Goal: Transaction & Acquisition: Purchase product/service

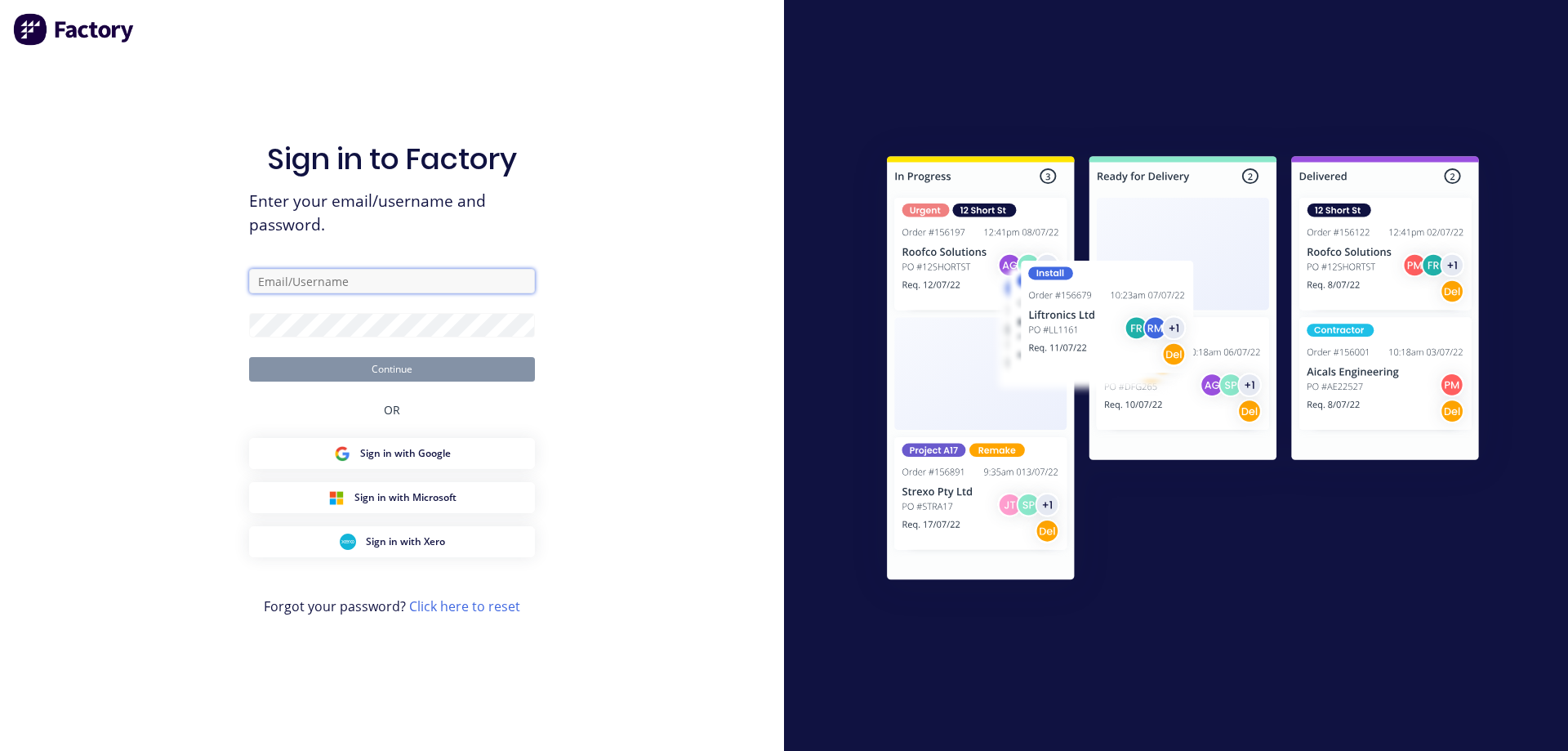
type input "[EMAIL_ADDRESS][DOMAIN_NAME]"
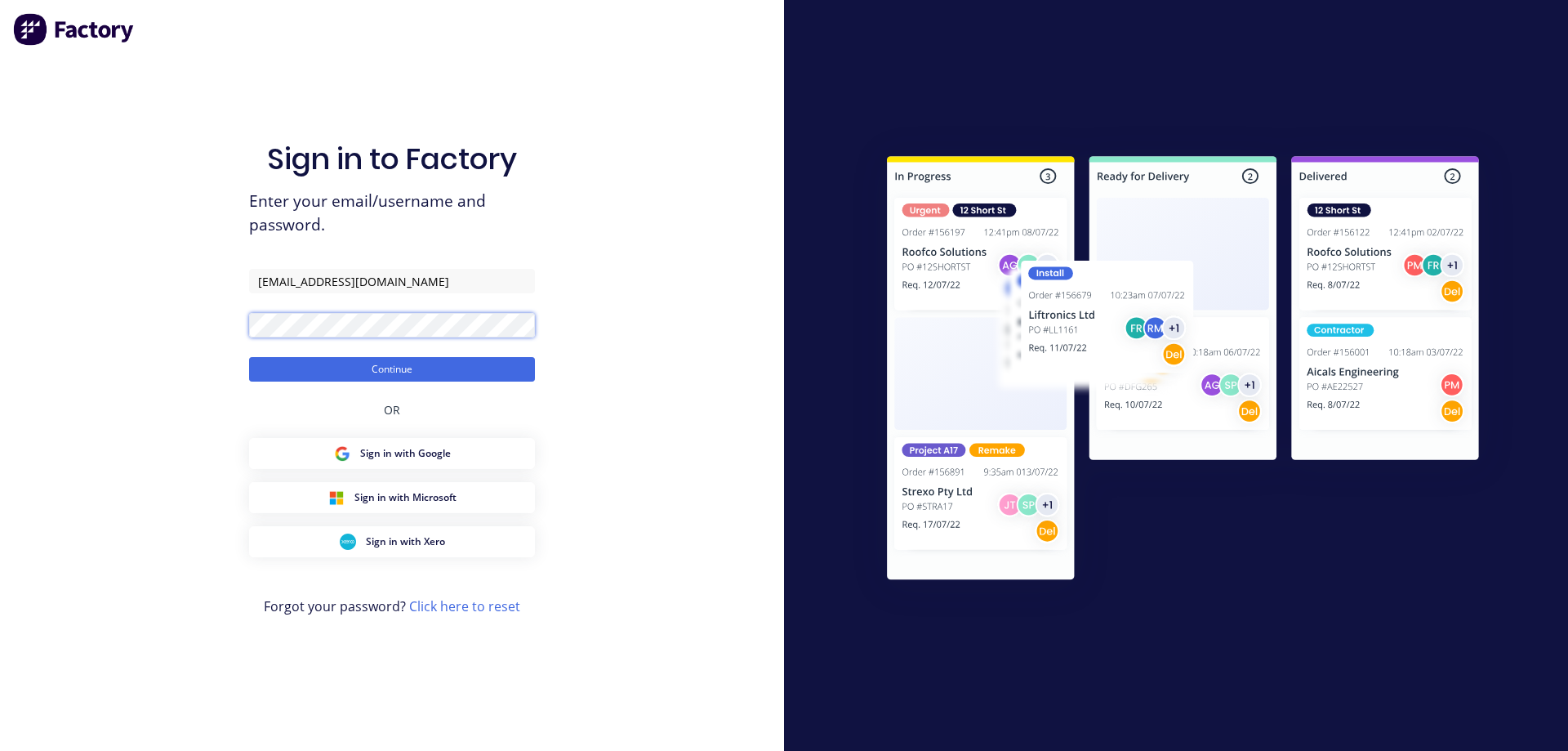
click at [223, 341] on div "Sign in to Factory Enter your email/username and password. [EMAIL_ADDRESS][DOMA…" at bounding box center [392, 375] width 784 height 751
click at [249, 357] on button "Continue" at bounding box center [392, 369] width 286 height 25
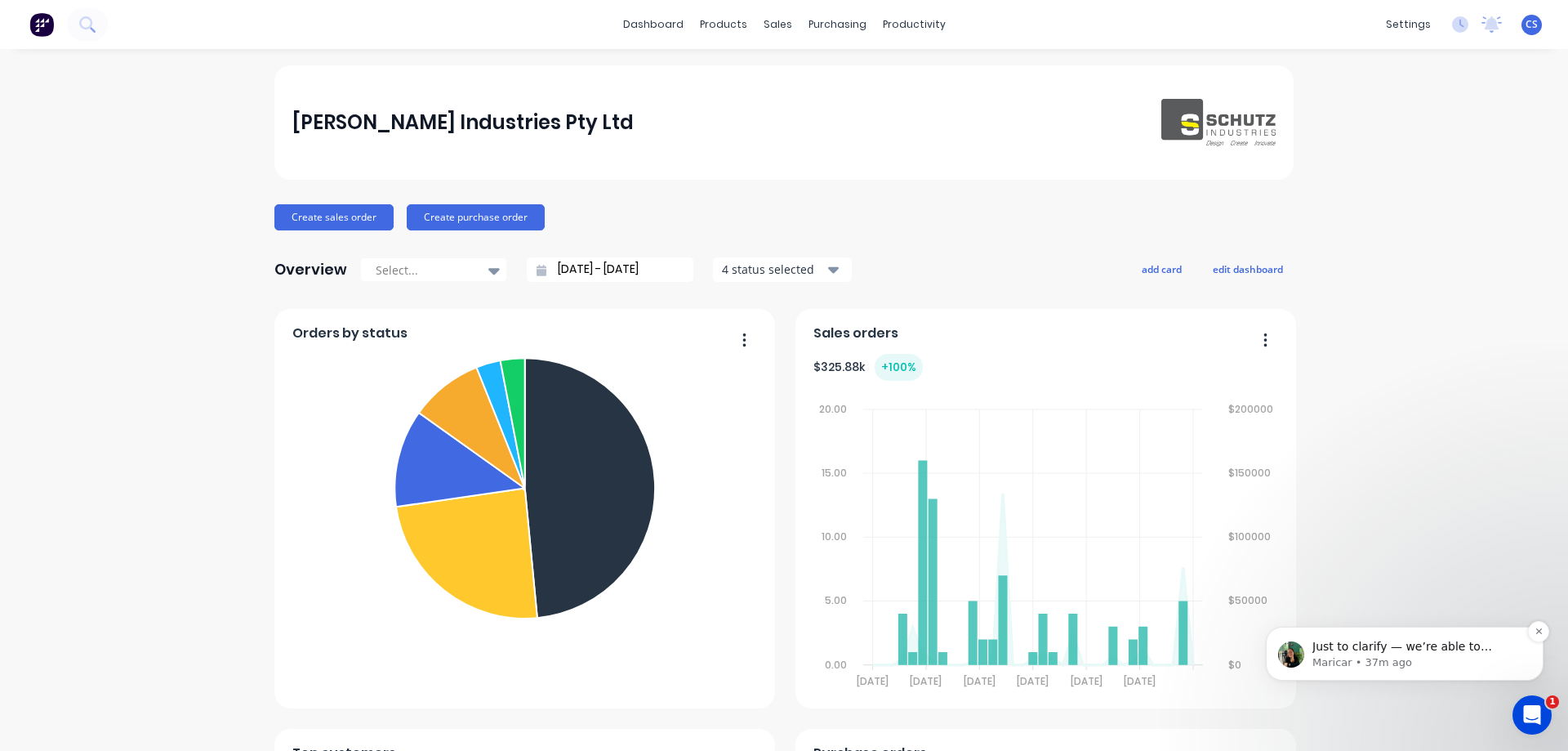
click at [1456, 658] on p "Maricar • 37m ago" at bounding box center [1418, 662] width 211 height 15
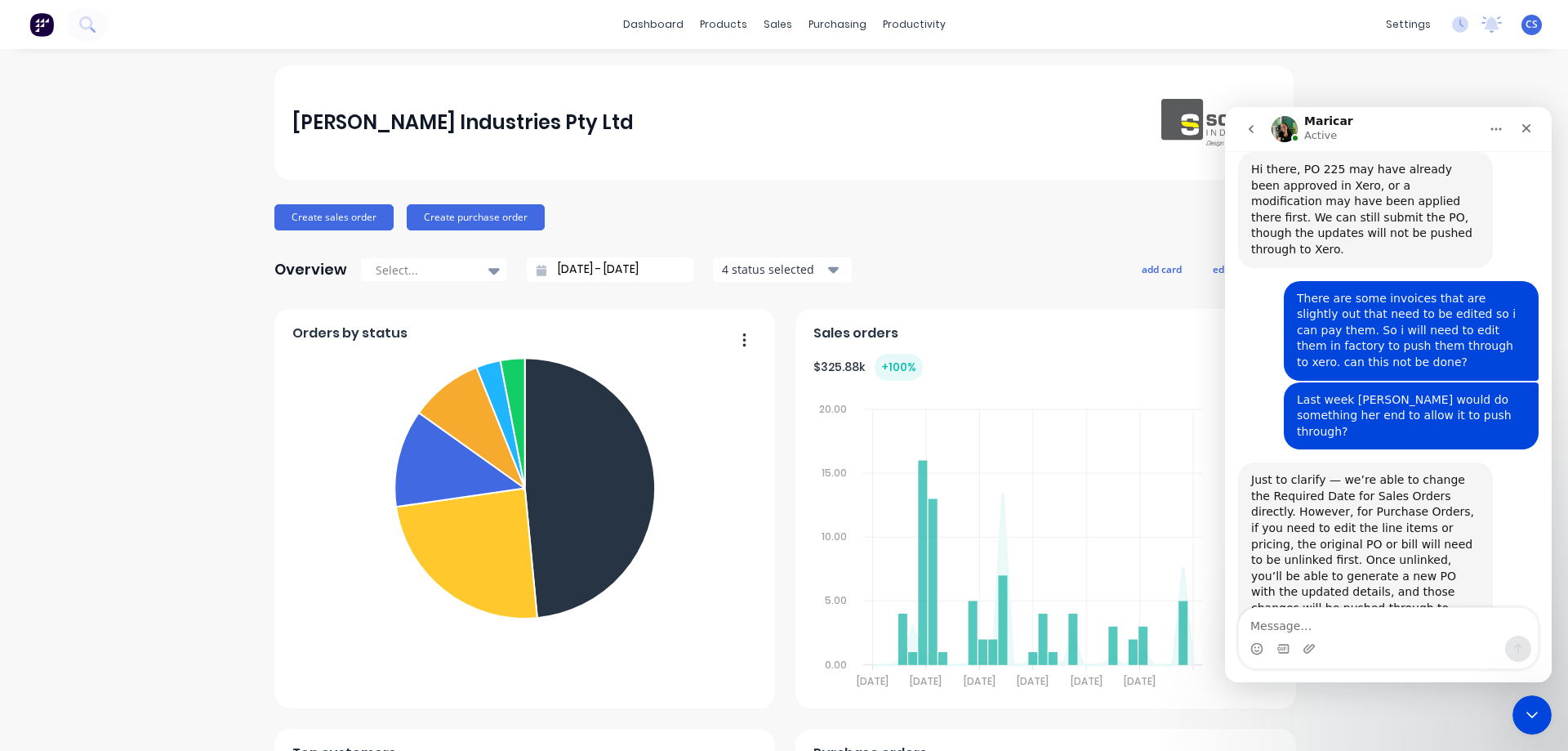
scroll to position [237, 0]
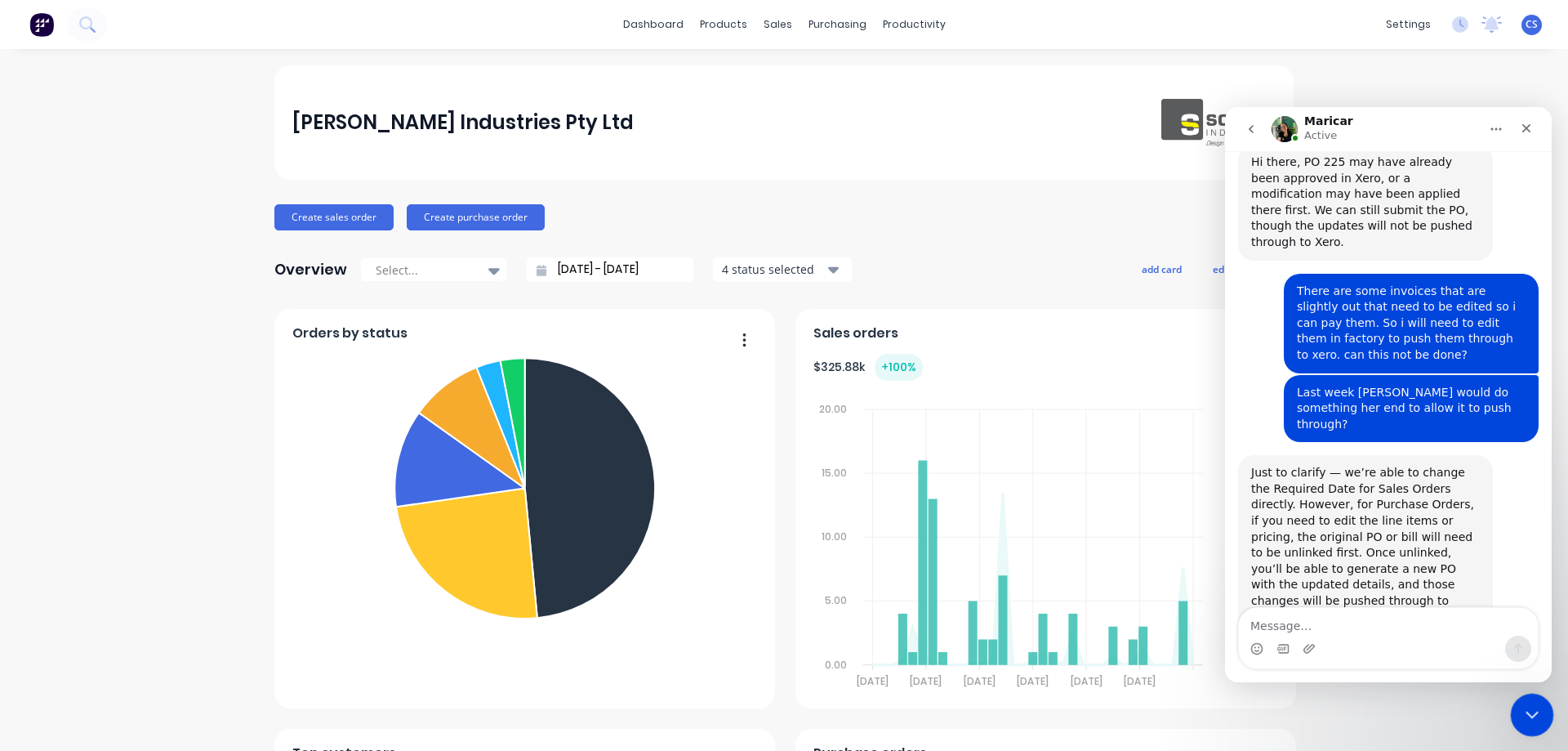
click at [1522, 718] on icon "Close Intercom Messenger" at bounding box center [1530, 712] width 20 height 20
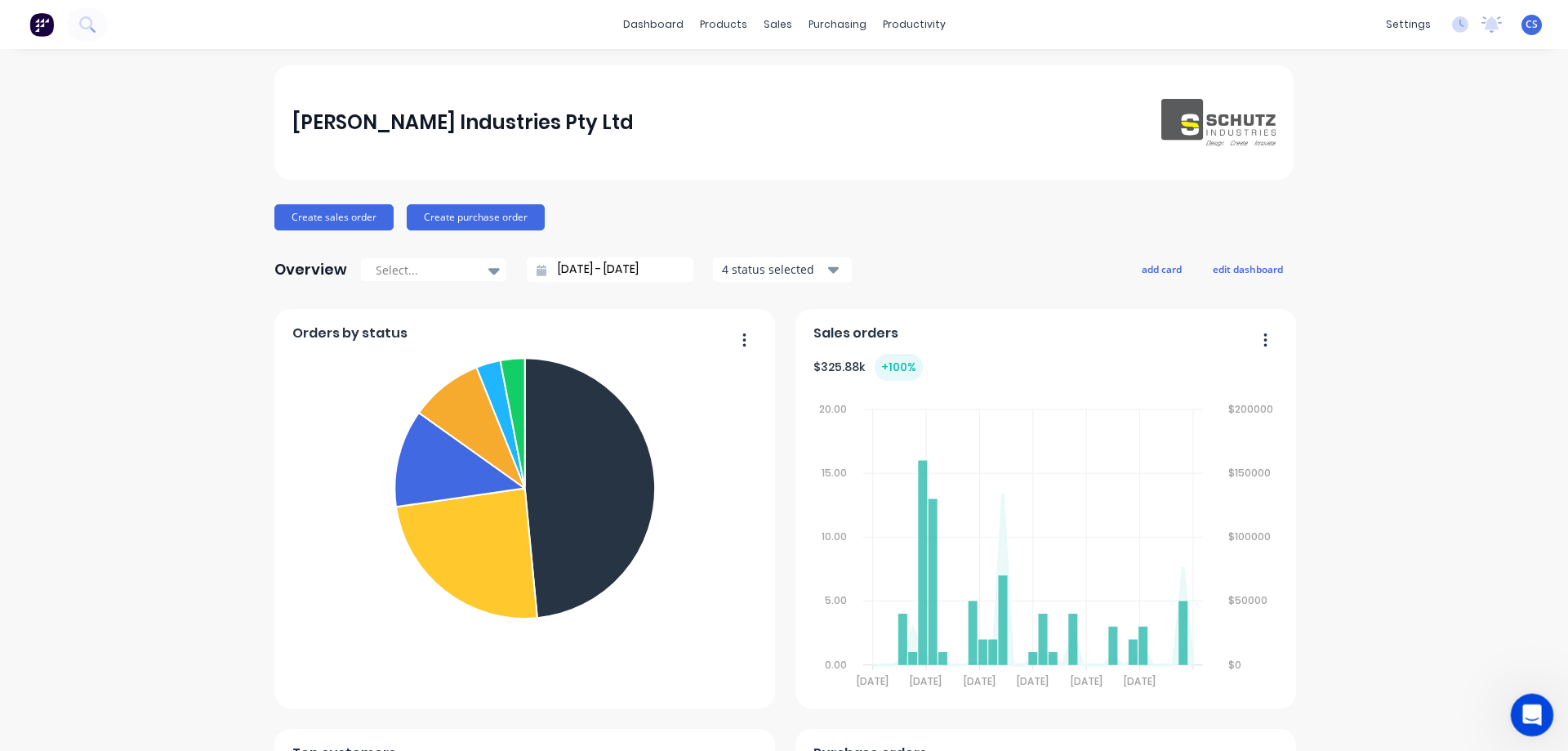
click at [1522, 718] on icon "Open Intercom Messenger" at bounding box center [1530, 712] width 27 height 27
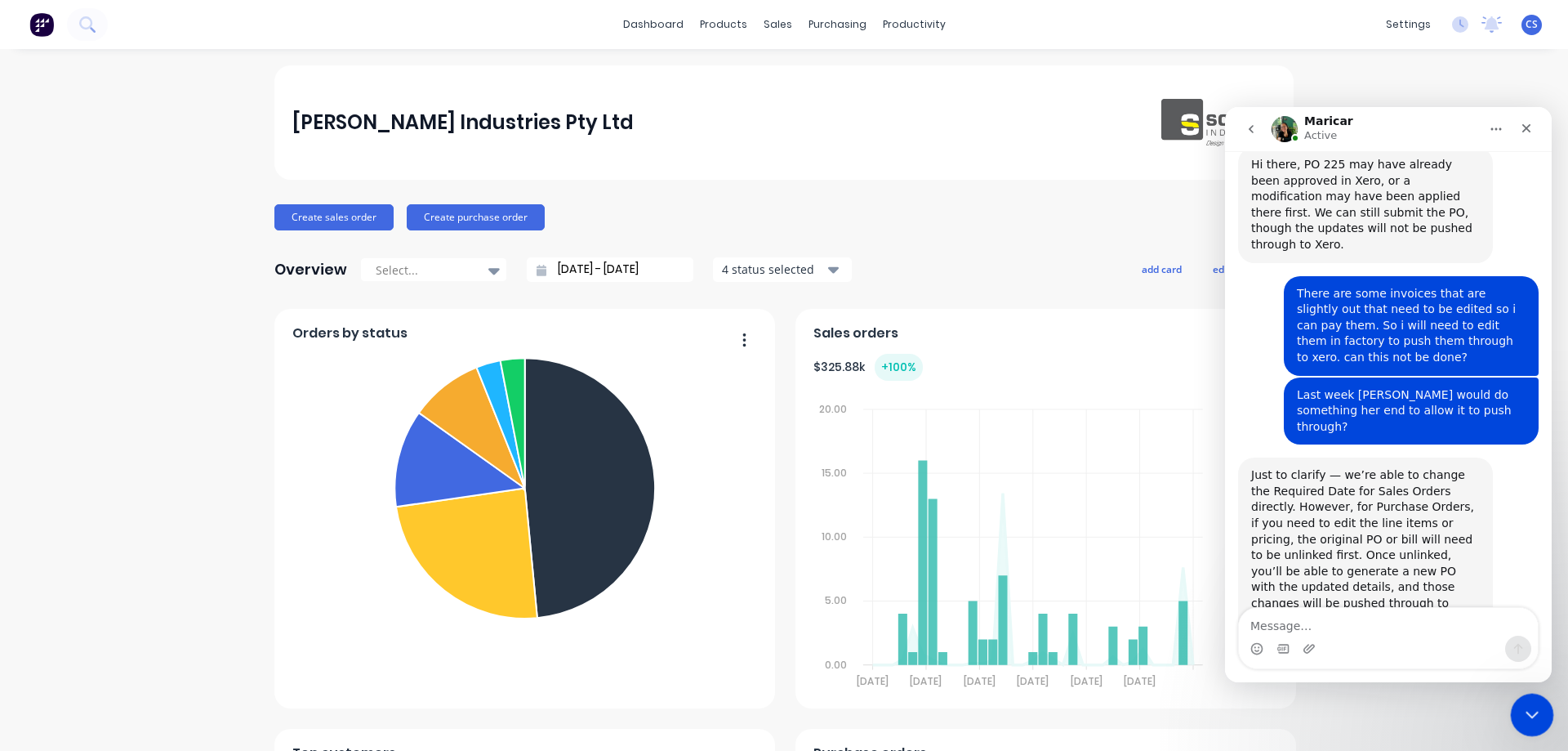
click at [1523, 704] on icon "Close Intercom Messenger" at bounding box center [1530, 712] width 20 height 20
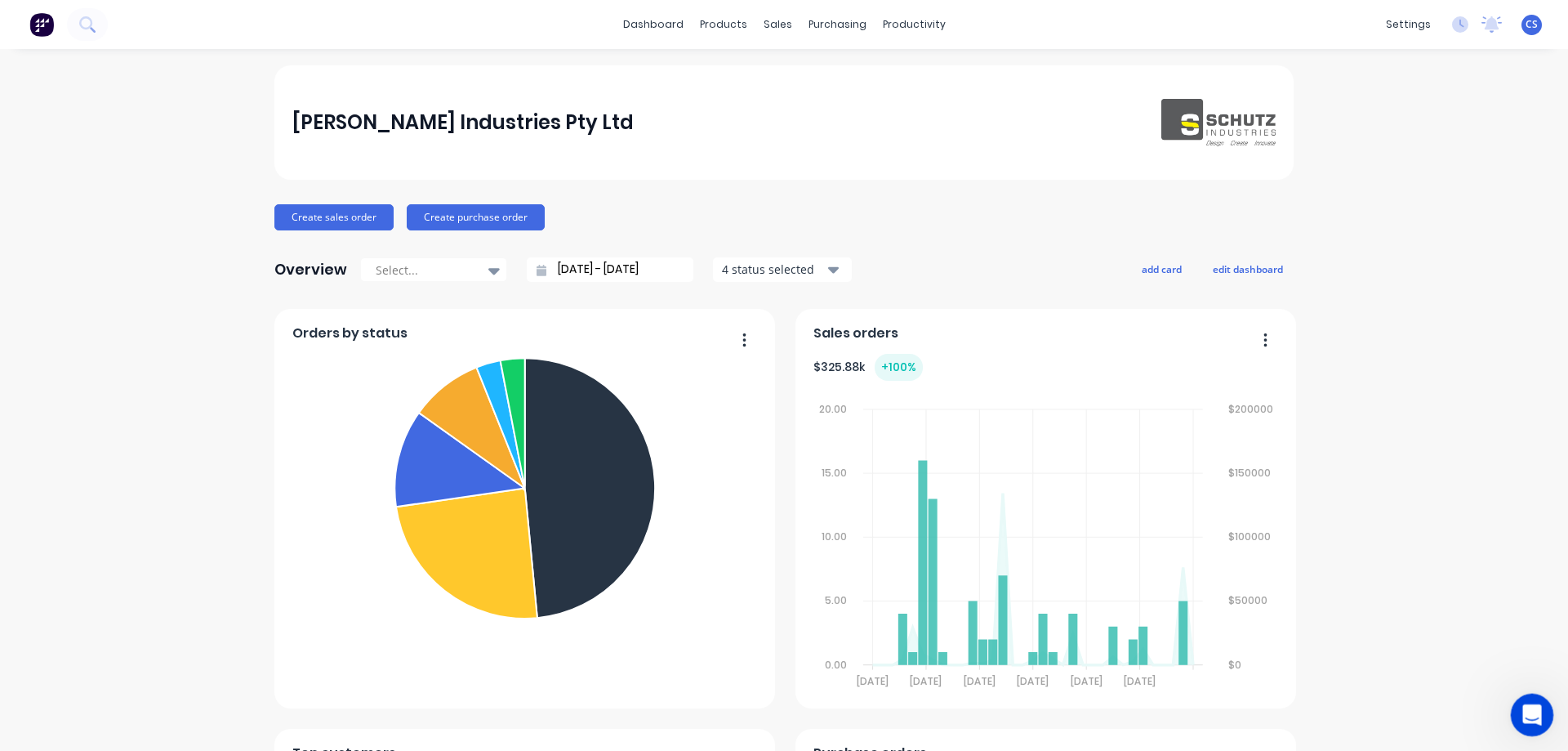
click at [1518, 723] on div "Open Intercom Messenger" at bounding box center [1530, 712] width 54 height 54
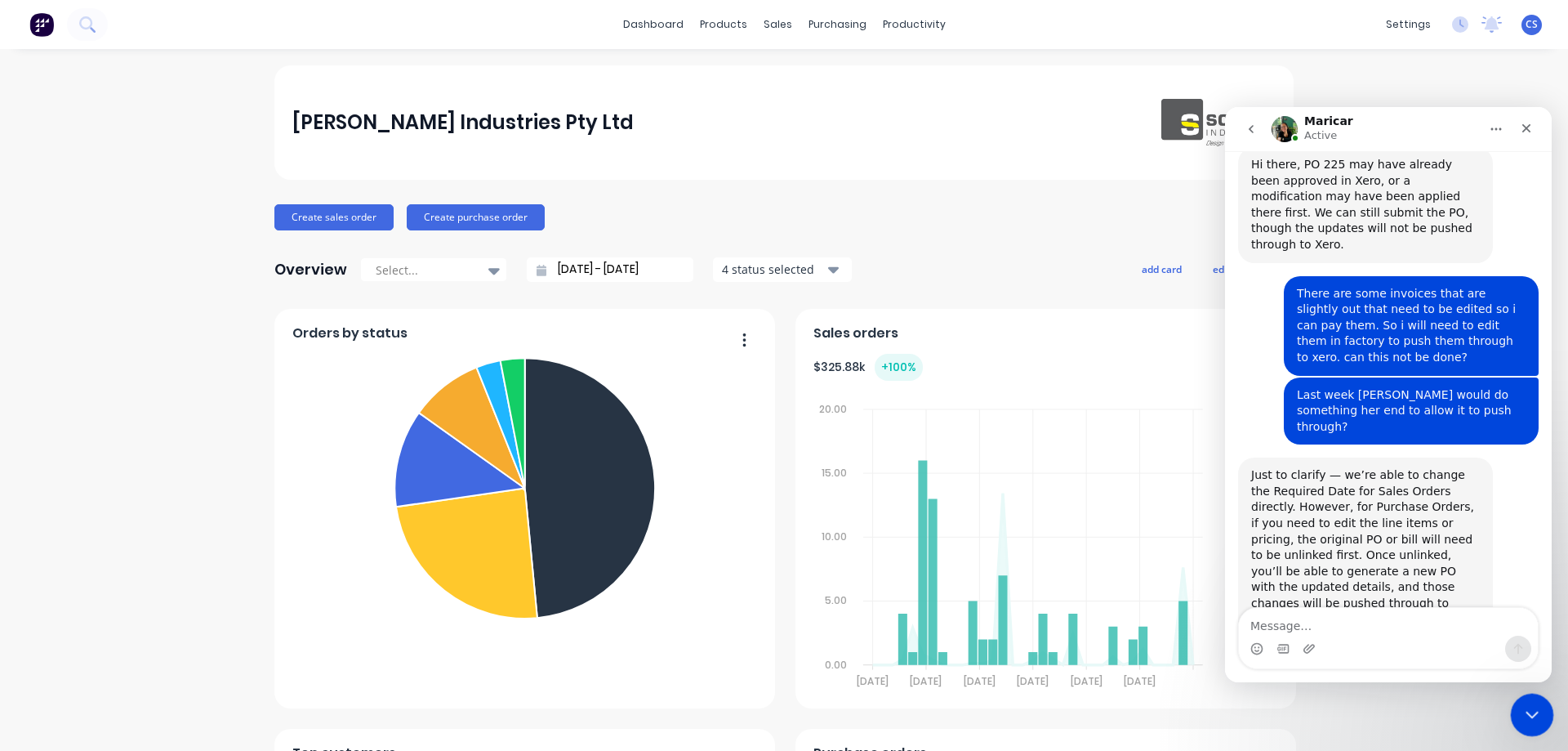
click at [1525, 712] on icon "Close Intercom Messenger" at bounding box center [1530, 712] width 20 height 20
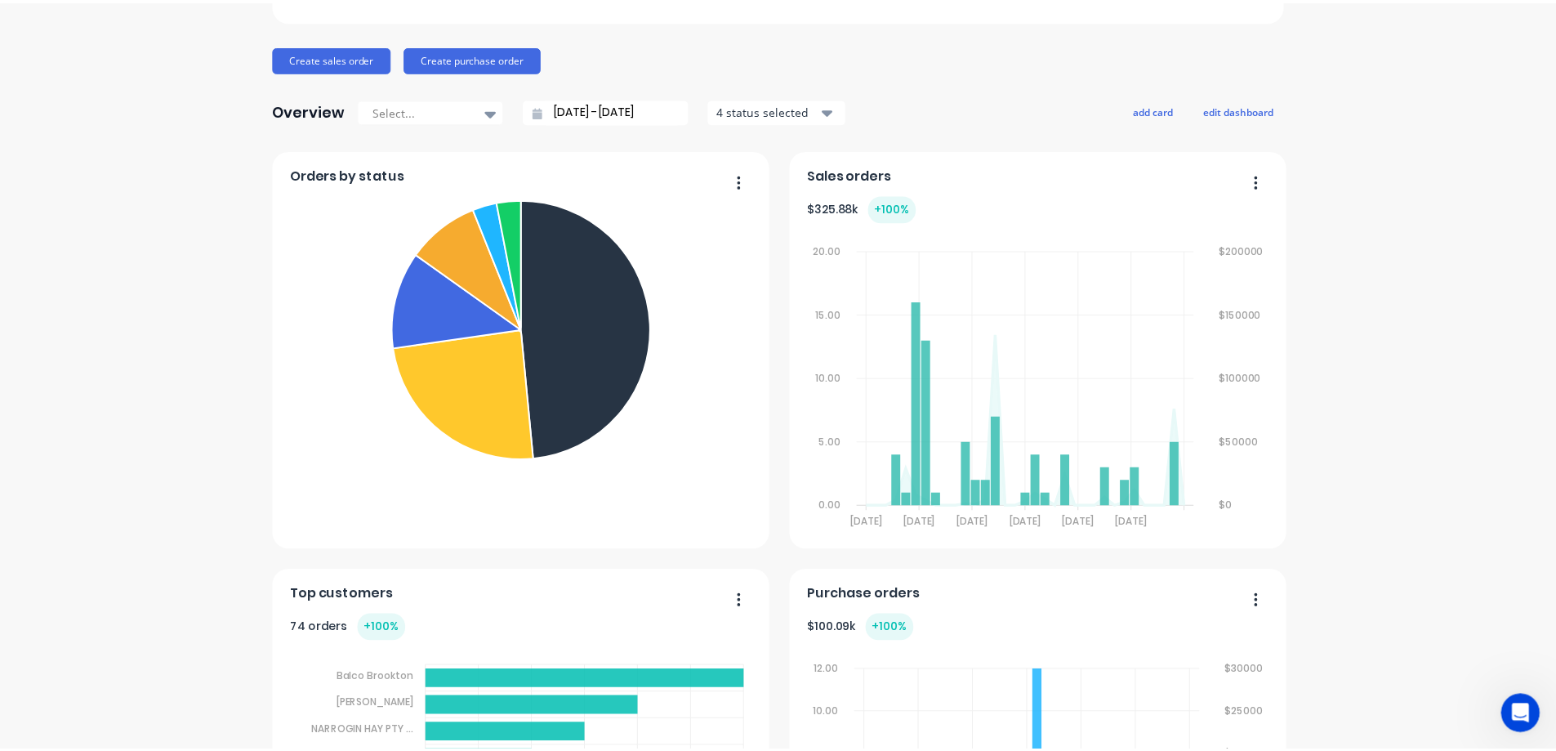
scroll to position [0, 0]
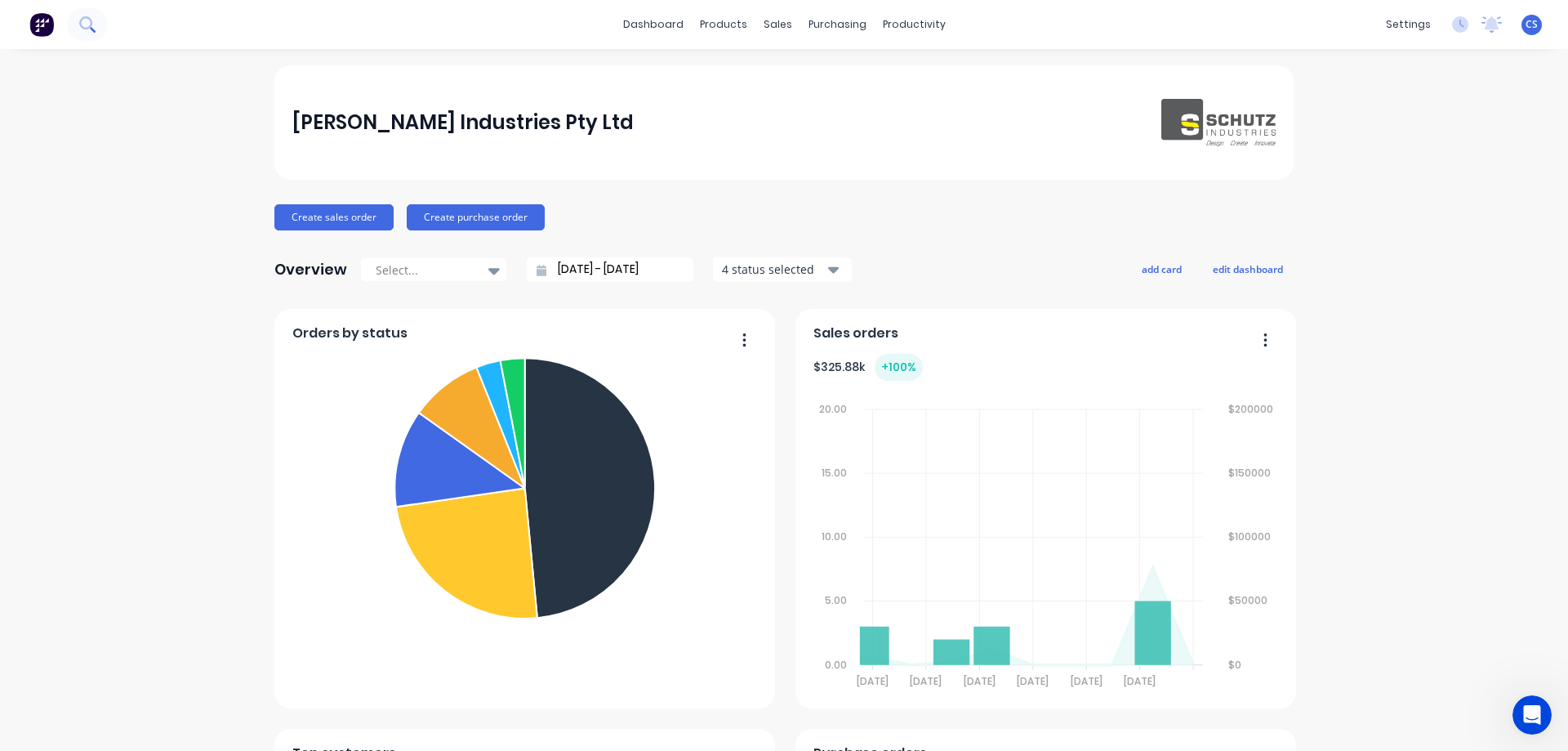
click at [101, 38] on button at bounding box center [87, 24] width 41 height 33
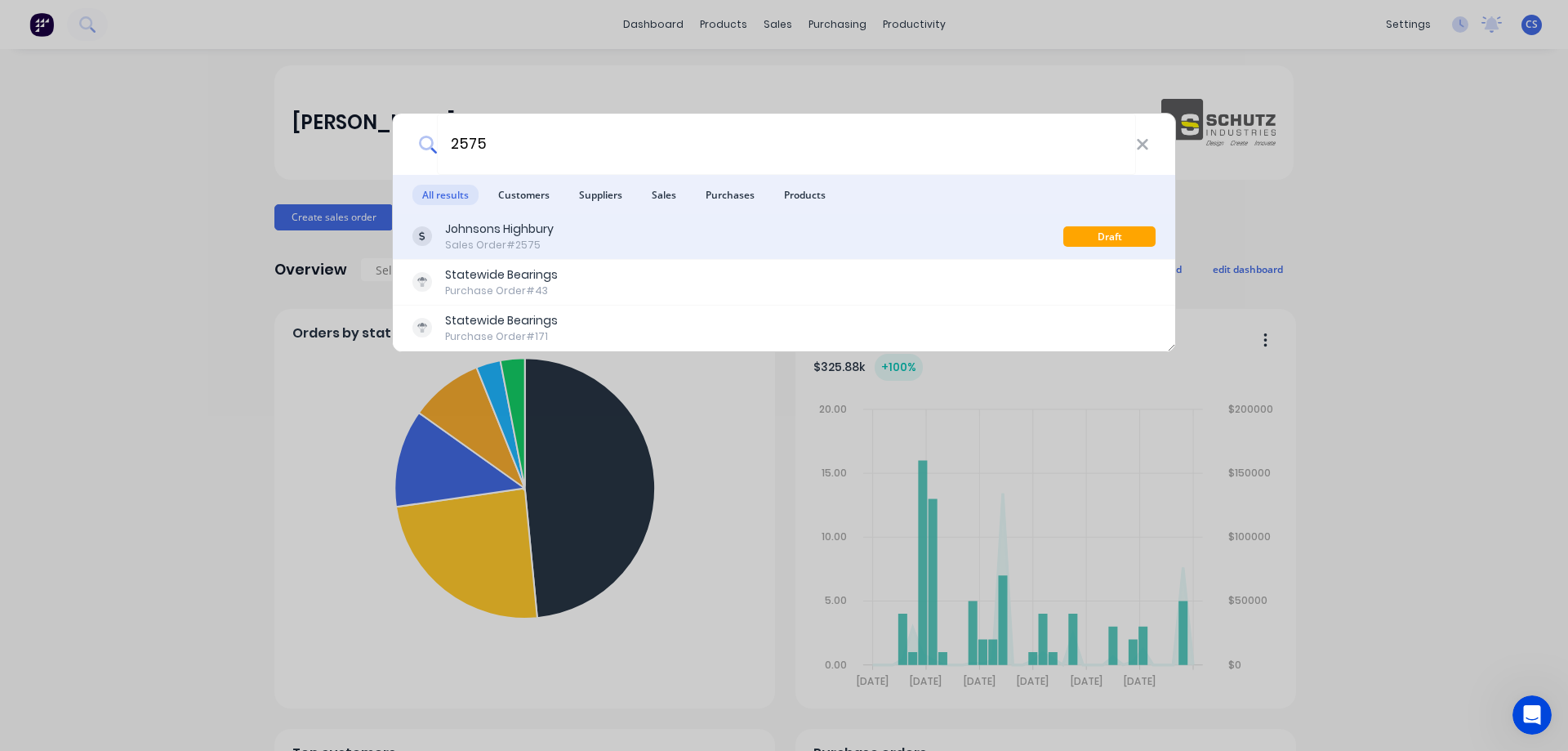
type input "2575"
click at [506, 238] on div "Sales Order #2575" at bounding box center [499, 245] width 109 height 15
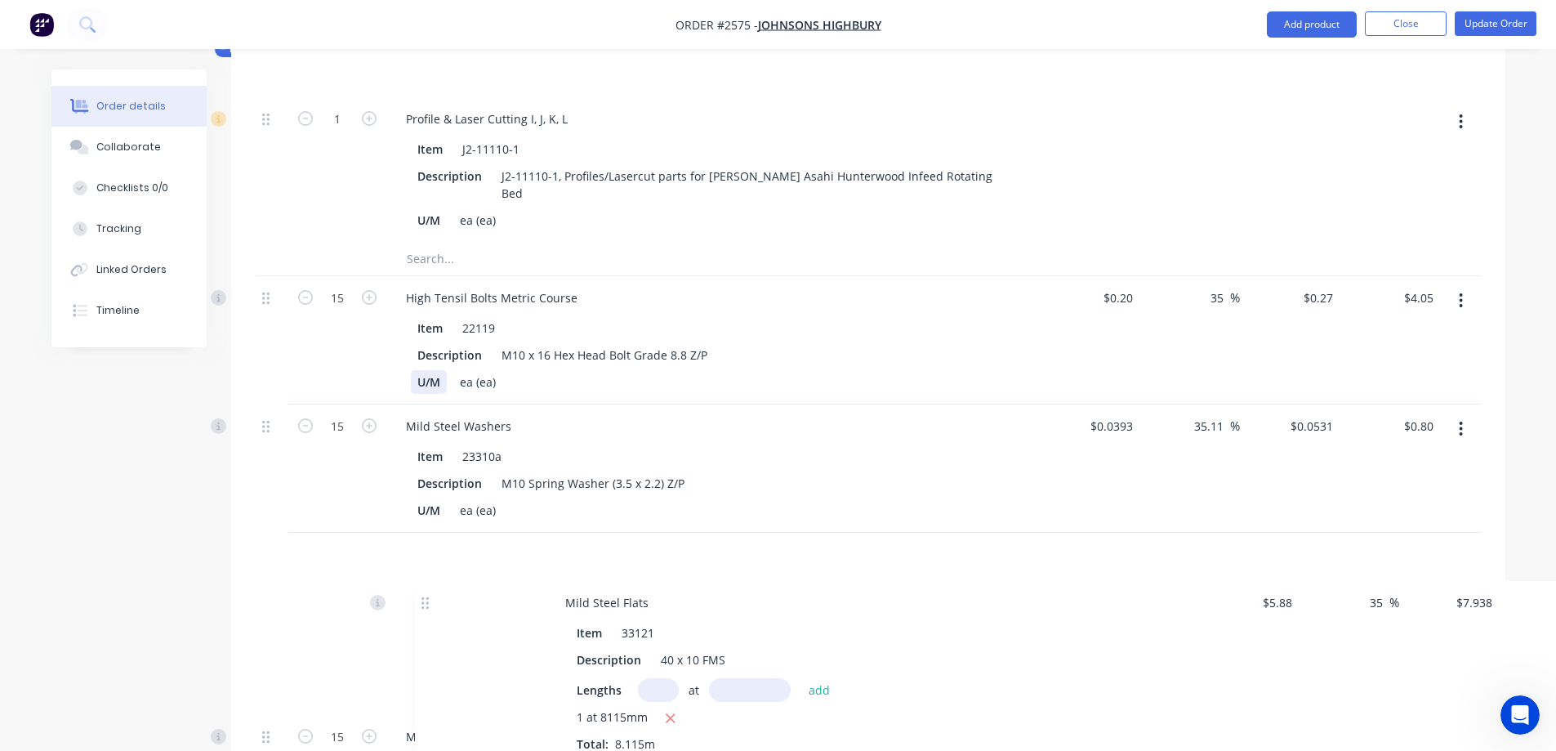
scroll to position [584, 0]
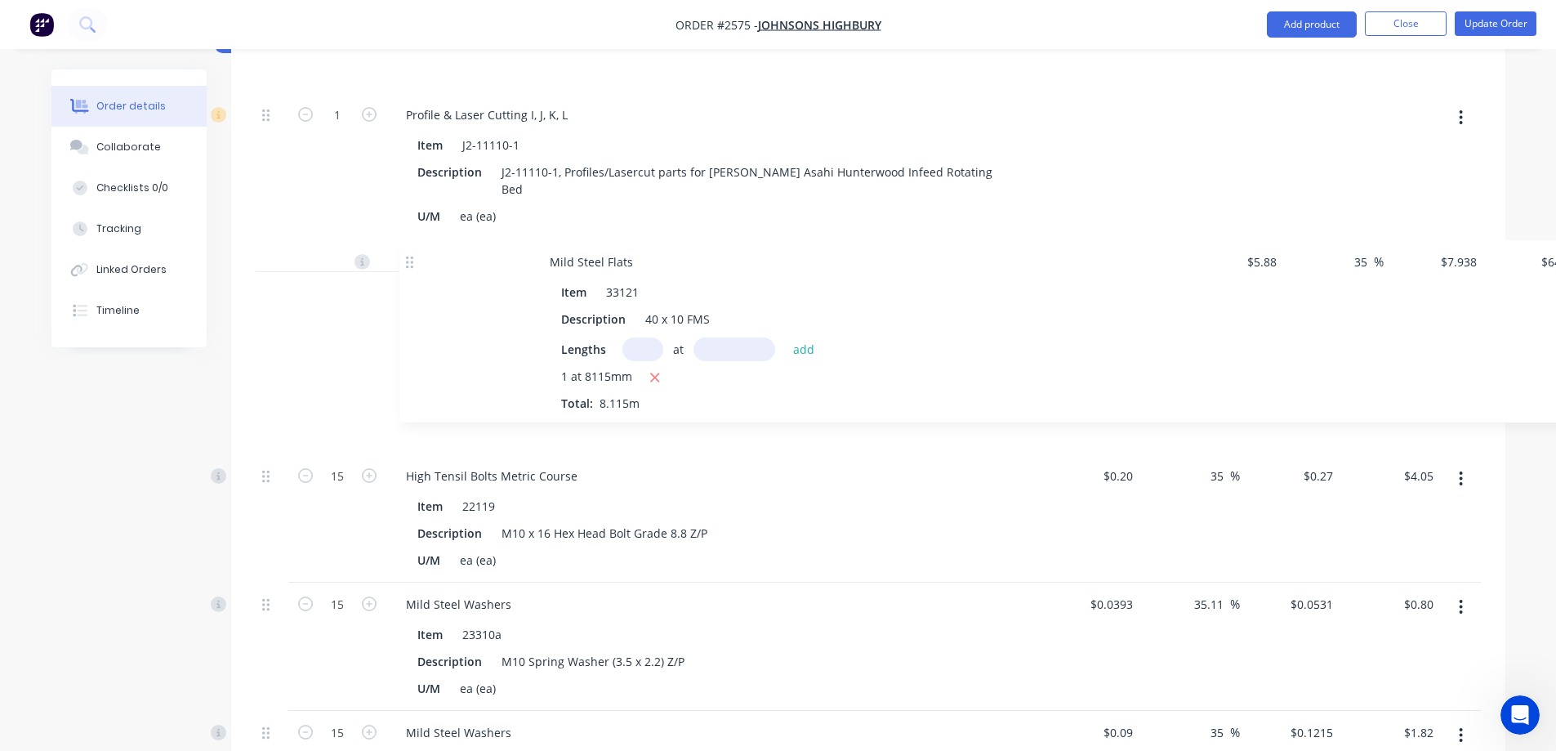
drag, startPoint x: 264, startPoint y: 283, endPoint x: 408, endPoint y: 270, distance: 145.1
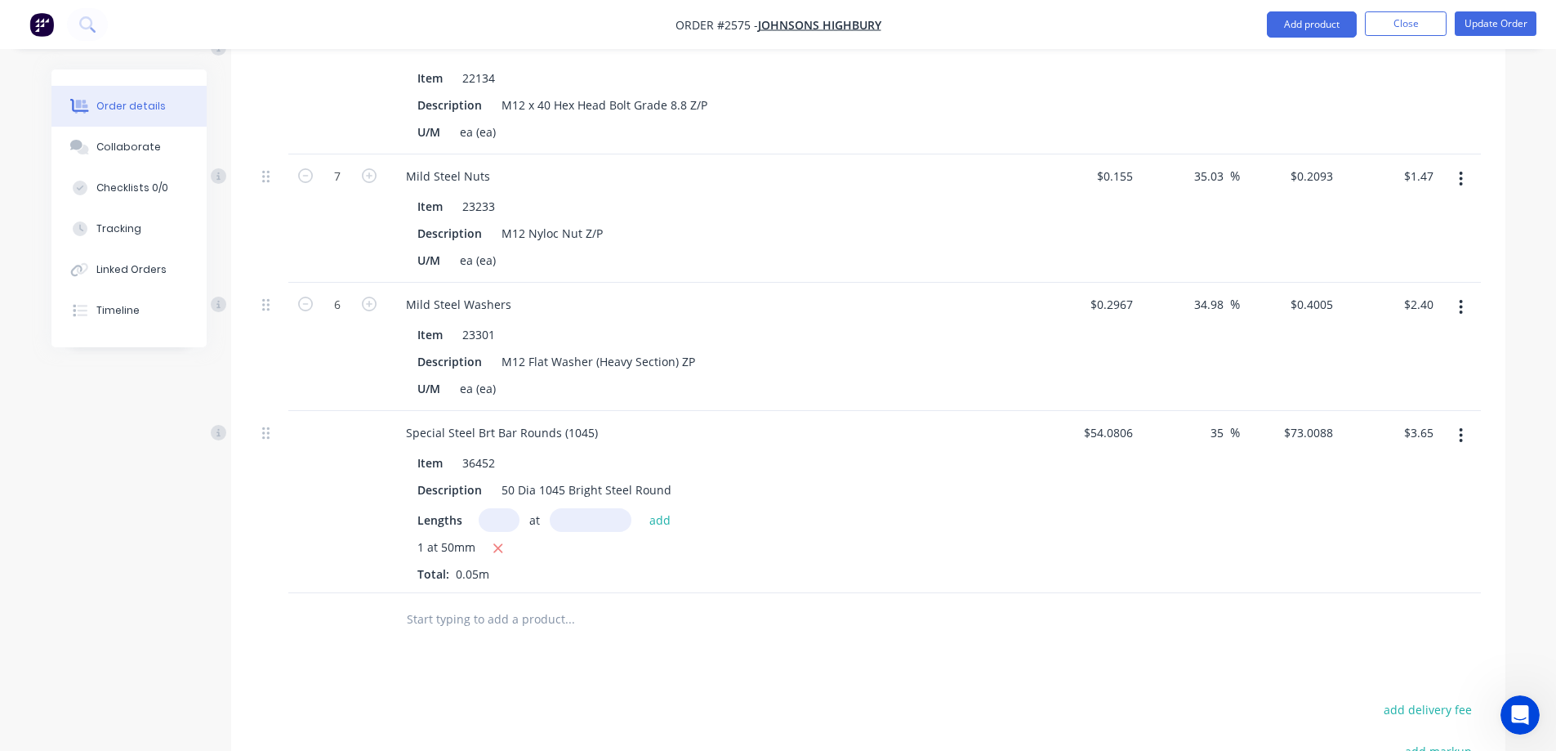
scroll to position [2904, 0]
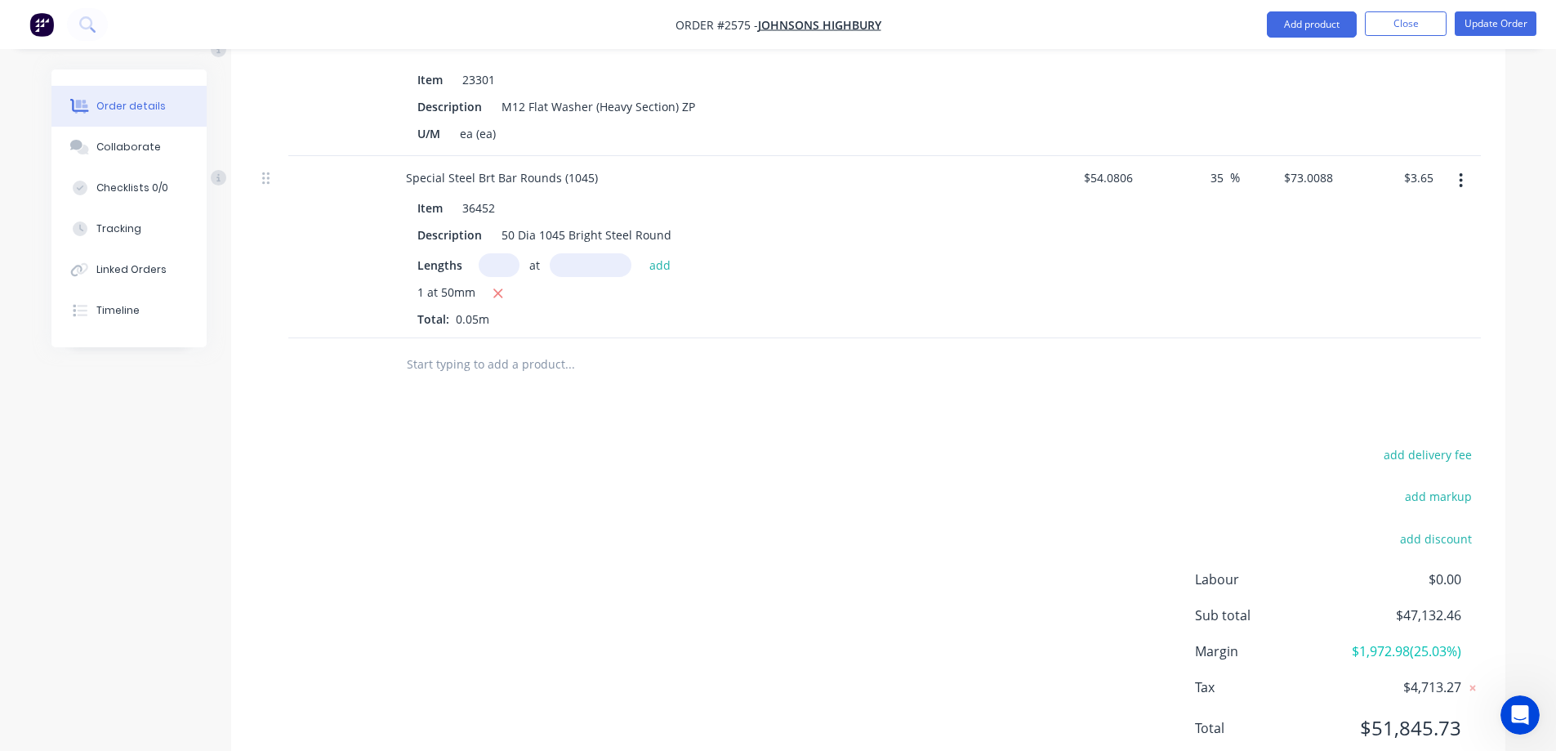
click at [483, 348] on input "text" at bounding box center [569, 364] width 327 height 33
type input "3"
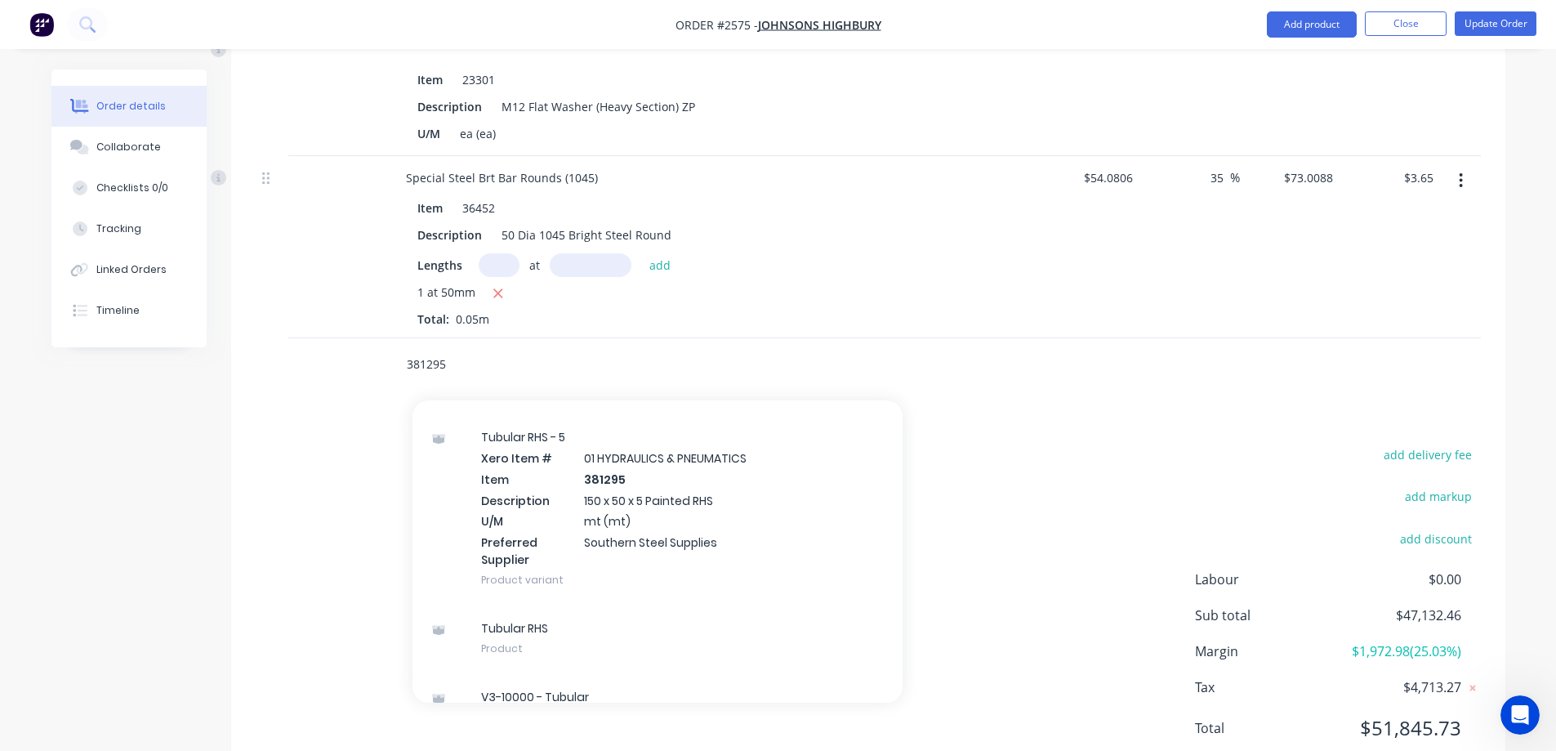
scroll to position [460, 0]
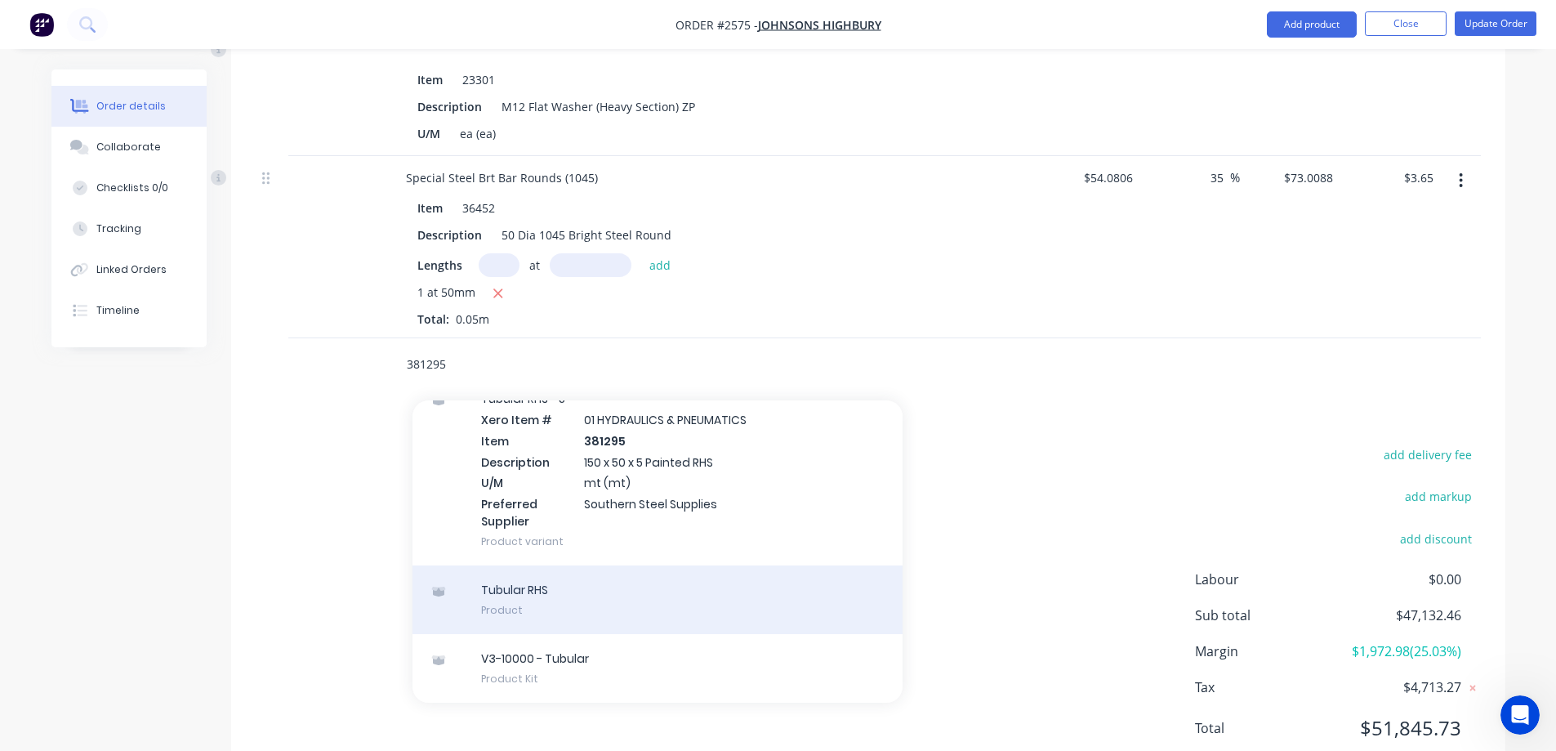
type input "381295"
click at [577, 565] on div "Tubular RHS Product" at bounding box center [657, 599] width 490 height 69
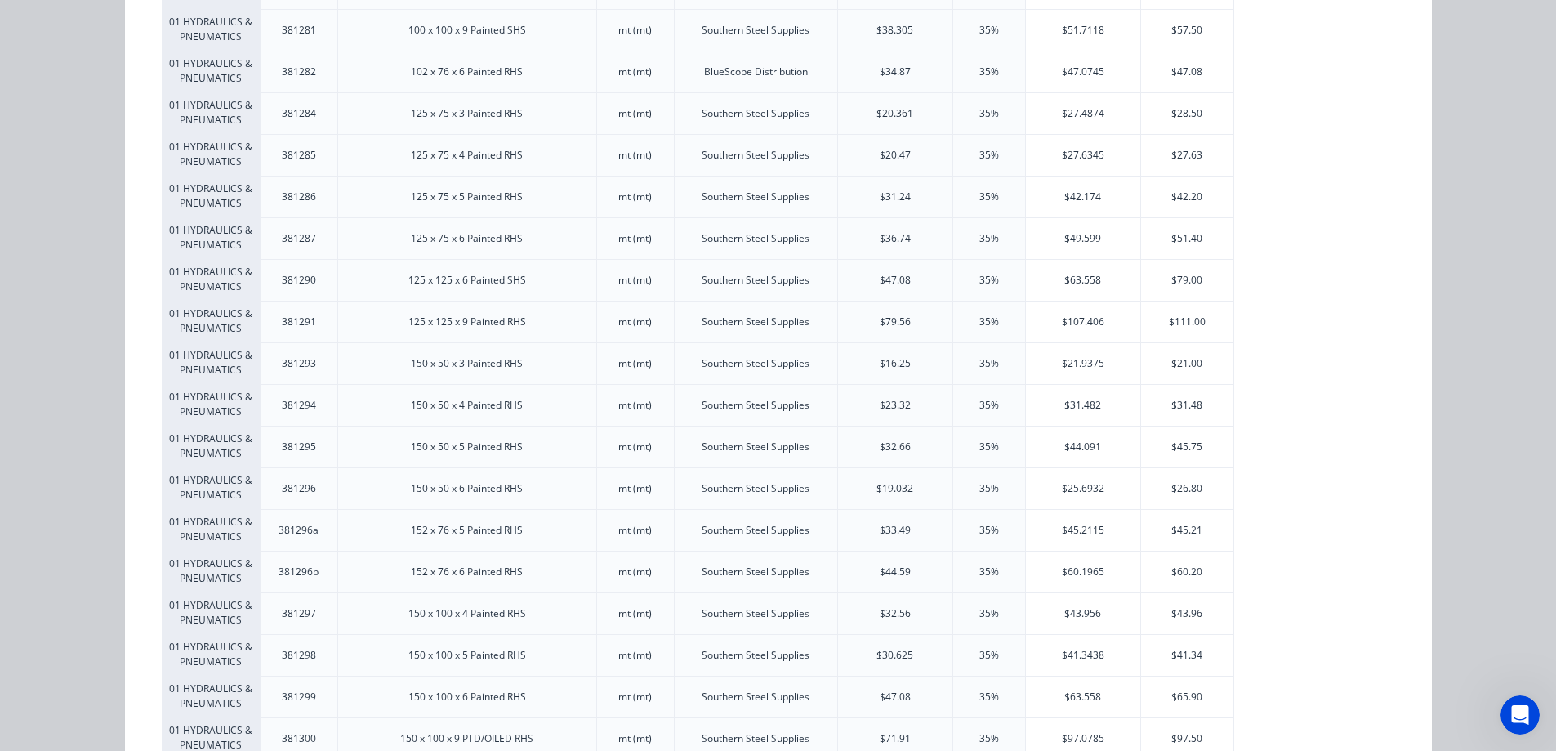
scroll to position [3267, 0]
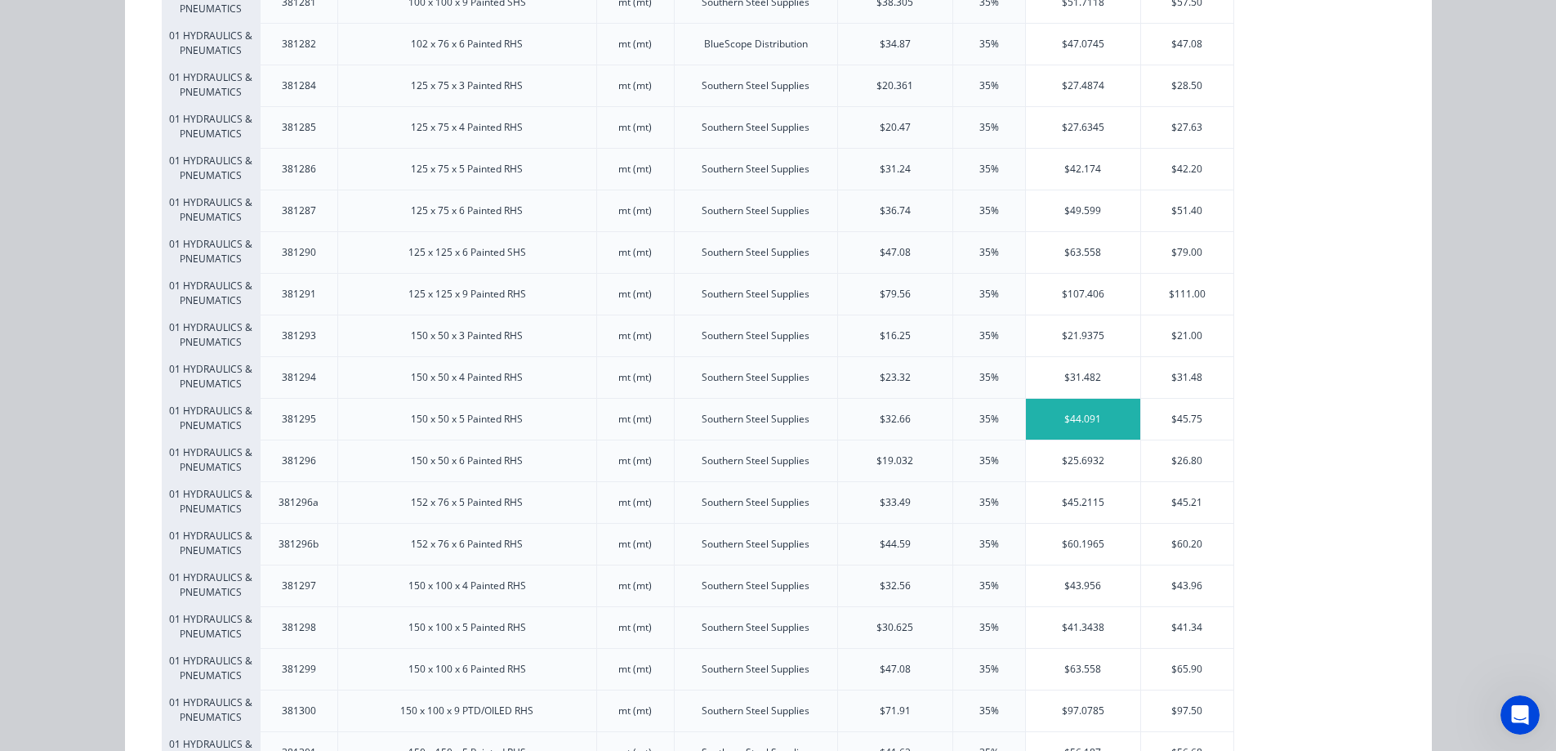
click at [1083, 426] on div "$44.091" at bounding box center [1083, 419] width 114 height 41
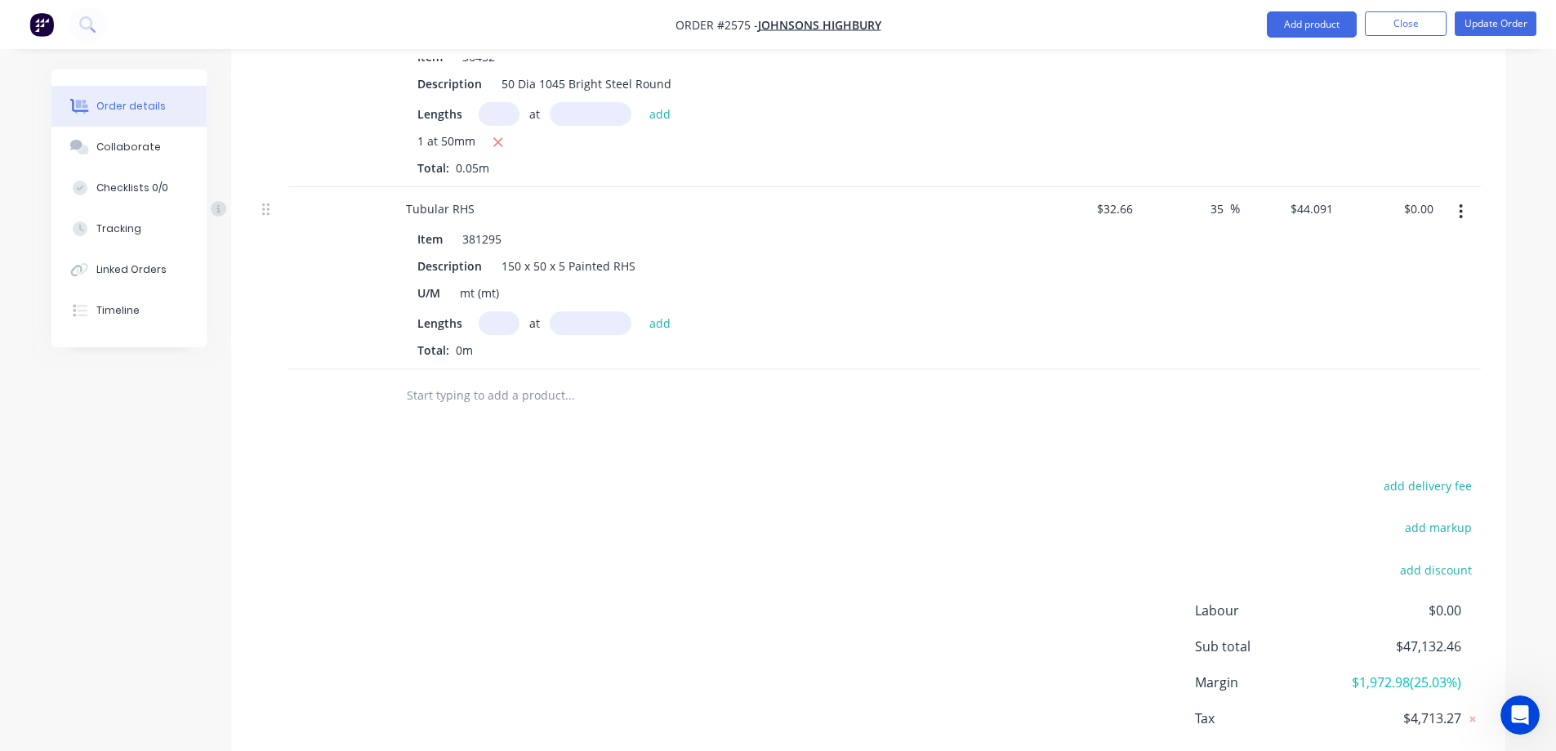
scroll to position [3067, 0]
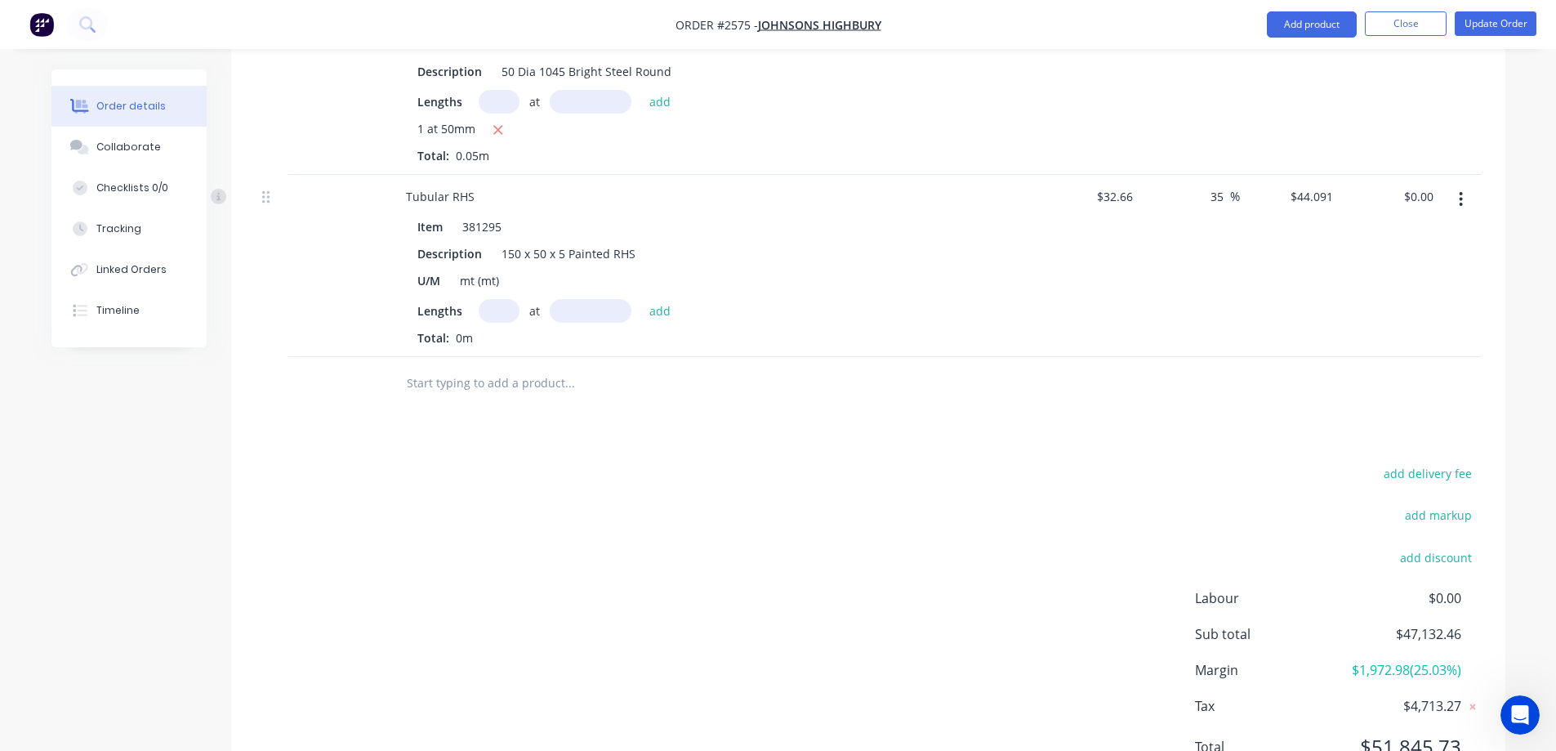
click at [492, 299] on input "text" at bounding box center [499, 311] width 41 height 24
type input "1"
type input "340mm"
click at [669, 299] on button "add" at bounding box center [660, 310] width 38 height 22
type input "$14.99"
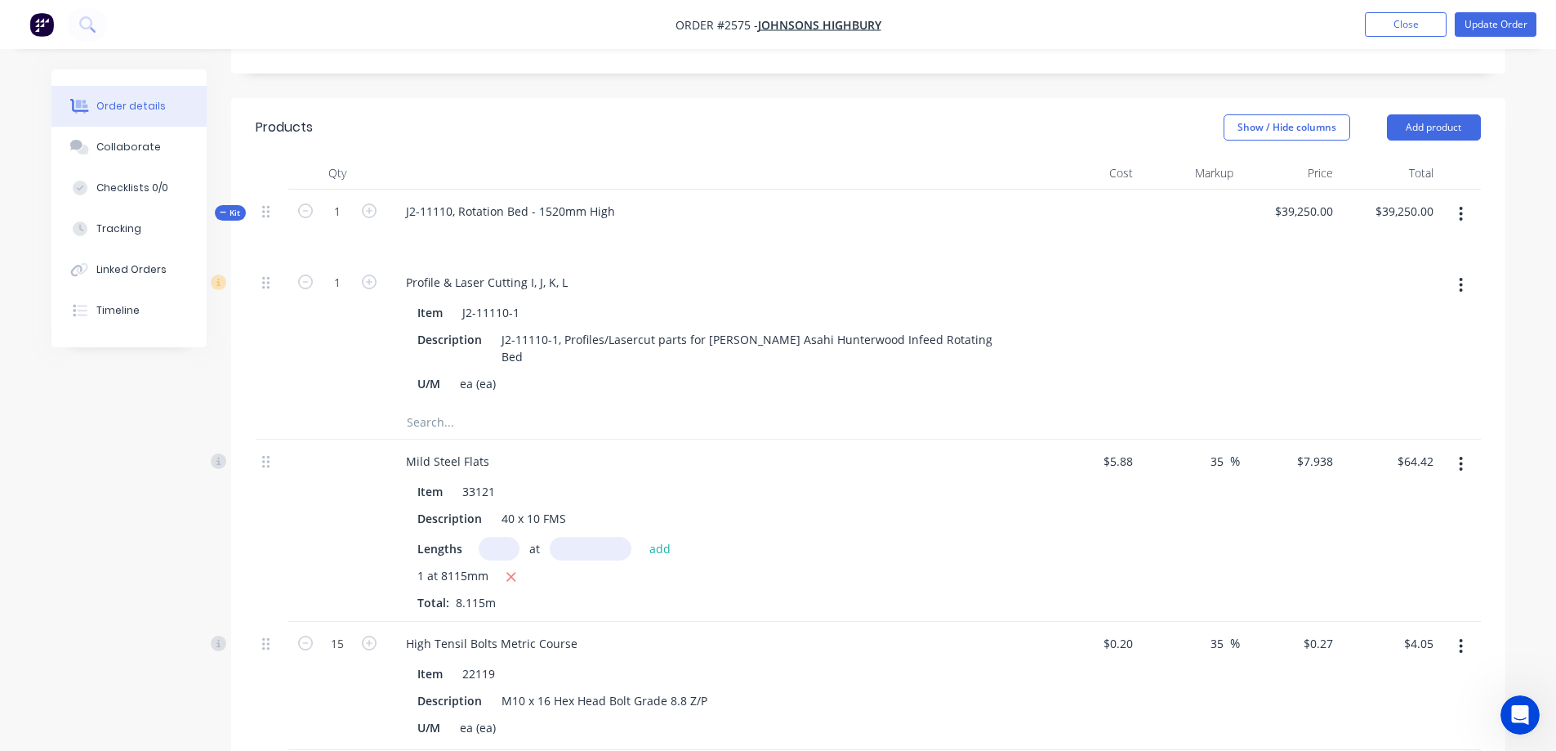
scroll to position [417, 0]
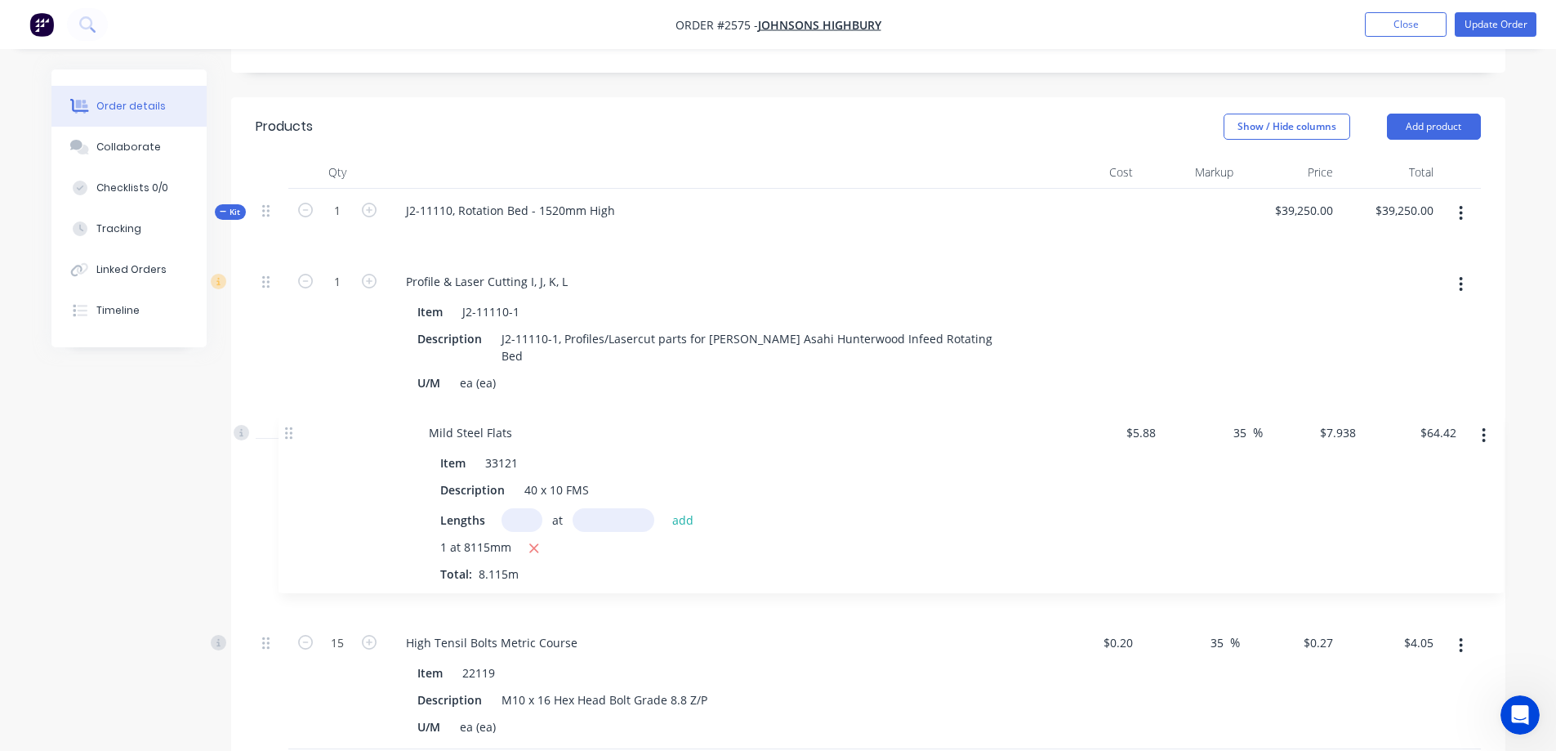
drag, startPoint x: 265, startPoint y: 427, endPoint x: 289, endPoint y: 435, distance: 25.6
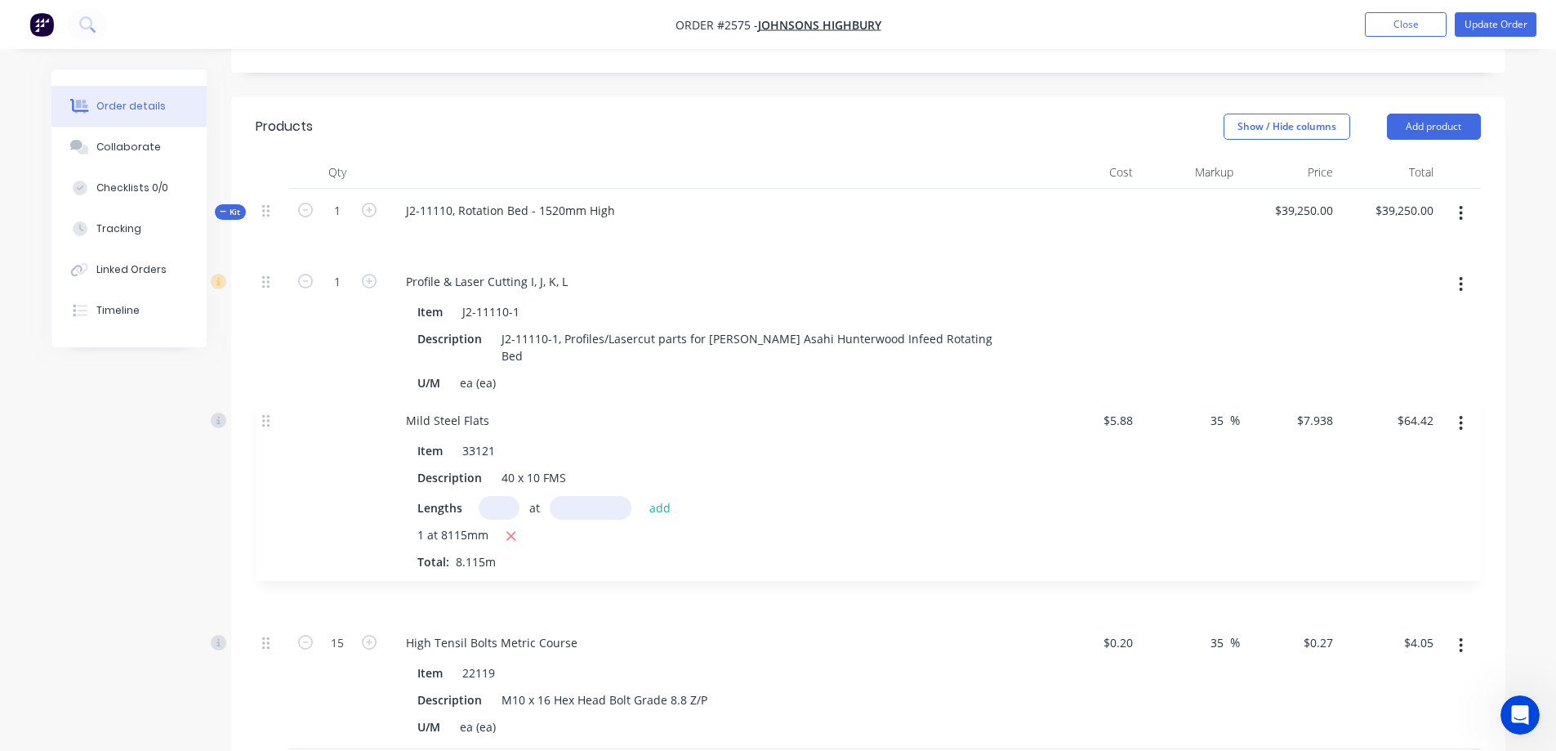
click at [435, 405] on input "text" at bounding box center [569, 421] width 327 height 33
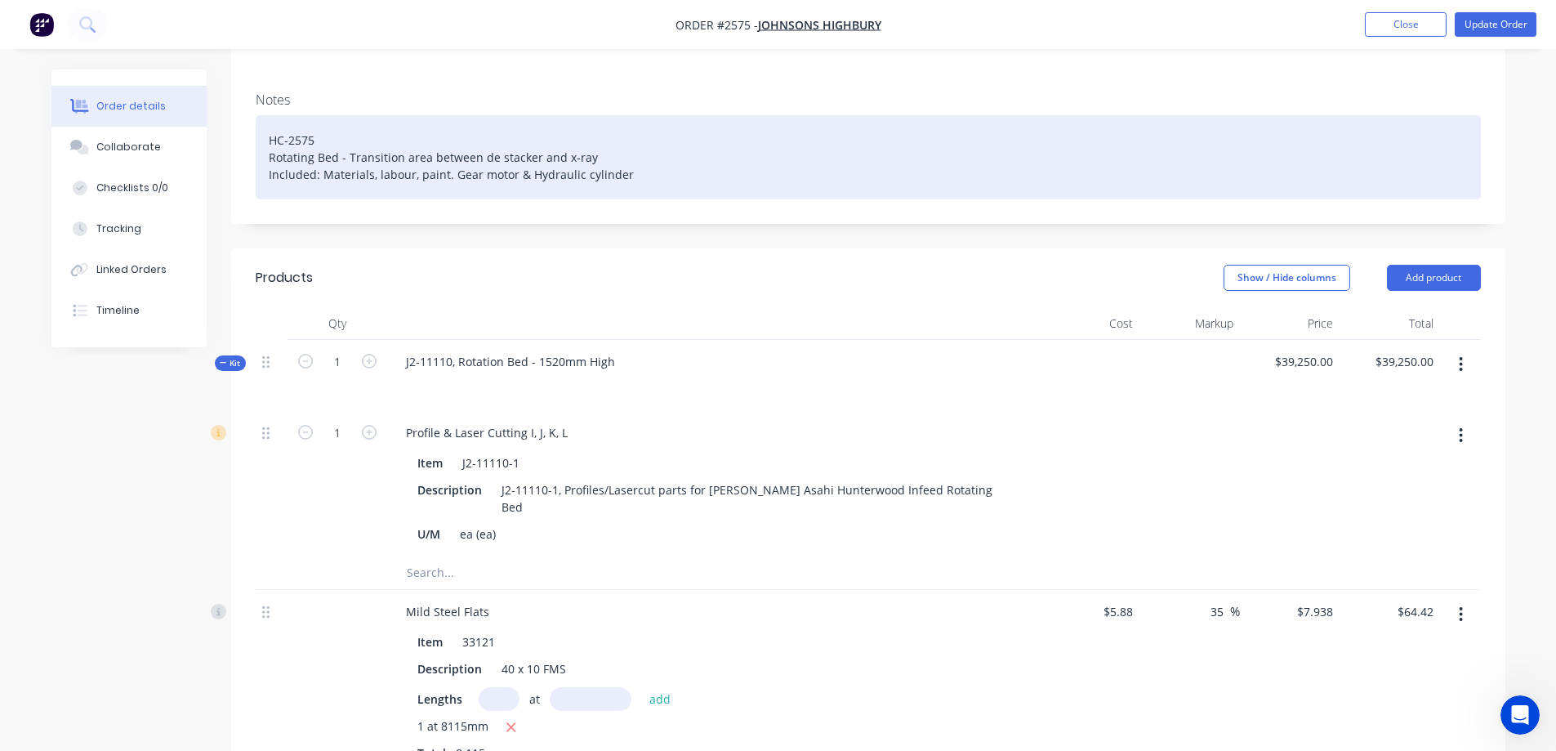
scroll to position [327, 0]
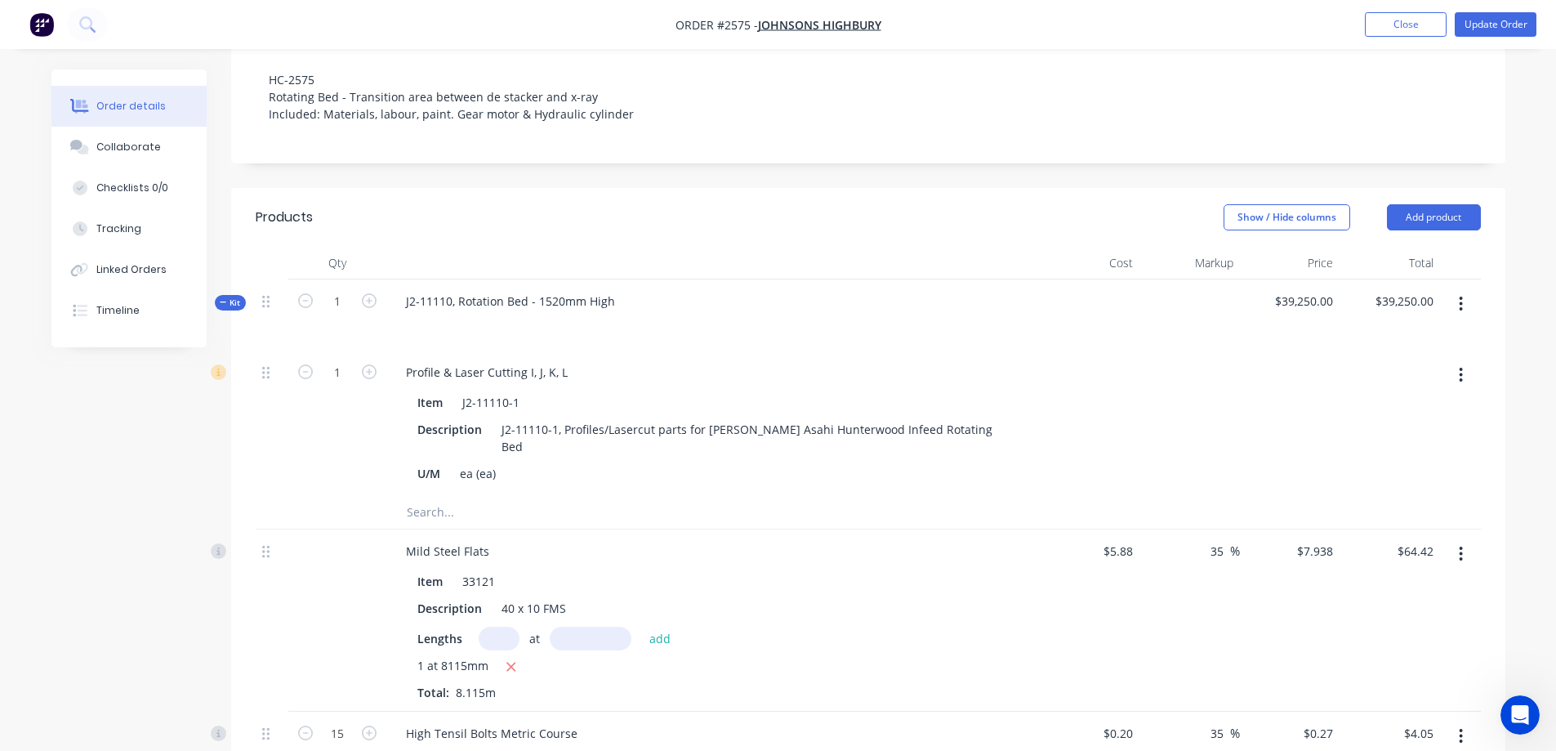
click at [440, 496] on input "text" at bounding box center [569, 512] width 327 height 33
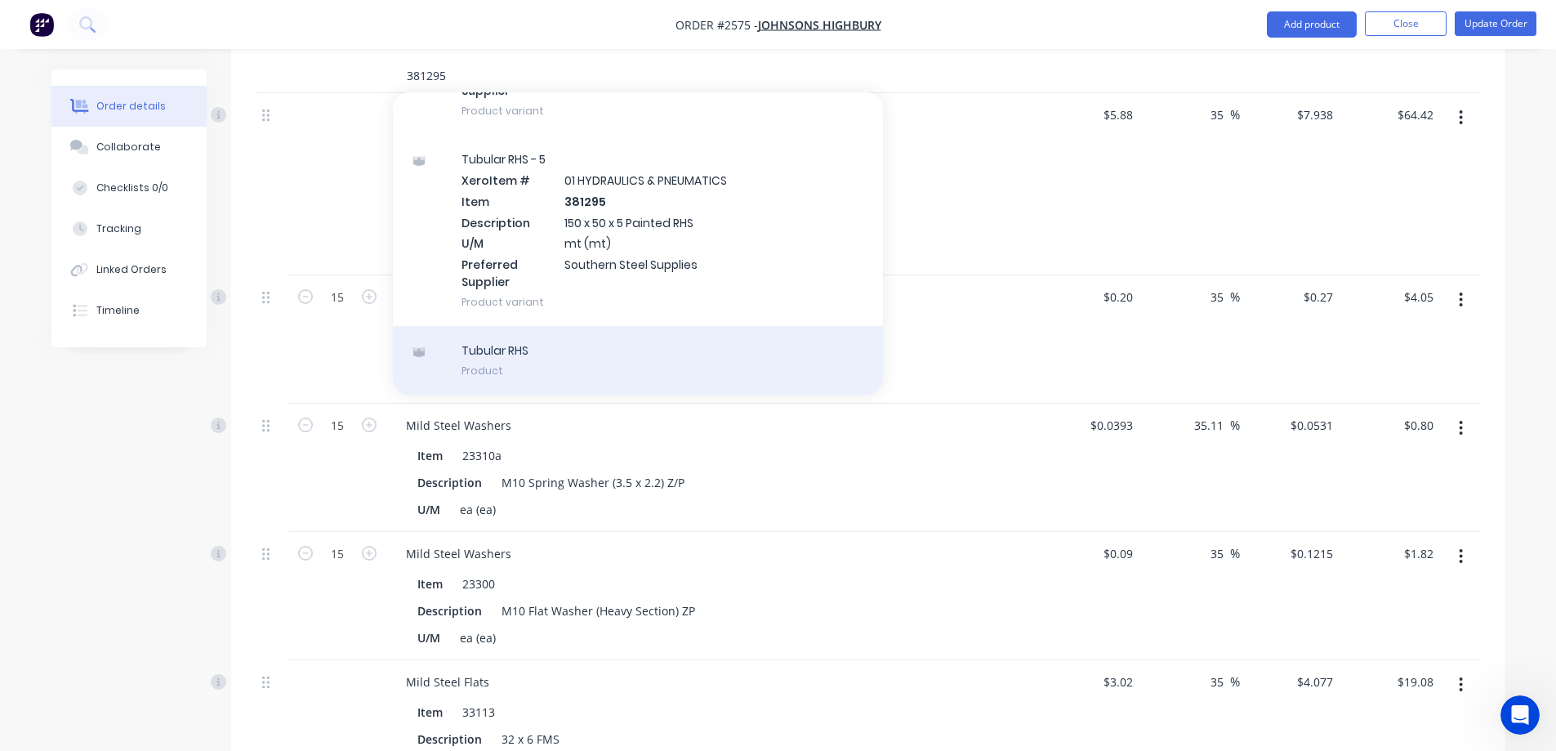
scroll to position [735, 0]
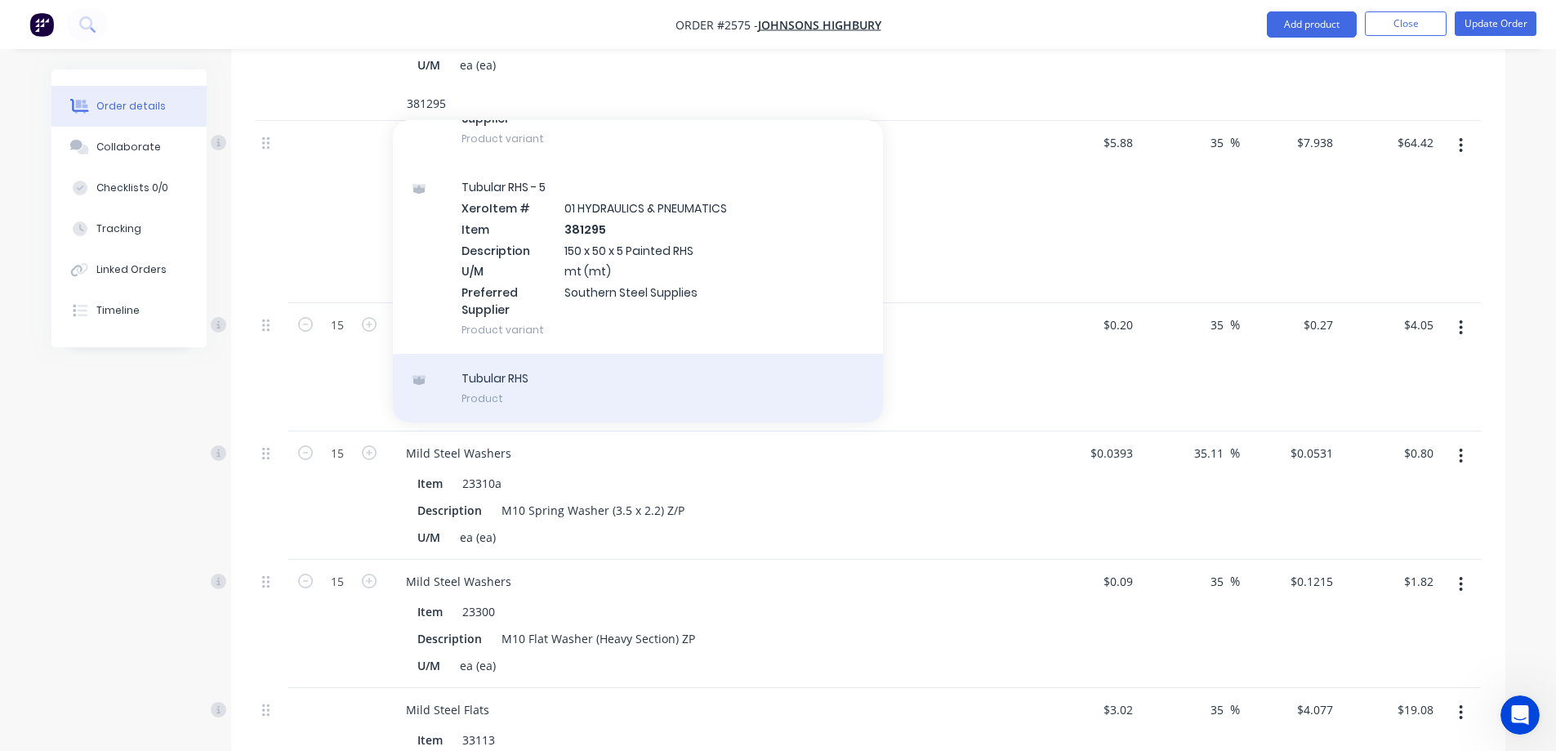
type input "381295"
click at [577, 354] on div "Tubular RHS Product" at bounding box center [638, 388] width 490 height 69
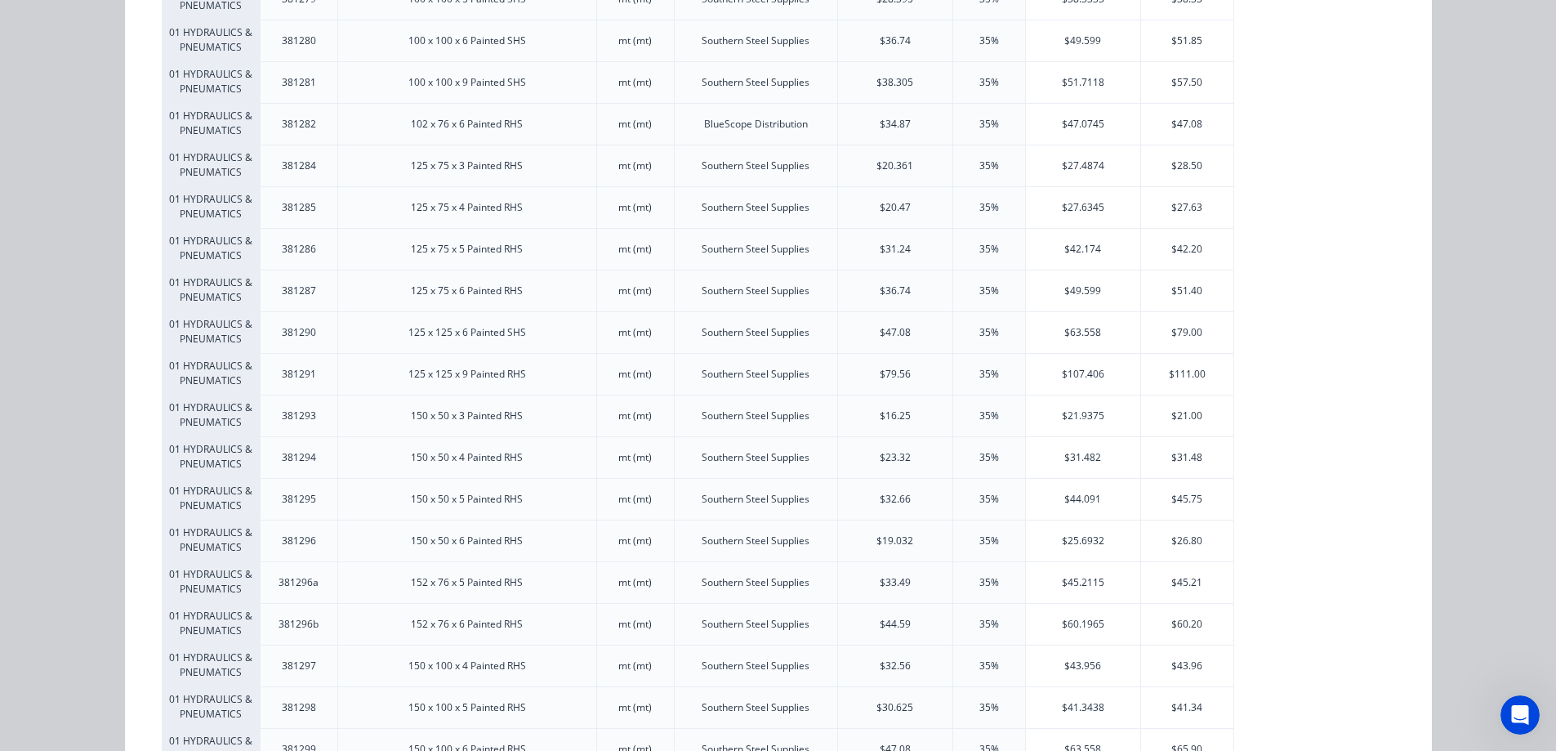
scroll to position [3185, 0]
click at [1095, 510] on div "$44.091" at bounding box center [1083, 500] width 114 height 41
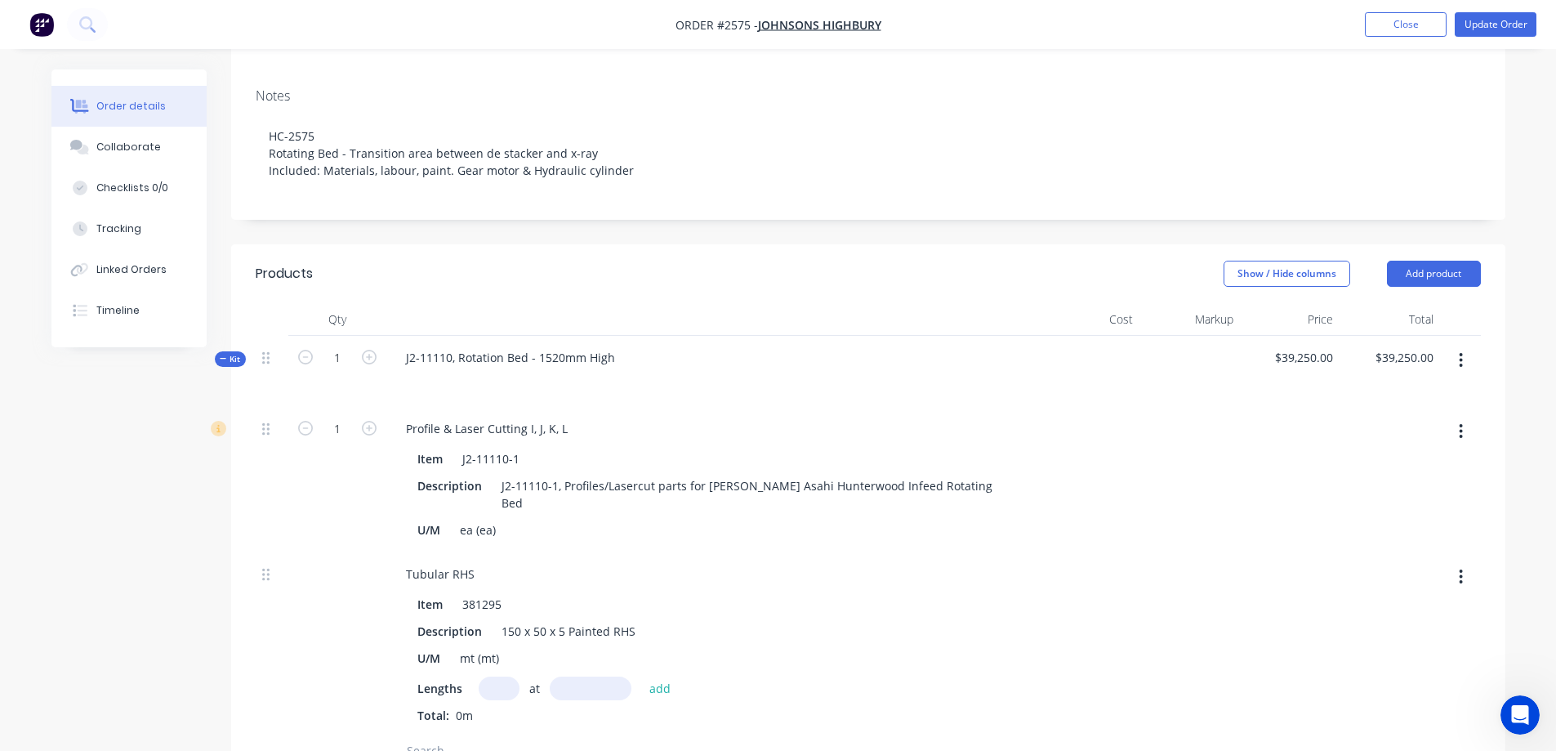
scroll to position [273, 0]
click at [497, 674] on input "text" at bounding box center [499, 686] width 41 height 24
type input "1"
type input "340mm"
click at [659, 674] on button "add" at bounding box center [660, 685] width 38 height 22
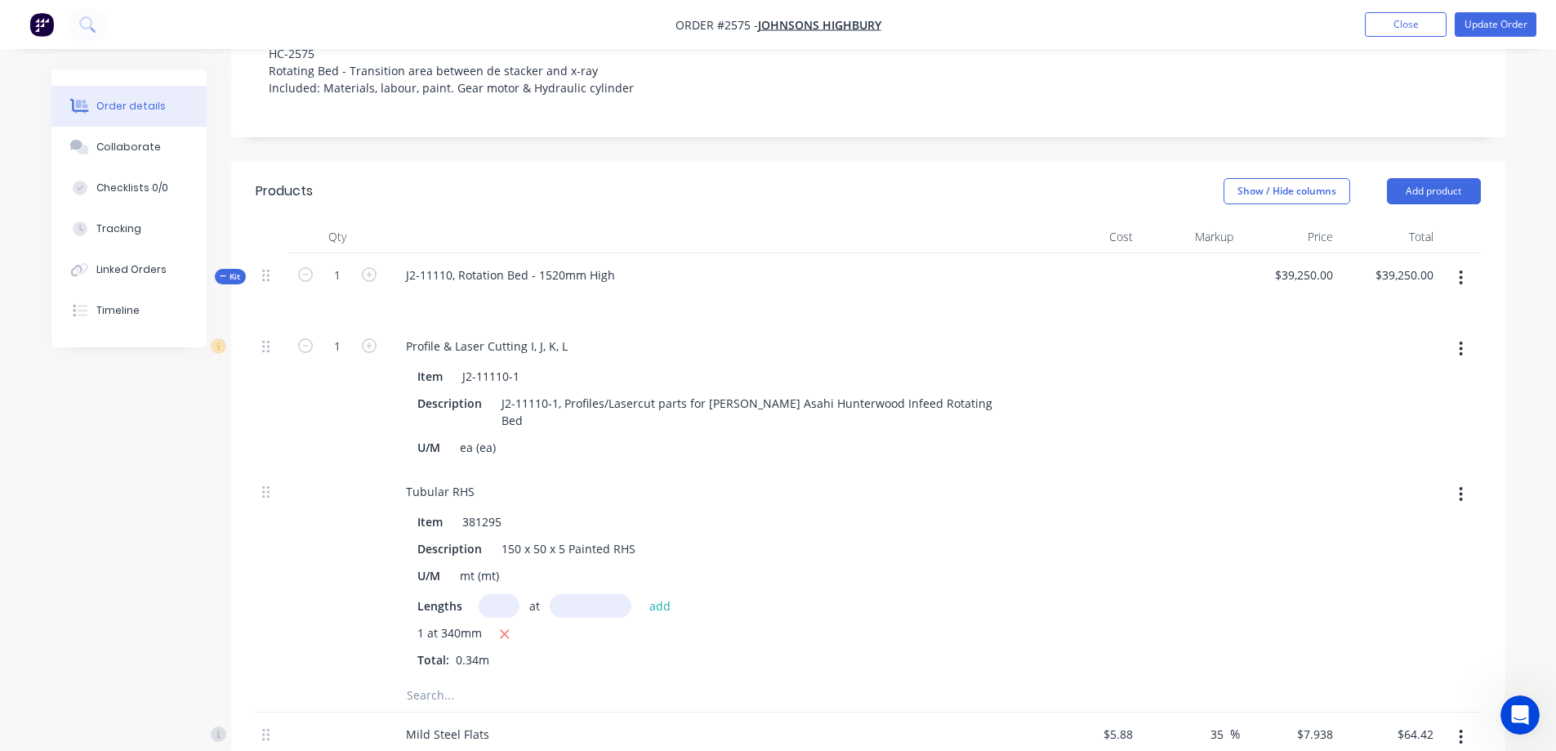
scroll to position [381, 0]
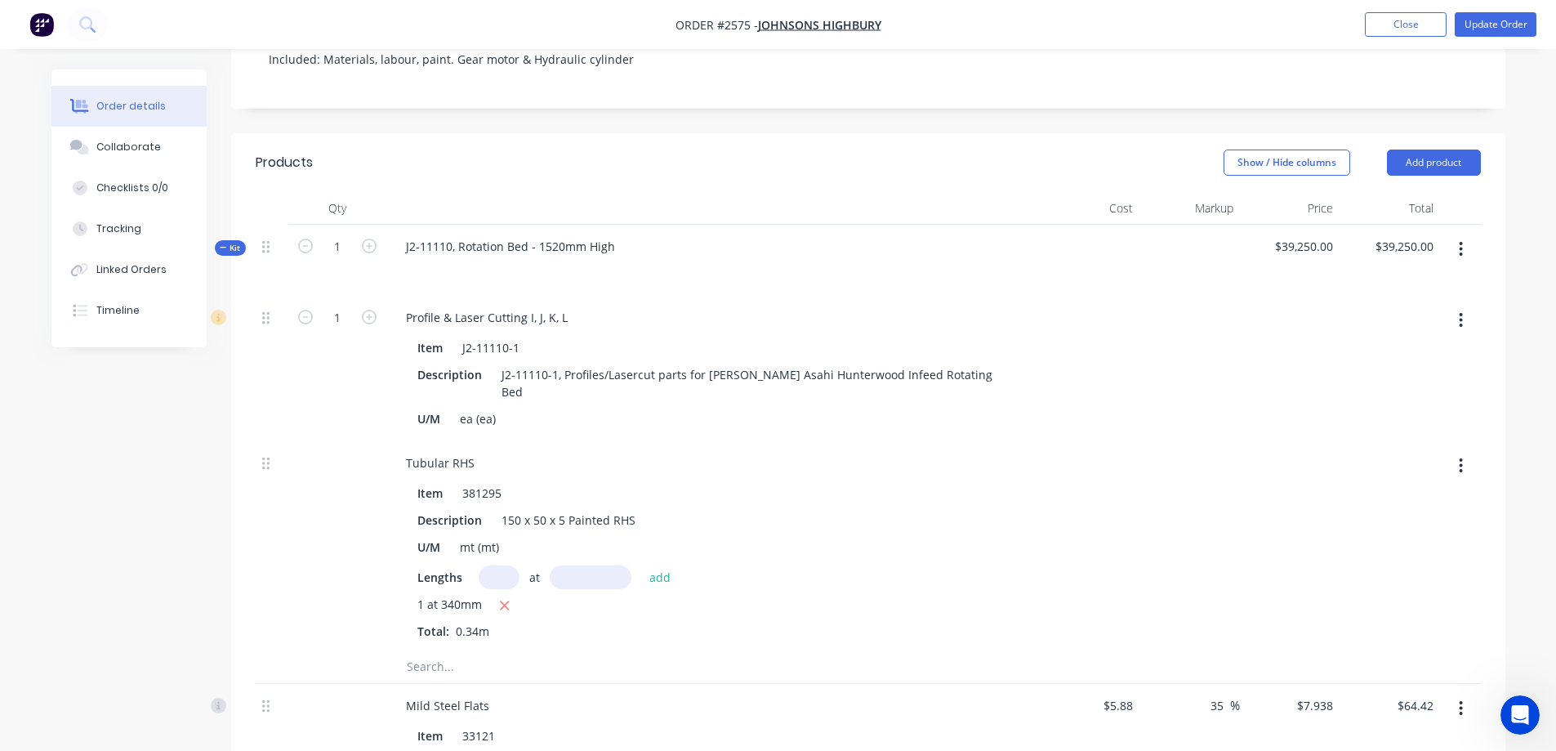
click at [221, 242] on span "Kit" at bounding box center [230, 248] width 21 height 12
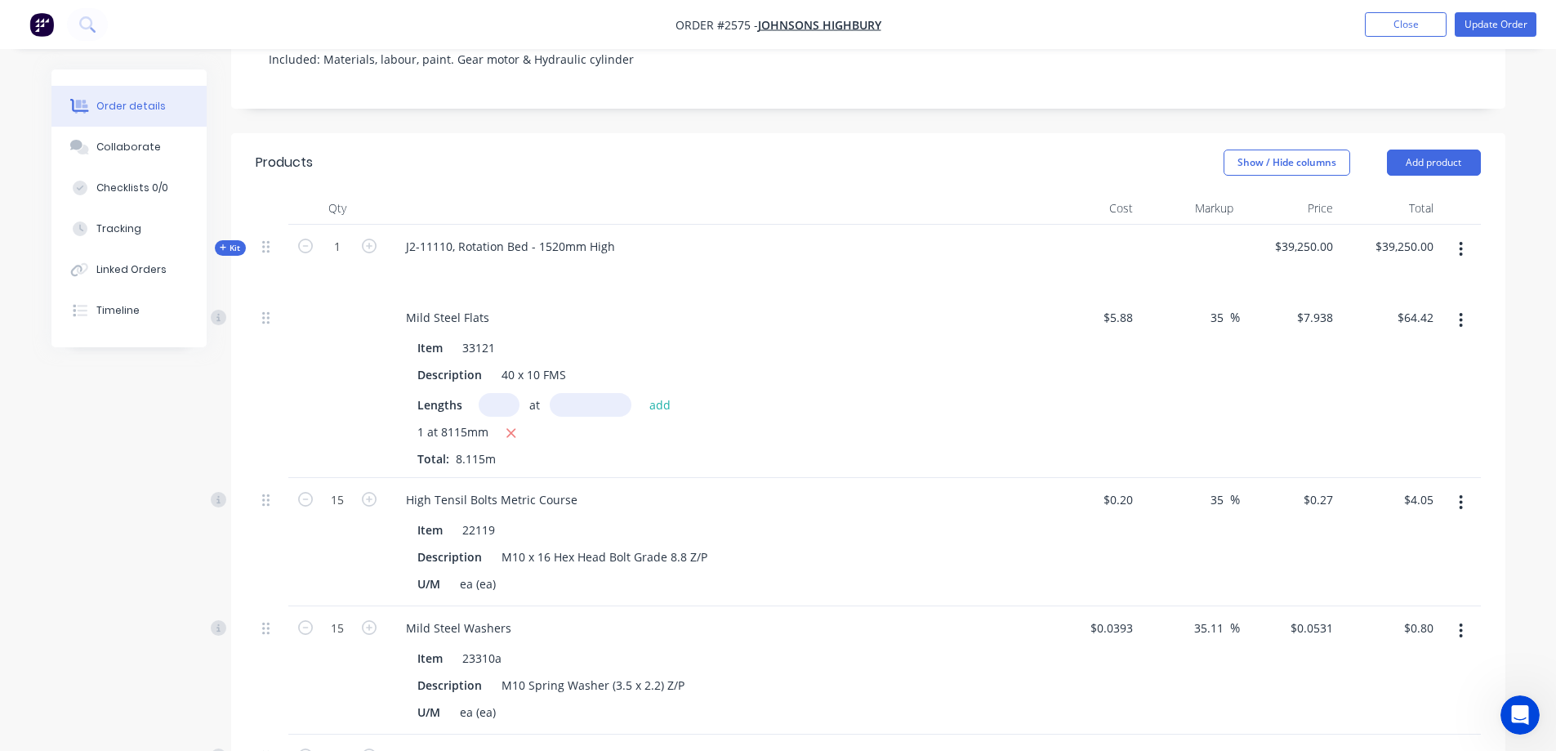
click at [230, 242] on span "Kit" at bounding box center [230, 248] width 21 height 12
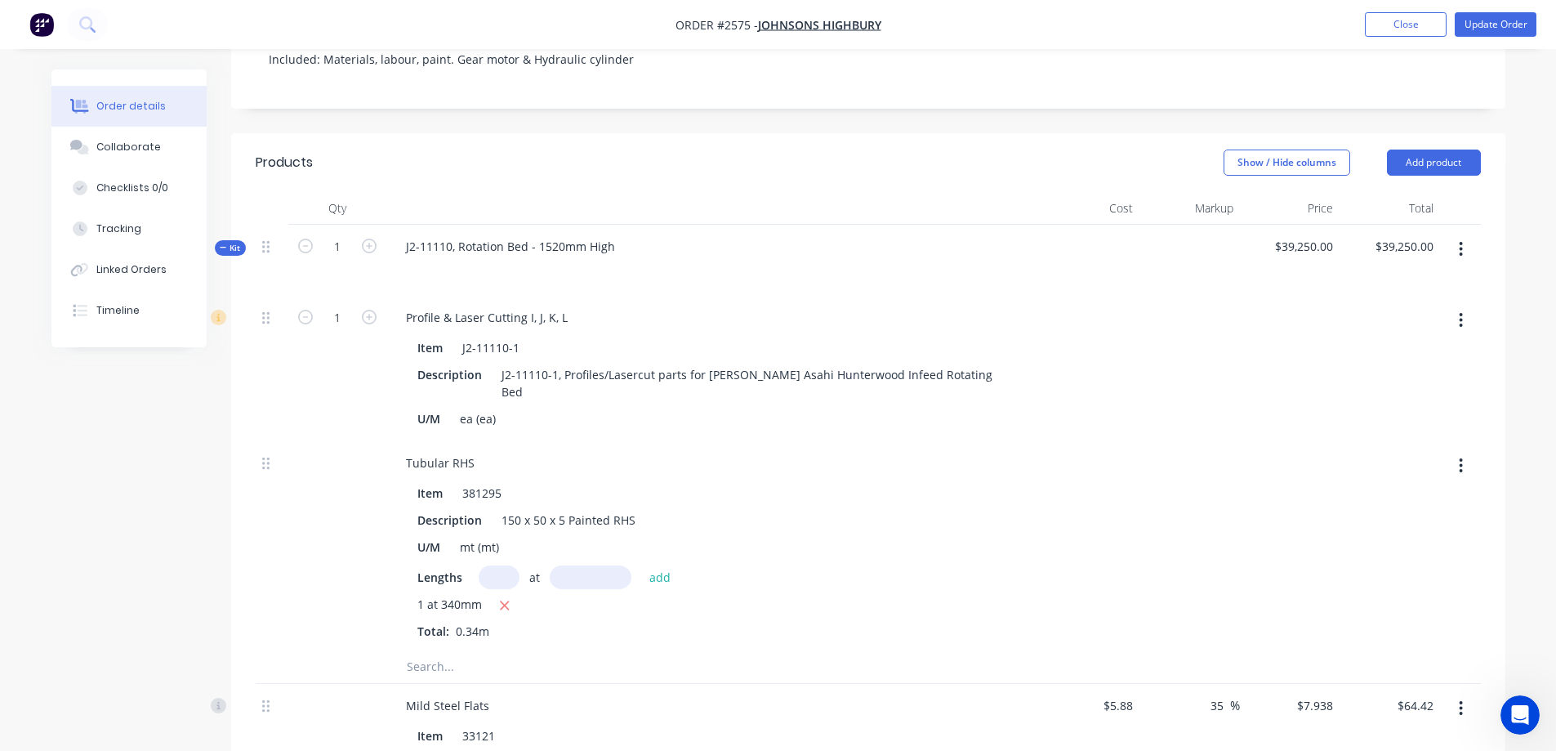
click at [217, 240] on div "Kit" at bounding box center [230, 248] width 31 height 16
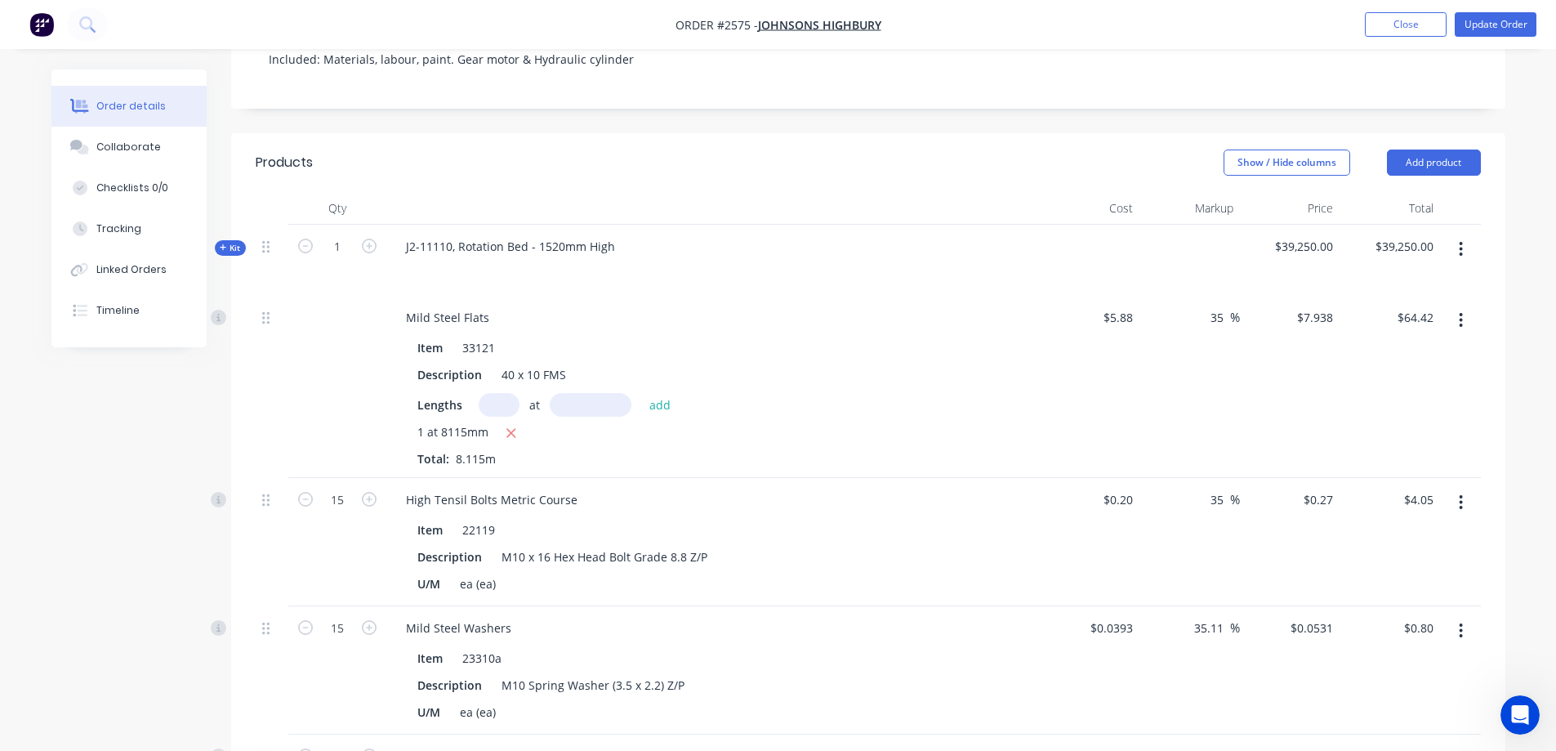
click at [217, 240] on div "Kit" at bounding box center [230, 248] width 31 height 16
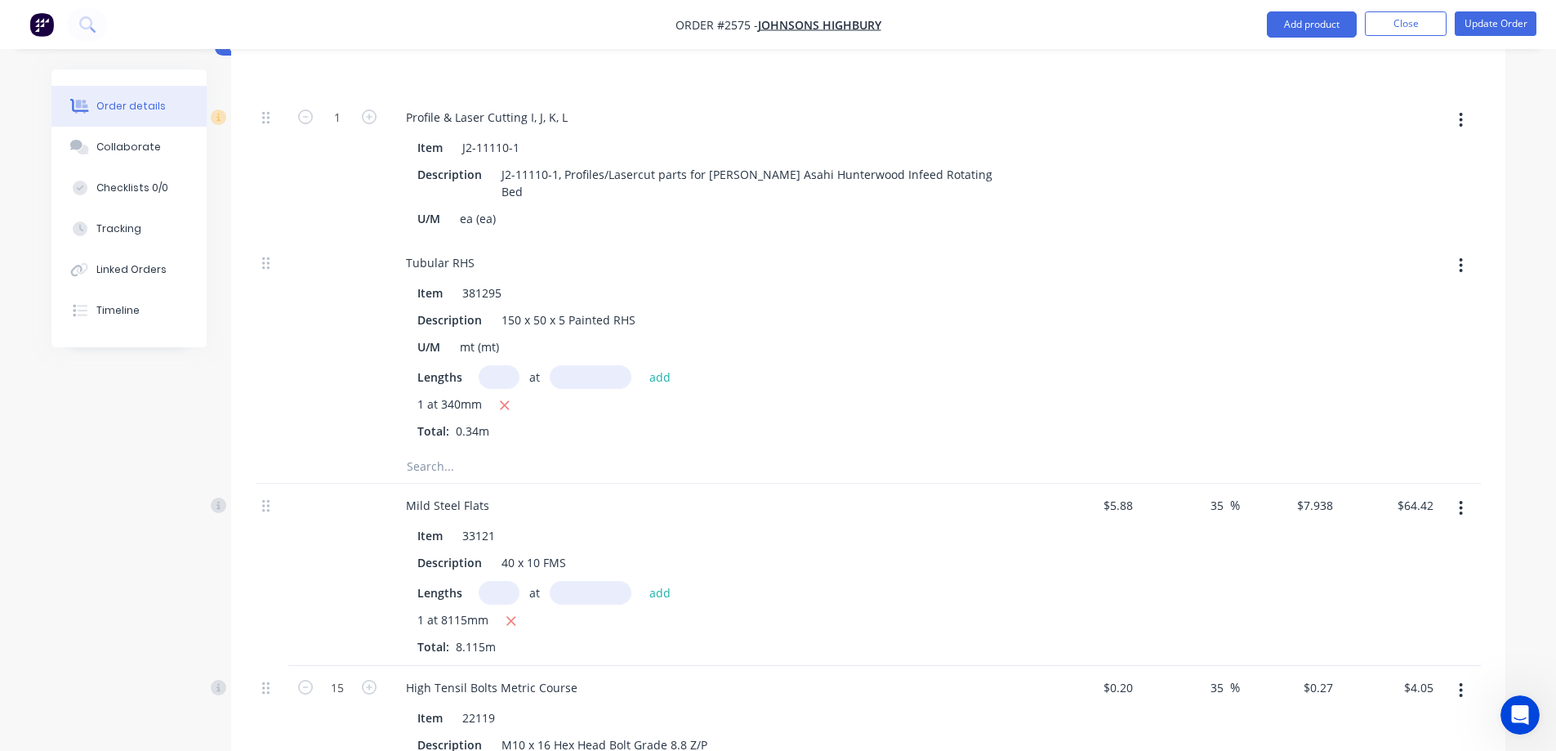
scroll to position [545, 0]
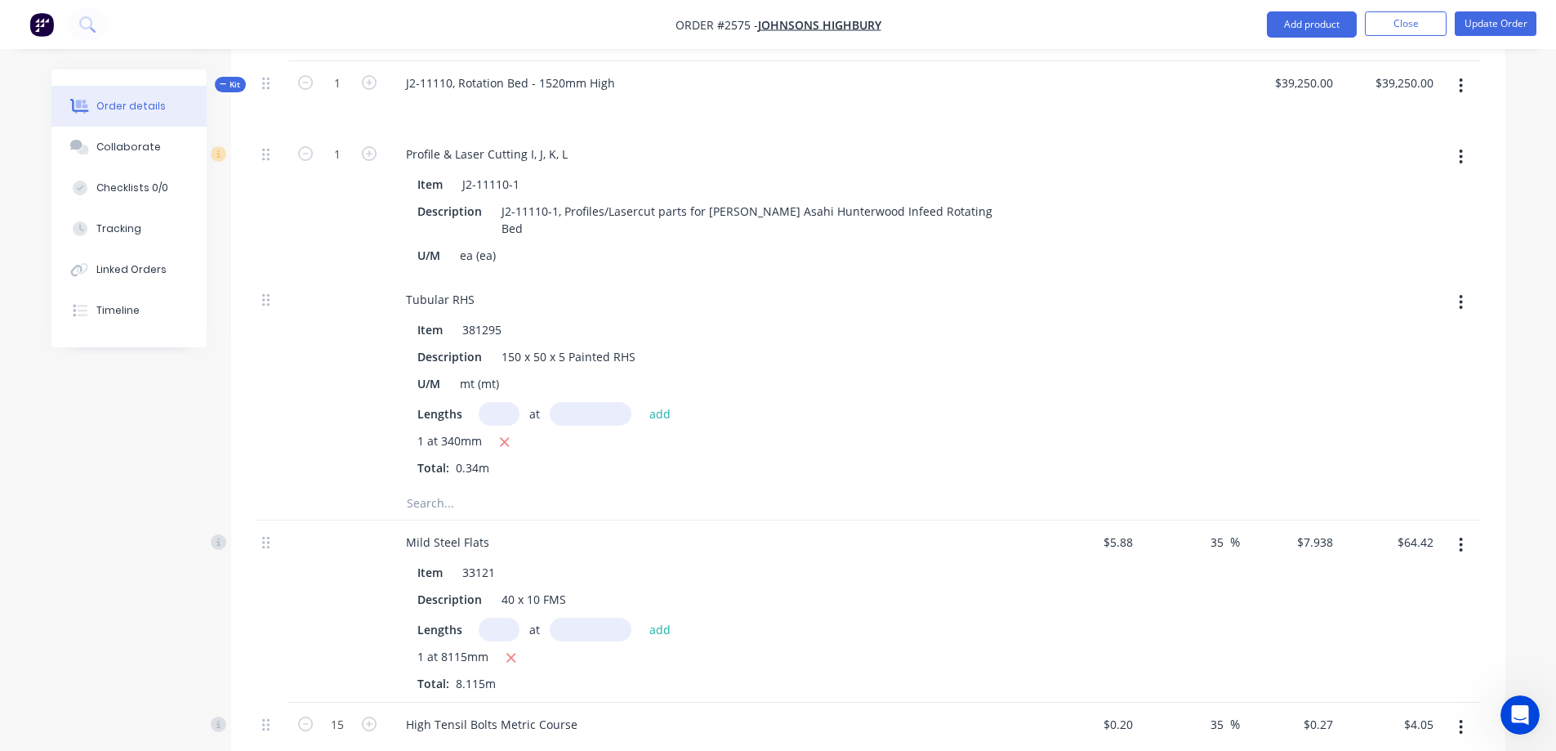
click at [1455, 287] on button "button" at bounding box center [1461, 301] width 38 height 29
click at [1424, 399] on div "Delete" at bounding box center [1403, 411] width 126 height 24
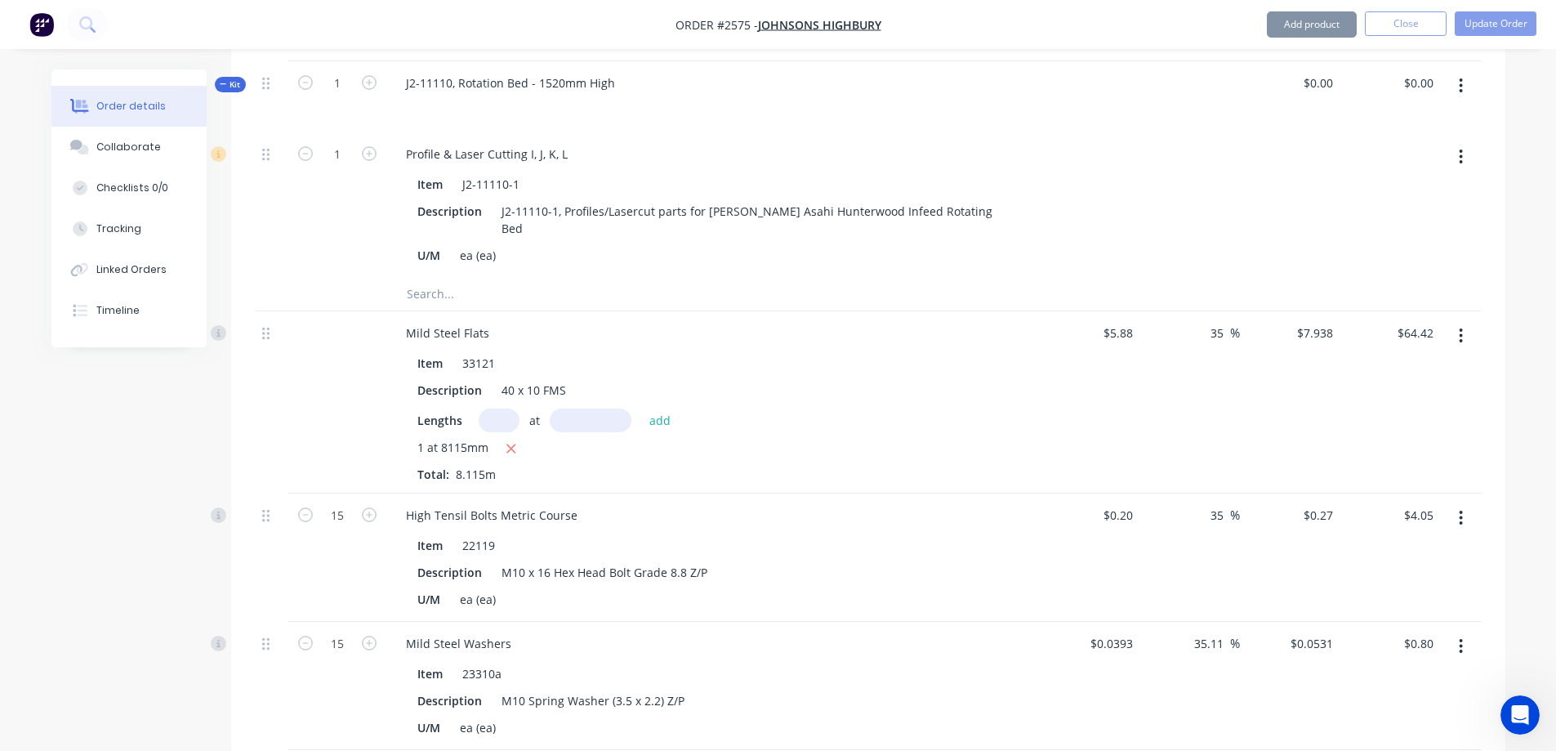
type input "$0.00"
click at [1463, 327] on icon "button" at bounding box center [1461, 336] width 4 height 18
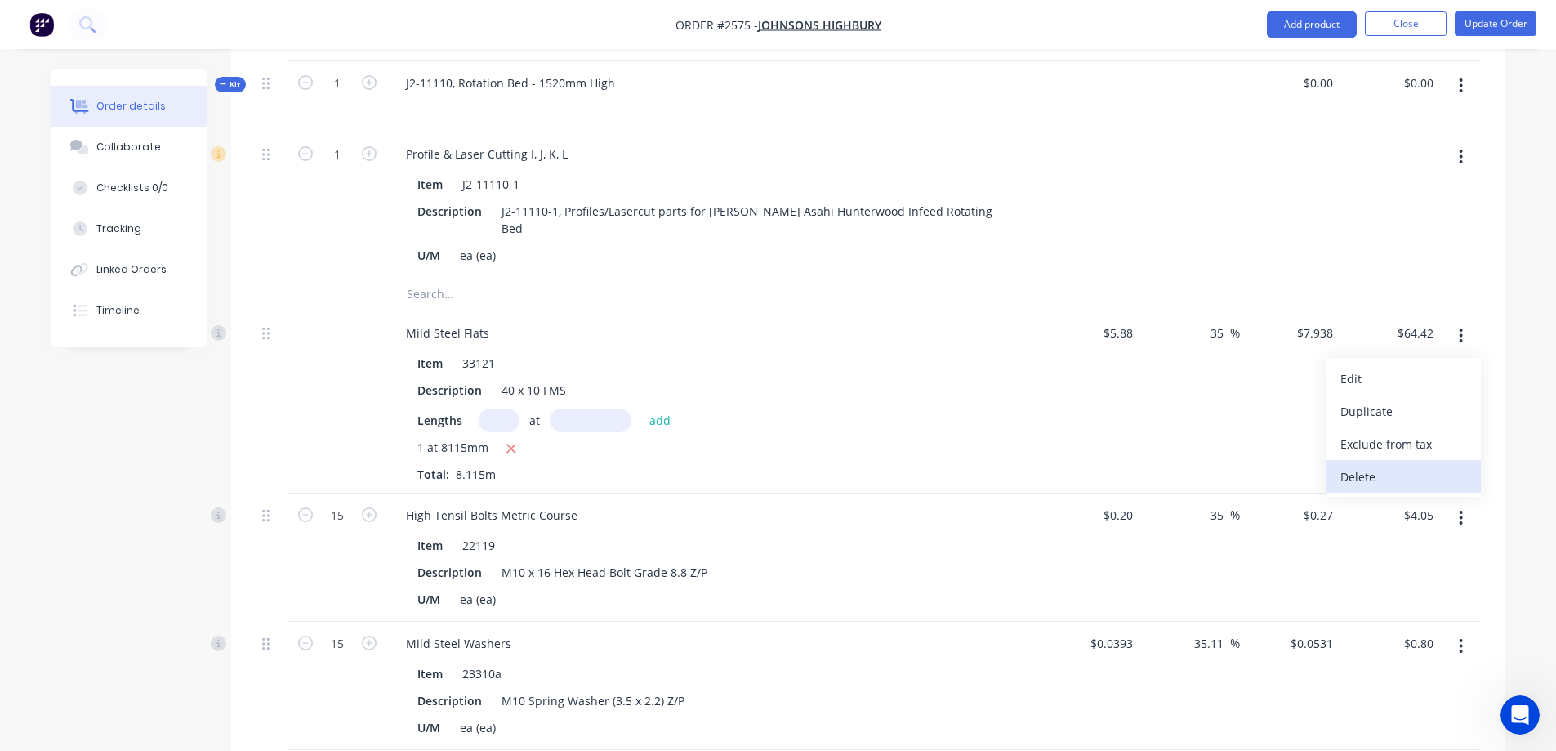
click at [1397, 465] on div "Delete" at bounding box center [1403, 477] width 126 height 24
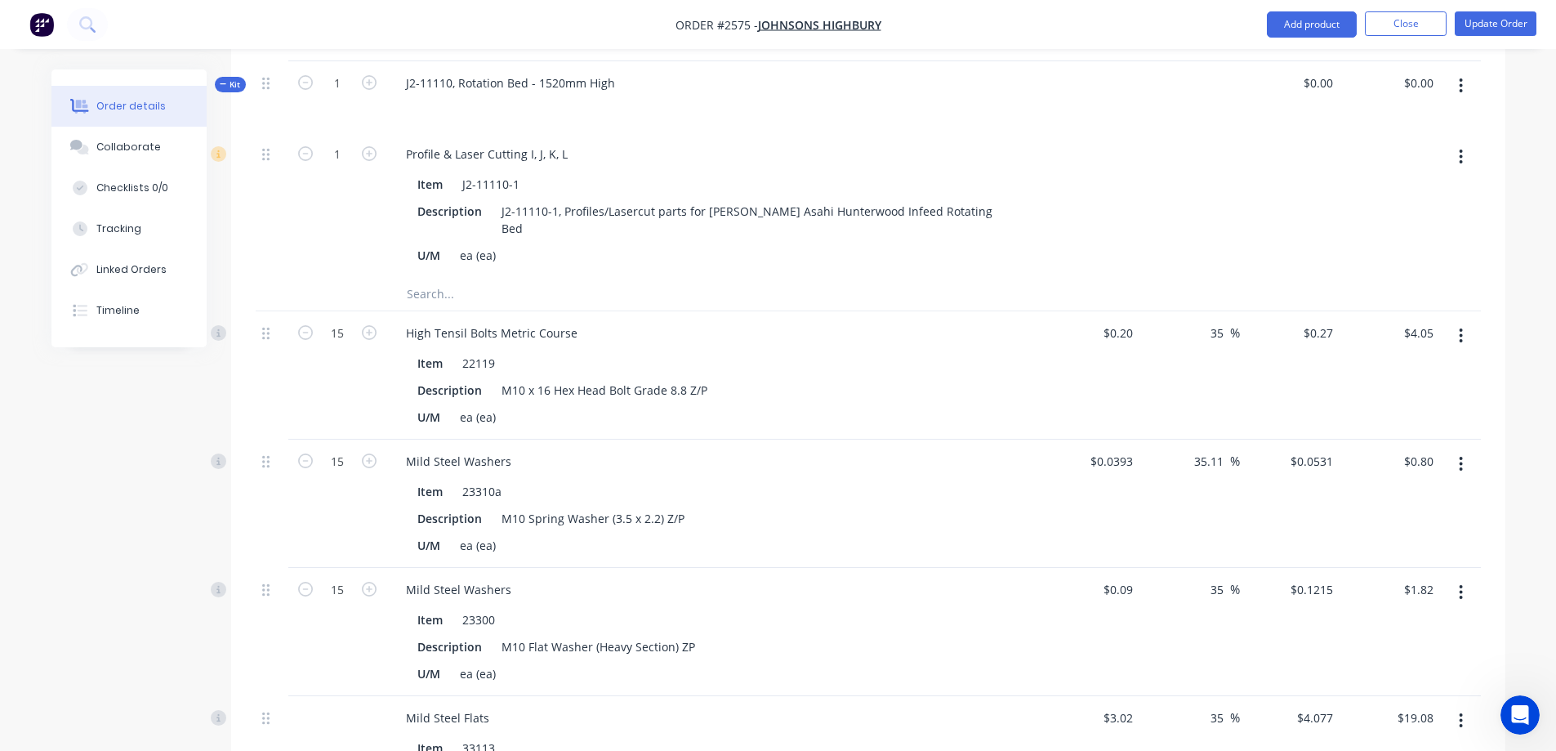
click at [1461, 327] on icon "button" at bounding box center [1461, 336] width 4 height 18
click at [1418, 465] on div "Delete" at bounding box center [1403, 477] width 126 height 24
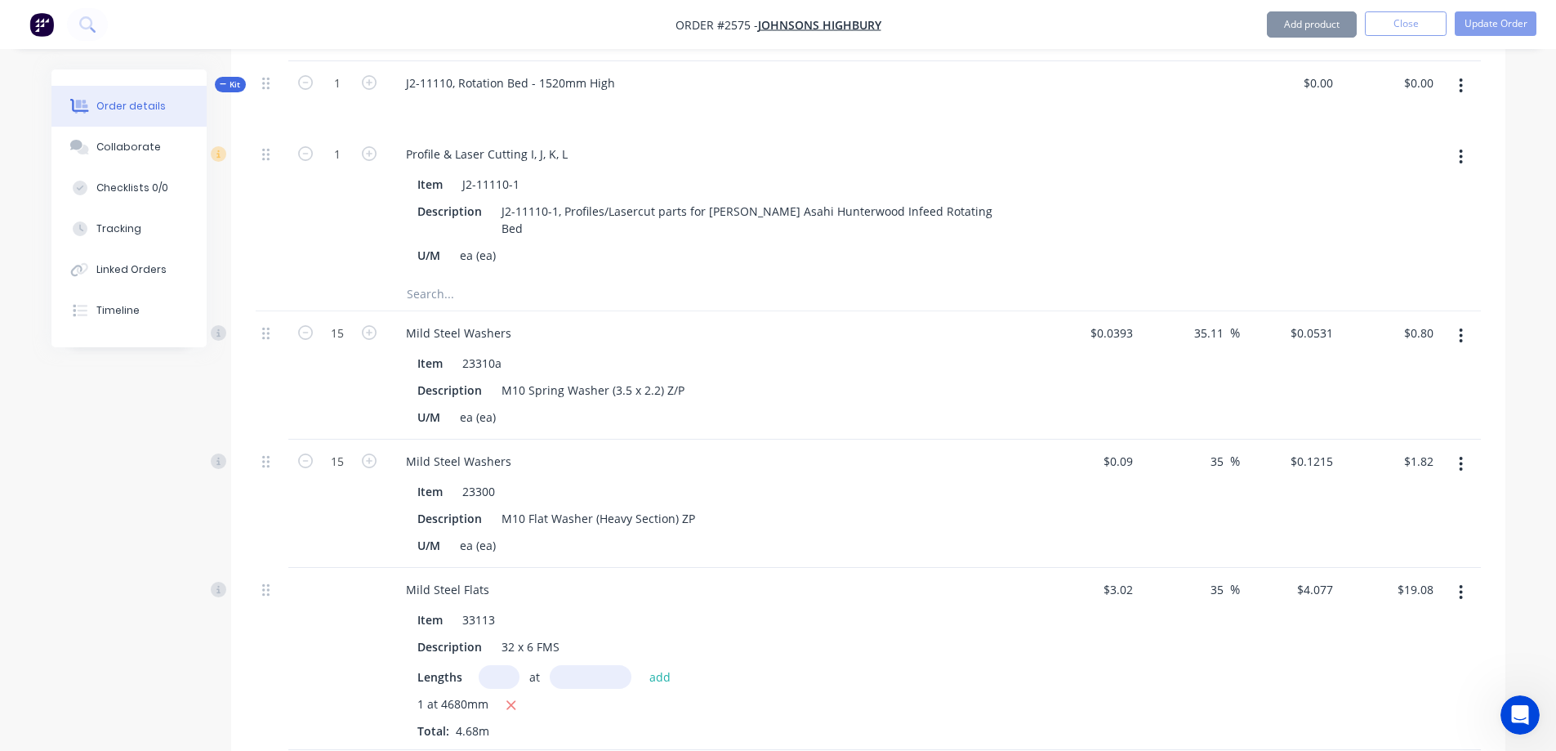
click at [1462, 327] on icon "button" at bounding box center [1461, 336] width 4 height 18
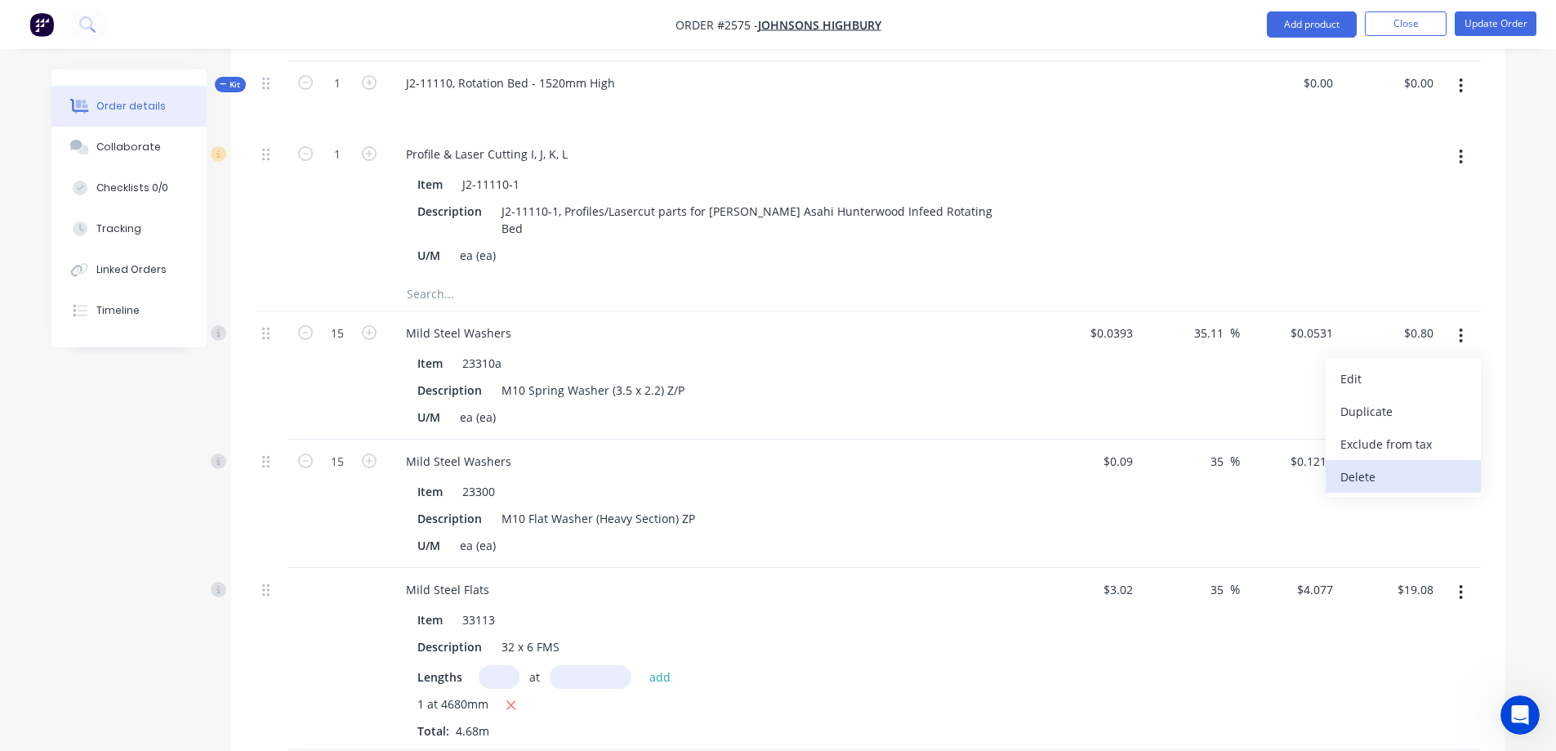
click at [1406, 465] on div "Delete" at bounding box center [1403, 477] width 126 height 24
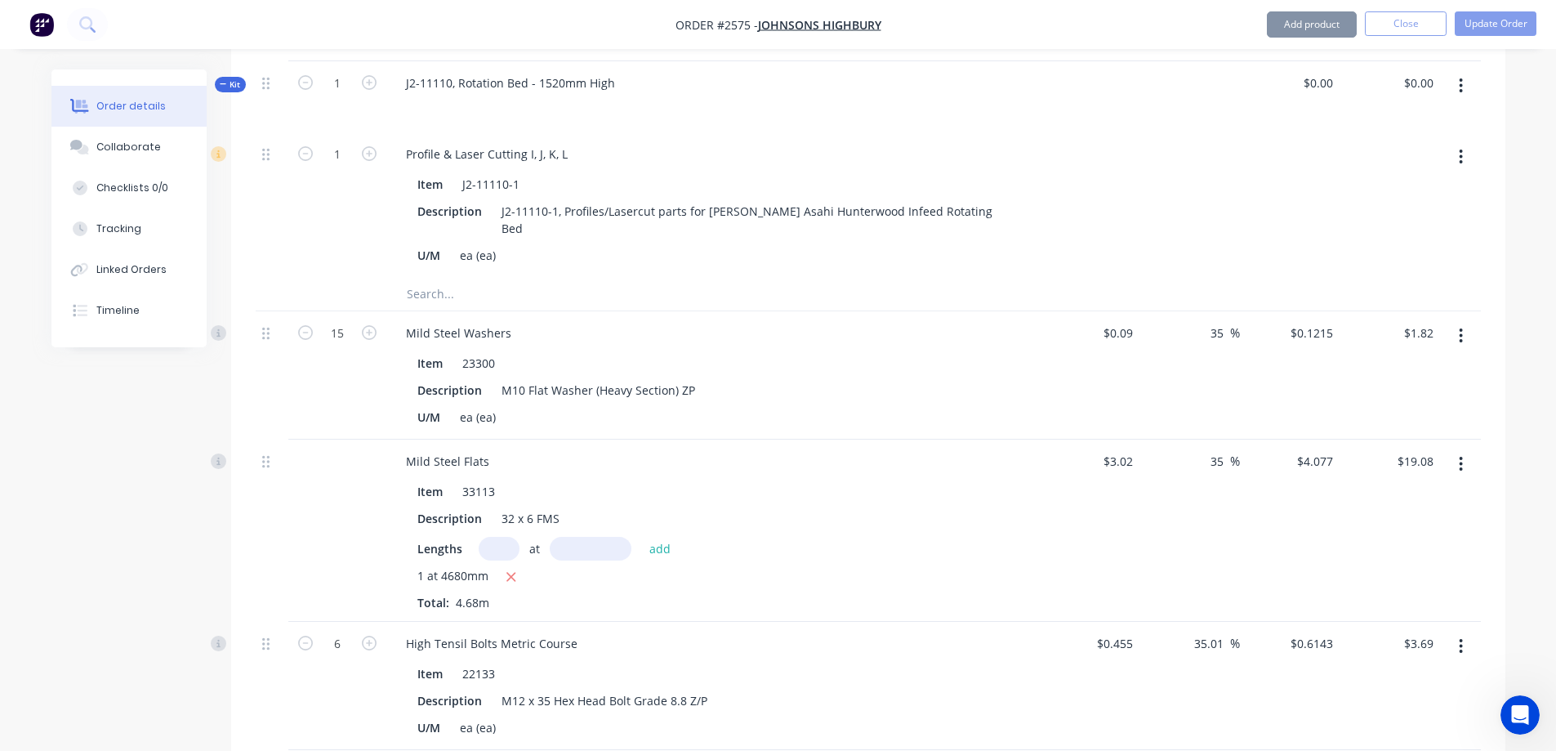
click at [1465, 321] on button "button" at bounding box center [1461, 335] width 38 height 29
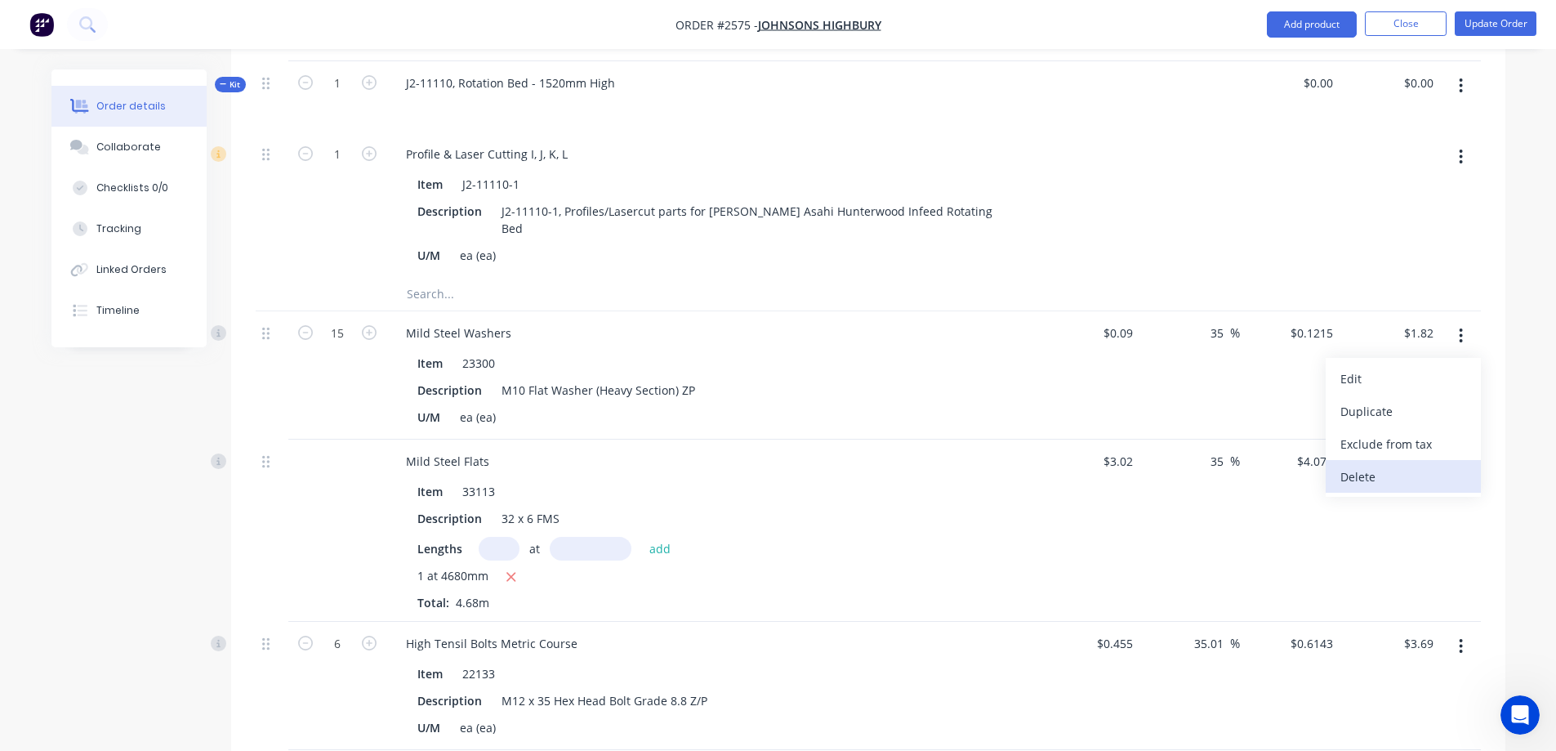
click at [1410, 465] on div "Delete" at bounding box center [1403, 477] width 126 height 24
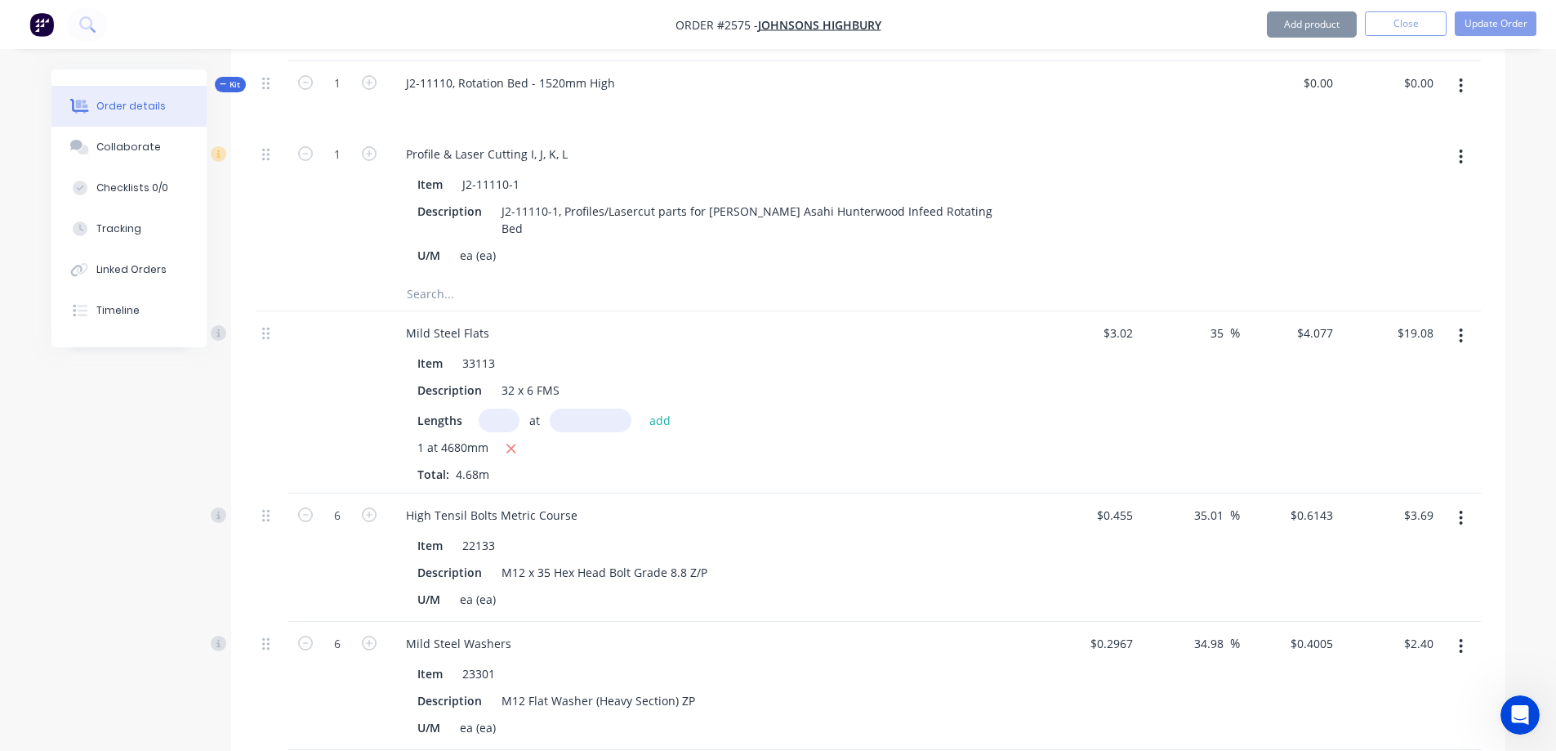
click at [1461, 327] on icon "button" at bounding box center [1461, 336] width 4 height 18
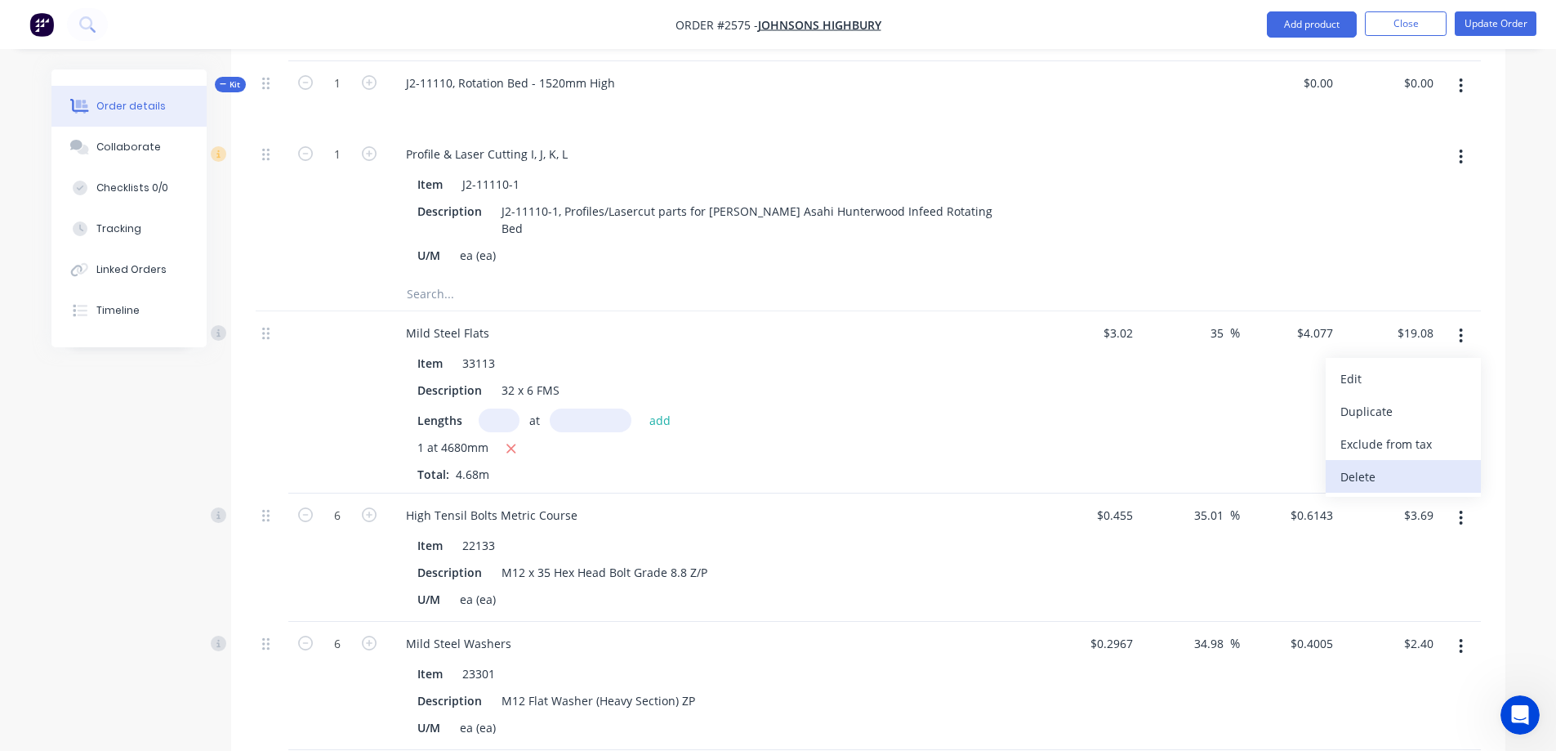
click at [1412, 465] on div "Delete" at bounding box center [1403, 477] width 126 height 24
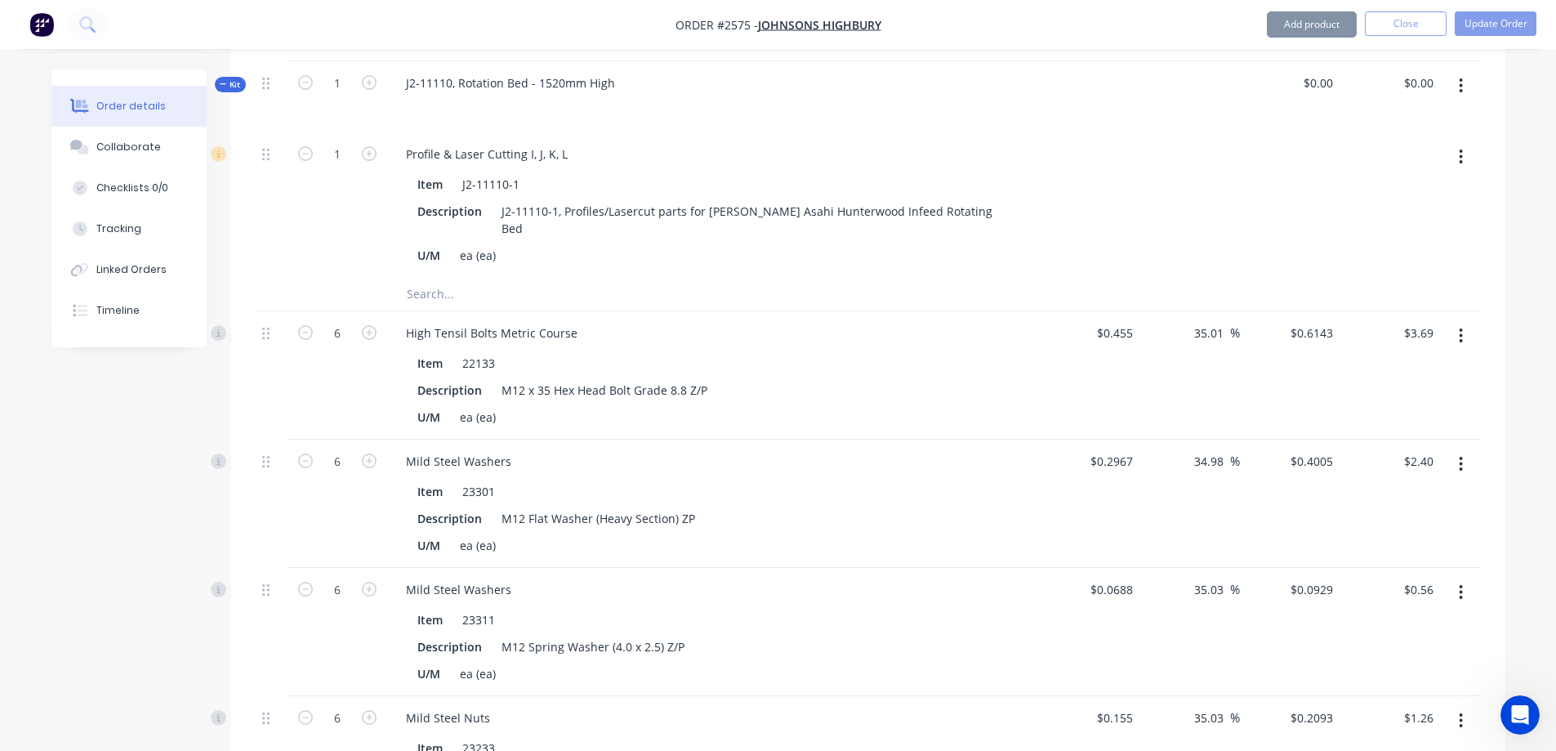
click at [1456, 321] on button "button" at bounding box center [1461, 335] width 38 height 29
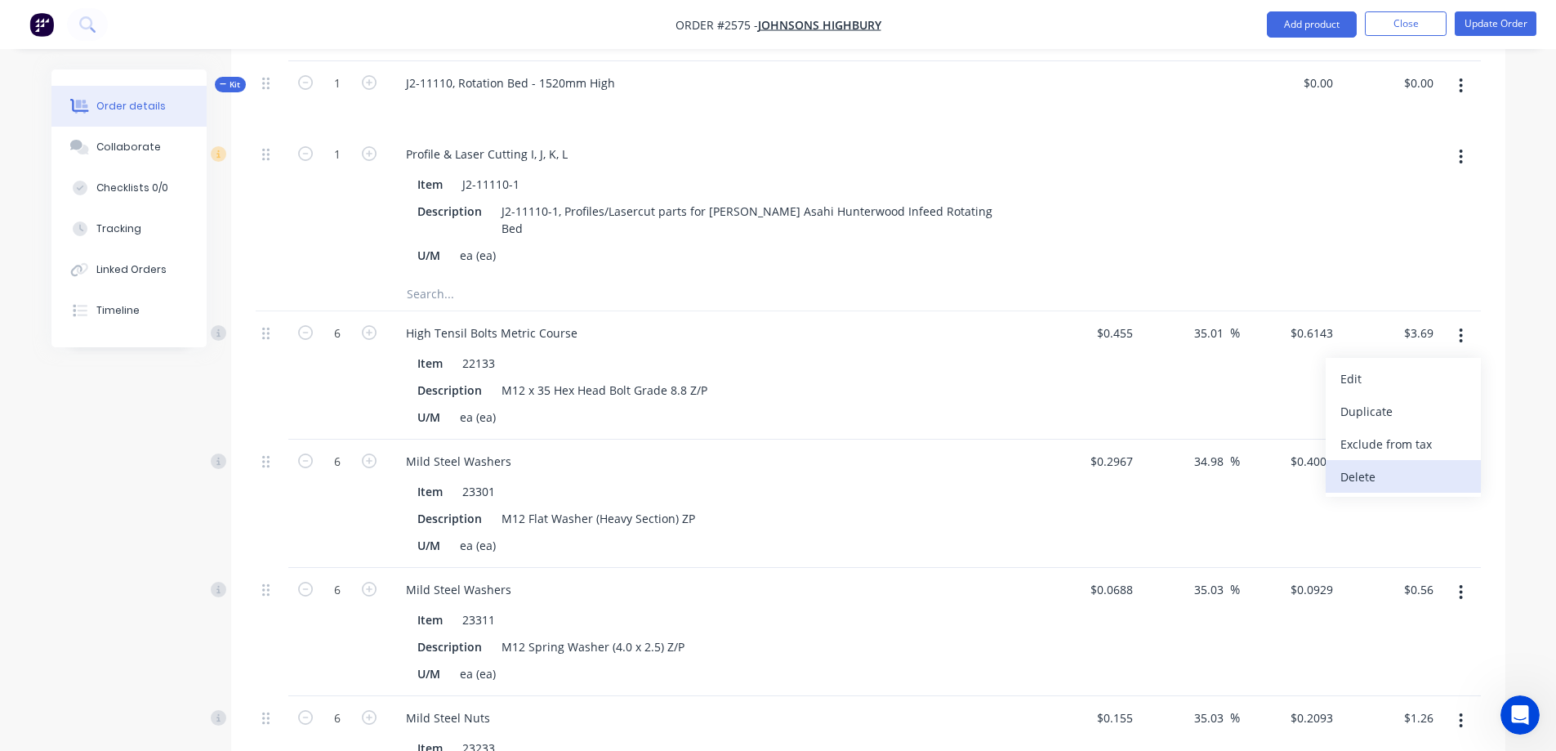
click at [1415, 465] on div "Delete" at bounding box center [1403, 477] width 126 height 24
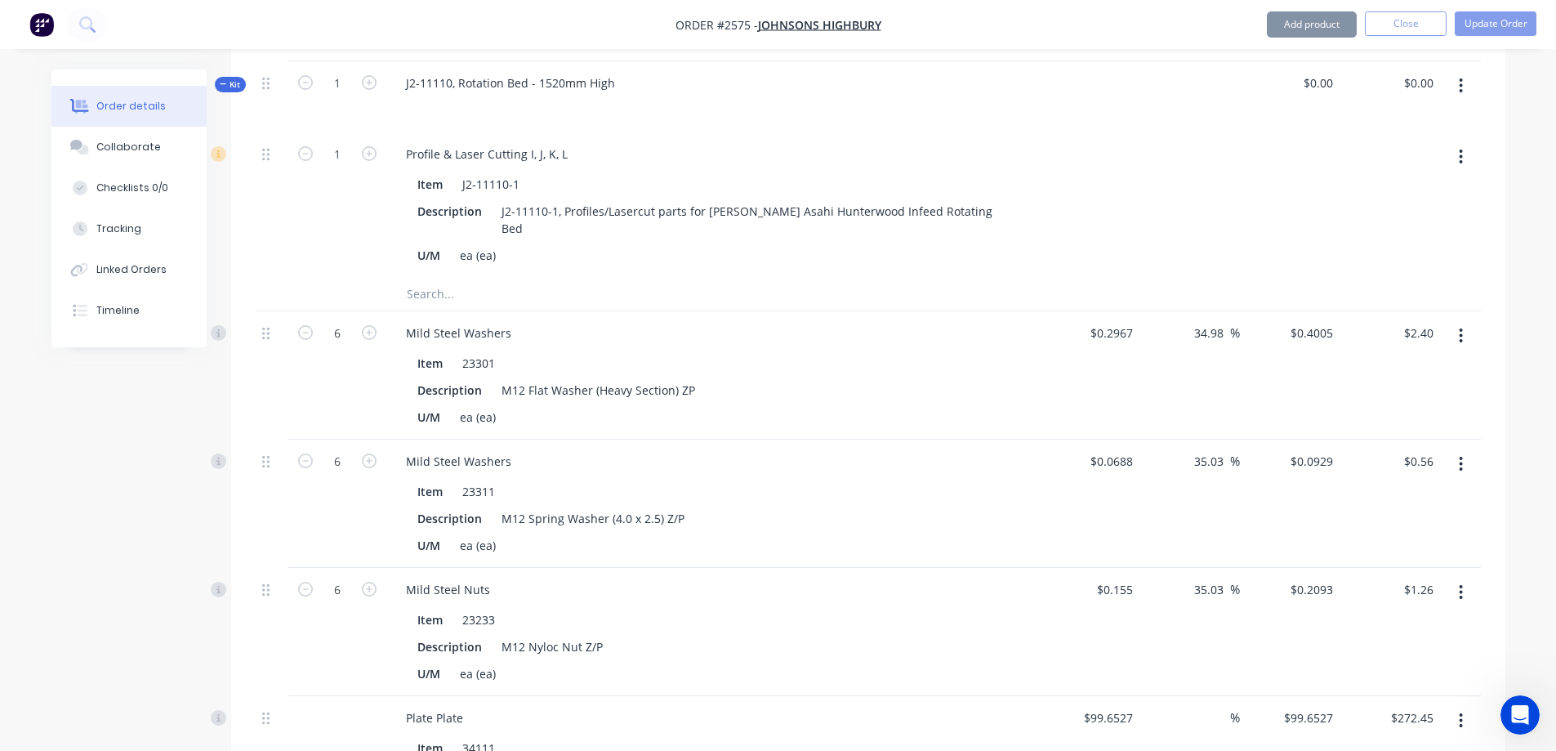
click at [1469, 321] on button "button" at bounding box center [1461, 335] width 38 height 29
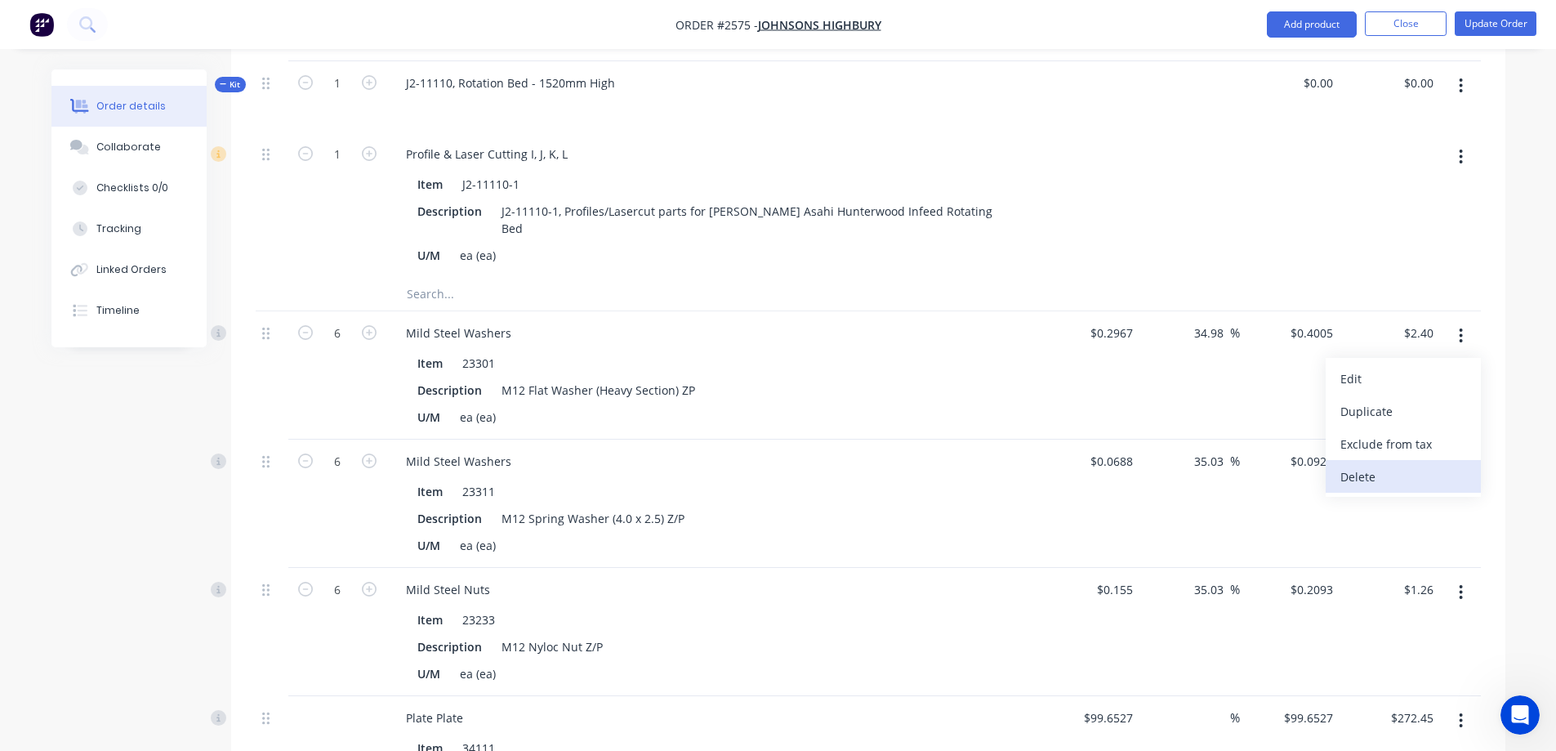
click at [1387, 465] on div "Delete" at bounding box center [1403, 477] width 126 height 24
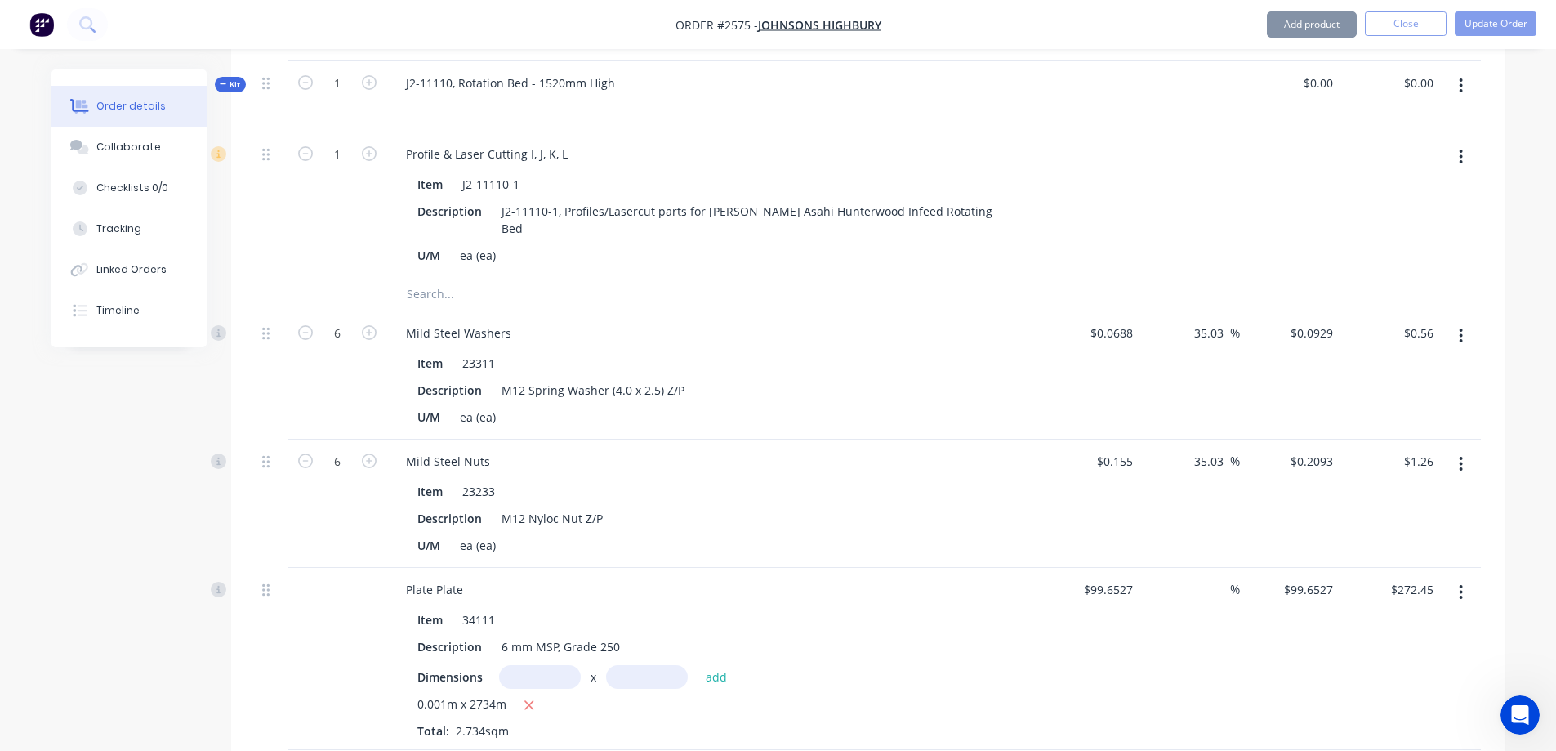
click at [1460, 327] on icon "button" at bounding box center [1461, 336] width 4 height 18
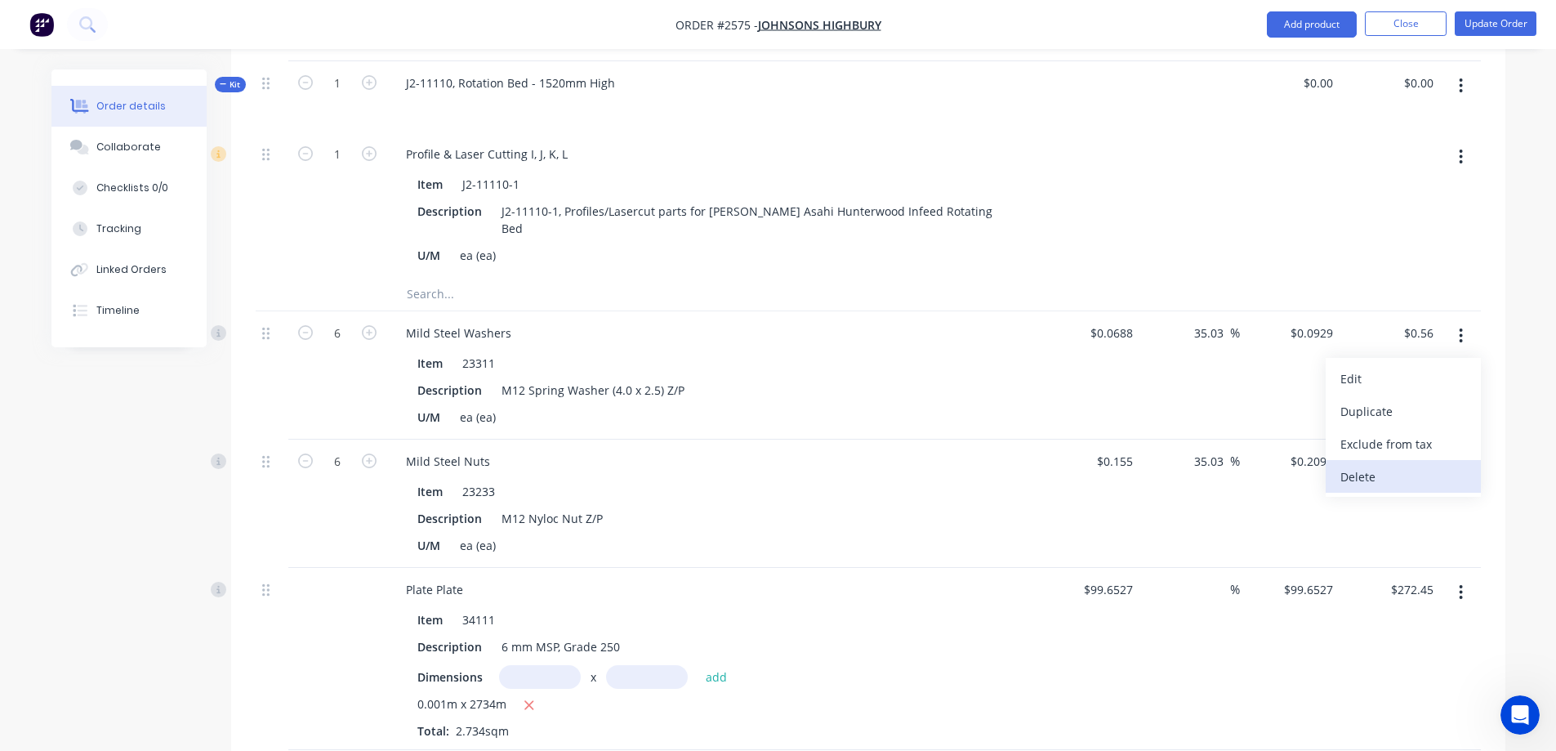
click at [1420, 465] on div "Delete" at bounding box center [1403, 477] width 126 height 24
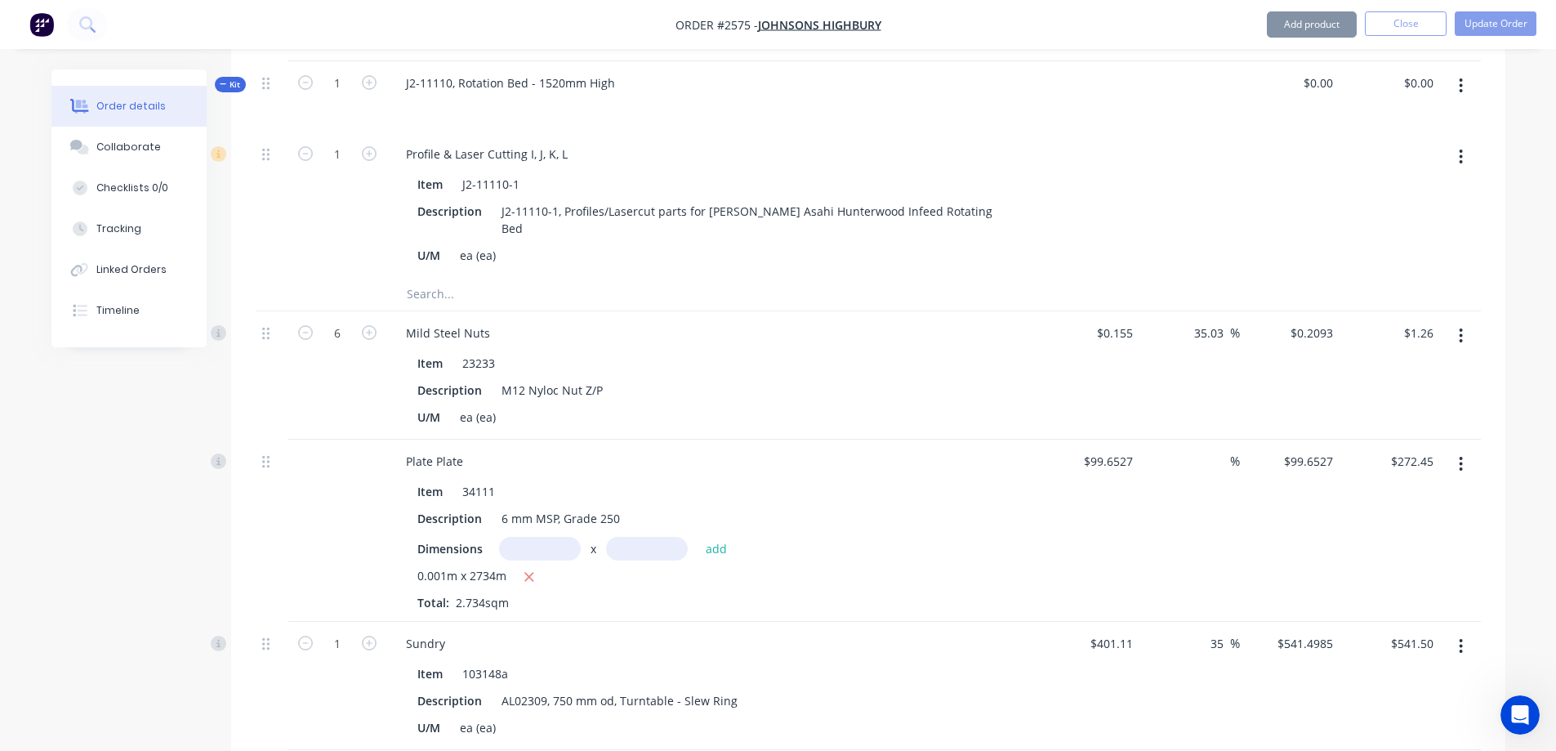
click at [1468, 321] on button "button" at bounding box center [1461, 335] width 38 height 29
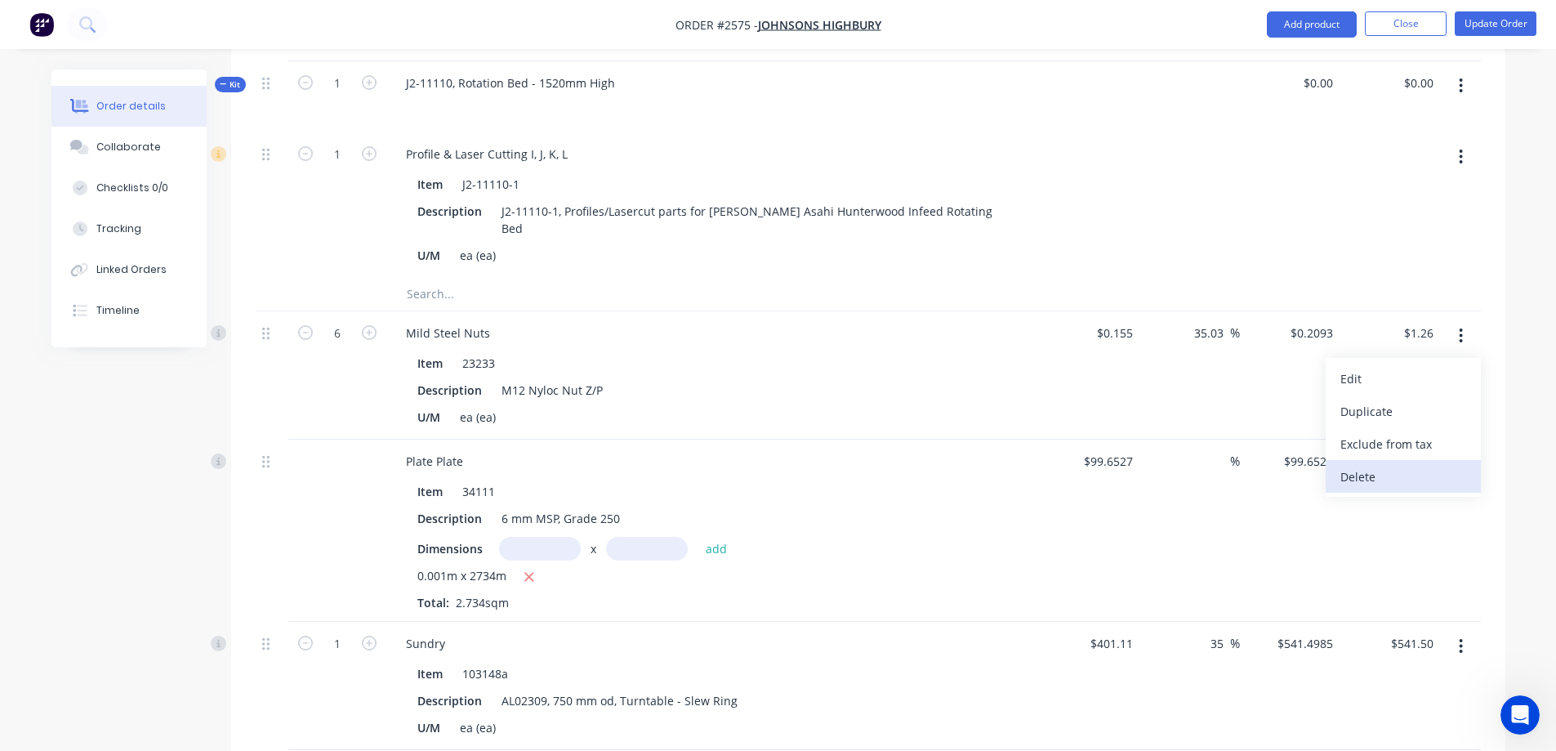
click at [1385, 465] on div "Delete" at bounding box center [1403, 477] width 126 height 24
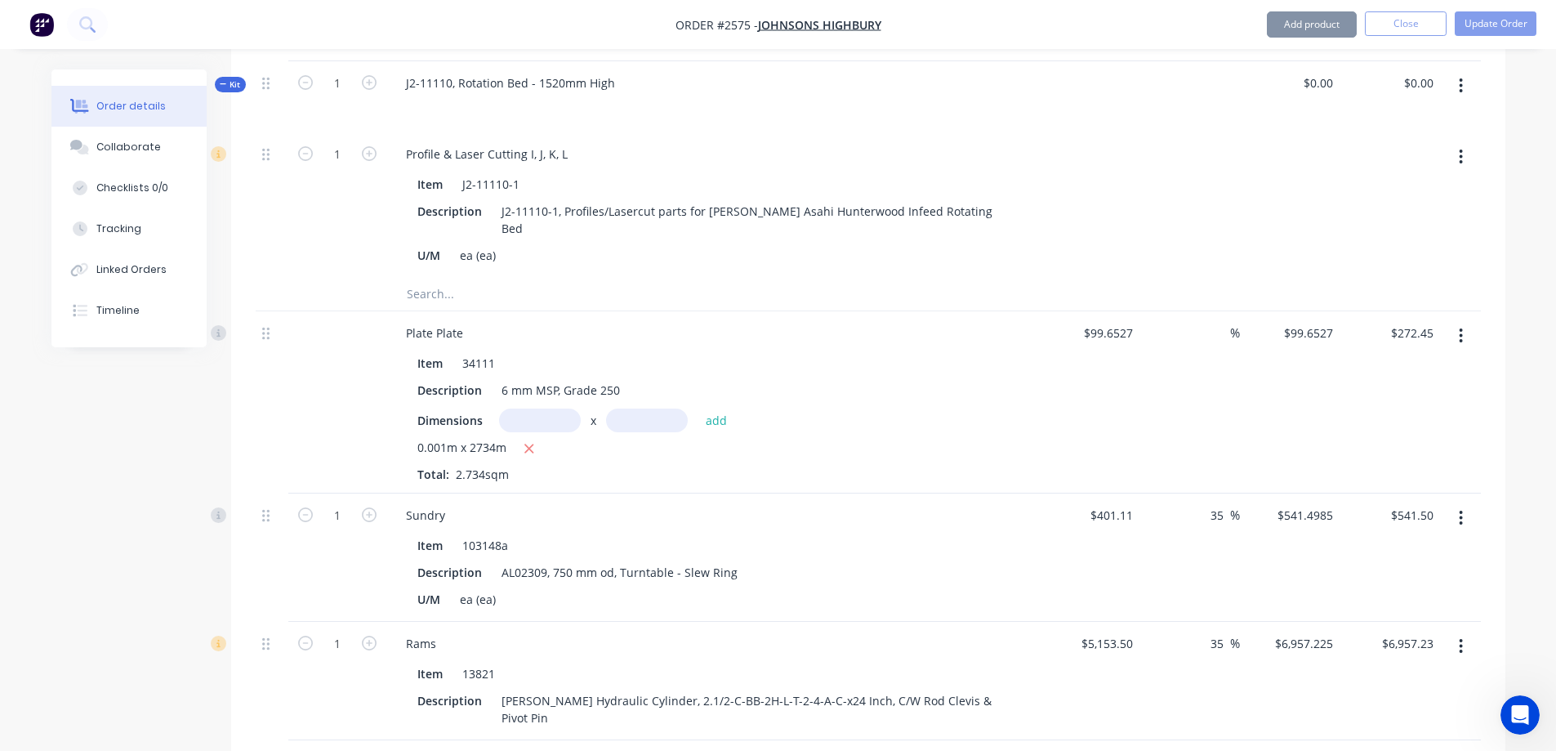
click at [1463, 327] on icon "button" at bounding box center [1461, 336] width 4 height 18
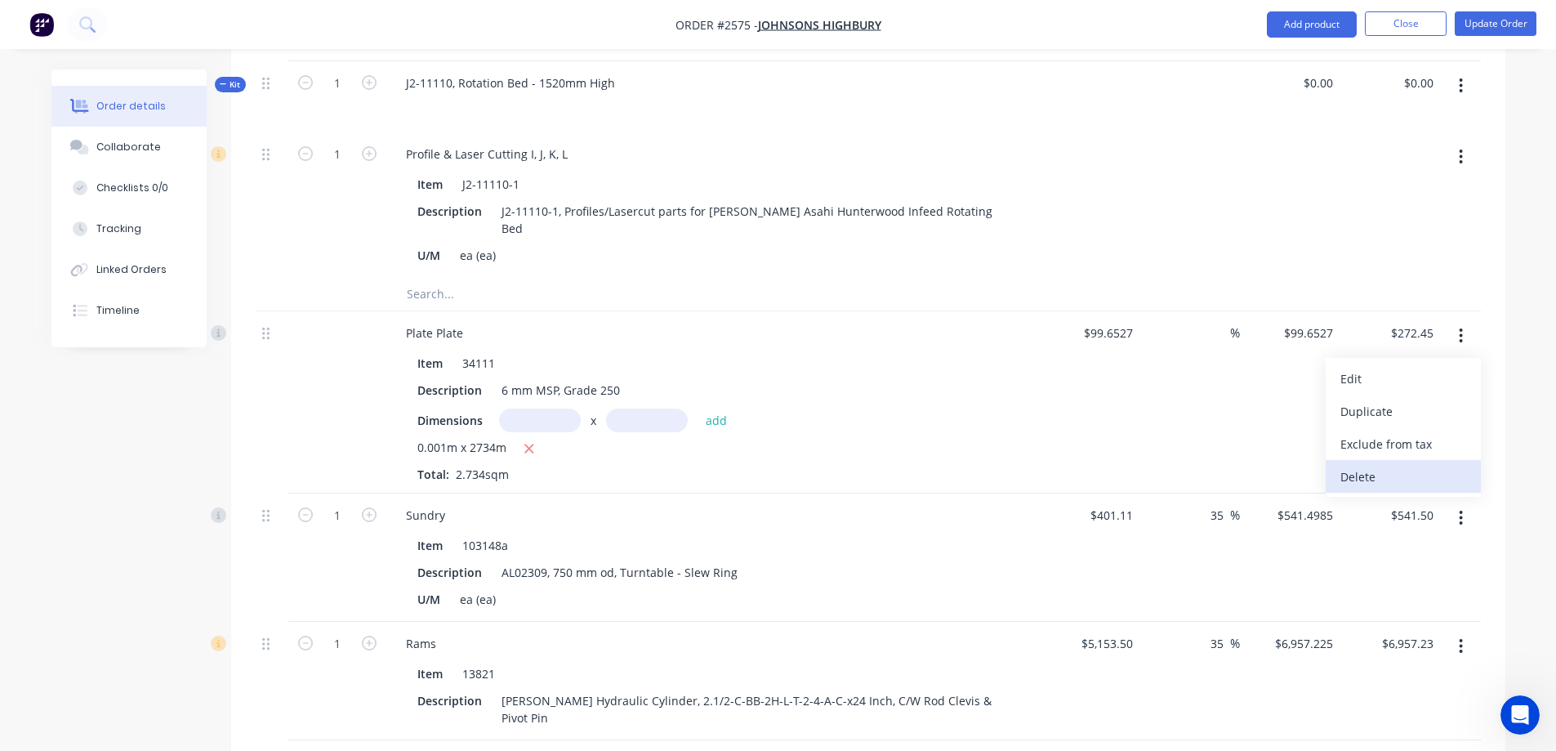
click at [1399, 460] on button "Delete" at bounding box center [1403, 476] width 155 height 33
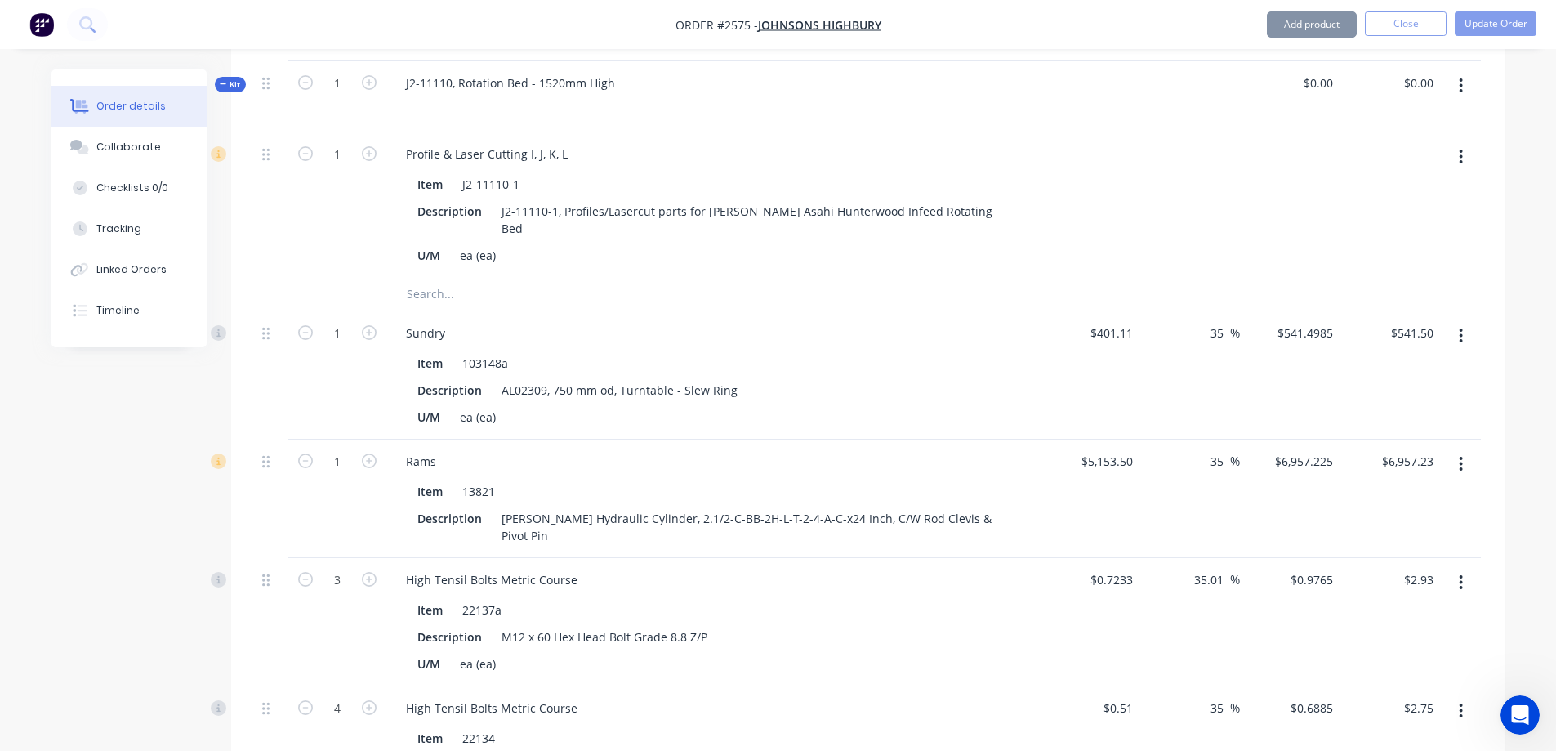
click at [1462, 328] on icon "button" at bounding box center [1461, 335] width 3 height 15
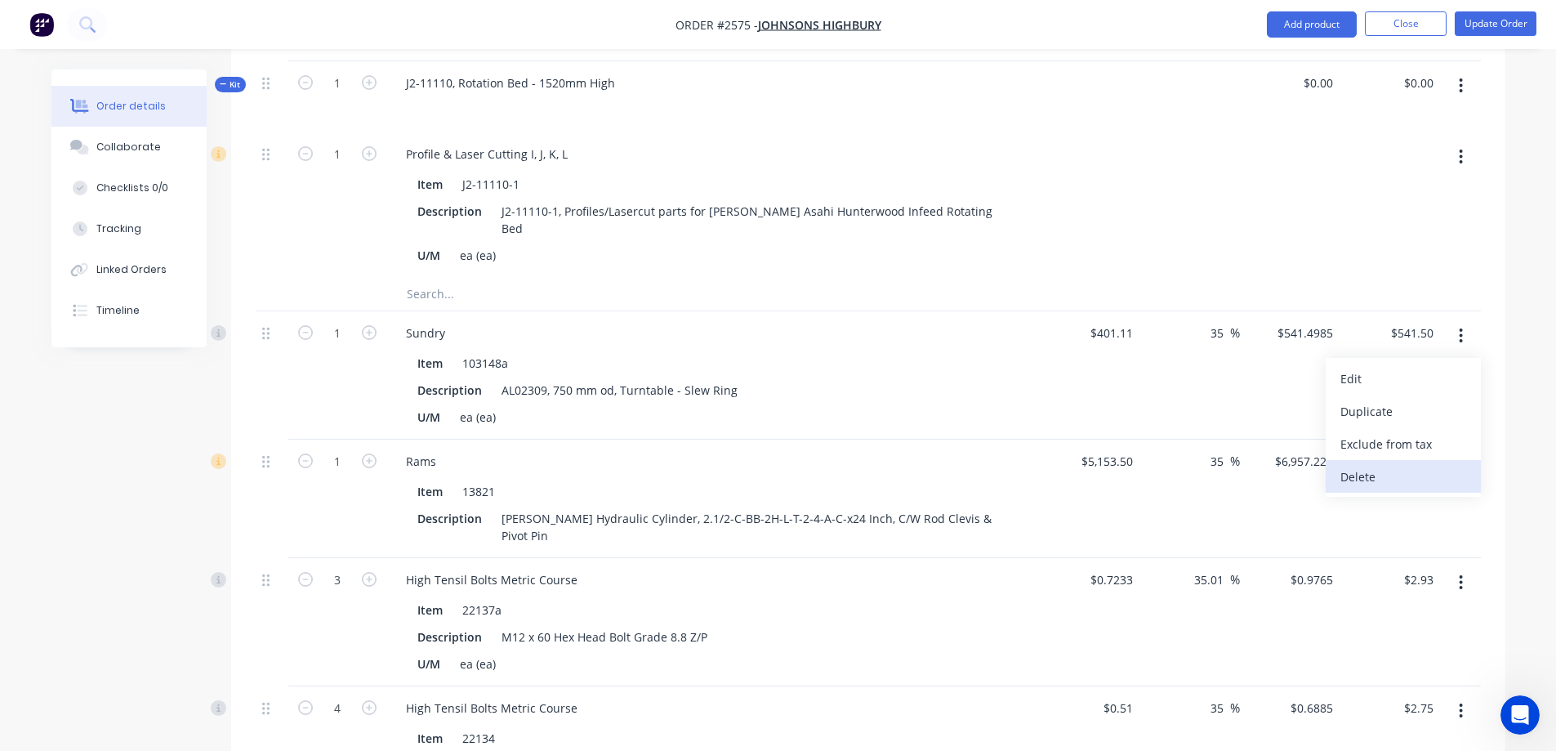
click at [1404, 465] on div "Delete" at bounding box center [1403, 477] width 126 height 24
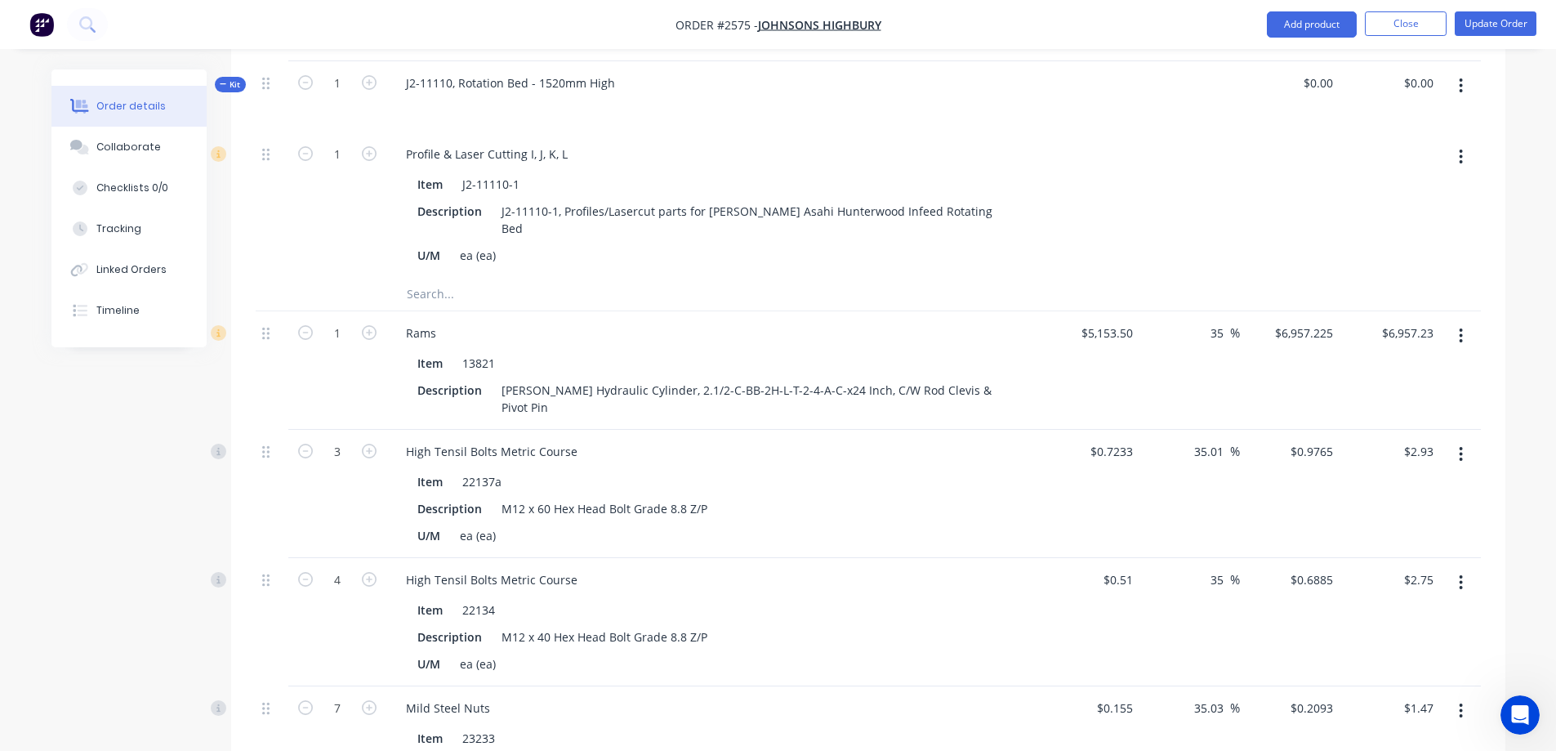
click at [1458, 321] on button "button" at bounding box center [1461, 335] width 38 height 29
click at [1426, 460] on button "Delete" at bounding box center [1403, 476] width 155 height 33
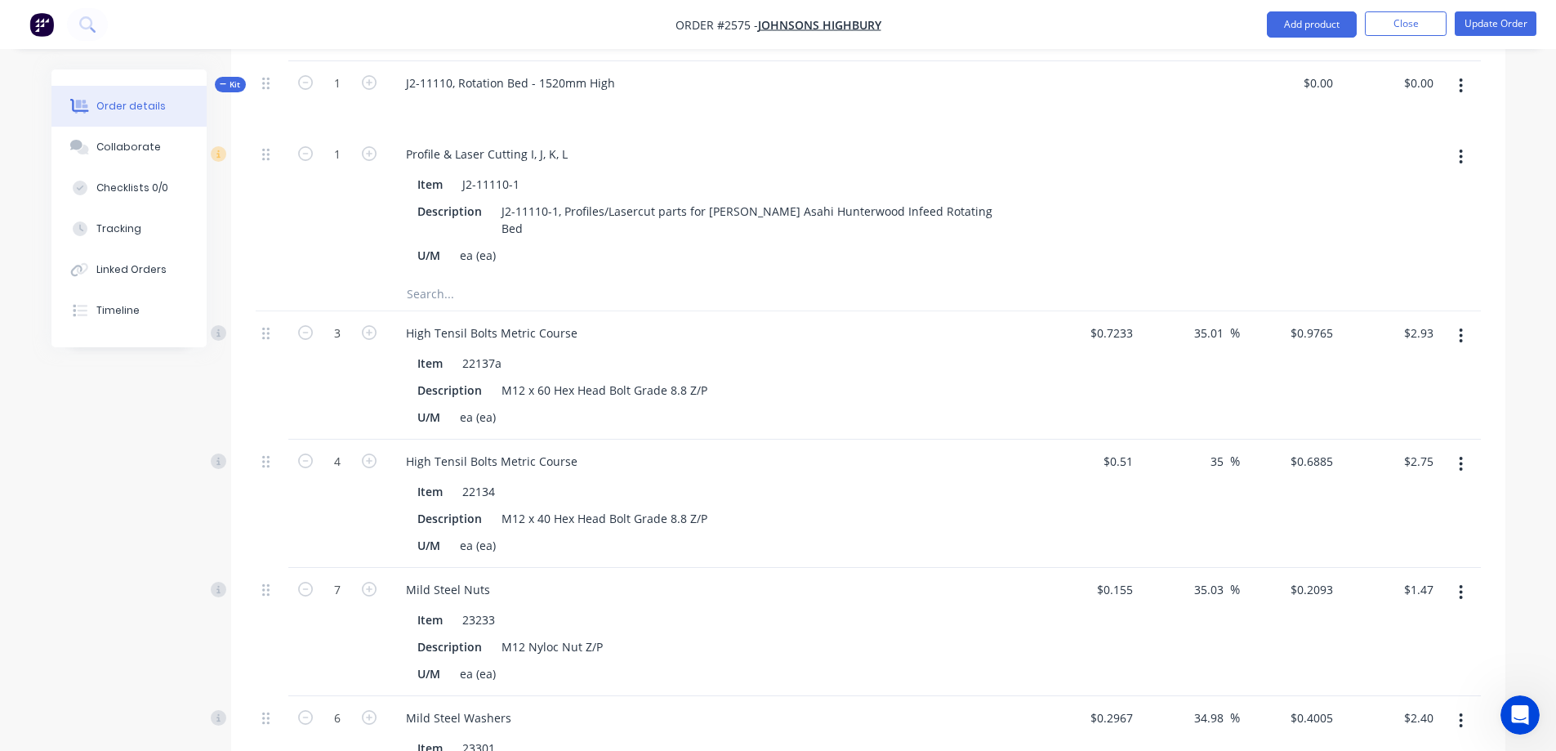
click at [1466, 321] on button "button" at bounding box center [1461, 335] width 38 height 29
click at [1402, 465] on div "Delete" at bounding box center [1403, 477] width 126 height 24
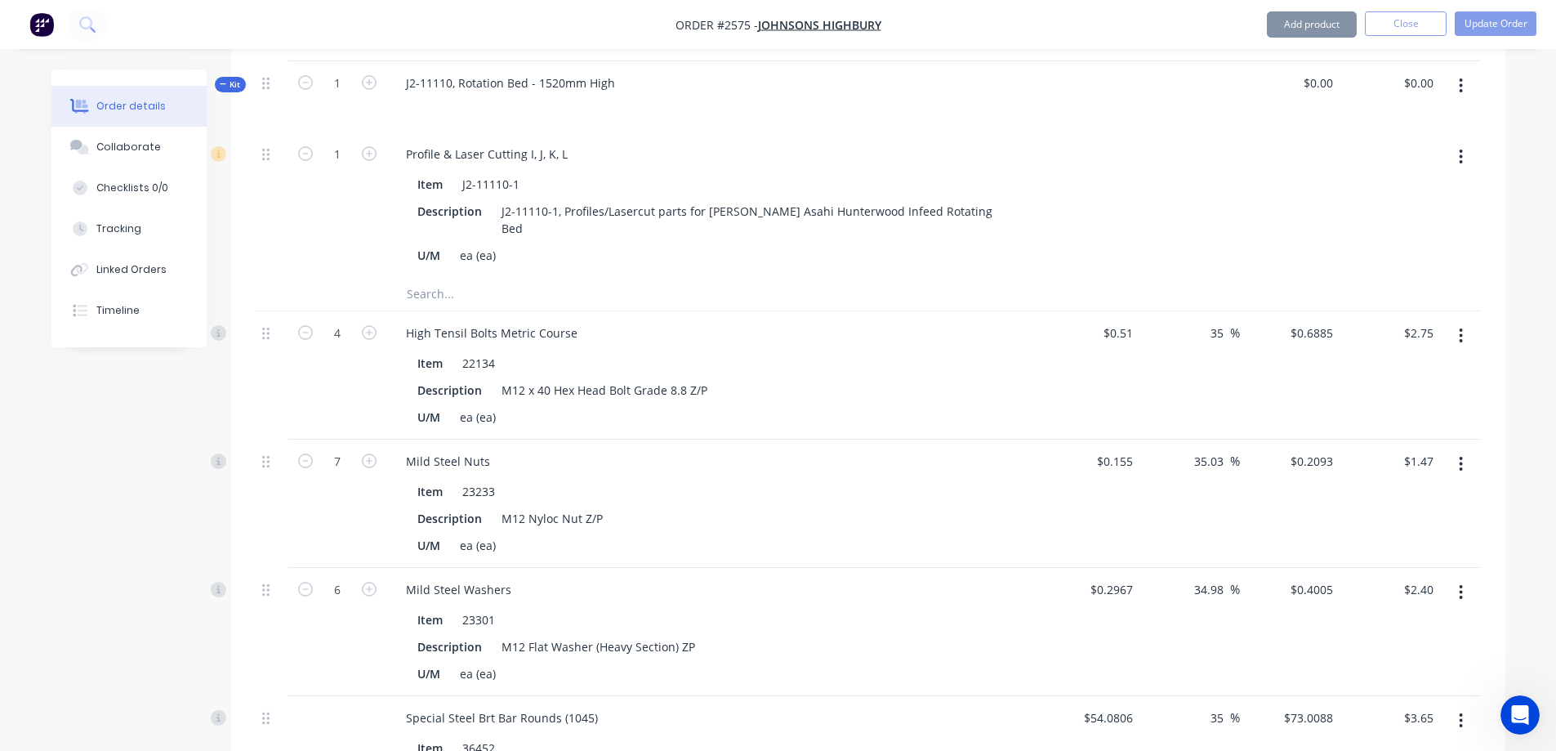
click at [1457, 321] on button "button" at bounding box center [1461, 335] width 38 height 29
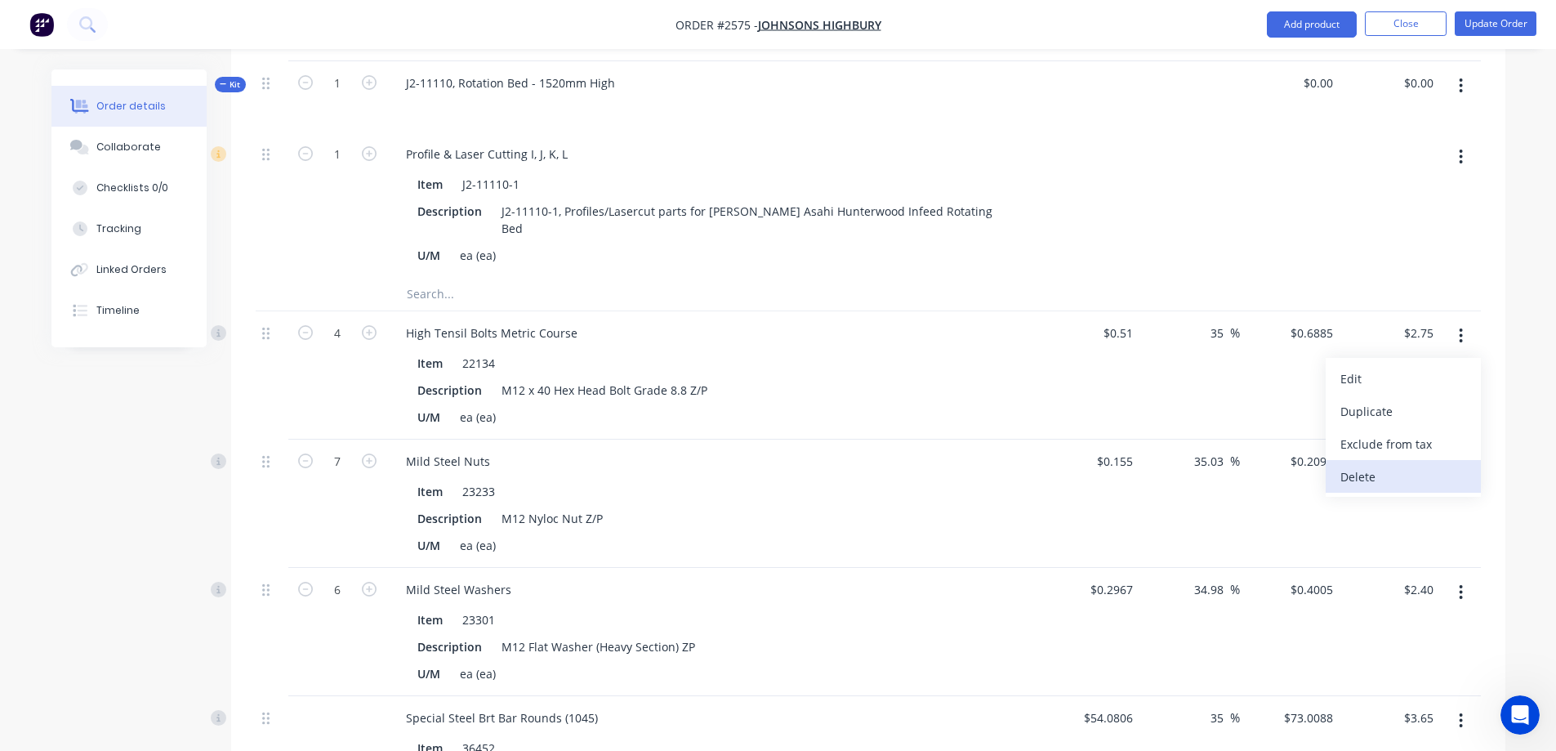
click at [1397, 465] on div "Delete" at bounding box center [1403, 477] width 126 height 24
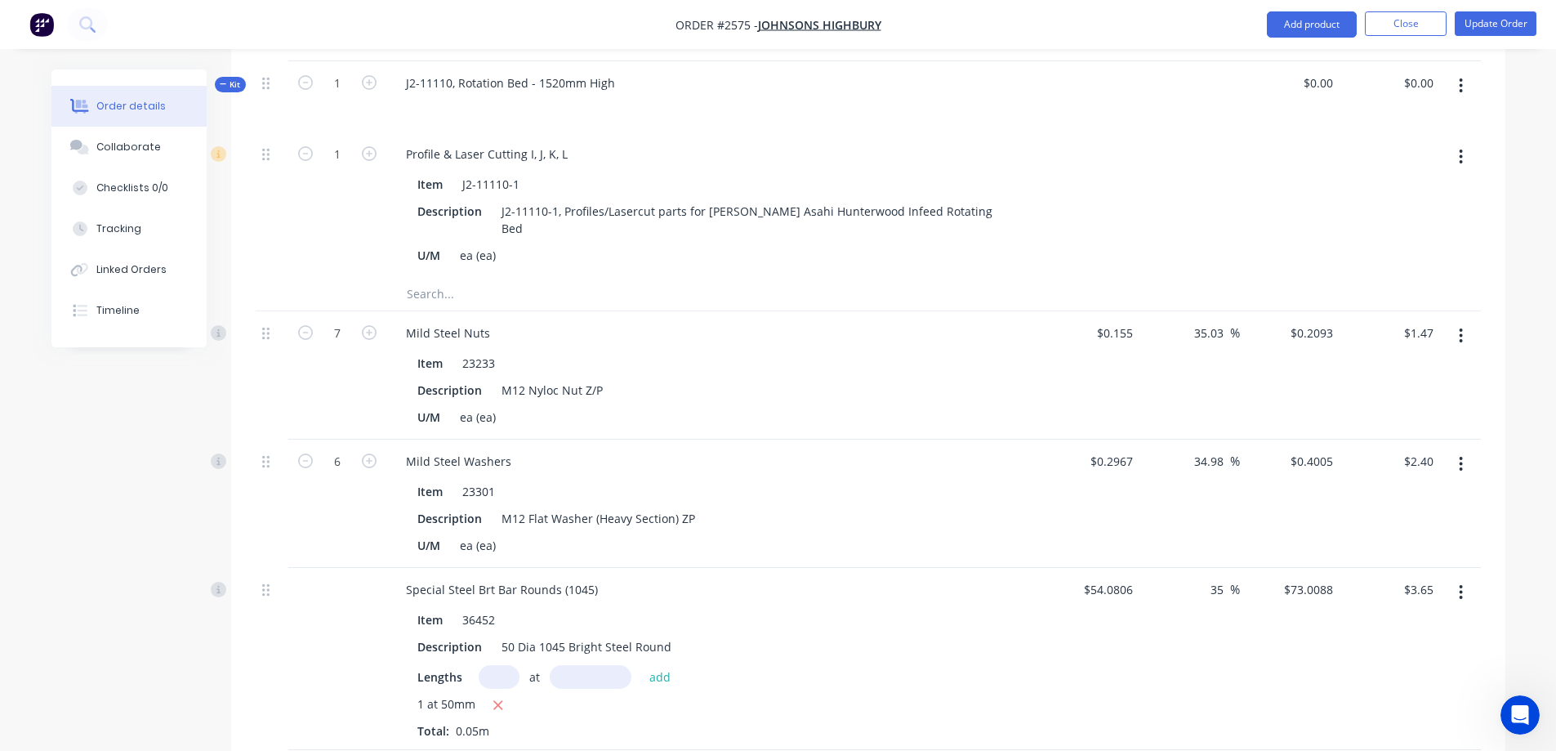
click at [1455, 321] on button "button" at bounding box center [1461, 335] width 38 height 29
click at [1403, 465] on div "Delete" at bounding box center [1403, 477] width 126 height 24
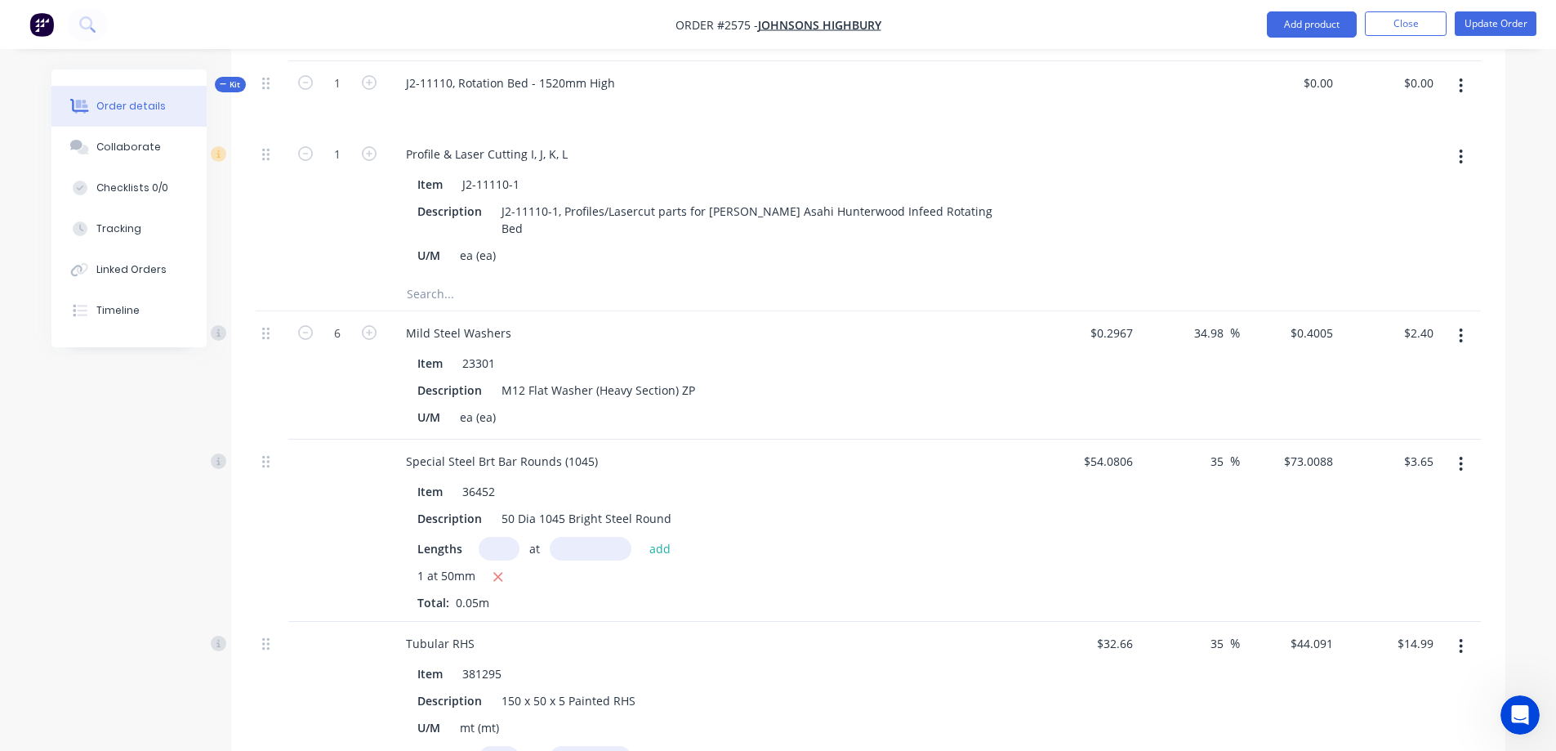
click at [1465, 321] on button "button" at bounding box center [1461, 335] width 38 height 29
click at [1387, 465] on div "Delete" at bounding box center [1403, 477] width 126 height 24
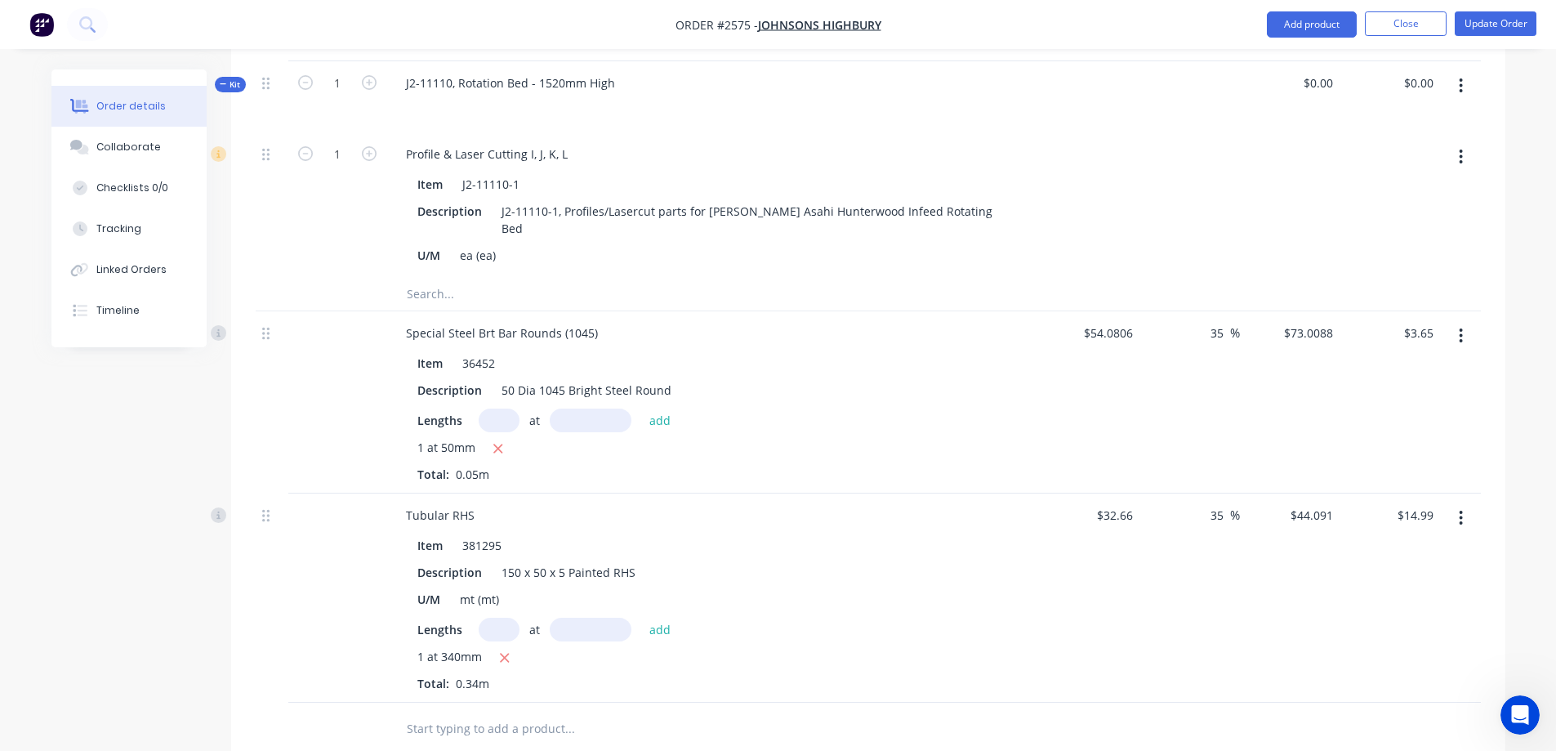
click at [1464, 321] on button "button" at bounding box center [1461, 335] width 38 height 29
click at [1366, 465] on div "Delete" at bounding box center [1403, 477] width 126 height 24
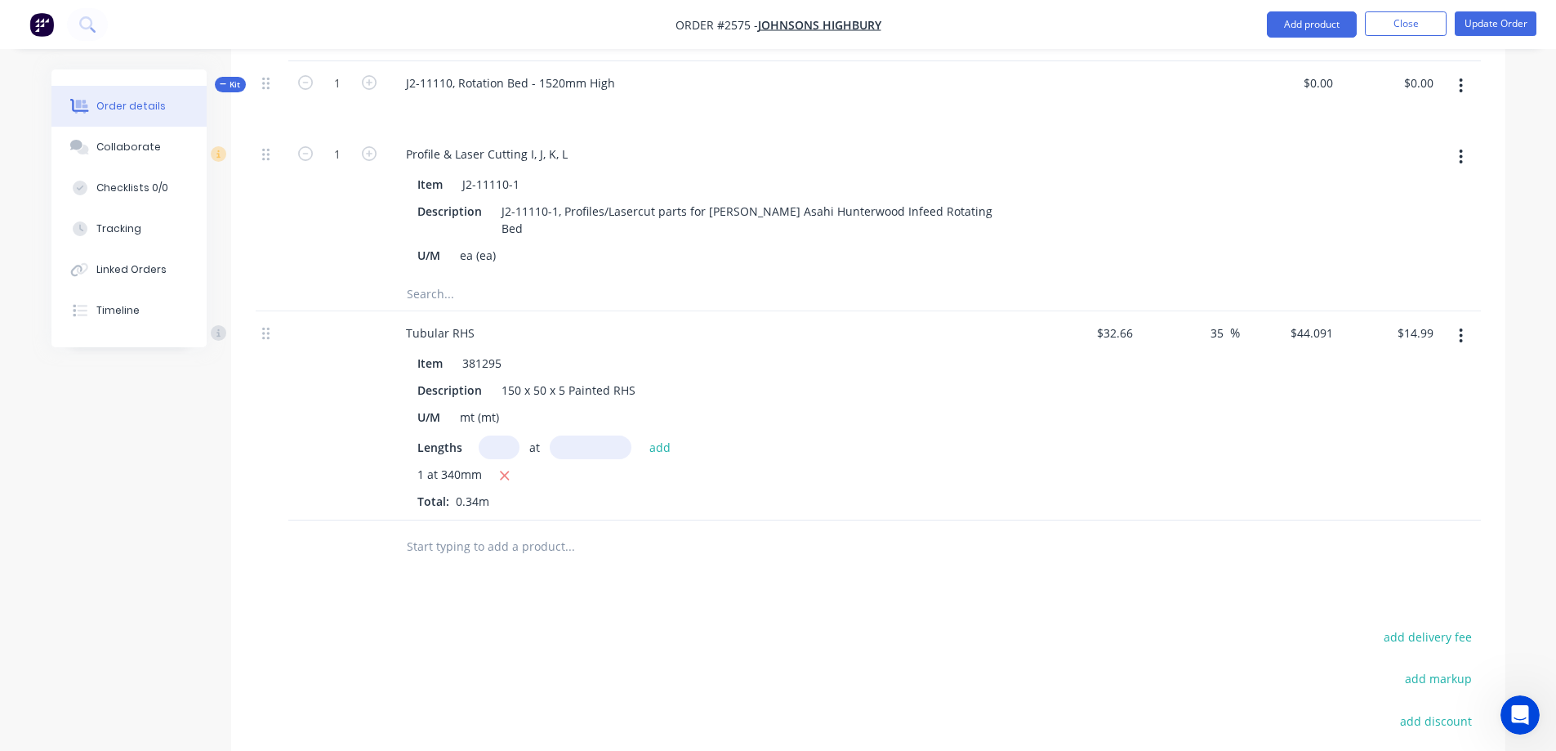
click at [1457, 321] on button "button" at bounding box center [1461, 335] width 38 height 29
click at [1396, 465] on div "Delete" at bounding box center [1403, 477] width 126 height 24
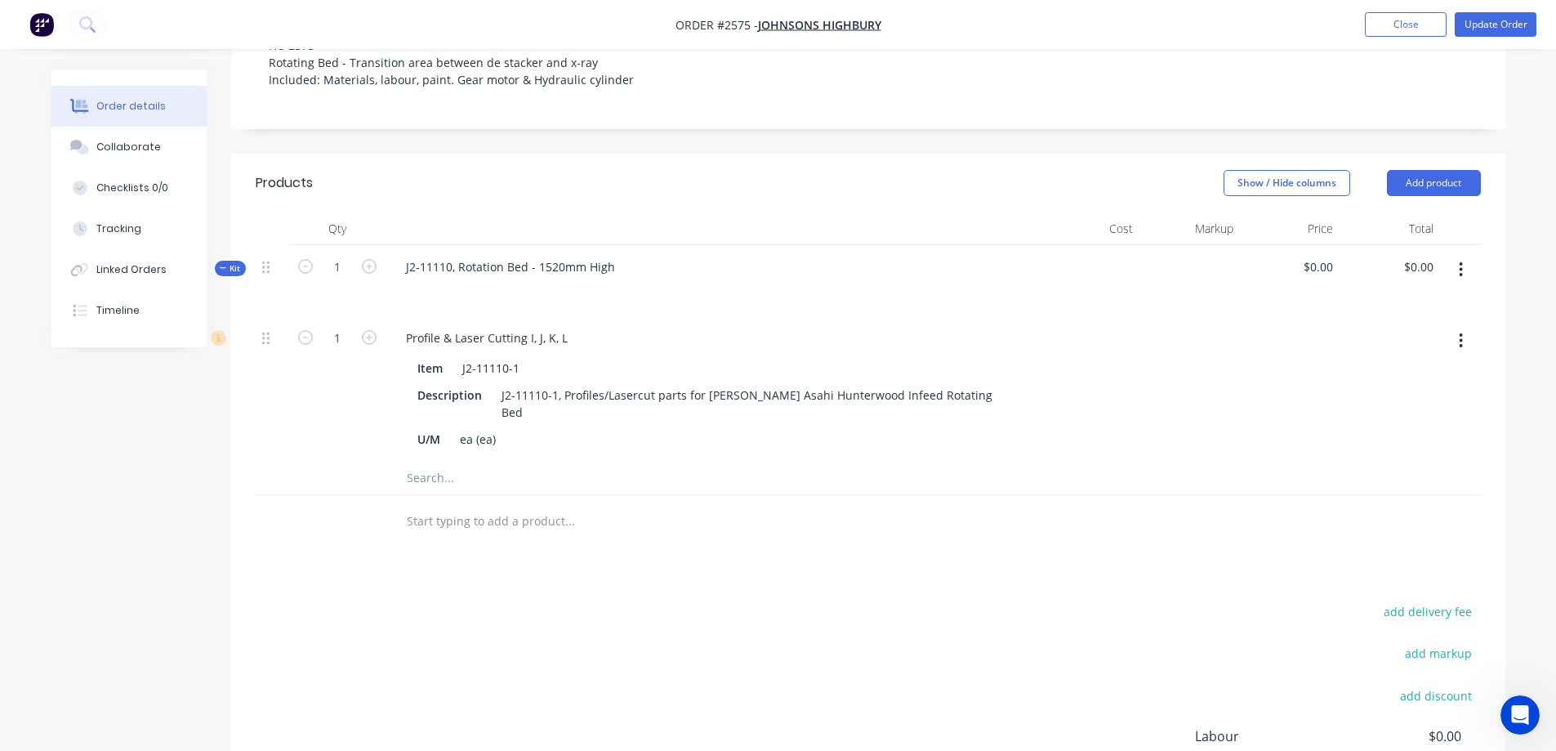
scroll to position [408, 0]
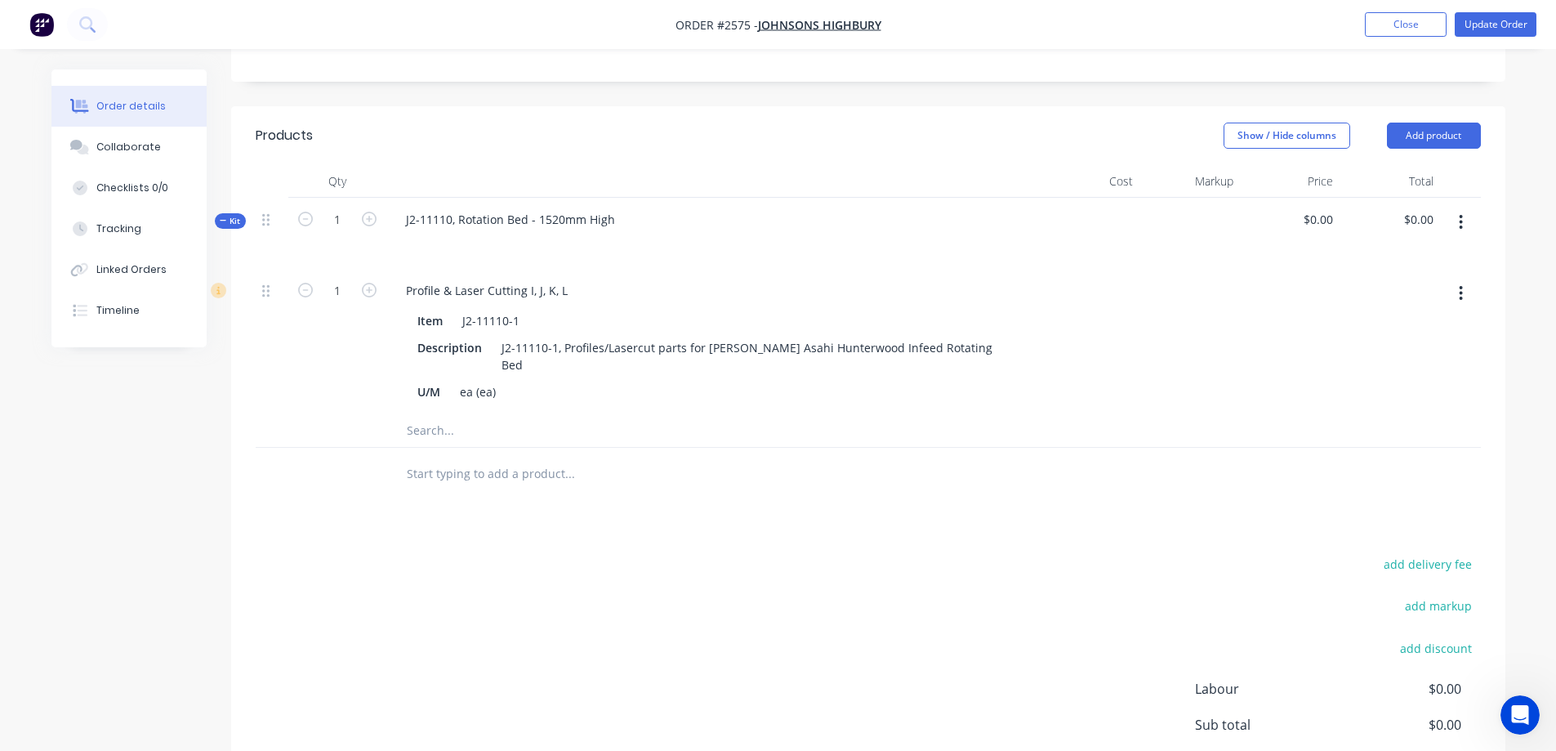
click at [435, 414] on input "text" at bounding box center [569, 430] width 327 height 33
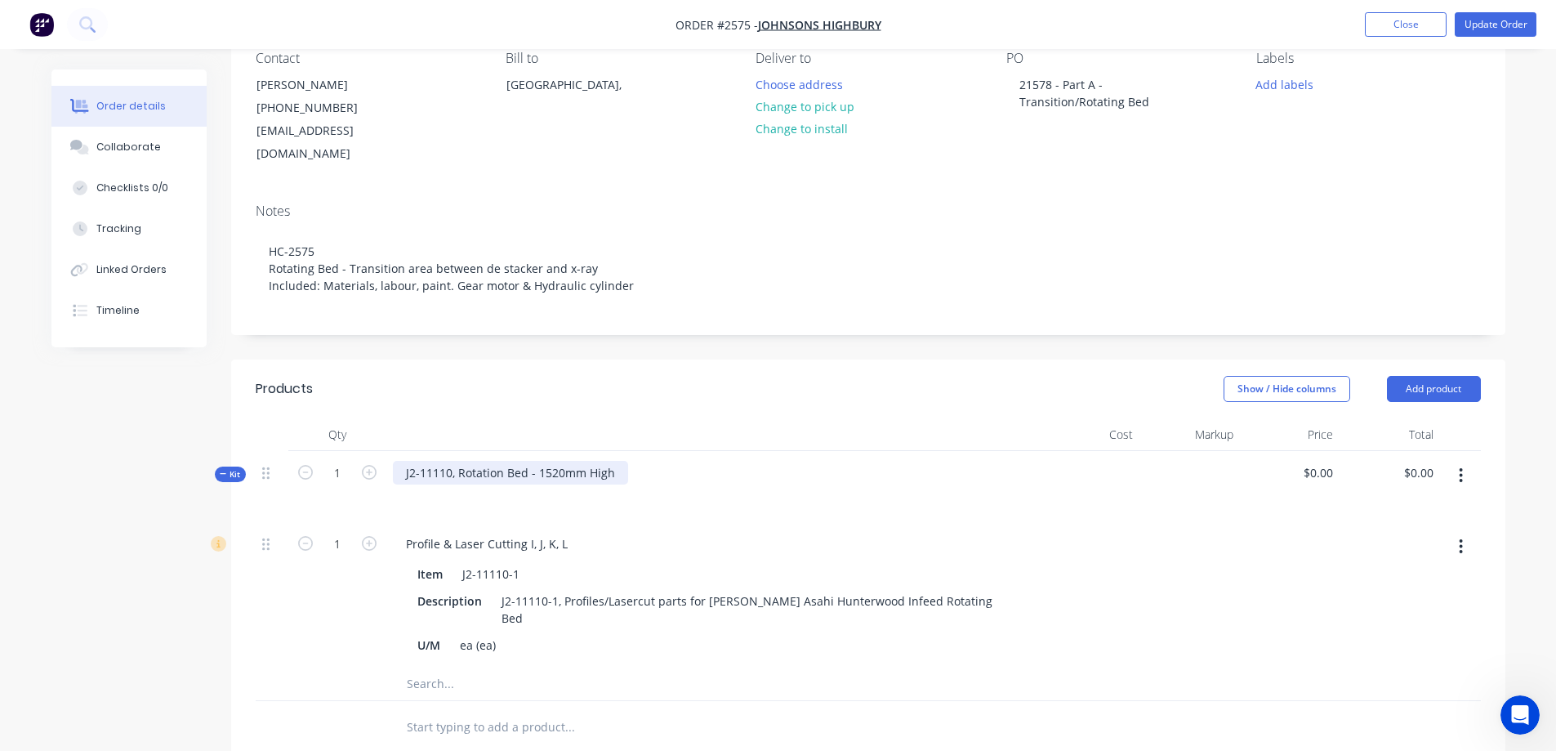
scroll to position [327, 0]
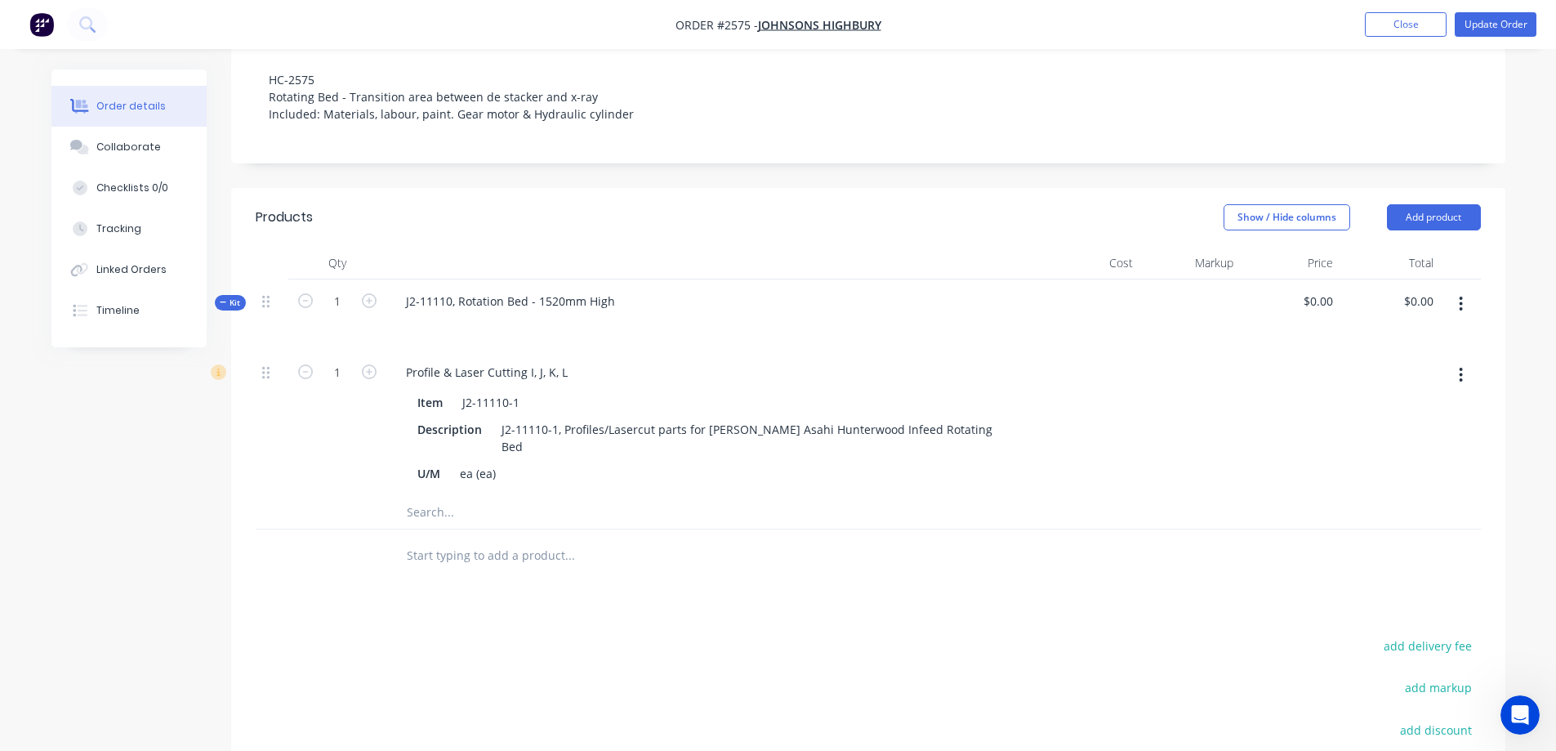
click at [441, 496] on input "text" at bounding box center [569, 512] width 327 height 33
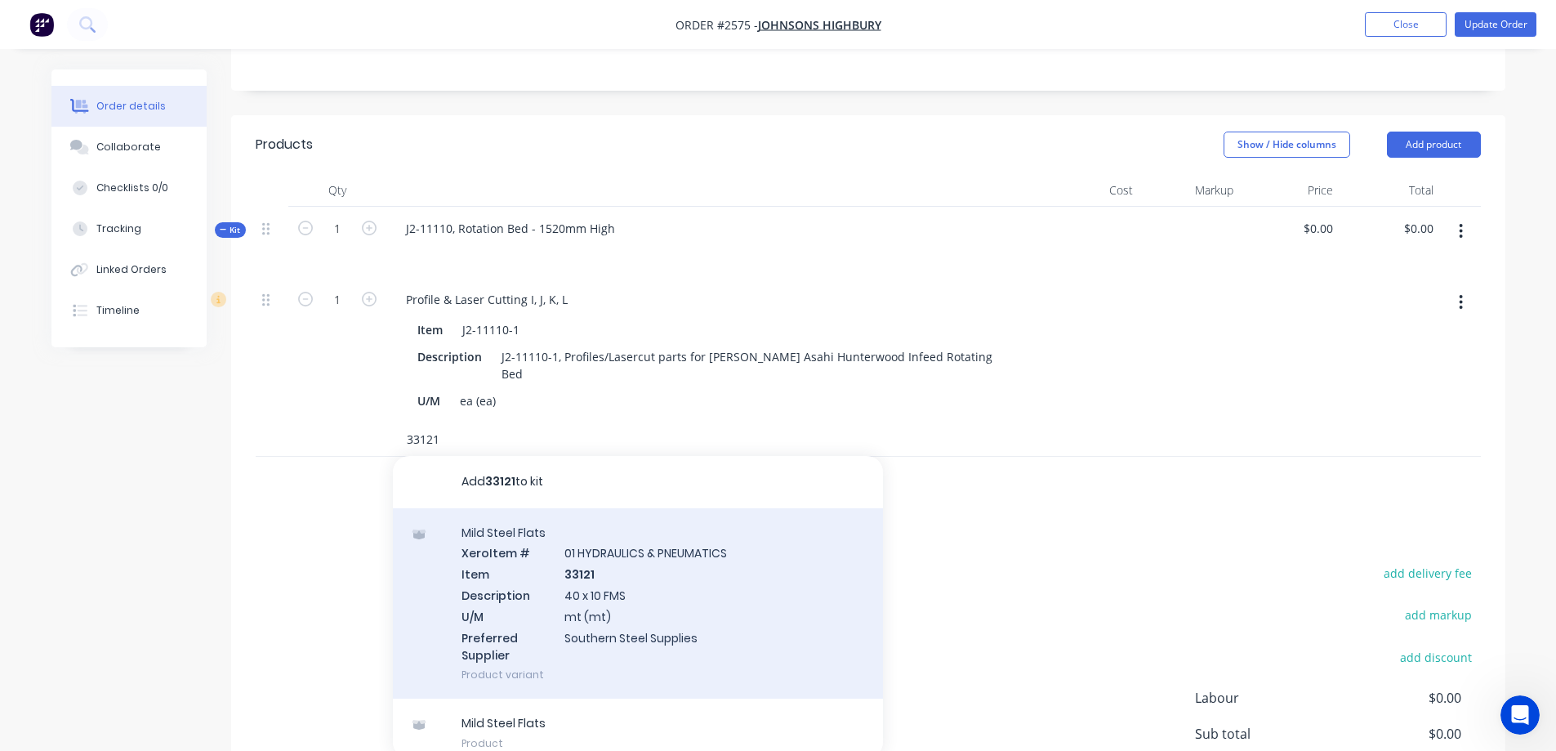
scroll to position [408, 0]
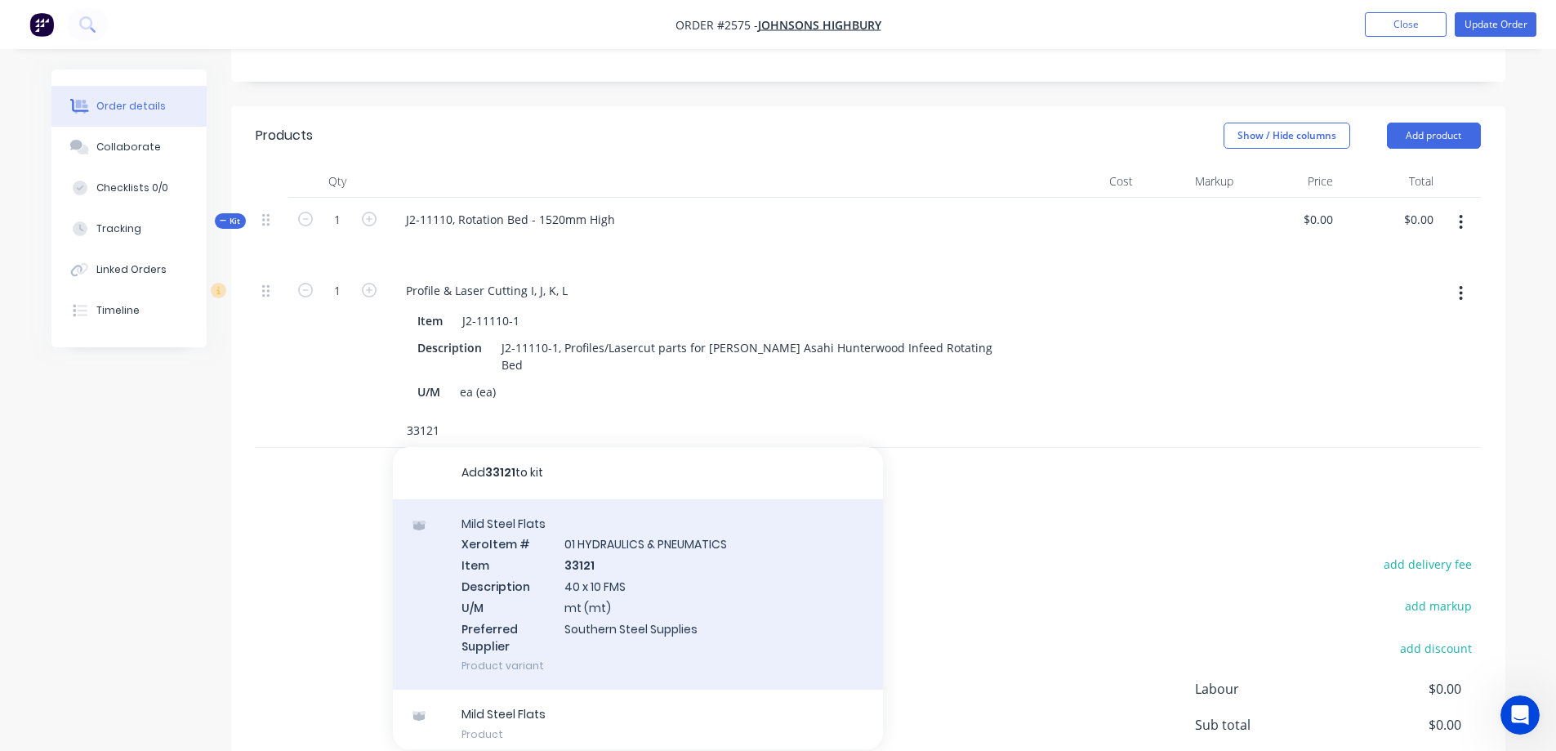
type input "33121"
click at [683, 571] on div "Mild Steel Flats Xero Item # 01 HYDRAULICS & PNEUMATICS Item 33121 Description …" at bounding box center [638, 594] width 490 height 191
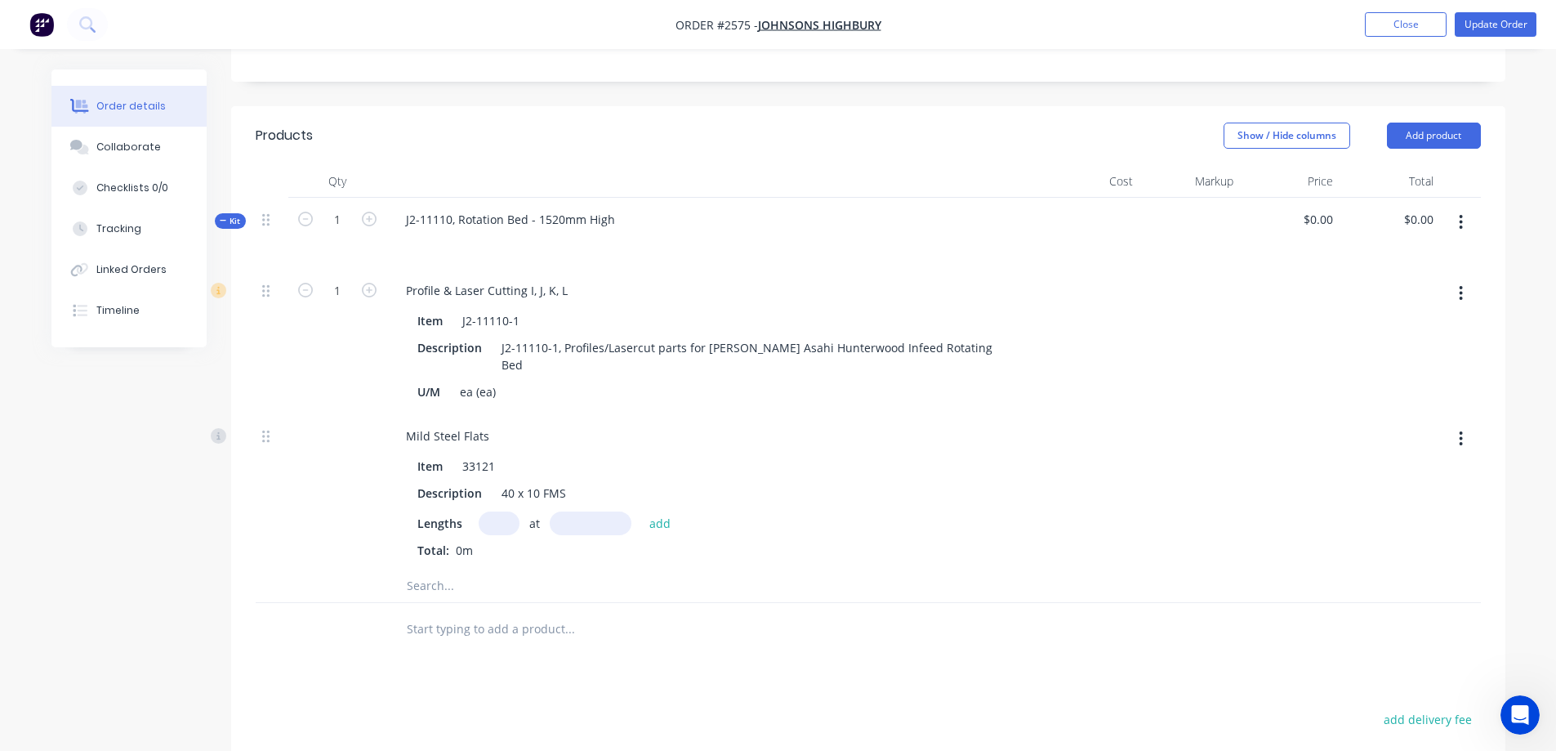
click at [502, 511] on input "text" at bounding box center [499, 523] width 41 height 24
type input "1"
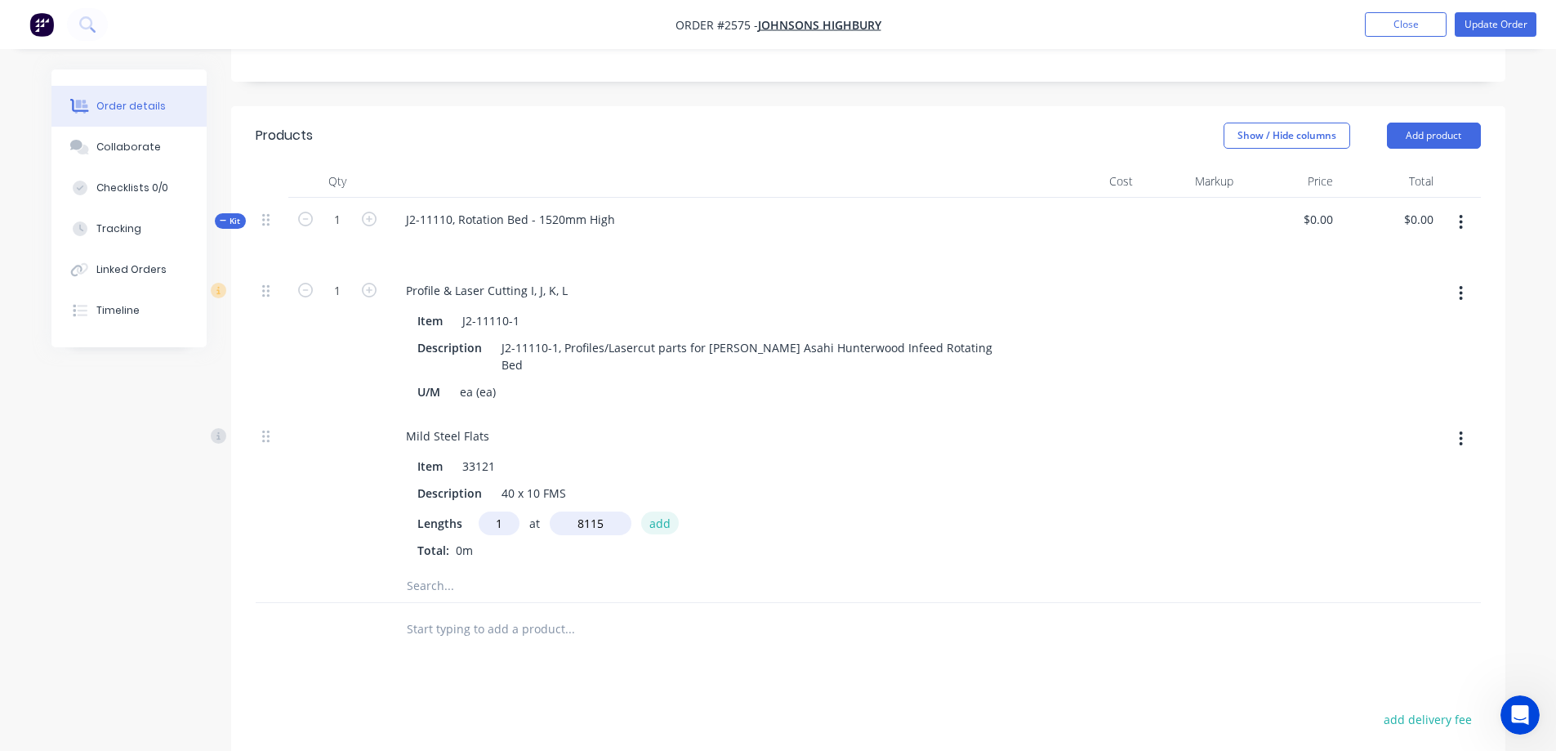
type input "8115mm"
click at [669, 511] on button "add" at bounding box center [660, 522] width 38 height 22
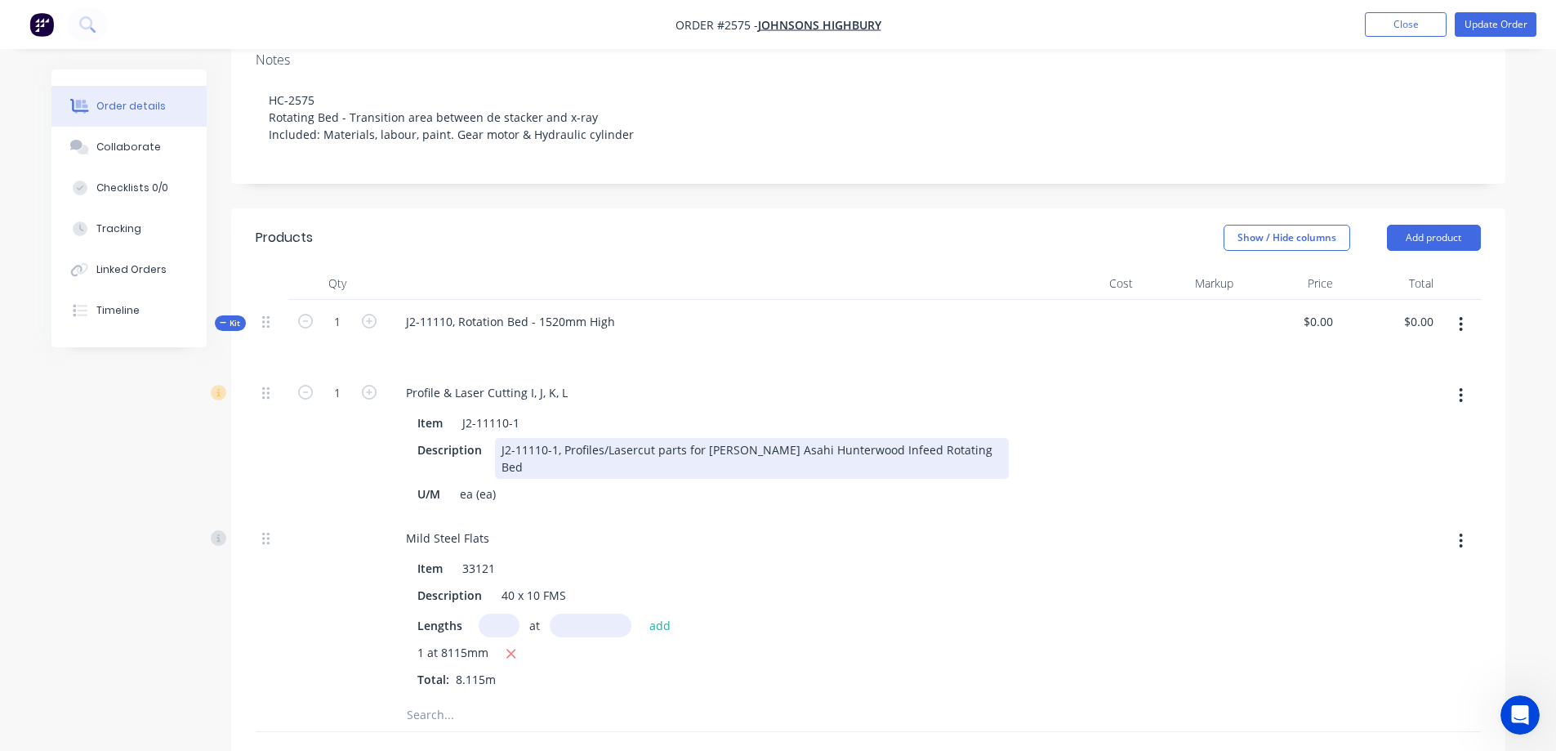
scroll to position [309, 0]
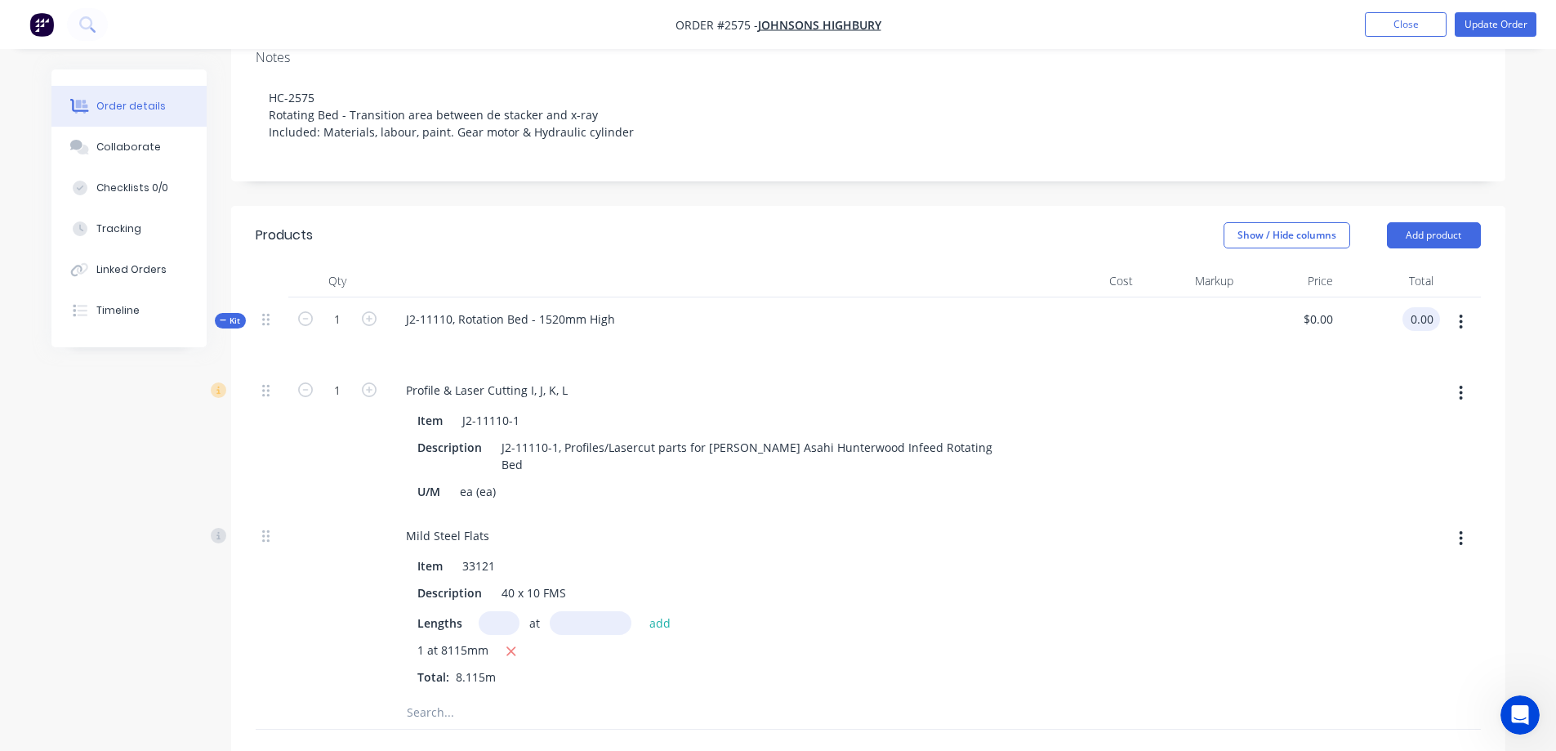
click at [1409, 307] on div "0.00 0.00" at bounding box center [1424, 319] width 31 height 24
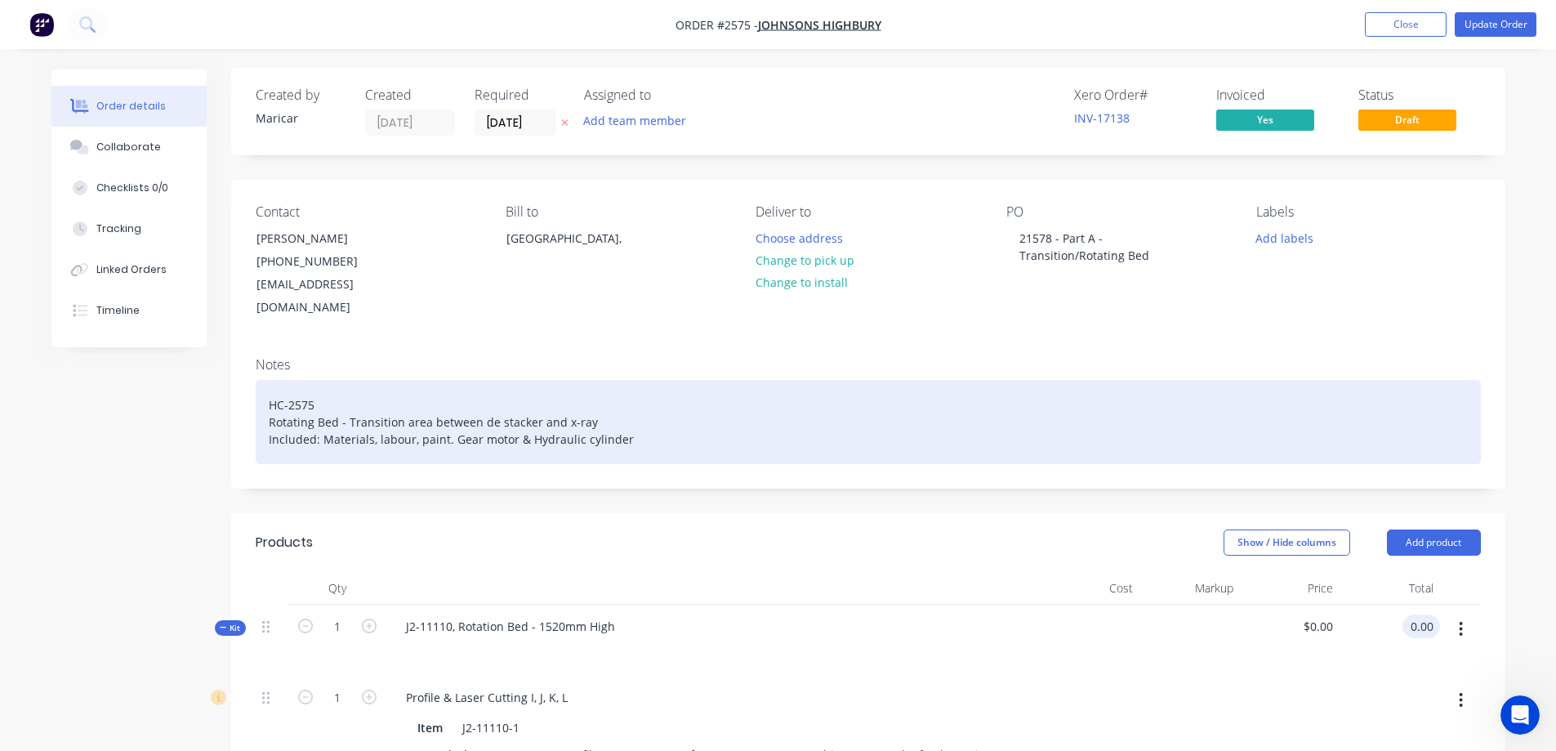
scroll to position [0, 0]
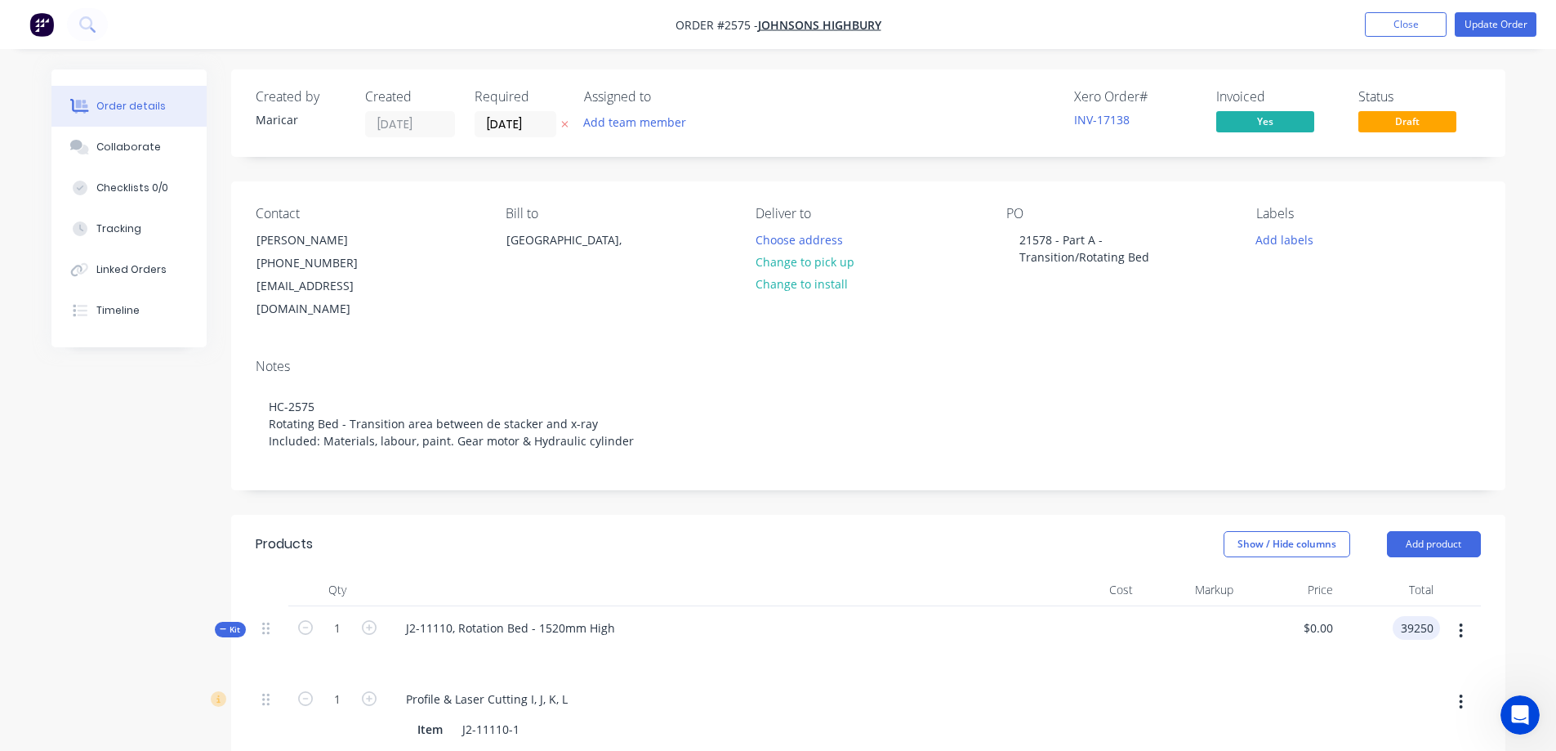
type input "39250"
click at [1540, 567] on div "Order details Collaborate Checklists 0/0 Tracking Linked Orders Timeline Order …" at bounding box center [778, 754] width 1556 height 1508
type input "$39,250.00"
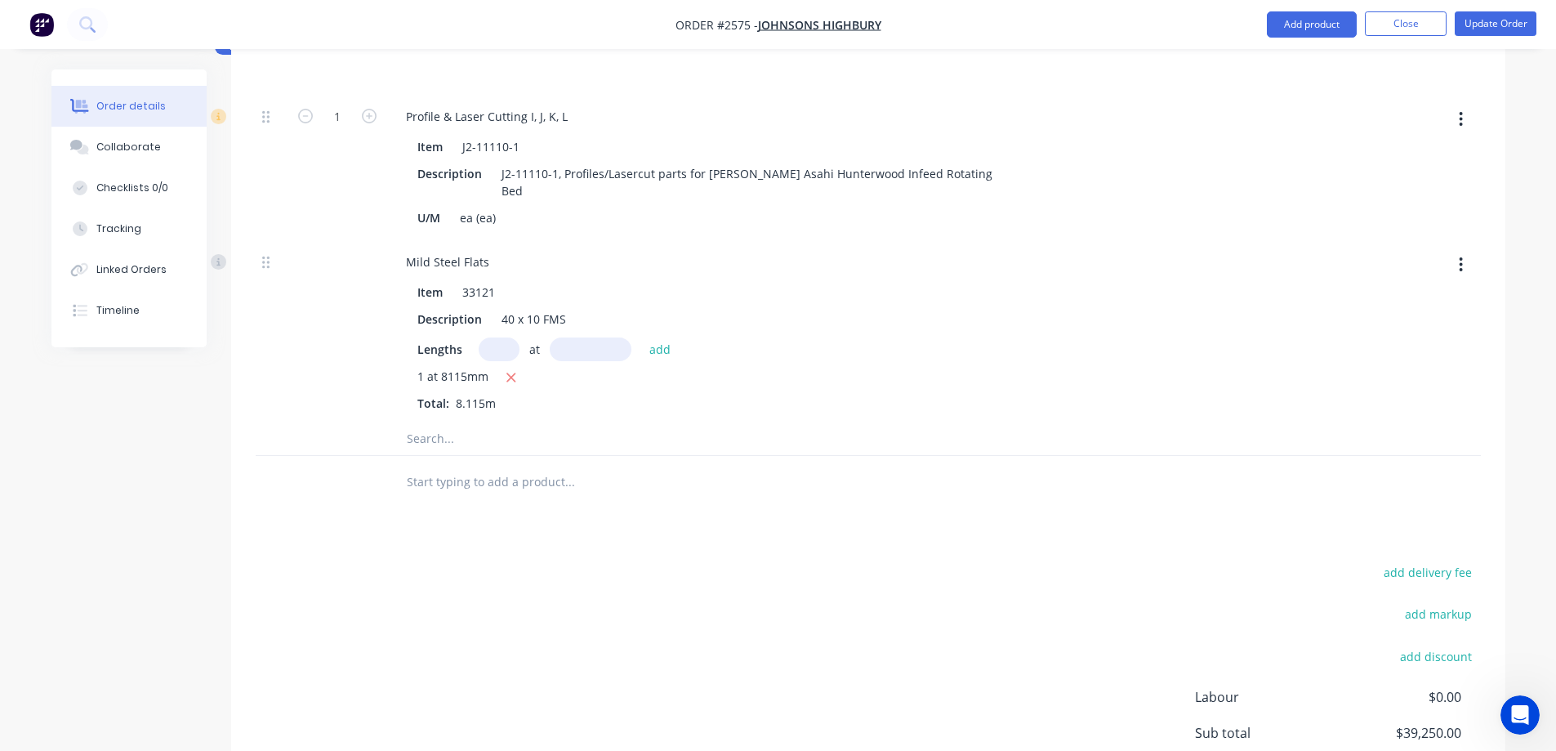
scroll to position [554, 0]
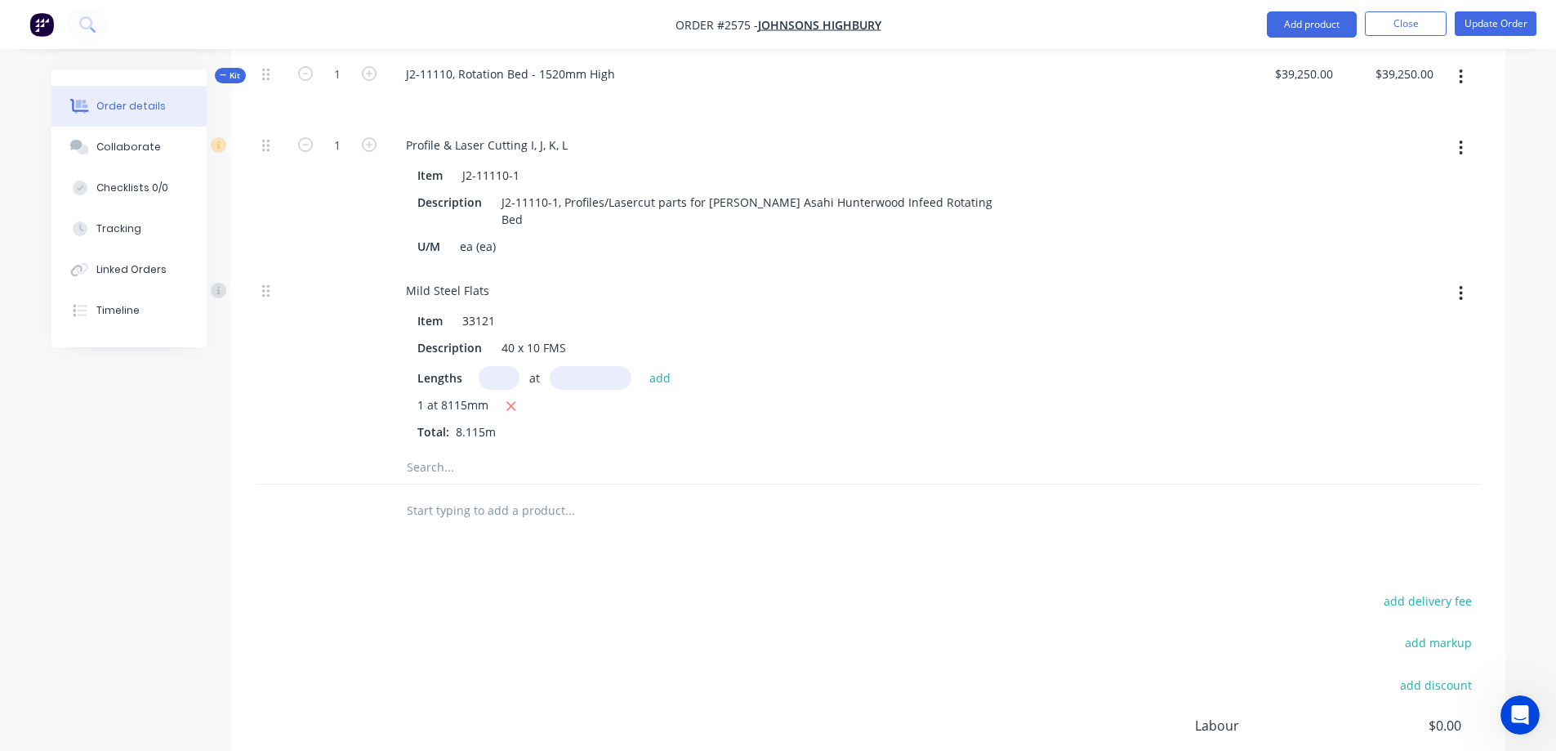
click at [506, 451] on input "text" at bounding box center [569, 467] width 327 height 33
click at [422, 451] on input "text" at bounding box center [569, 467] width 327 height 33
type input "22119"
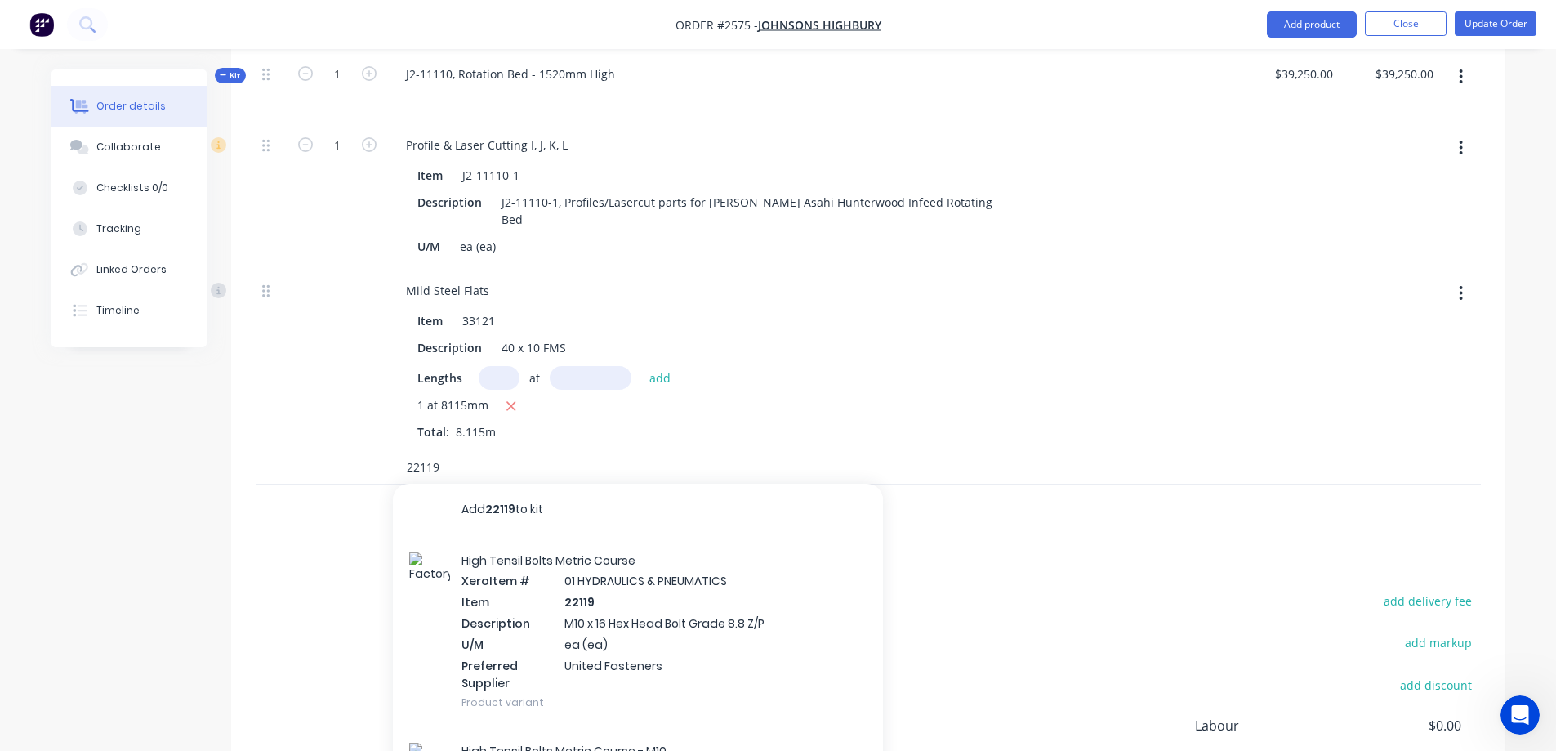
click at [462, 451] on input "22119" at bounding box center [569, 467] width 327 height 33
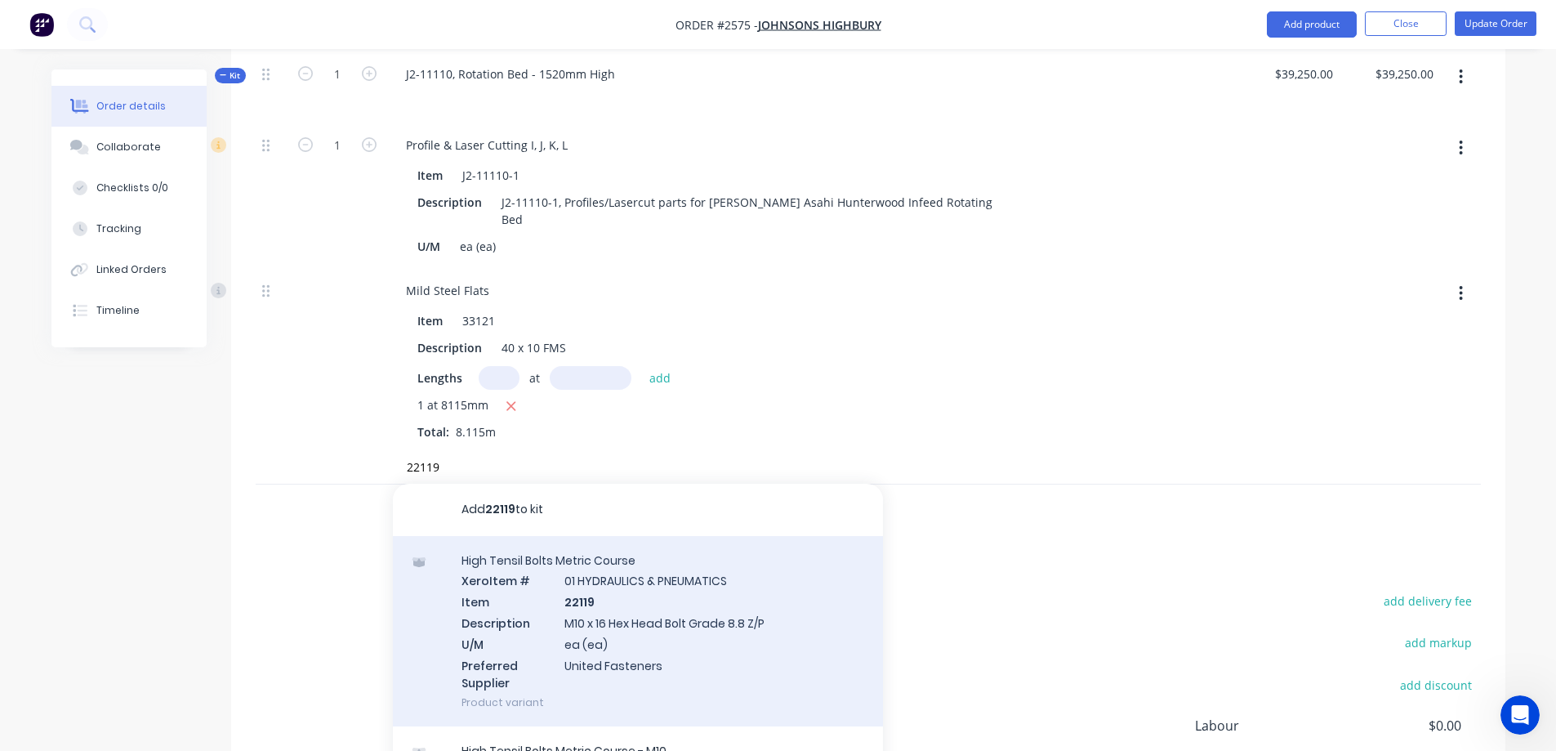
click at [720, 603] on div "High Tensil Bolts Metric Course Xero Item # 01 HYDRAULICS & PNEUMATICS Item 221…" at bounding box center [638, 631] width 490 height 191
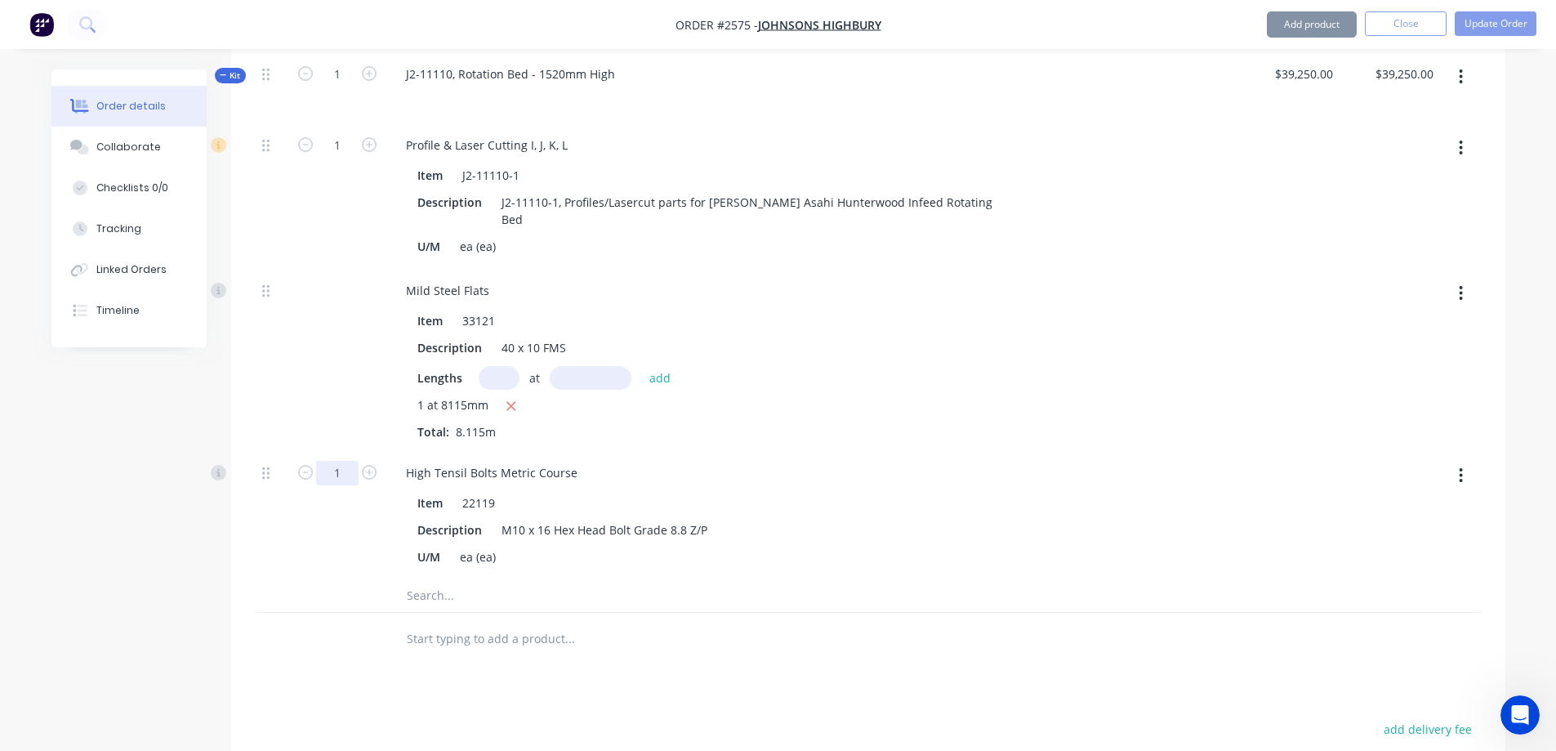
click at [339, 158] on input "1" at bounding box center [337, 145] width 42 height 25
type input "15"
click at [445, 579] on input "text" at bounding box center [569, 595] width 327 height 33
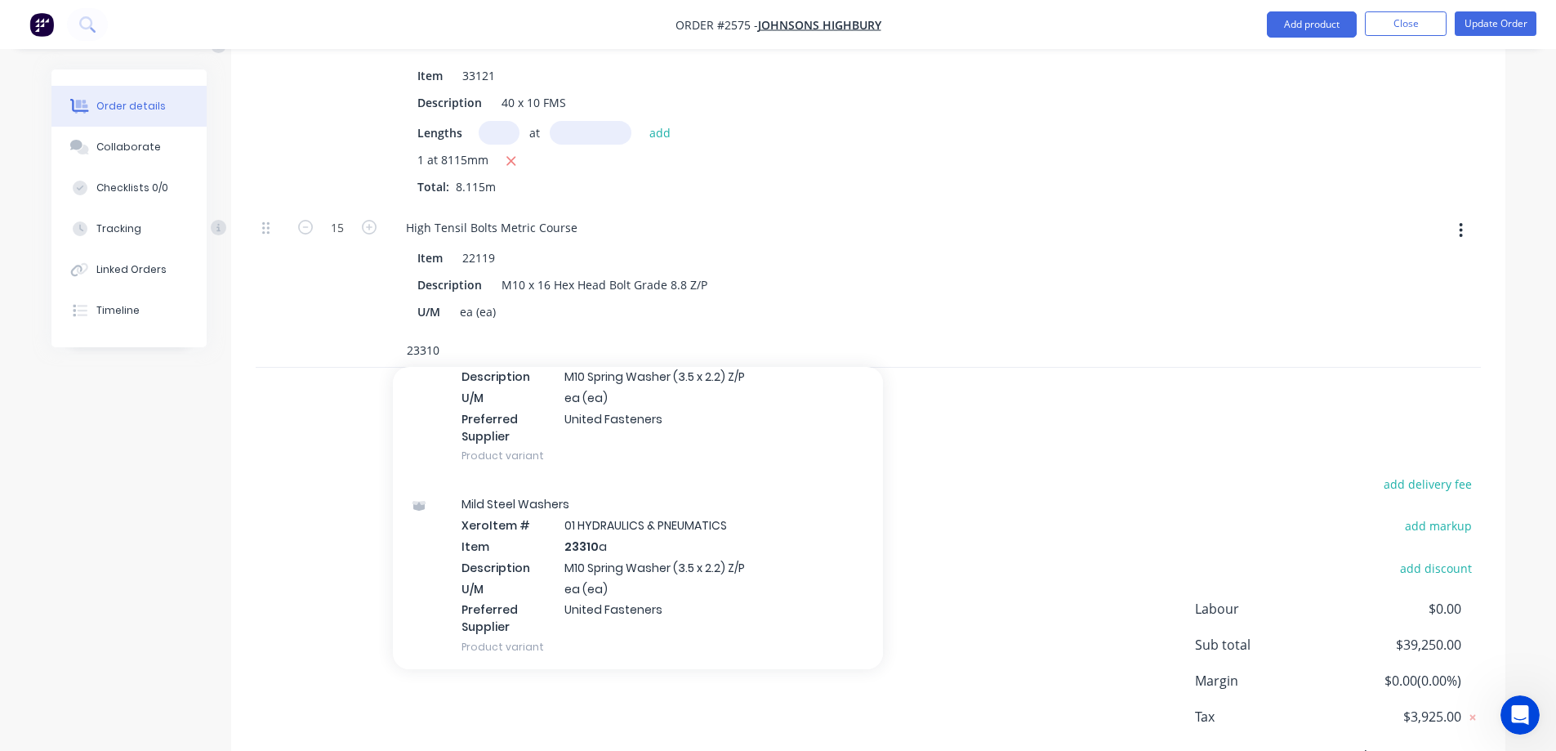
scroll to position [163, 0]
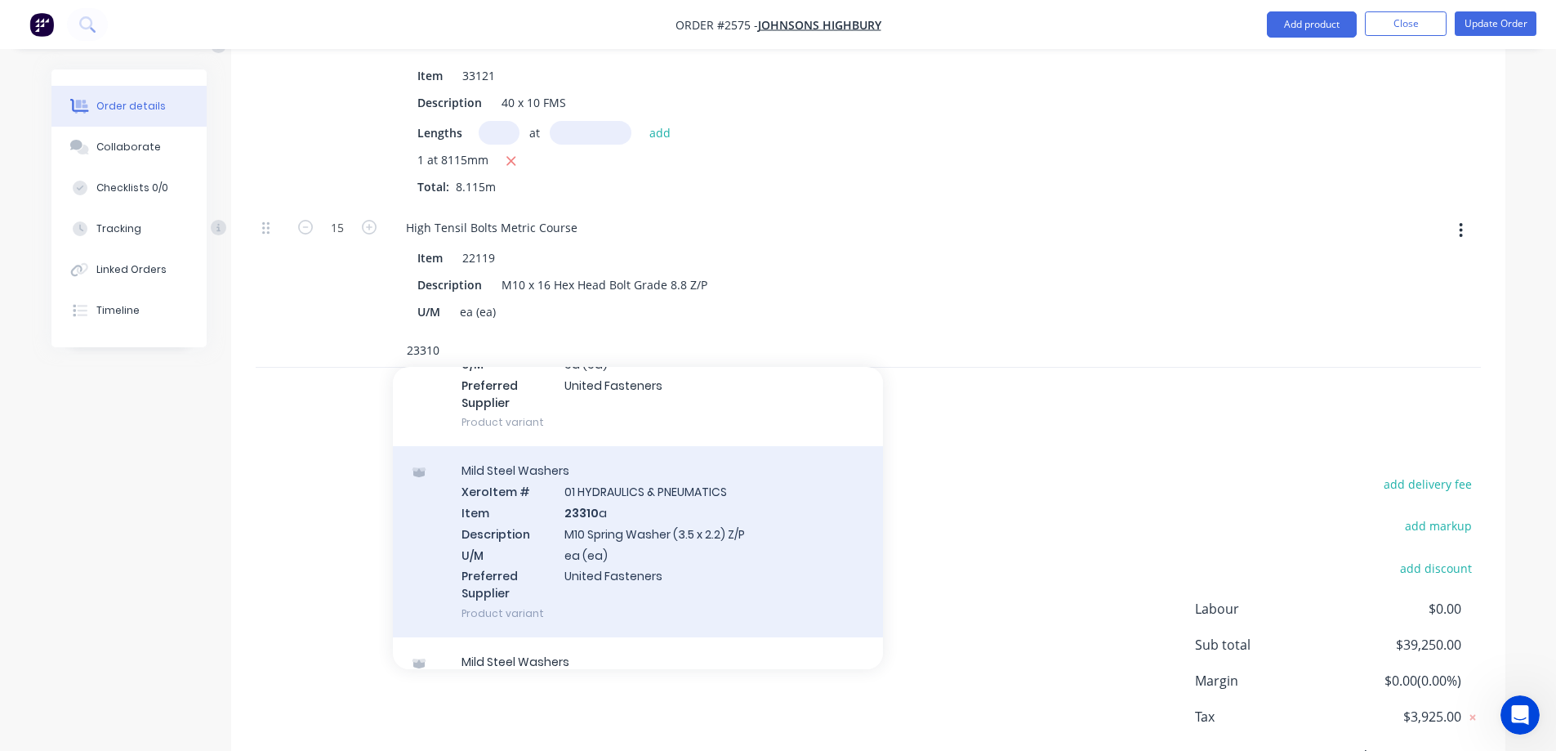
type input "23310"
click at [726, 509] on div "Mild Steel Washers Xero Item # 01 HYDRAULICS & PNEUMATICS Item 23310 a Descript…" at bounding box center [638, 541] width 490 height 191
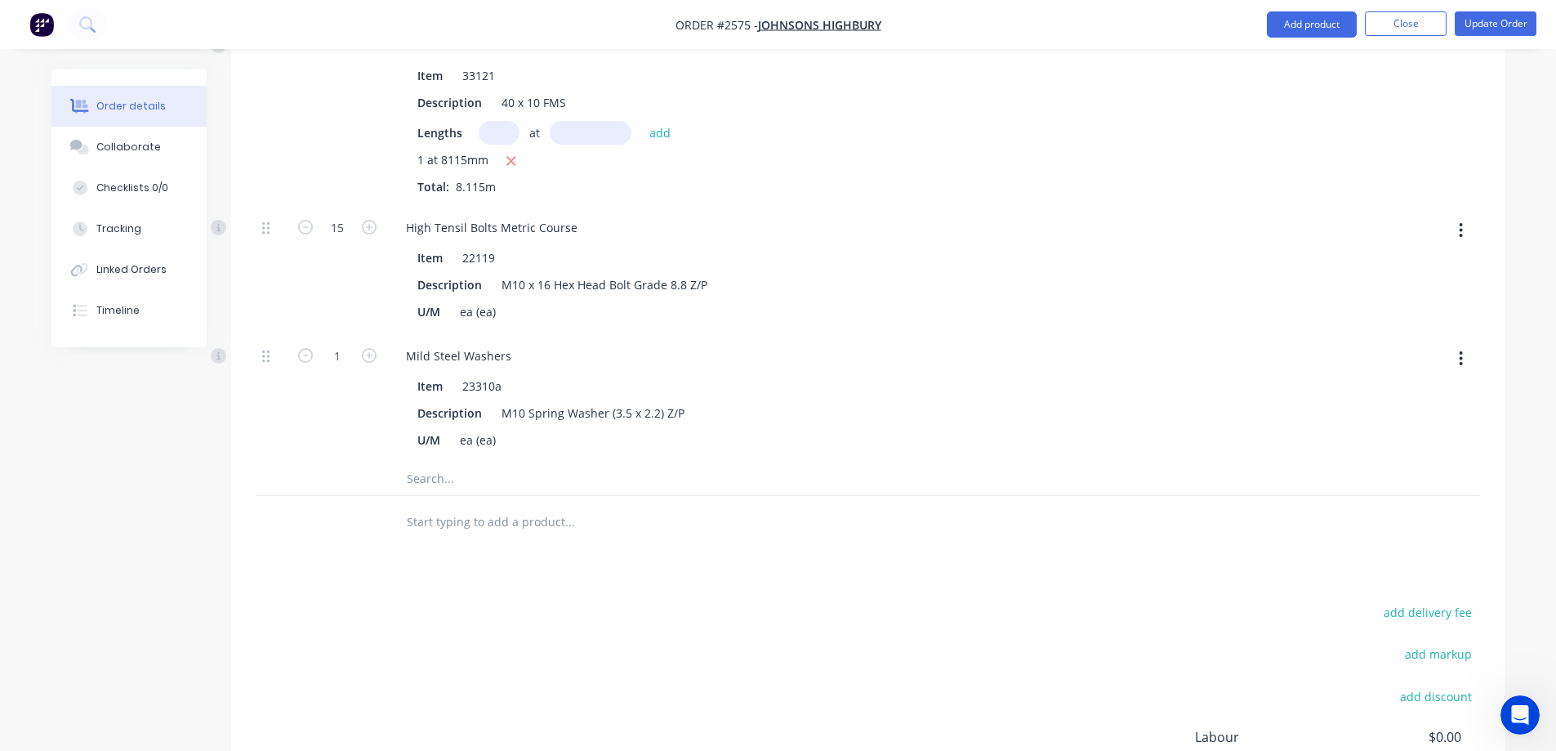
click at [443, 462] on input "text" at bounding box center [569, 478] width 327 height 33
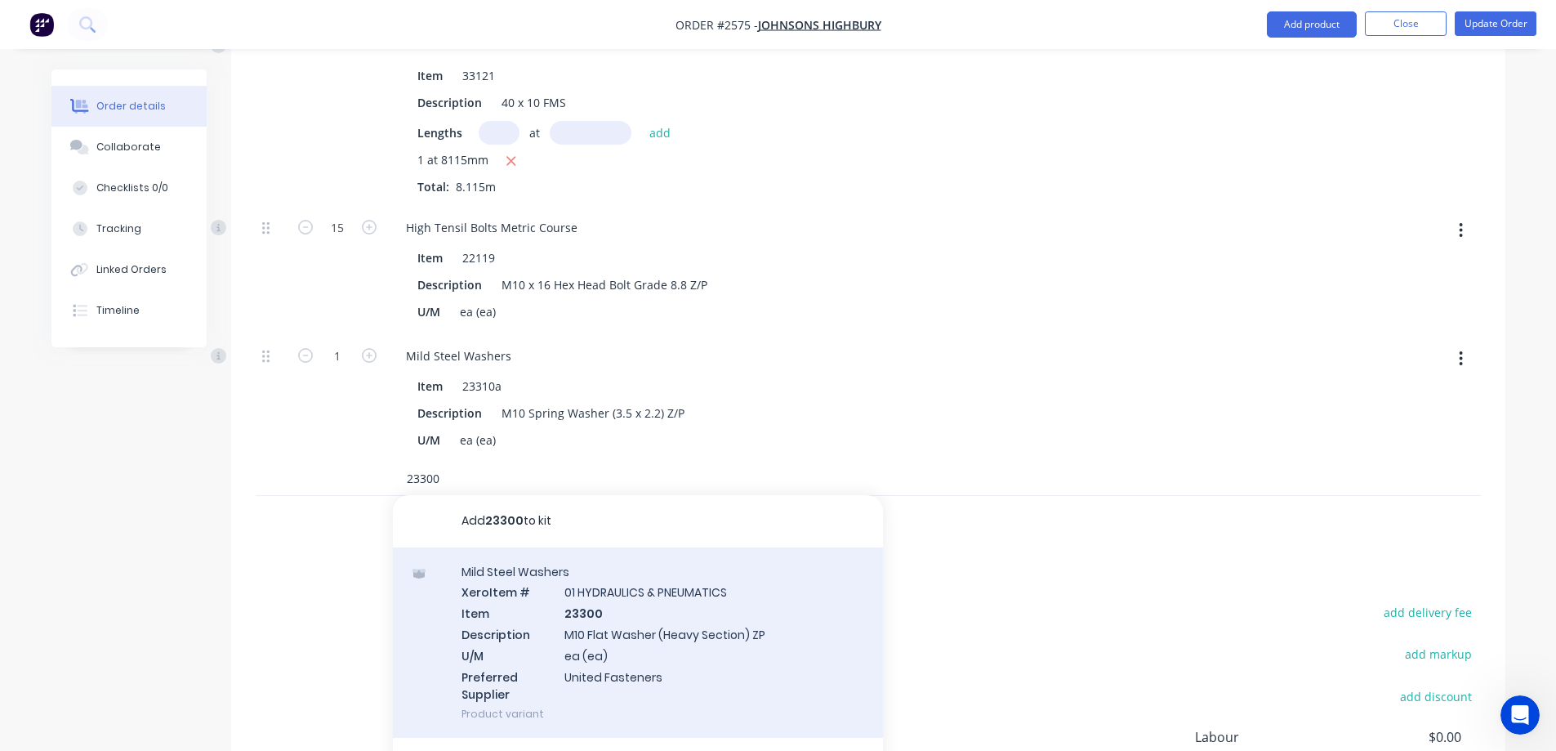
type input "23300"
click at [614, 568] on div "Mild Steel Washers Xero Item # 01 HYDRAULICS & PNEUMATICS Item 23300 Descriptio…" at bounding box center [638, 642] width 490 height 191
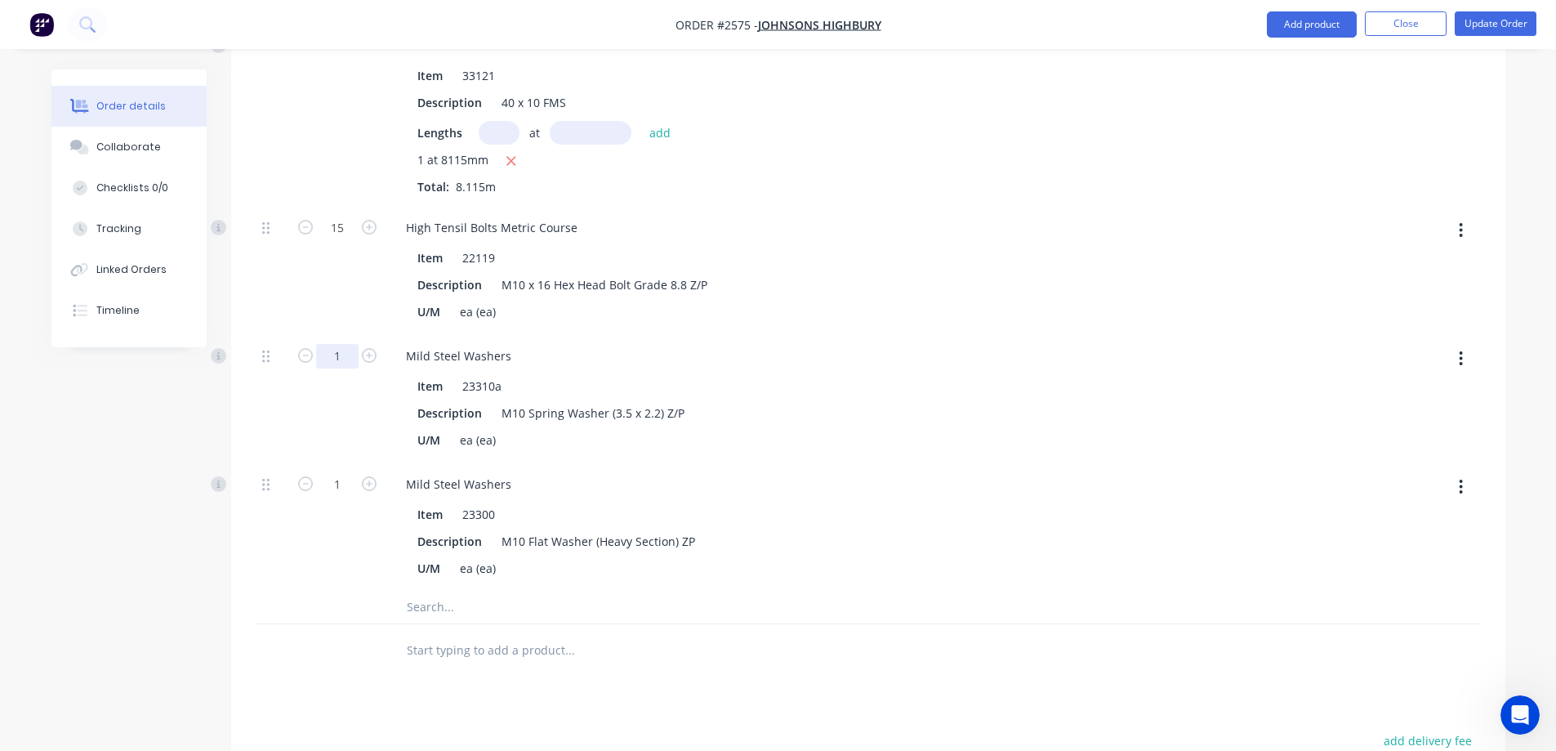
type input "15"
click at [451, 591] on input "text" at bounding box center [569, 607] width 327 height 33
type input "33113"
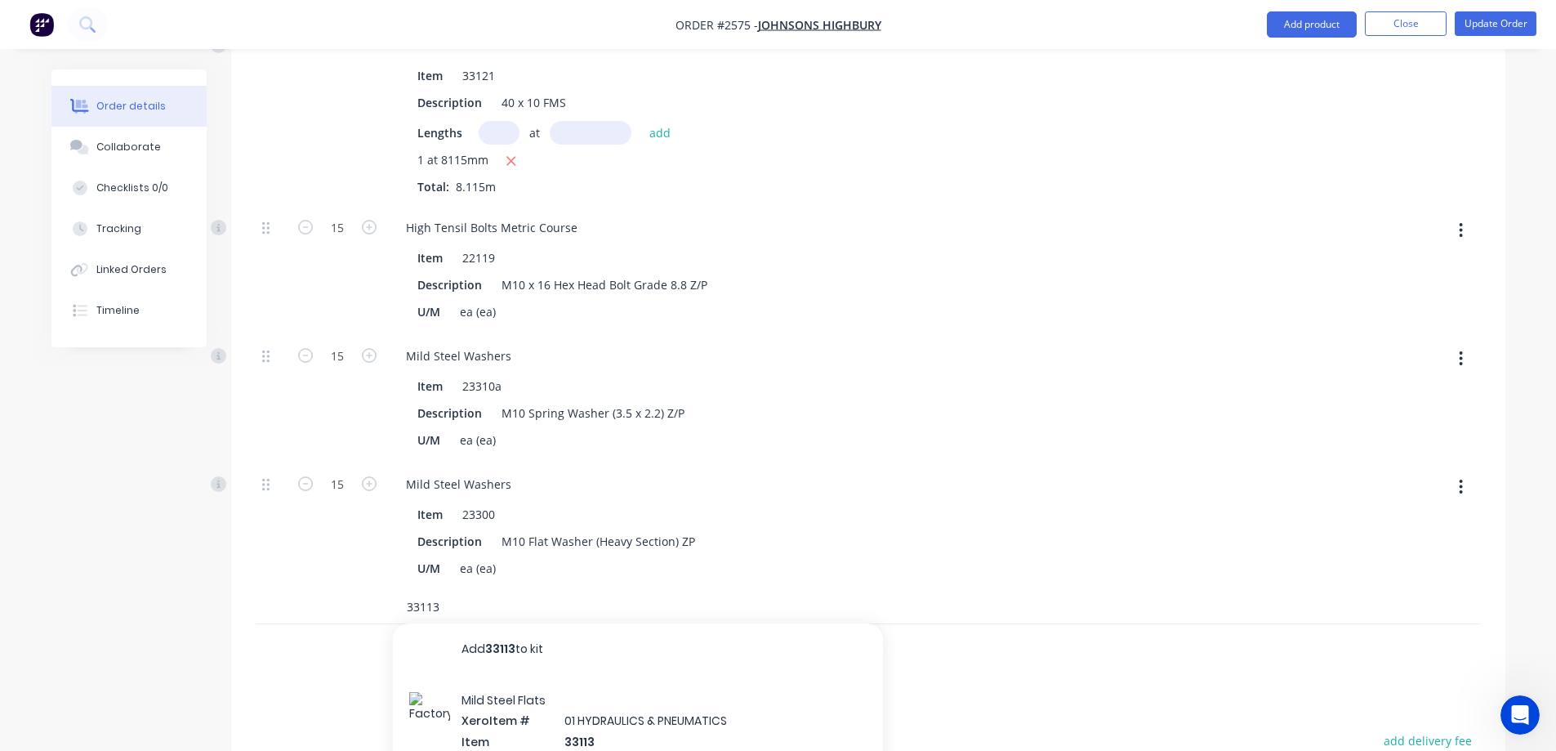
click at [450, 591] on input "33113" at bounding box center [569, 607] width 327 height 33
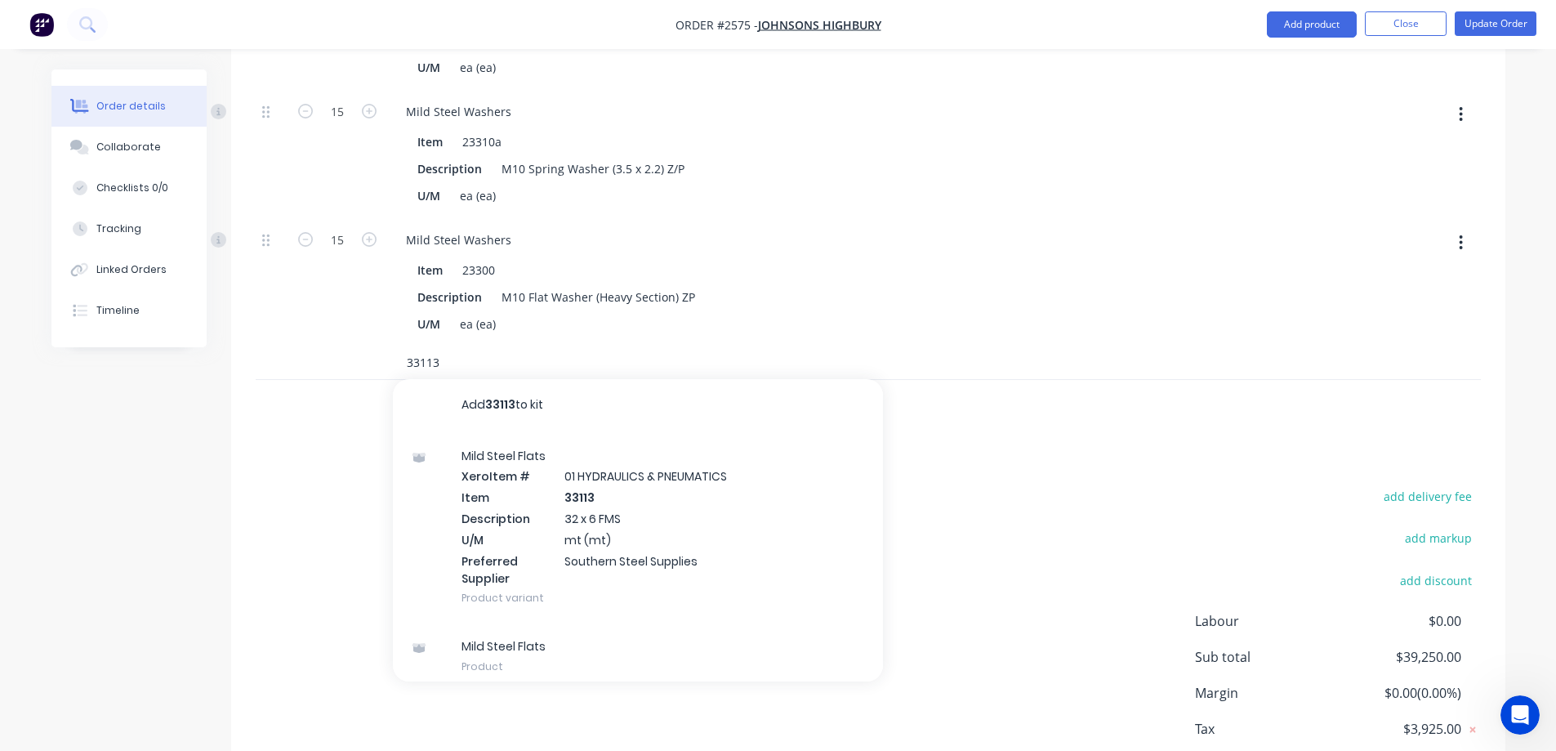
scroll to position [1044, 0]
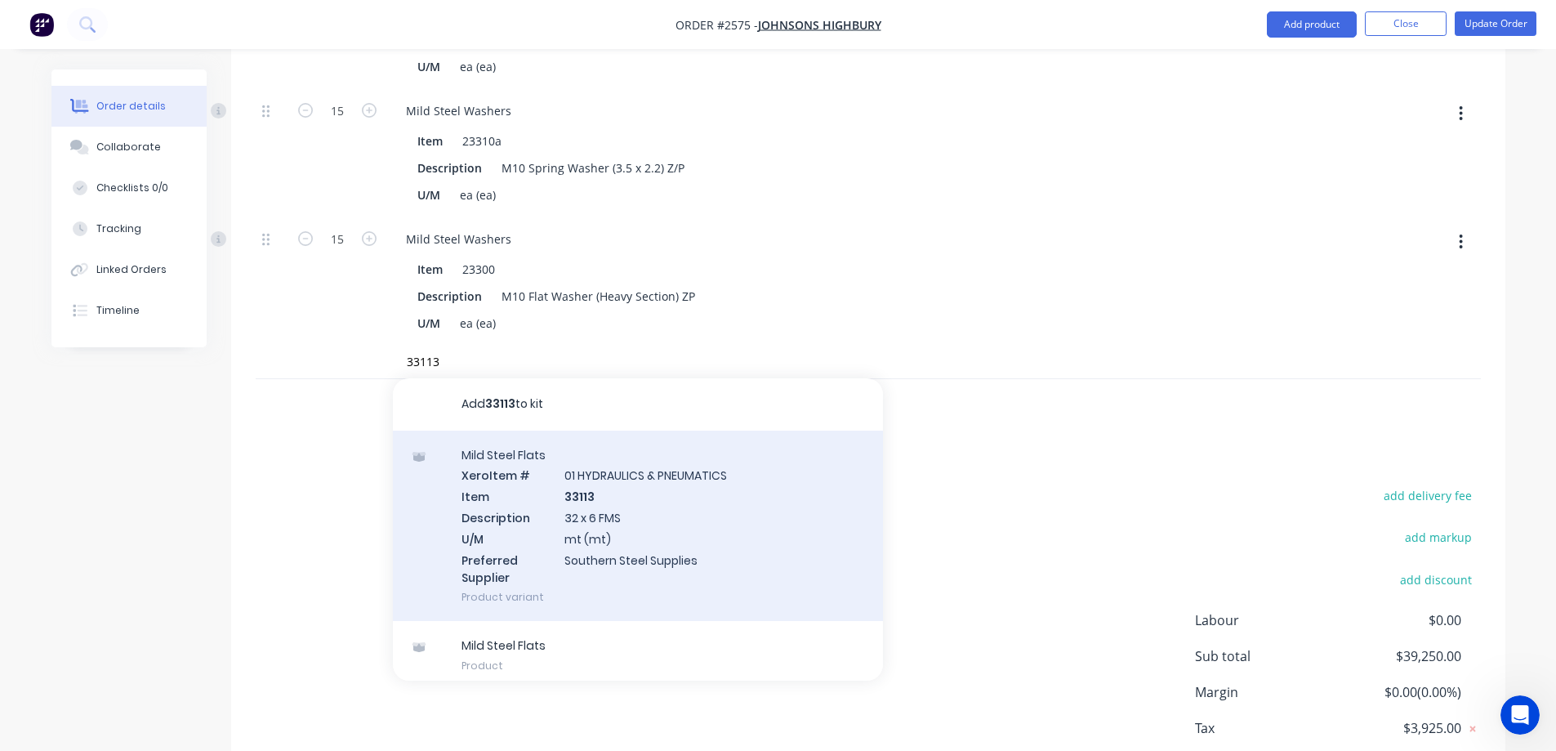
click at [653, 442] on div "Mild Steel Flats Xero Item # 01 HYDRAULICS & PNEUMATICS Item 33113 Description …" at bounding box center [638, 525] width 490 height 191
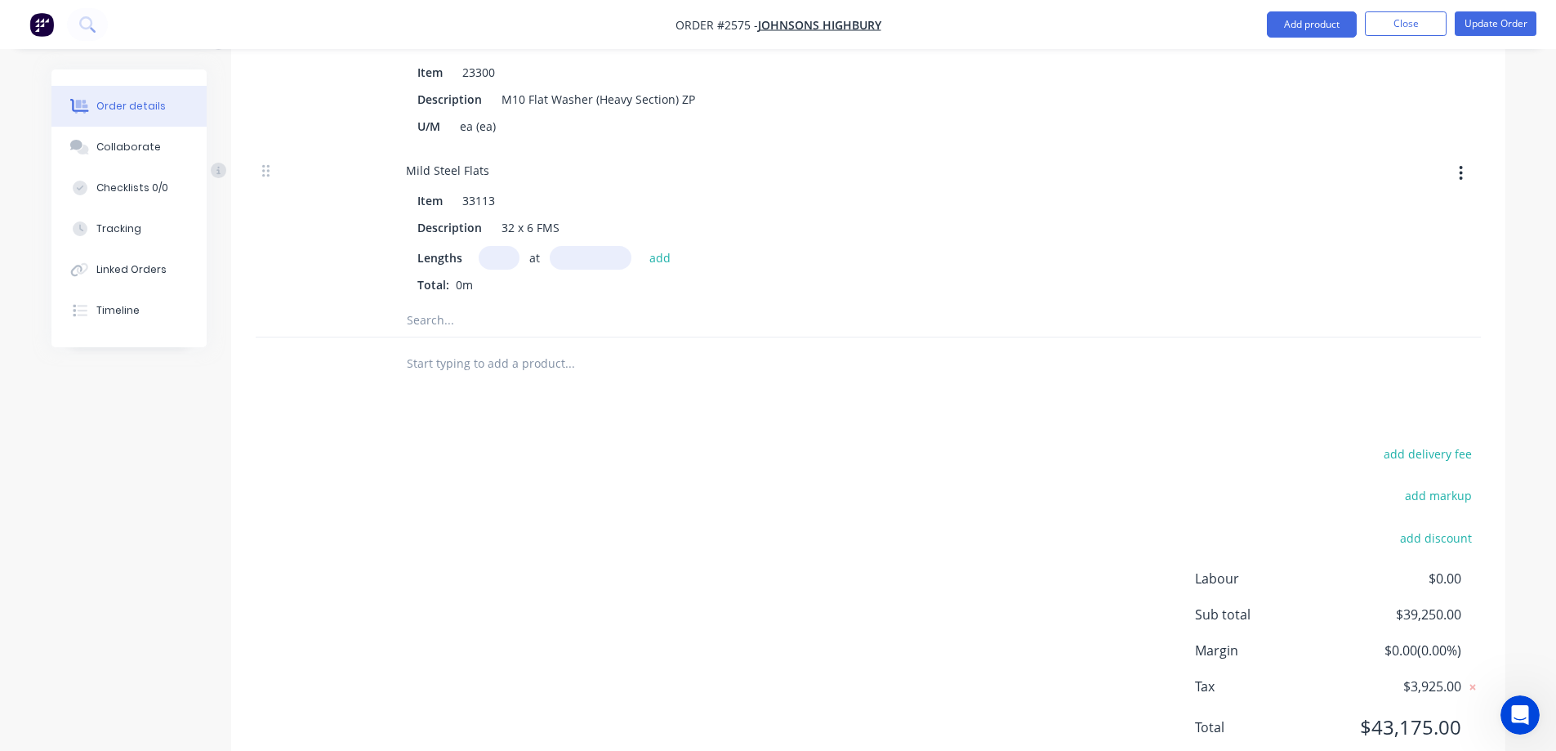
scroll to position [1257, 0]
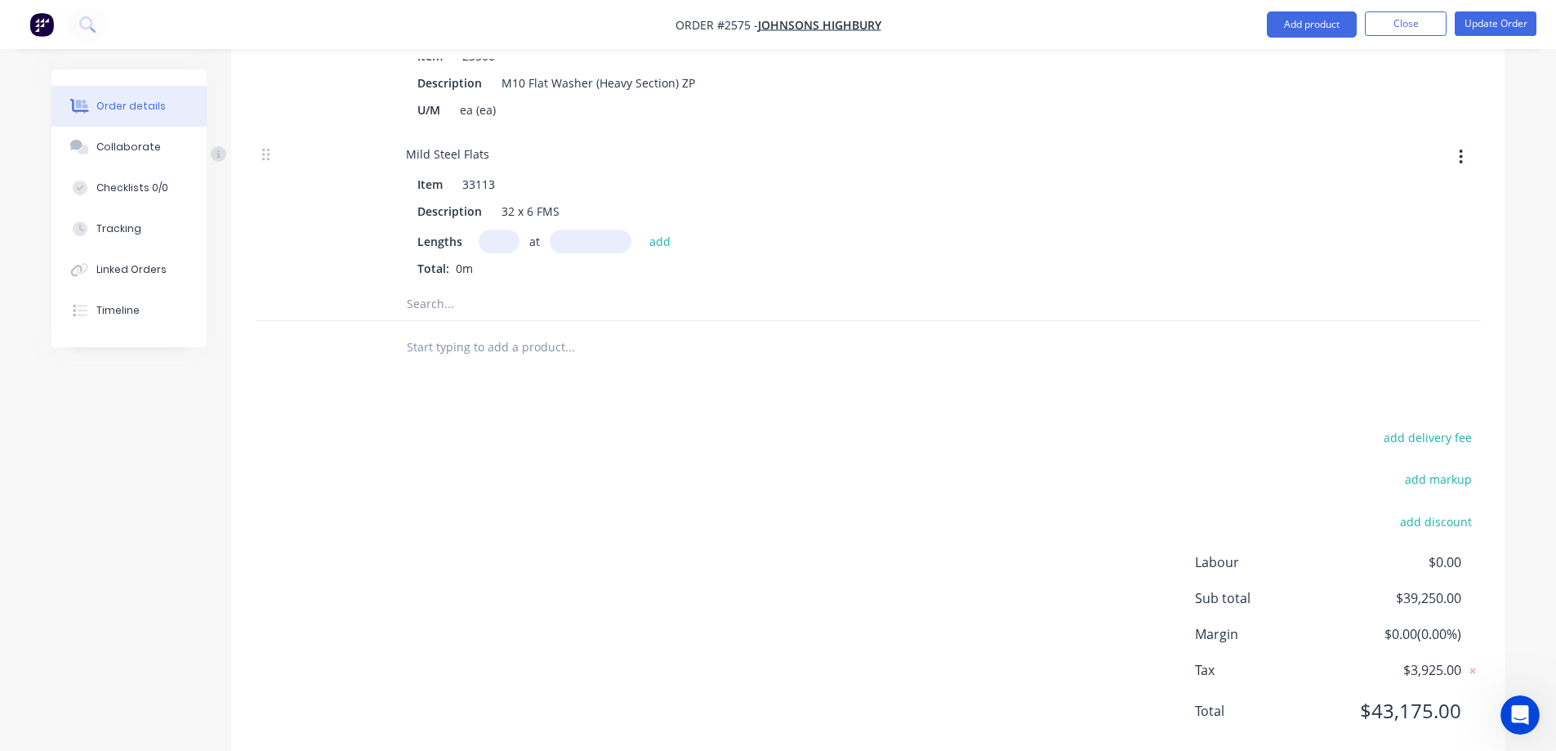
click at [489, 230] on input "text" at bounding box center [499, 242] width 41 height 24
type input "1"
type input "4680mm"
click at [666, 230] on button "add" at bounding box center [660, 241] width 38 height 22
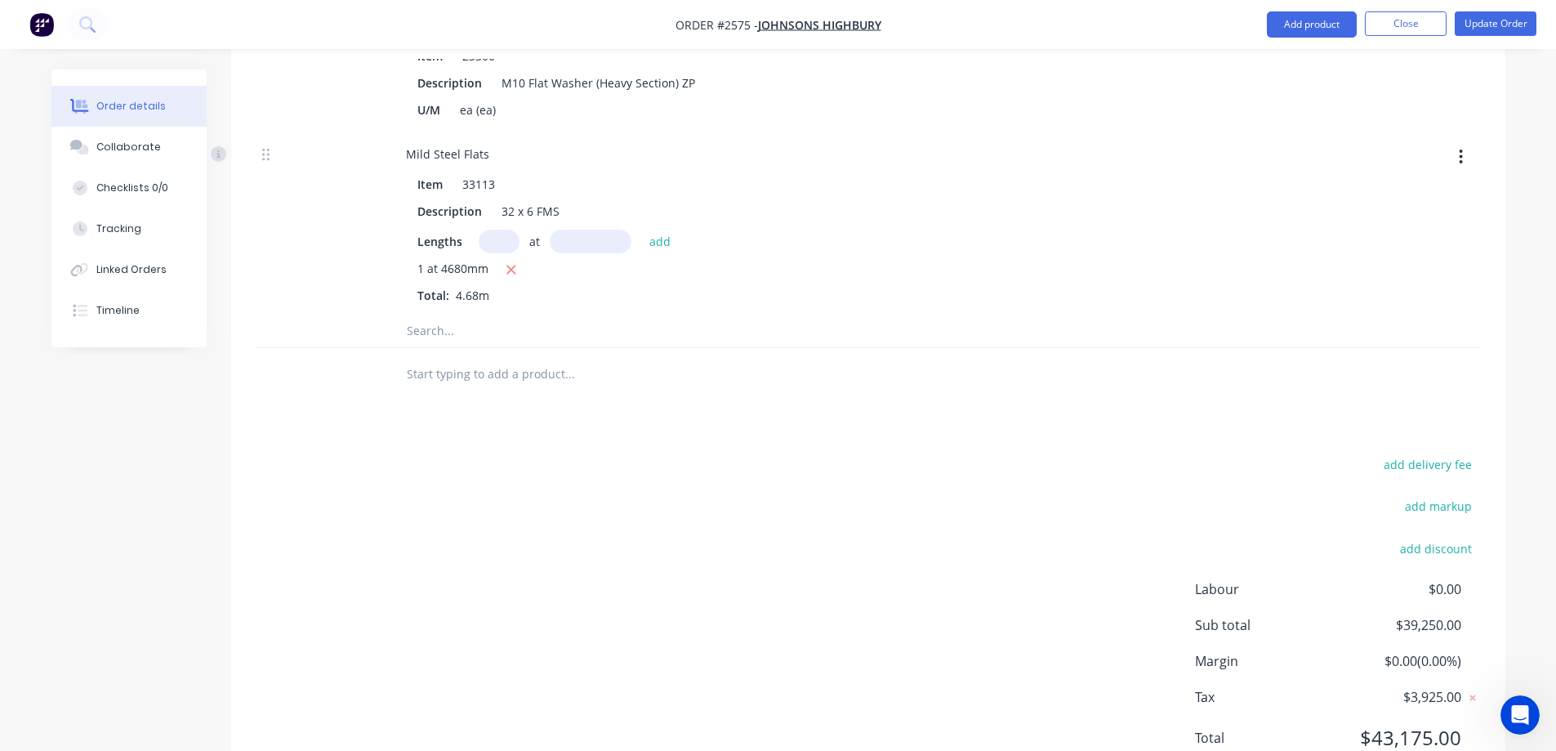
click at [458, 314] on input "text" at bounding box center [569, 330] width 327 height 33
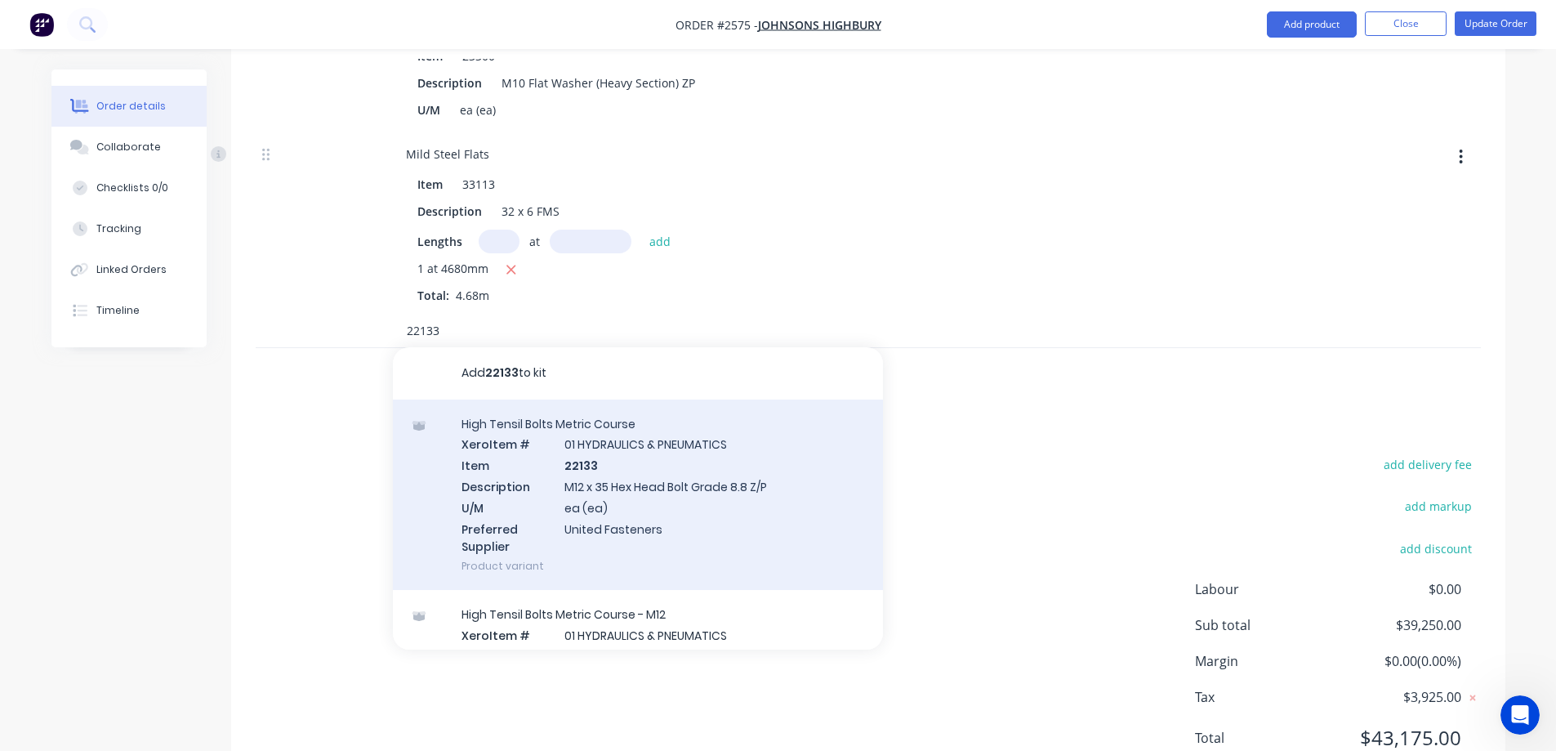
type input "22133"
click at [681, 423] on div "High Tensil Bolts Metric Course Xero Item # 01 HYDRAULICS & PNEUMATICS Item 221…" at bounding box center [638, 494] width 490 height 191
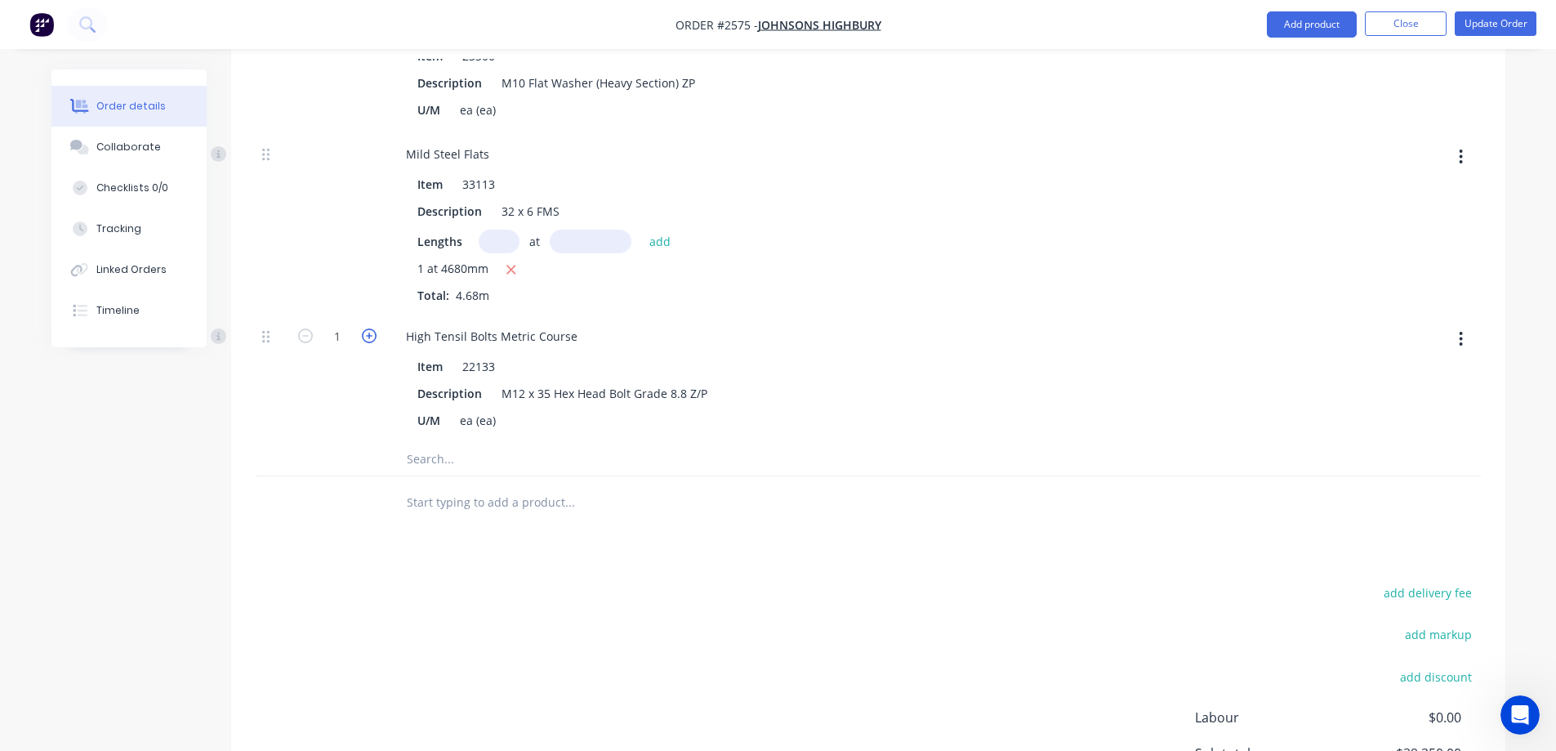
click at [368, 328] on icon "button" at bounding box center [369, 335] width 15 height 15
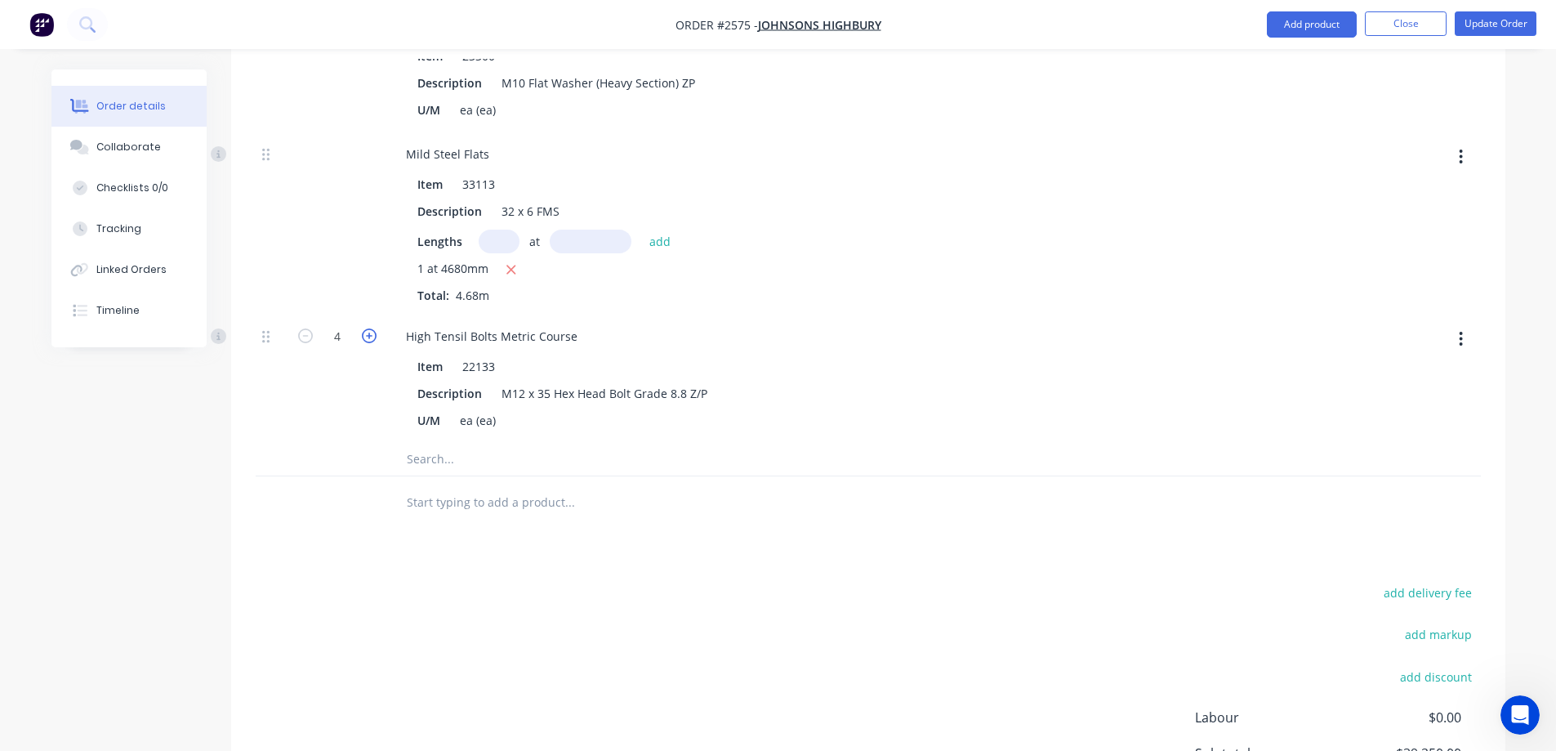
type input "6"
click at [464, 443] on input "text" at bounding box center [569, 459] width 327 height 33
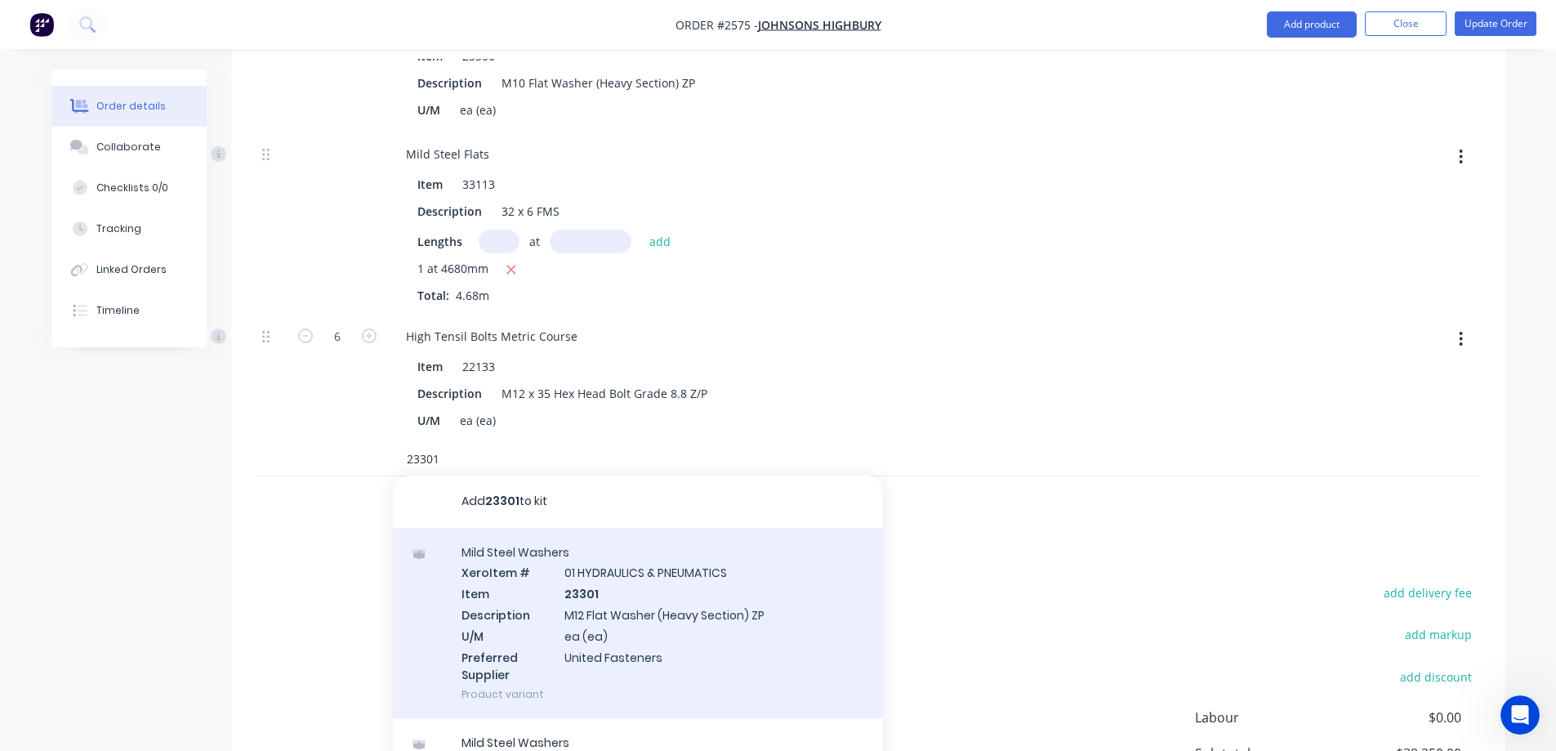
type input "23301"
click at [593, 528] on div "Mild Steel Washers Xero Item # 01 HYDRAULICS & PNEUMATICS Item 23301 Descriptio…" at bounding box center [638, 623] width 490 height 191
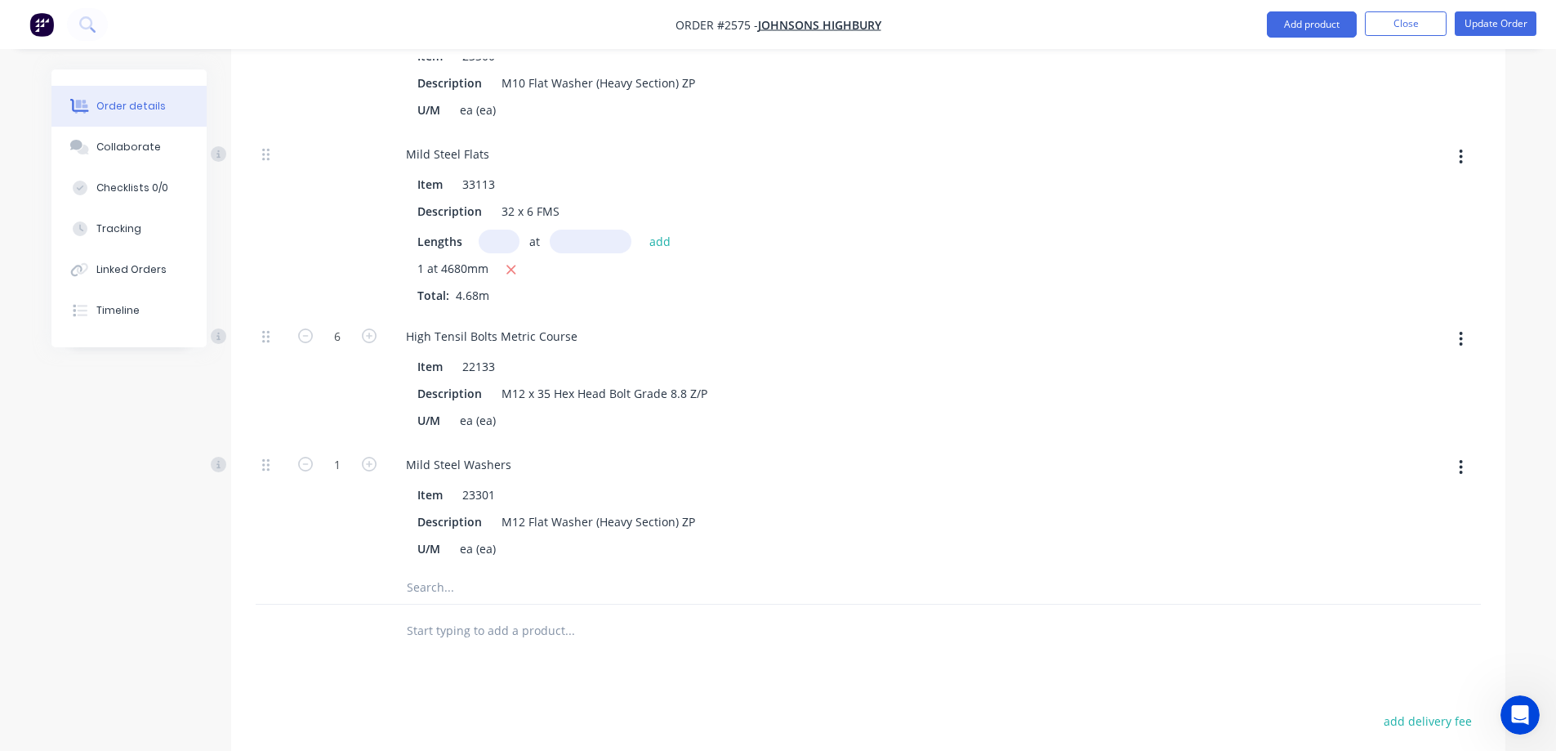
click at [443, 571] on input "text" at bounding box center [569, 587] width 327 height 33
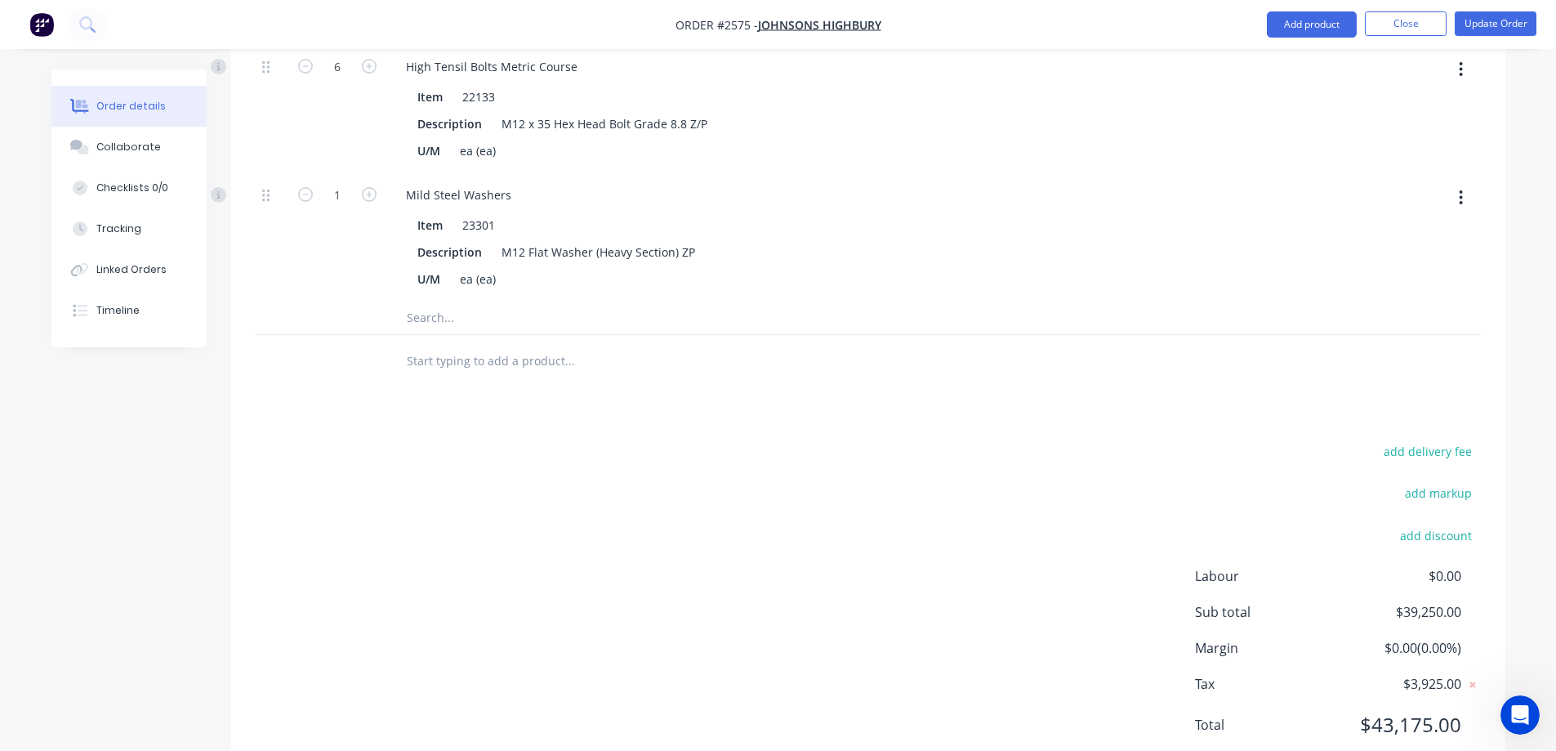
scroll to position [1540, 0]
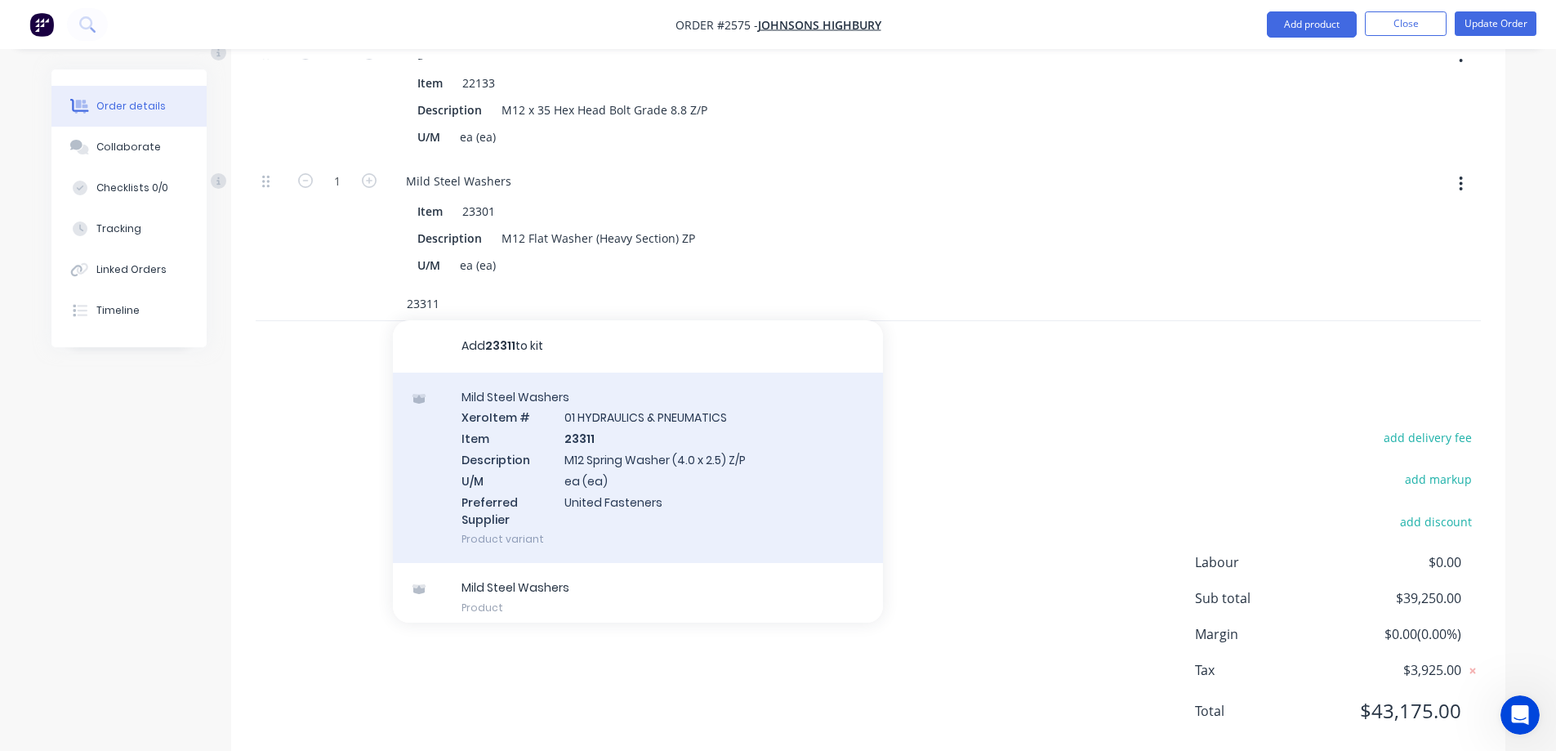
type input "23311"
click at [664, 438] on div "Mild Steel Washers Xero Item # 01 HYDRAULICS & PNEUMATICS Item 23311 Descriptio…" at bounding box center [638, 467] width 490 height 191
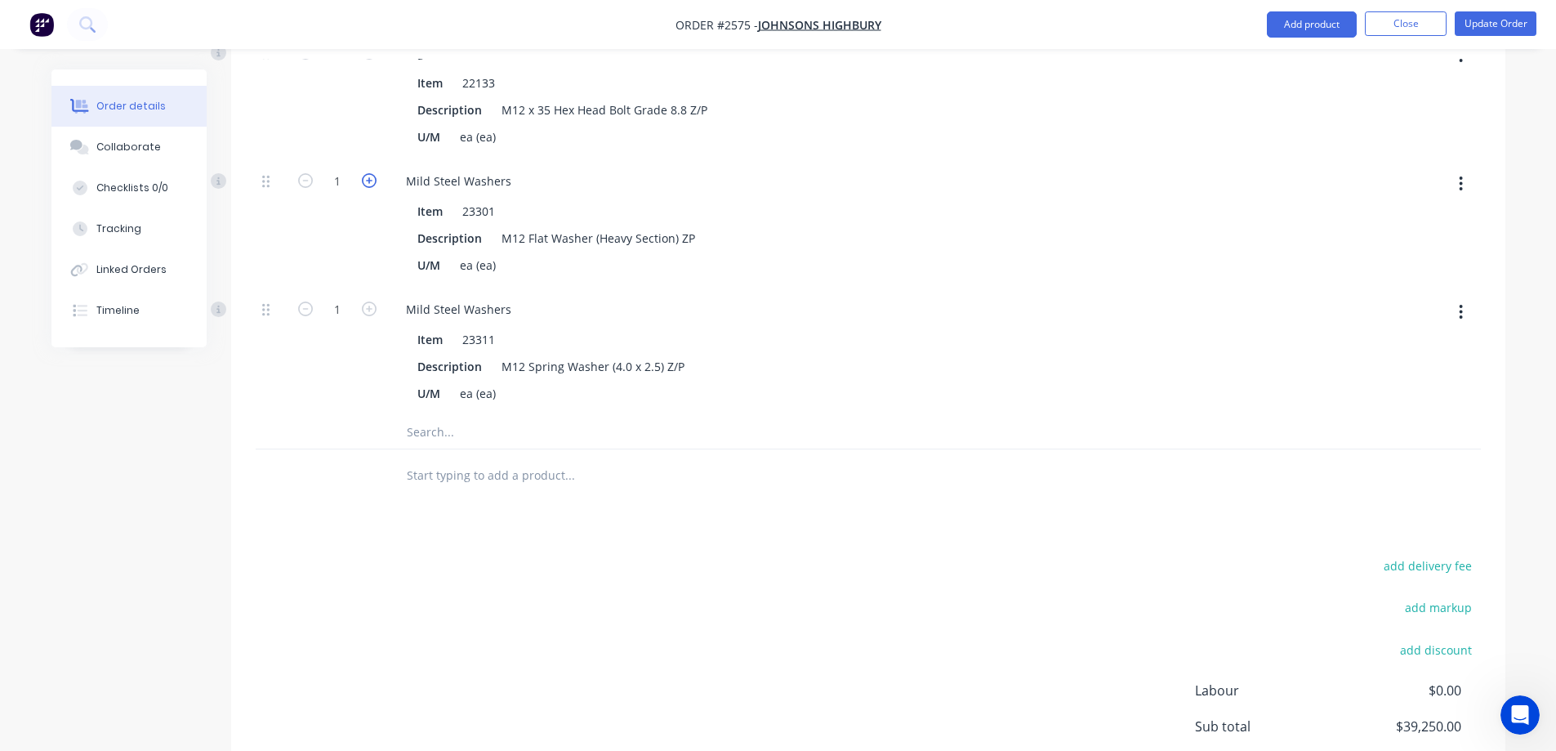
click at [364, 173] on icon "button" at bounding box center [369, 180] width 15 height 15
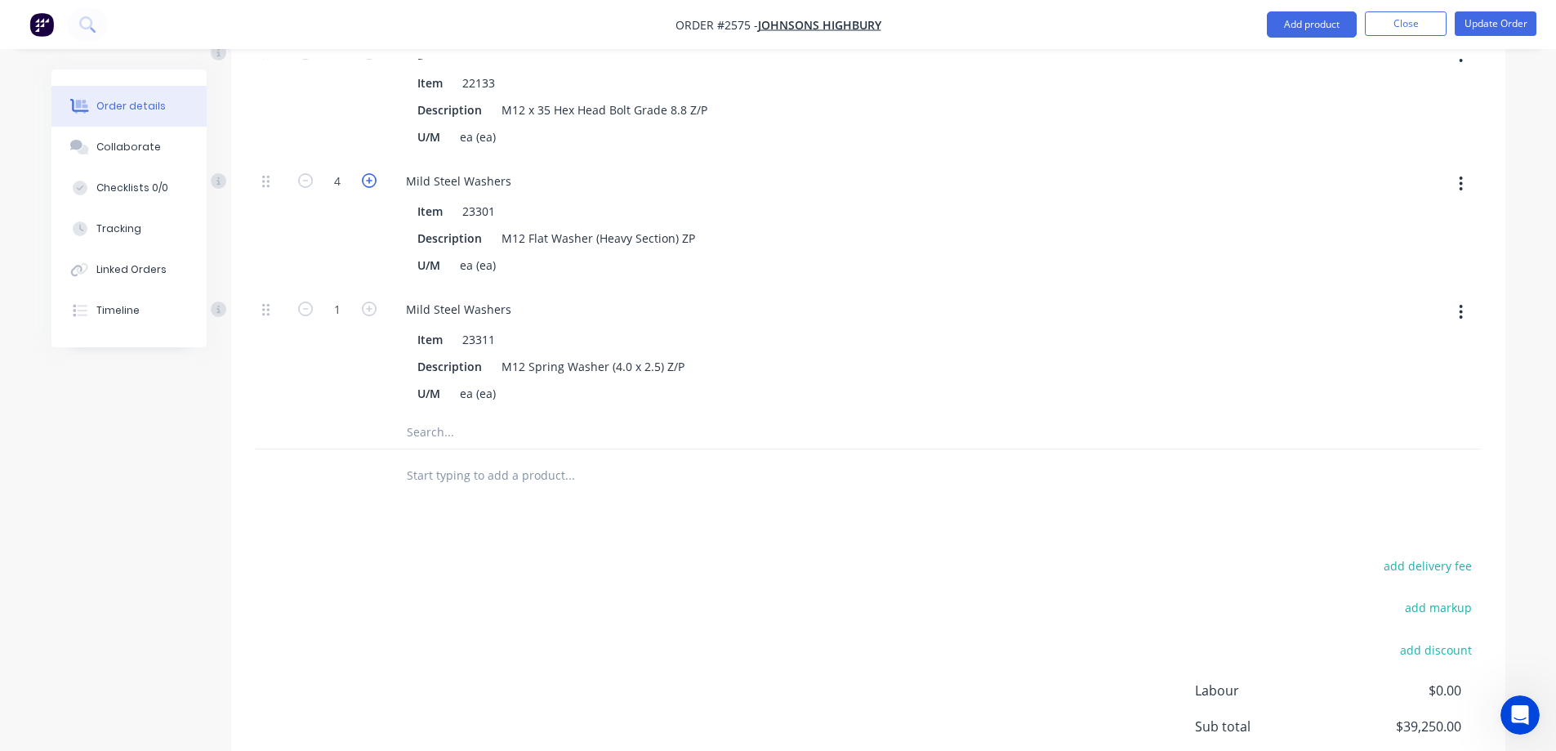
type input "6"
click at [372, 301] on icon "button" at bounding box center [369, 308] width 15 height 15
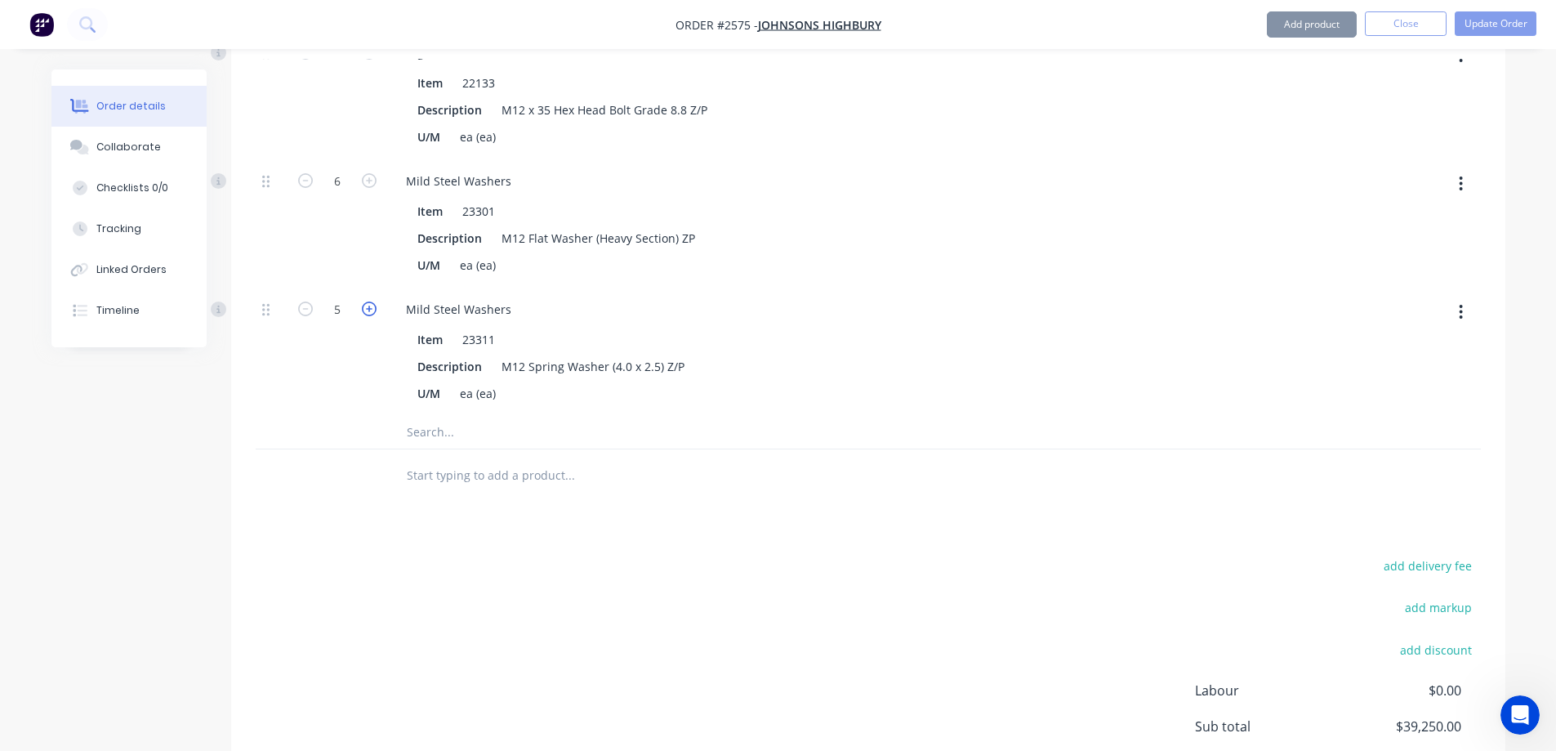
click at [372, 301] on icon "button" at bounding box center [369, 308] width 15 height 15
type input "6"
click at [429, 416] on input "text" at bounding box center [569, 432] width 327 height 33
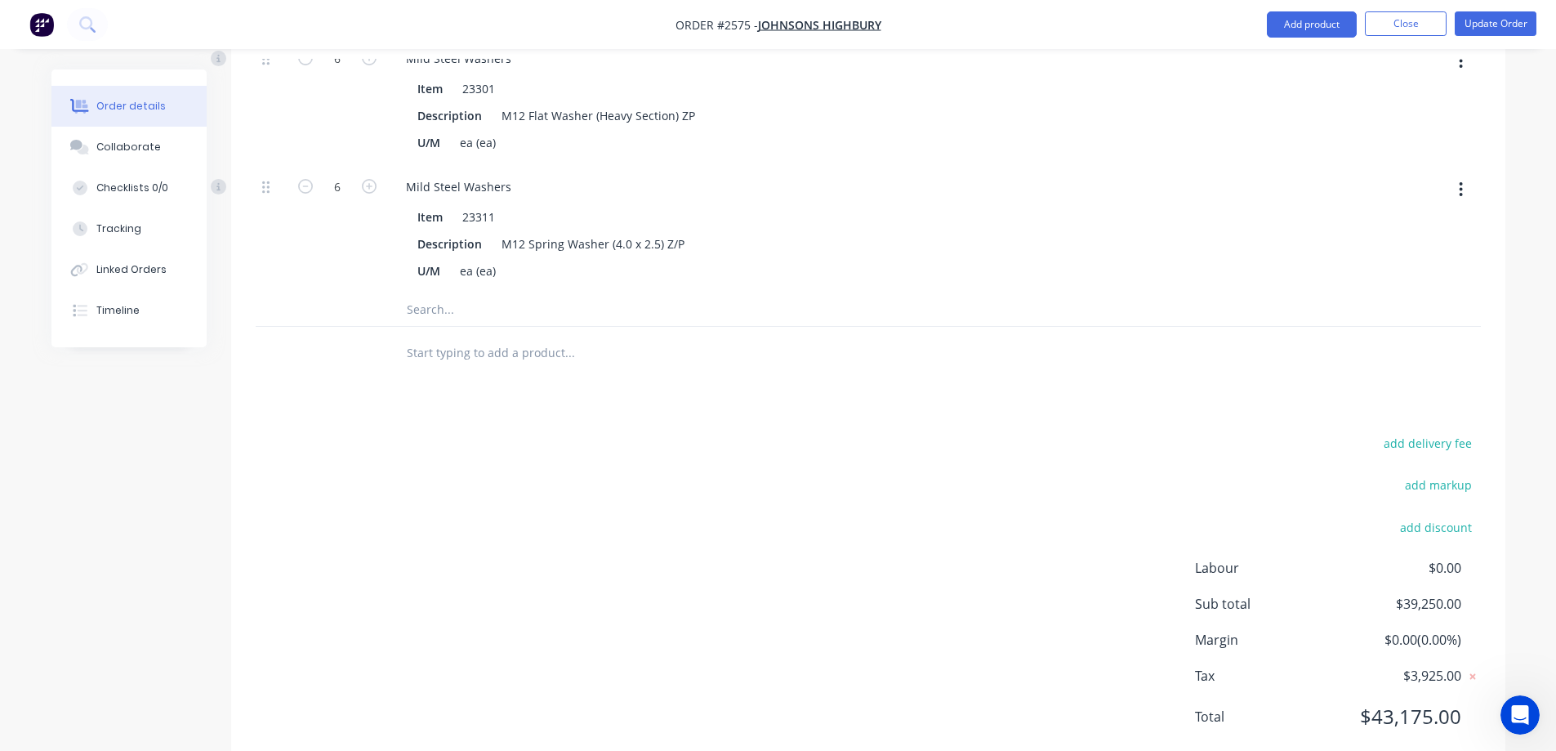
scroll to position [1669, 0]
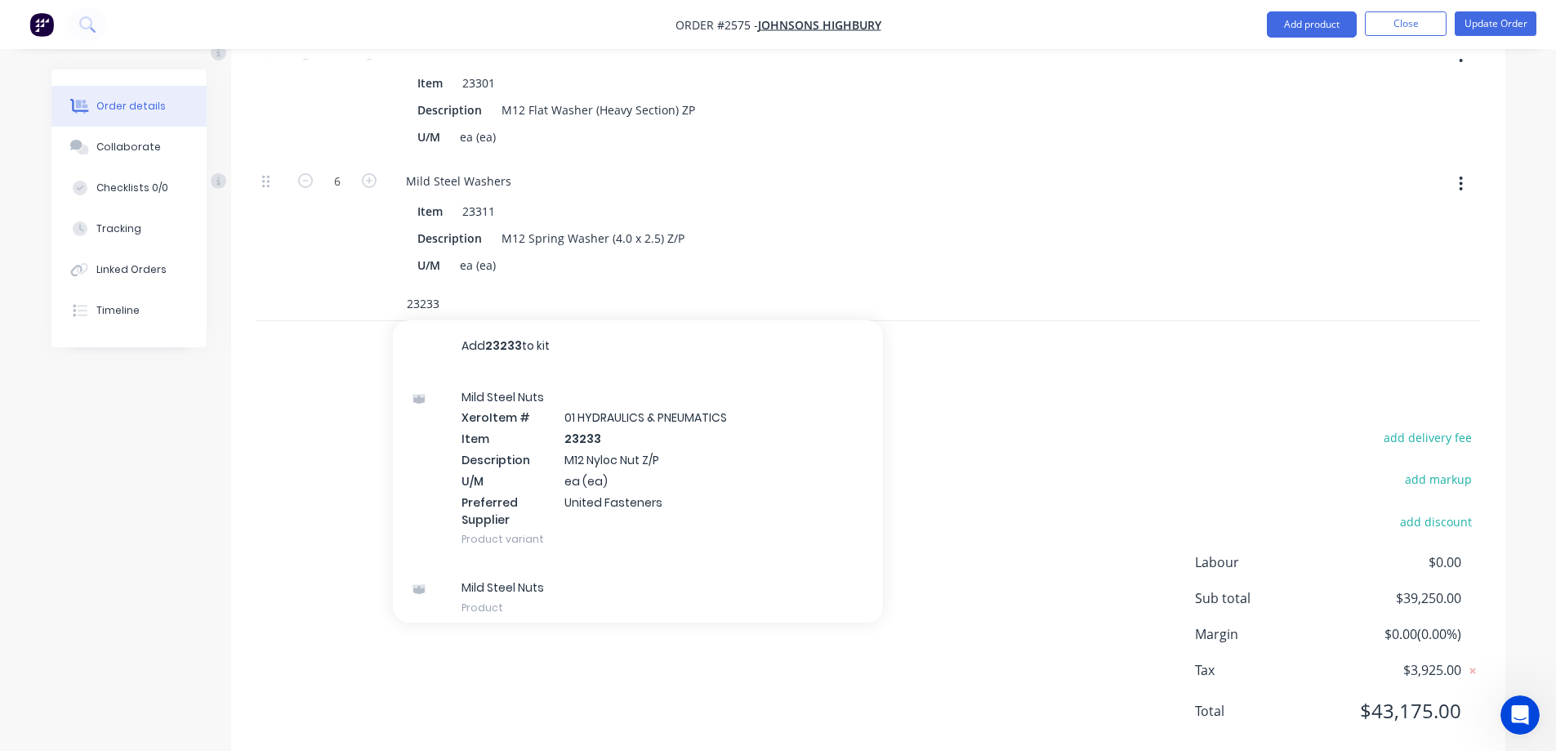
type input "23233"
click at [541, 468] on div "Mild Steel Nuts Xero Item # 01 HYDRAULICS & PNEUMATICS Item 23233 Description M…" at bounding box center [638, 467] width 490 height 191
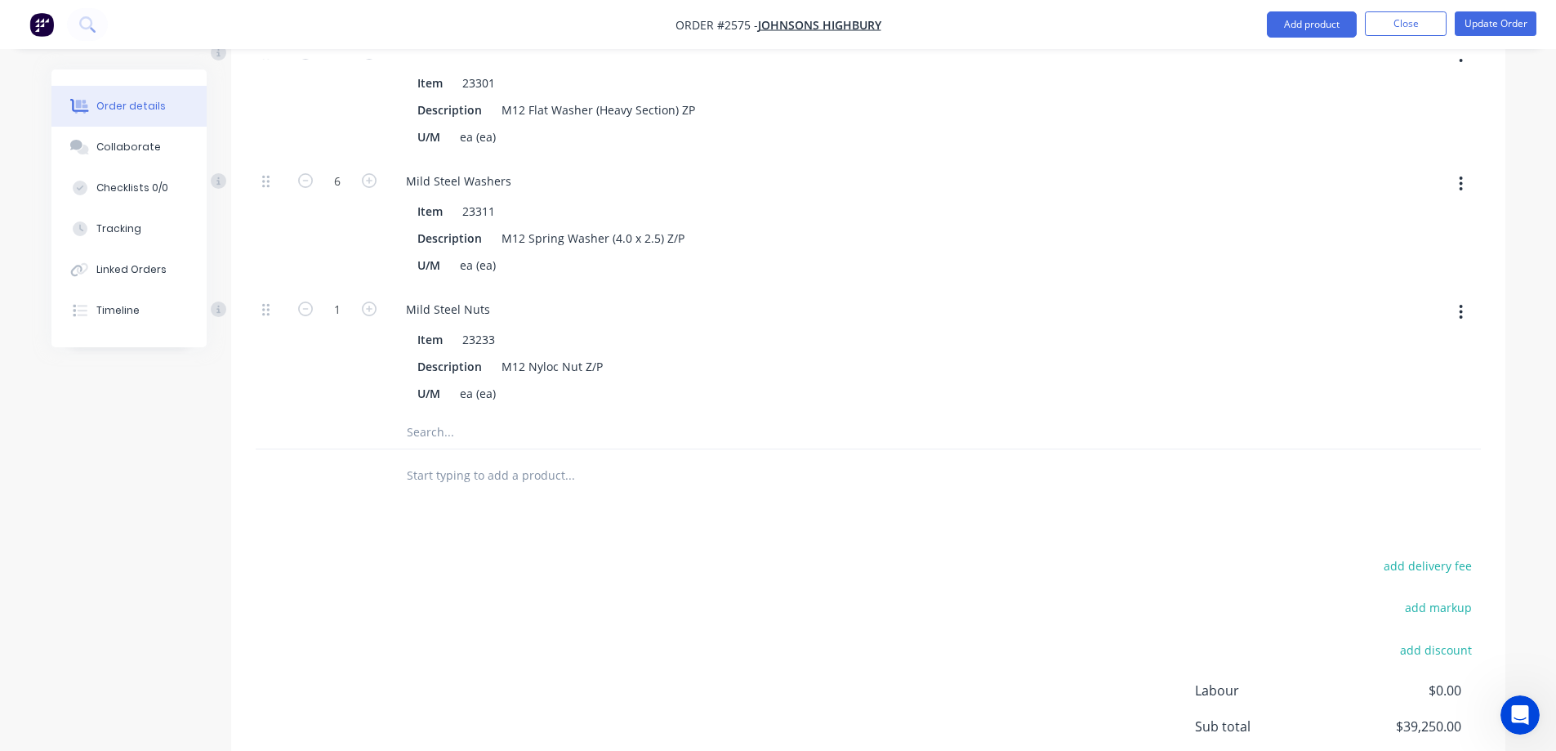
click at [487, 416] on input "text" at bounding box center [569, 432] width 327 height 33
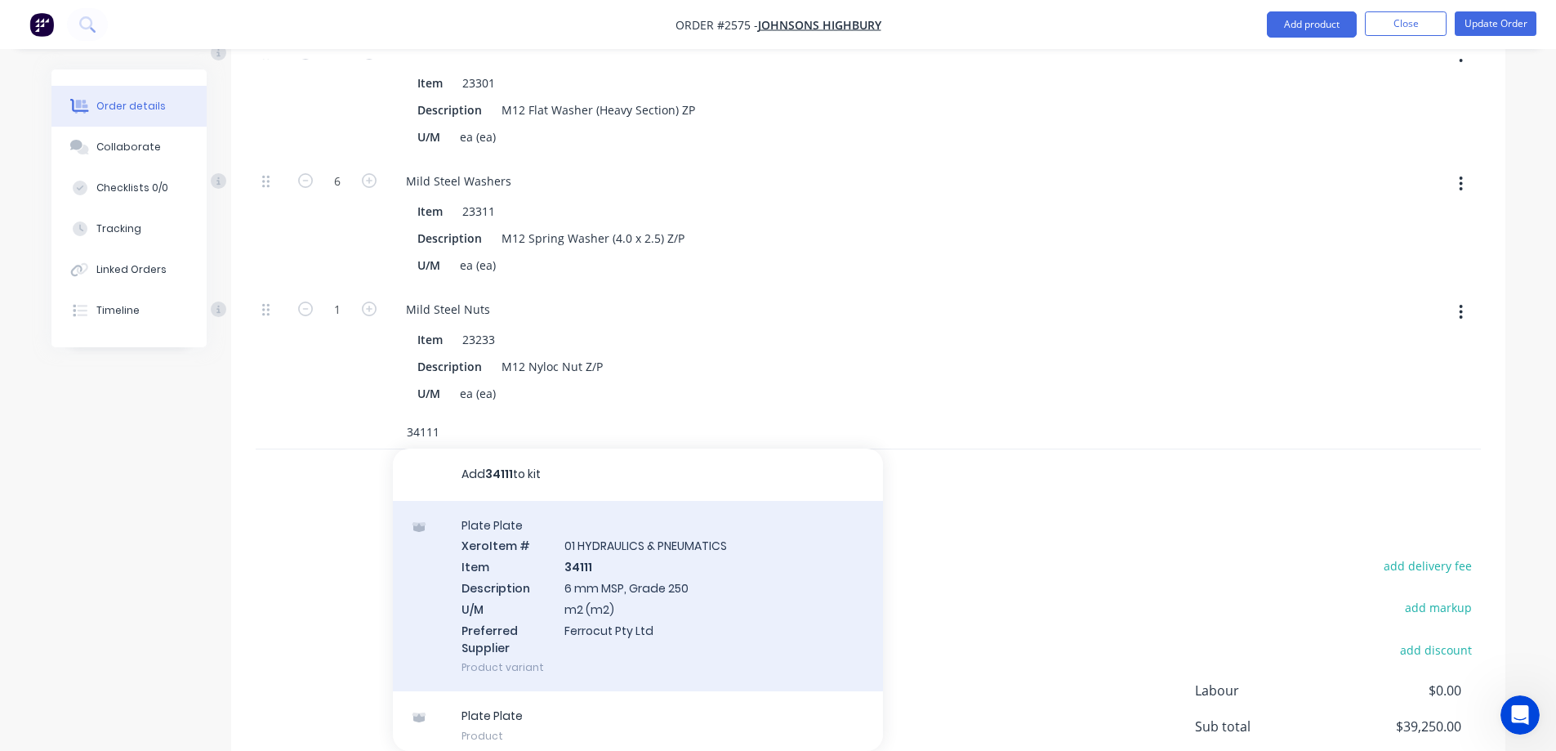
type input "34111"
click at [660, 537] on div "Plate Plate Xero Item # 01 HYDRAULICS & PNEUMATICS Item 34111 Description 6 mm …" at bounding box center [638, 596] width 490 height 191
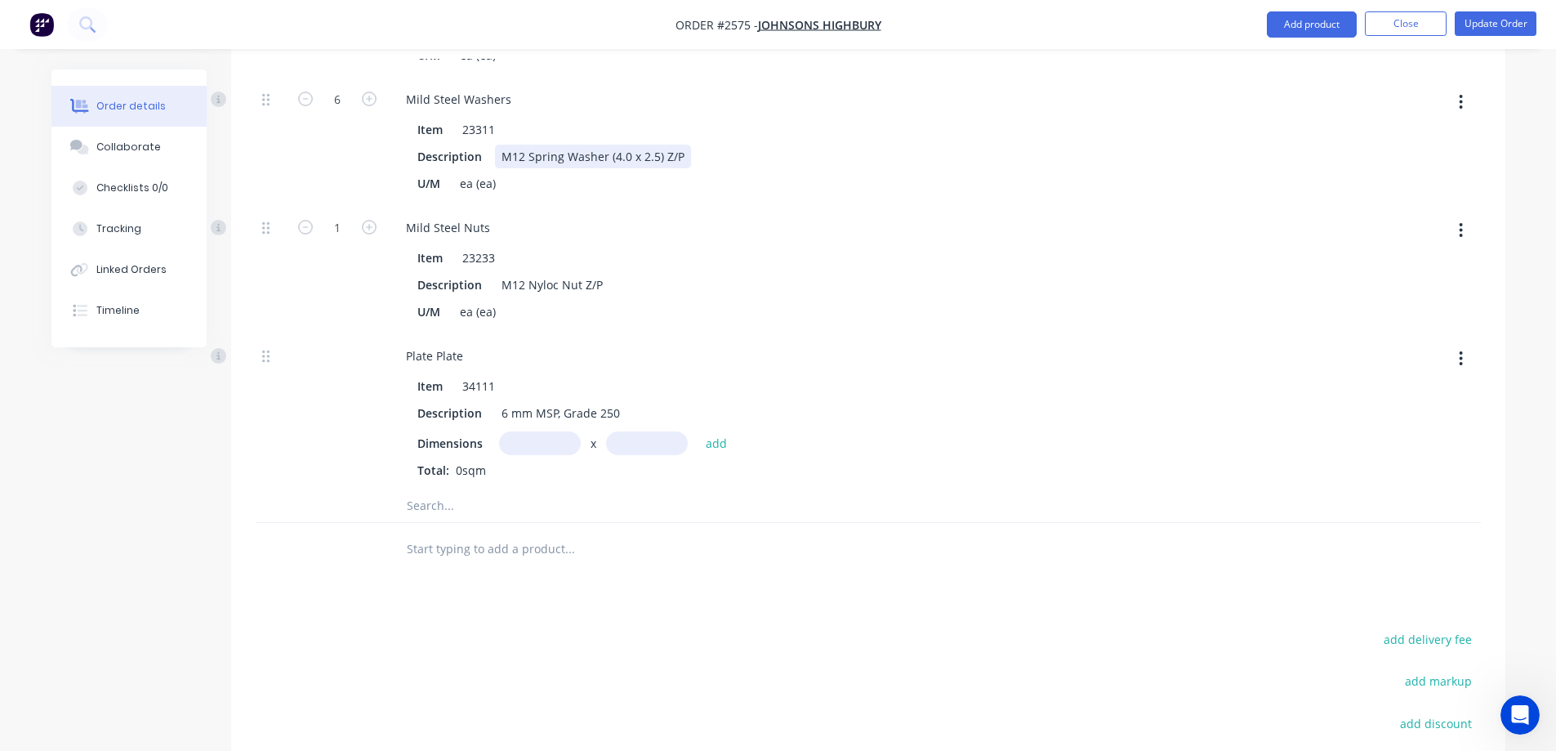
scroll to position [1832, 0]
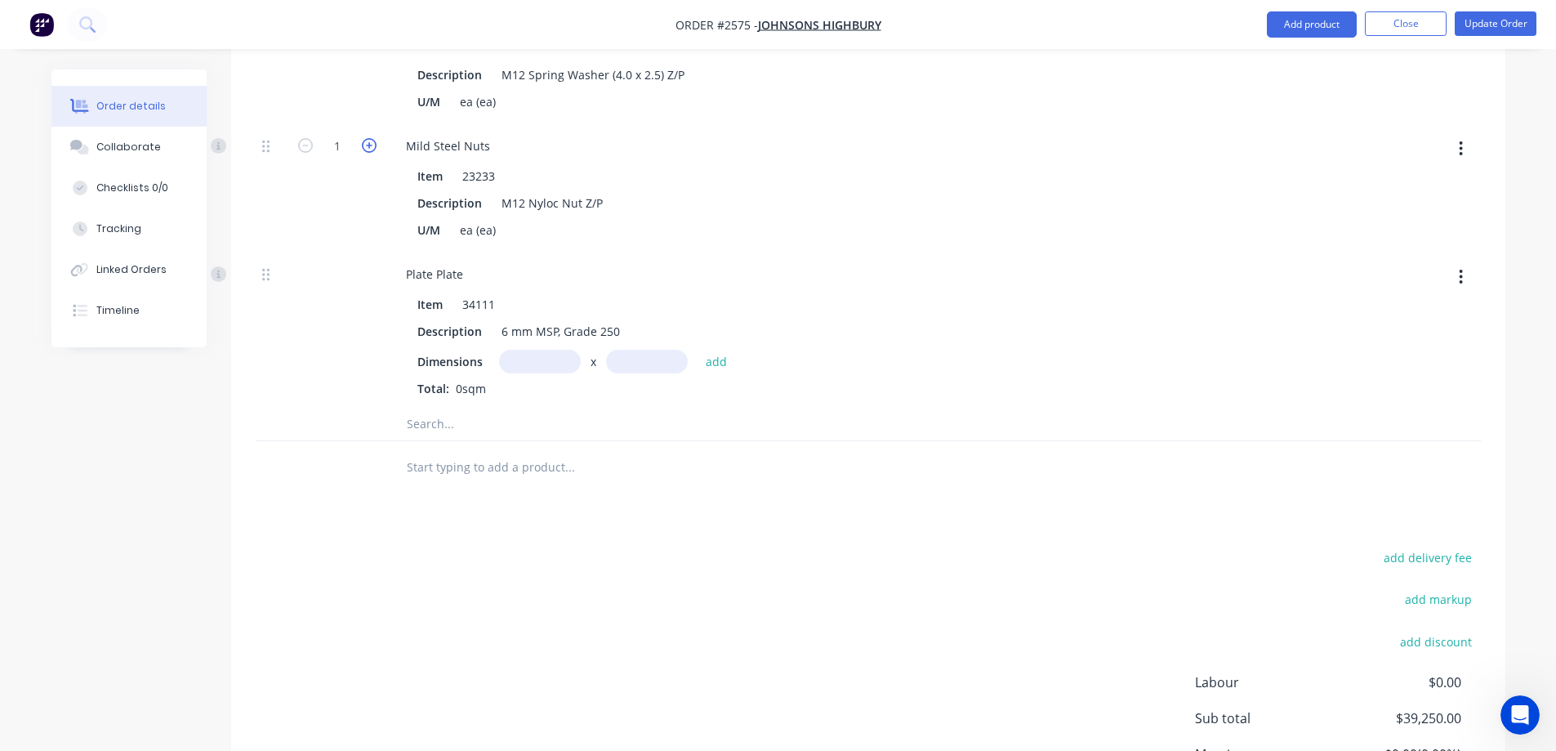
click at [369, 138] on icon "button" at bounding box center [369, 145] width 15 height 15
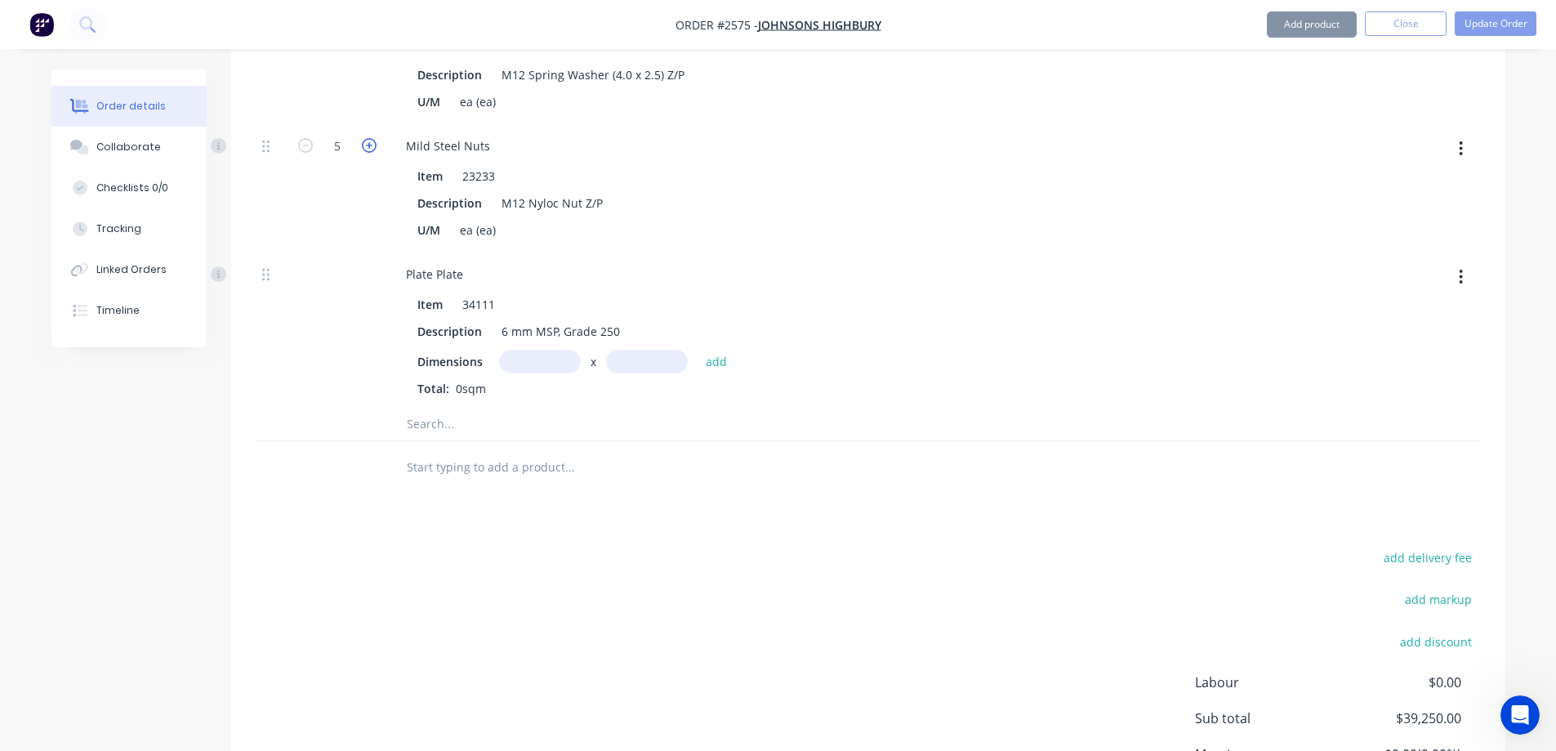
type input "6"
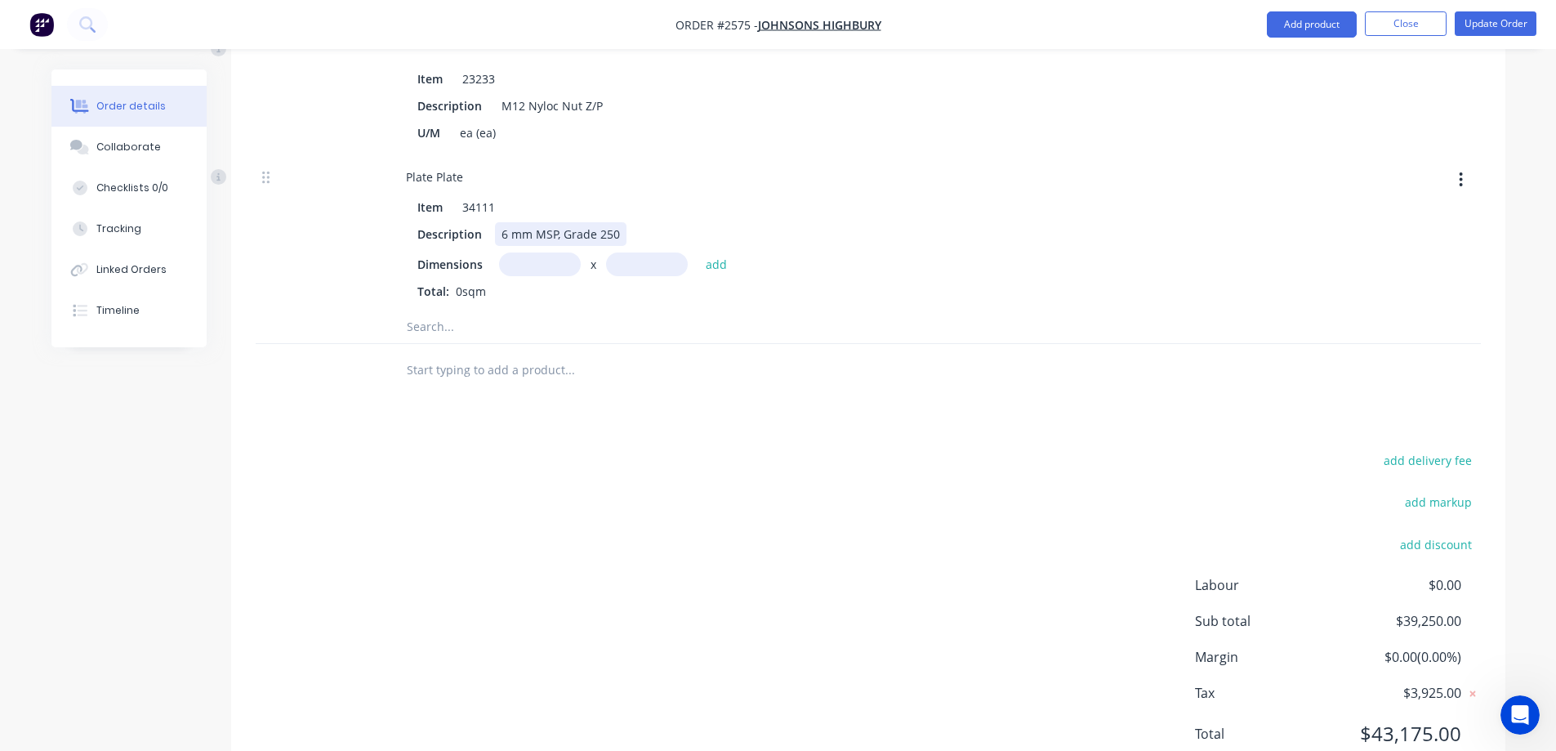
scroll to position [1952, 0]
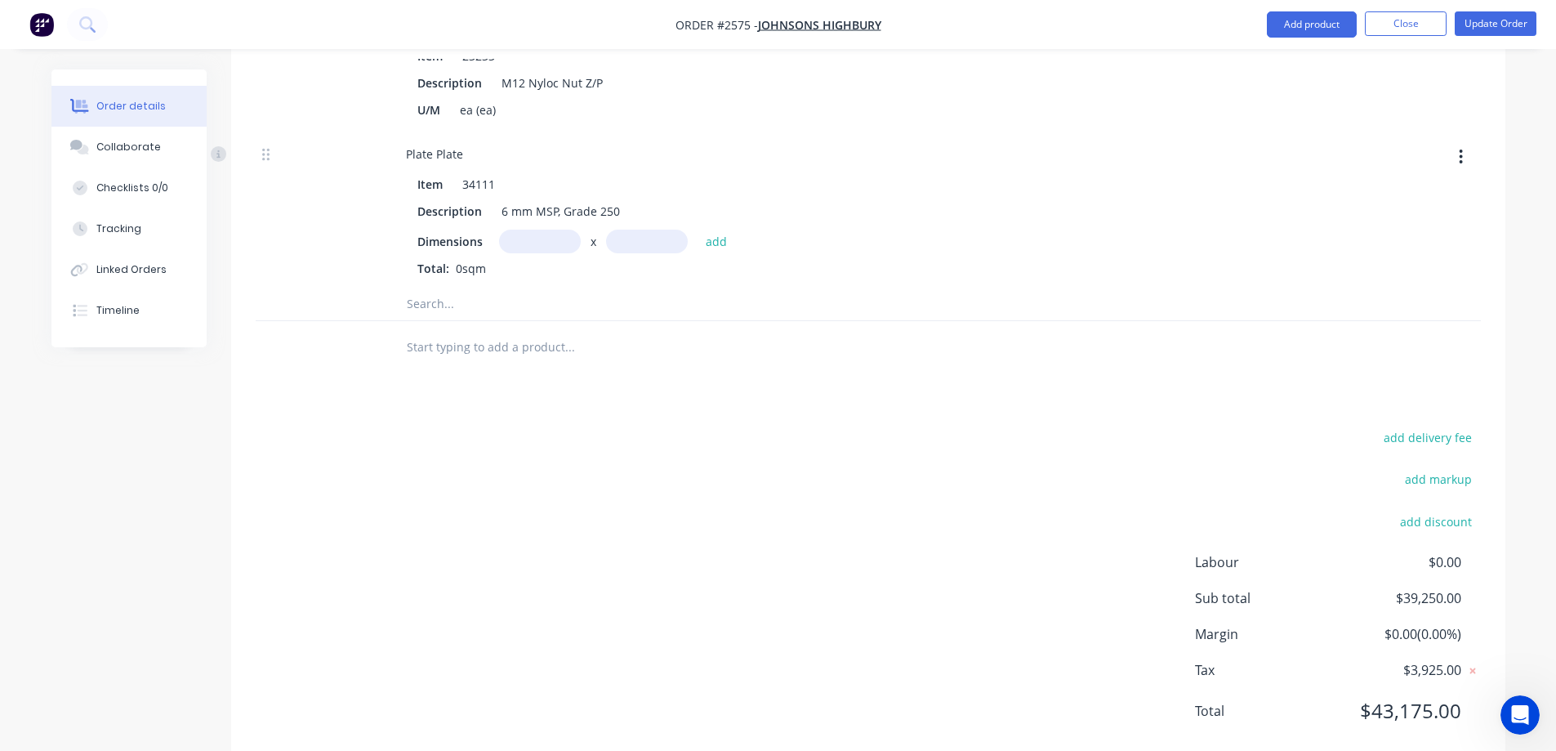
click at [546, 230] on input "text" at bounding box center [540, 242] width 82 height 24
type input "1m"
type input "2.734m"
type input "0.1m"
click at [724, 230] on button "add" at bounding box center [717, 241] width 38 height 22
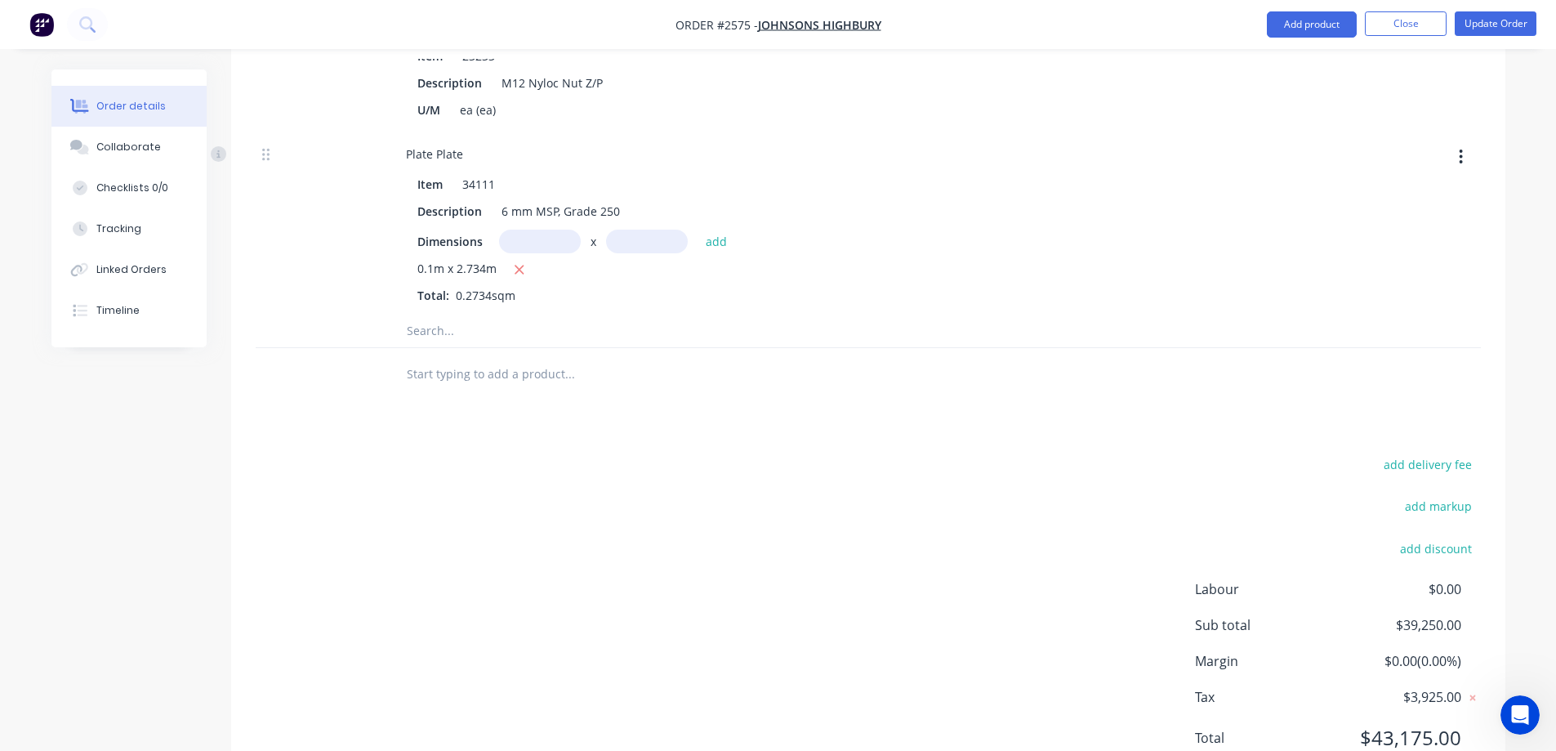
click at [556, 230] on input "text" at bounding box center [540, 242] width 82 height 24
type input "1m"
type input "2.734m"
click at [724, 230] on button "add" at bounding box center [717, 241] width 38 height 22
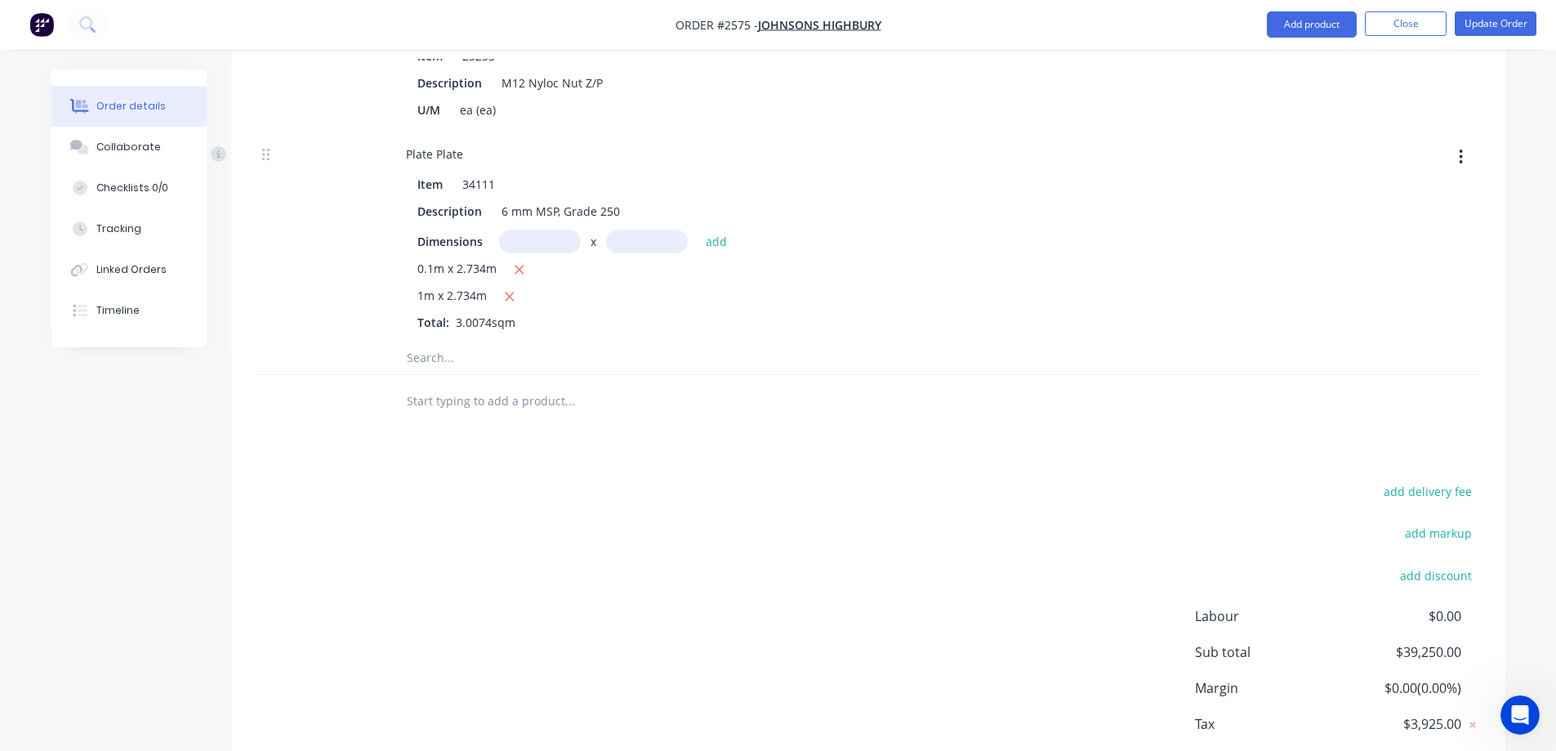
click at [531, 230] on input "text" at bounding box center [540, 242] width 82 height 24
type input "1m"
type input "2.734m"
click at [720, 230] on button "add" at bounding box center [717, 241] width 38 height 22
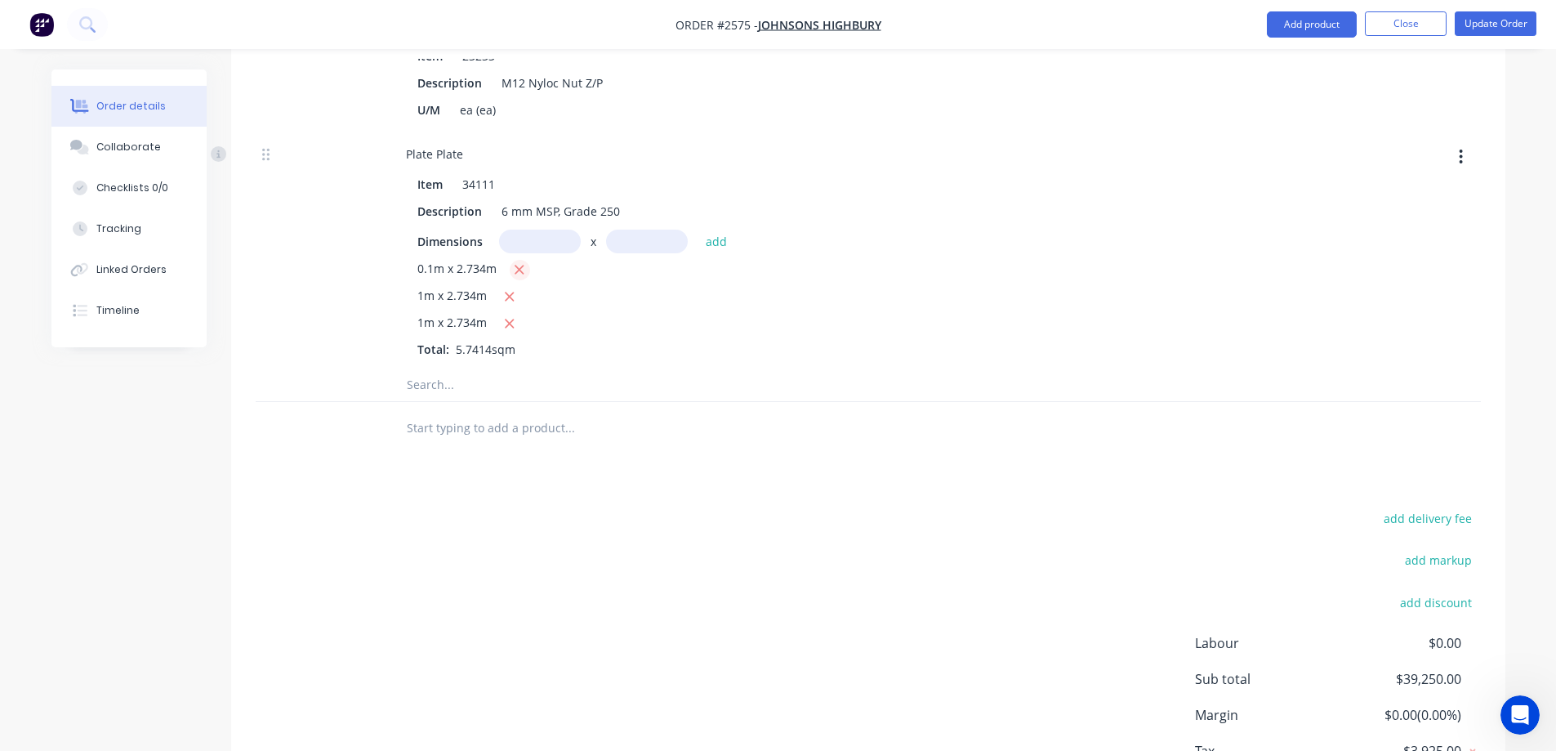
click at [516, 262] on icon "button" at bounding box center [519, 269] width 11 height 15
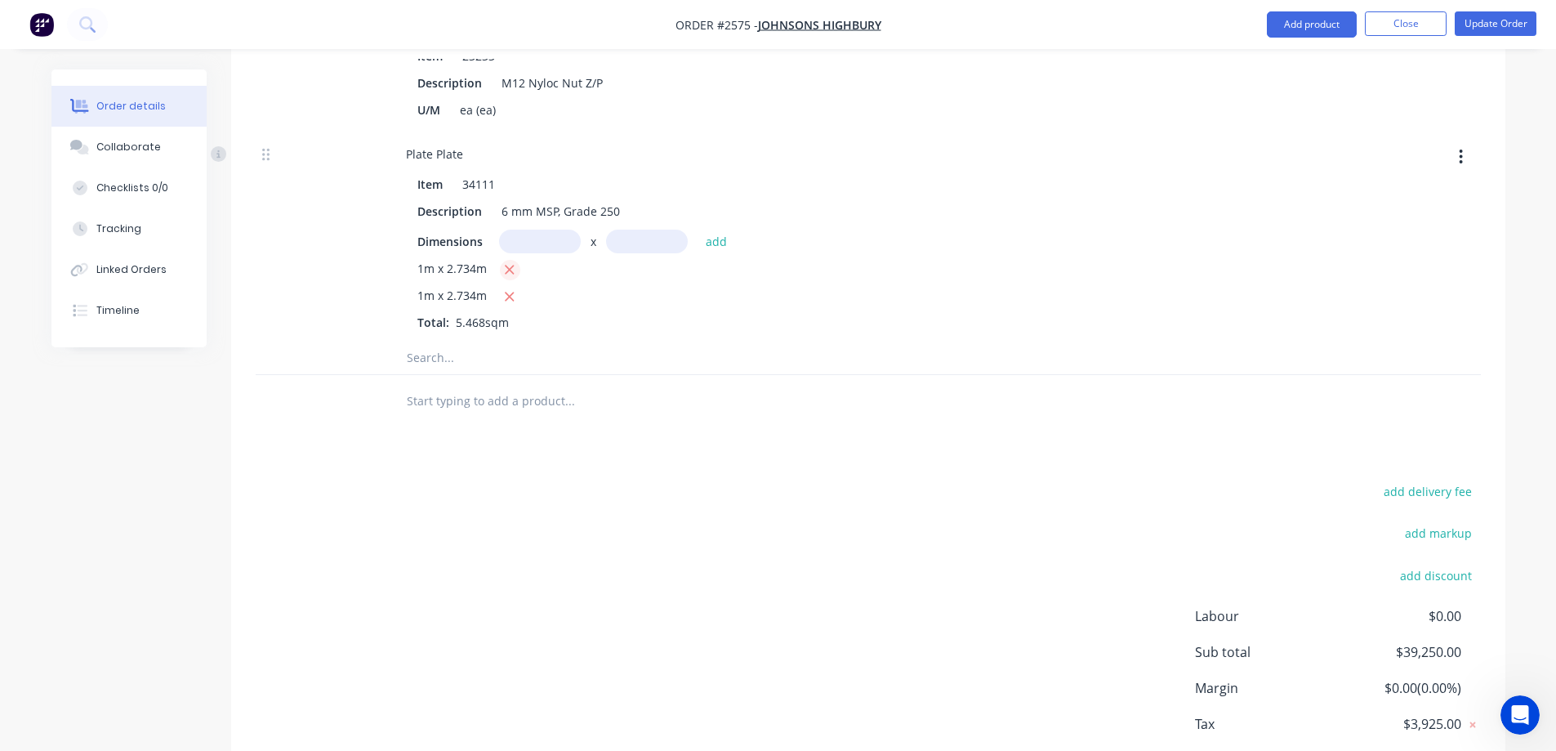
click at [516, 260] on button "button" at bounding box center [510, 270] width 20 height 20
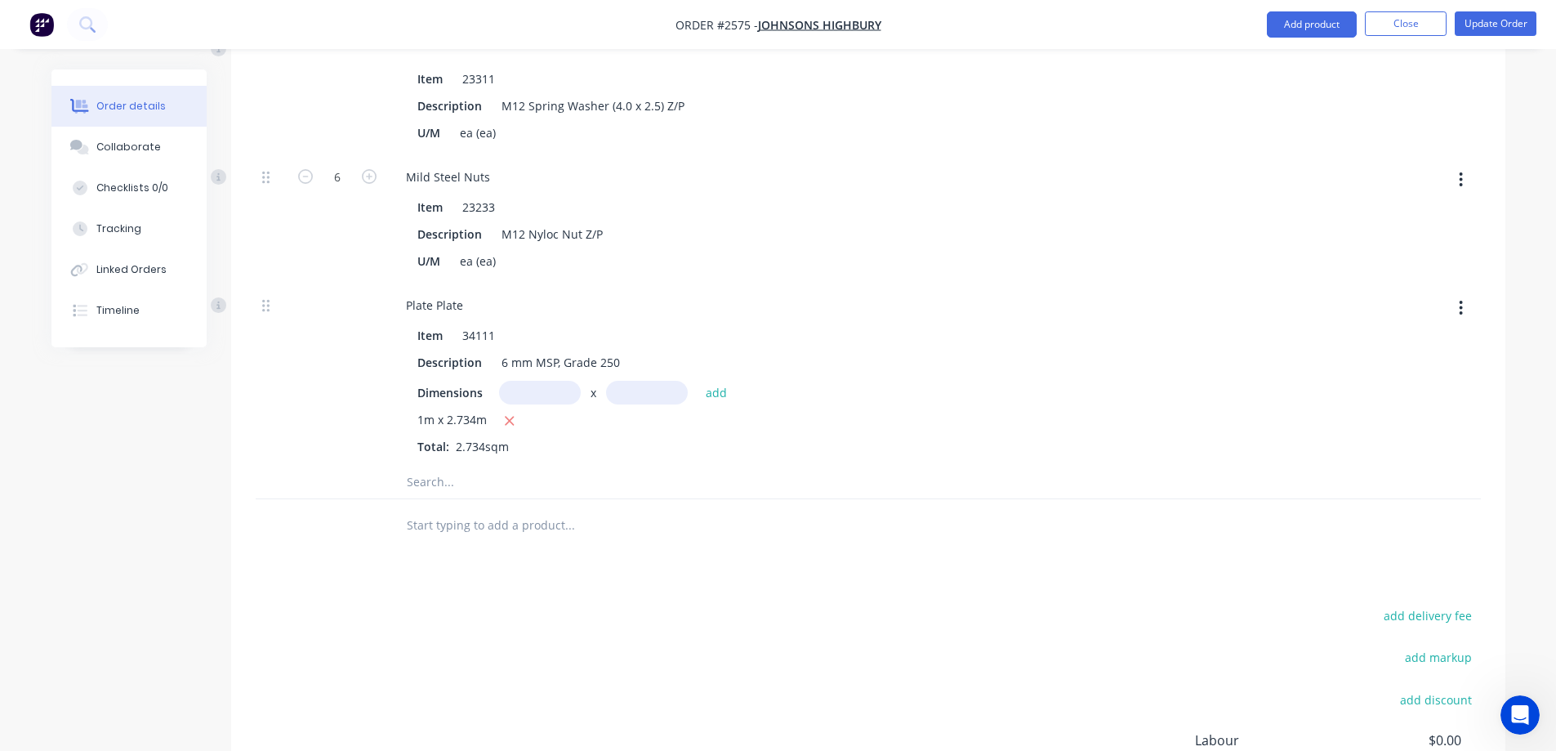
scroll to position [1979, 0]
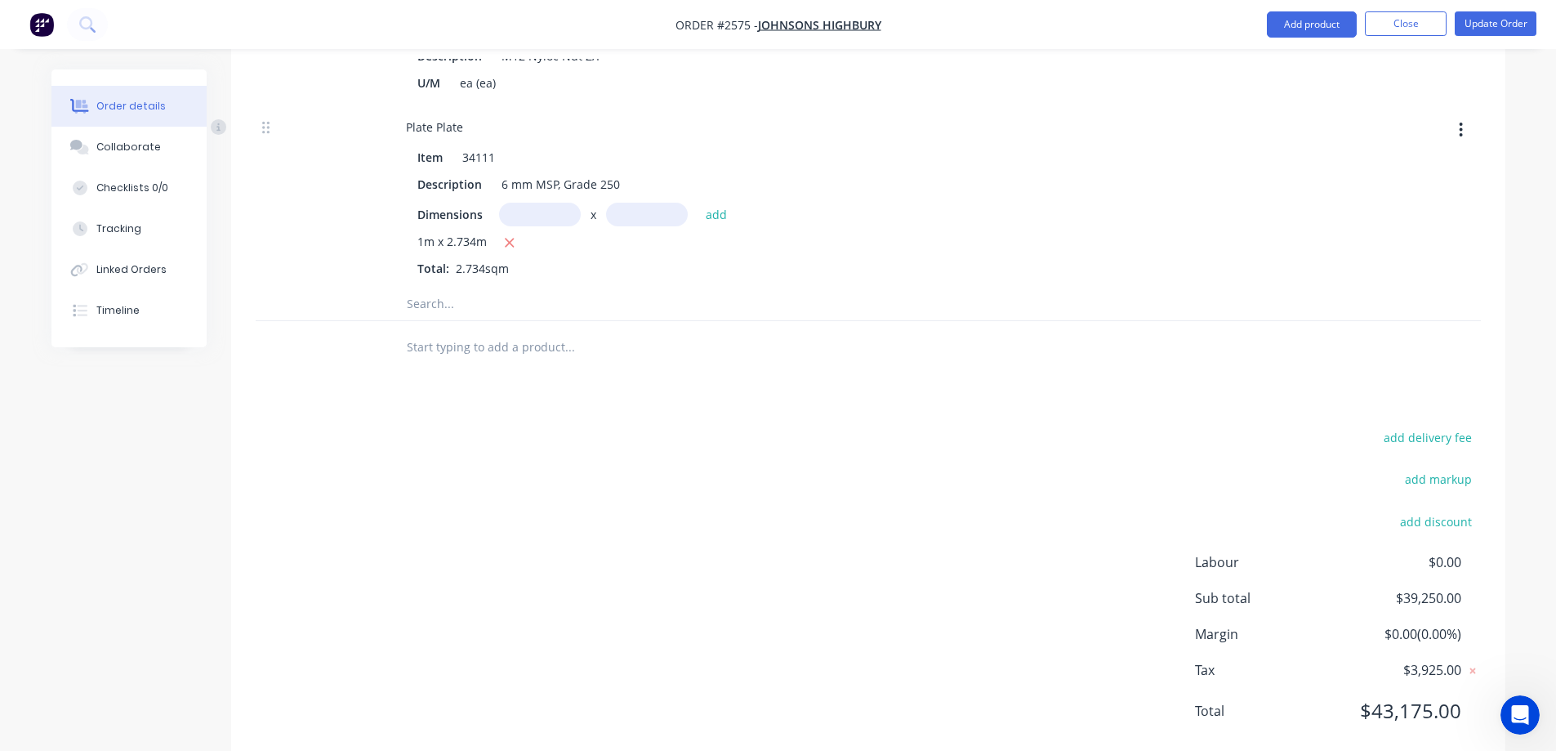
click at [467, 287] on input "text" at bounding box center [569, 303] width 327 height 33
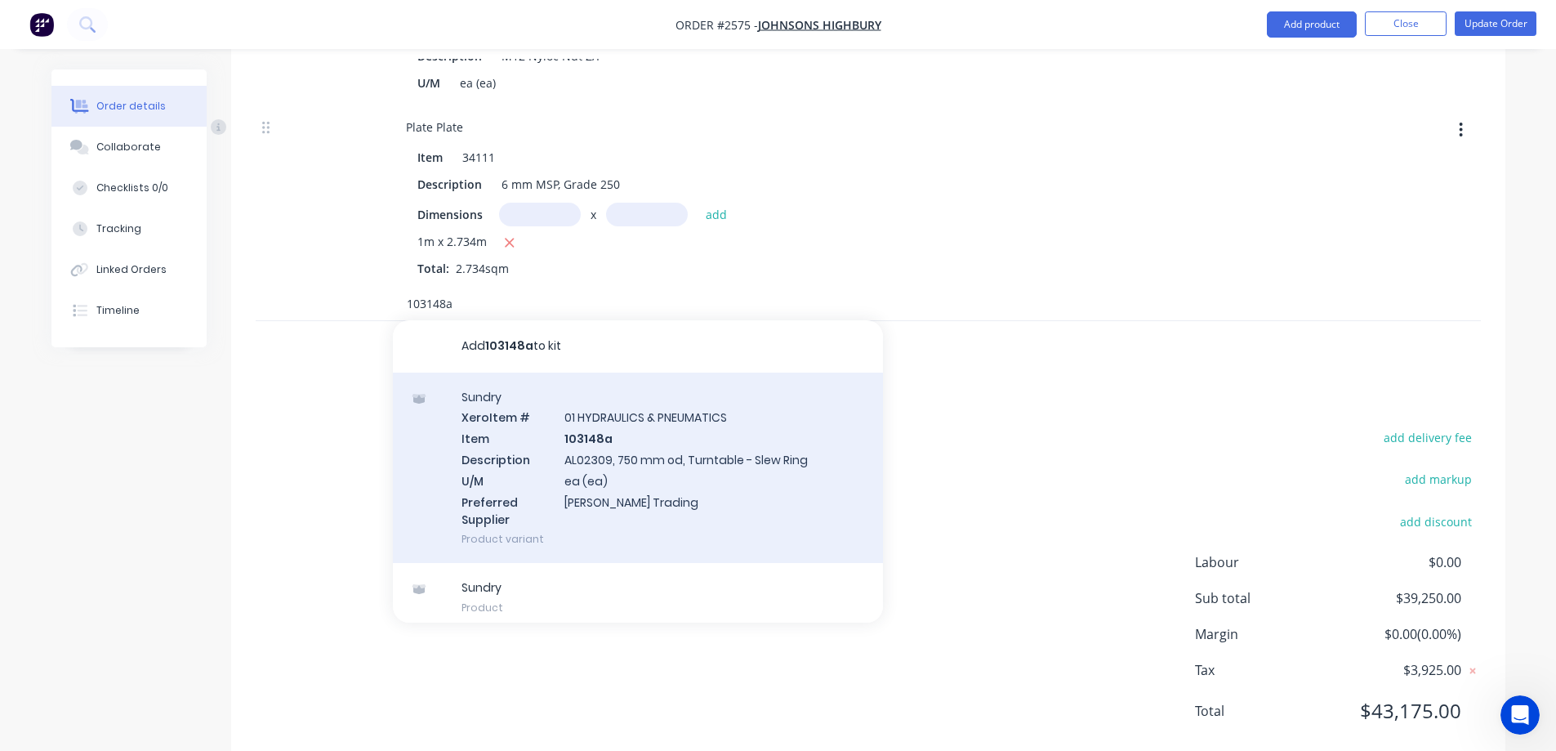
type input "103148a"
click at [706, 394] on div "Sundry Xero Item # 01 HYDRAULICS & PNEUMATICS Item 103148a Description AL02309,…" at bounding box center [638, 467] width 490 height 191
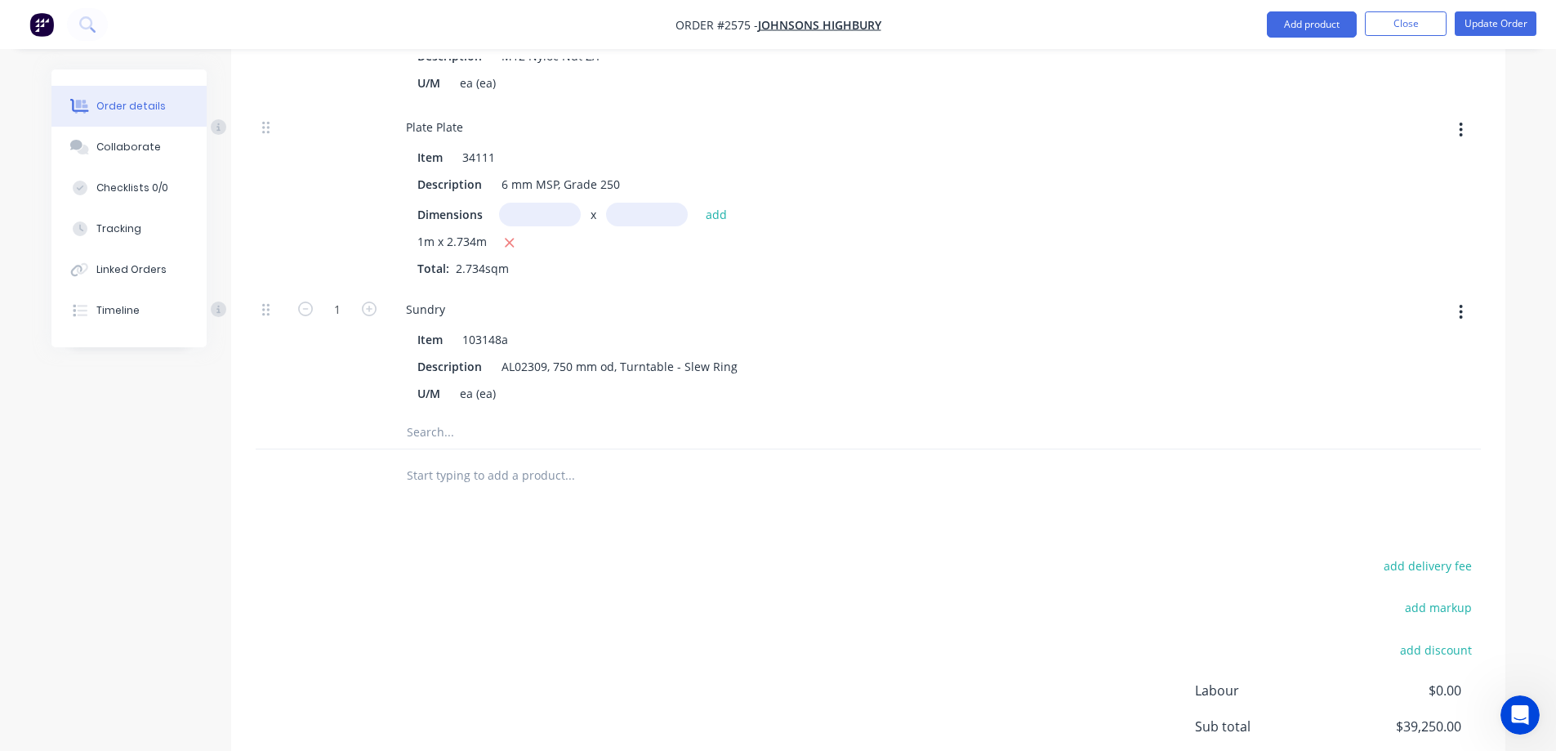
click at [461, 416] on input "text" at bounding box center [569, 432] width 327 height 33
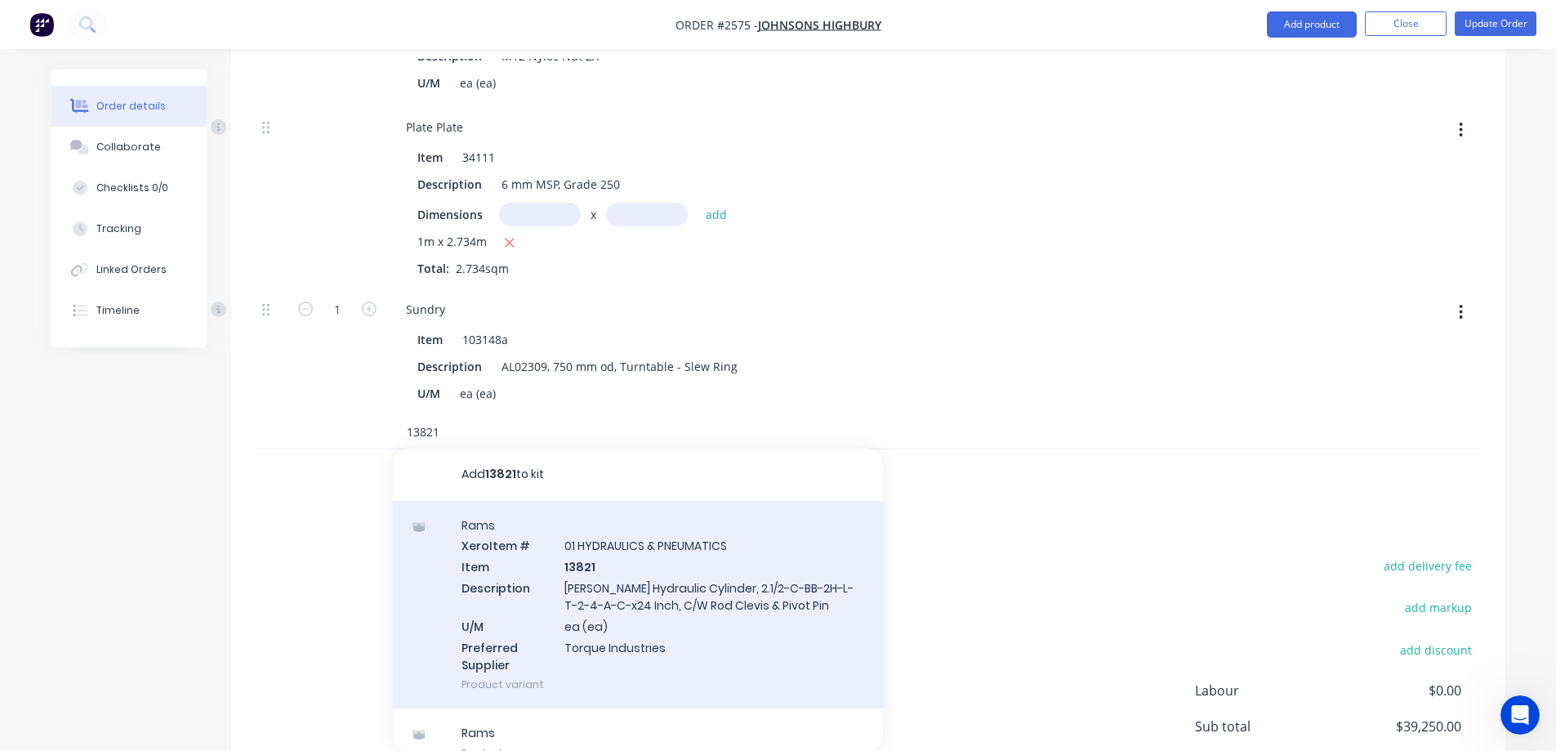
type input "13821"
click at [720, 567] on div "Rams Xero Item # 01 HYDRAULICS & PNEUMATICS Item 13821 Description [PERSON_NAME…" at bounding box center [638, 605] width 490 height 208
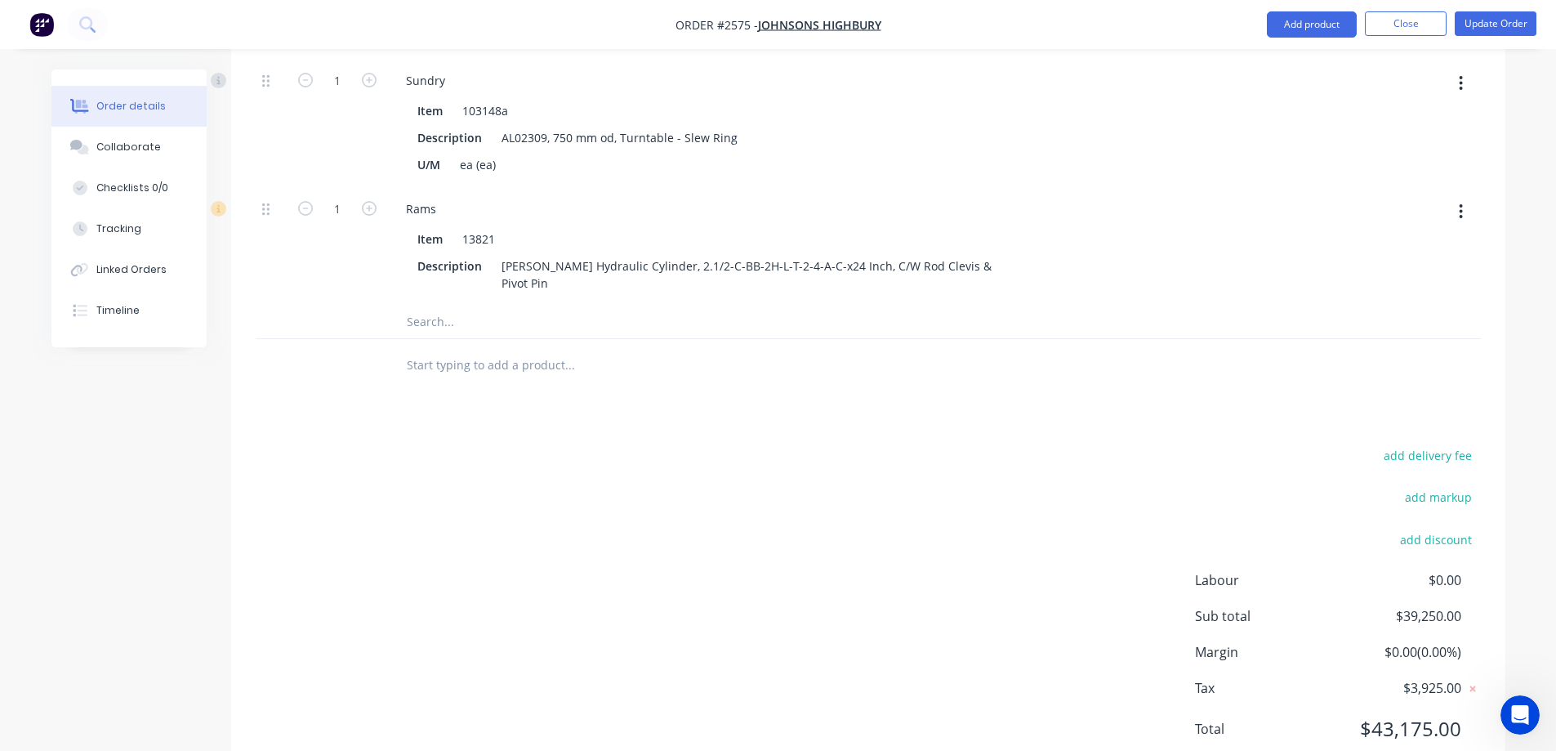
scroll to position [2208, 0]
click at [452, 305] on input "text" at bounding box center [569, 321] width 327 height 33
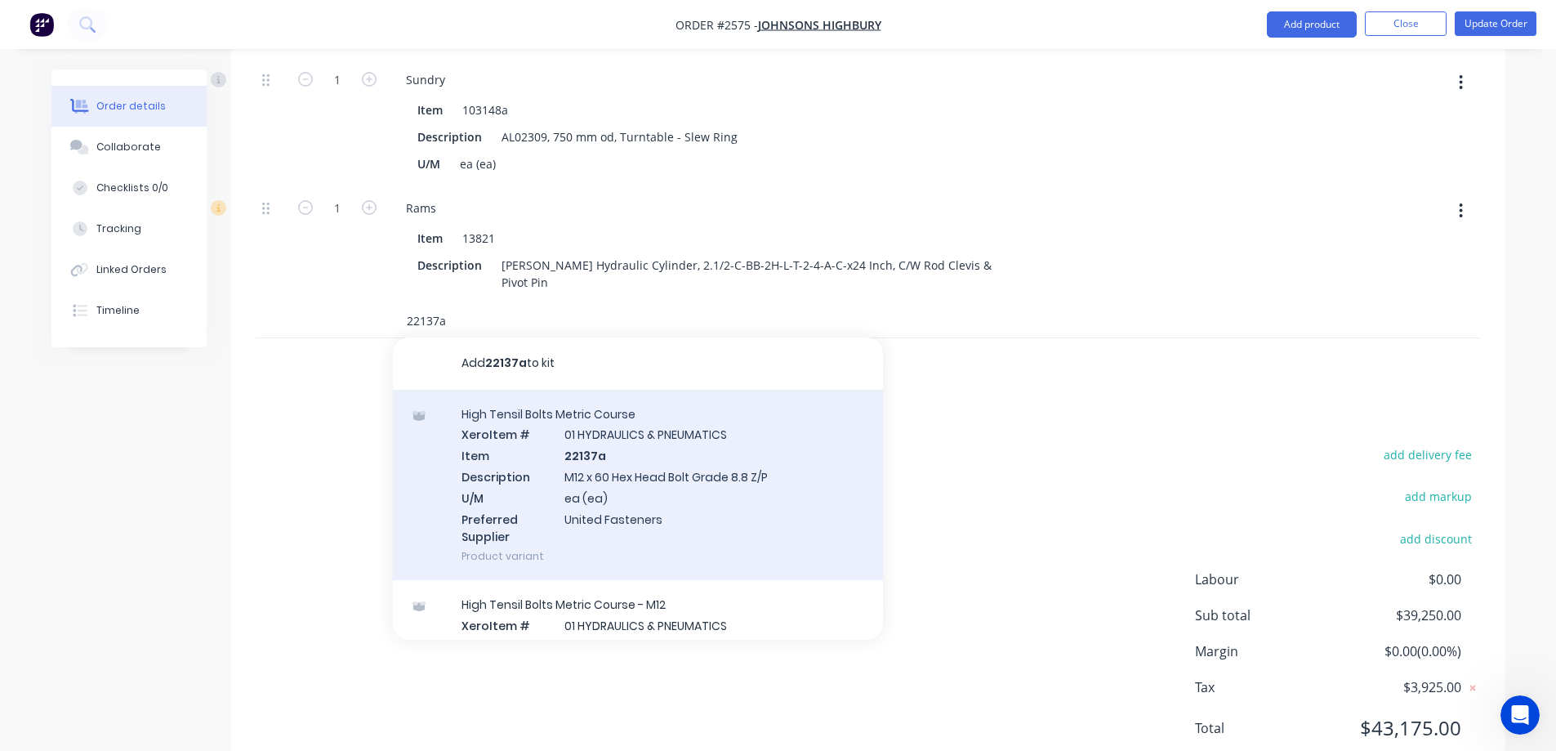
type input "22137a"
click at [670, 390] on div "High Tensil Bolts Metric Course Xero Item # 01 HYDRAULICS & PNEUMATICS Item 221…" at bounding box center [638, 485] width 490 height 191
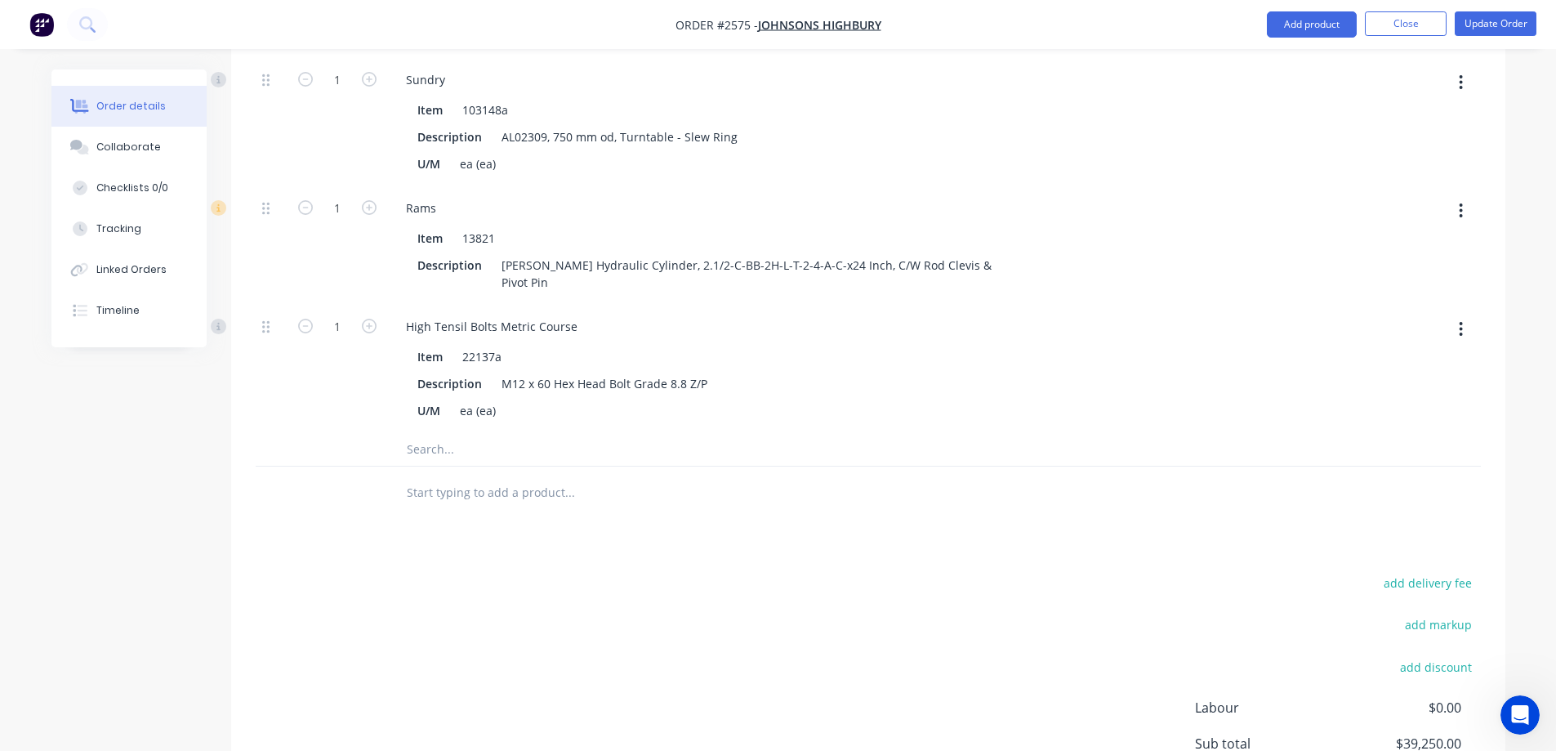
click at [439, 433] on input "text" at bounding box center [569, 449] width 327 height 33
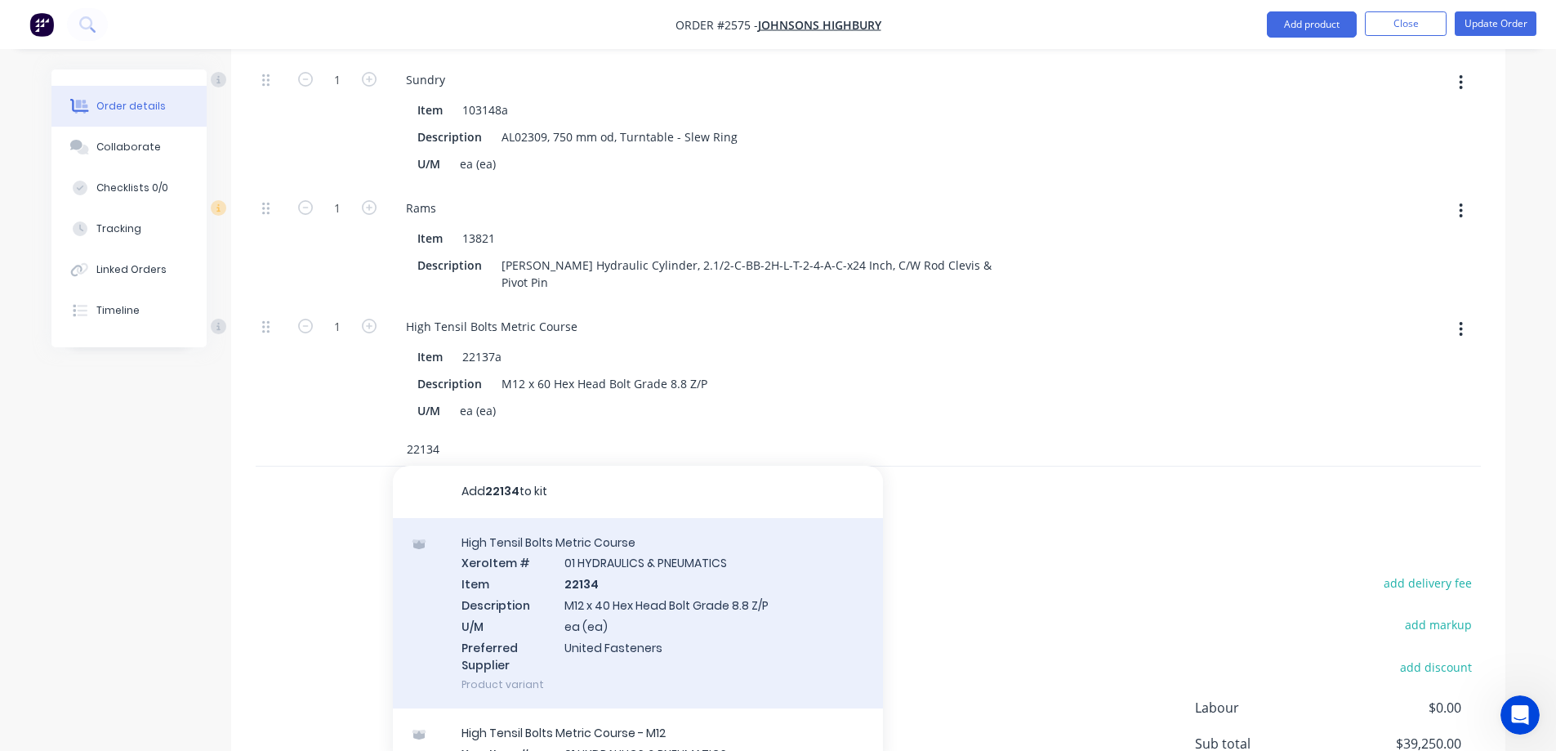
type input "22134"
click at [708, 561] on div "High Tensil Bolts Metric Course Xero Item # 01 HYDRAULICS & PNEUMATICS Item 221…" at bounding box center [638, 613] width 490 height 191
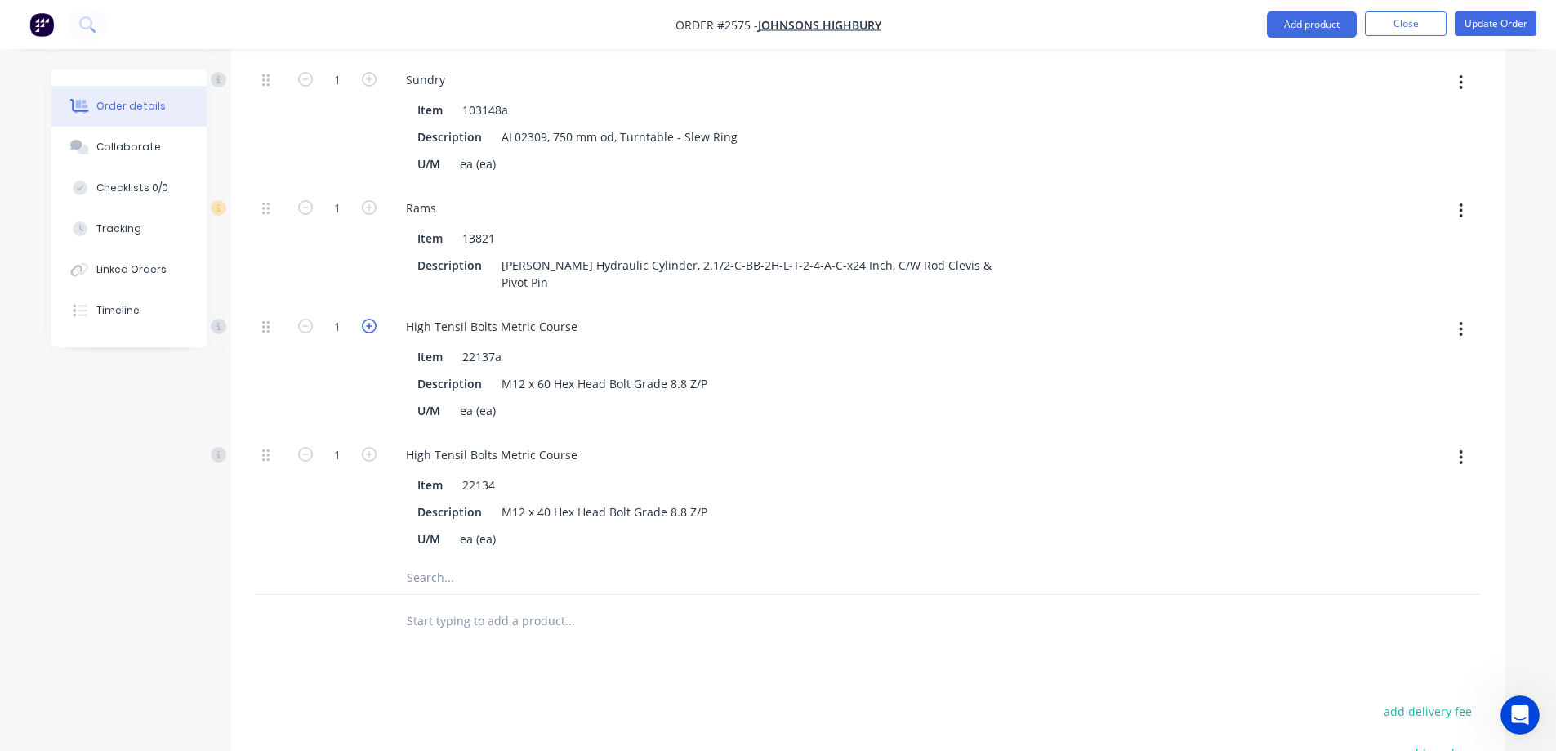
click at [368, 319] on icon "button" at bounding box center [369, 326] width 15 height 15
type input "3"
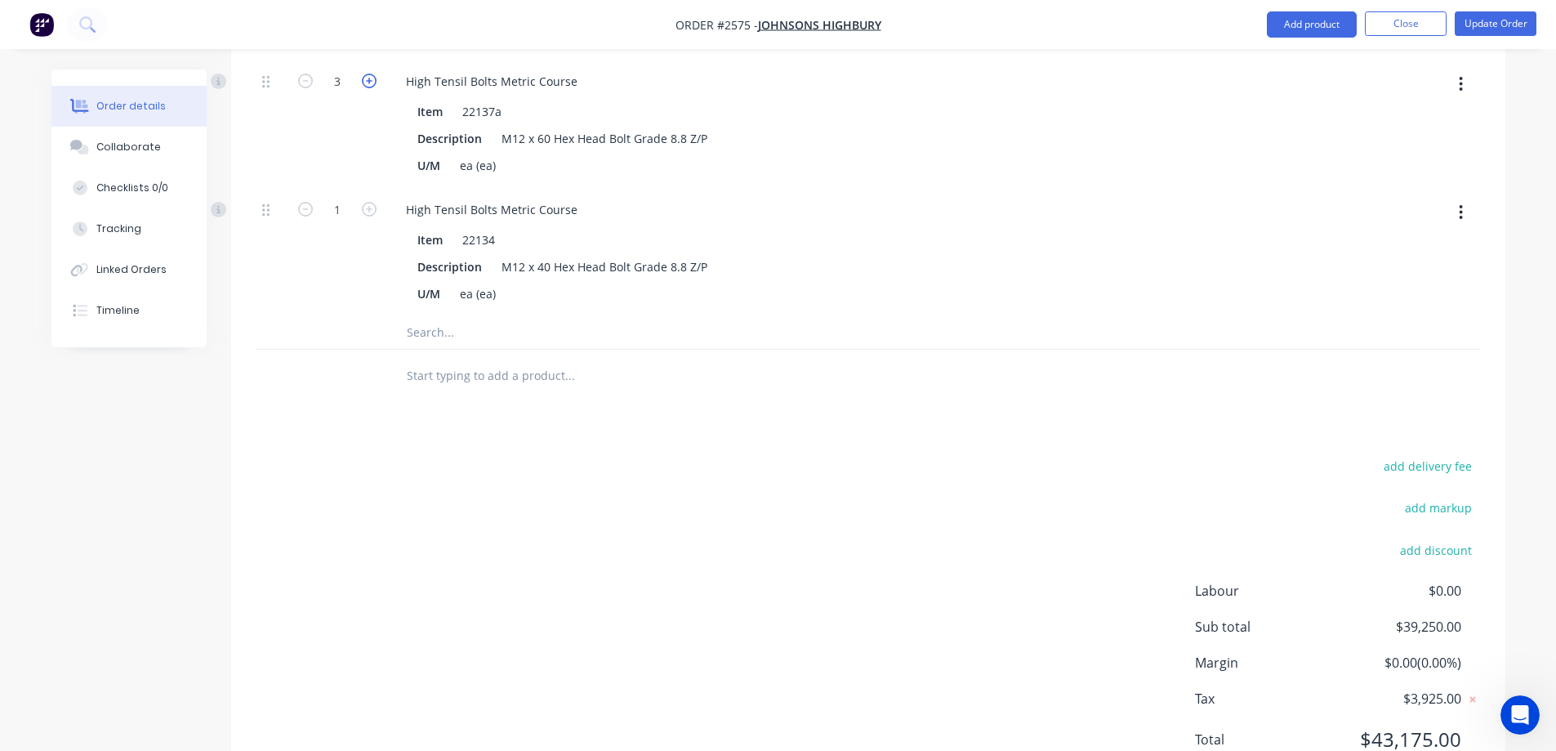
scroll to position [2372, 0]
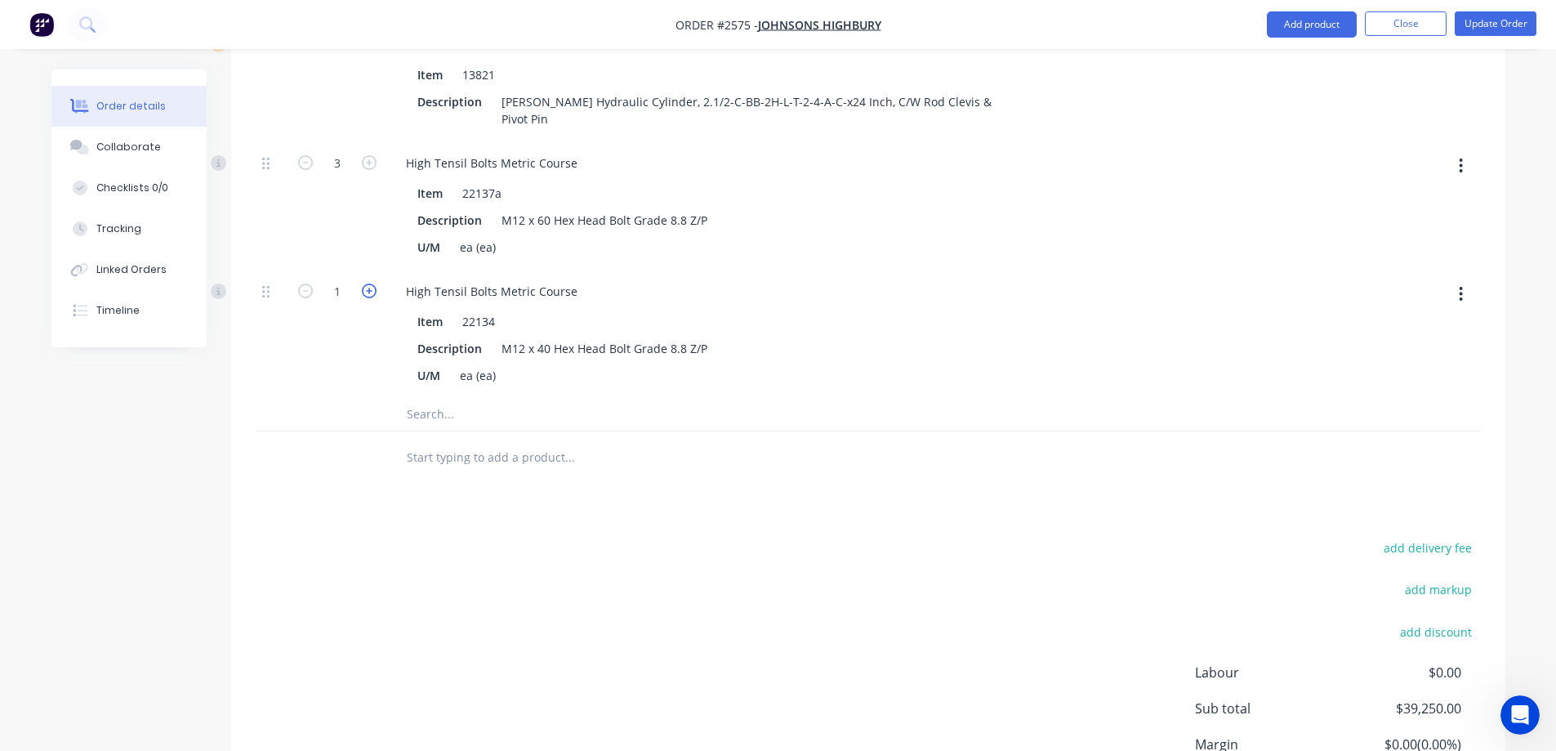
click at [367, 283] on icon "button" at bounding box center [369, 290] width 15 height 15
type input "4"
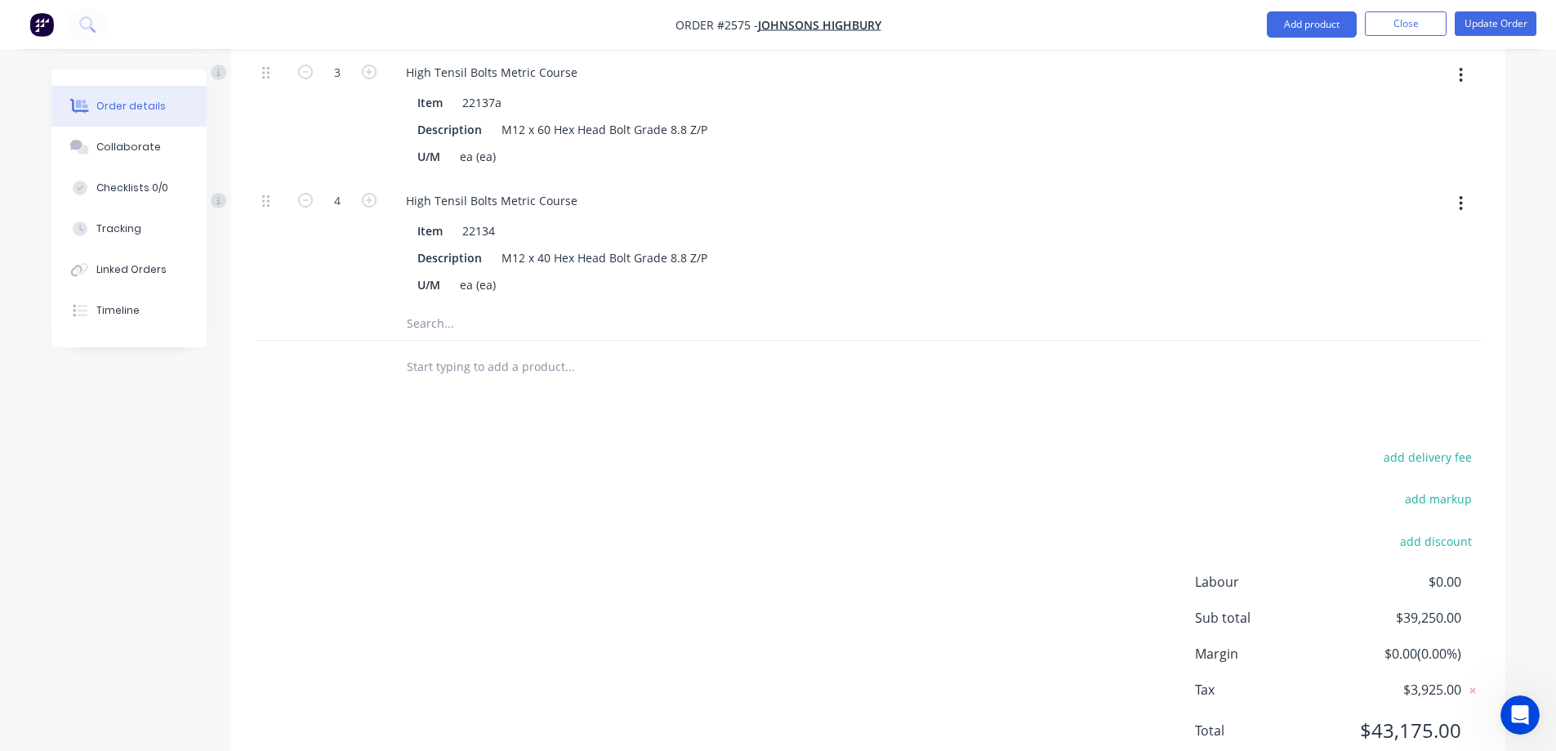
scroll to position [2465, 0]
click at [454, 305] on input "text" at bounding box center [569, 321] width 327 height 33
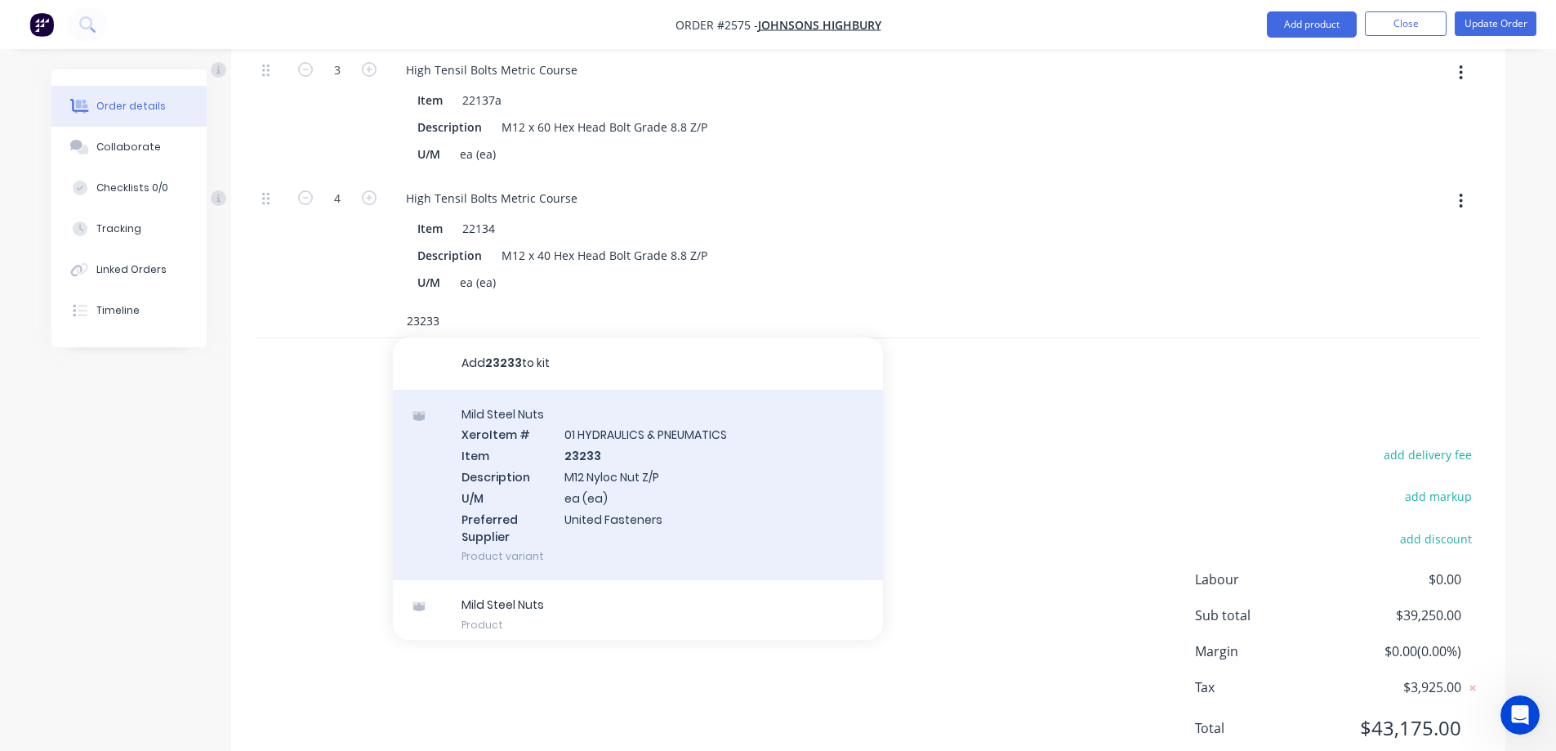
type input "23233"
click at [567, 390] on div "Mild Steel Nuts Xero Item # 01 HYDRAULICS & PNEUMATICS Item 23233 Description M…" at bounding box center [638, 485] width 490 height 191
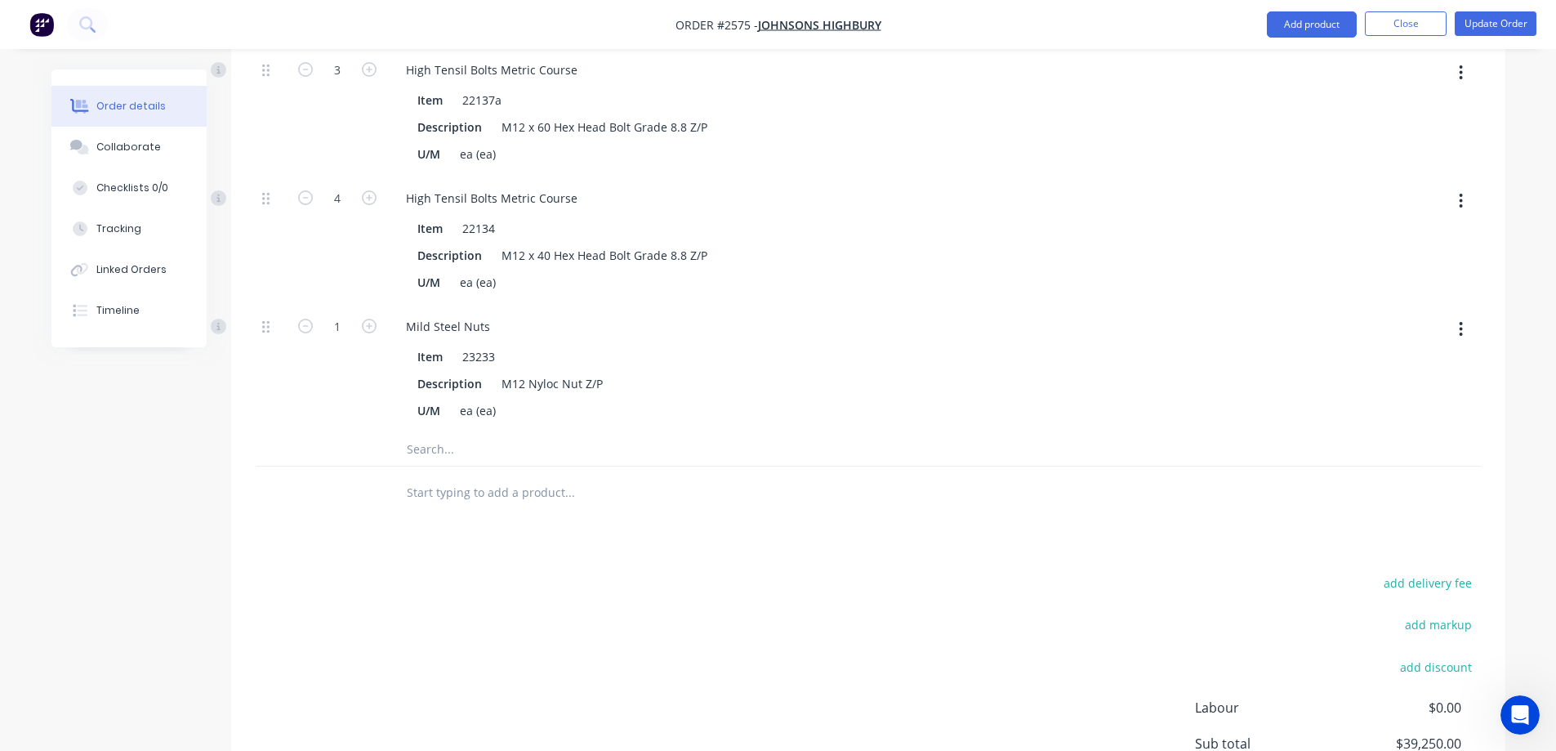
click at [498, 433] on input "text" at bounding box center [569, 449] width 327 height 33
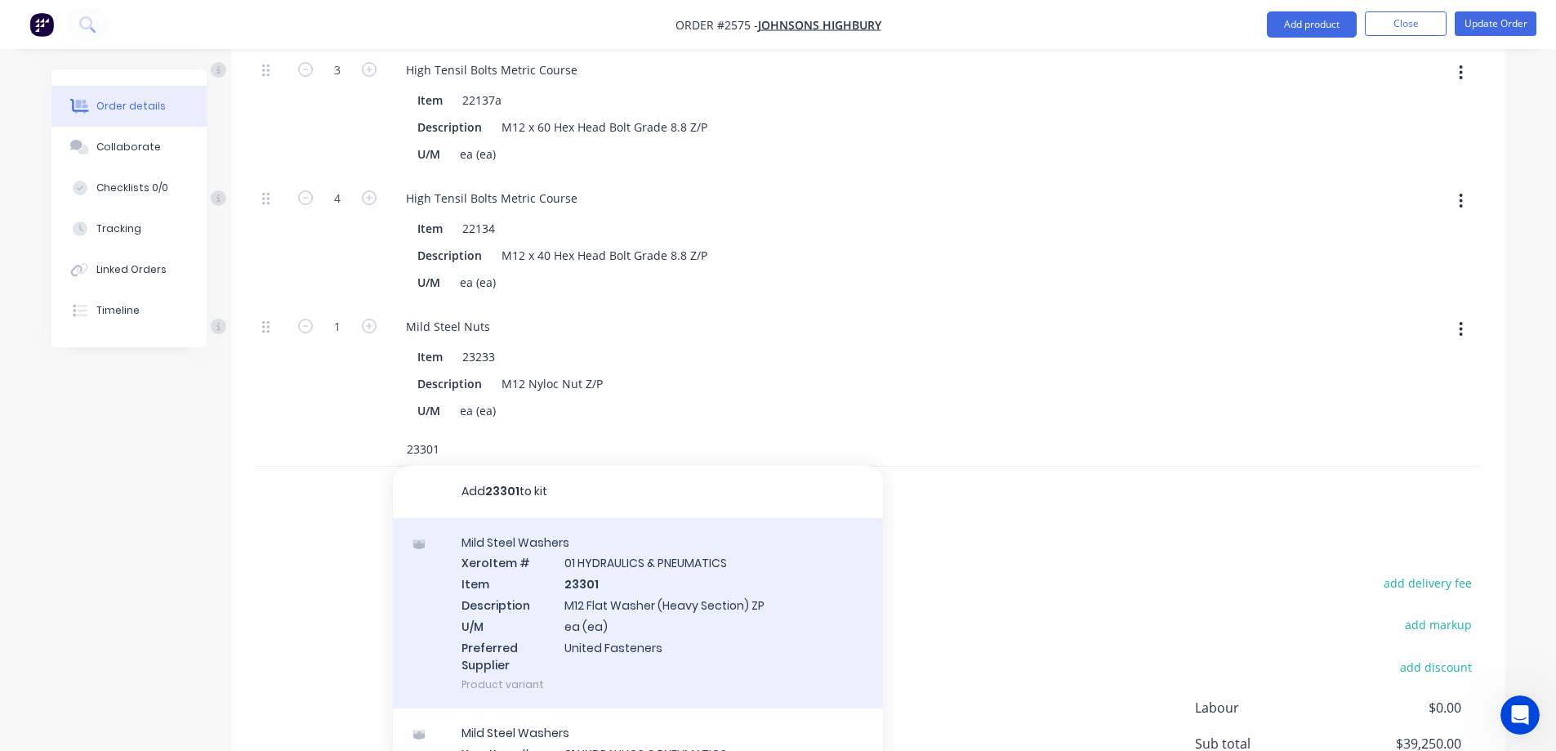
type input "23301"
click at [729, 540] on div "Mild Steel Washers Xero Item # 01 HYDRAULICS & PNEUMATICS Item 23301 Descriptio…" at bounding box center [638, 613] width 490 height 191
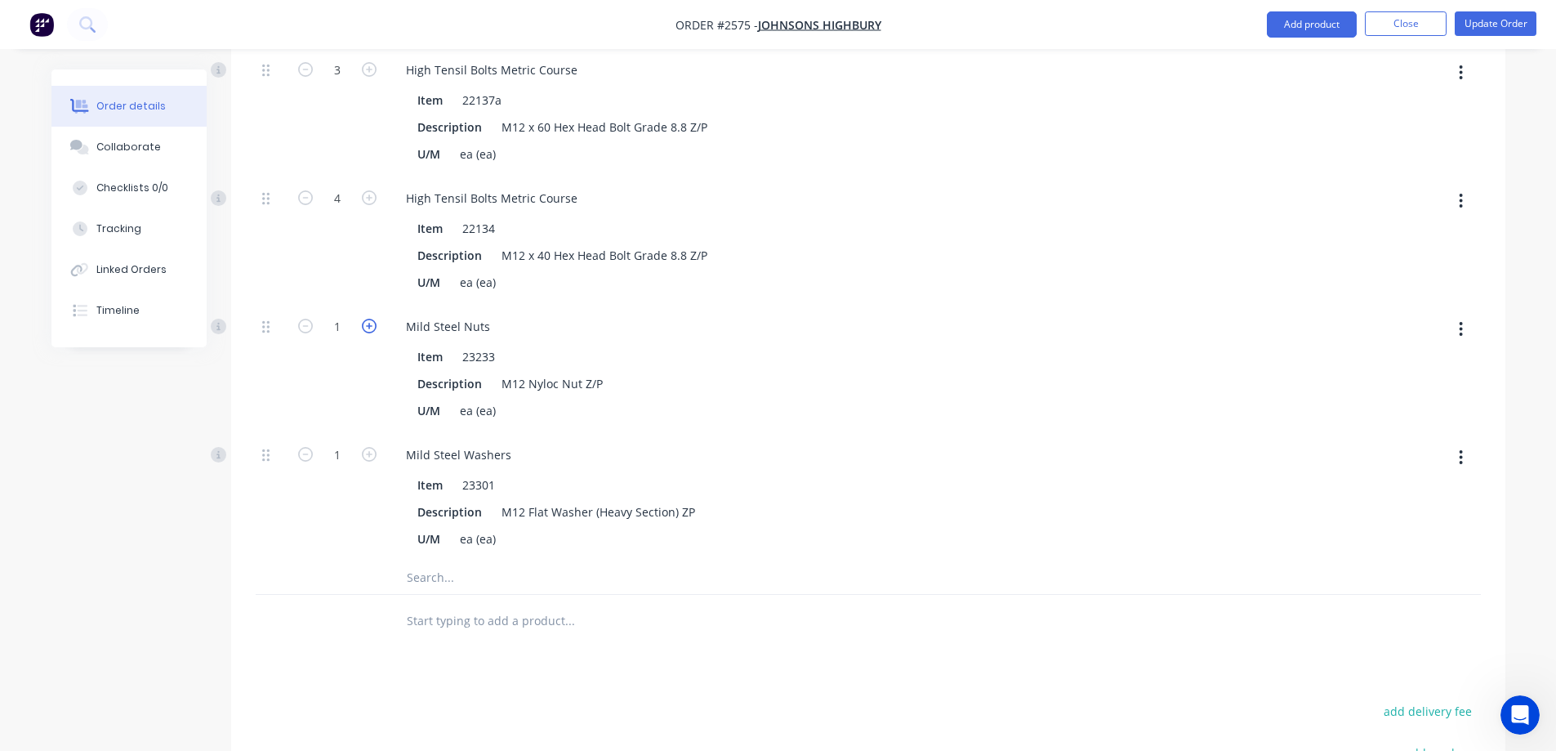
click at [371, 319] on icon "button" at bounding box center [369, 326] width 15 height 15
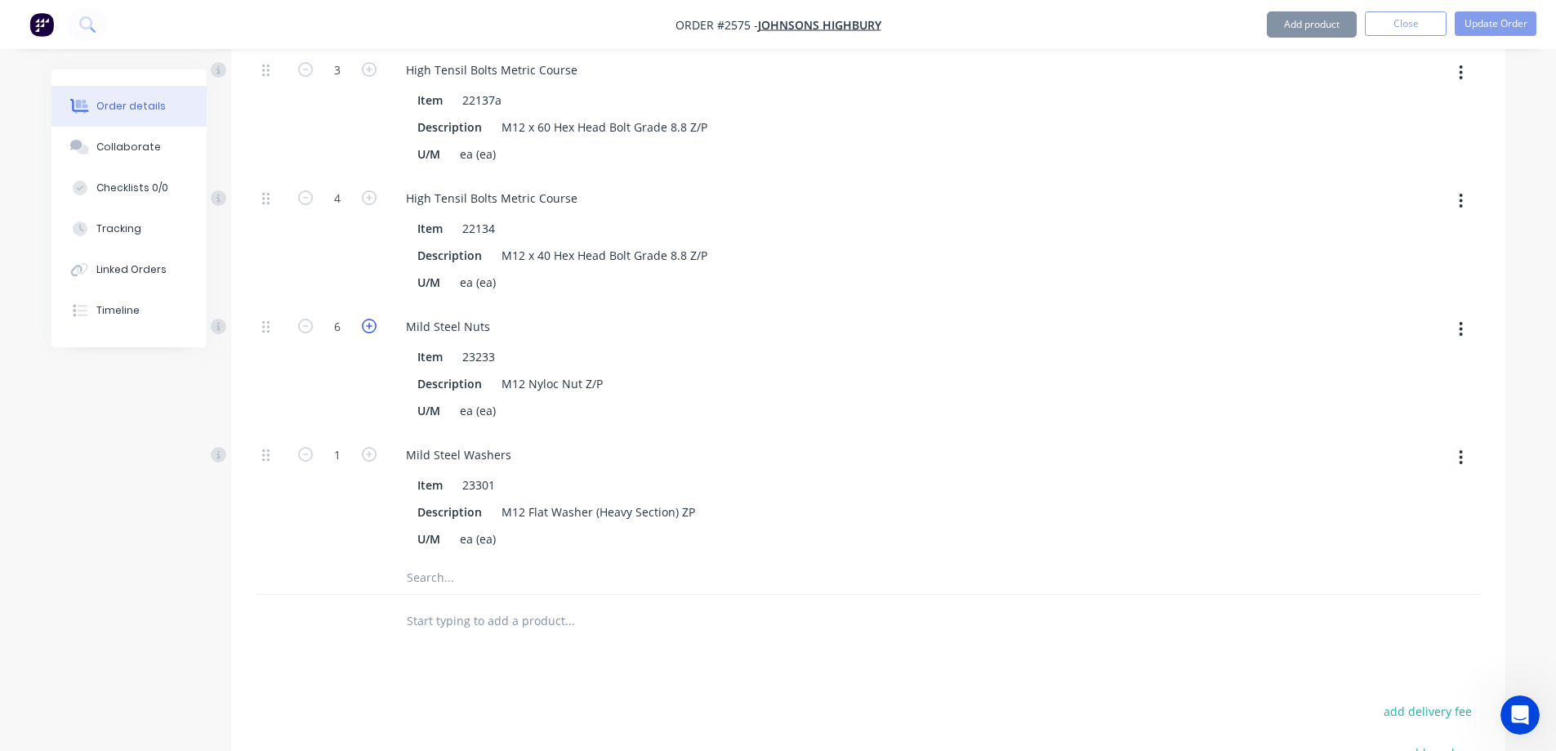
click at [371, 319] on icon "button" at bounding box center [369, 326] width 15 height 15
type input "7"
click at [371, 447] on icon "button" at bounding box center [369, 454] width 15 height 15
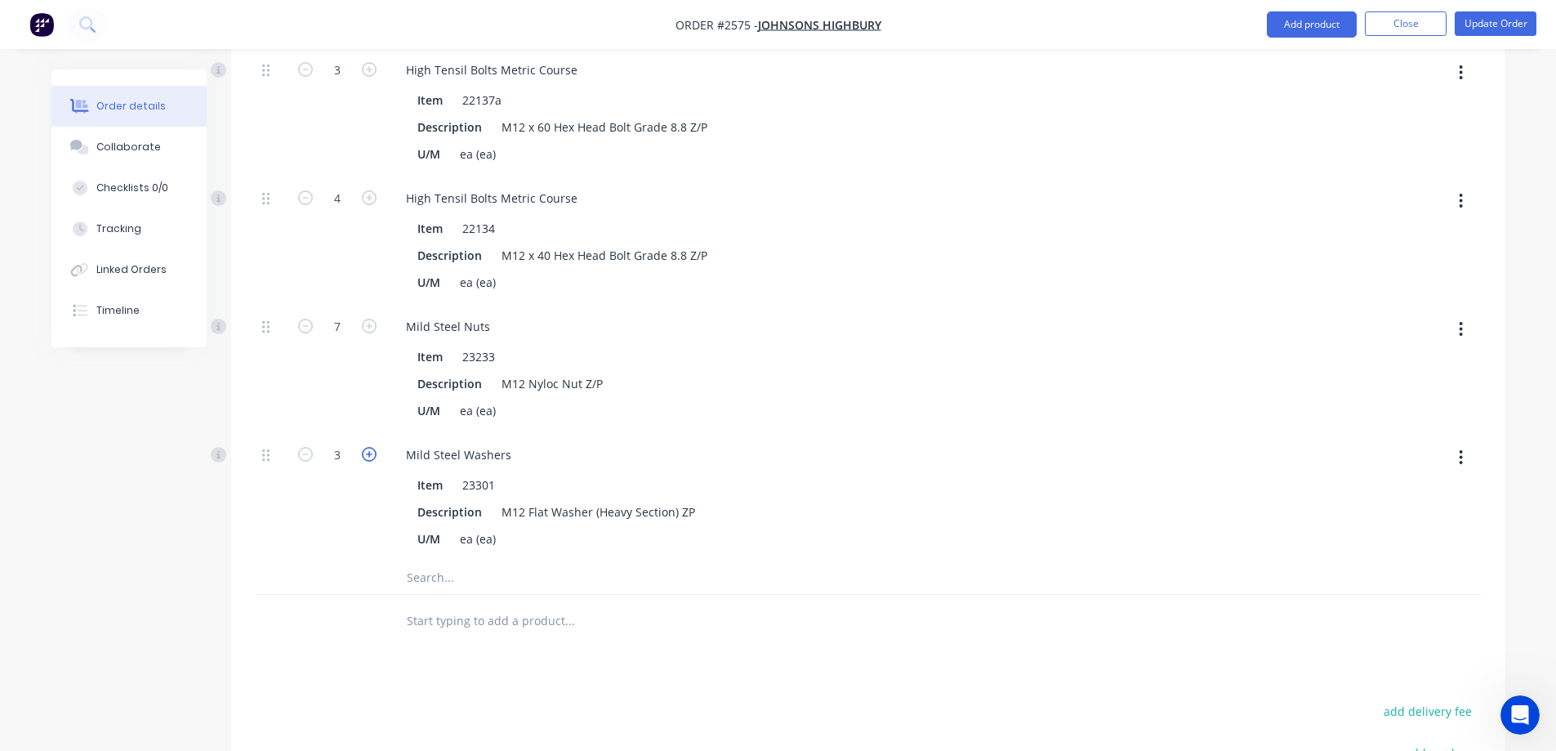
click at [370, 447] on icon "button" at bounding box center [369, 454] width 15 height 15
type input "6"
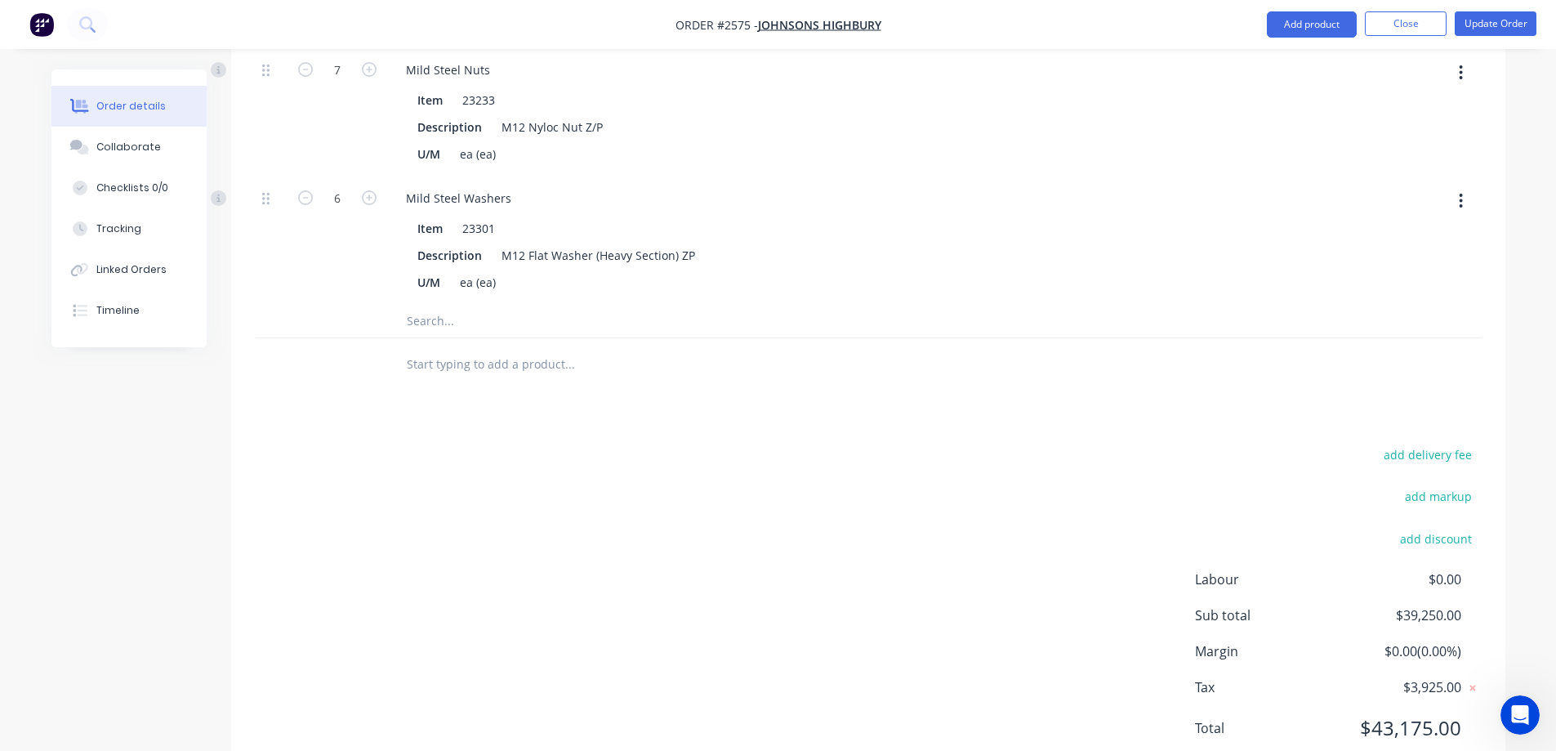
click at [487, 305] on input "text" at bounding box center [569, 321] width 327 height 33
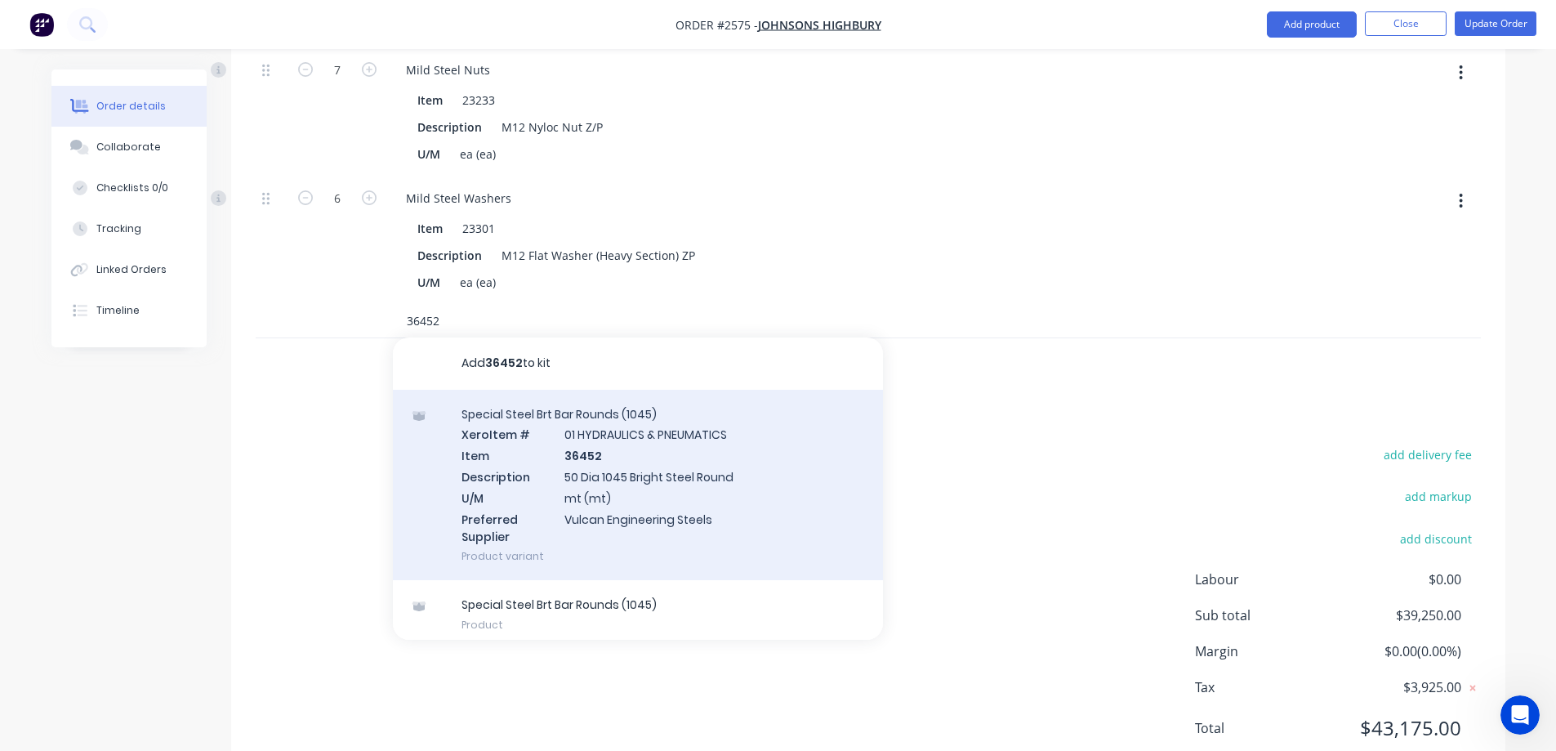
type input "36452"
click at [755, 421] on div "Special Steel Brt Bar Rounds (1045) Xero Item # 01 HYDRAULICS & PNEUMATICS Item…" at bounding box center [638, 485] width 490 height 191
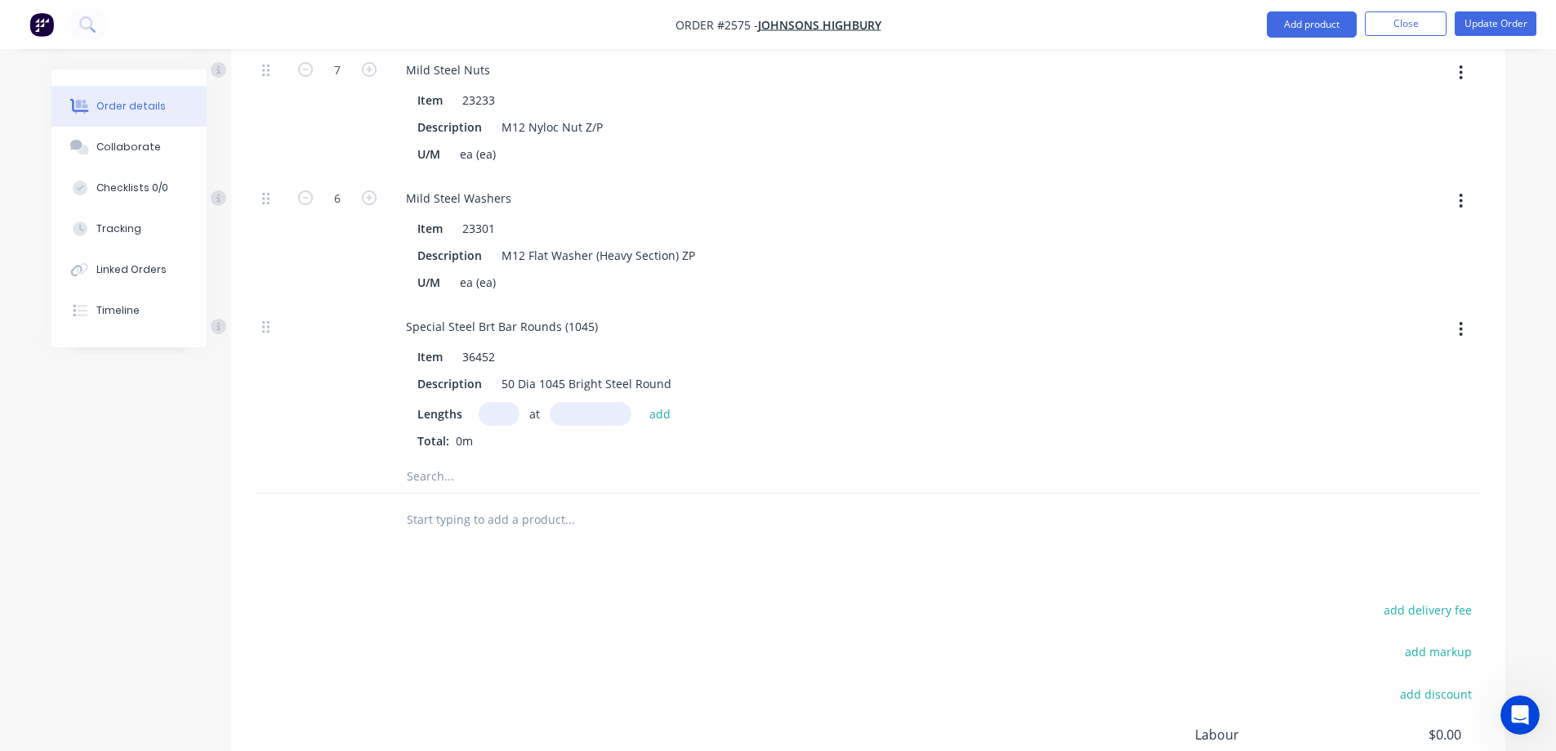
click at [506, 402] on input "text" at bounding box center [499, 414] width 41 height 24
type input "1"
type input "50mm"
click at [666, 402] on button "add" at bounding box center [660, 413] width 38 height 22
click at [464, 487] on input "text" at bounding box center [569, 503] width 327 height 33
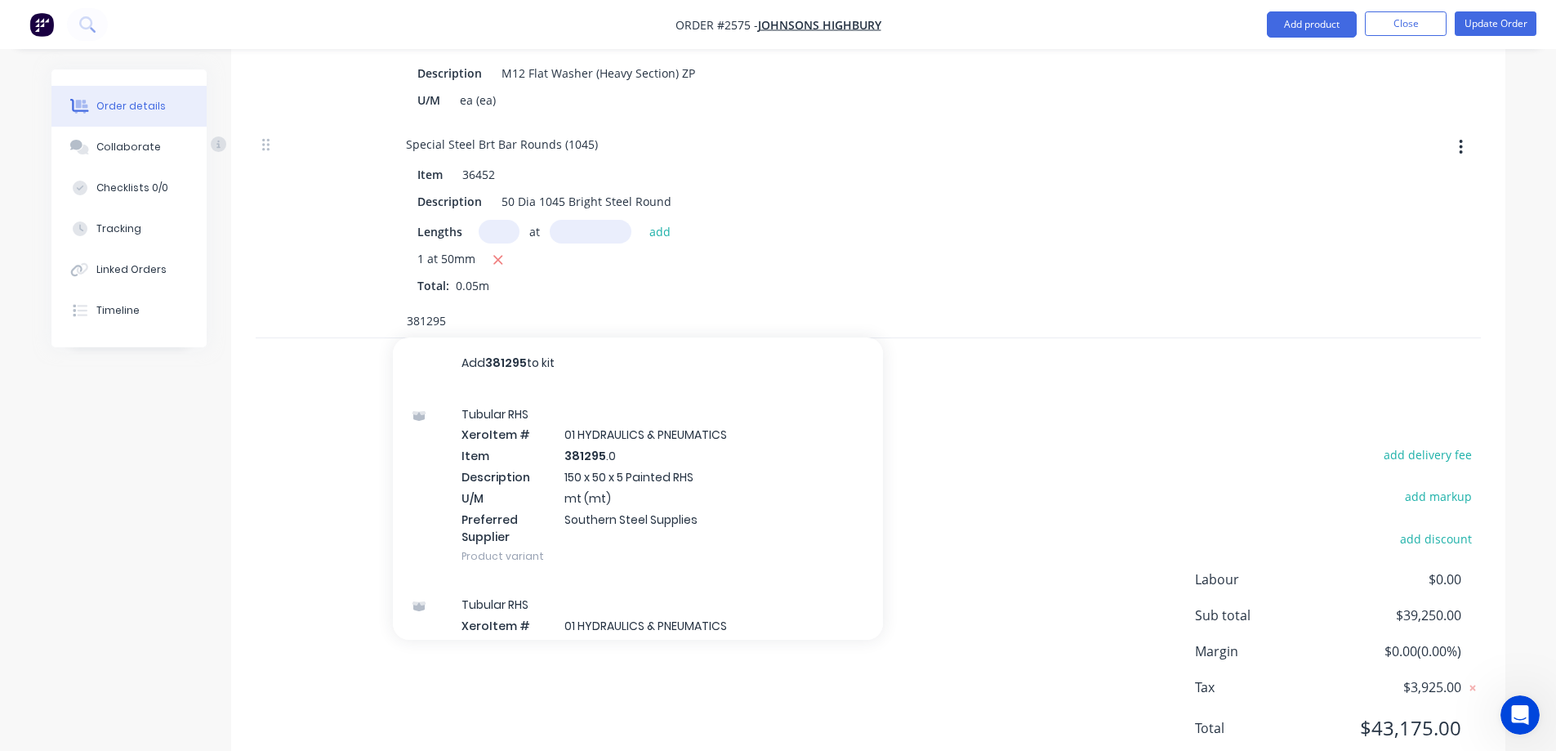
scroll to position [391, 0]
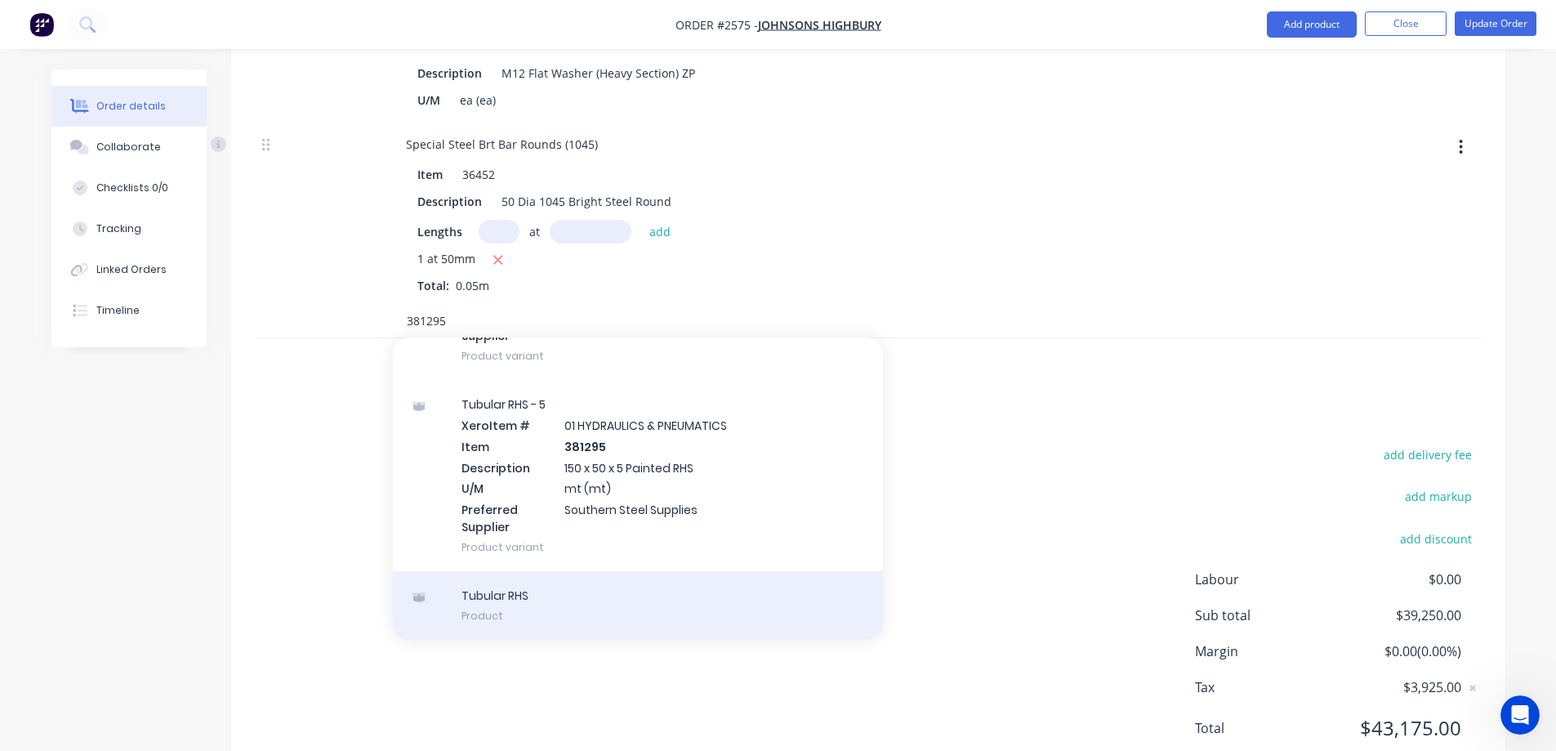
type input "381295"
click at [581, 571] on div "Tubular RHS Product" at bounding box center [638, 605] width 490 height 69
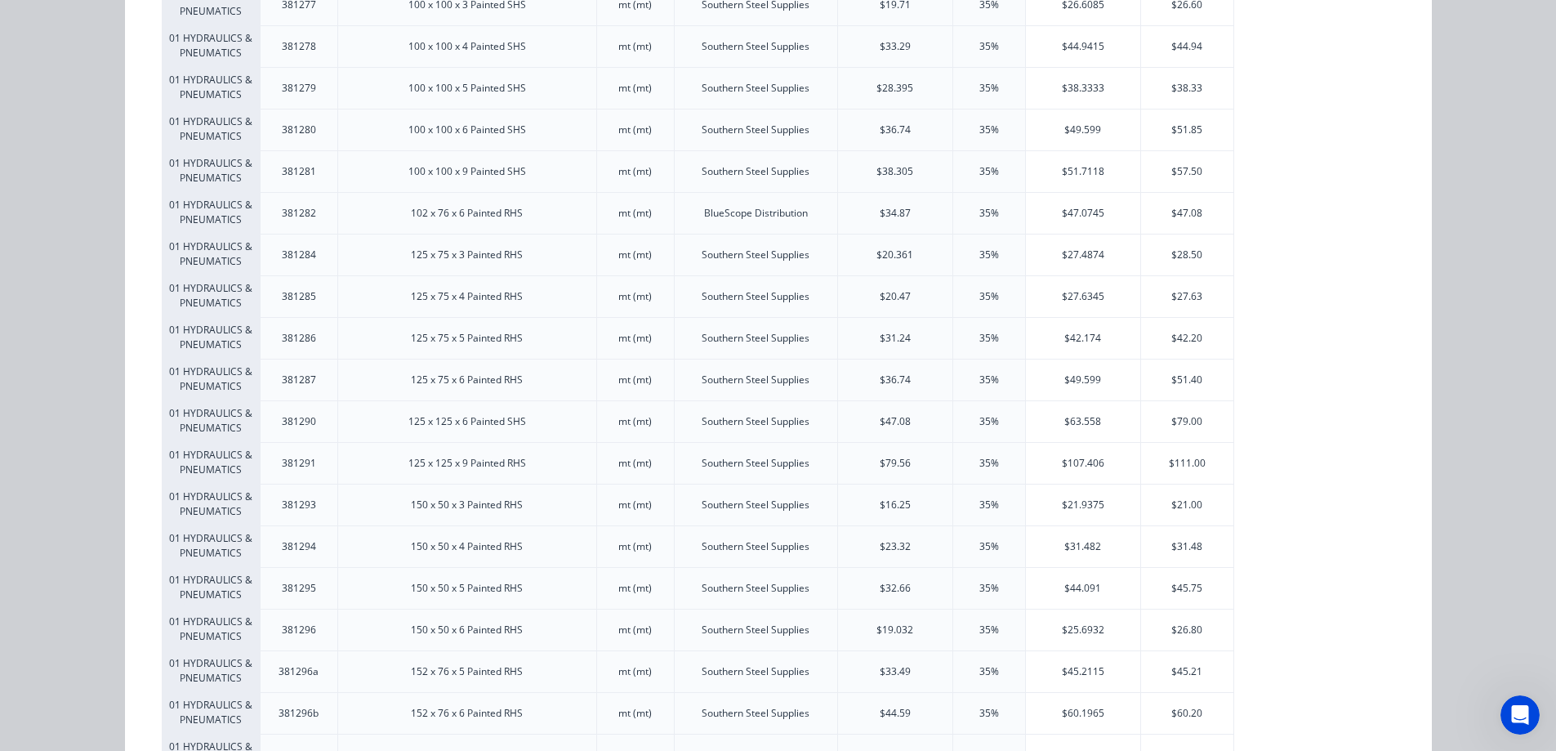
scroll to position [3185, 0]
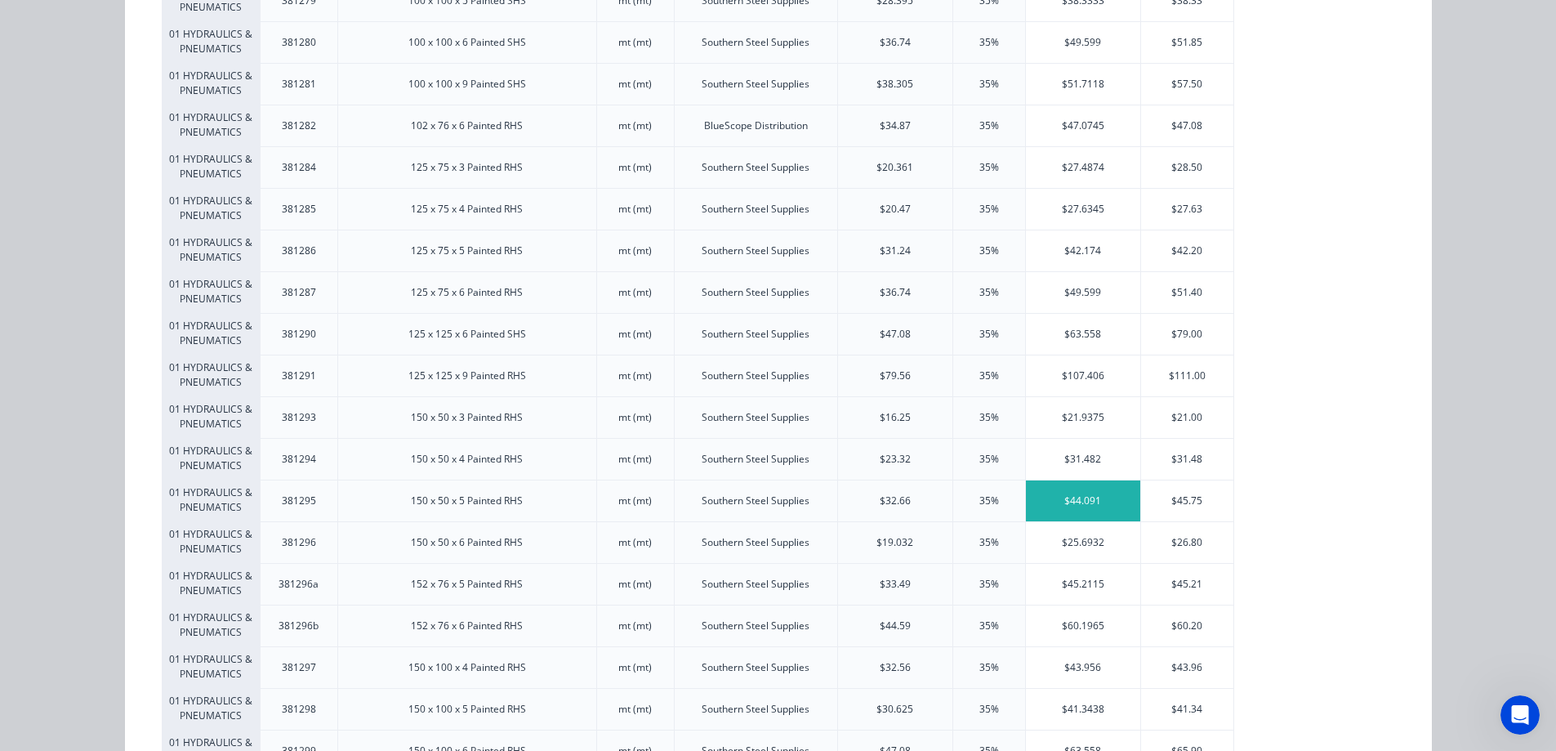
click at [1070, 507] on div "$44.091" at bounding box center [1083, 500] width 114 height 41
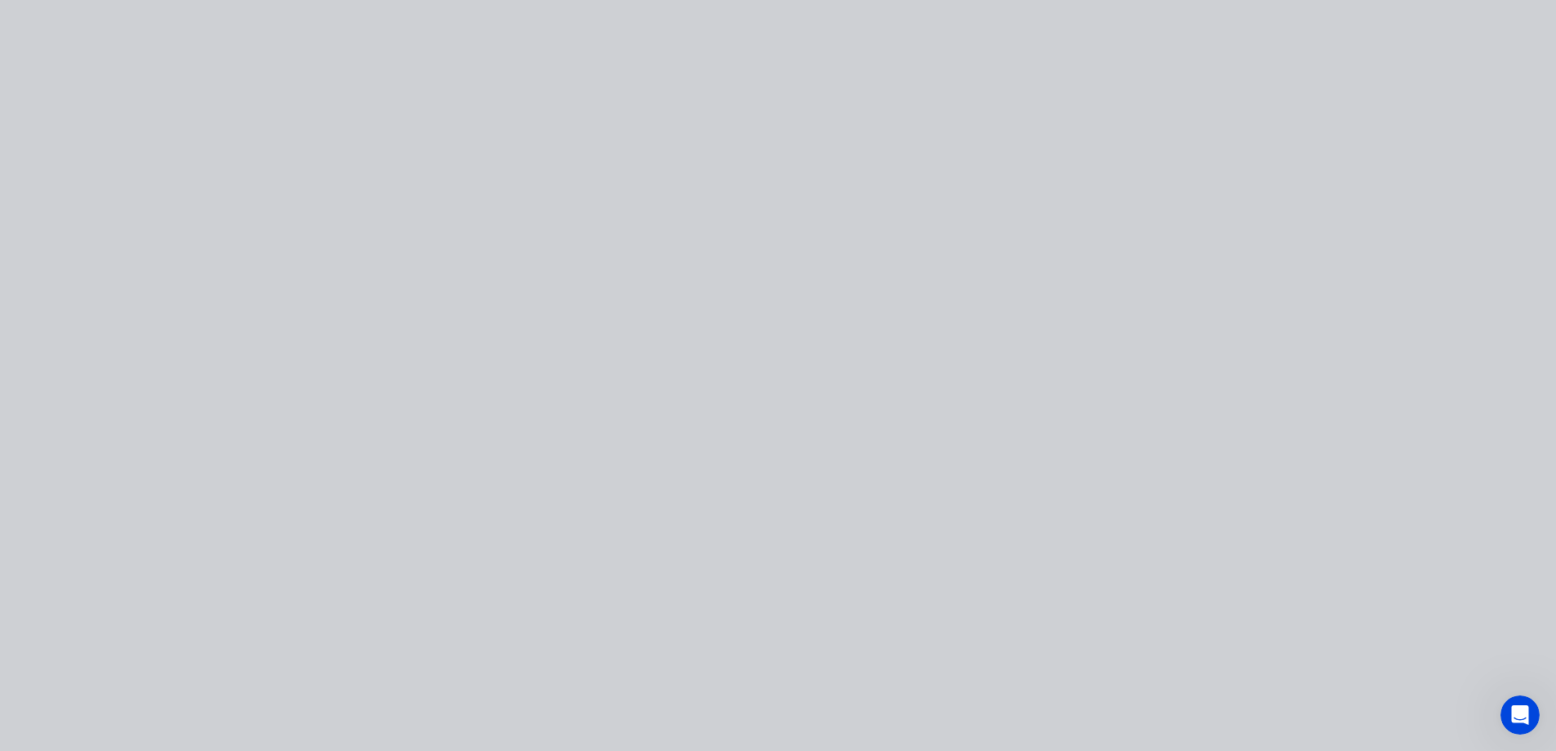
scroll to position [0, 0]
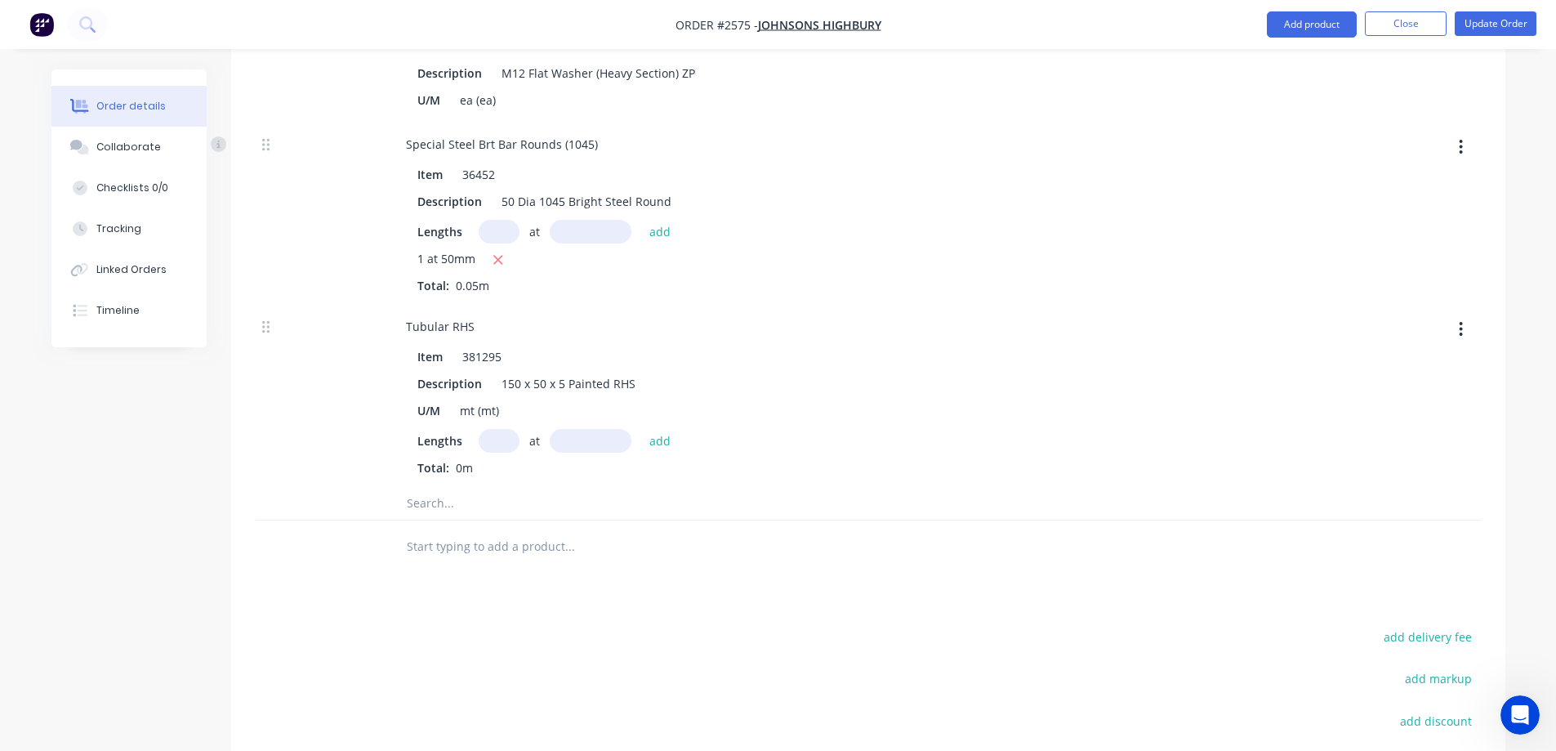
click at [501, 429] on input "text" at bounding box center [499, 441] width 41 height 24
type input "1"
type input "340mm"
click at [651, 429] on button "add" at bounding box center [660, 440] width 38 height 22
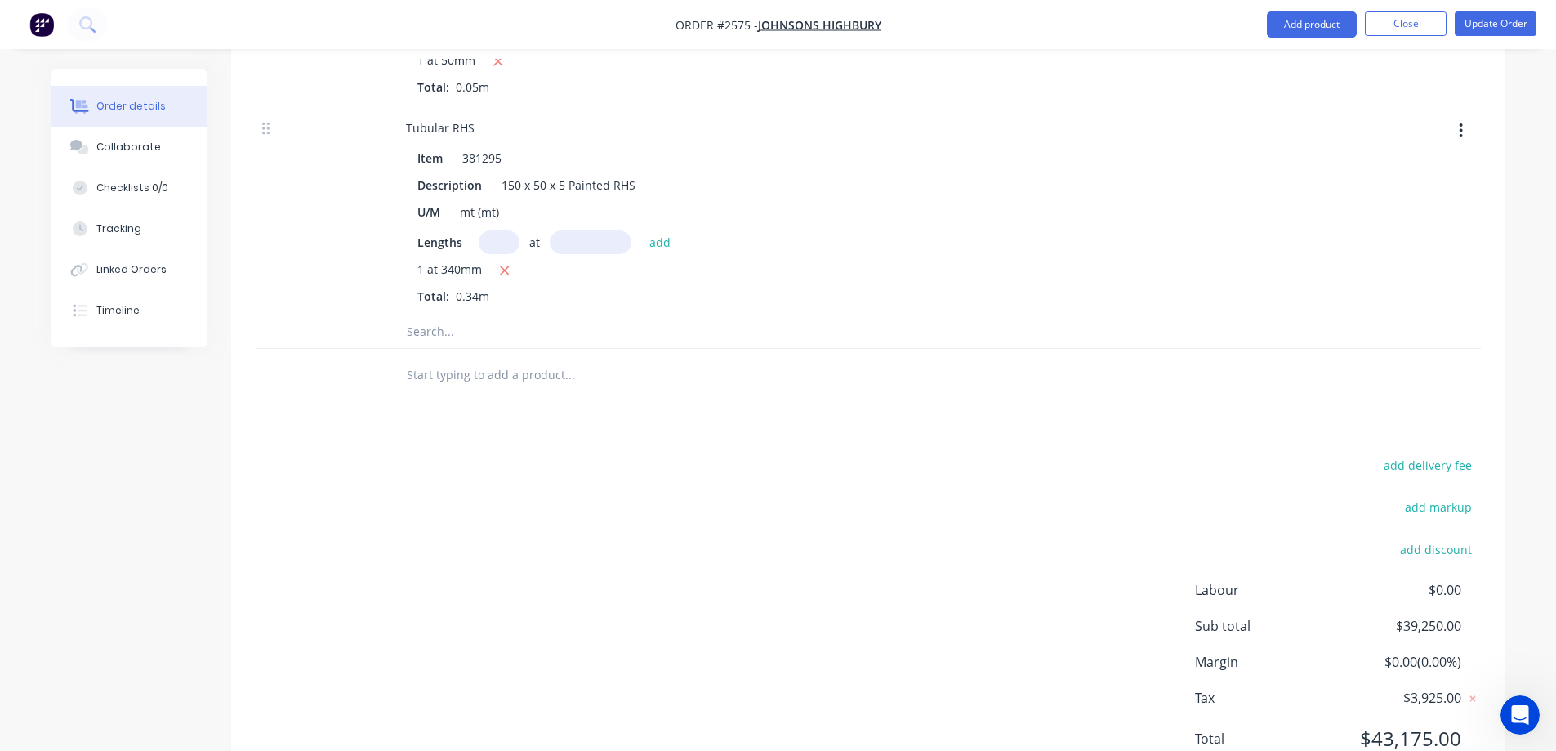
scroll to position [3113, 0]
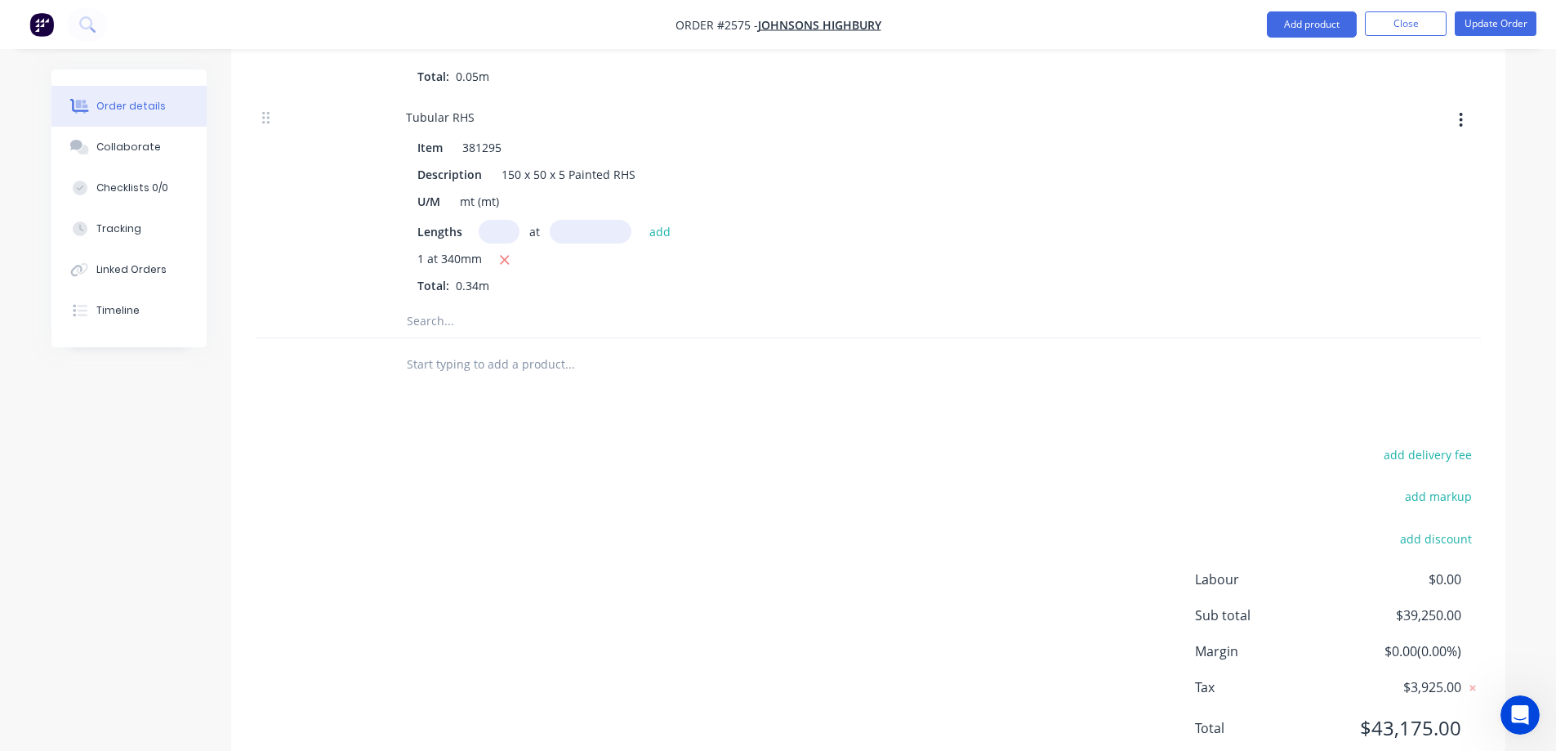
click at [452, 305] on input "text" at bounding box center [569, 321] width 327 height 33
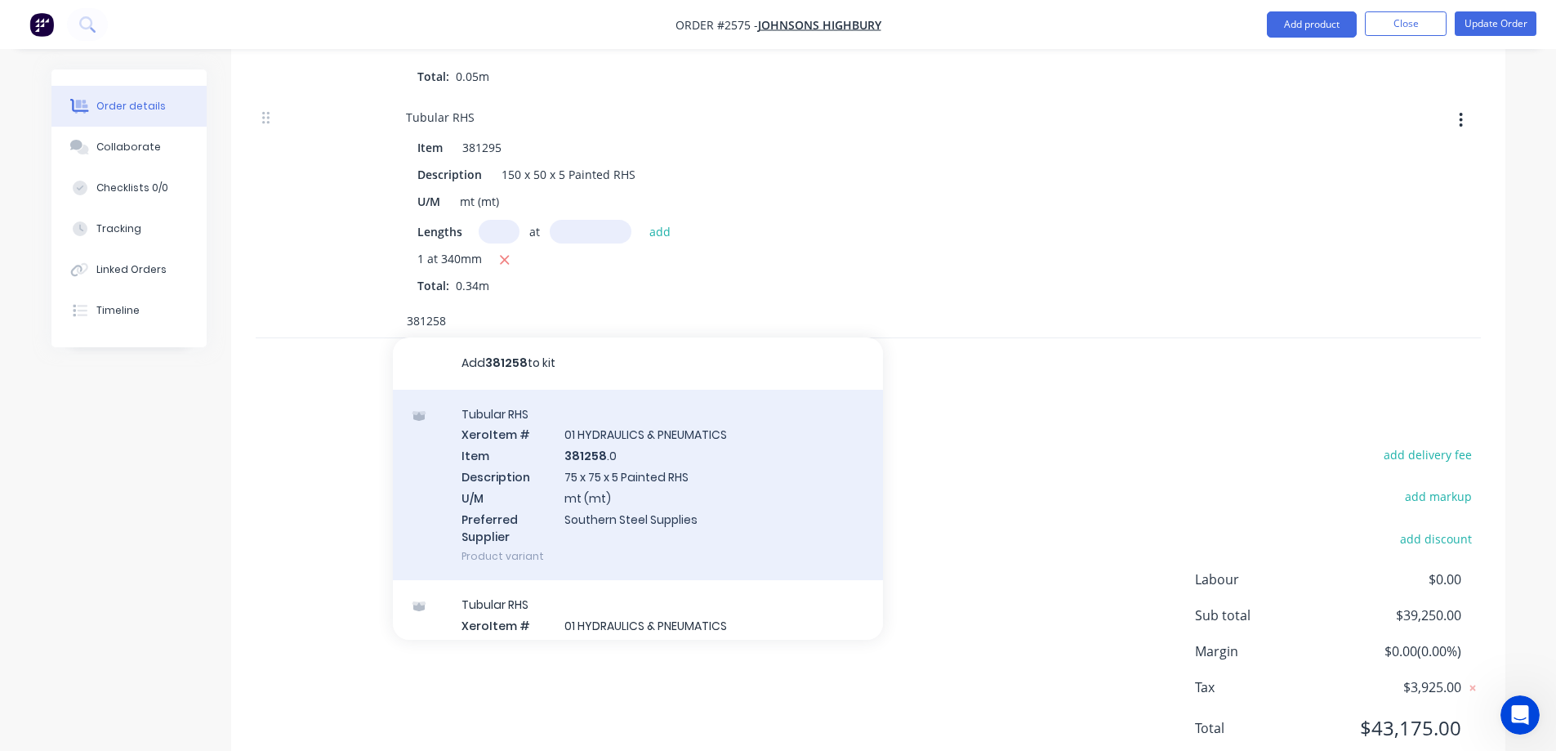
type input "381258"
click at [706, 429] on div "Tubular RHS Xero Item # 01 HYDRAULICS & PNEUMATICS Item 381258 .0 Description 7…" at bounding box center [638, 485] width 490 height 191
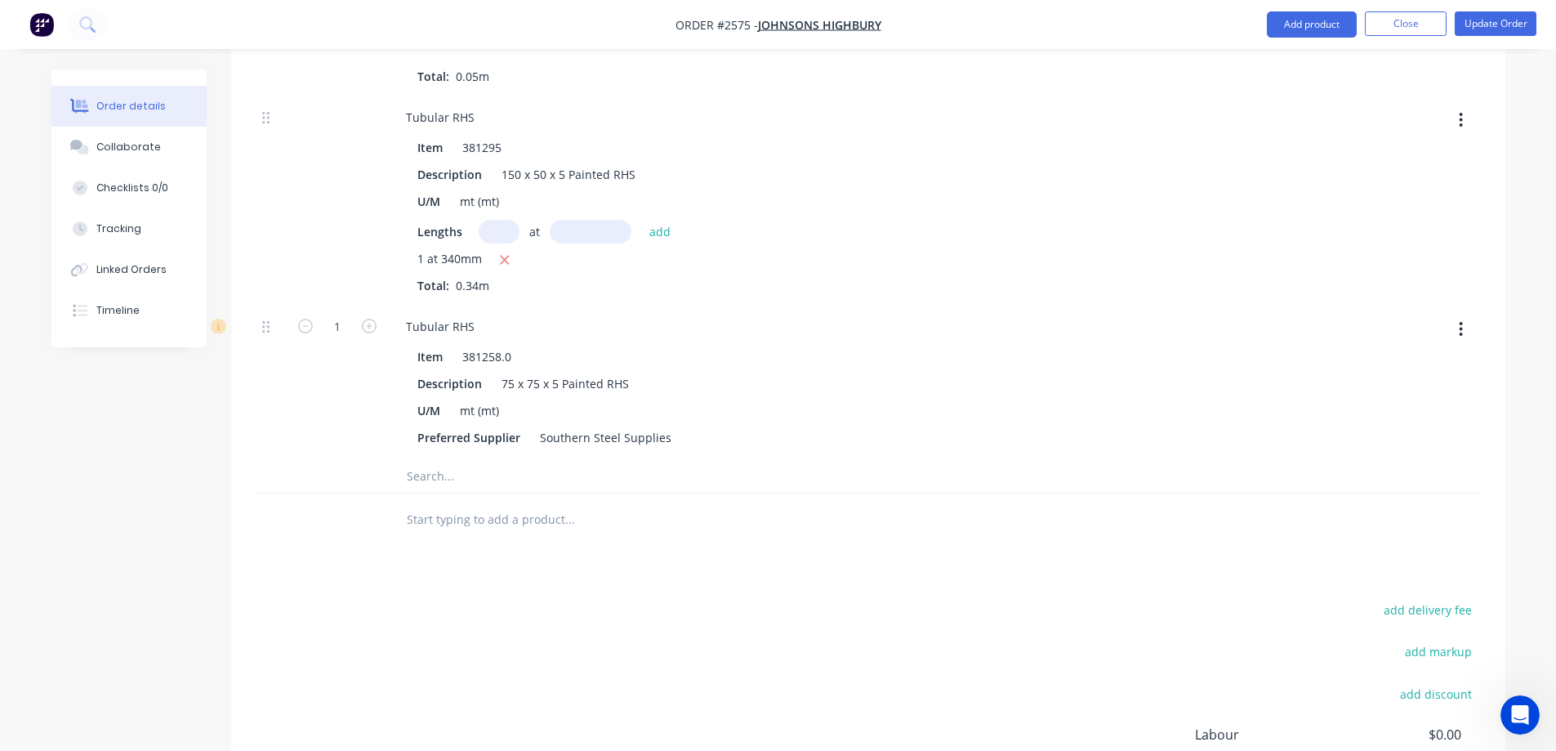
click at [1454, 314] on button "button" at bounding box center [1461, 328] width 38 height 29
click at [1380, 426] on div "Delete" at bounding box center [1403, 438] width 126 height 24
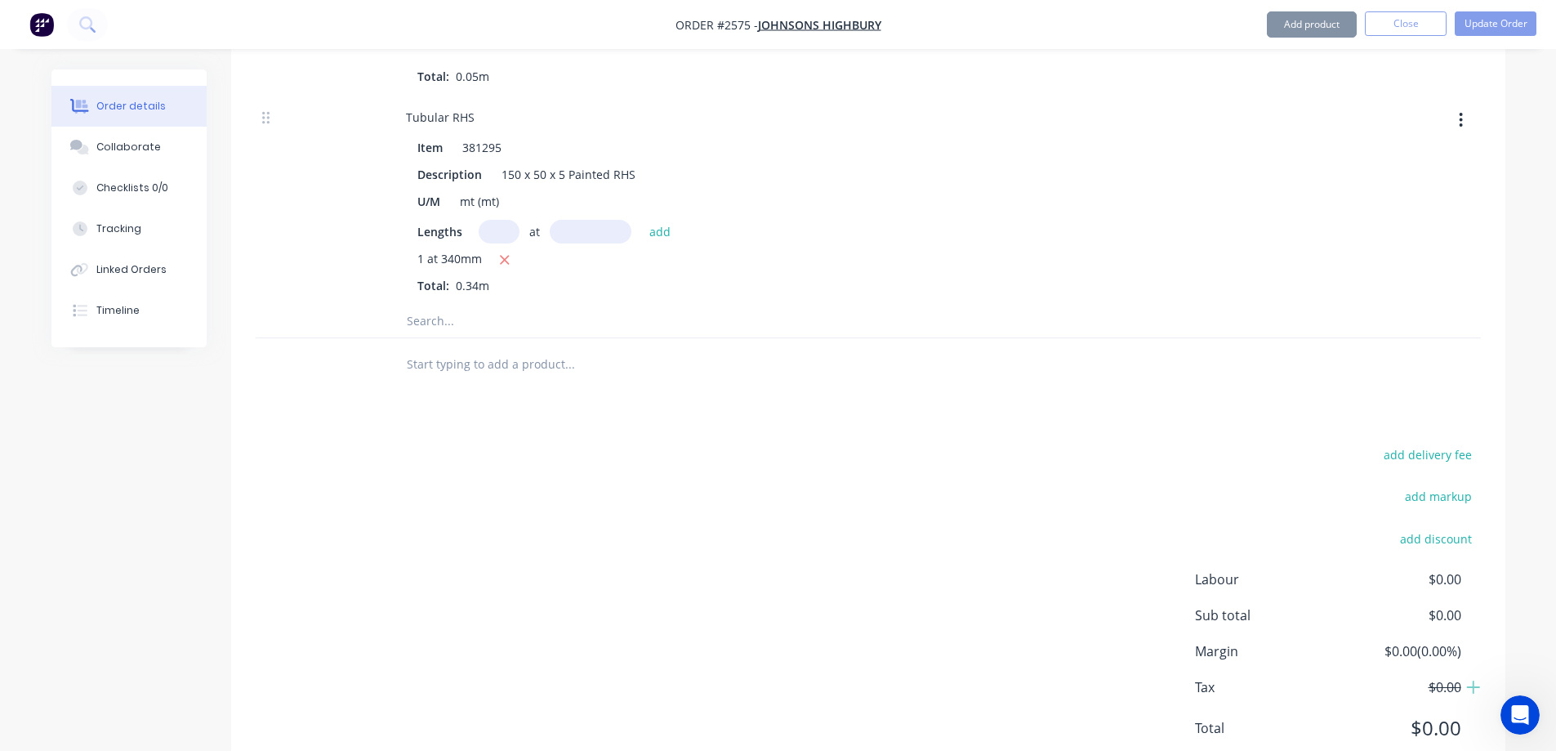
type input "$0.00"
click at [430, 305] on input "text" at bounding box center [569, 321] width 327 height 33
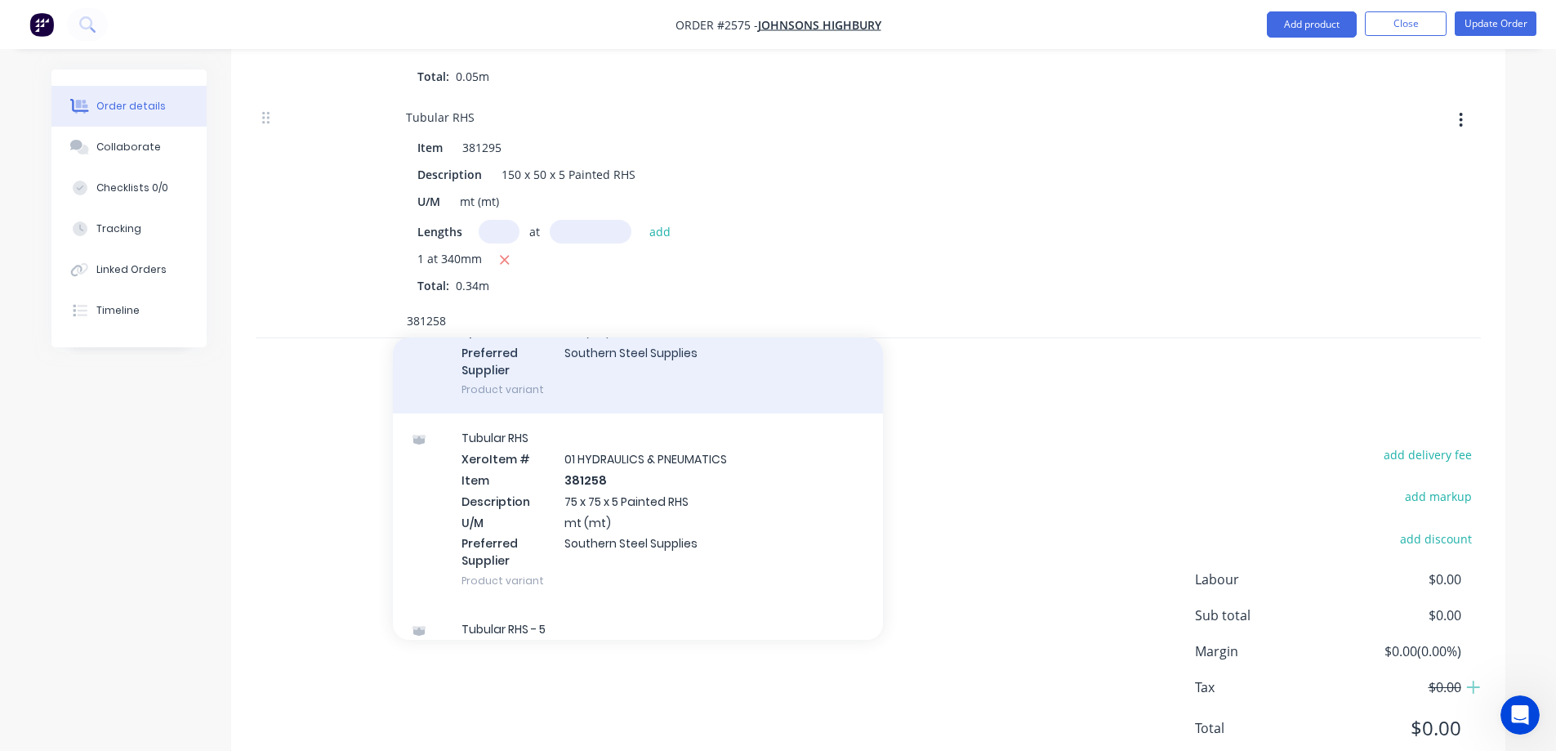
scroll to position [391, 0]
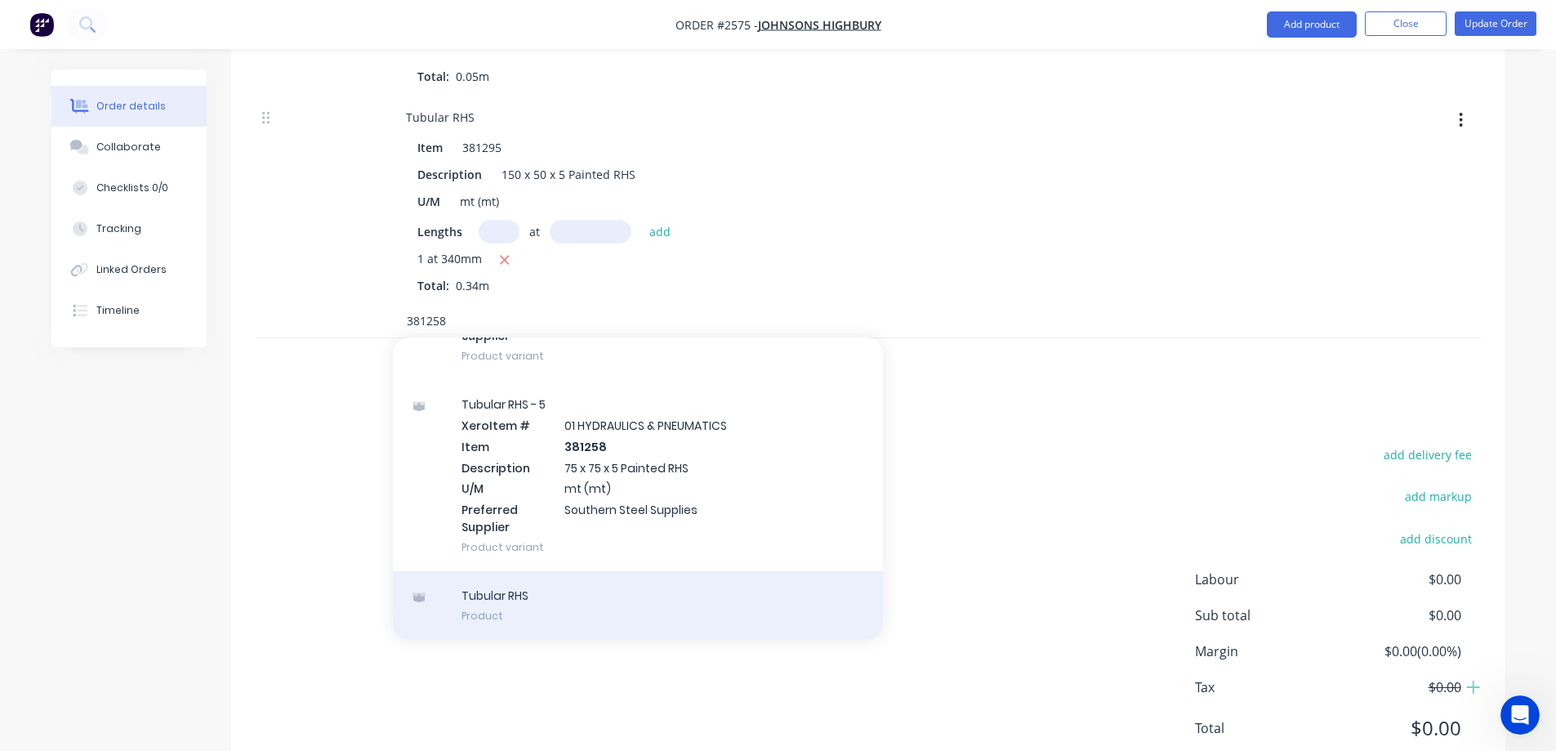
type input "381258"
click at [555, 571] on div "Tubular RHS Product" at bounding box center [638, 605] width 490 height 69
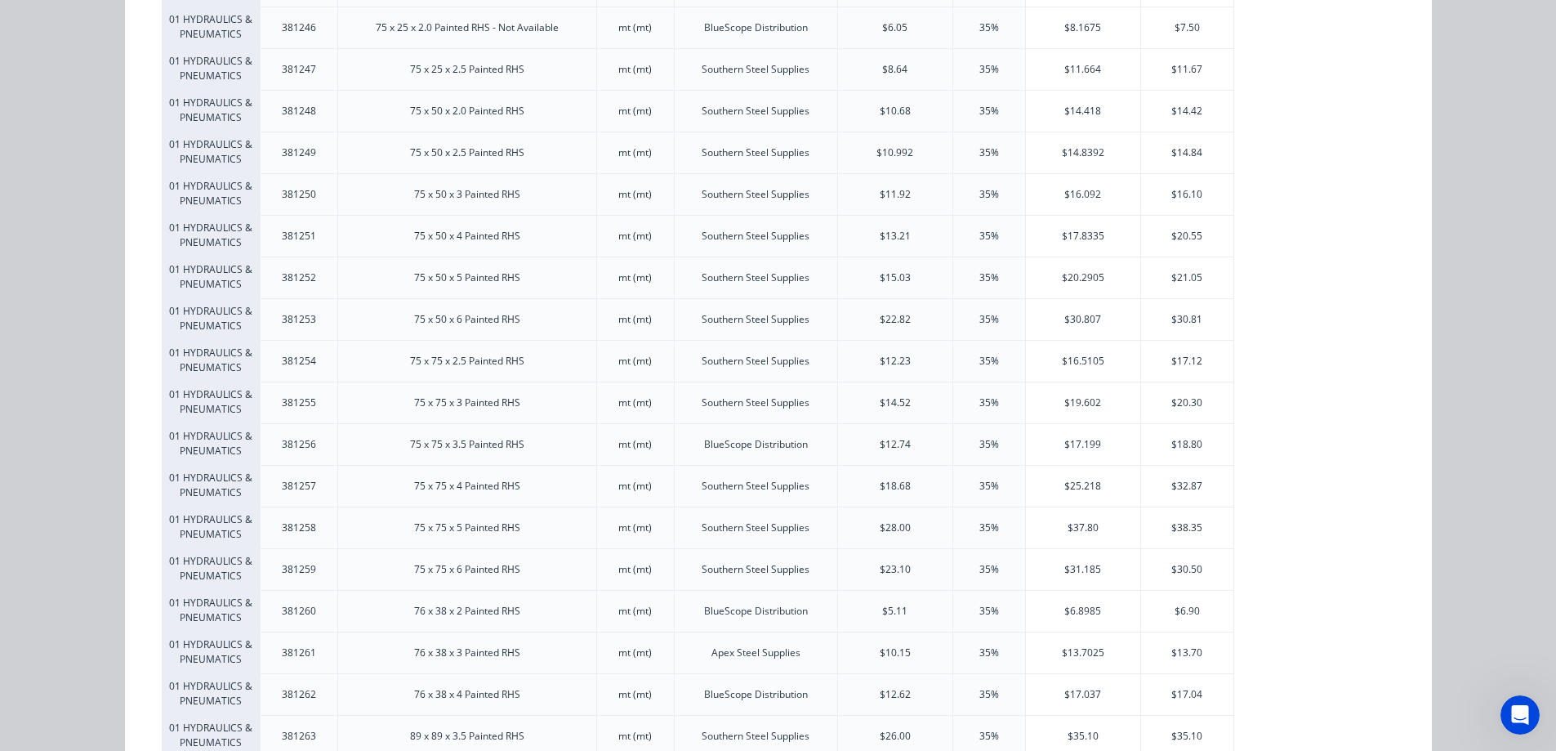
scroll to position [2042, 0]
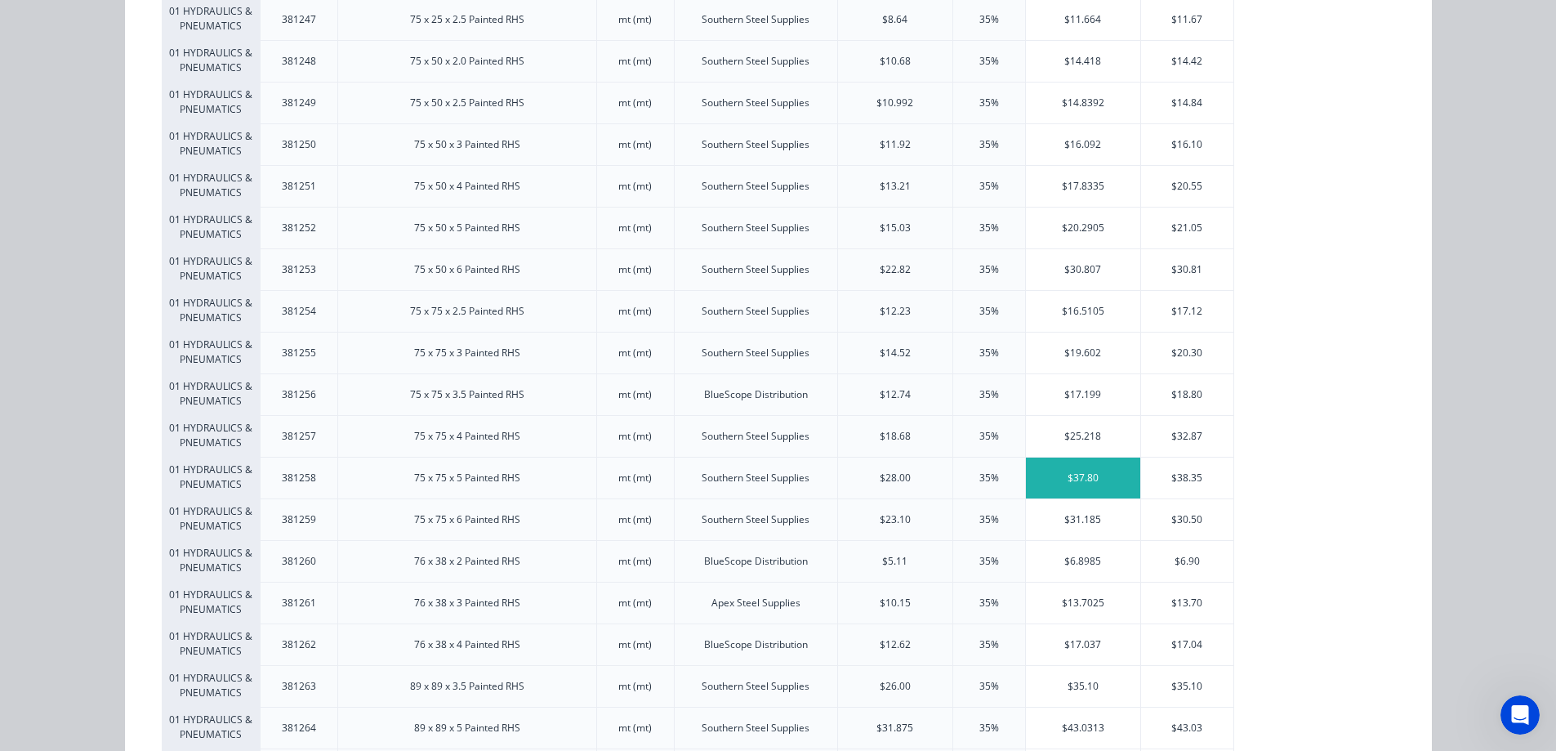
click at [1056, 481] on div "$37.80" at bounding box center [1083, 477] width 114 height 41
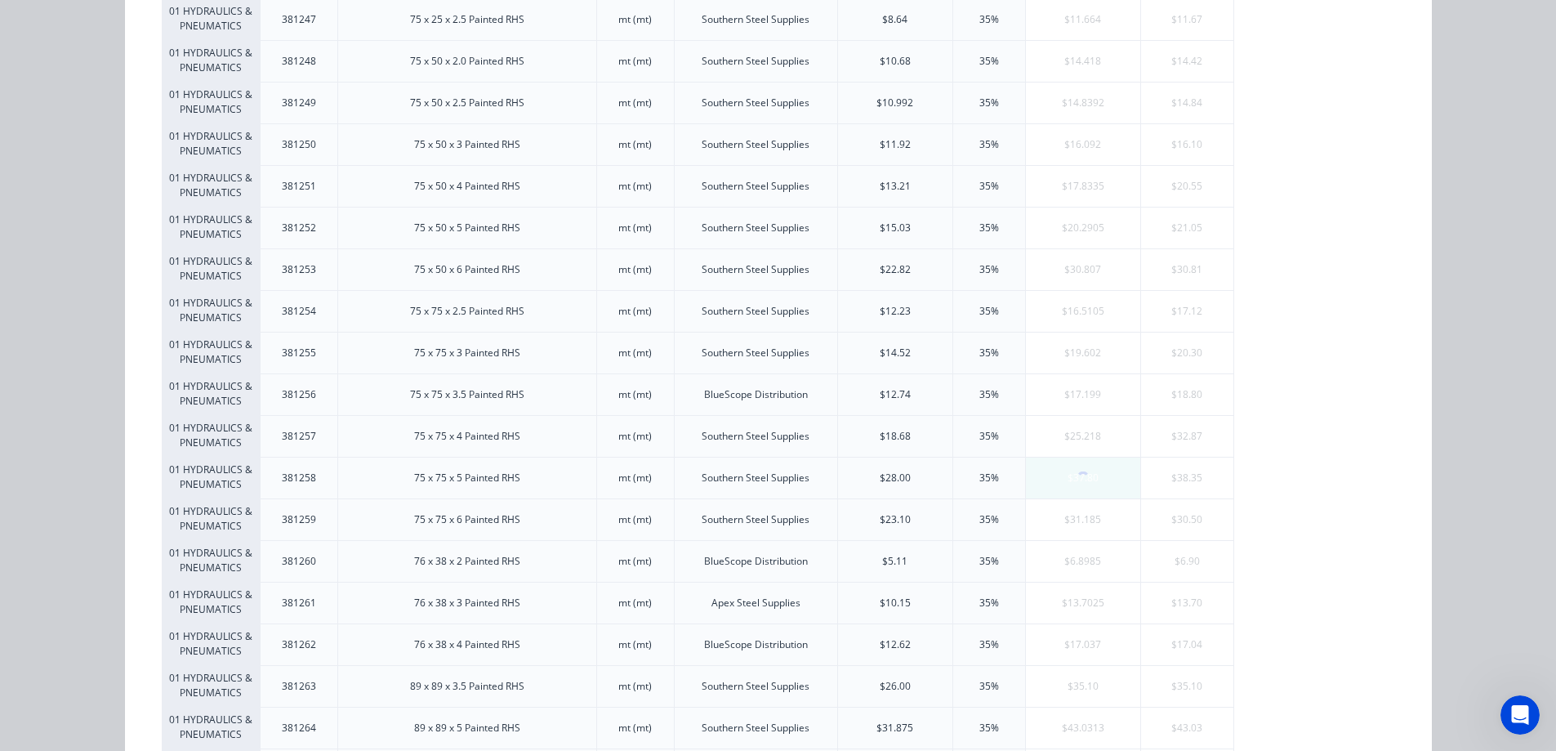
scroll to position [0, 0]
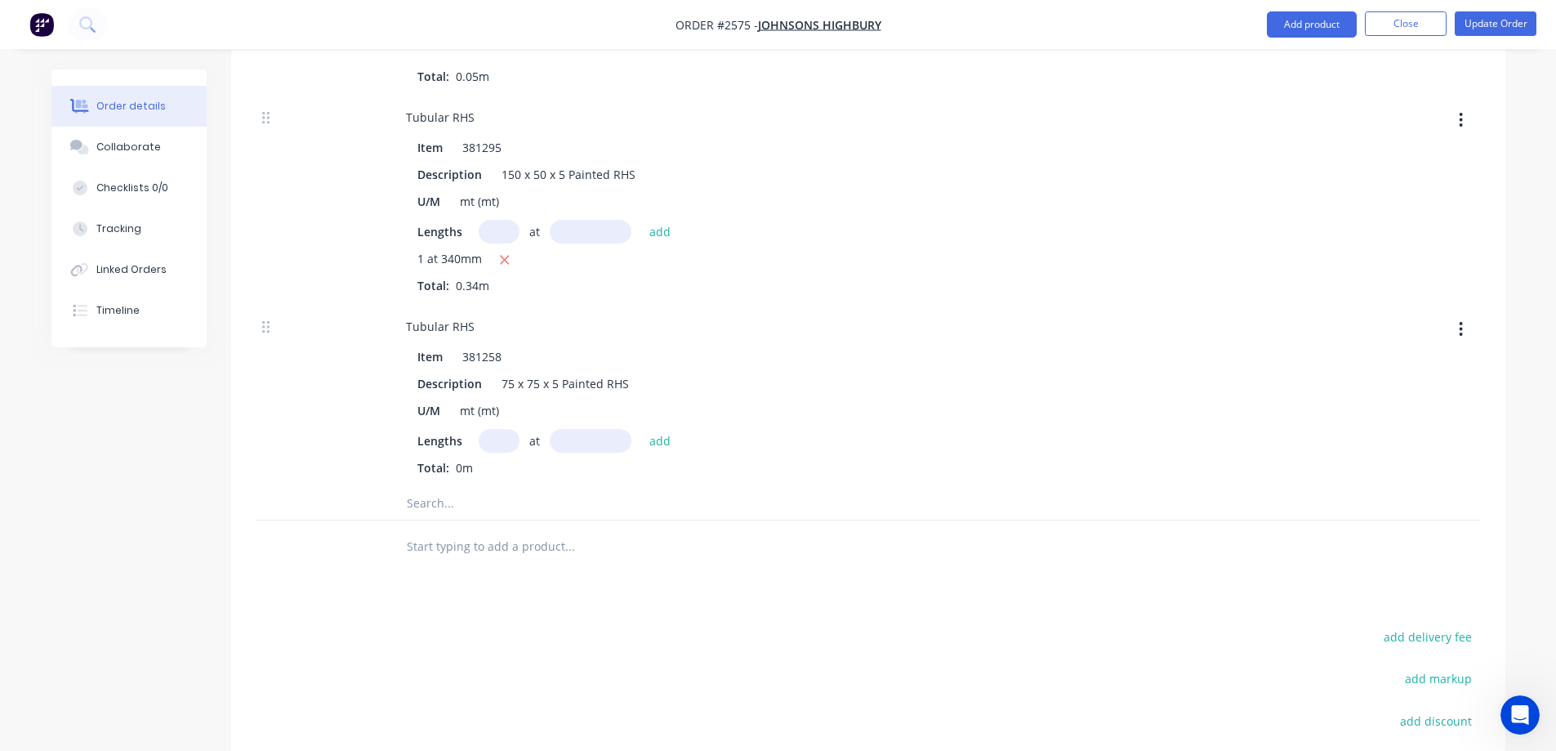
click at [505, 429] on input "text" at bounding box center [499, 441] width 41 height 24
type input "1"
type input "220mm"
click at [658, 429] on button "add" at bounding box center [660, 440] width 38 height 22
click at [462, 514] on input "text" at bounding box center [569, 530] width 327 height 33
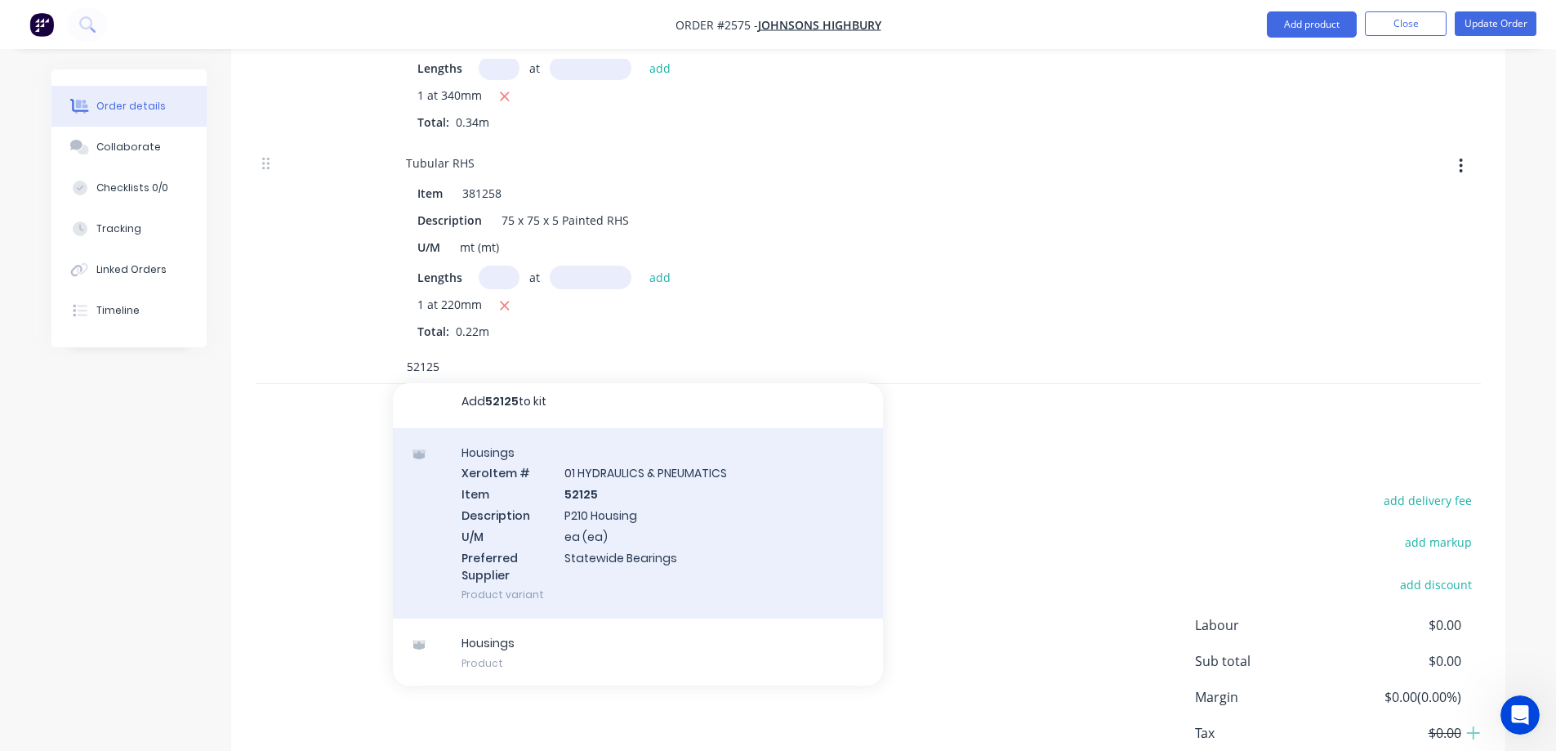
scroll to position [9, 0]
type input "52125"
click at [708, 477] on div "Housings Xero Item # 01 HYDRAULICS & PNEUMATICS Item 52125 Description P210 Hou…" at bounding box center [638, 521] width 490 height 191
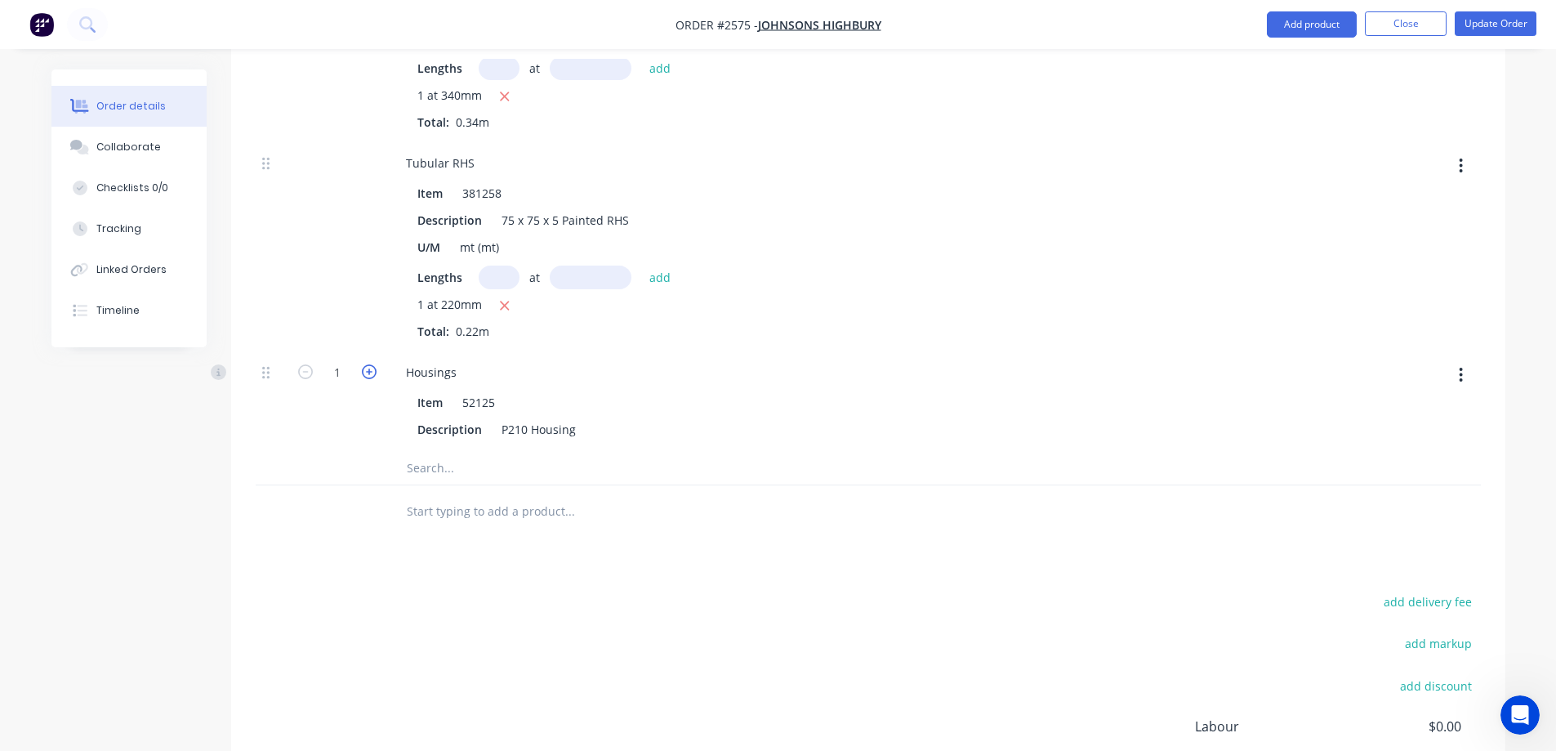
click at [365, 364] on icon "button" at bounding box center [369, 371] width 15 height 15
type input "3"
click at [427, 452] on input "text" at bounding box center [569, 468] width 327 height 33
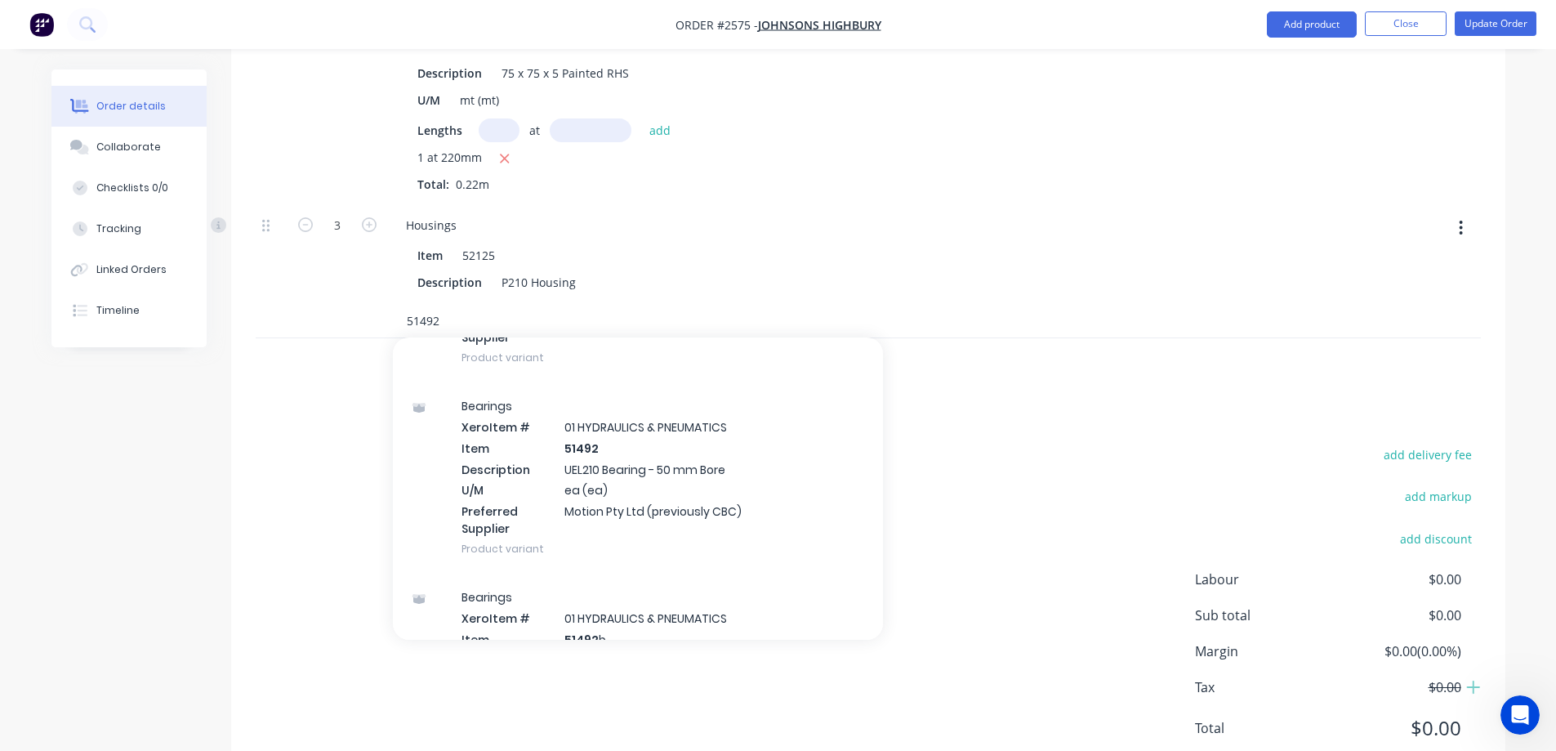
scroll to position [408, 0]
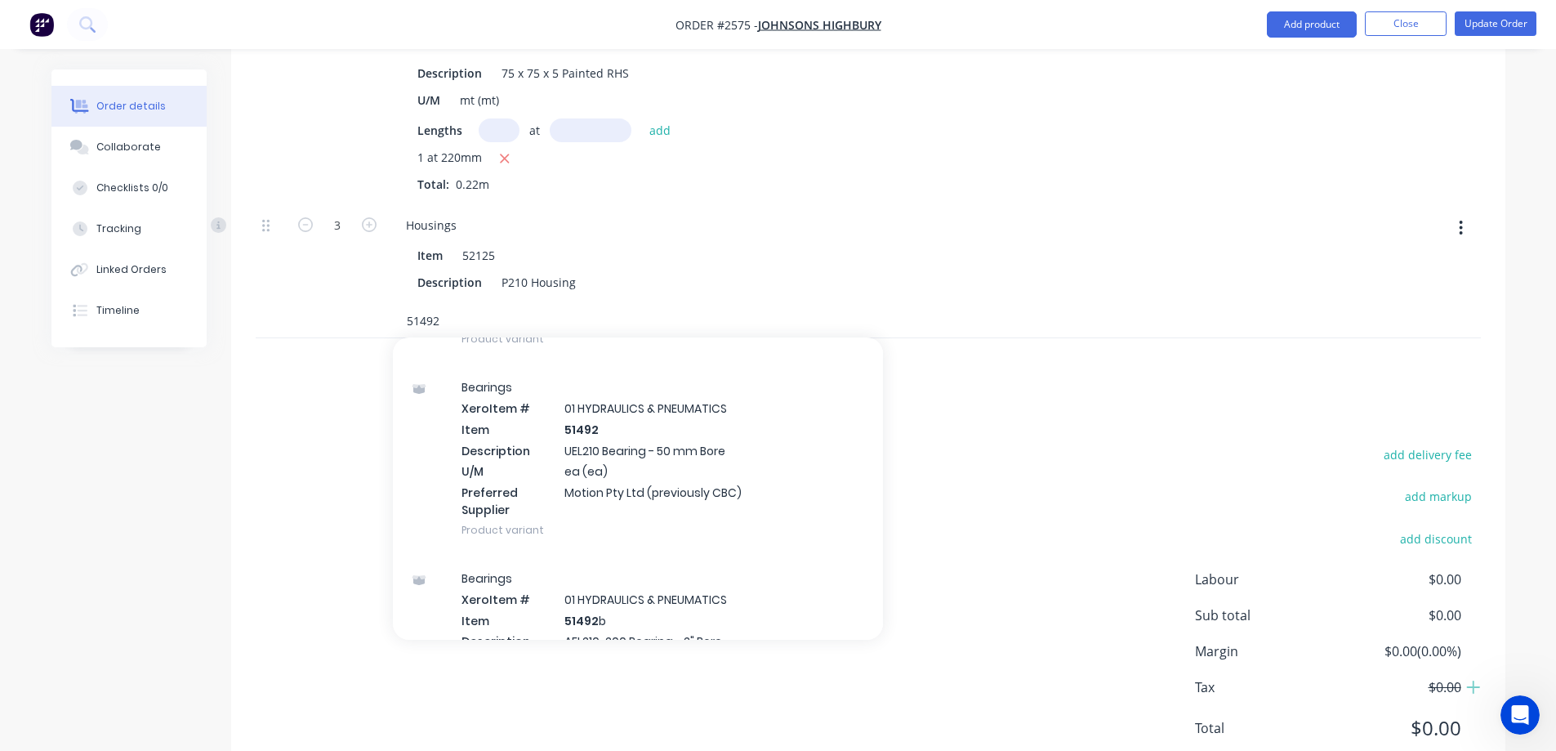
type input "51492"
click at [718, 435] on div "Bearings Xero Item # 01 HYDRAULICS & PNEUMATICS Item 51492 Description UEL210 B…" at bounding box center [638, 458] width 490 height 191
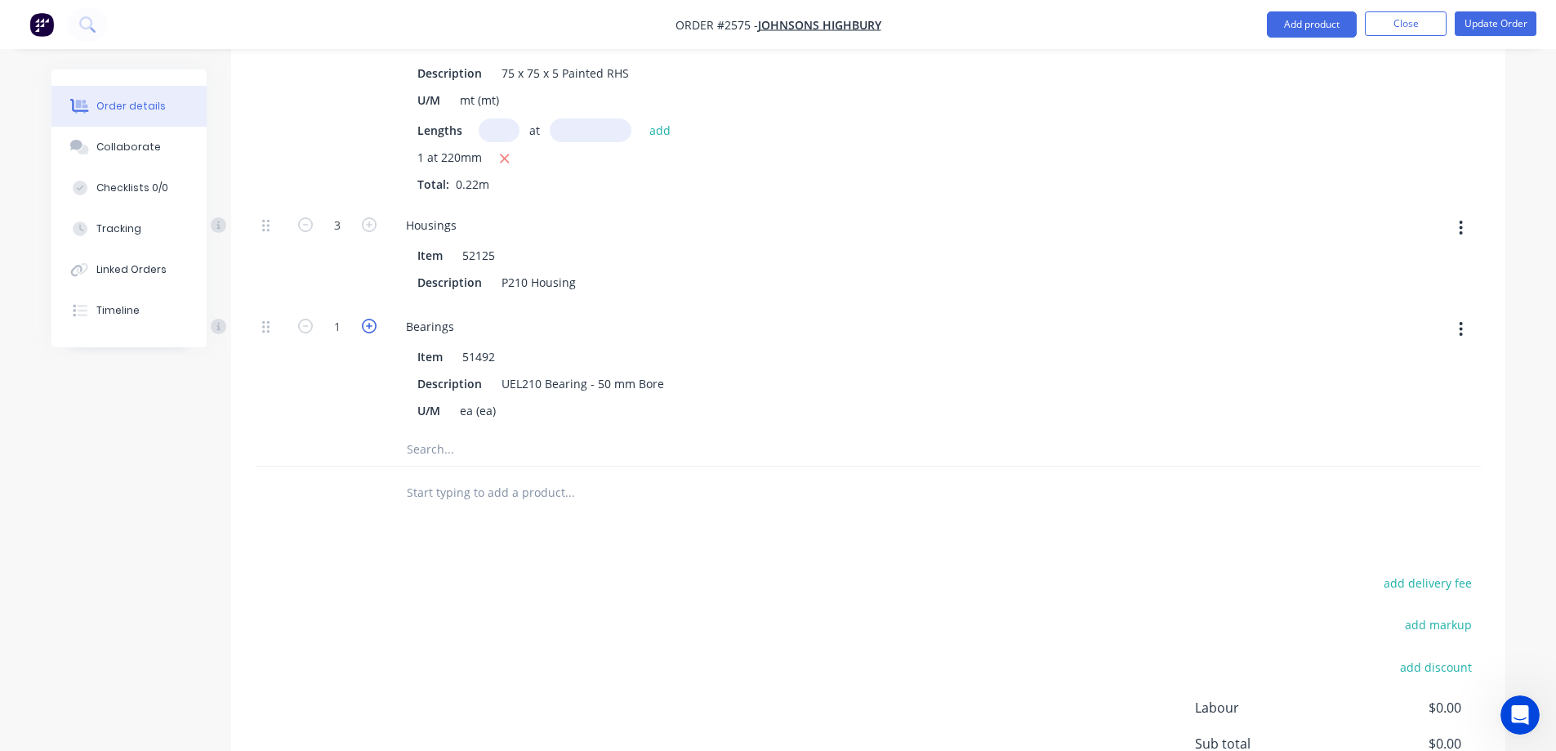
click at [372, 319] on icon "button" at bounding box center [369, 326] width 15 height 15
type input "3"
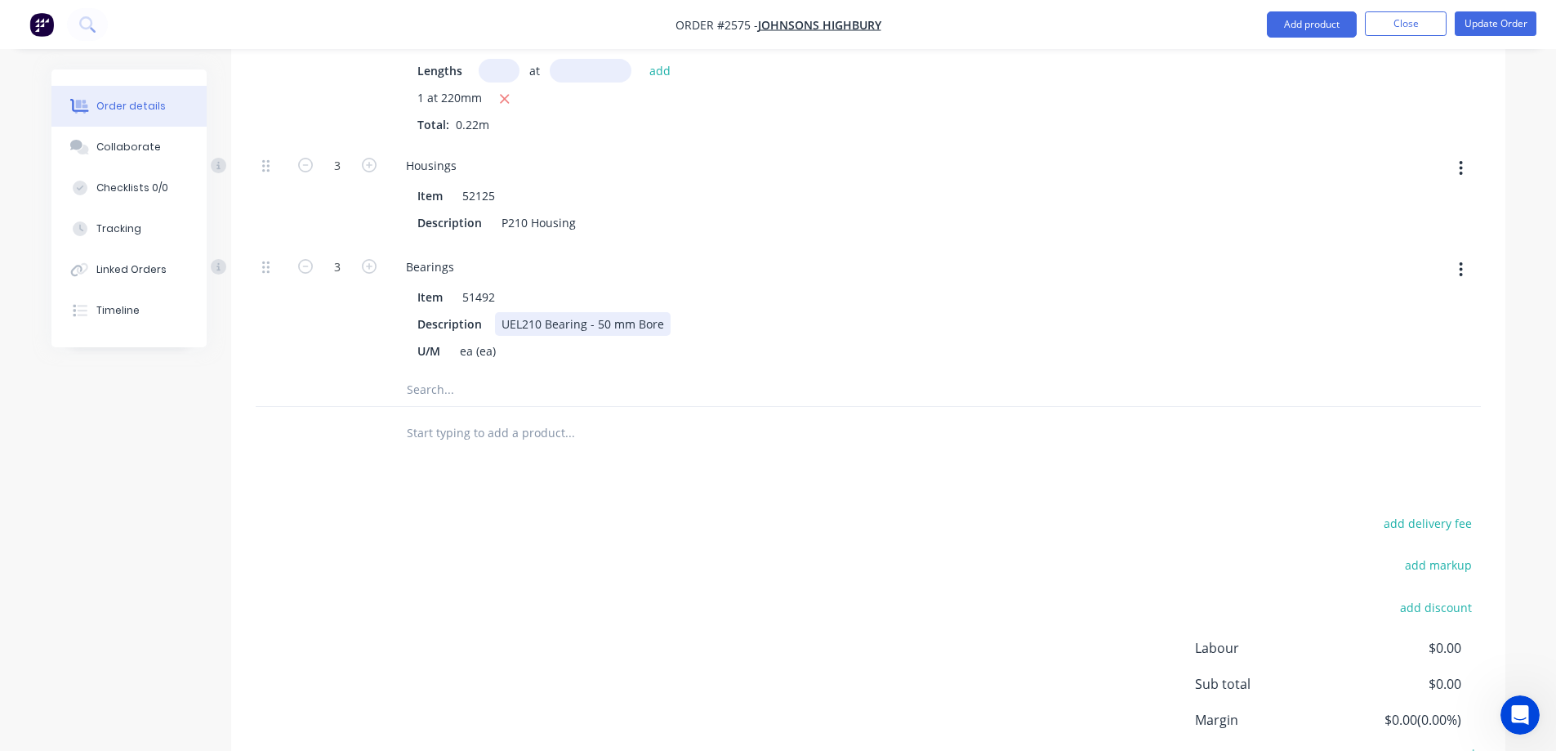
scroll to position [3551, 0]
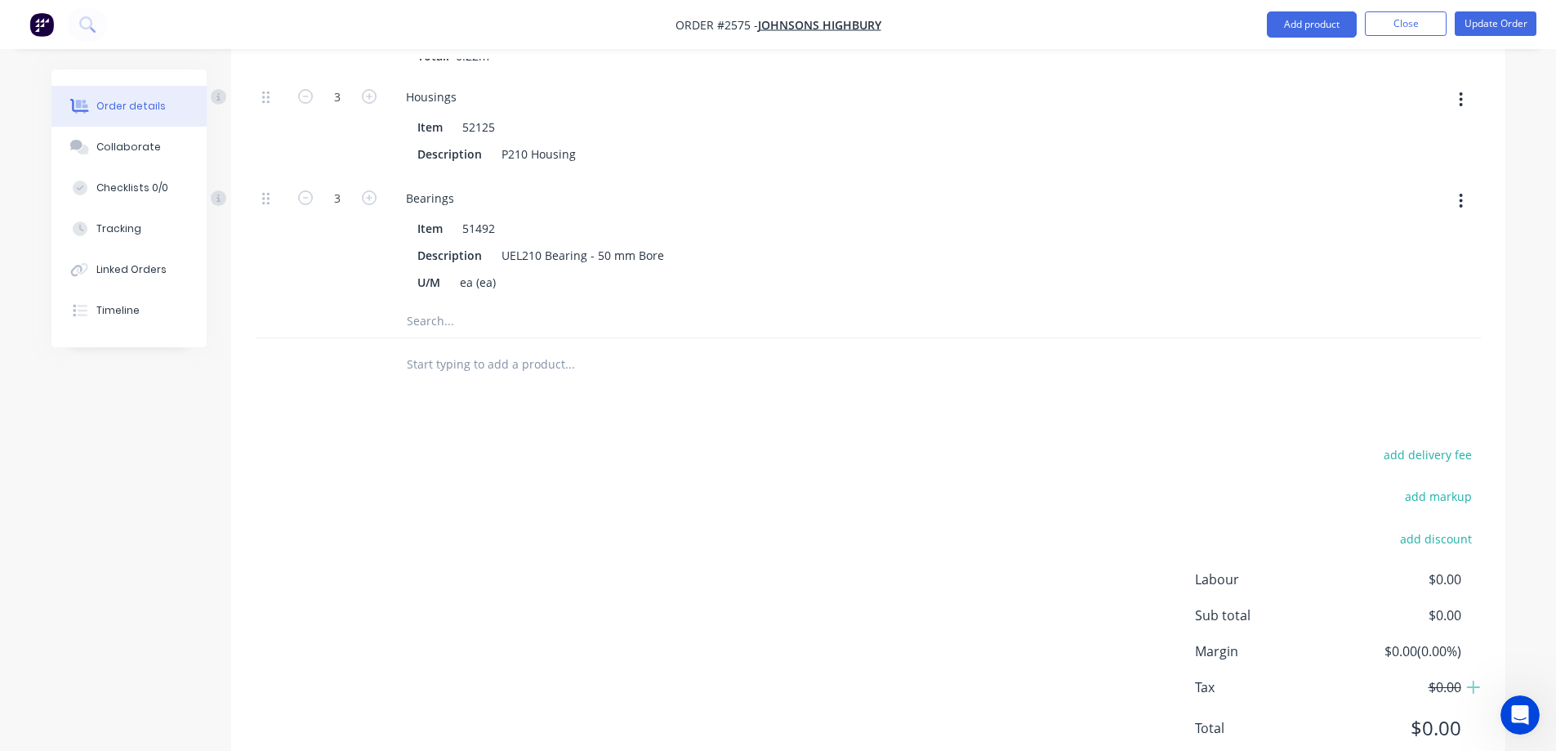
click at [446, 305] on input "text" at bounding box center [569, 321] width 327 height 33
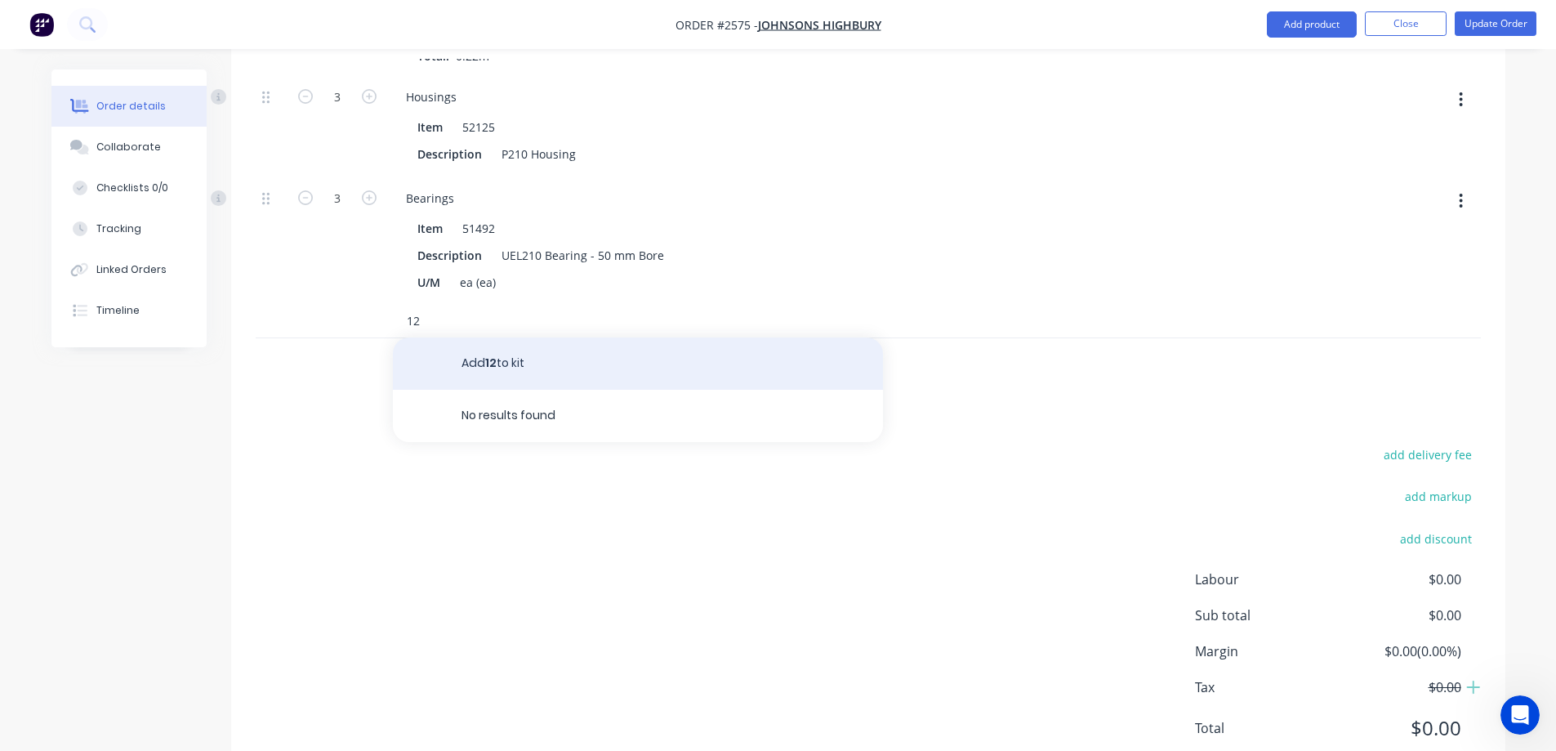
type input "1"
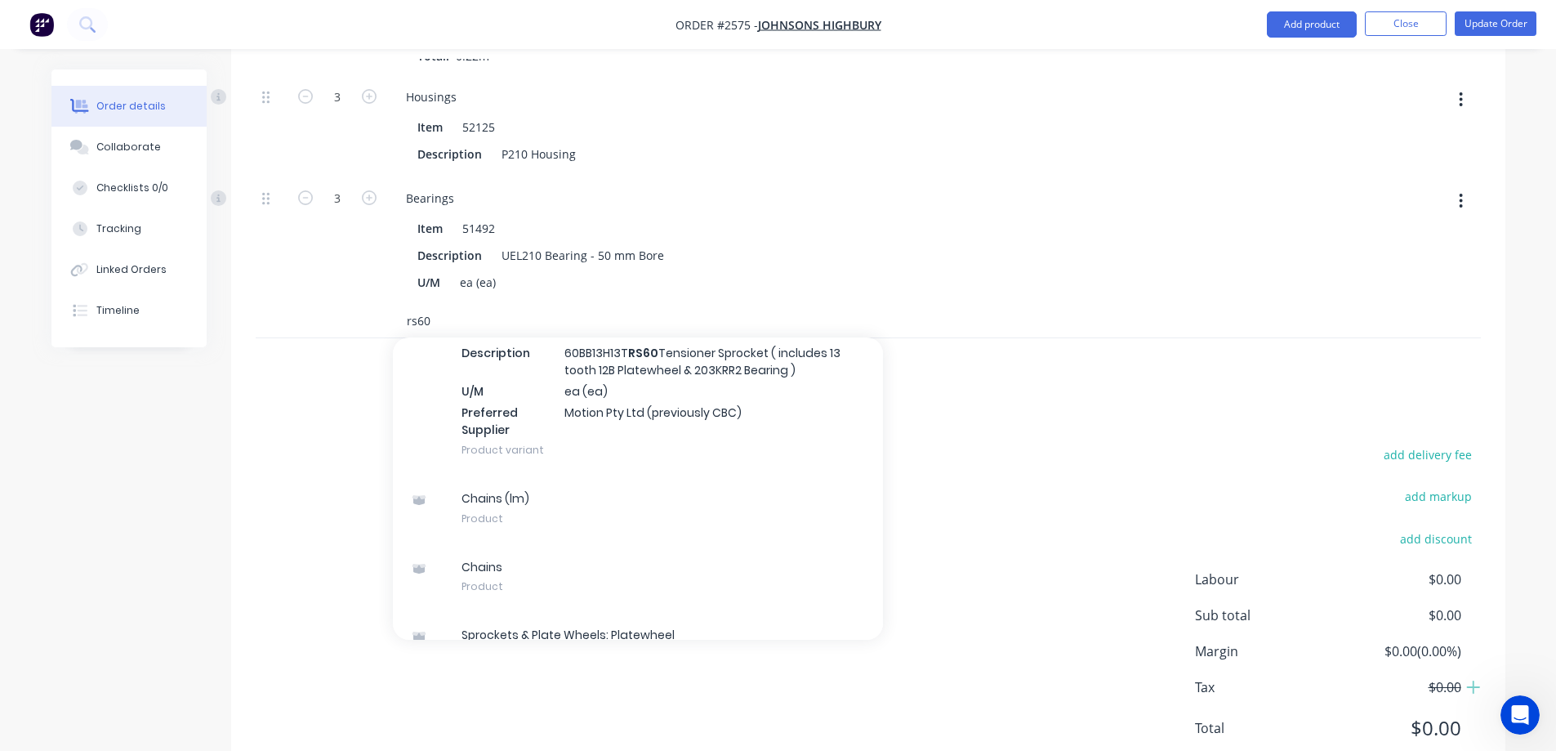
scroll to position [11321, 0]
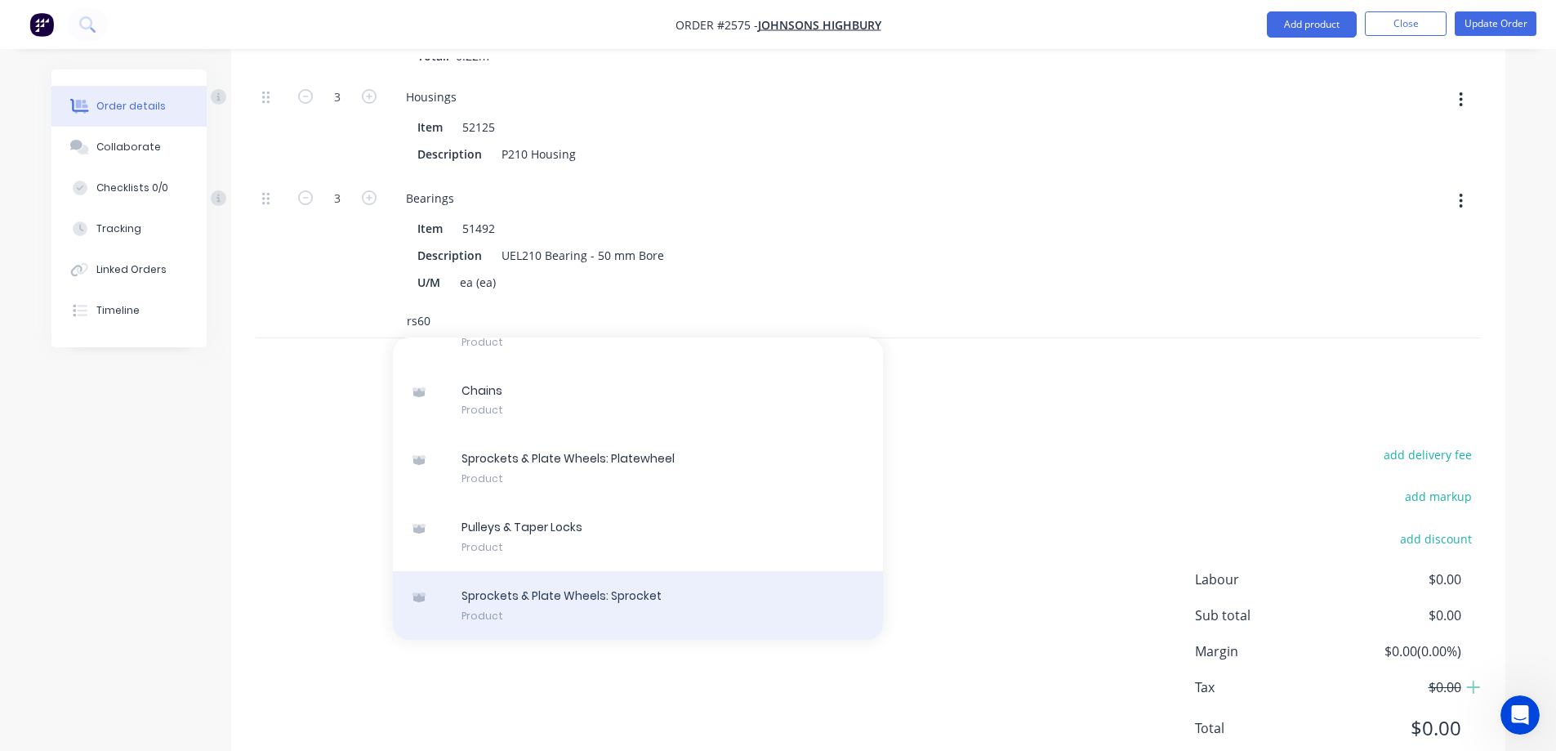
type input "rs60"
click at [764, 571] on div "Sprockets & Plate Wheels: Sprocket Product" at bounding box center [638, 605] width 490 height 69
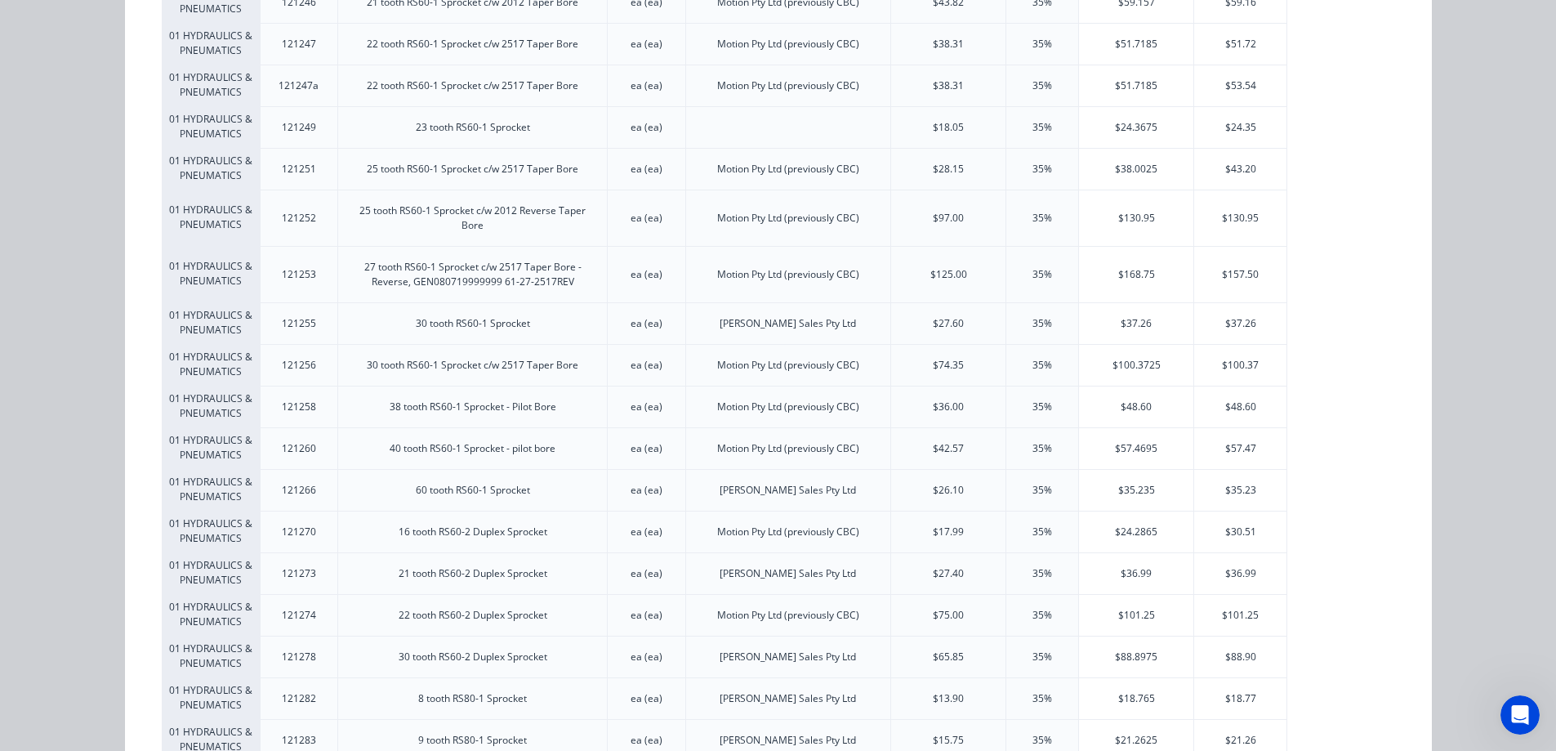
scroll to position [5799, 0]
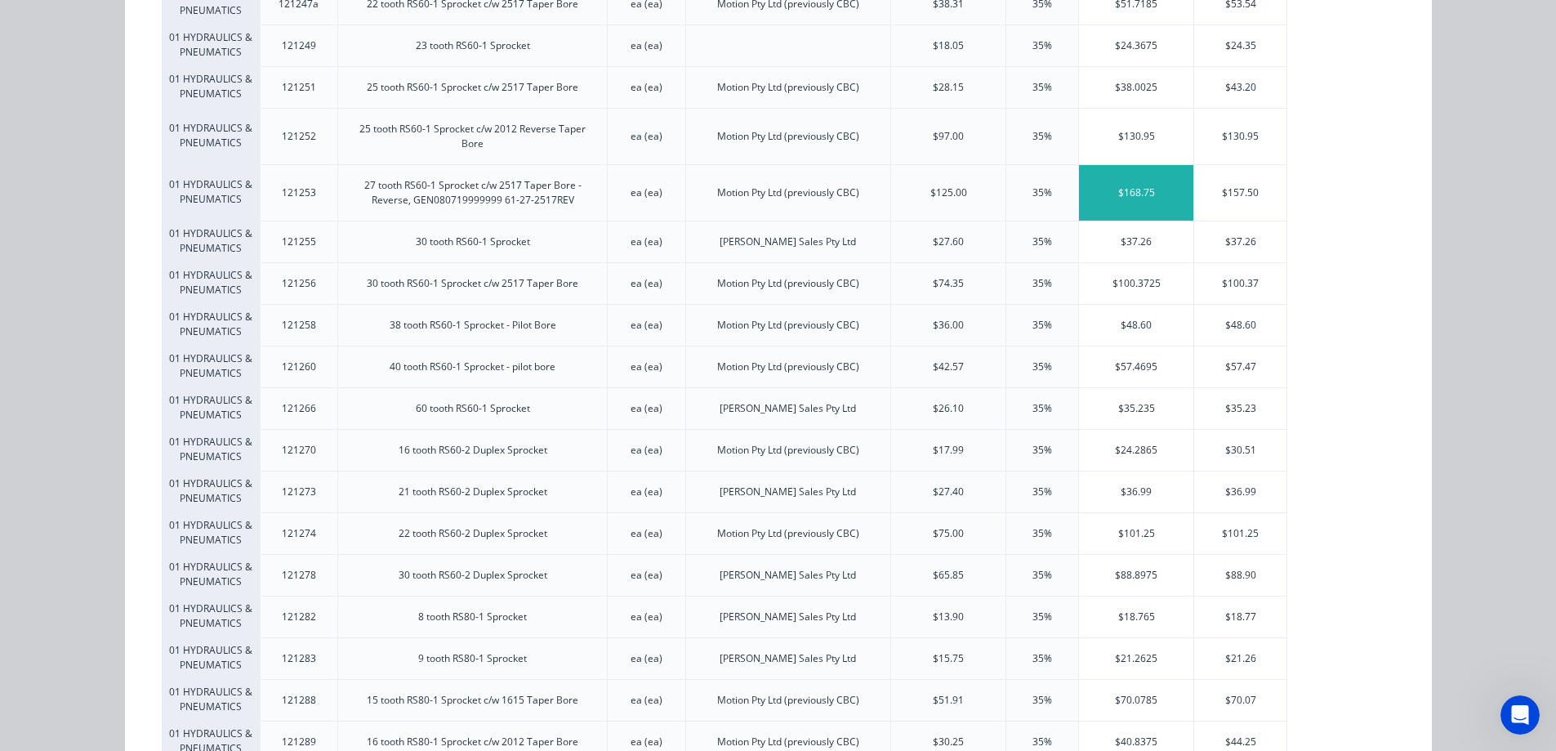
click at [1138, 166] on div "$168.75" at bounding box center [1136, 193] width 114 height 56
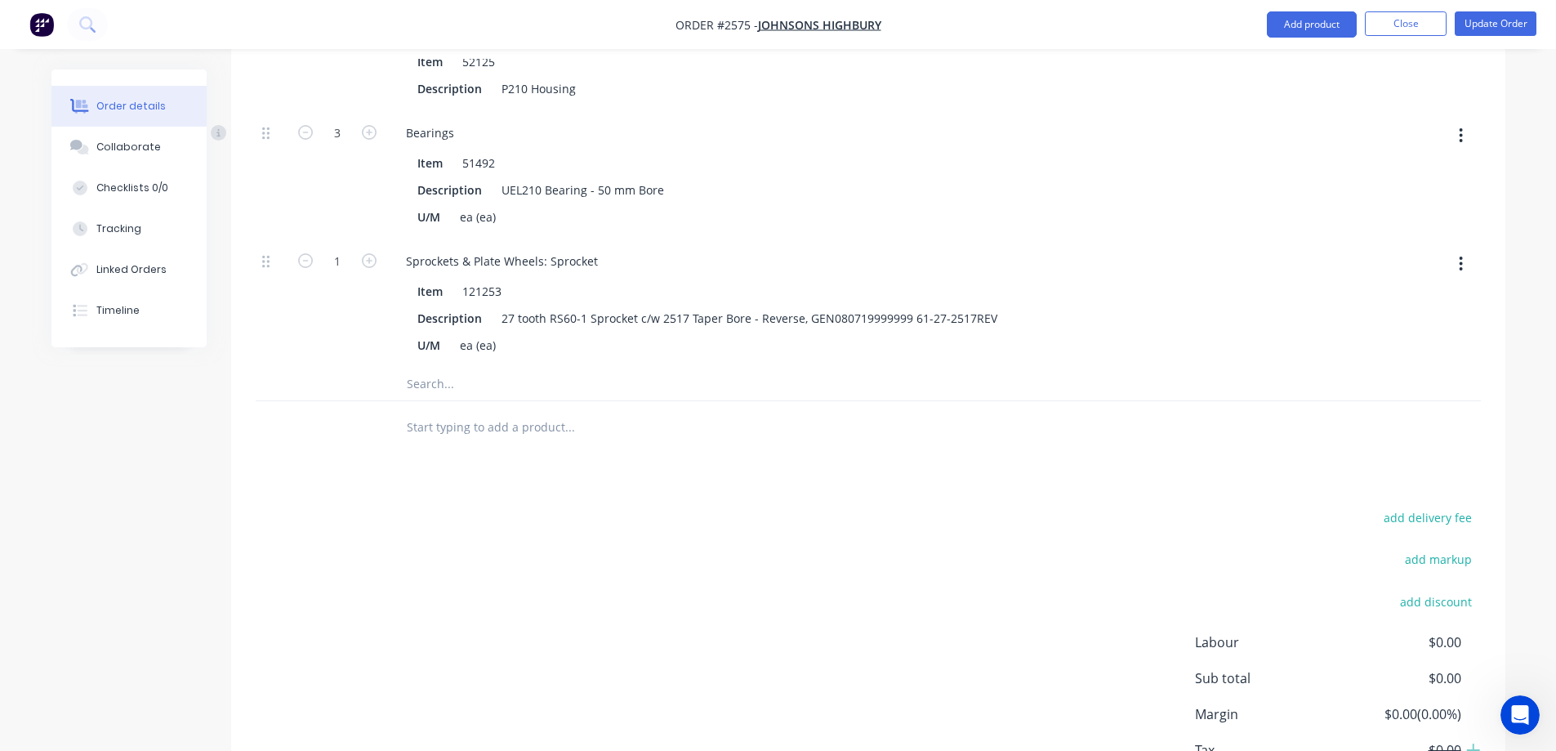
scroll to position [3679, 0]
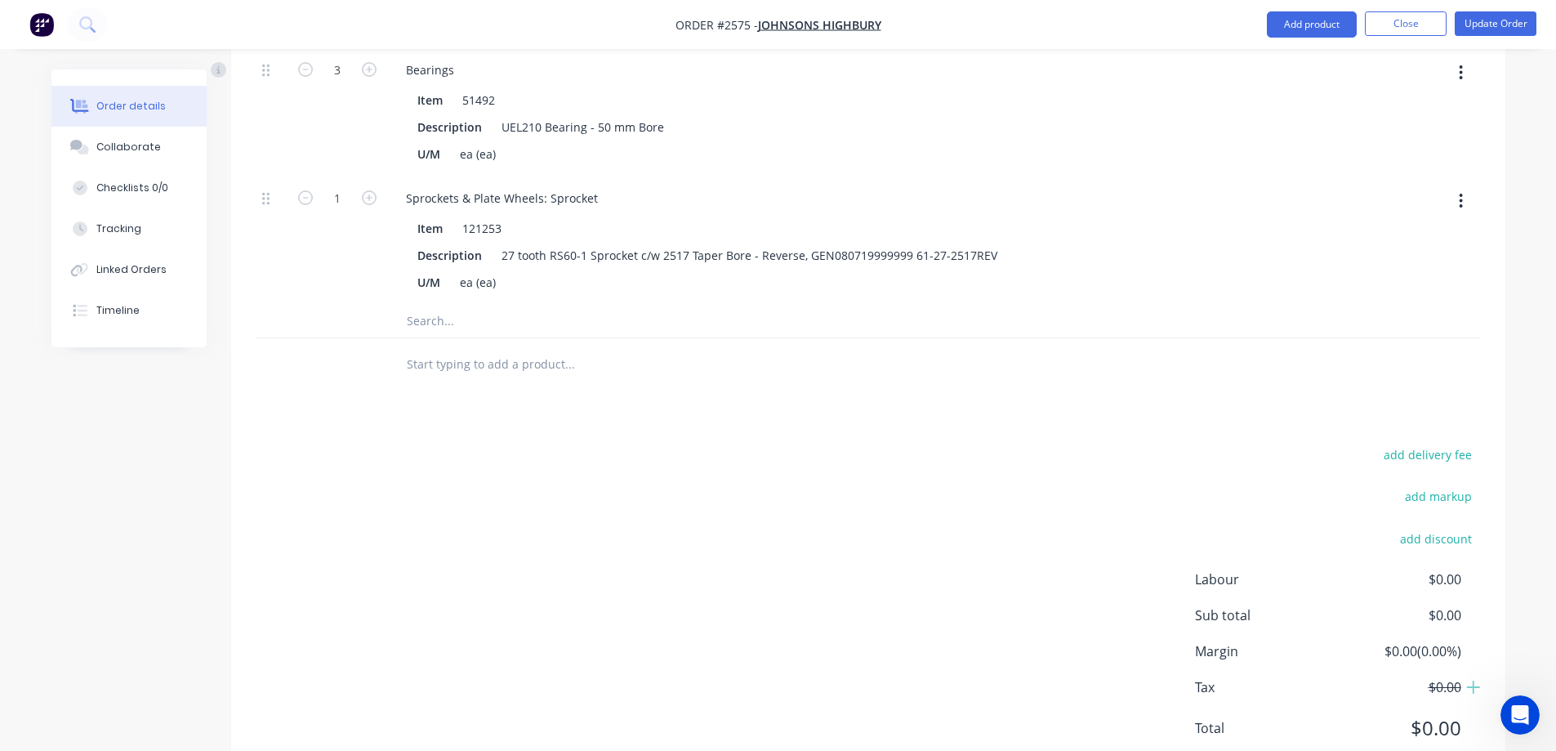
click at [483, 305] on input "text" at bounding box center [569, 321] width 327 height 33
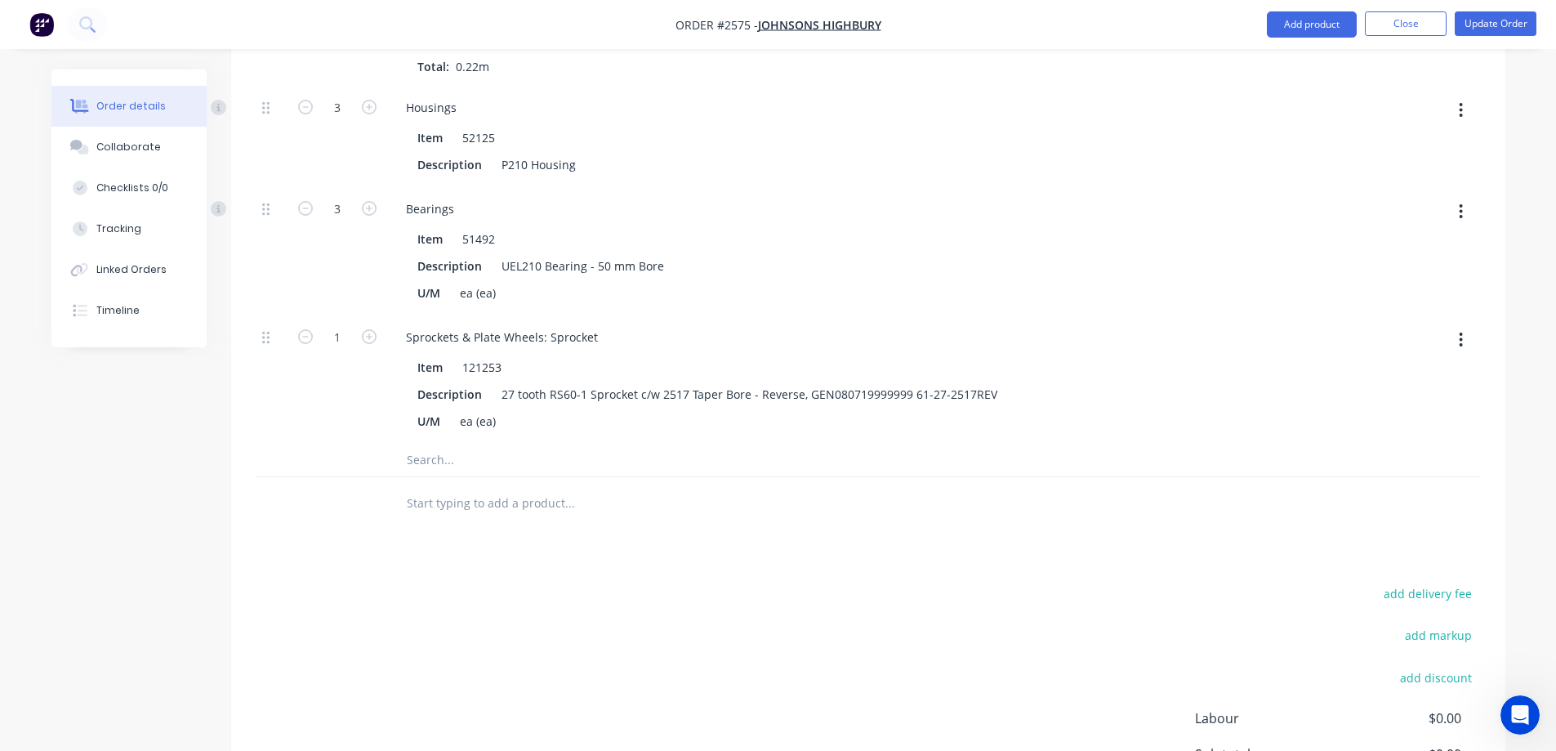
scroll to position [3512, 0]
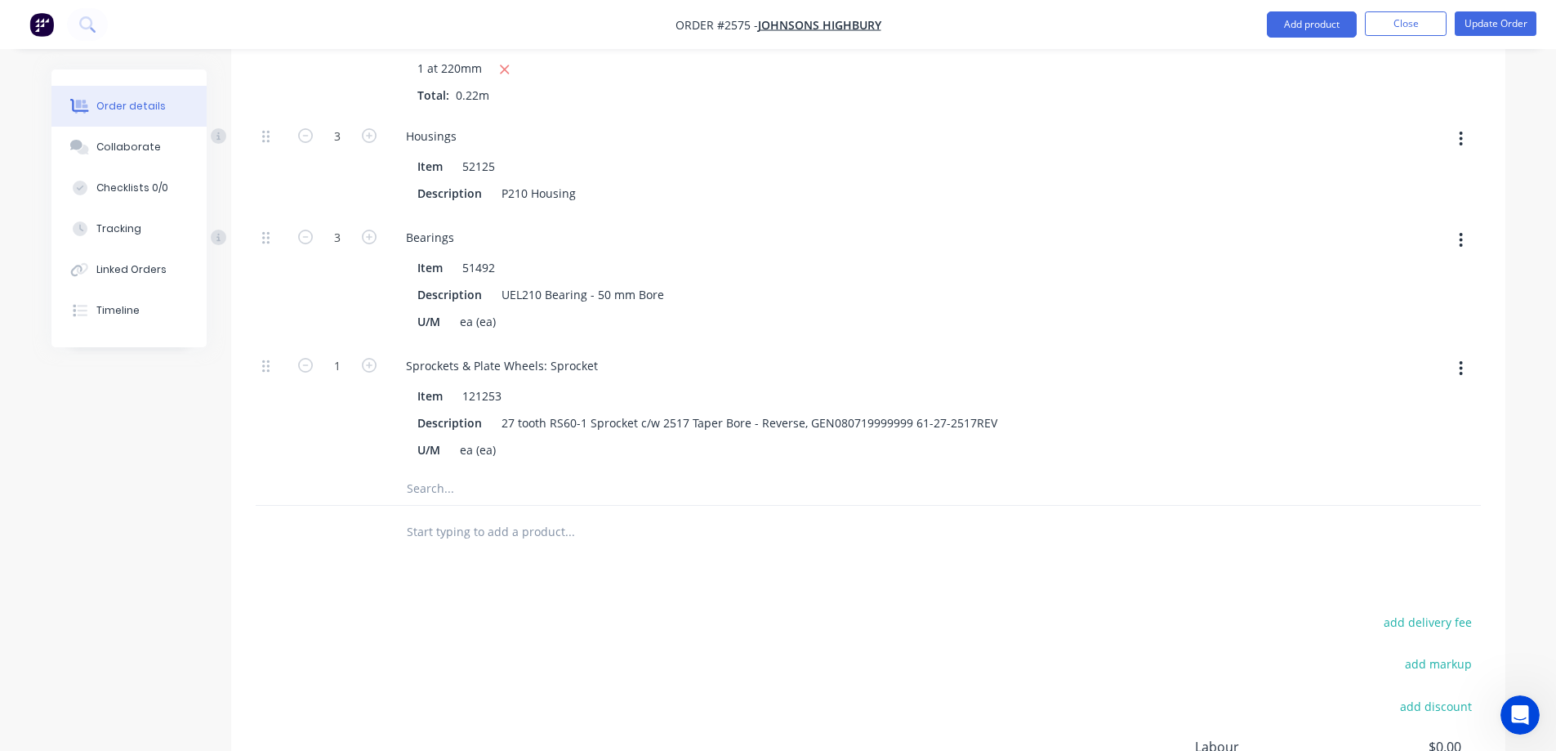
click at [439, 472] on input "text" at bounding box center [569, 488] width 327 height 33
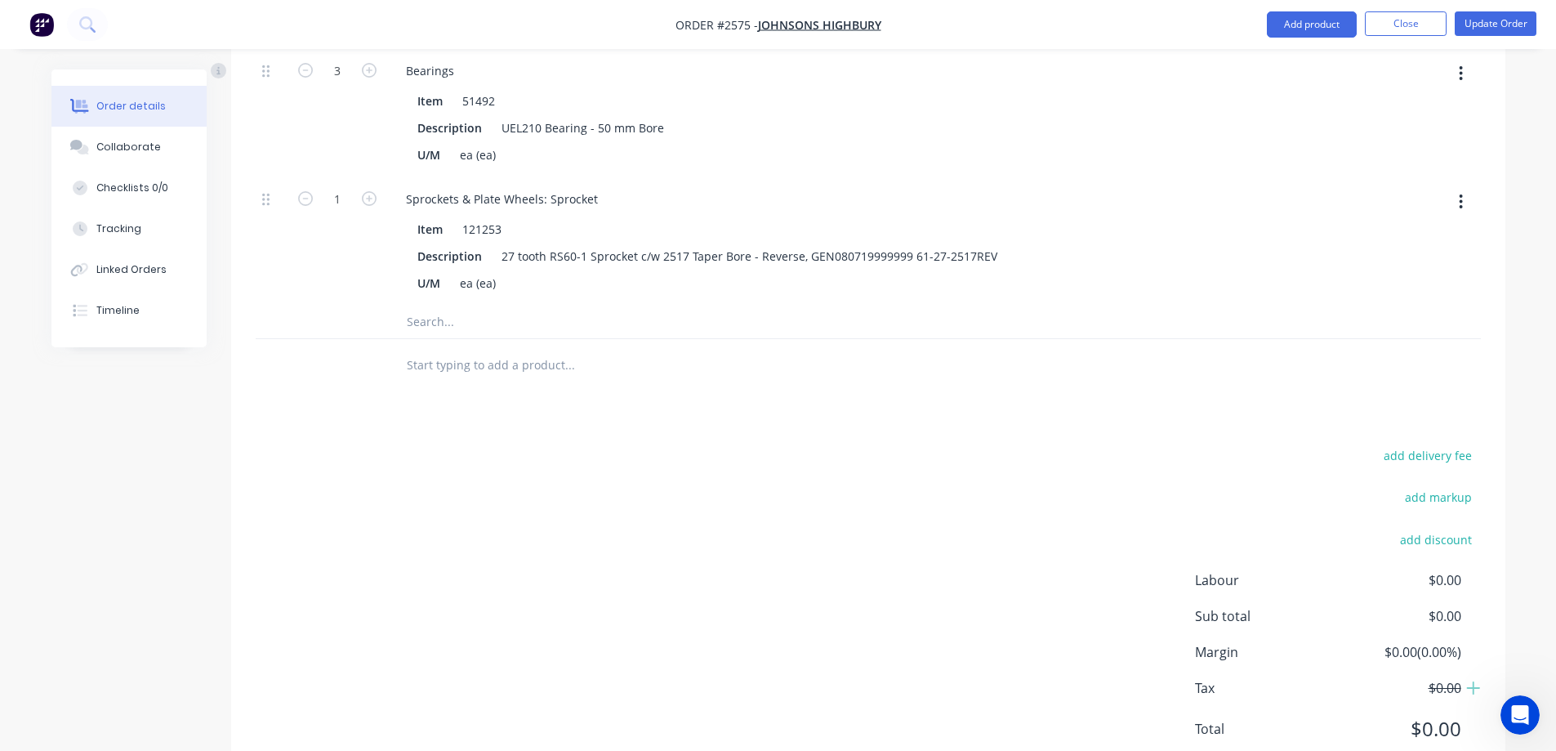
scroll to position [3679, 0]
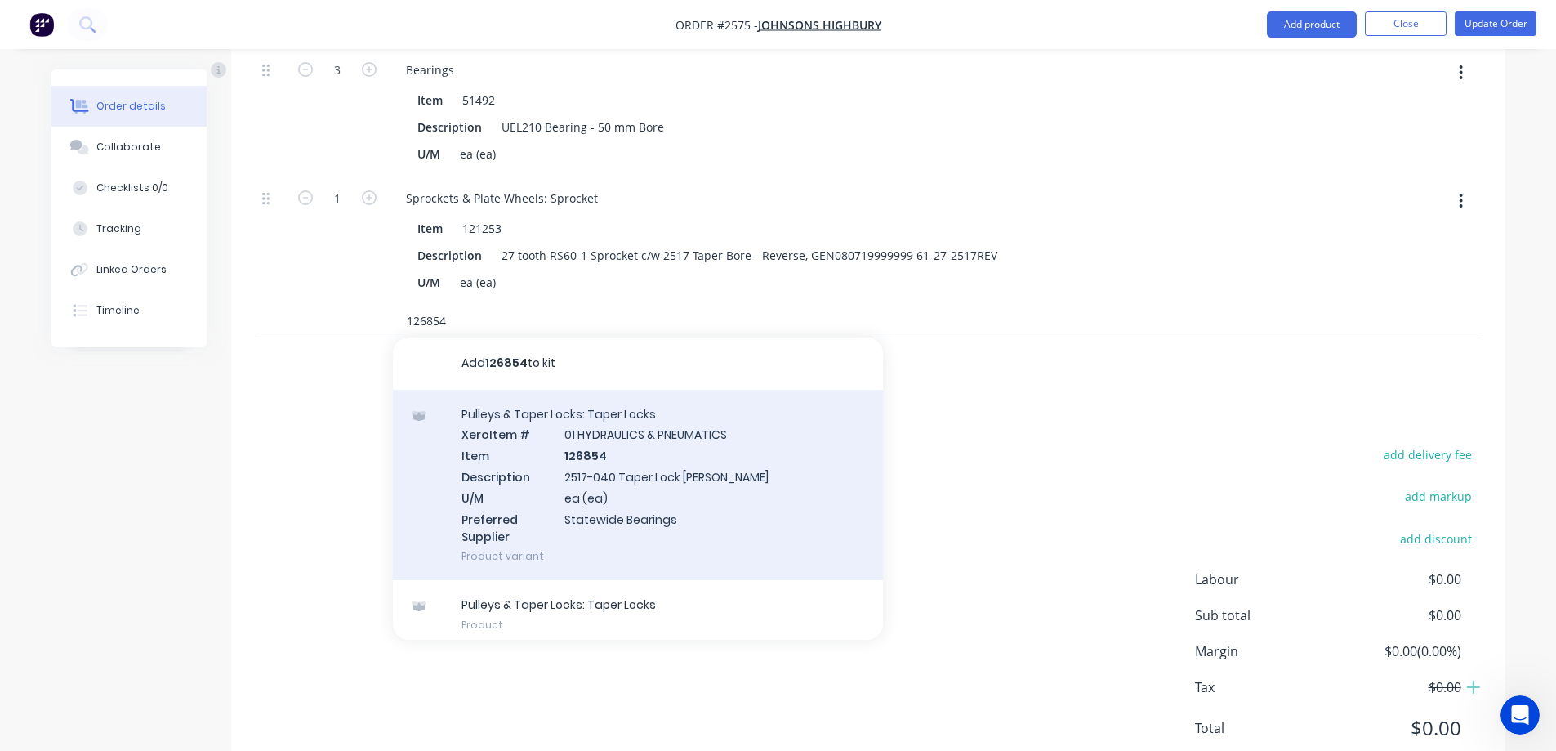
type input "126854"
click at [695, 426] on div "Pulleys & Taper Locks: Taper Locks Xero Item # 01 HYDRAULICS & PNEUMATICS Item …" at bounding box center [638, 485] width 490 height 191
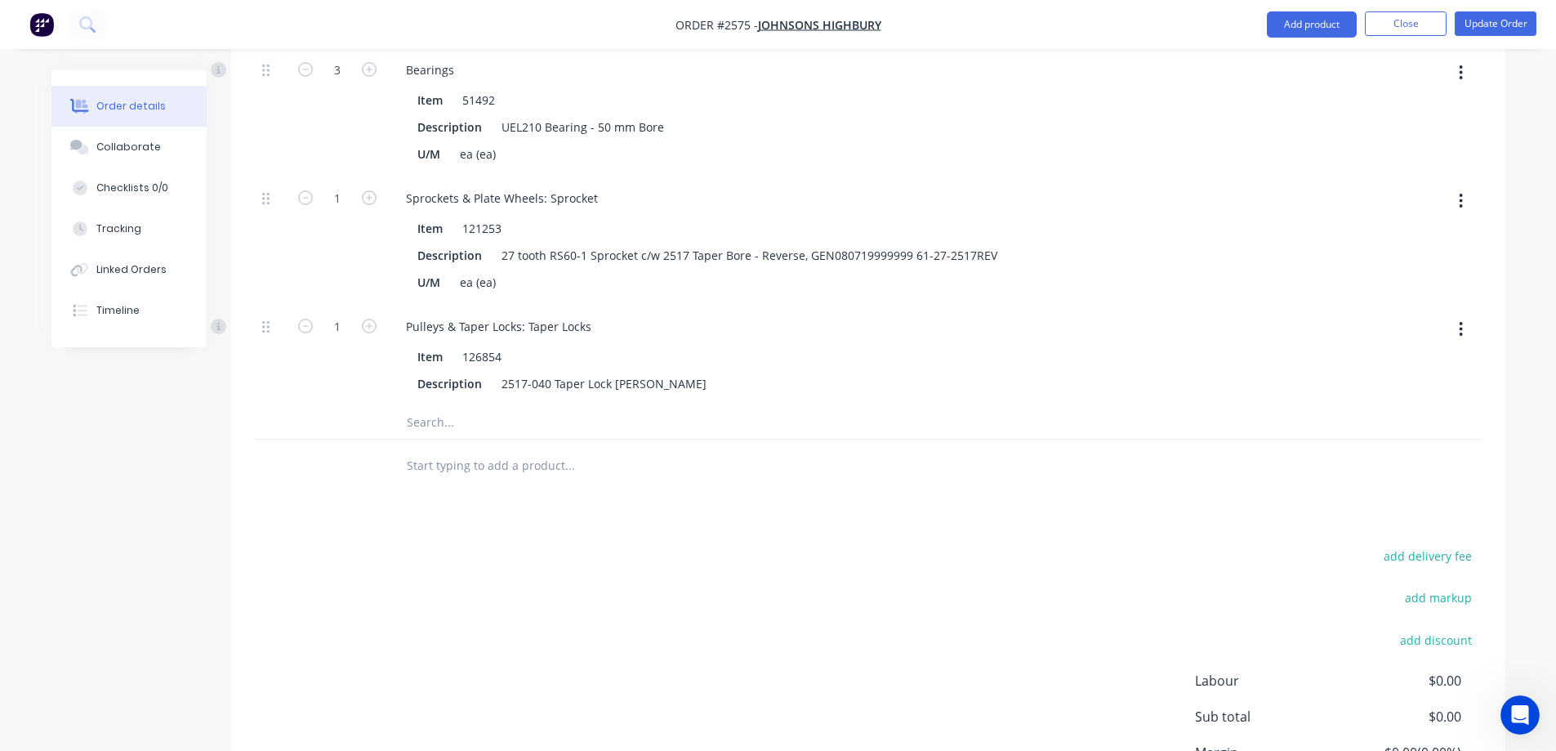
click at [446, 406] on input "text" at bounding box center [569, 422] width 327 height 33
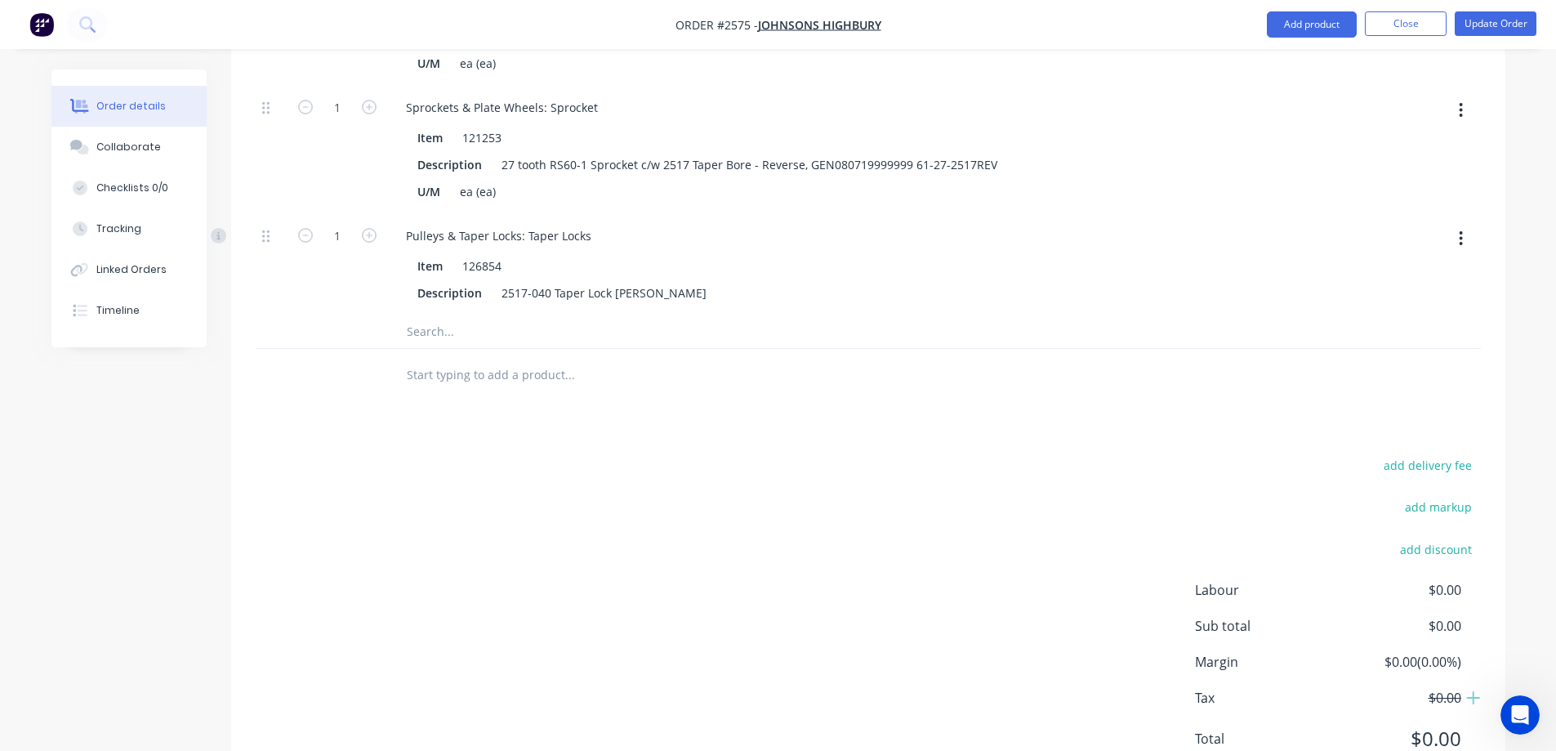
scroll to position [3781, 0]
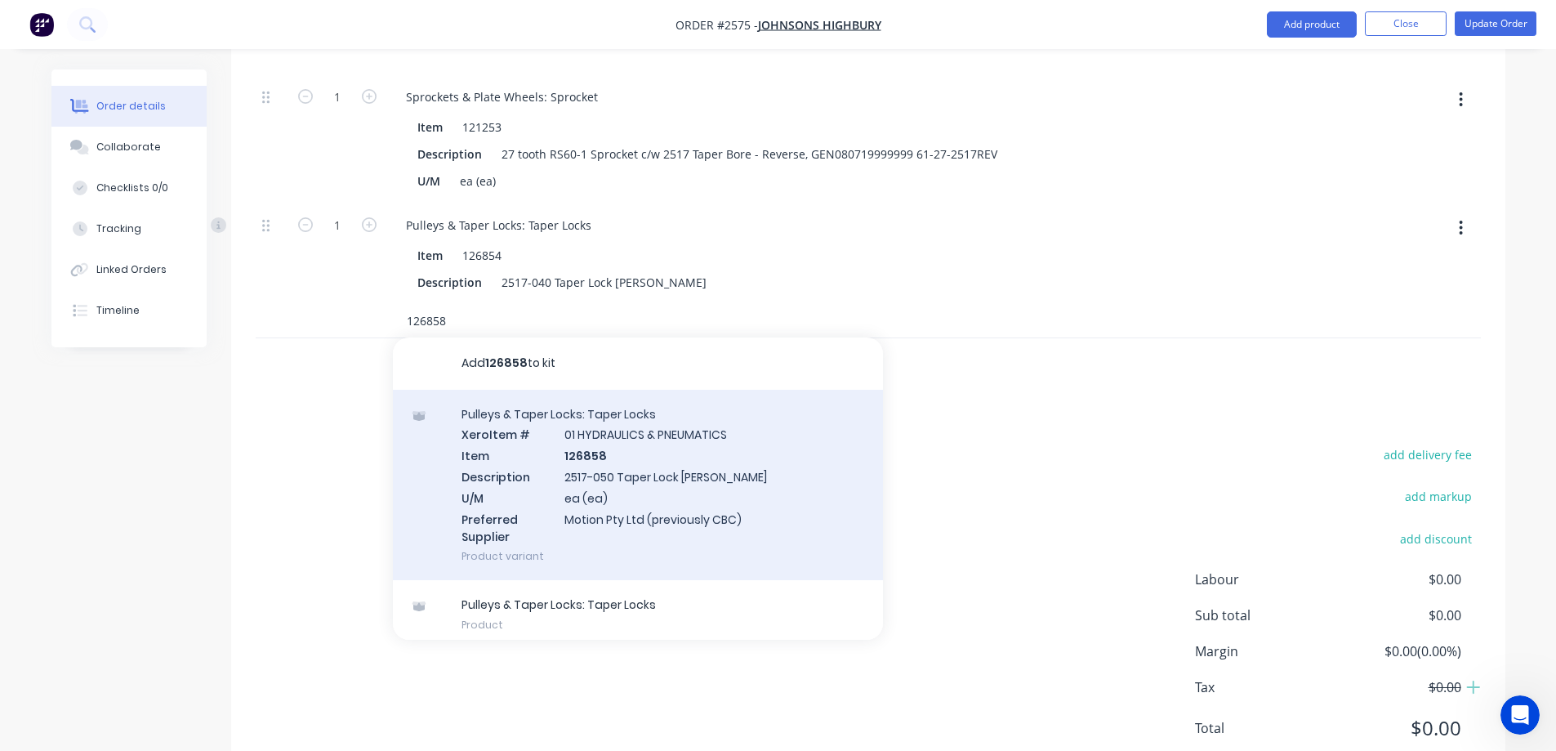
type input "126858"
click at [659, 423] on div "Pulleys & Taper Locks: Taper Locks Xero Item # 01 HYDRAULICS & PNEUMATICS Item …" at bounding box center [638, 485] width 490 height 191
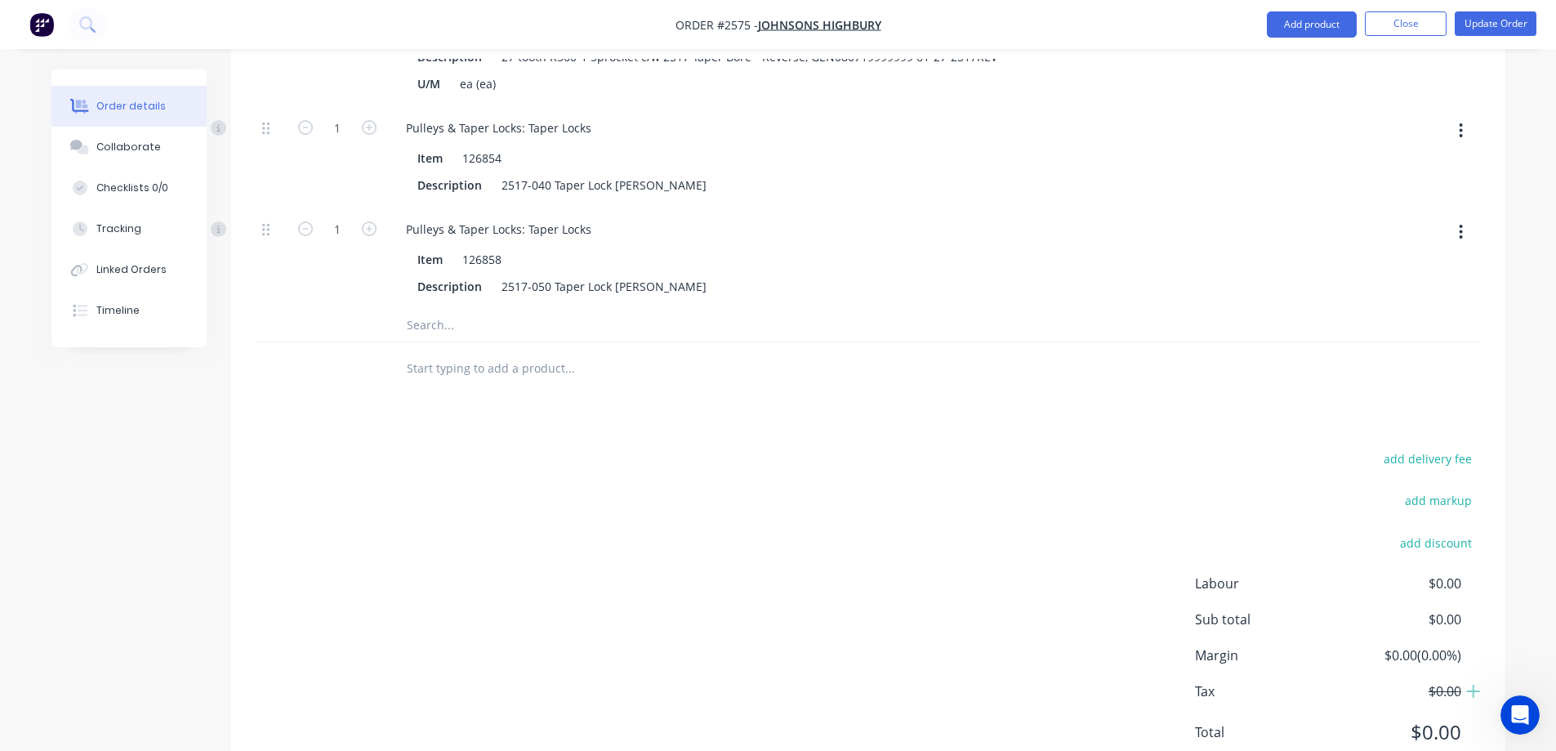
scroll to position [3882, 0]
click at [448, 305] on input "text" at bounding box center [569, 321] width 327 height 33
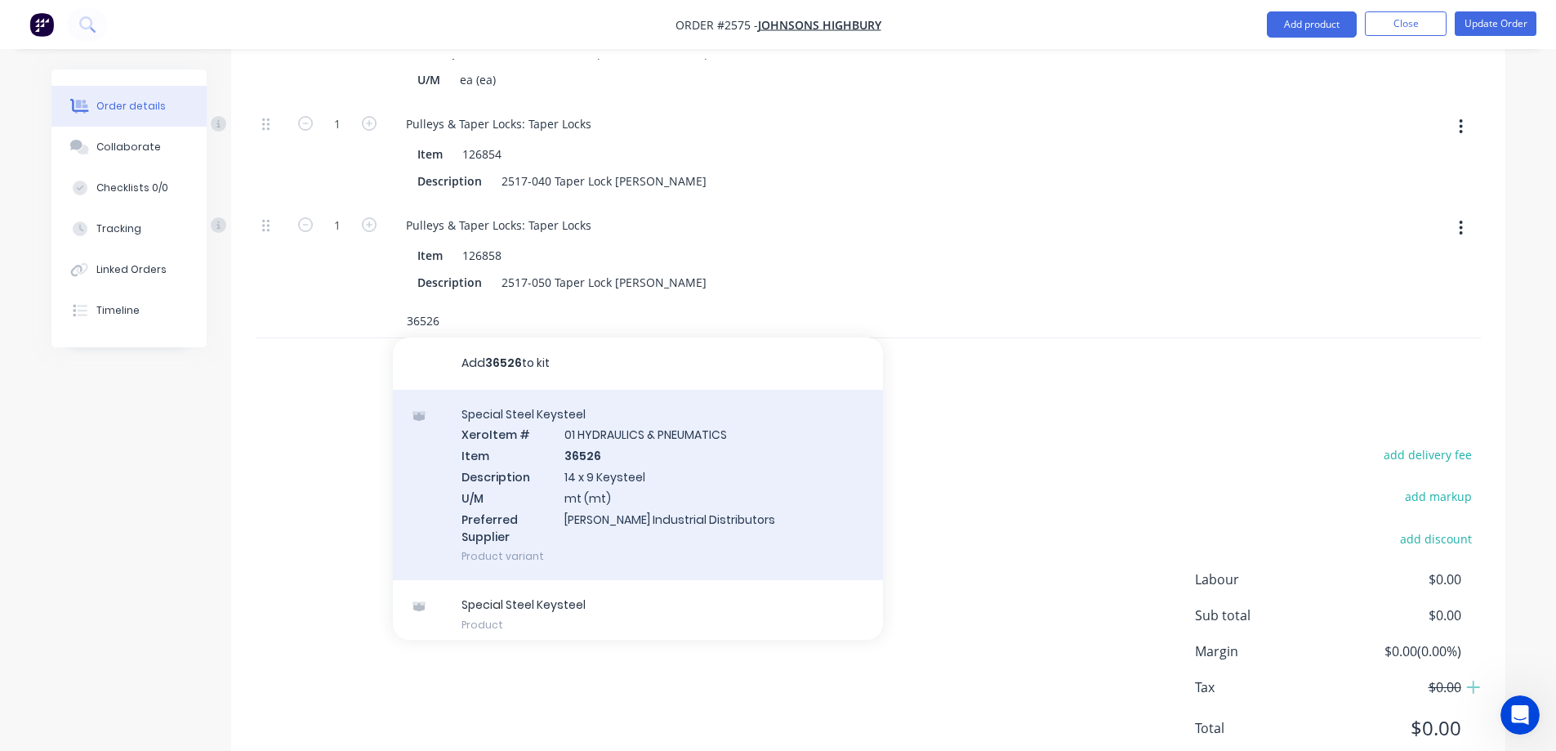
type input "36526"
click at [709, 412] on div "Special Steel Keysteel Xero Item # 01 HYDRAULICS & PNEUMATICS Item 36526 Descri…" at bounding box center [638, 485] width 490 height 191
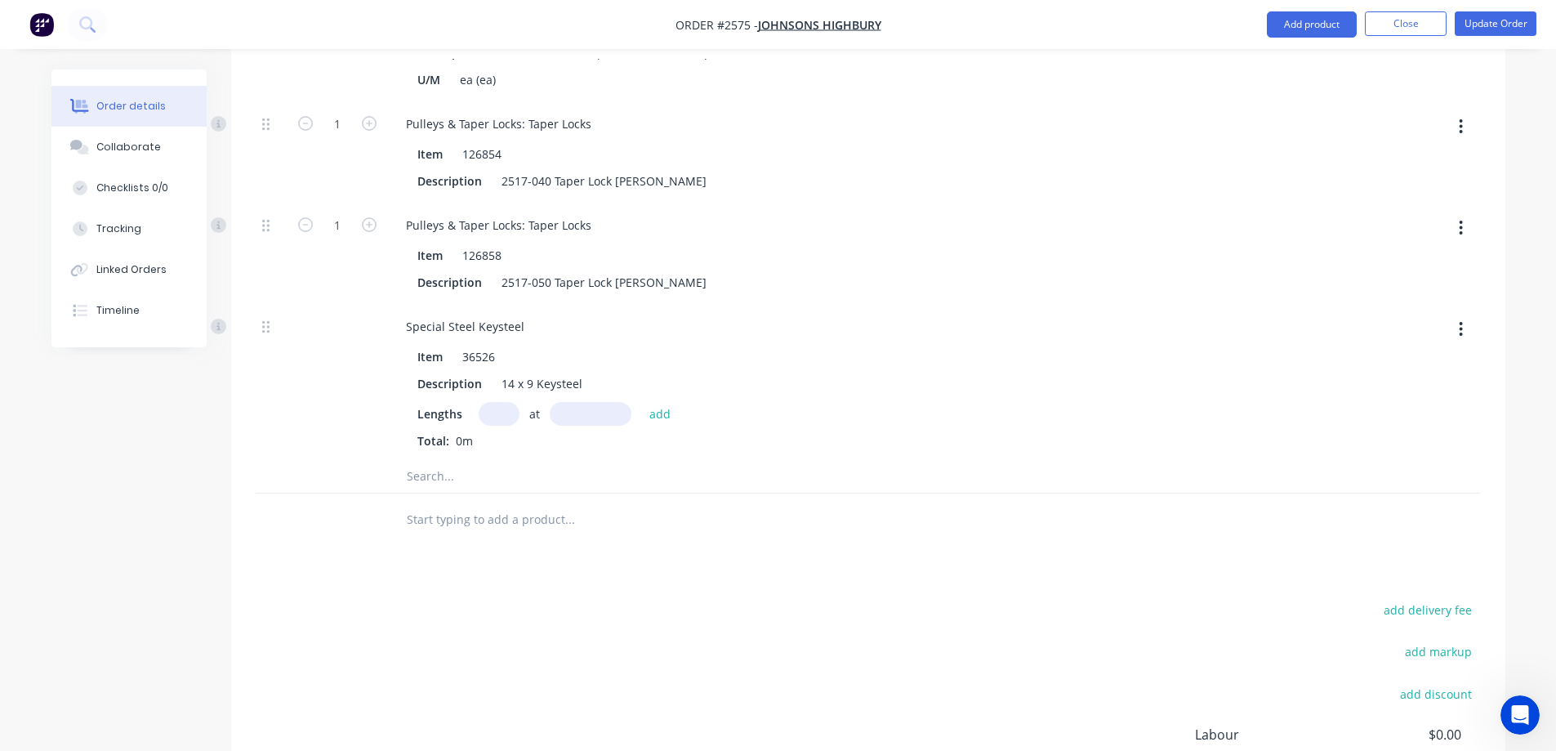
click at [510, 402] on input "text" at bounding box center [499, 414] width 41 height 24
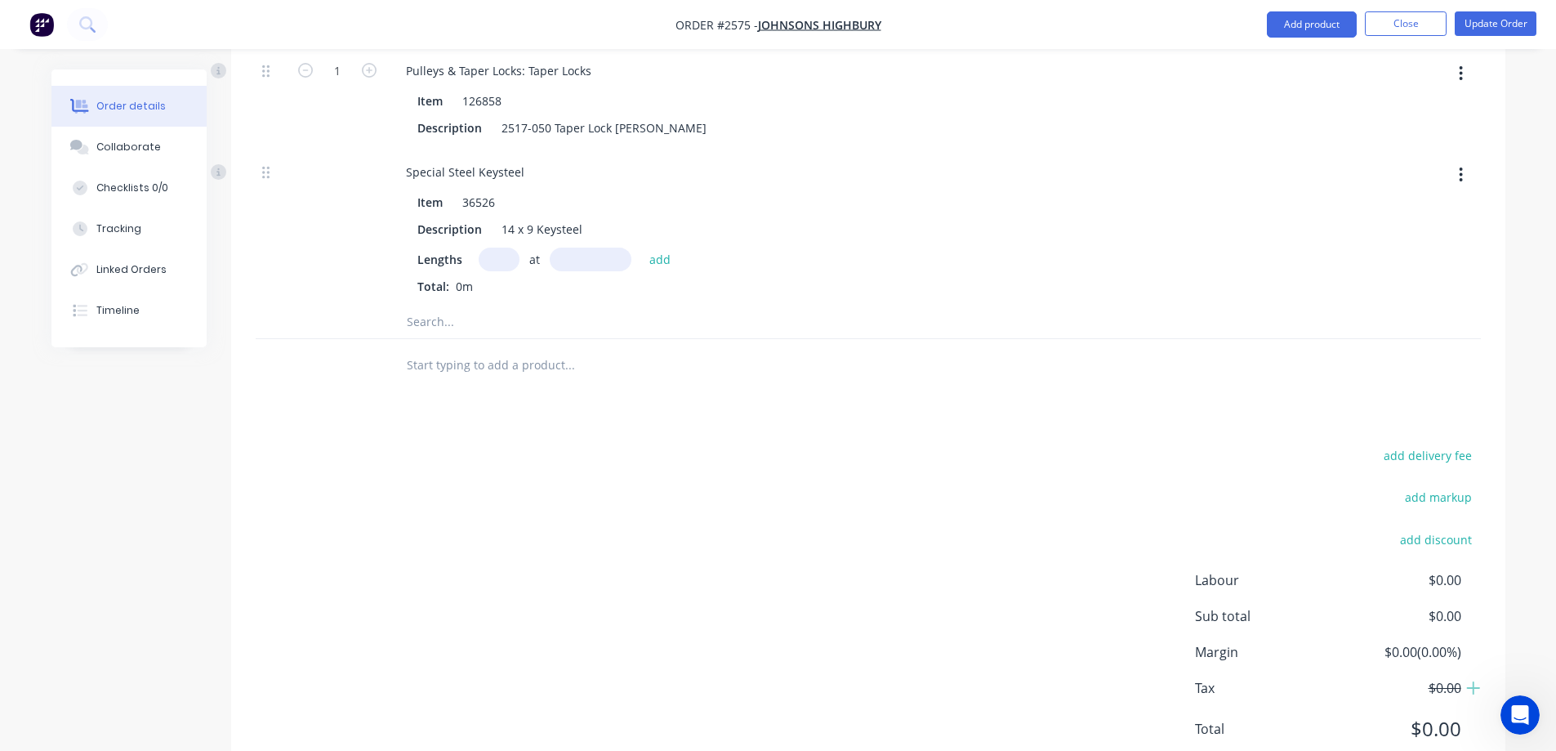
scroll to position [4037, 0]
type input "1"
type input "162mm"
click at [661, 247] on button "add" at bounding box center [660, 258] width 38 height 22
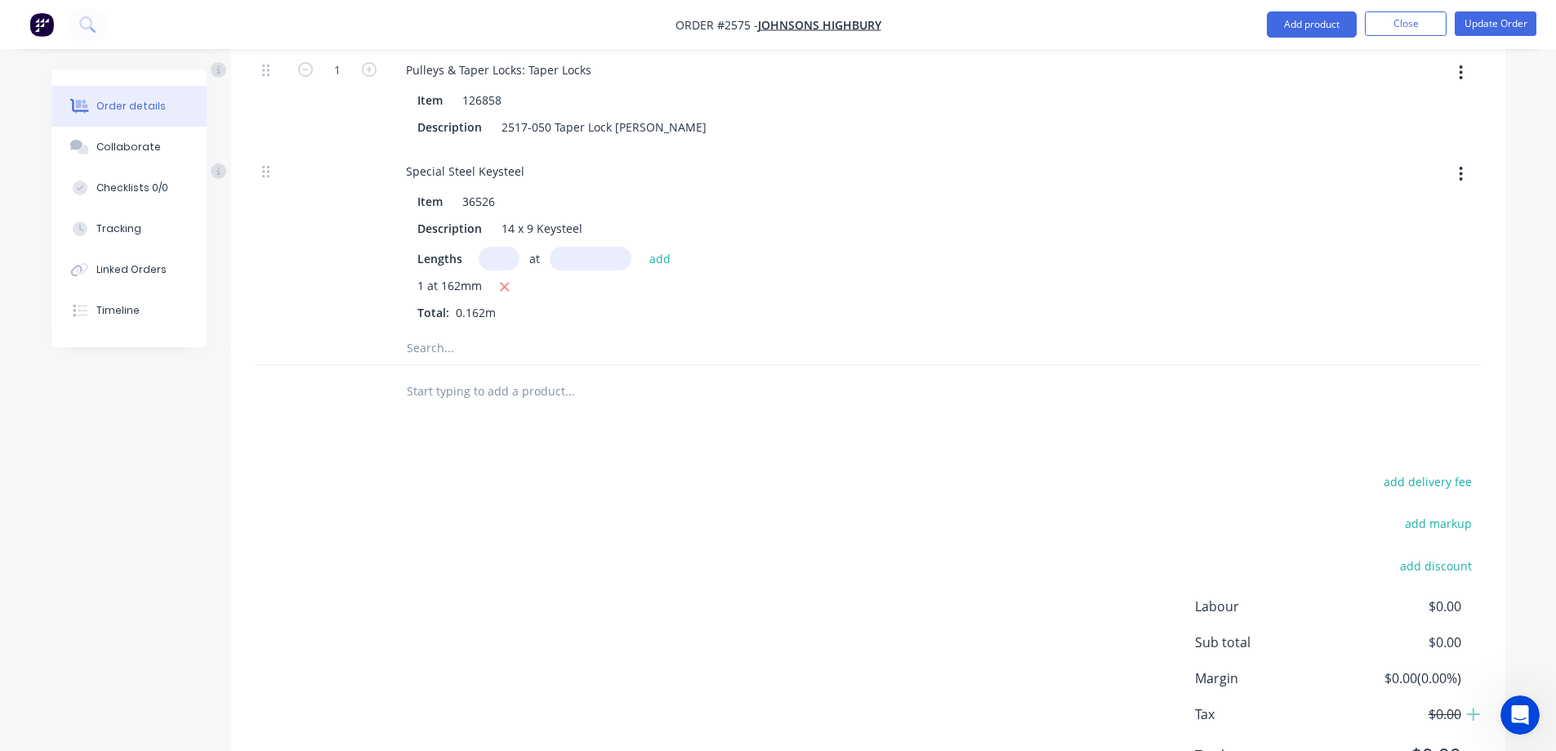
click at [500, 247] on input "text" at bounding box center [499, 259] width 41 height 24
type input "1"
type input "25mm"
click at [657, 247] on button "add" at bounding box center [660, 258] width 38 height 22
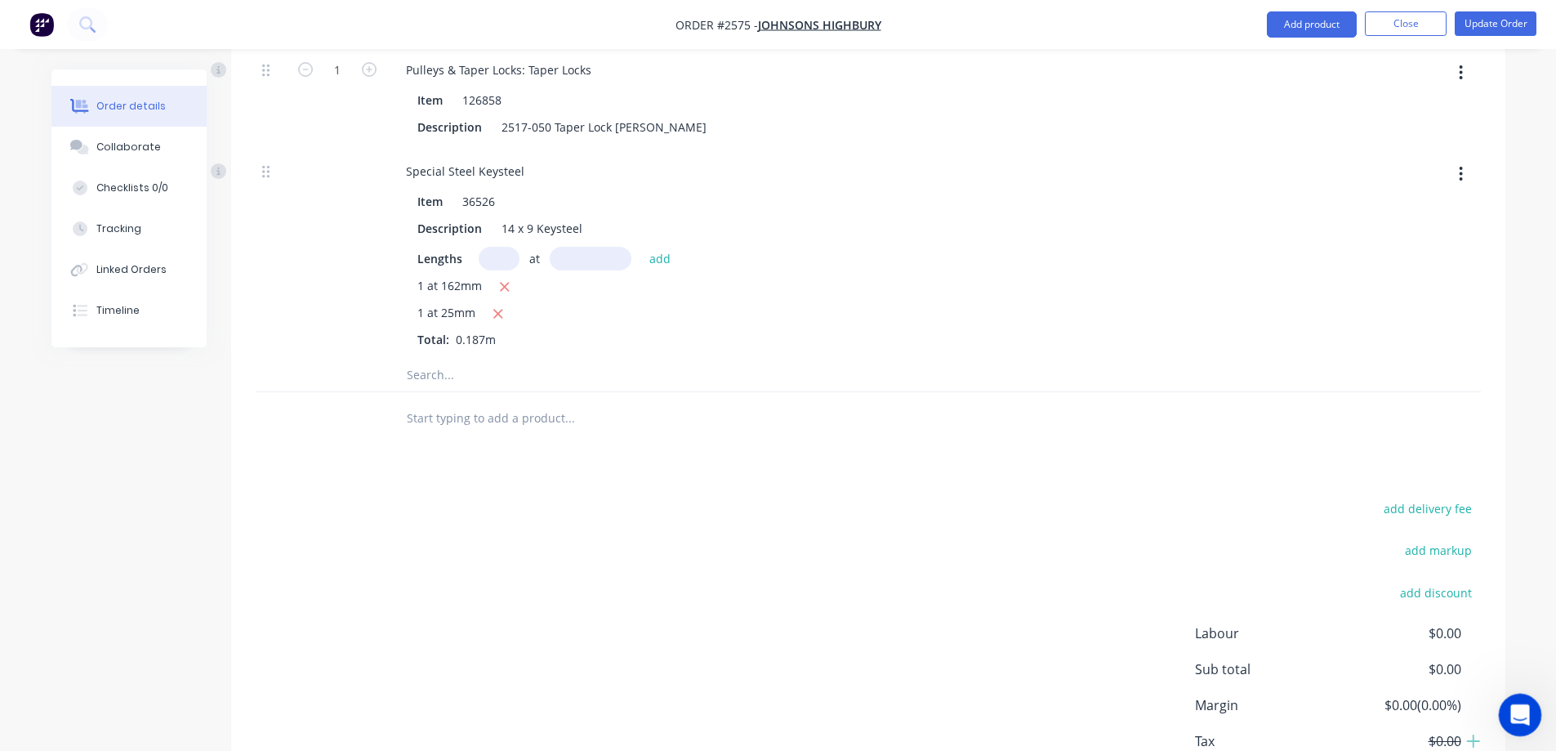
click at [1510, 704] on icon "Open Intercom Messenger" at bounding box center [1517, 712] width 27 height 27
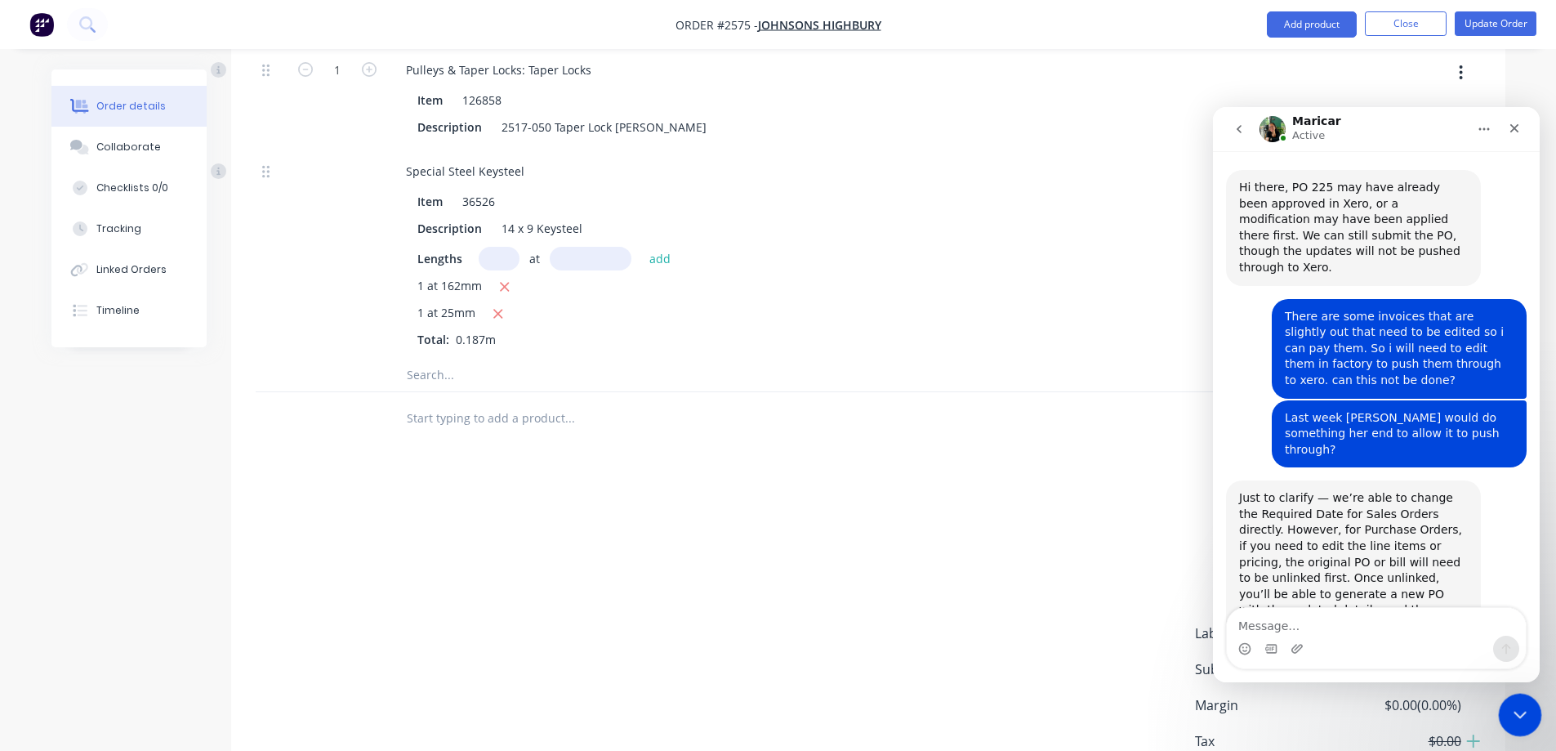
scroll to position [237, 0]
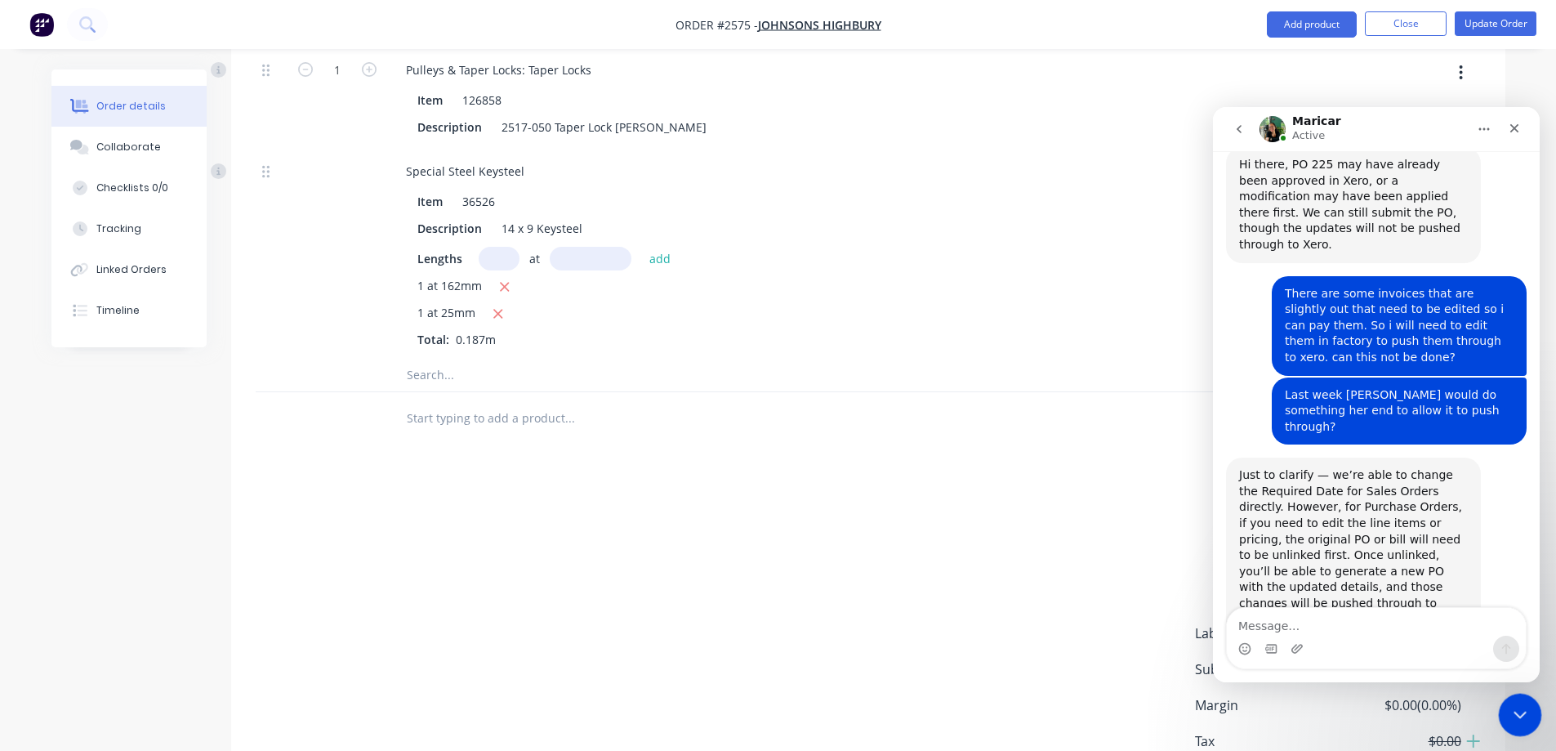
click at [1512, 702] on icon "Close Intercom Messenger" at bounding box center [1518, 712] width 20 height 20
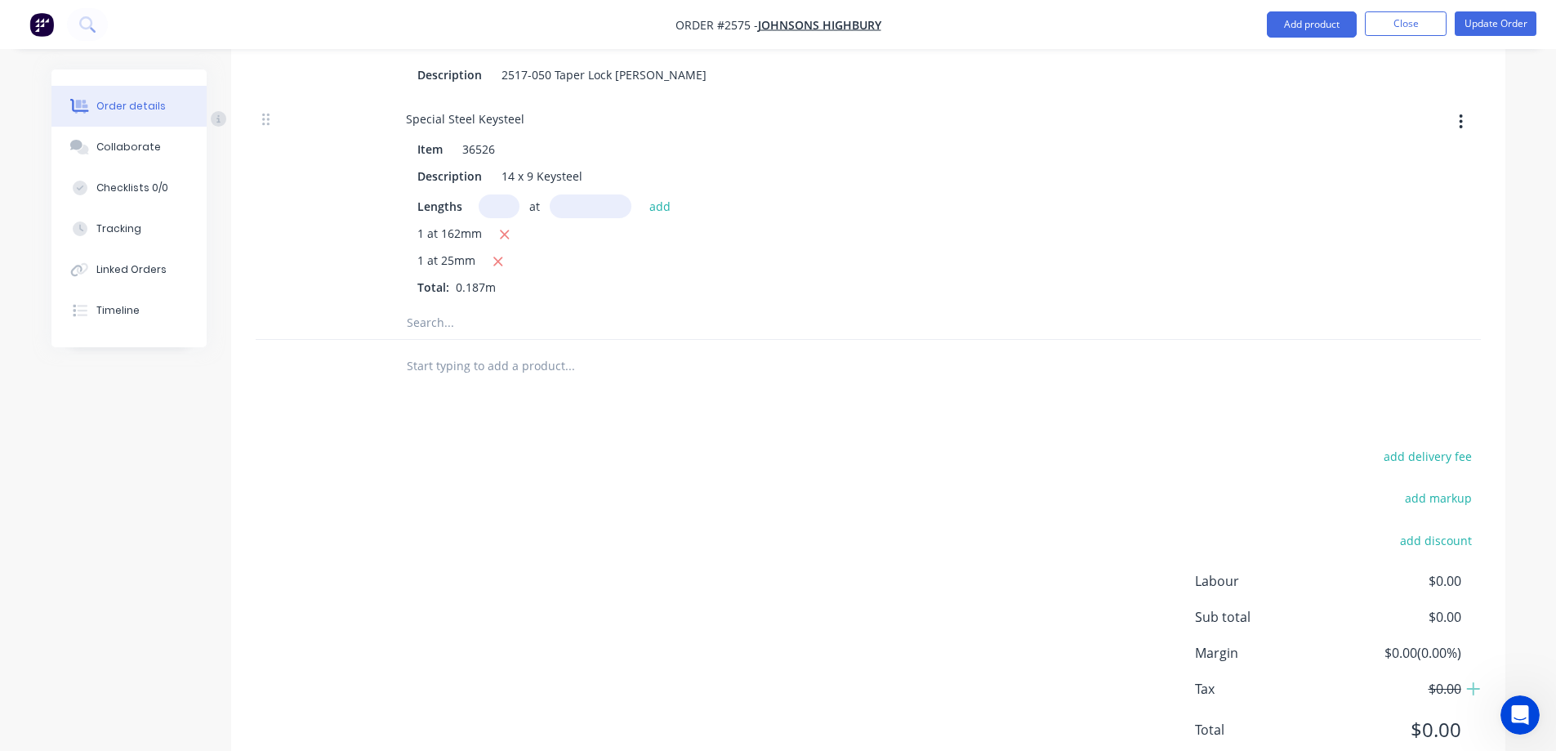
scroll to position [4091, 0]
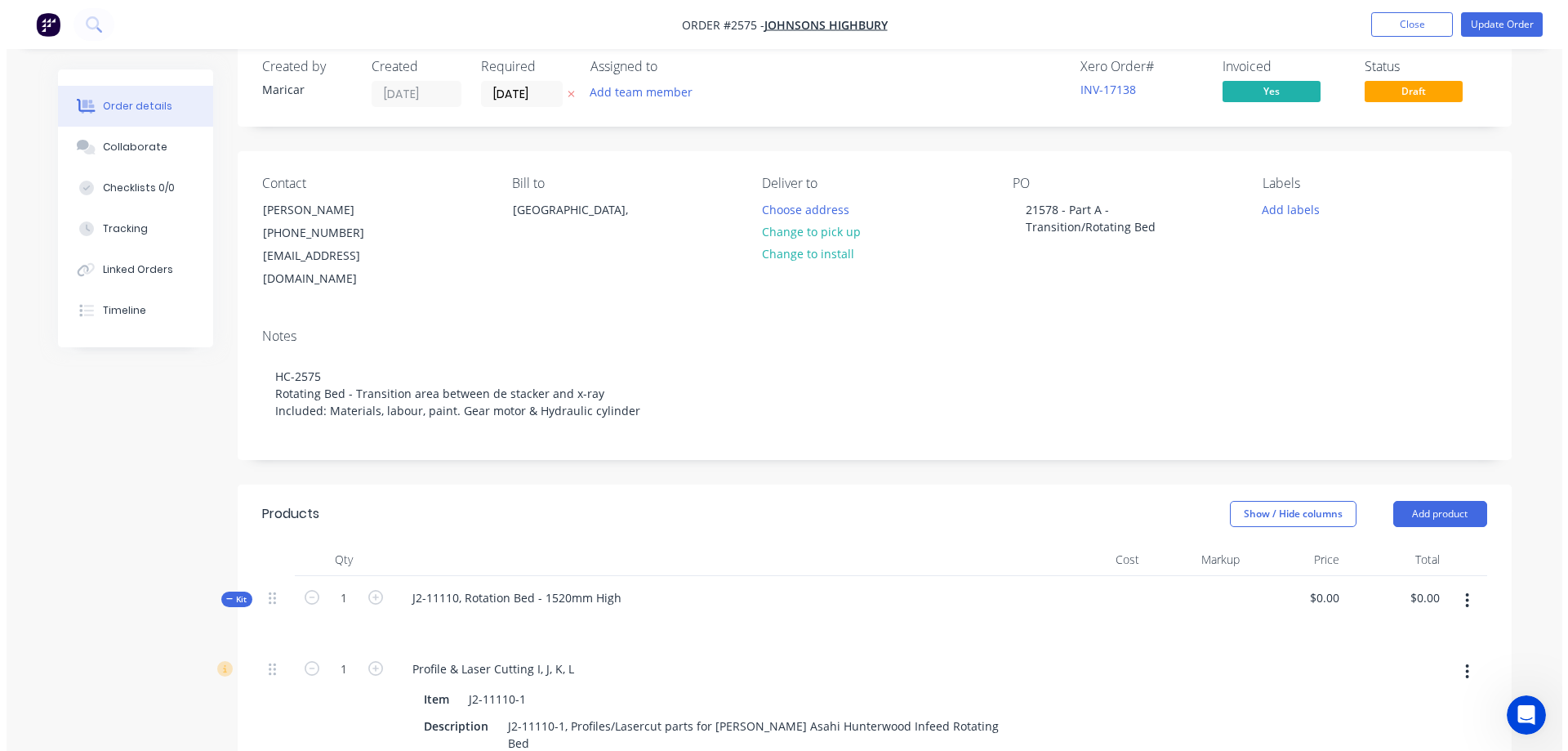
scroll to position [0, 0]
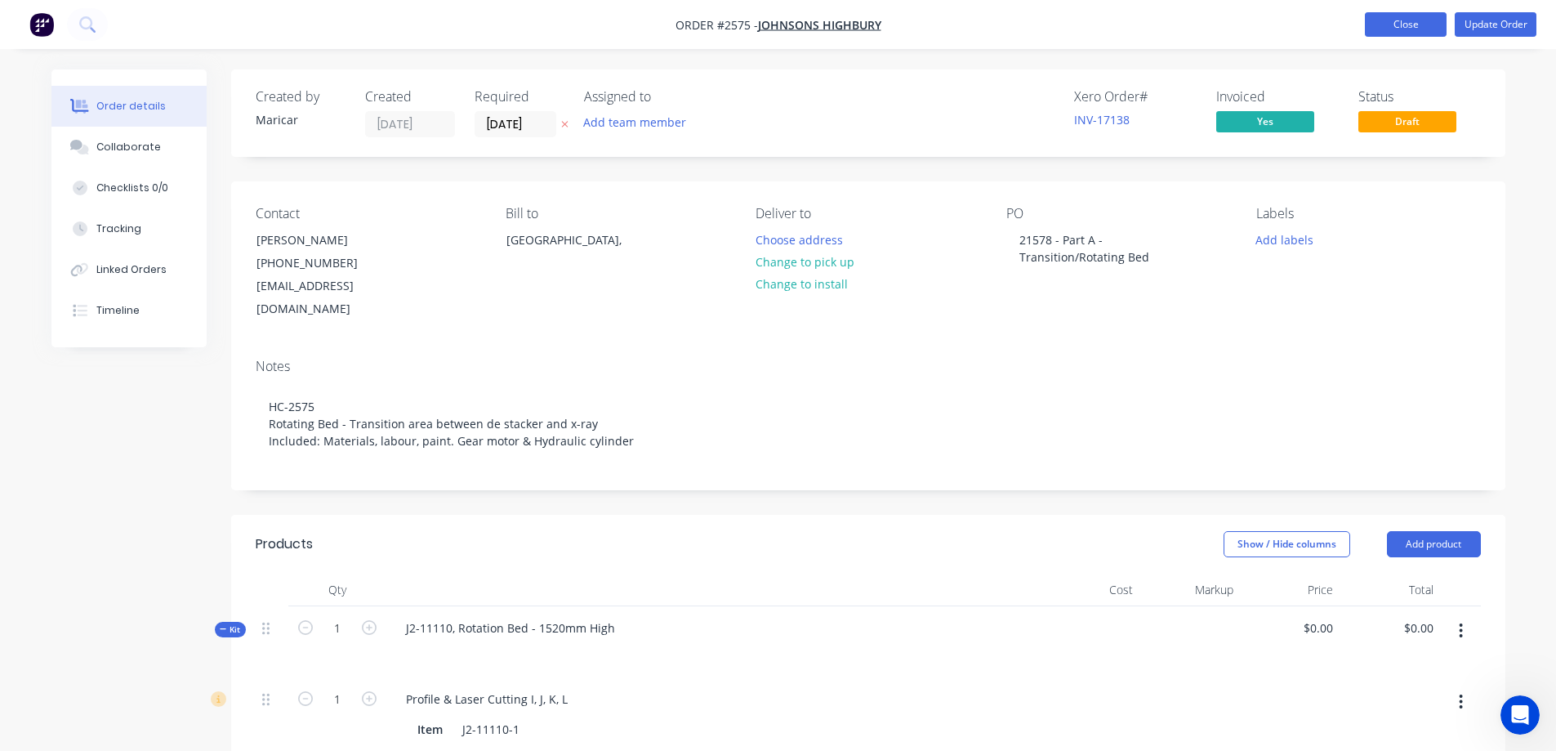
click at [1431, 22] on button "Close" at bounding box center [1406, 24] width 82 height 25
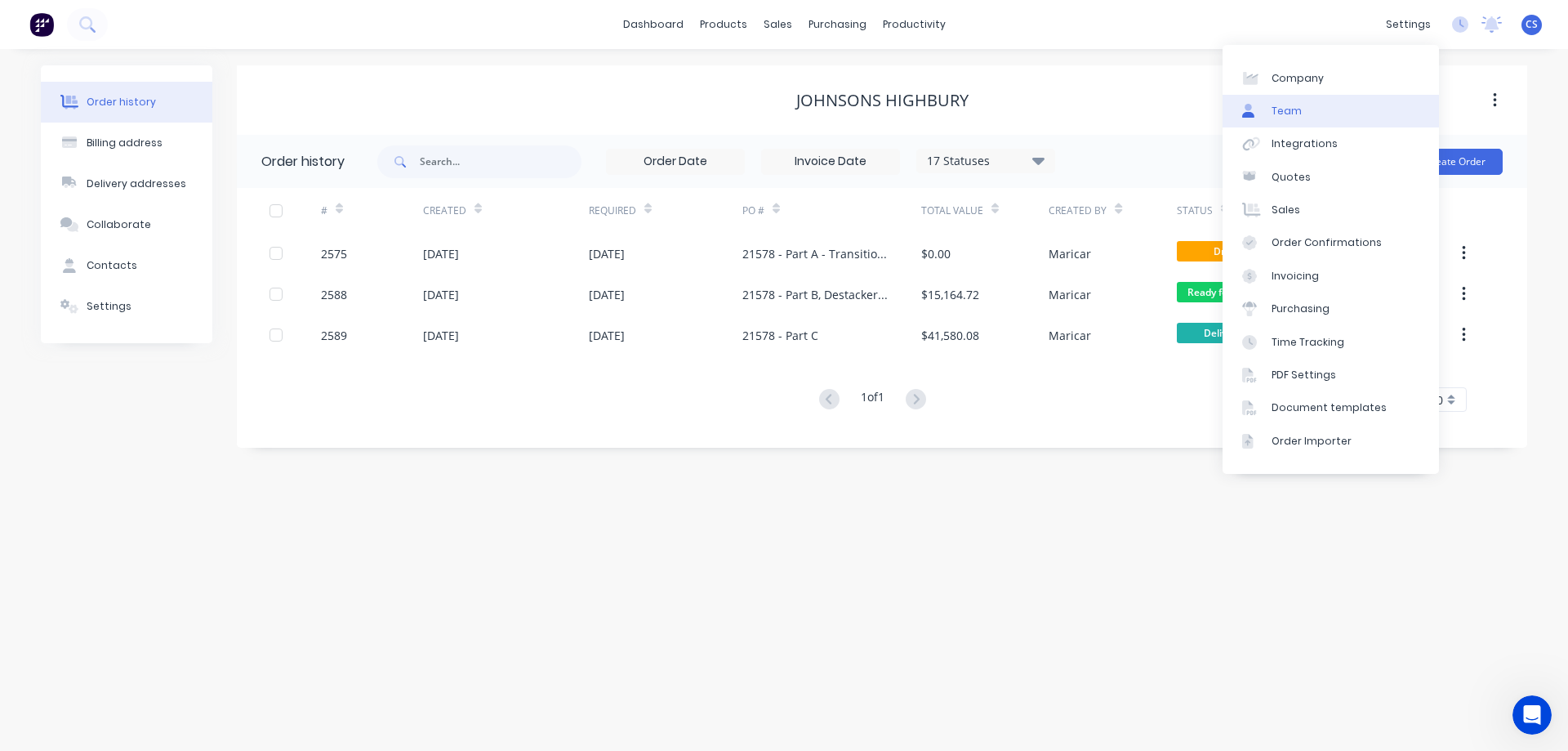
click at [1336, 109] on link "Team" at bounding box center [1331, 111] width 216 height 33
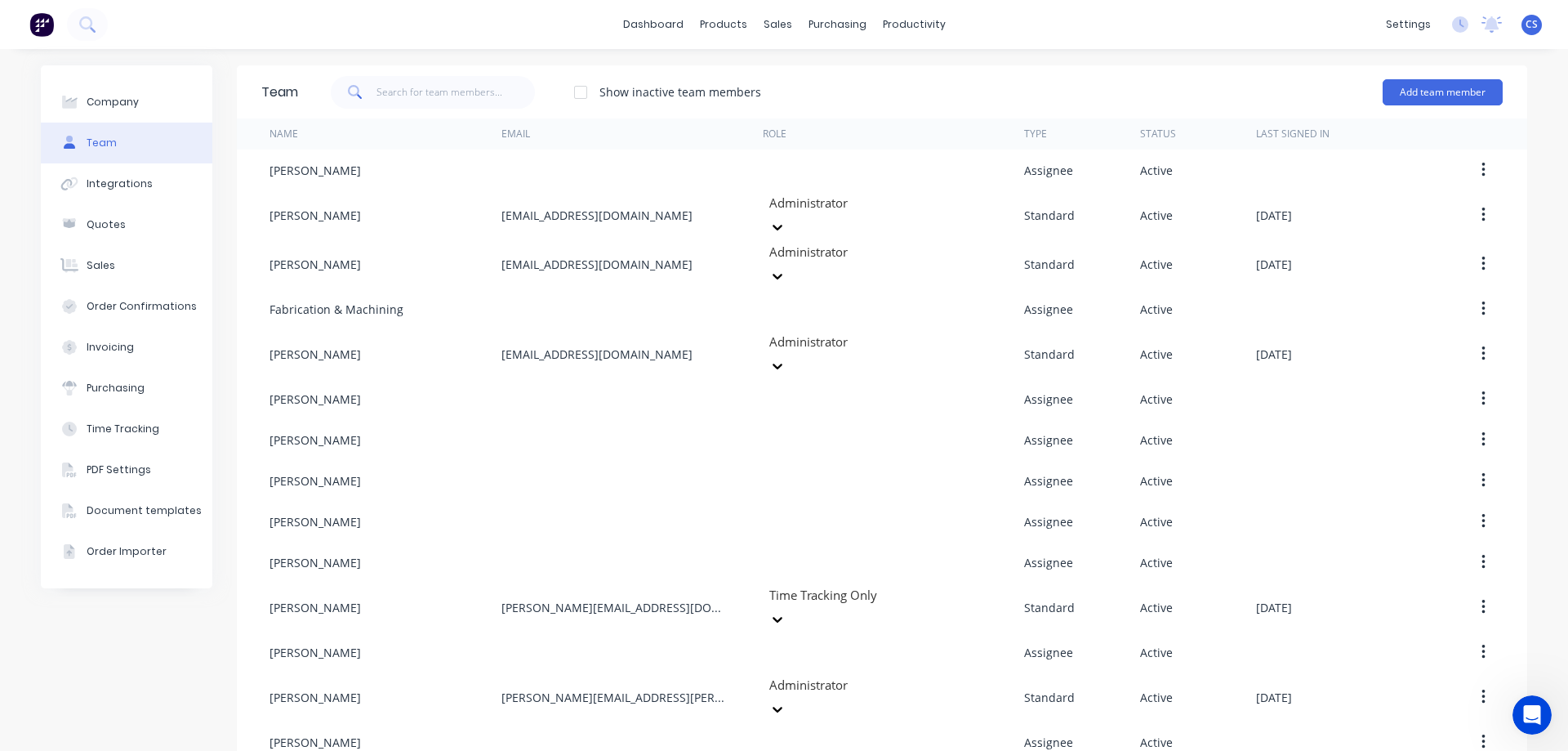
click at [43, 29] on img at bounding box center [41, 24] width 25 height 25
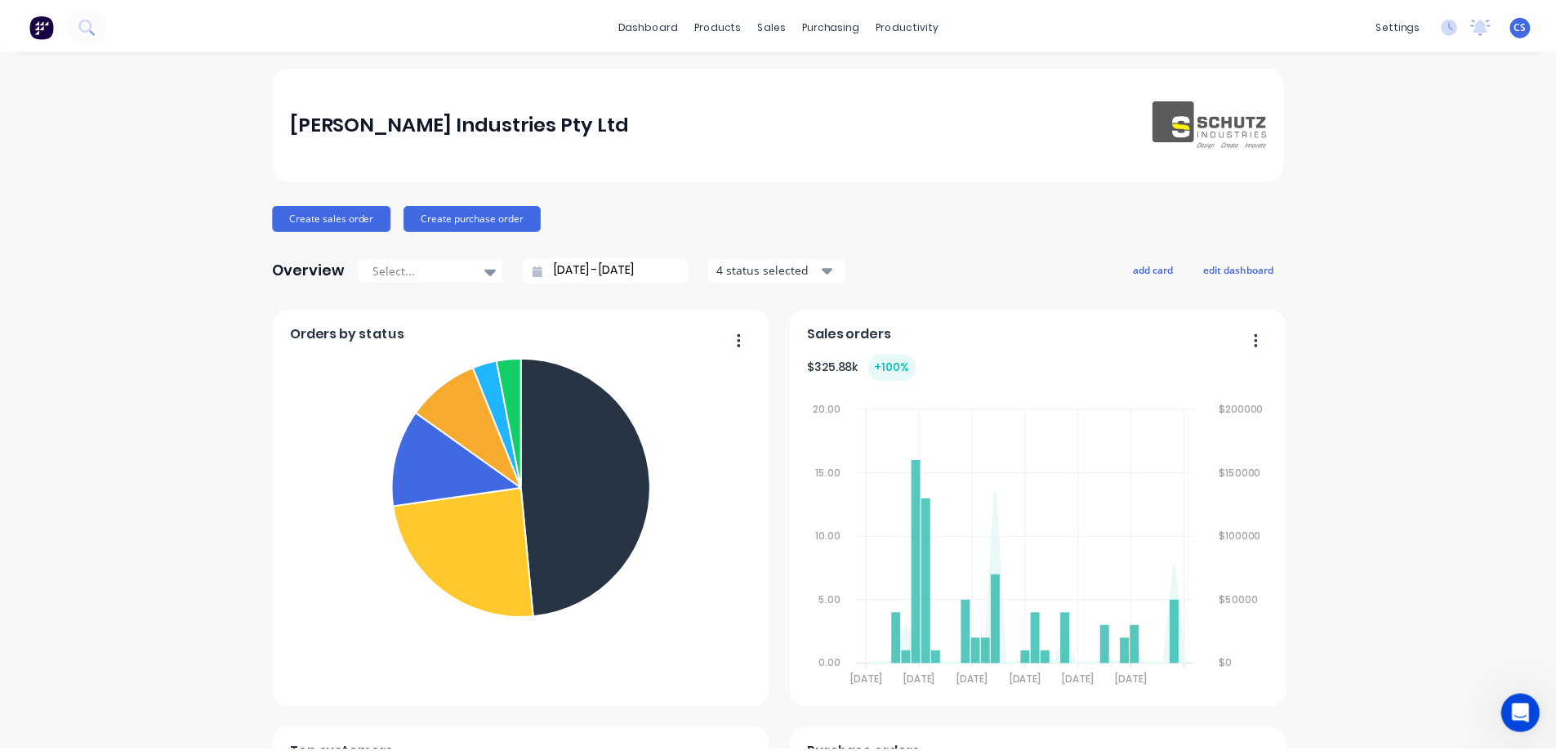
scroll to position [237, 0]
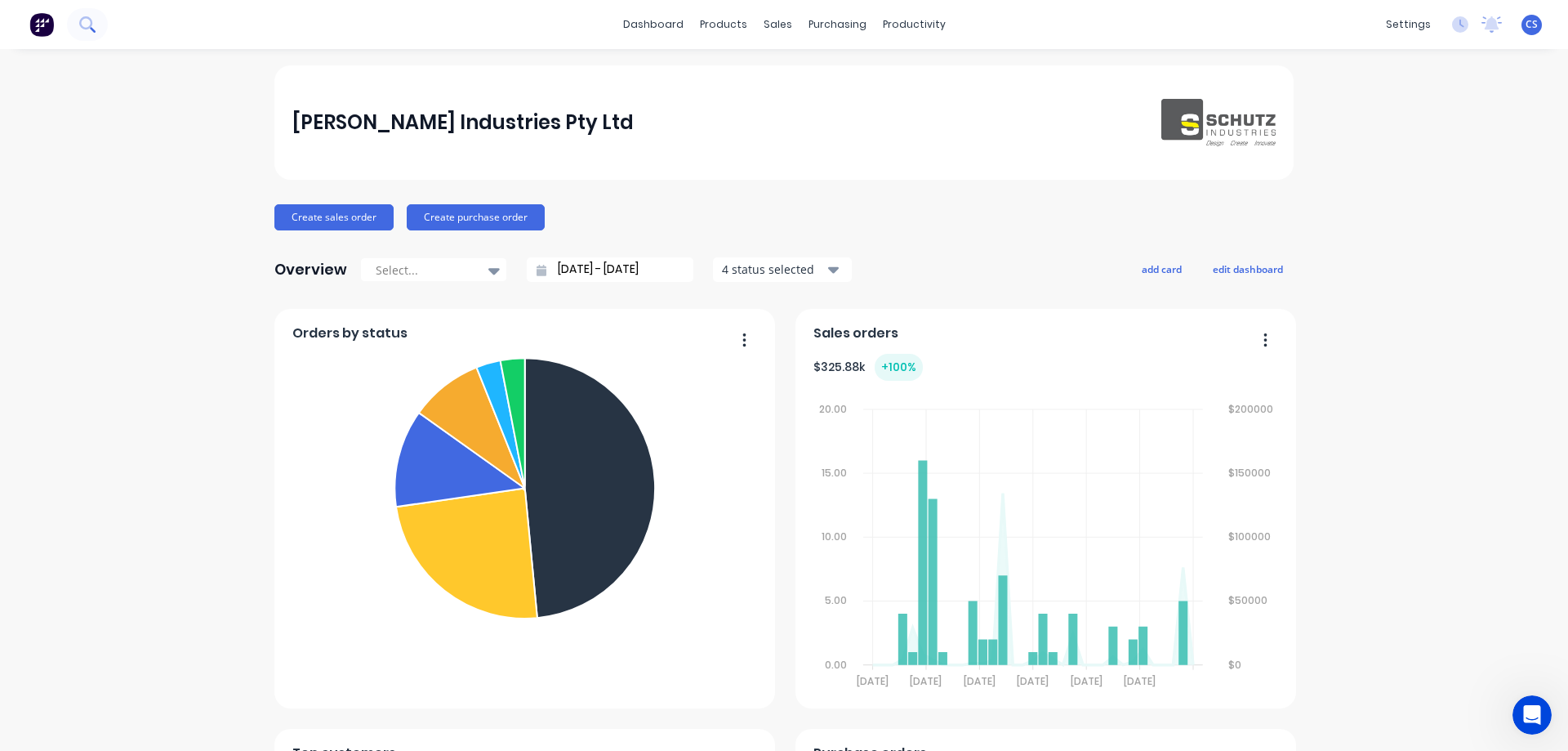
click at [93, 19] on icon at bounding box center [87, 24] width 16 height 16
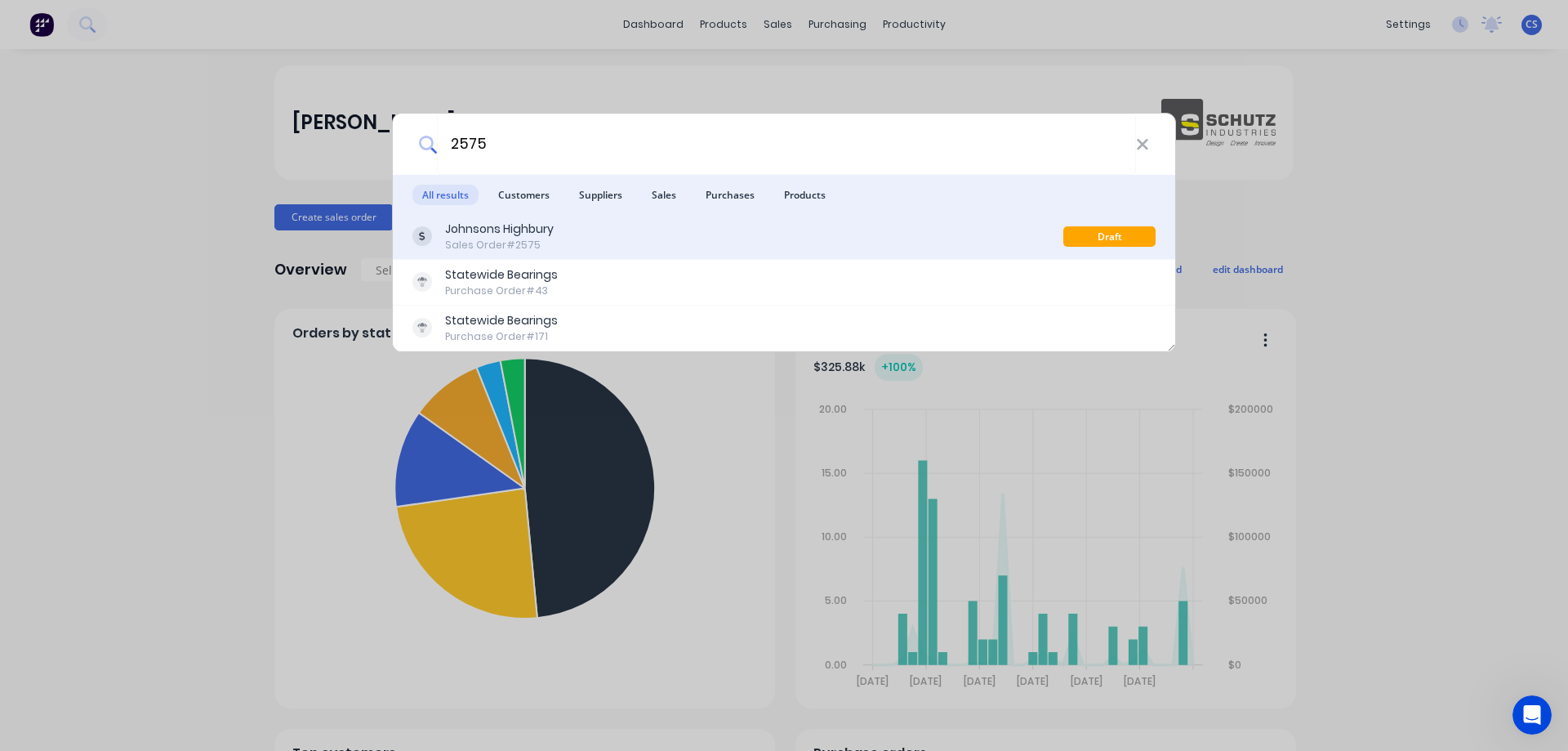
type input "2575"
click at [711, 234] on div "Johnsons Highbury Sales Order #2575" at bounding box center [737, 237] width 651 height 32
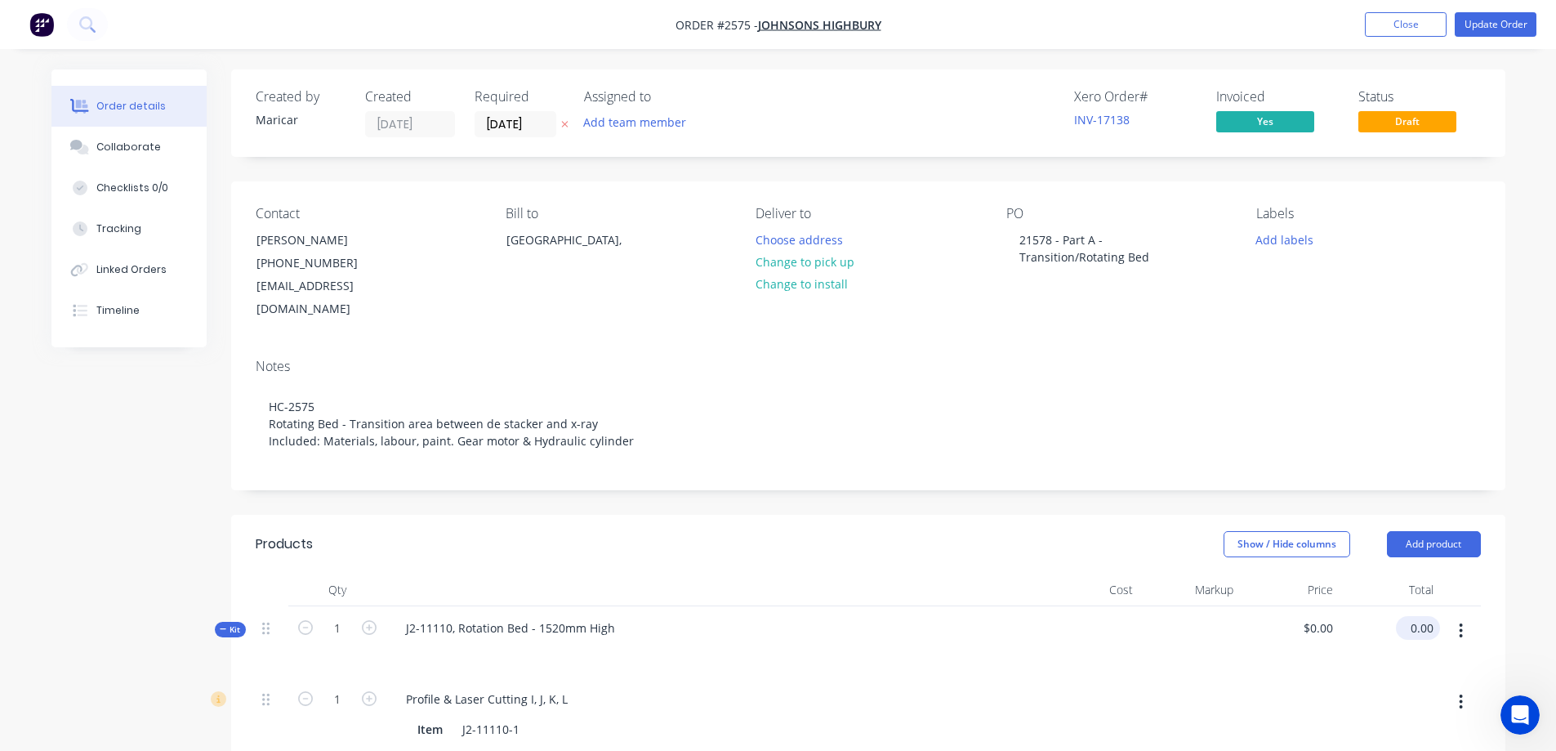
click at [1425, 616] on input "0.00" at bounding box center [1421, 628] width 38 height 24
type input "$0.00"
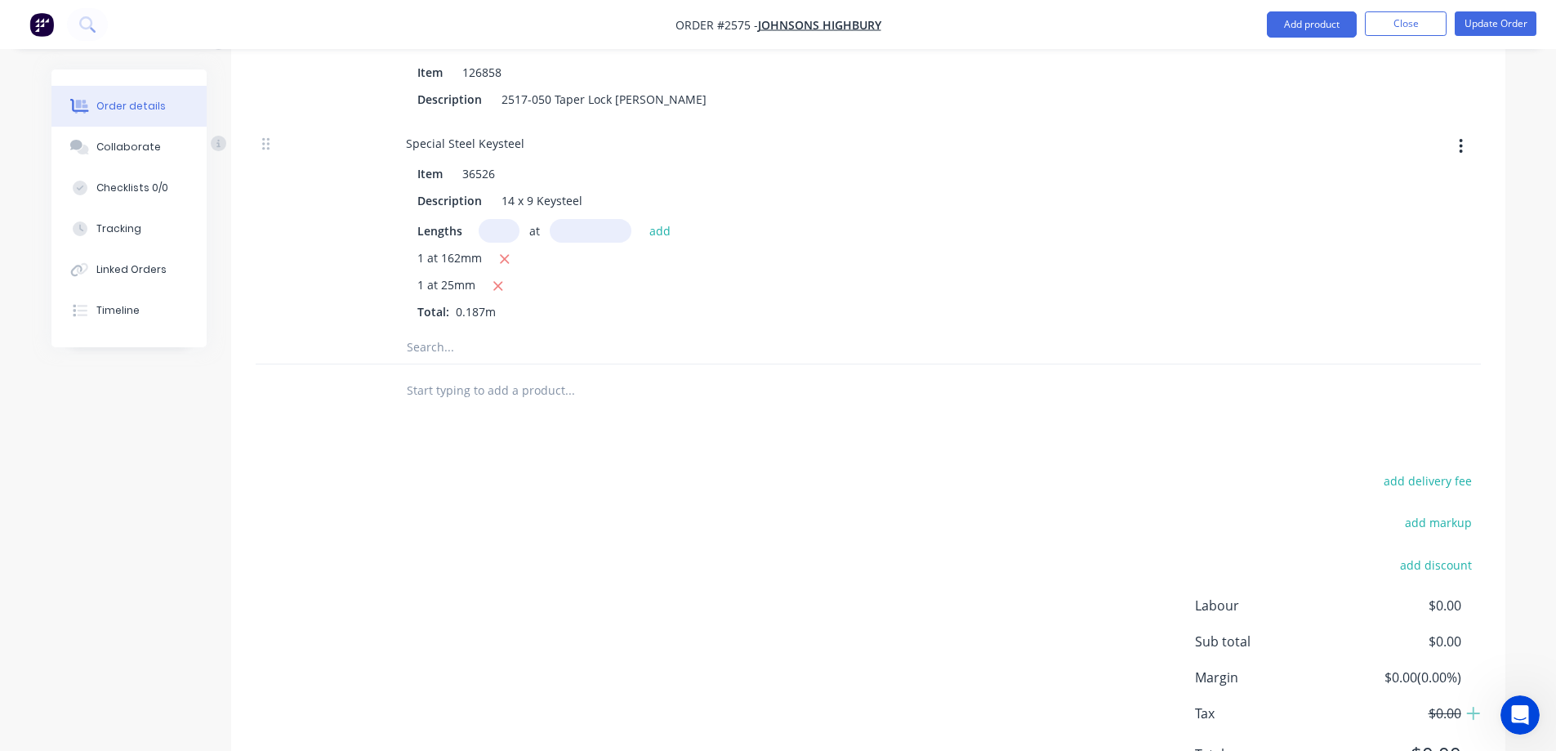
scroll to position [4091, 0]
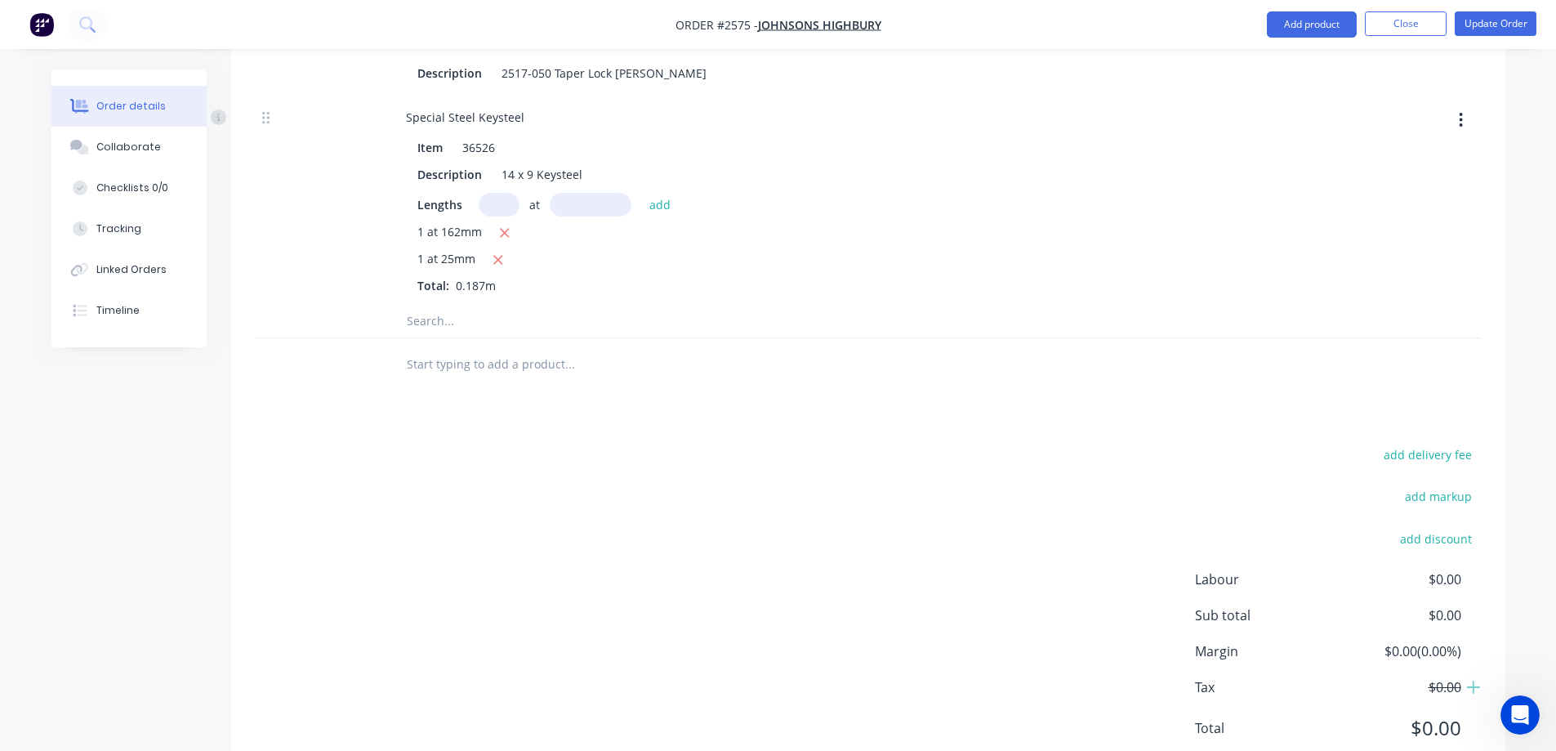
click at [435, 305] on input "text" at bounding box center [569, 321] width 327 height 33
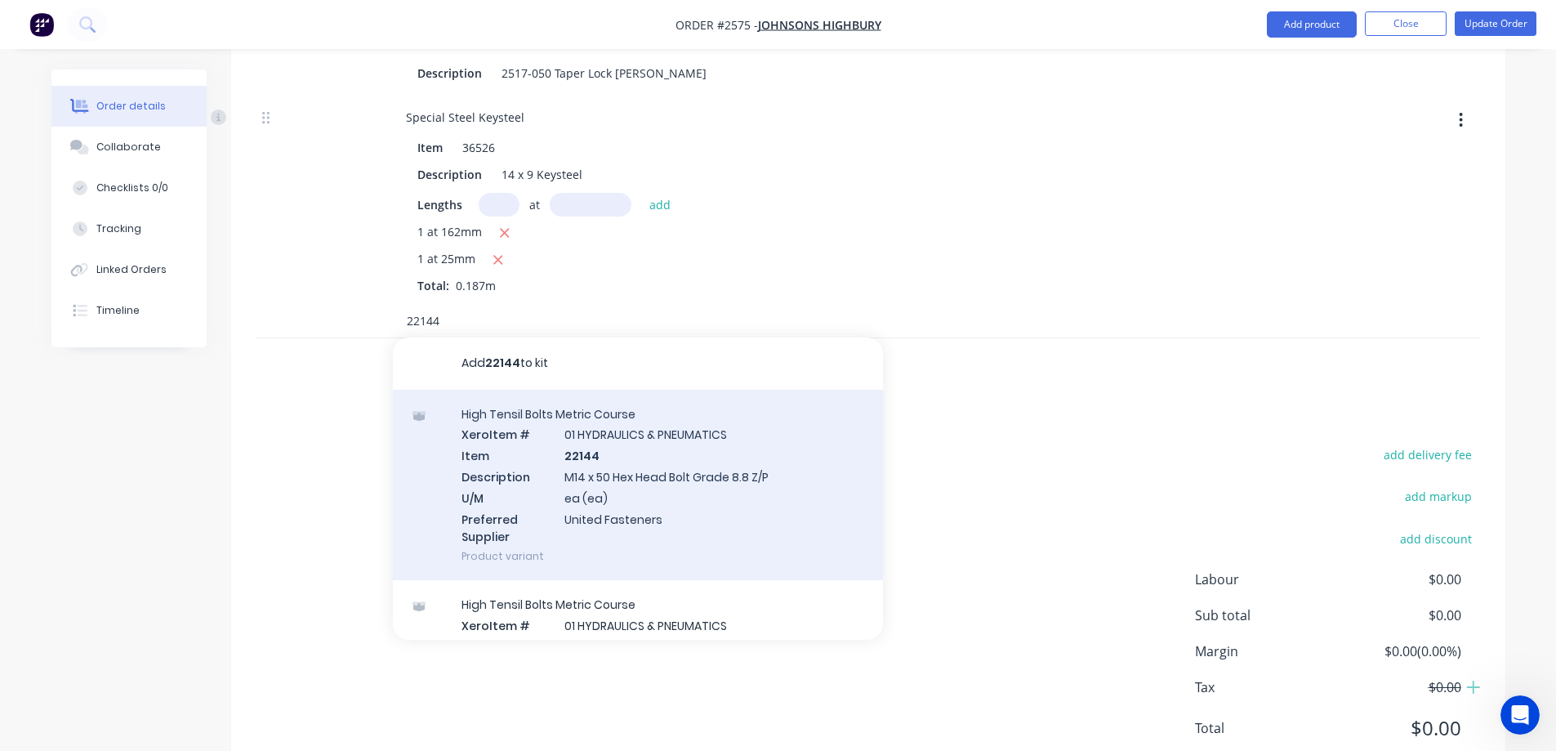
type input "22144"
click at [680, 390] on div "High Tensil Bolts Metric Course Xero Item # 01 HYDRAULICS & PNEUMATICS Item 221…" at bounding box center [638, 485] width 490 height 191
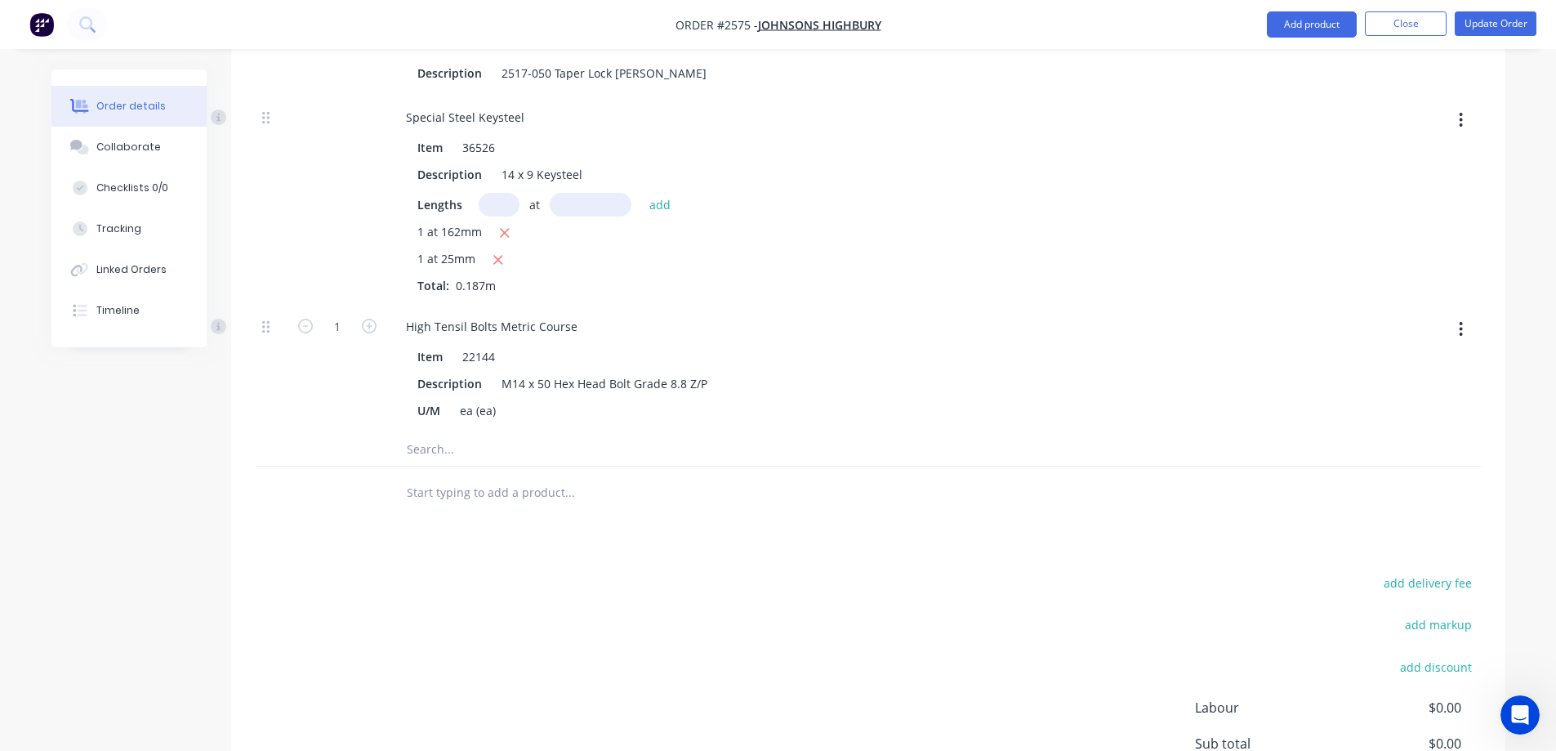
click at [471, 433] on input "text" at bounding box center [569, 449] width 327 height 33
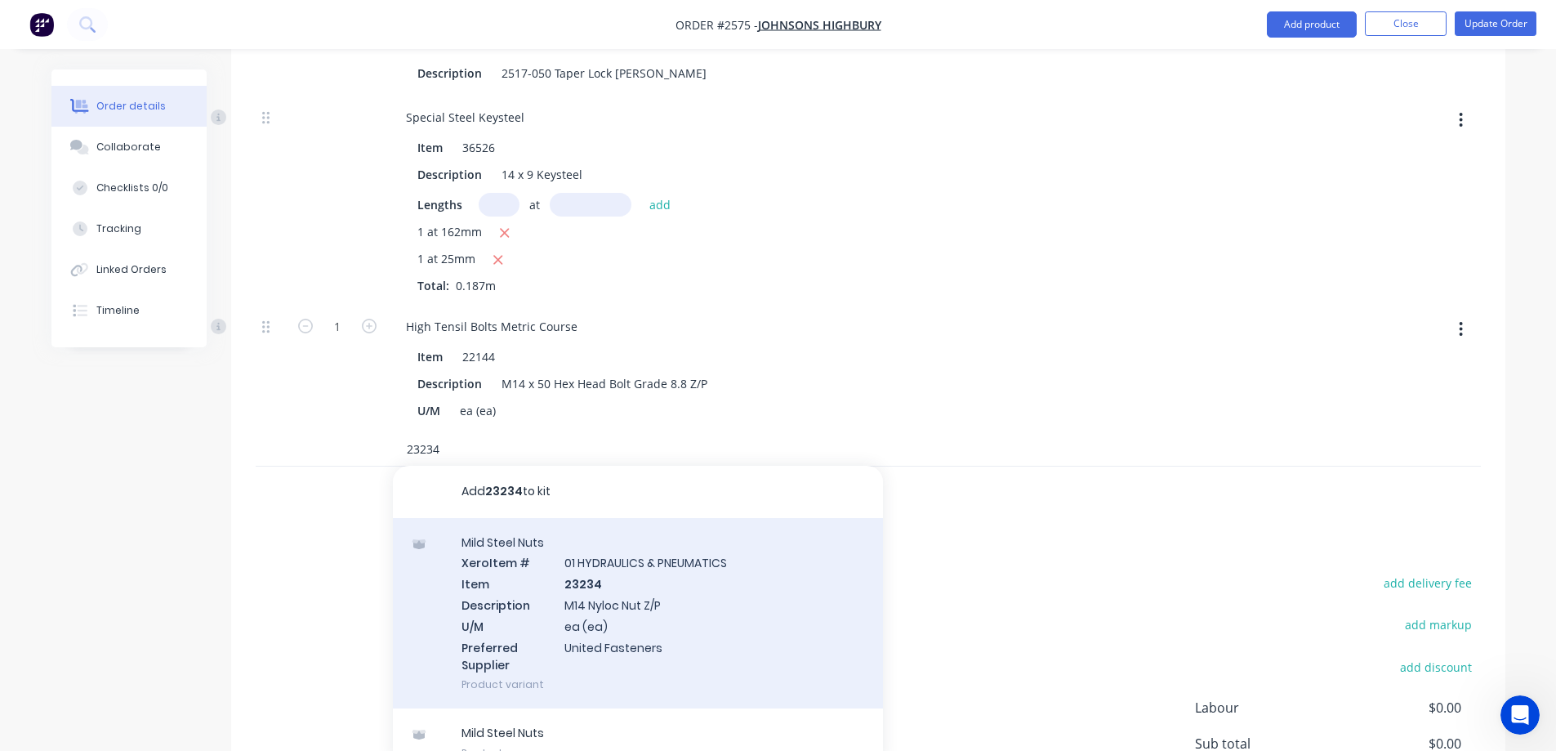
type input "23234"
click at [727, 555] on div "Mild Steel Nuts Xero Item # 01 HYDRAULICS & PNEUMATICS Item 23234 Description M…" at bounding box center [638, 613] width 490 height 191
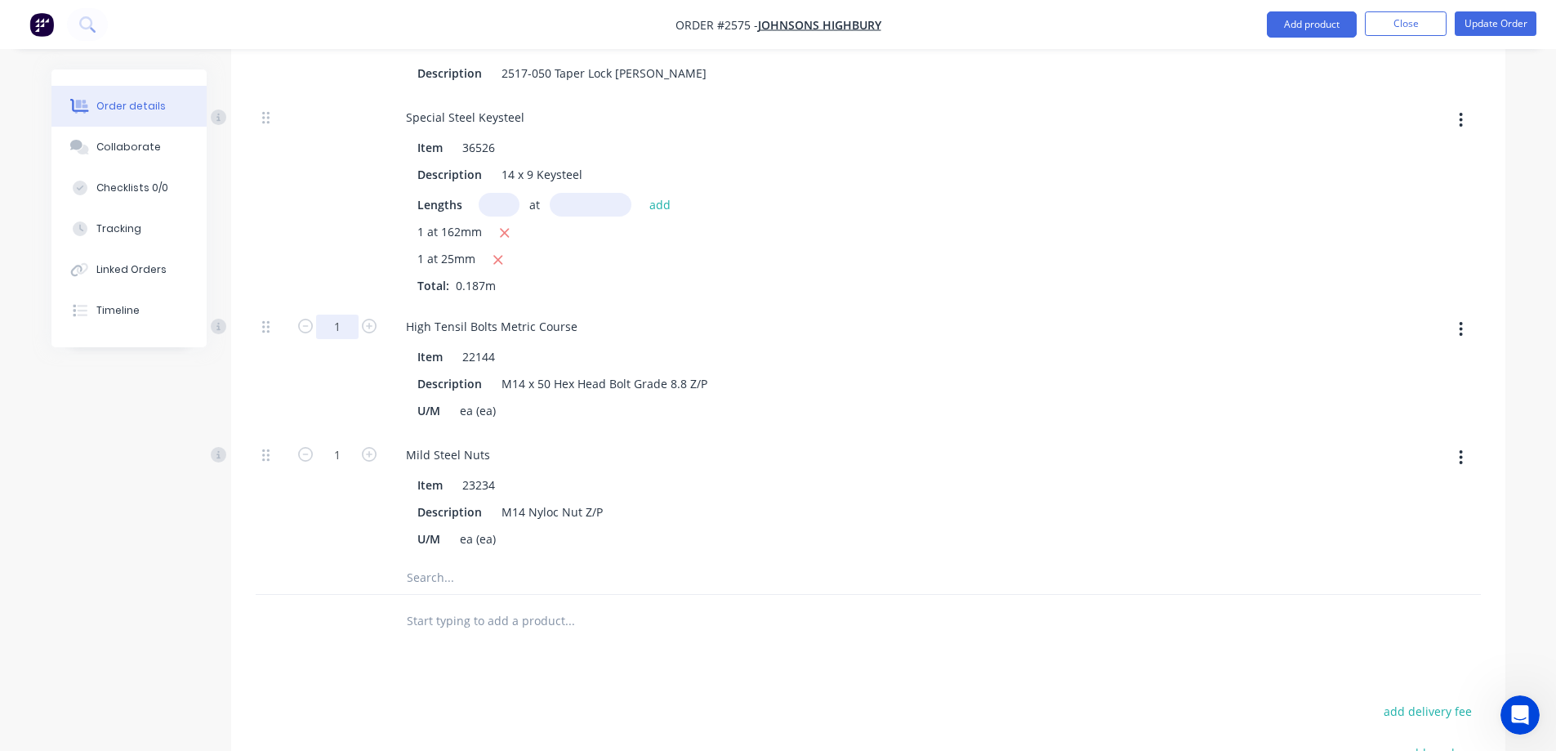
type input "12"
click at [477, 561] on input "text" at bounding box center [569, 577] width 327 height 33
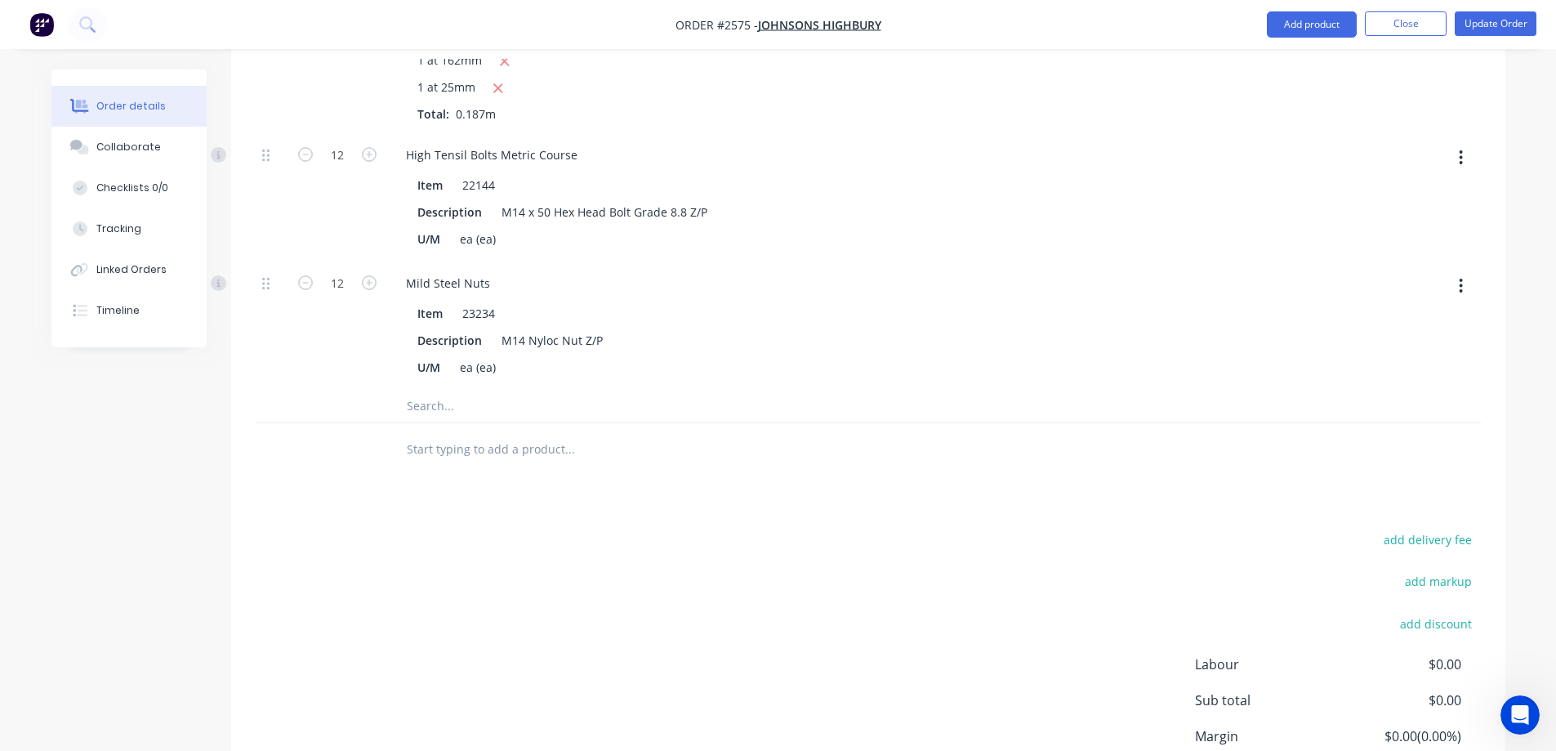
scroll to position [4348, 0]
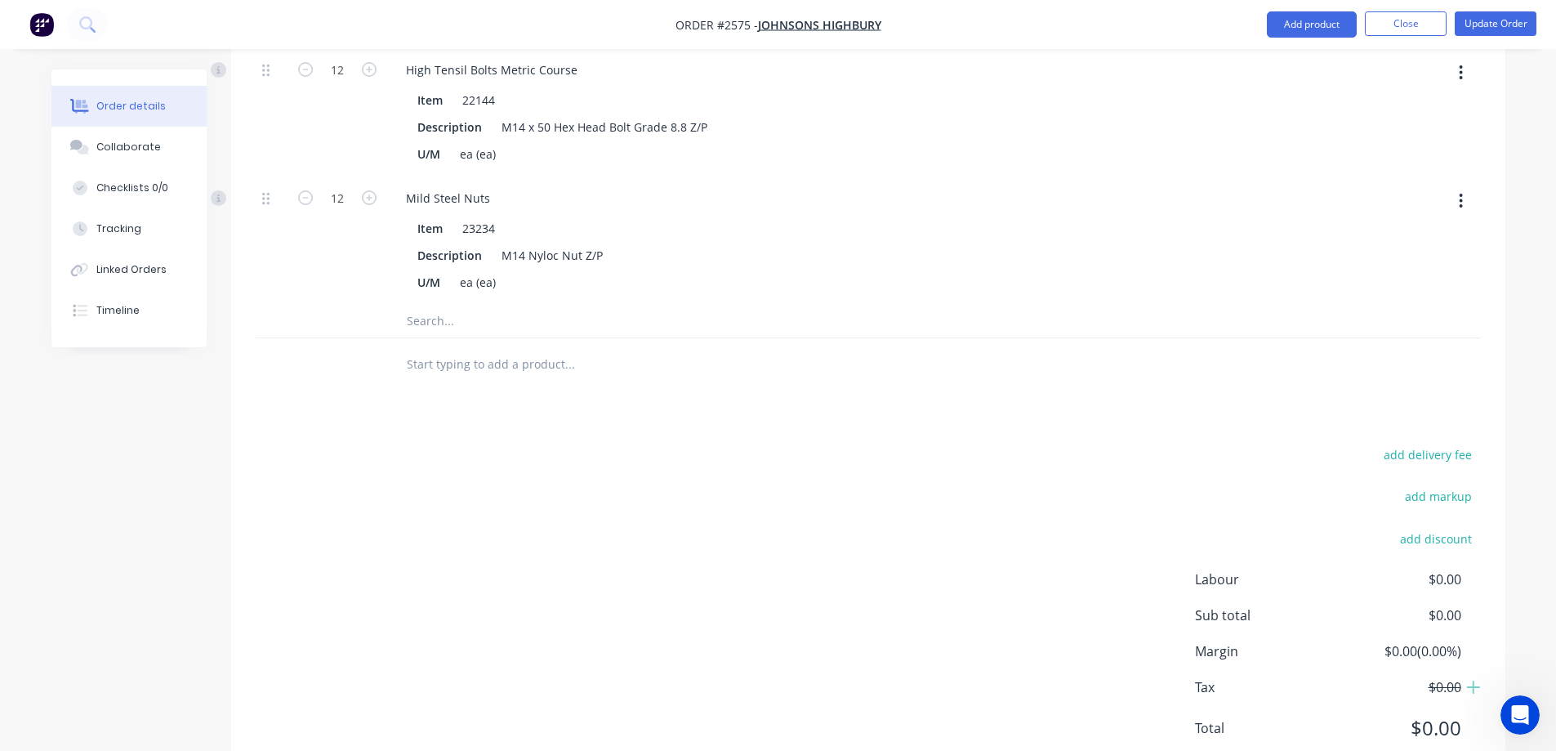
click at [463, 305] on input "text" at bounding box center [569, 321] width 327 height 33
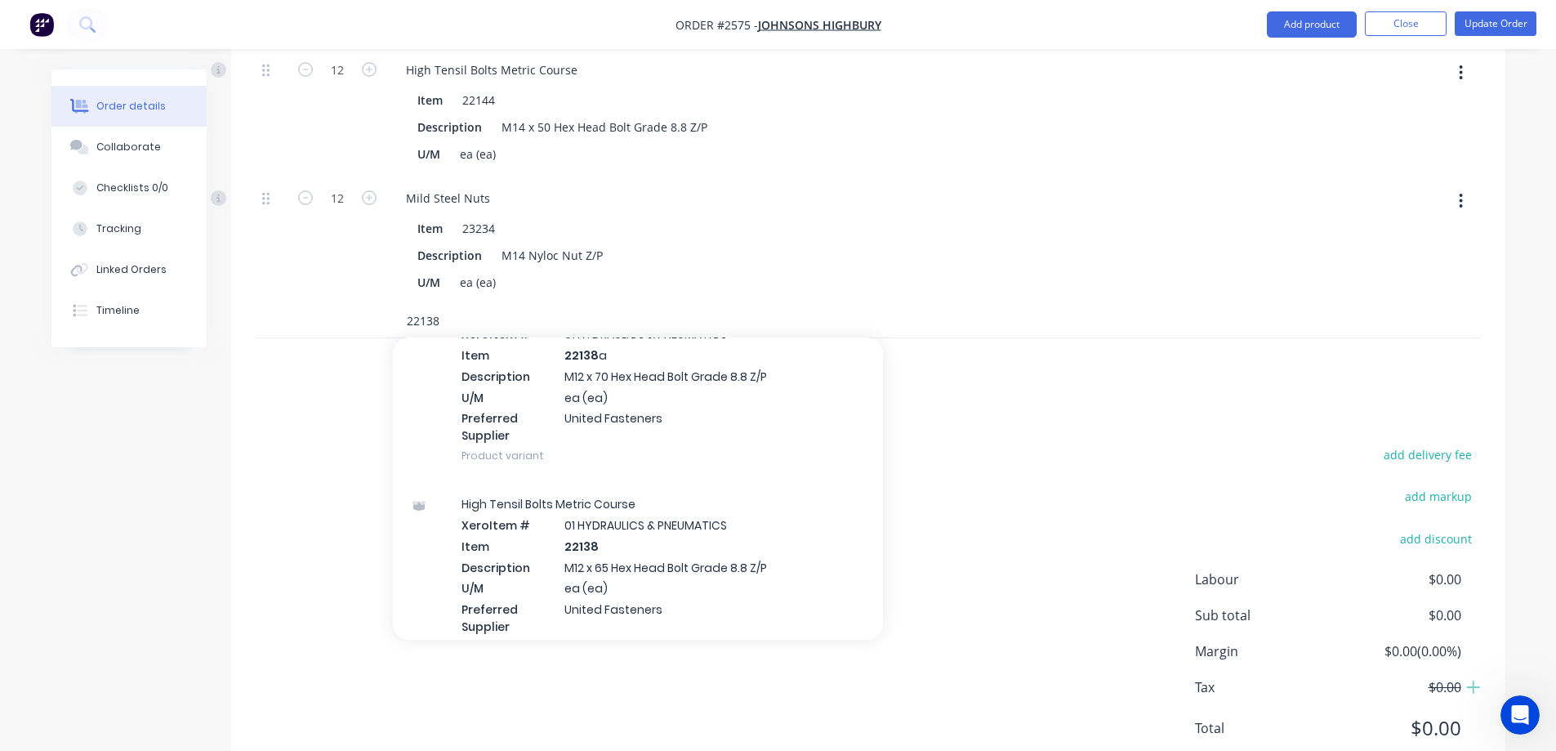
scroll to position [327, 0]
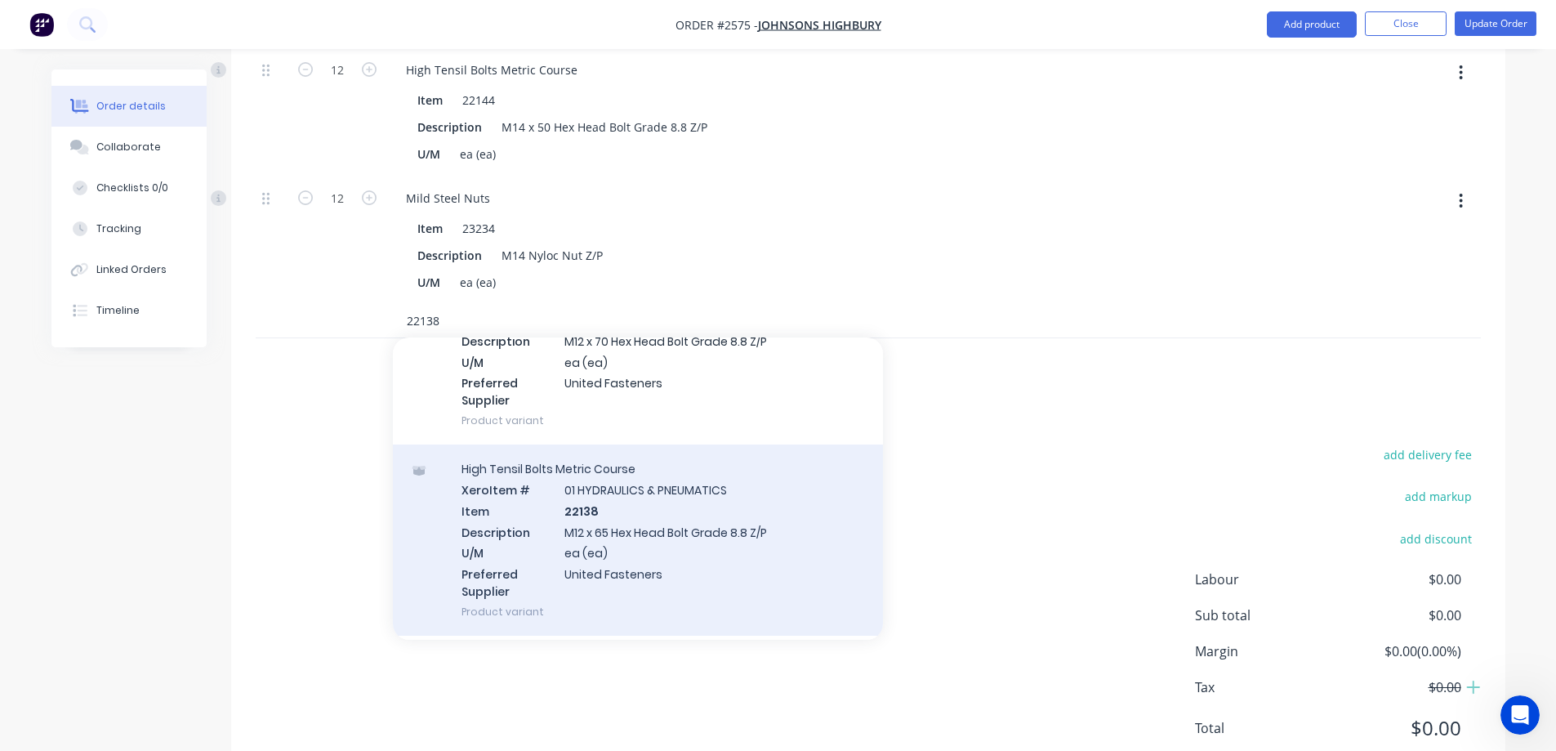
type input "22138"
click at [769, 464] on div "High Tensil Bolts Metric Course Xero Item # 01 HYDRAULICS & PNEUMATICS Item 221…" at bounding box center [638, 539] width 490 height 191
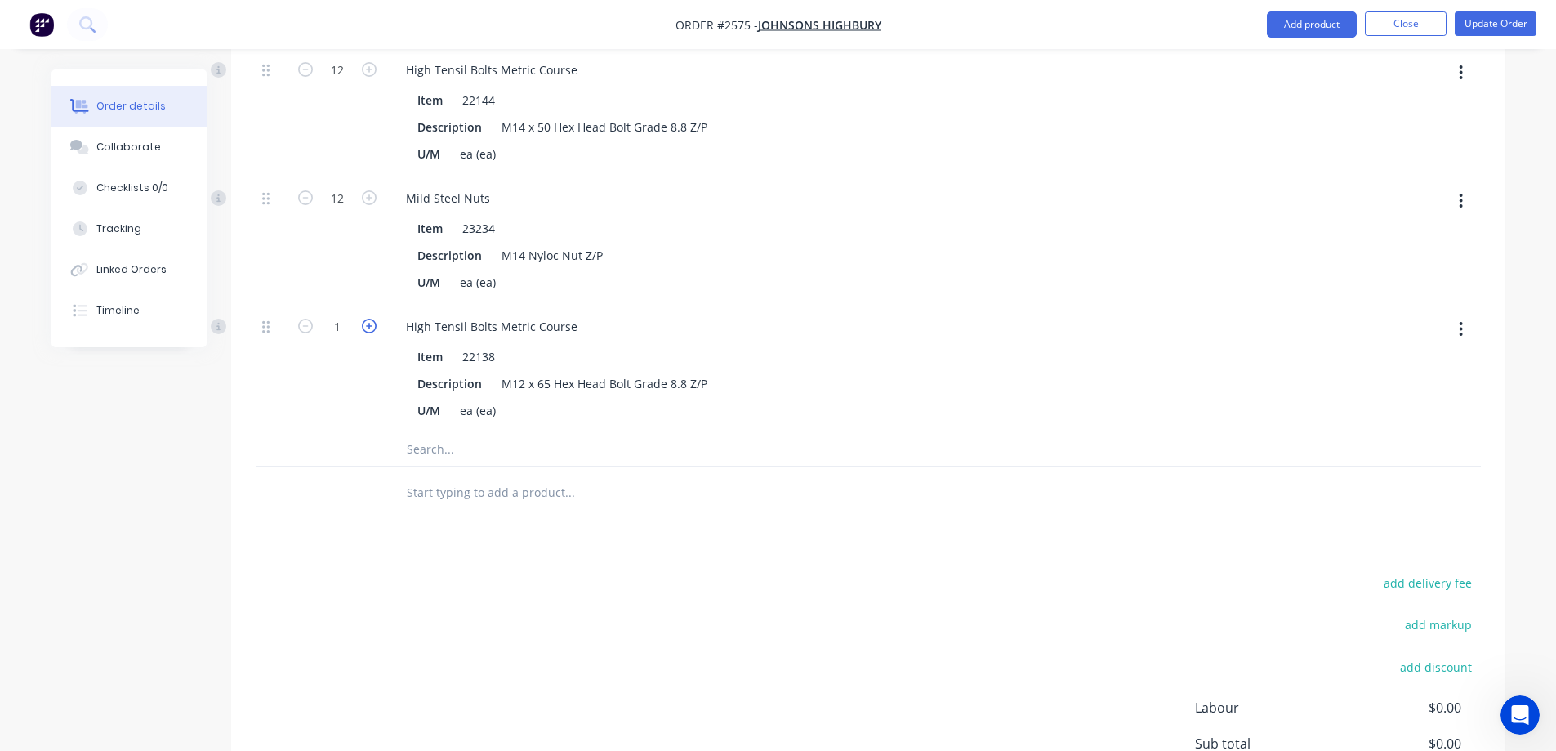
click at [372, 319] on icon "button" at bounding box center [369, 326] width 15 height 15
type input "4"
click at [438, 433] on input "text" at bounding box center [569, 449] width 327 height 33
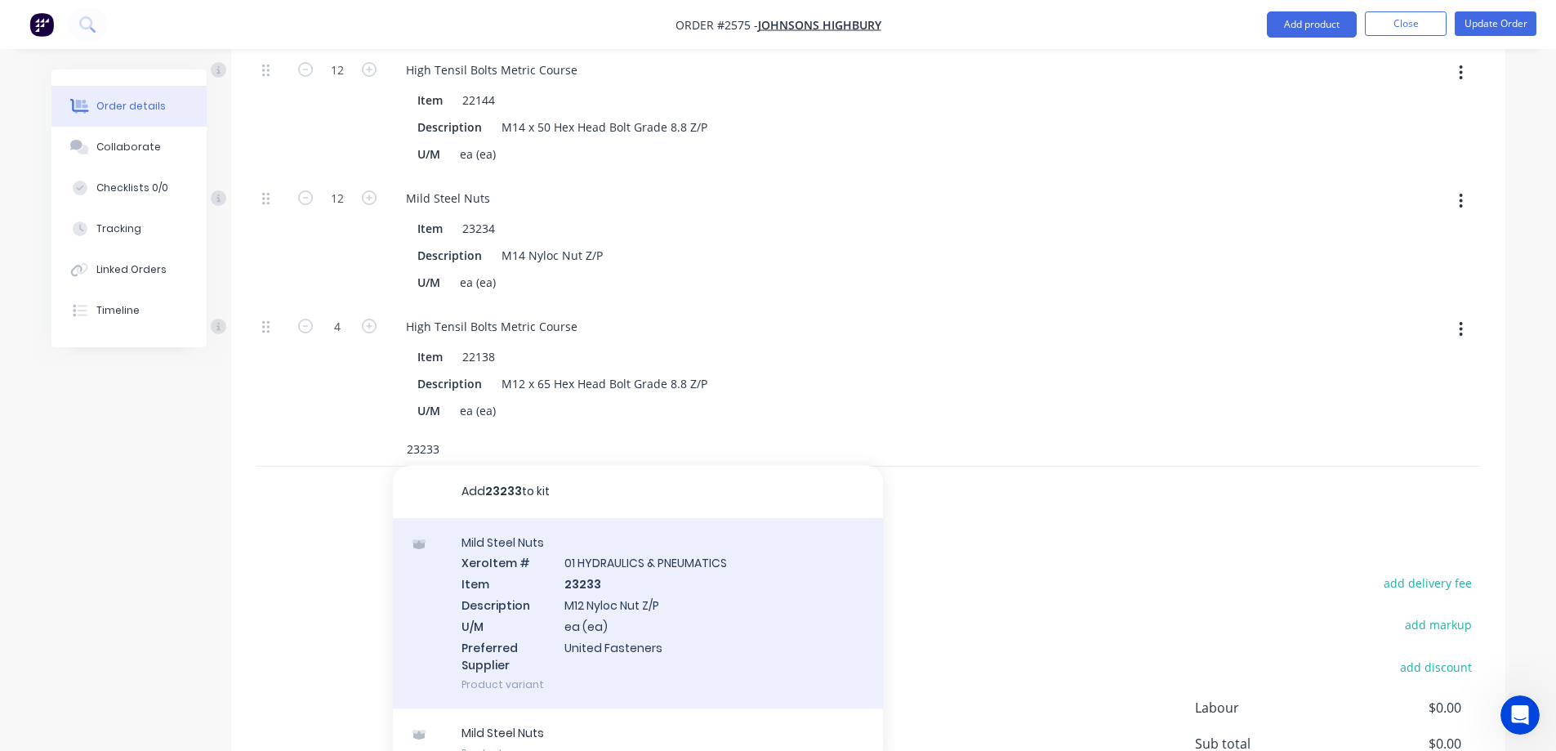
type input "23233"
click at [678, 522] on div "Mild Steel Nuts Xero Item # 01 HYDRAULICS & PNEUMATICS Item 23233 Description M…" at bounding box center [638, 613] width 490 height 191
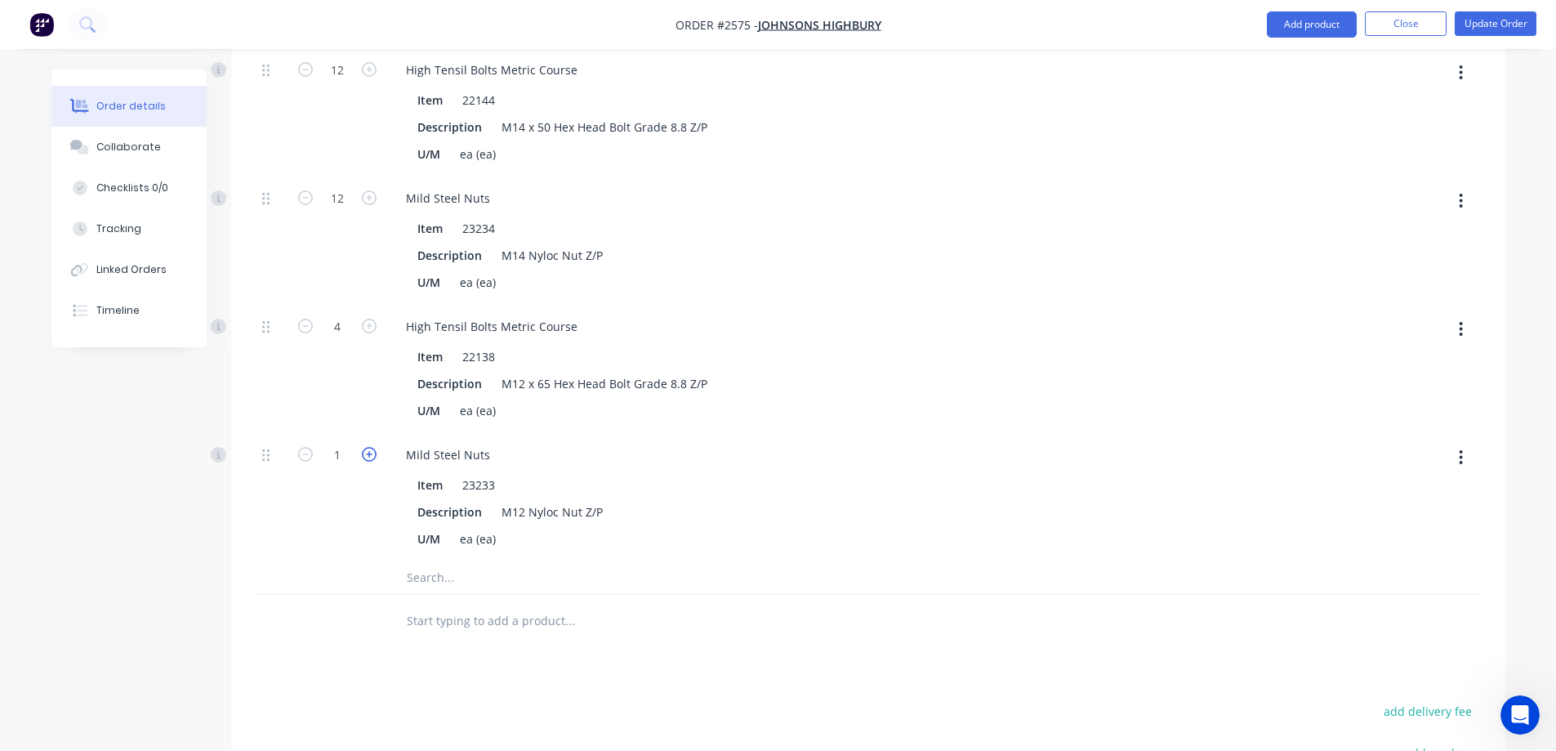
click at [372, 447] on icon "button" at bounding box center [369, 454] width 15 height 15
type input "4"
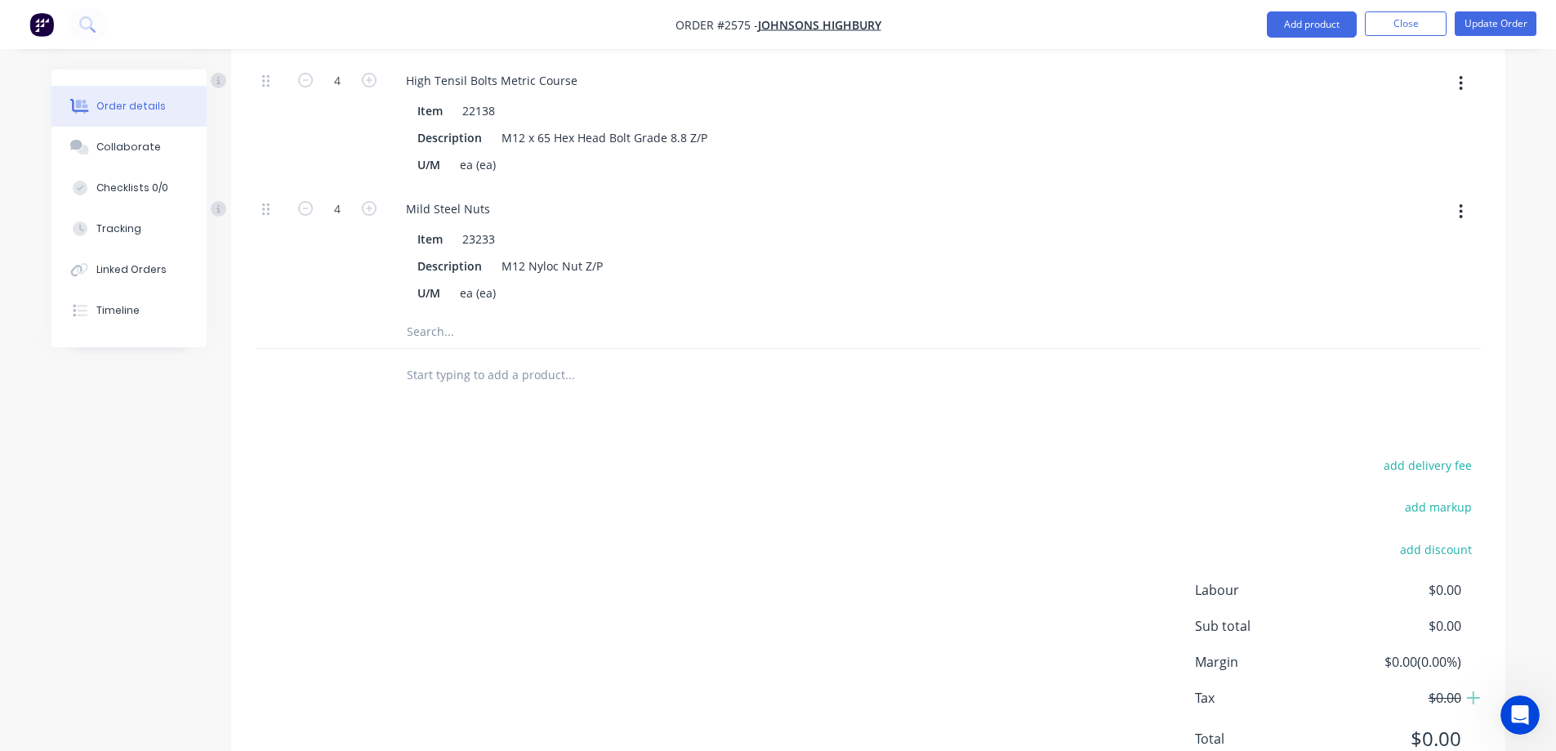
scroll to position [4604, 0]
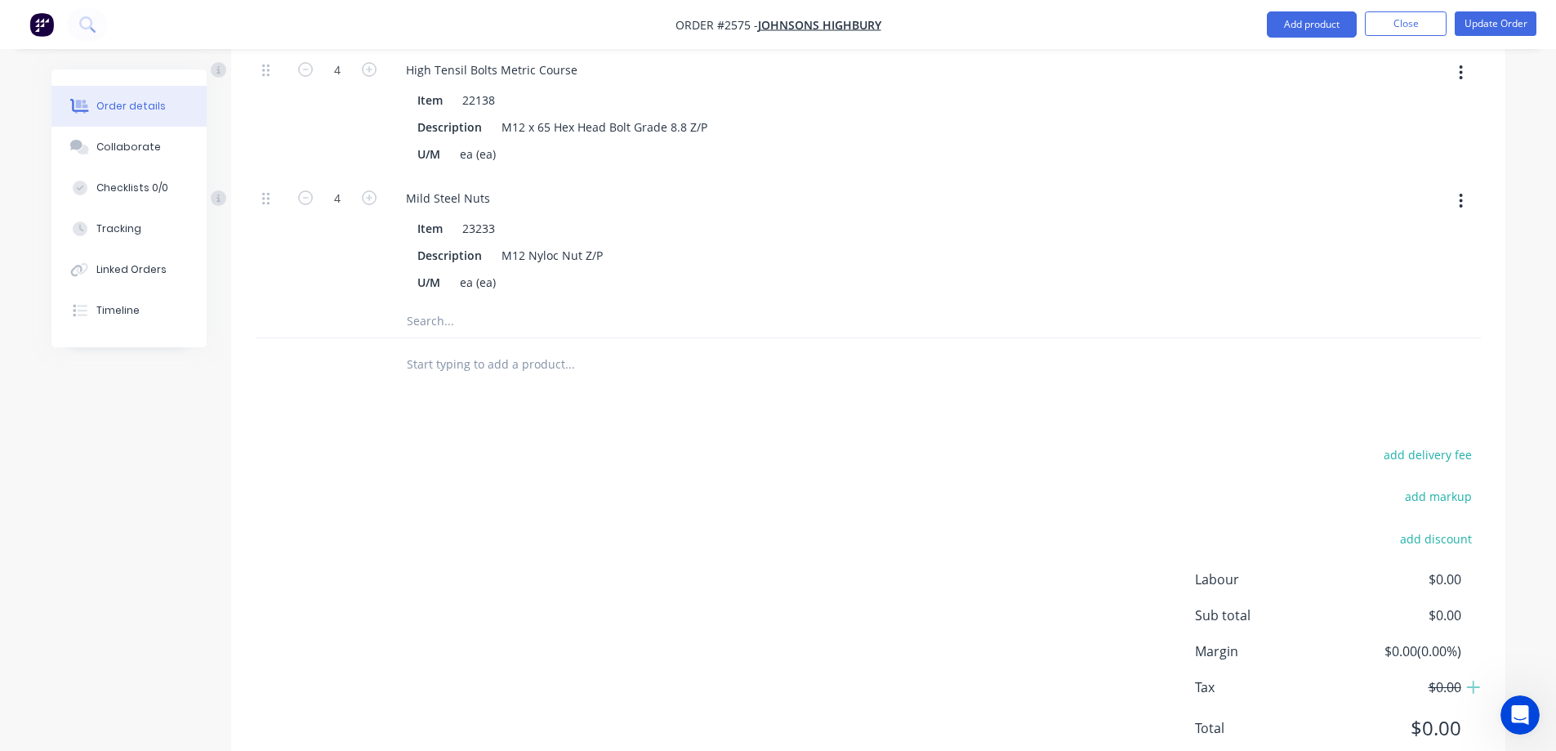
click at [457, 305] on input "text" at bounding box center [569, 321] width 327 height 33
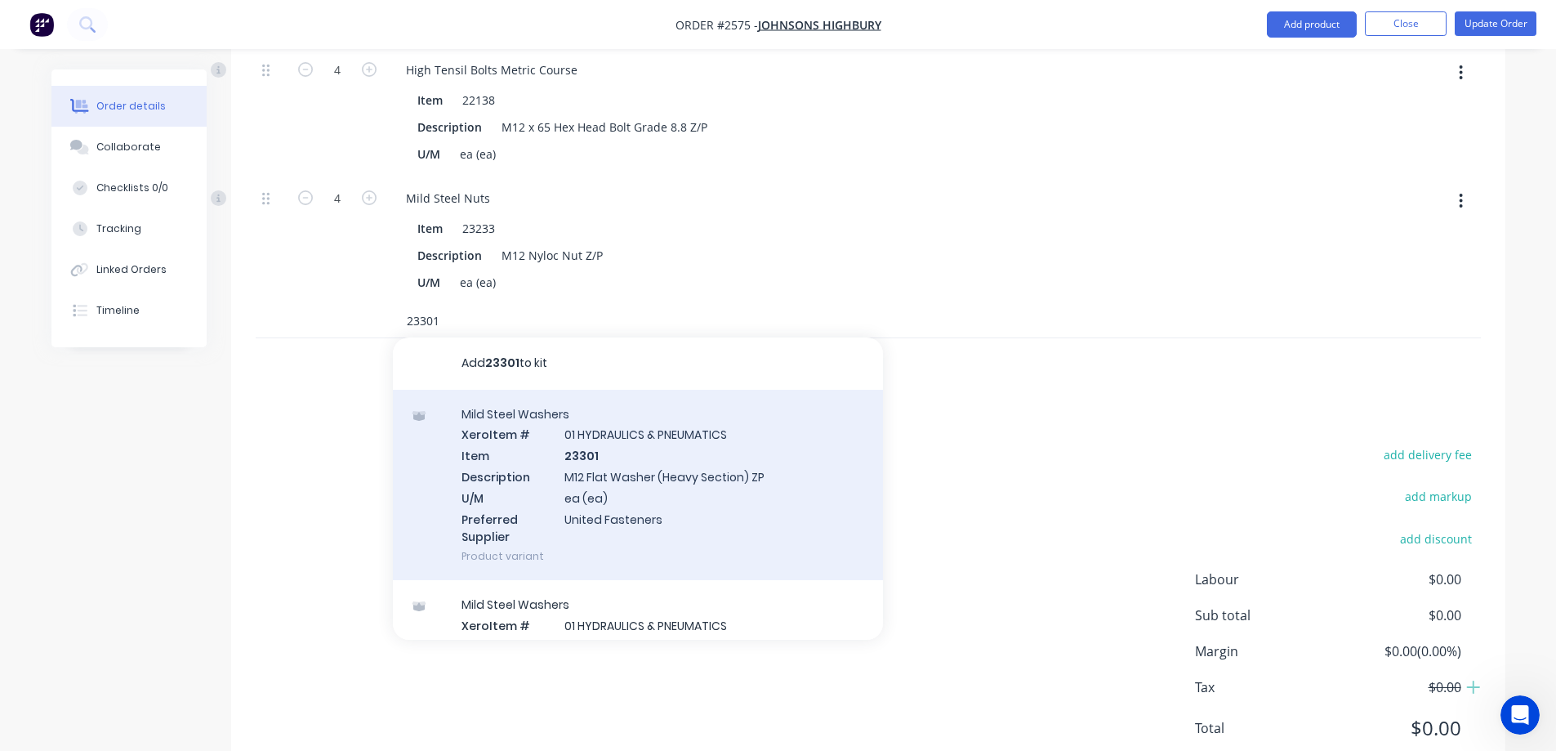
type input "23301"
click at [698, 421] on div "Mild Steel Washers Xero Item # 01 HYDRAULICS & PNEUMATICS Item 23301 Descriptio…" at bounding box center [638, 485] width 490 height 191
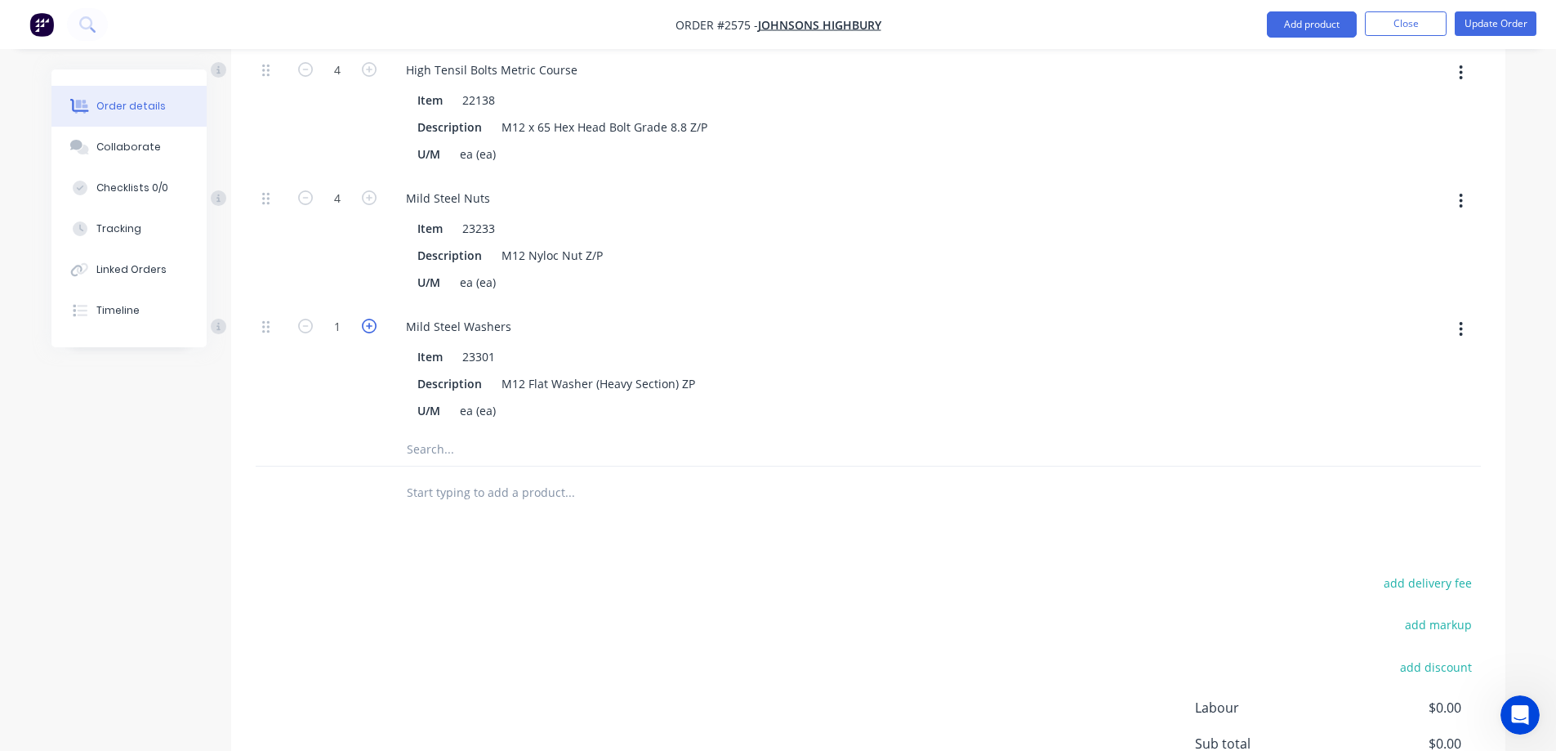
click at [365, 319] on icon "button" at bounding box center [369, 326] width 15 height 15
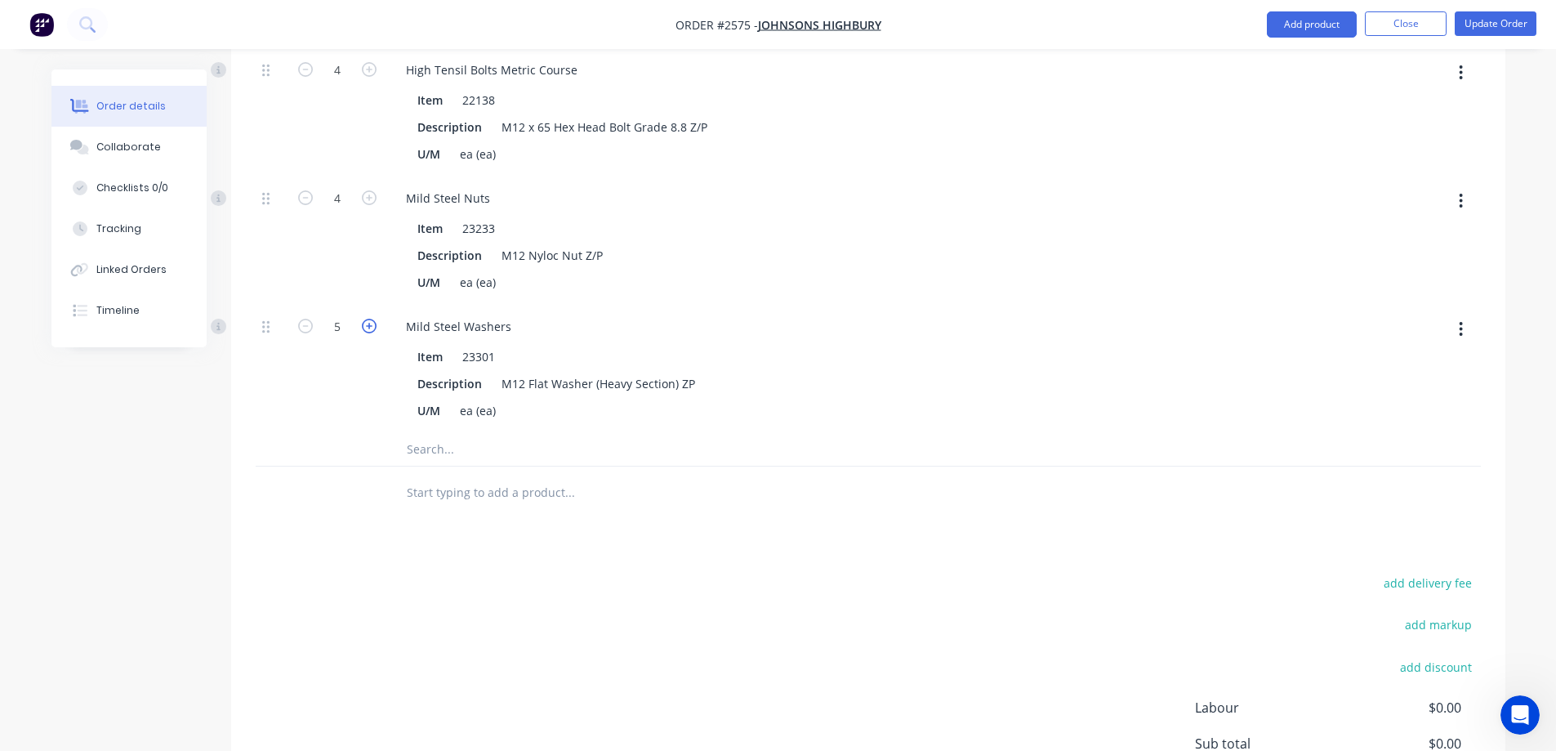
click at [365, 319] on icon "button" at bounding box center [369, 326] width 15 height 15
click at [366, 319] on icon "button" at bounding box center [369, 326] width 15 height 15
type input "8"
click at [577, 433] on input "text" at bounding box center [569, 449] width 327 height 33
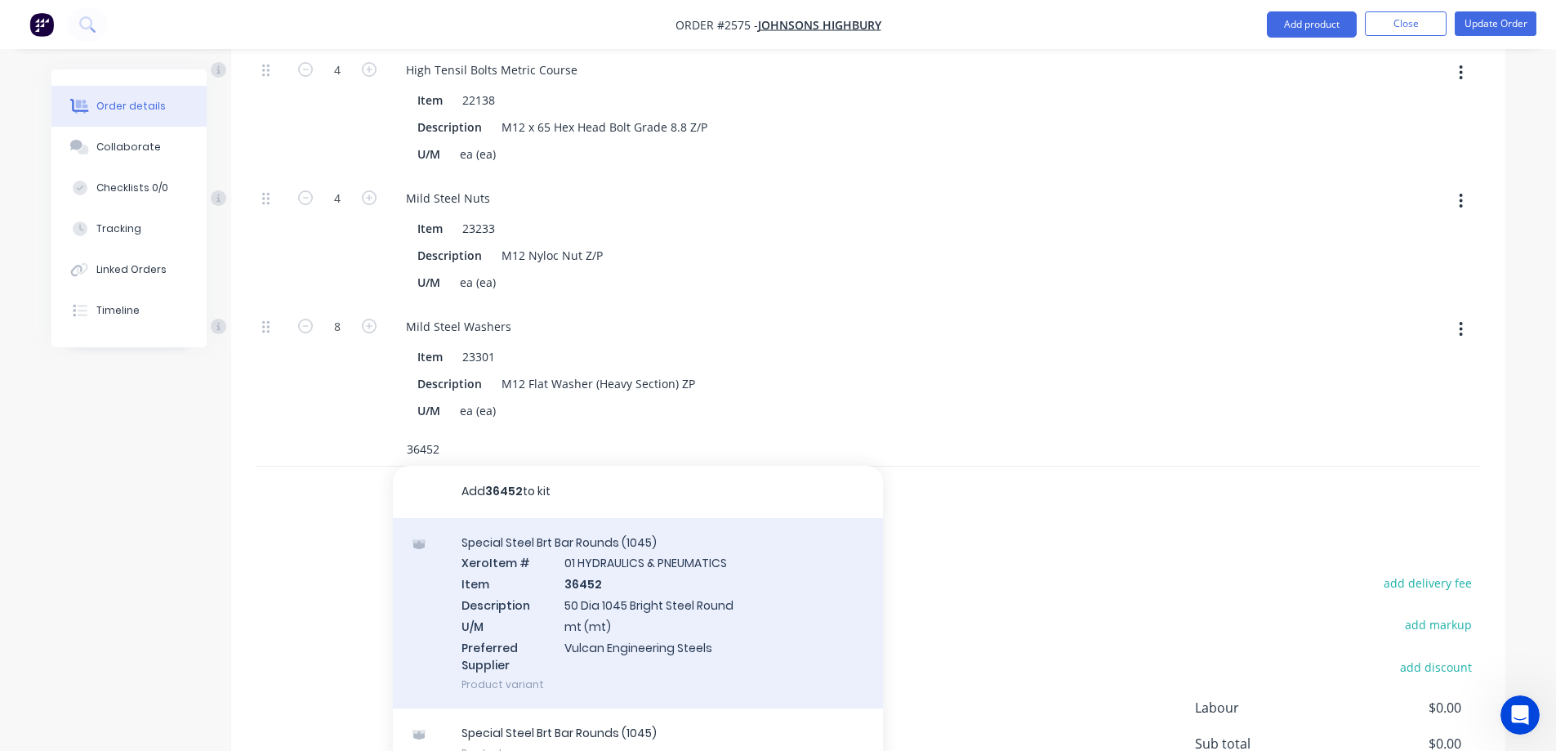
type input "36452"
click at [705, 531] on div "Special Steel Brt Bar Rounds (1045) Xero Item # 01 HYDRAULICS & PNEUMATICS Item…" at bounding box center [638, 613] width 490 height 191
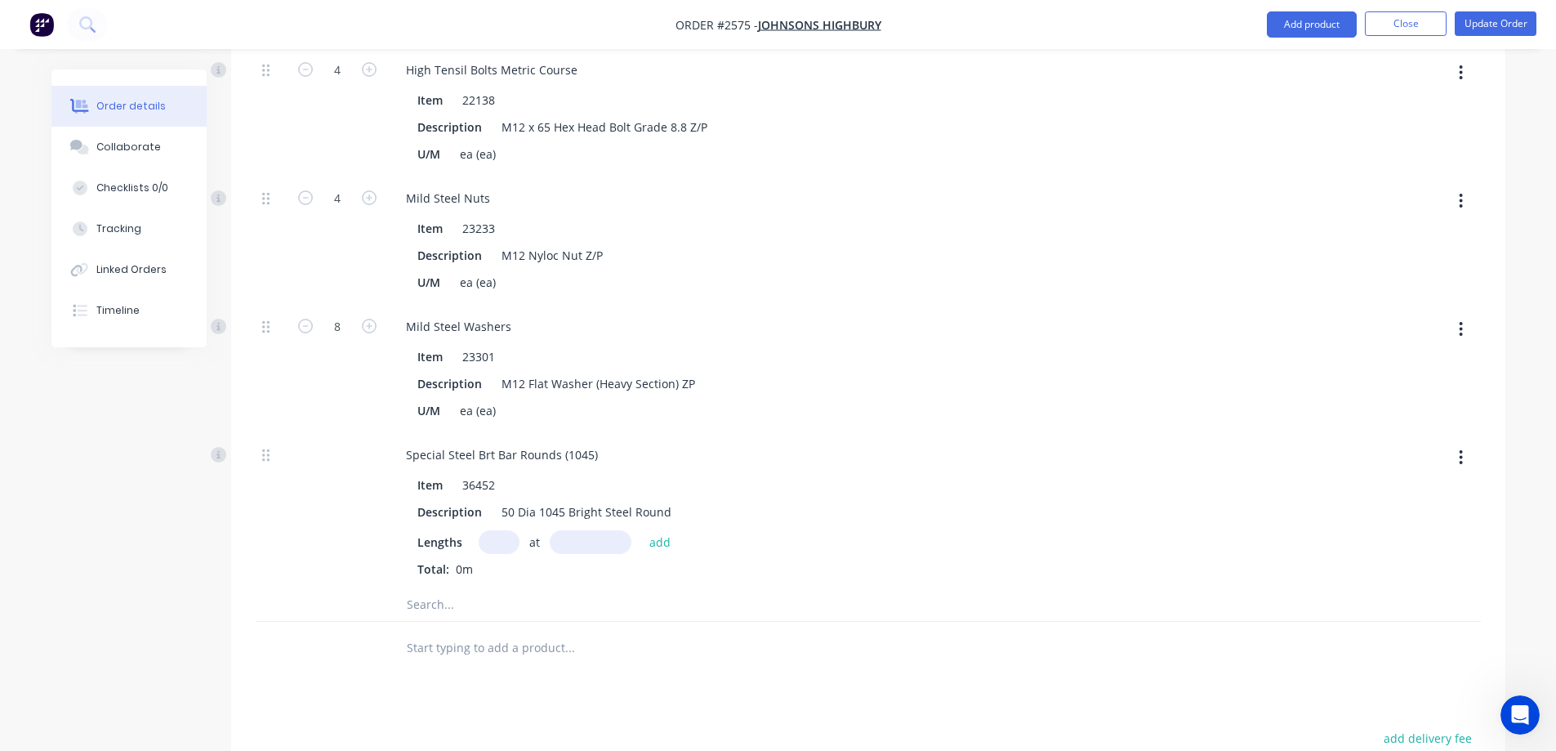
click at [510, 530] on input "text" at bounding box center [499, 542] width 41 height 24
type input "1"
type input "1163mm"
click at [671, 530] on button "add" at bounding box center [660, 541] width 38 height 22
click at [466, 615] on input "text" at bounding box center [569, 631] width 327 height 33
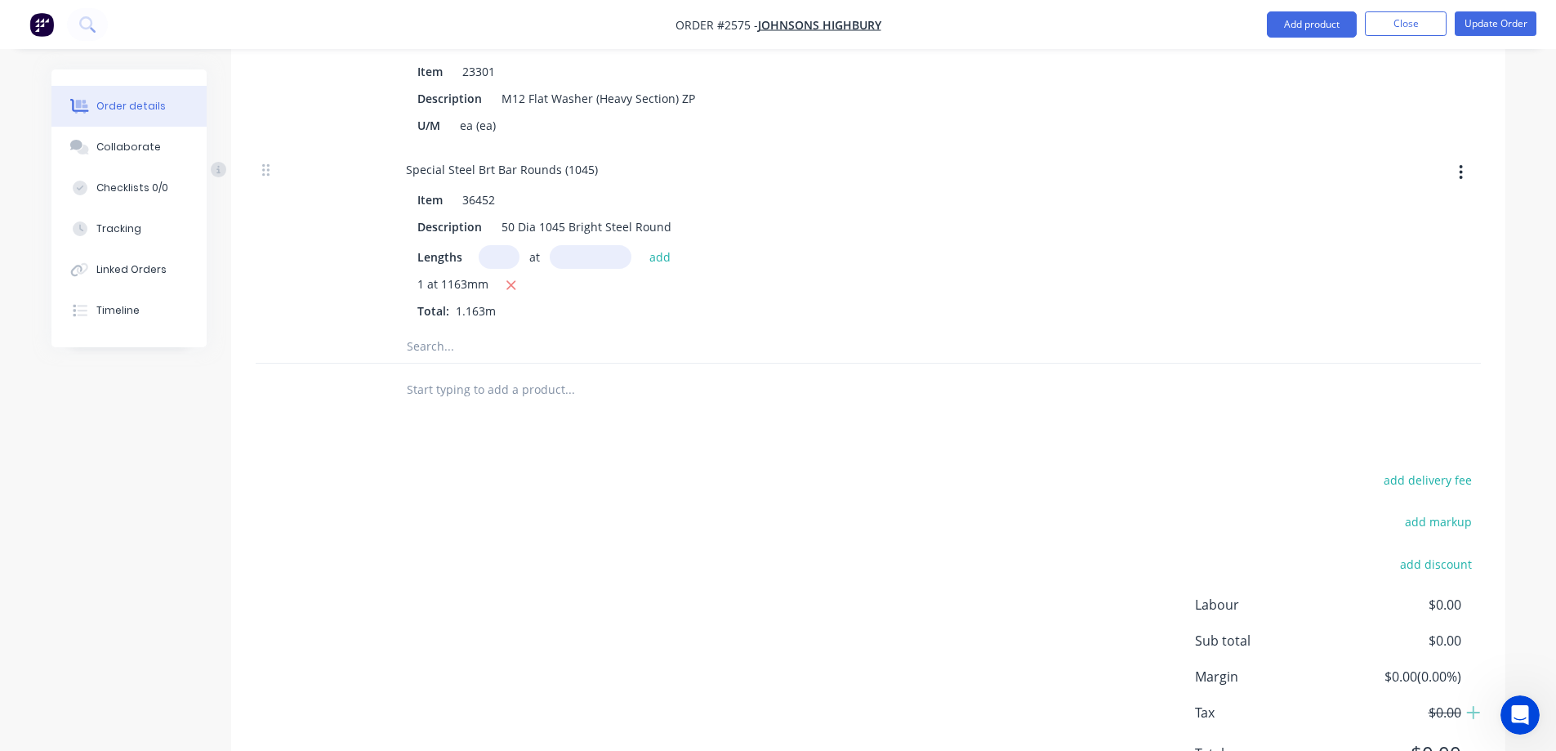
scroll to position [4914, 0]
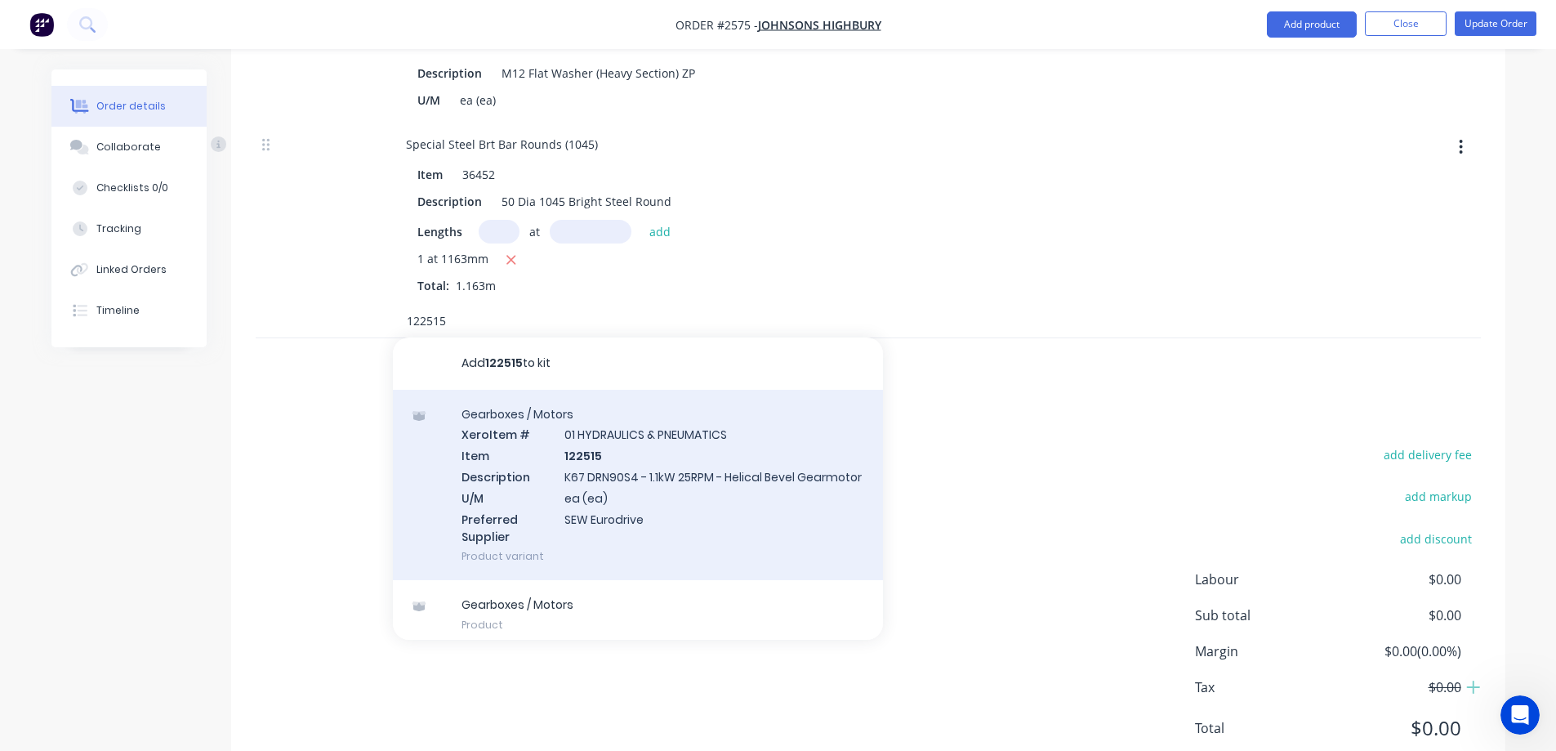
type input "122515"
click at [734, 409] on div "Gearboxes / Motors Xero Item # 01 HYDRAULICS & PNEUMATICS Item 122515 Descripti…" at bounding box center [638, 485] width 490 height 191
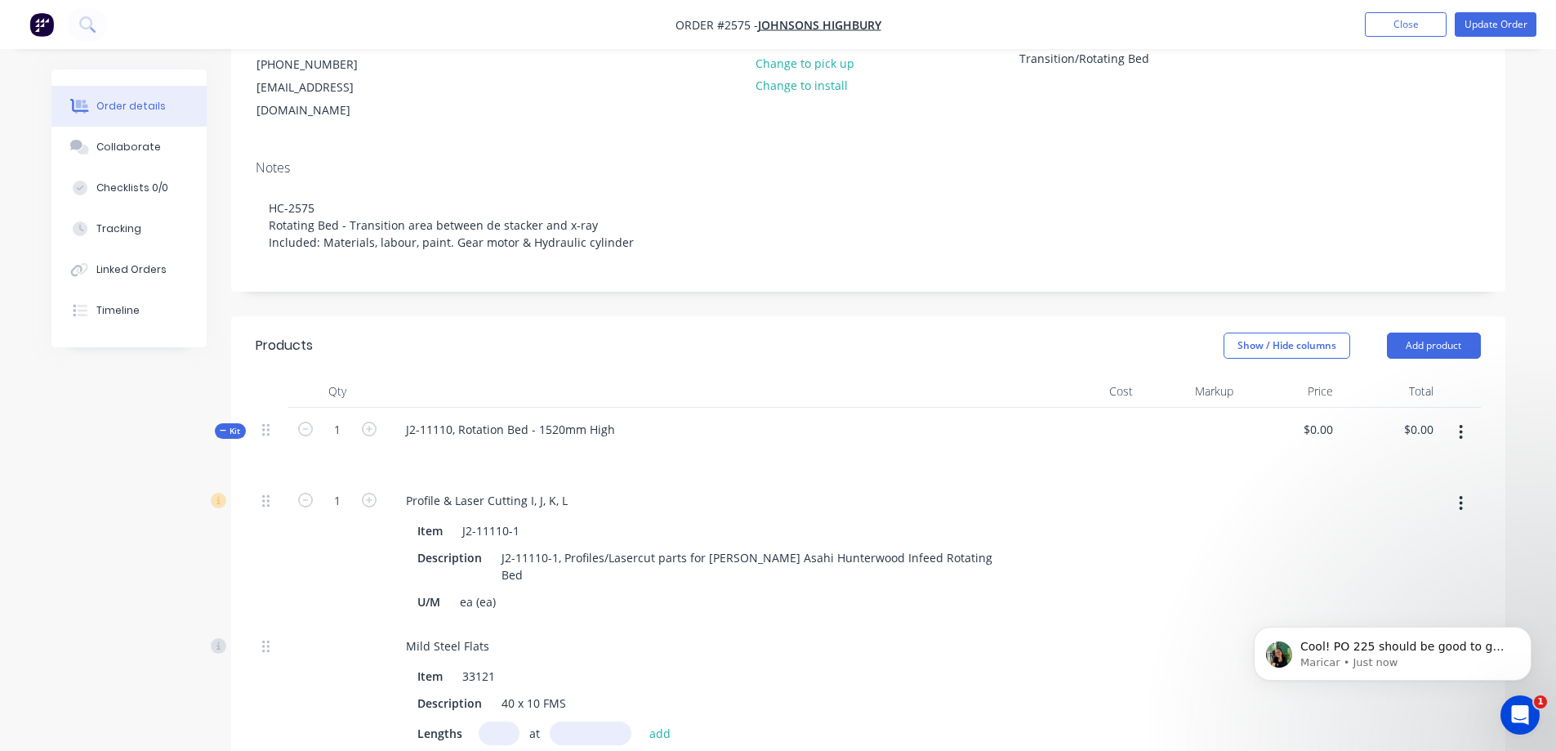
scroll to position [197, 0]
click at [1435, 419] on input "0.00" at bounding box center [1424, 431] width 31 height 24
type input "39250"
type input "$39,250.00"
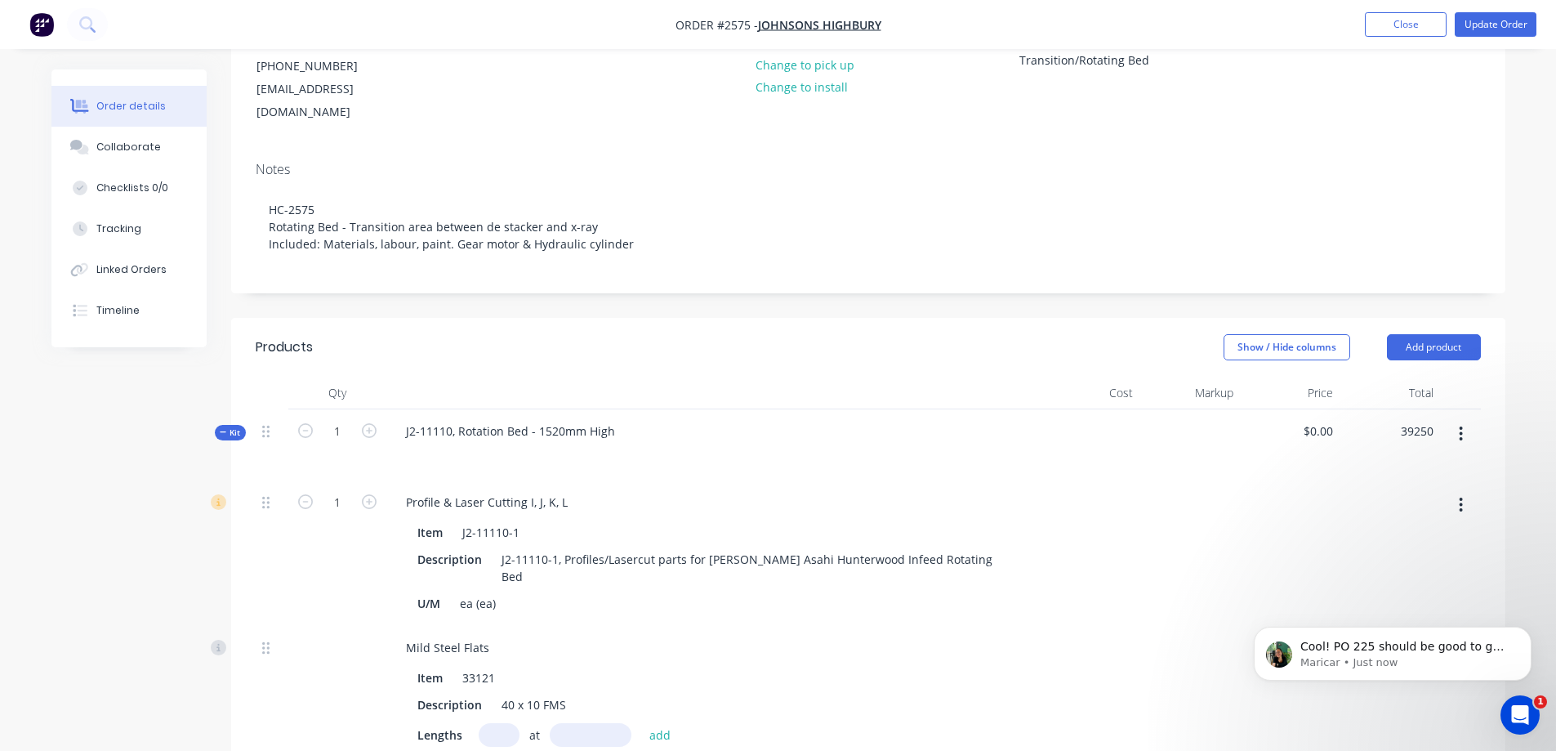
type input "$39,250.00"
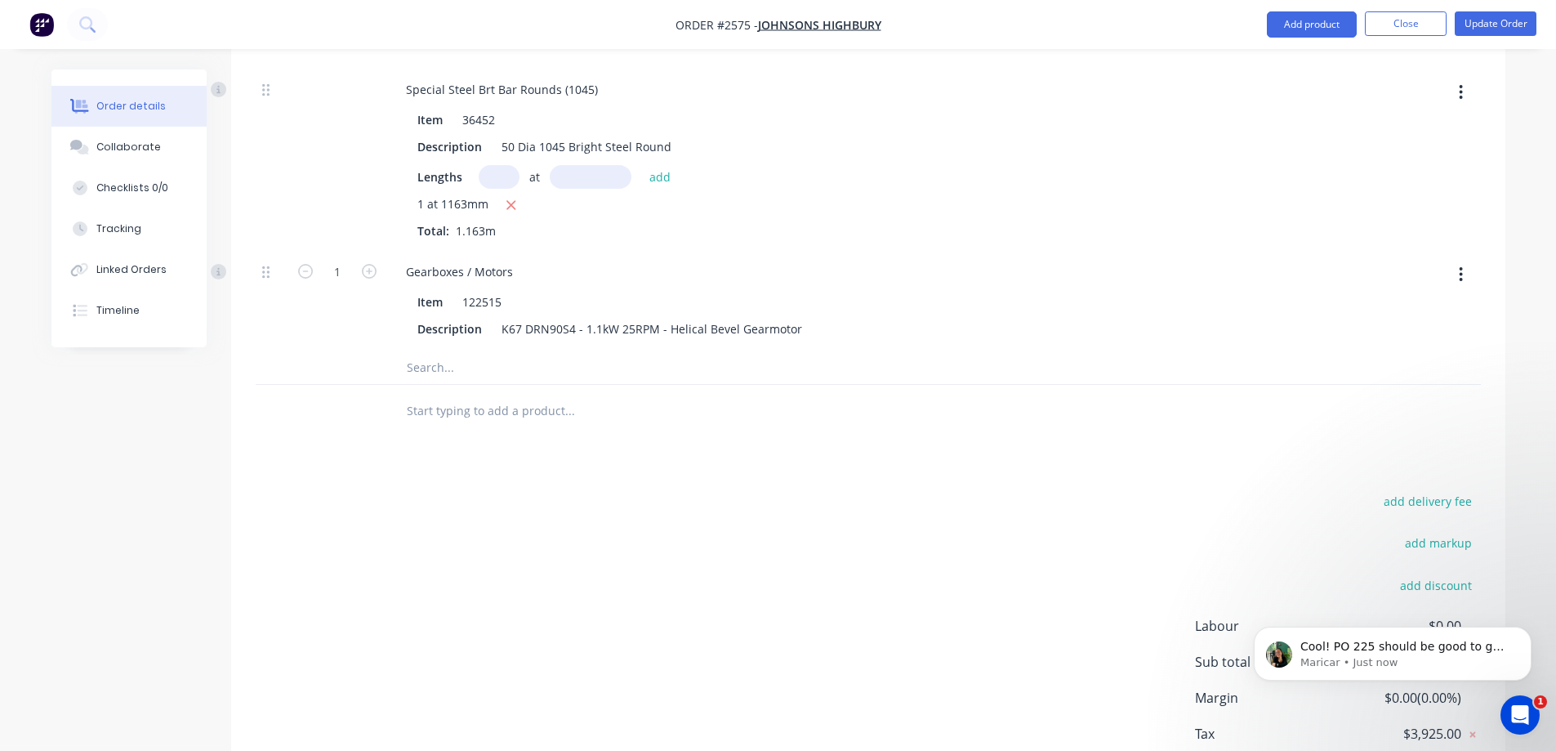
scroll to position [5016, 0]
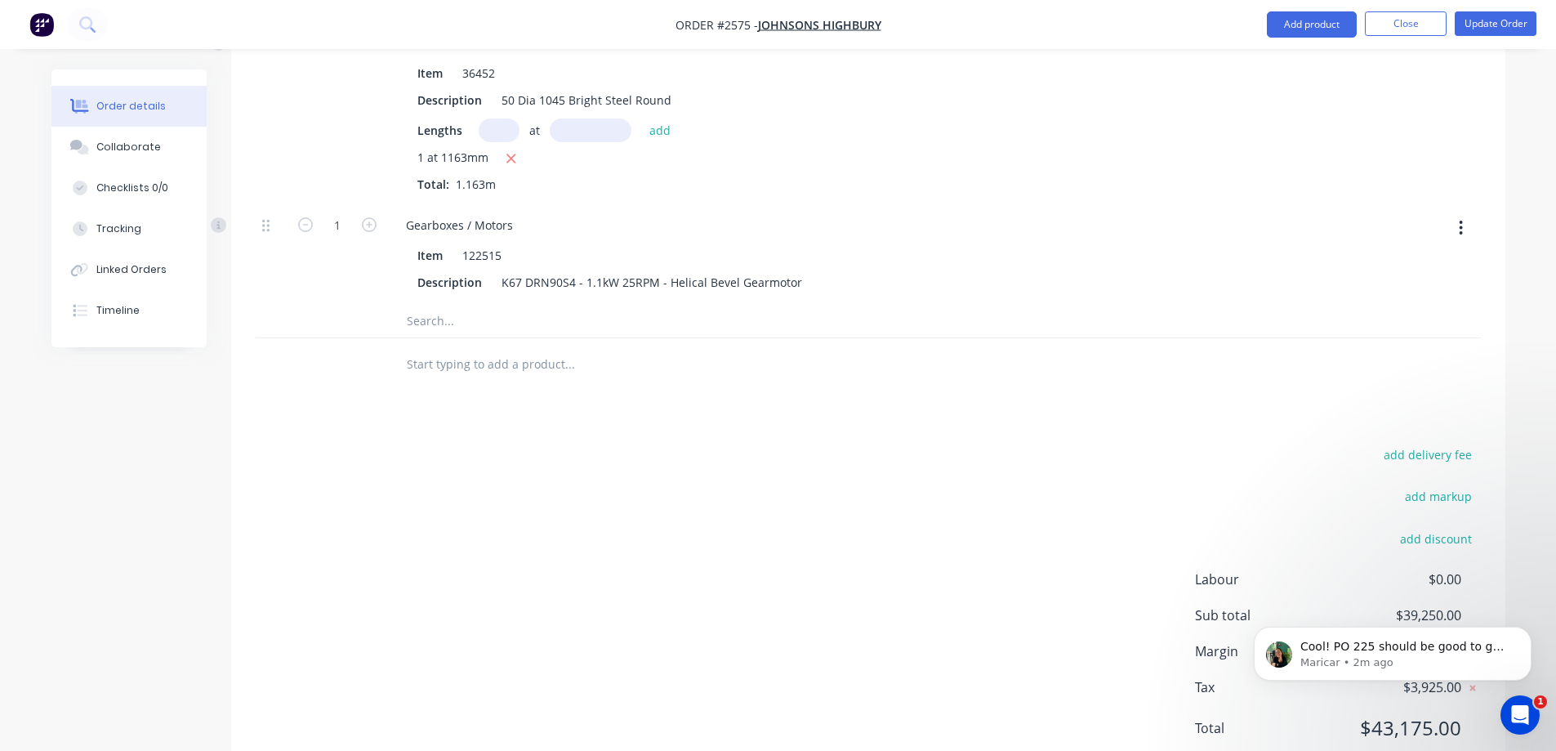
click at [449, 305] on input "text" at bounding box center [569, 321] width 327 height 33
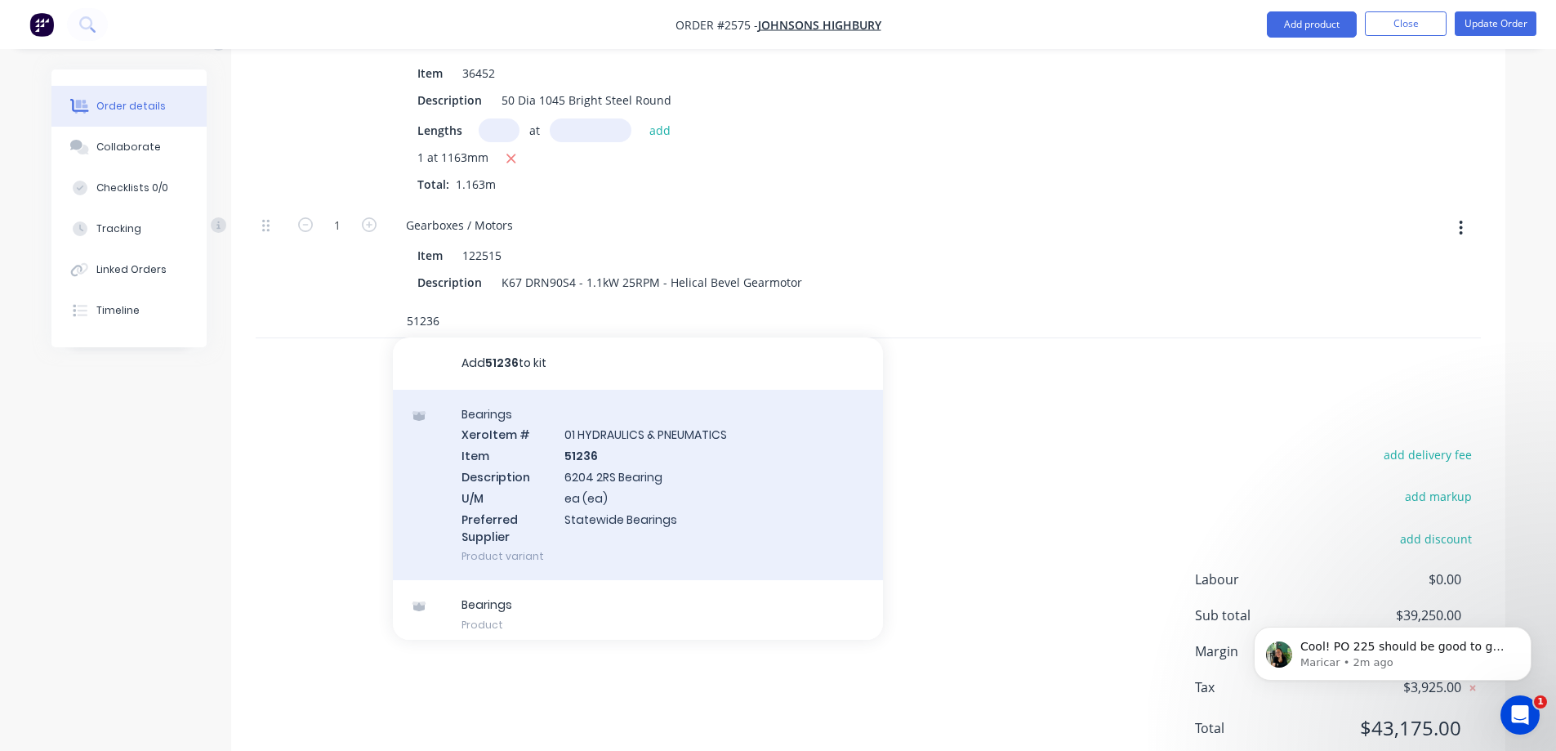
type input "51236"
click at [693, 425] on div "Bearings Xero Item # 01 HYDRAULICS & PNEUMATICS Item 51236 Description 6204 2RS…" at bounding box center [638, 485] width 490 height 191
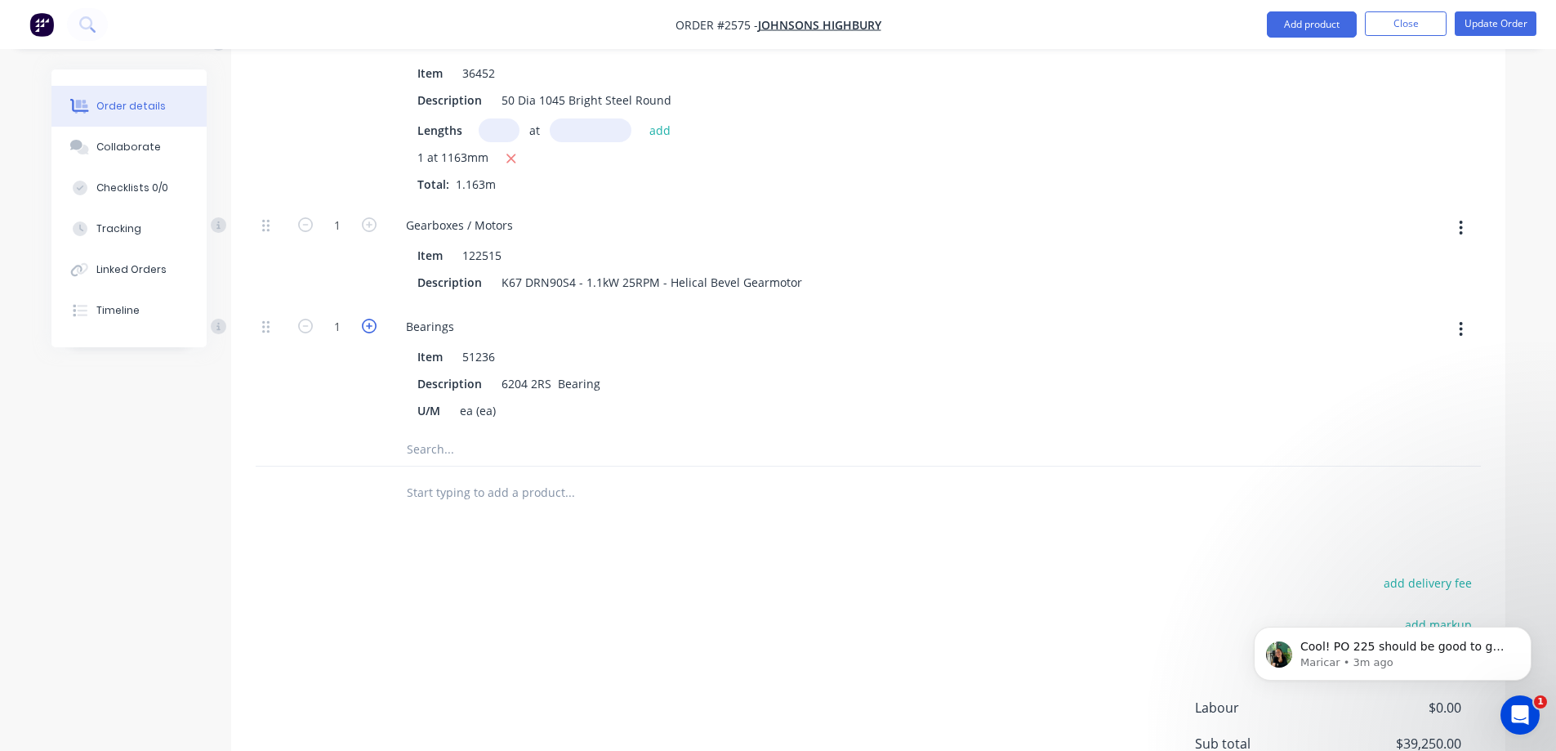
click at [372, 319] on icon "button" at bounding box center [369, 326] width 15 height 15
type input "2"
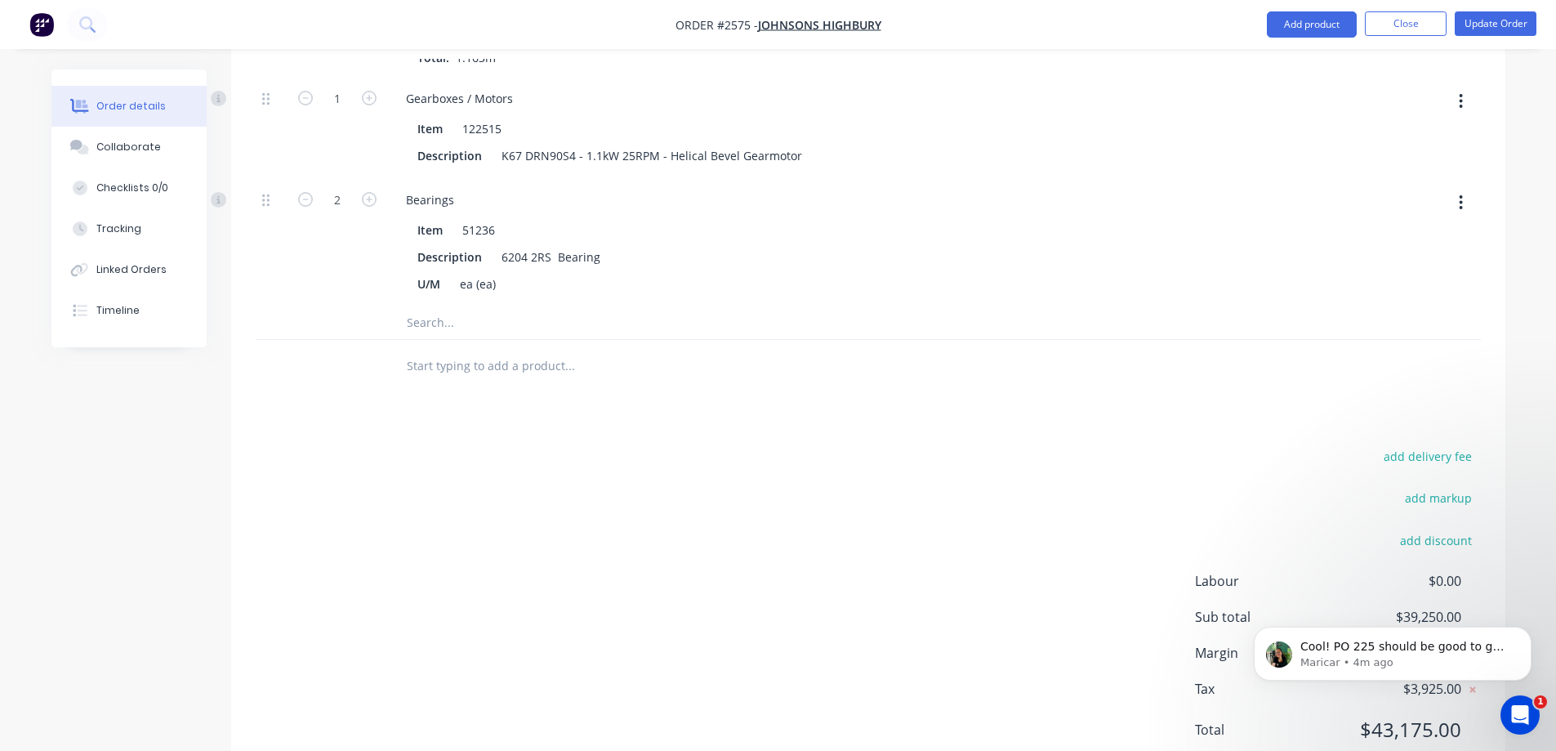
scroll to position [5144, 0]
click at [488, 305] on input "text" at bounding box center [569, 321] width 327 height 33
type input "2"
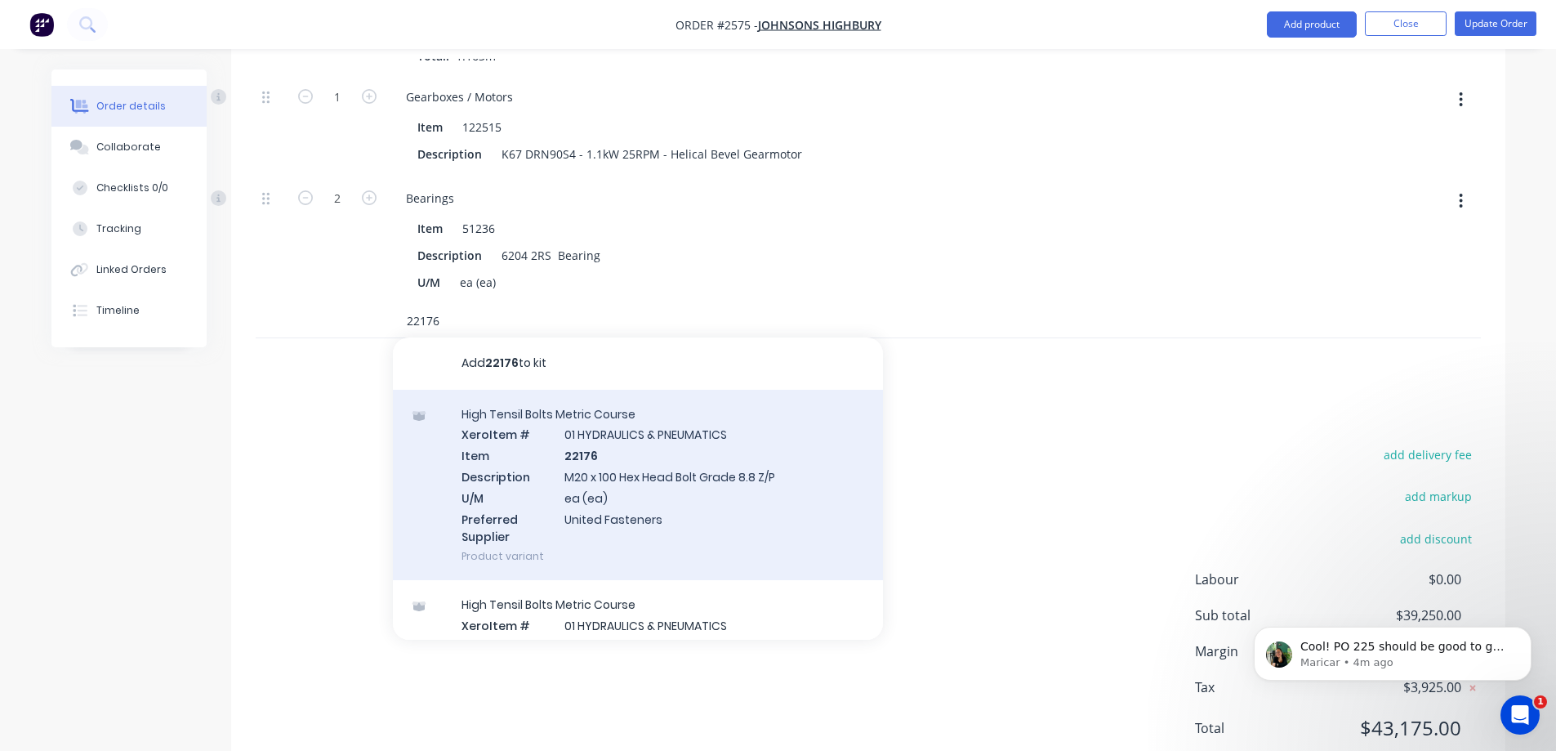
type input "22176"
click at [632, 414] on div "High Tensil Bolts Metric Course Xero Item # 01 HYDRAULICS & PNEUMATICS Item 221…" at bounding box center [638, 485] width 490 height 191
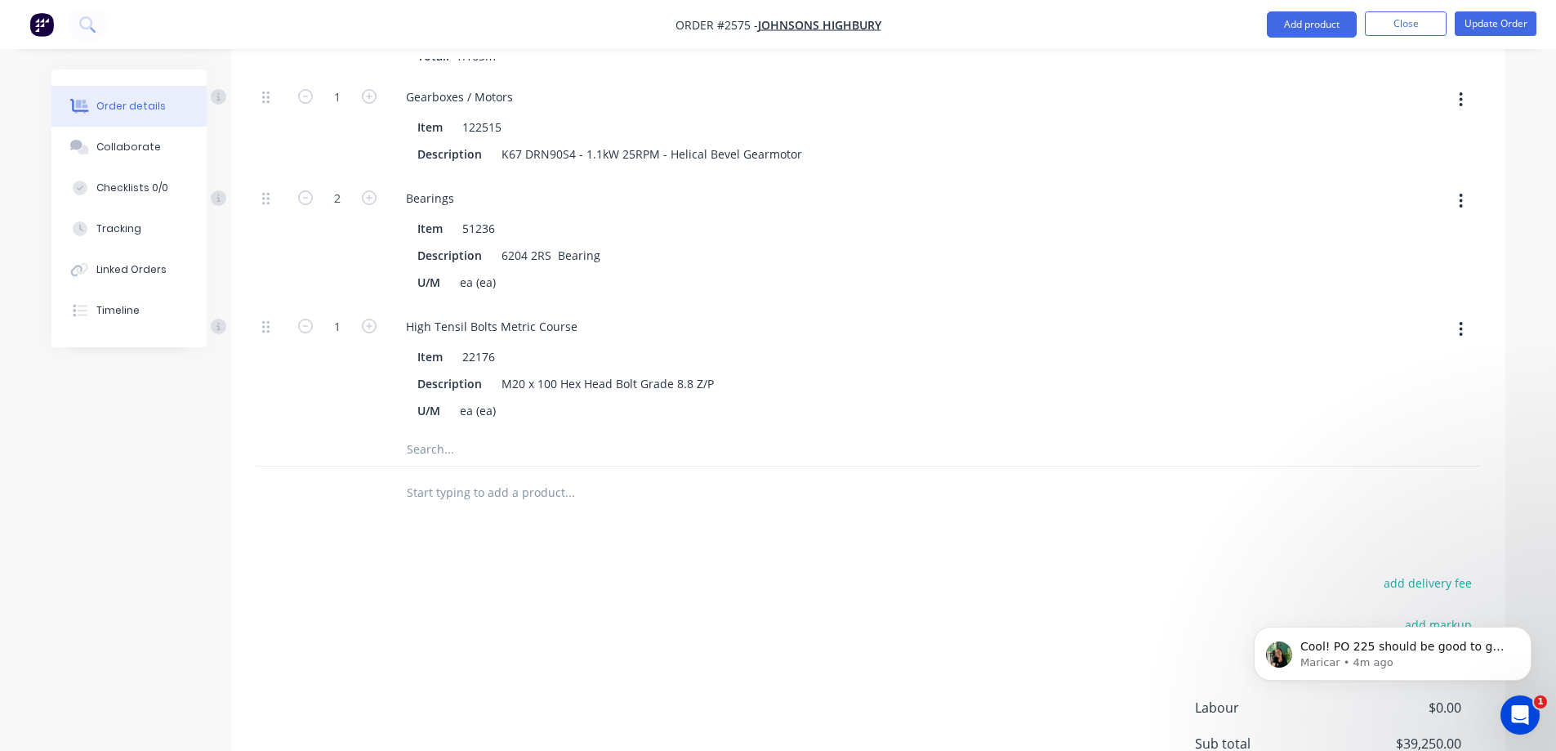
click at [484, 433] on input "text" at bounding box center [569, 449] width 327 height 33
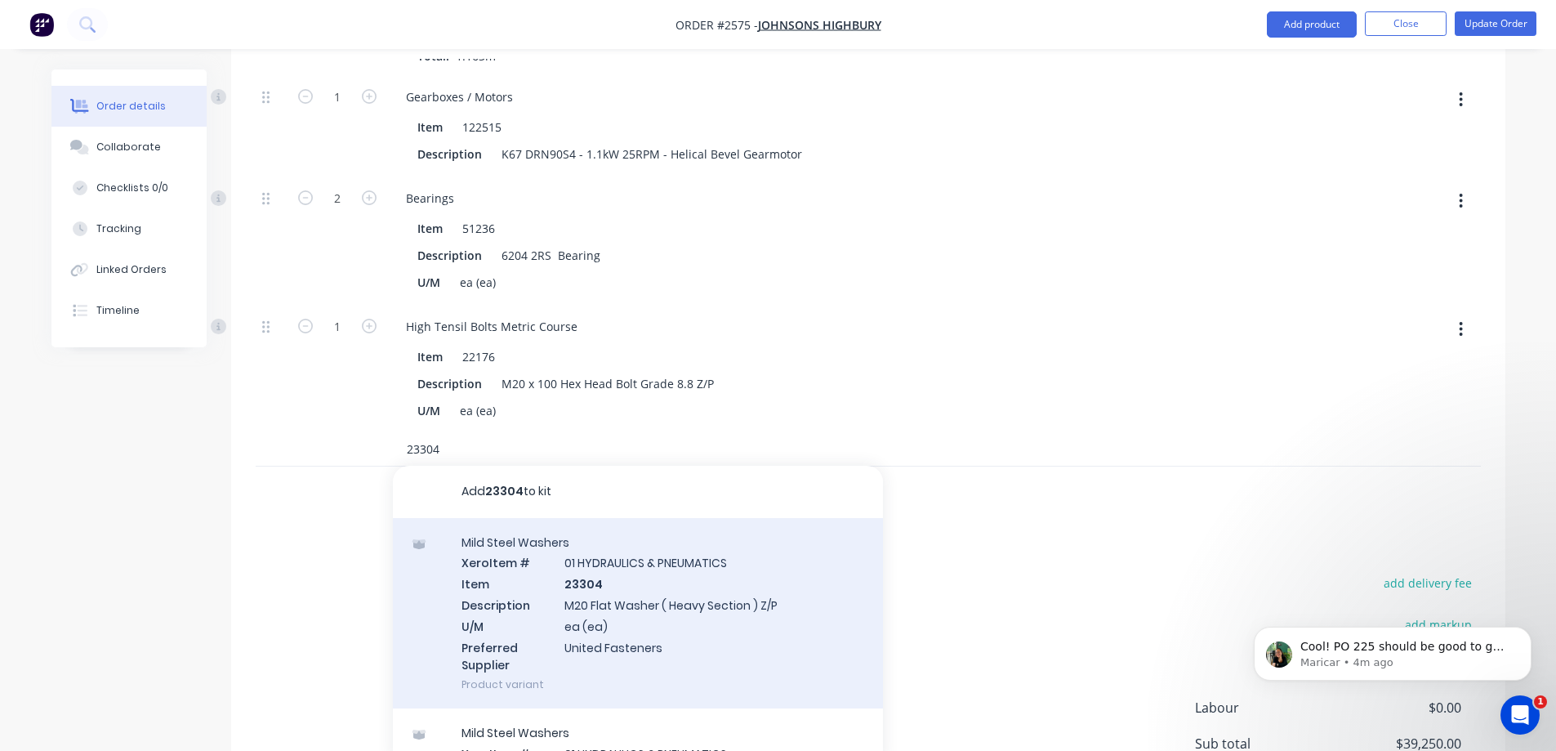
type input "23304"
click at [739, 520] on div "Mild Steel Washers Xero Item # 01 HYDRAULICS & PNEUMATICS Item 23304 Descriptio…" at bounding box center [638, 613] width 490 height 191
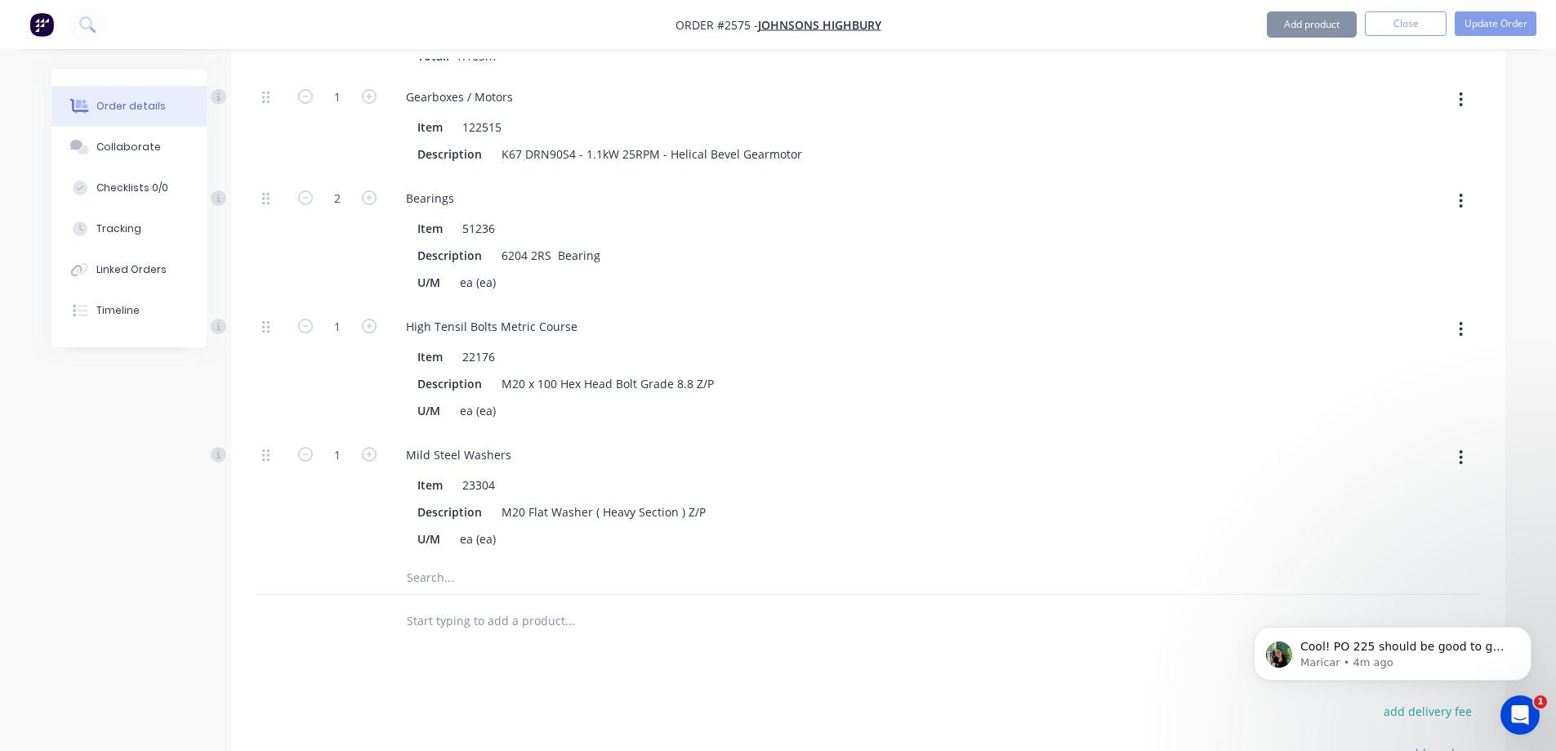
click at [465, 561] on input "text" at bounding box center [569, 577] width 327 height 33
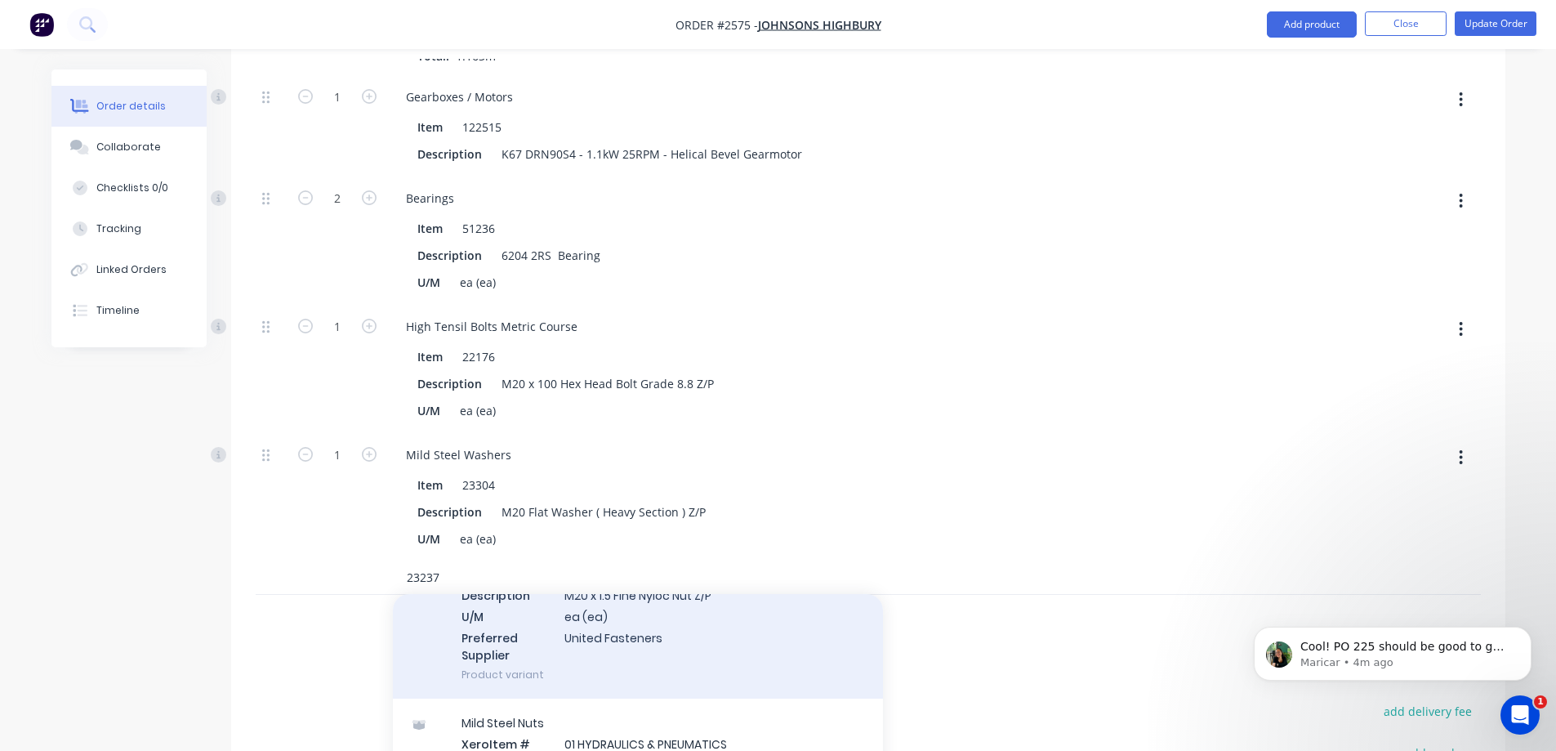
scroll to position [163, 0]
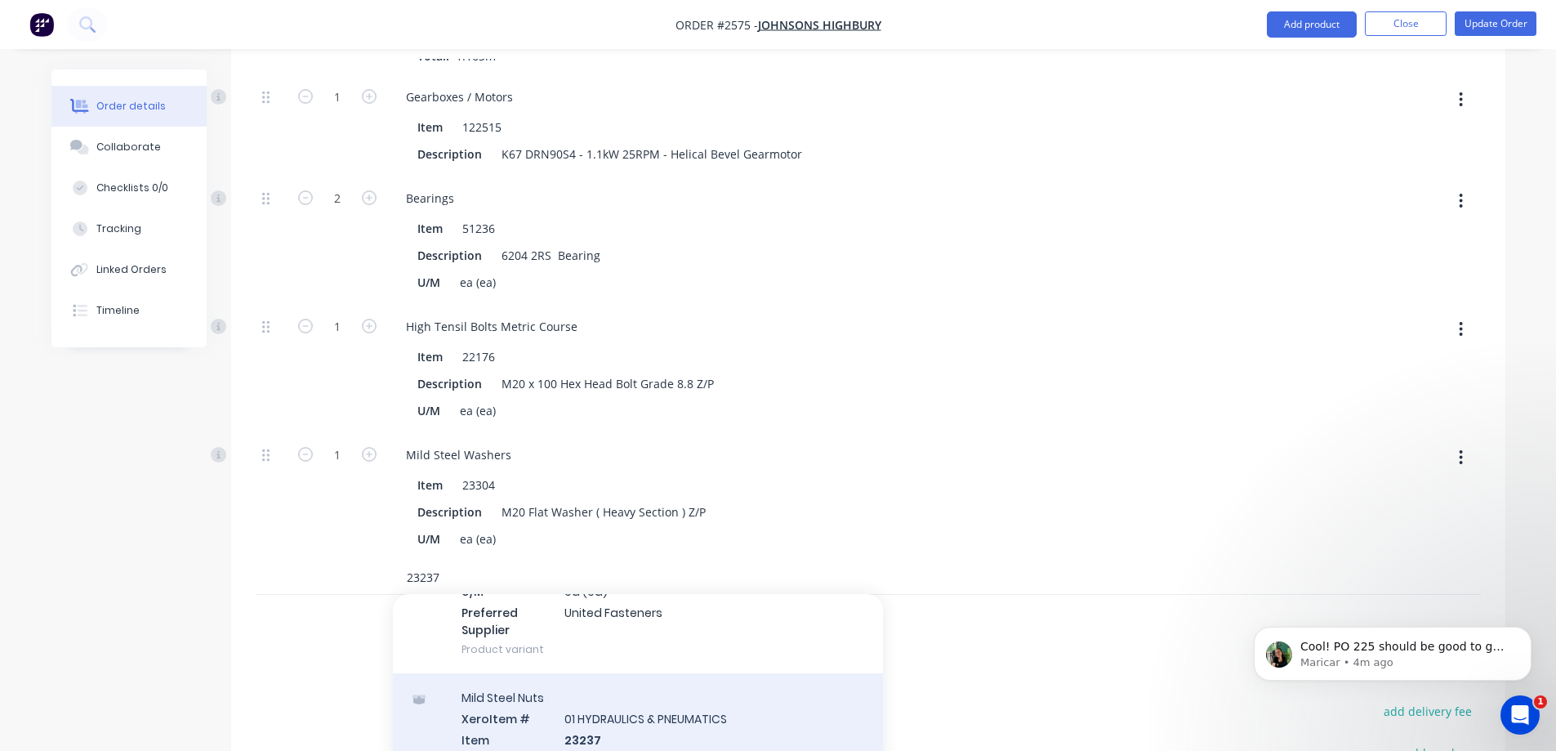
type input "23237"
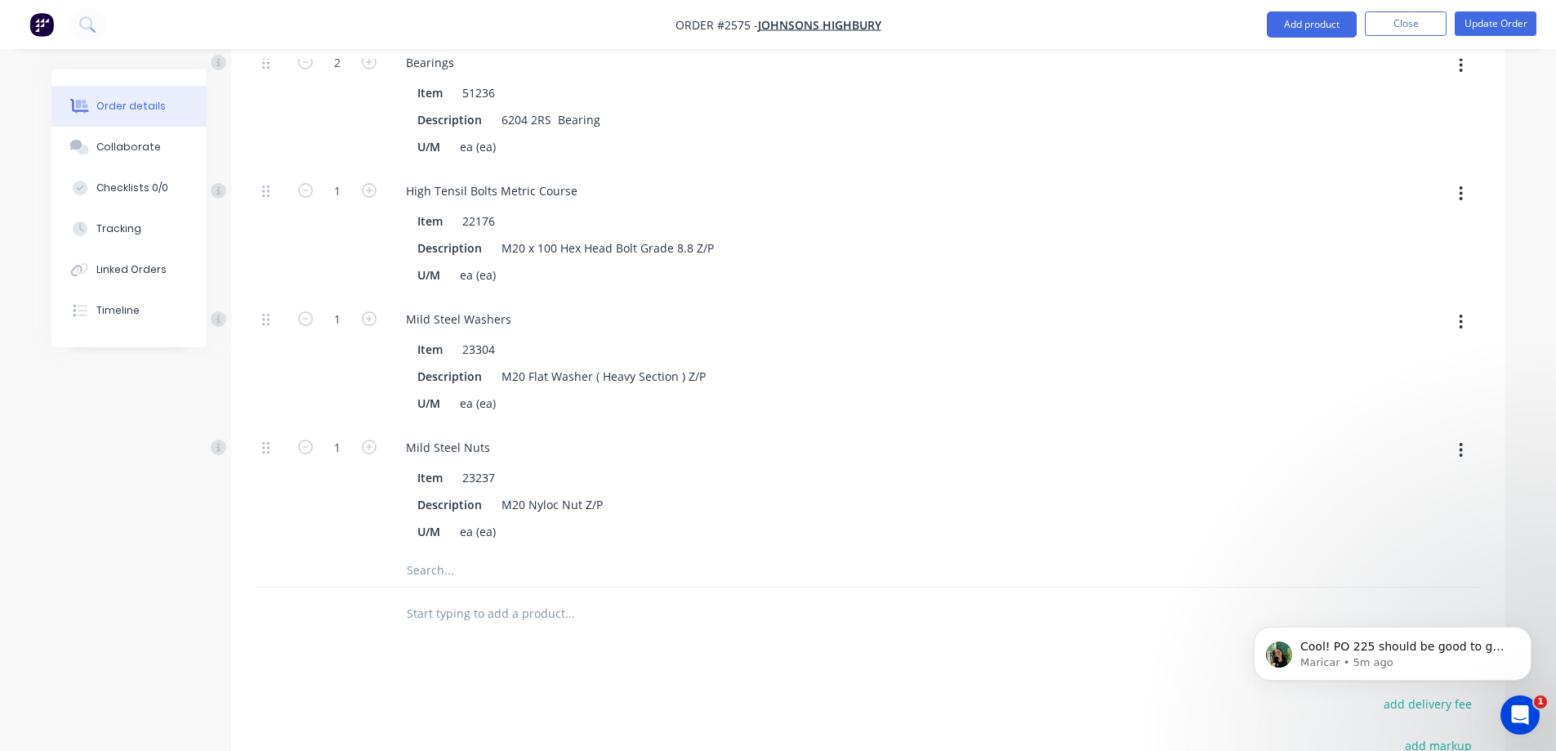
scroll to position [5307, 0]
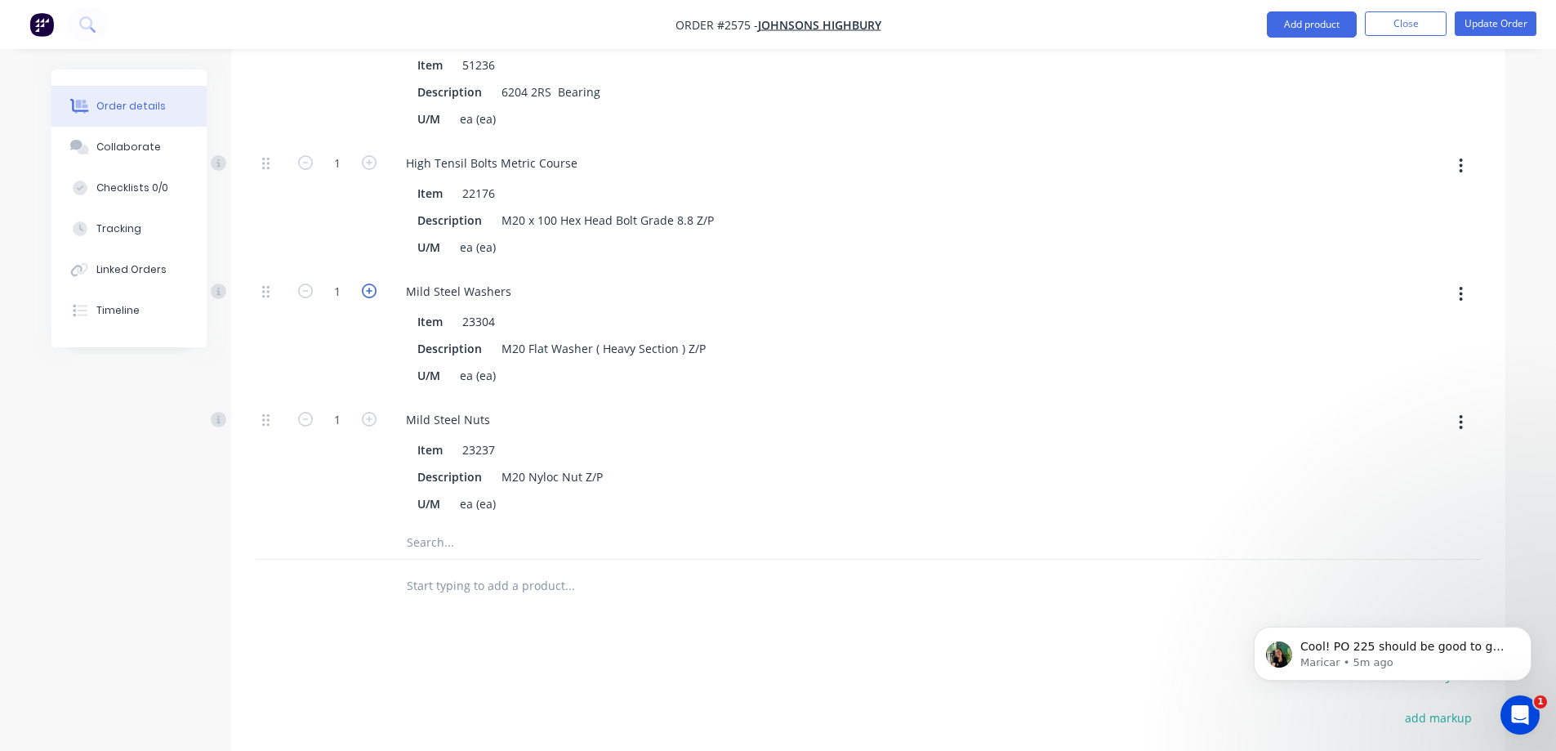
click at [368, 283] on icon "button" at bounding box center [369, 290] width 15 height 15
type input "2"
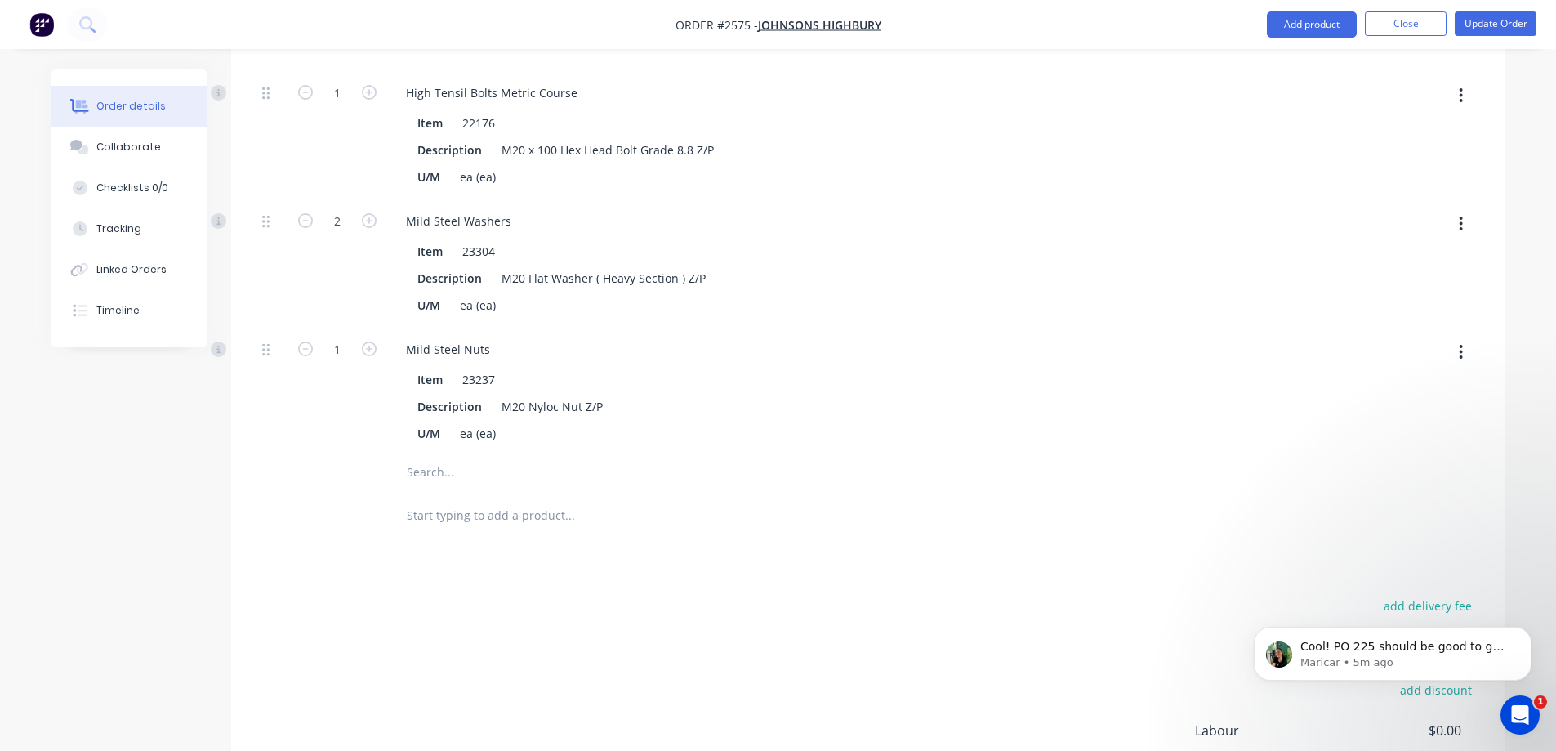
scroll to position [5529, 0]
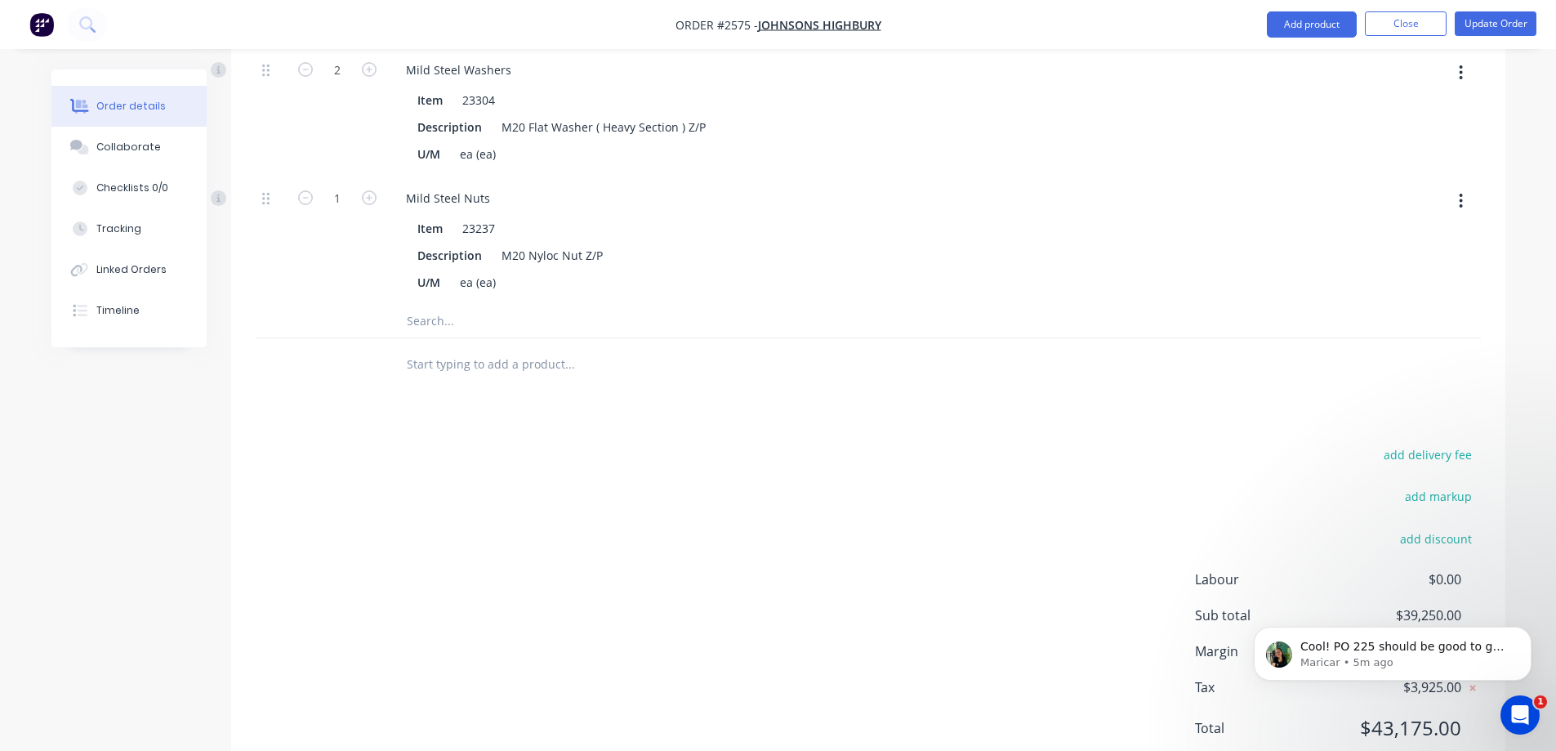
click at [462, 305] on input "text" at bounding box center [569, 321] width 327 height 33
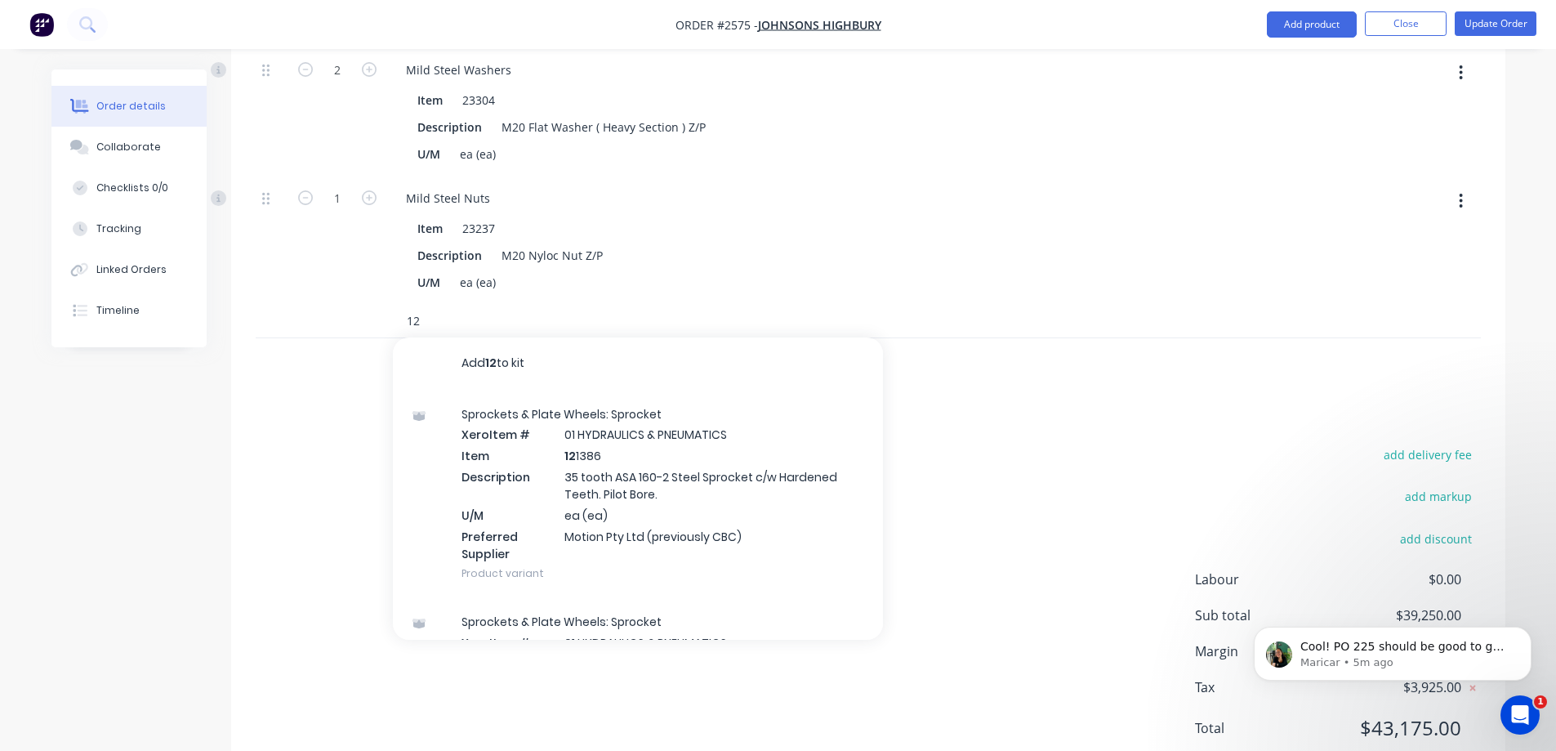
type input "1"
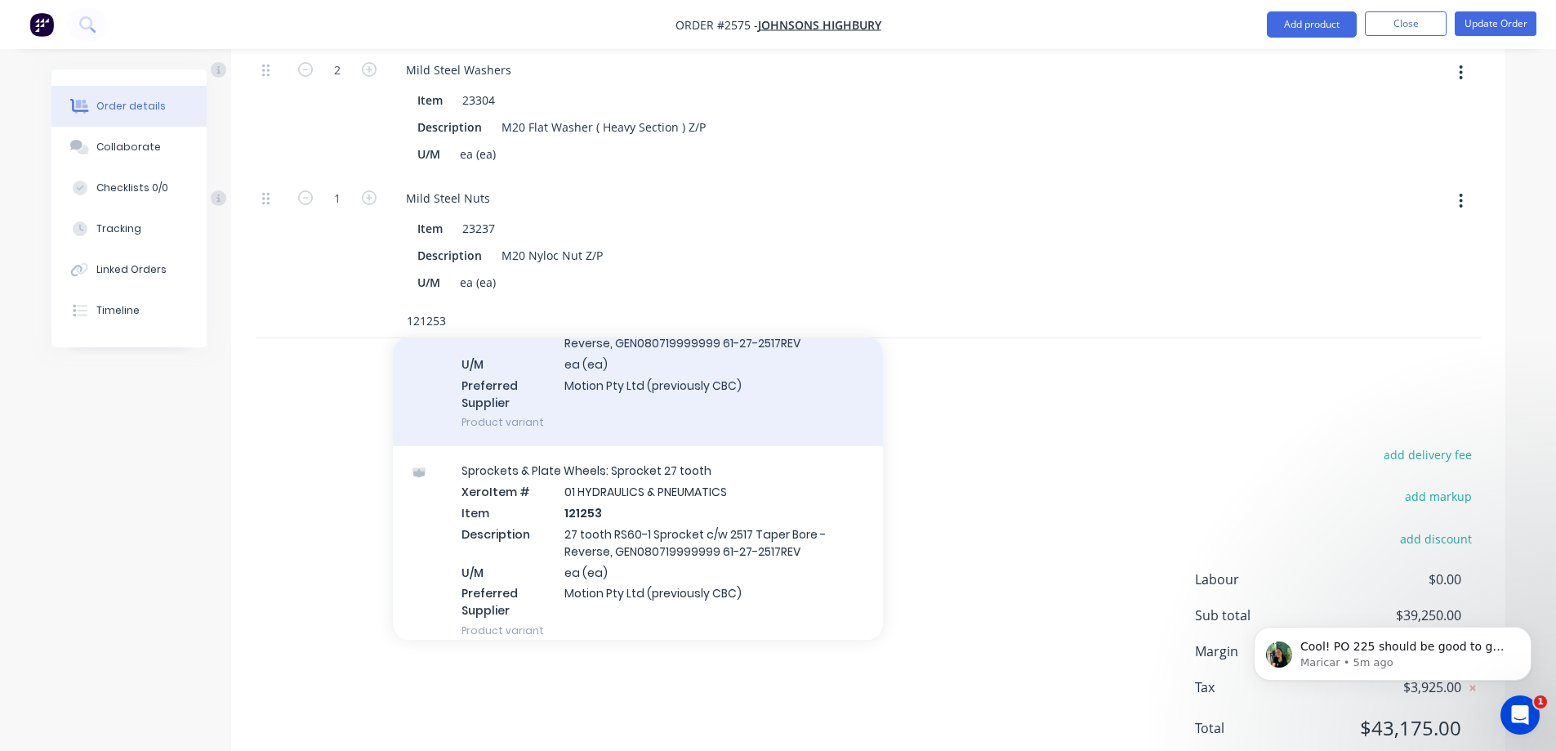
scroll to position [234, 0]
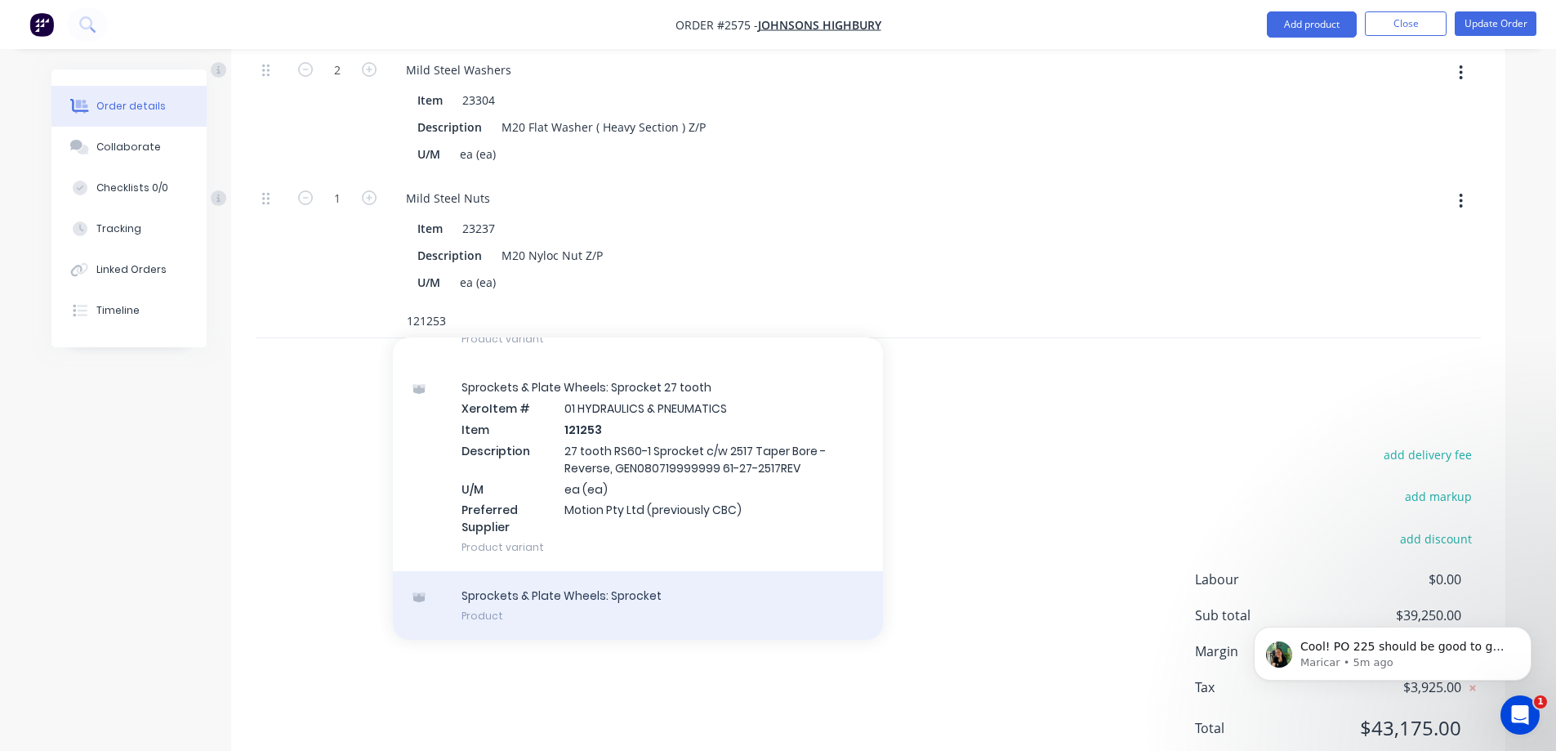
type input "121253"
click at [599, 571] on div "Sprockets & Plate Wheels: Sprocket Product" at bounding box center [638, 605] width 490 height 69
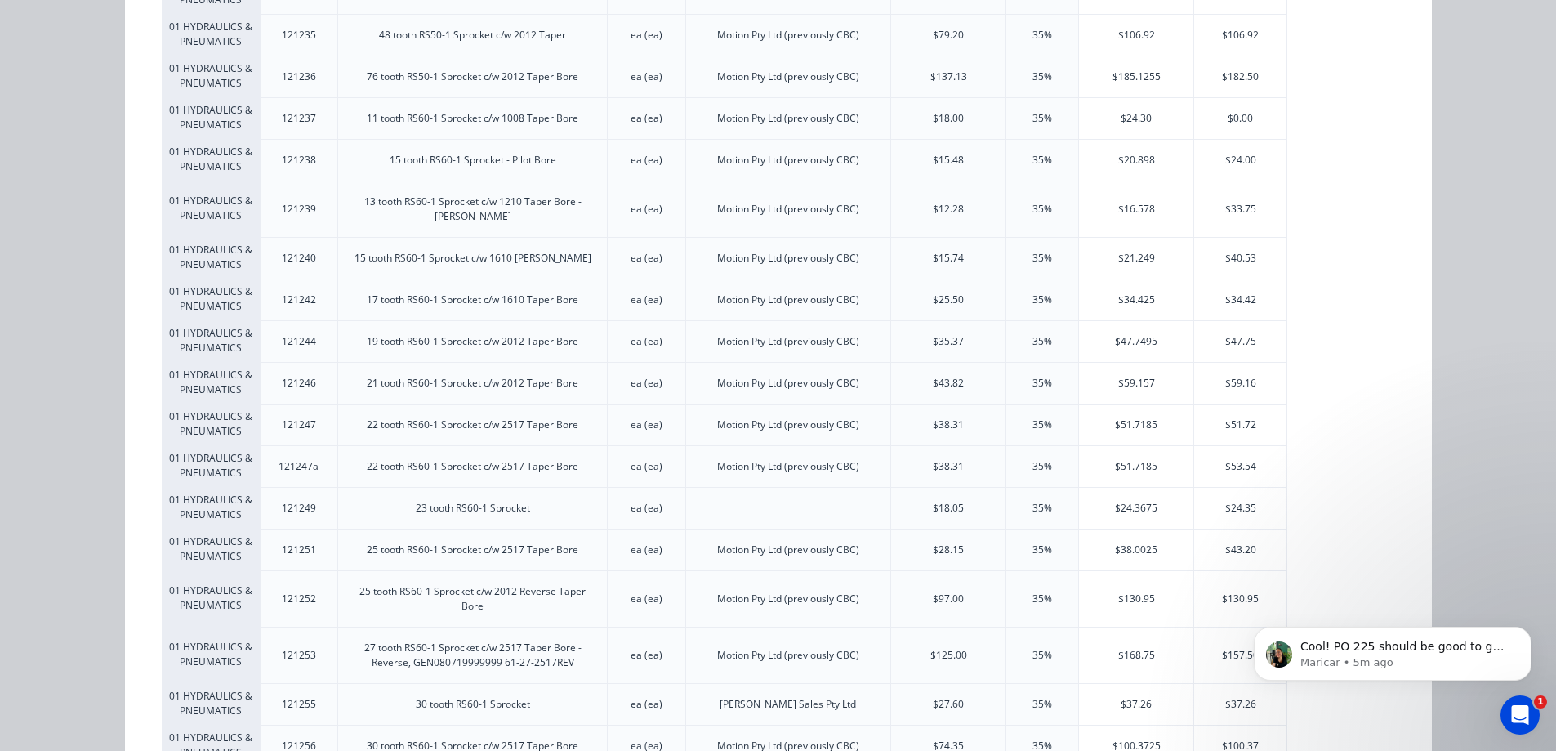
scroll to position [5309, 0]
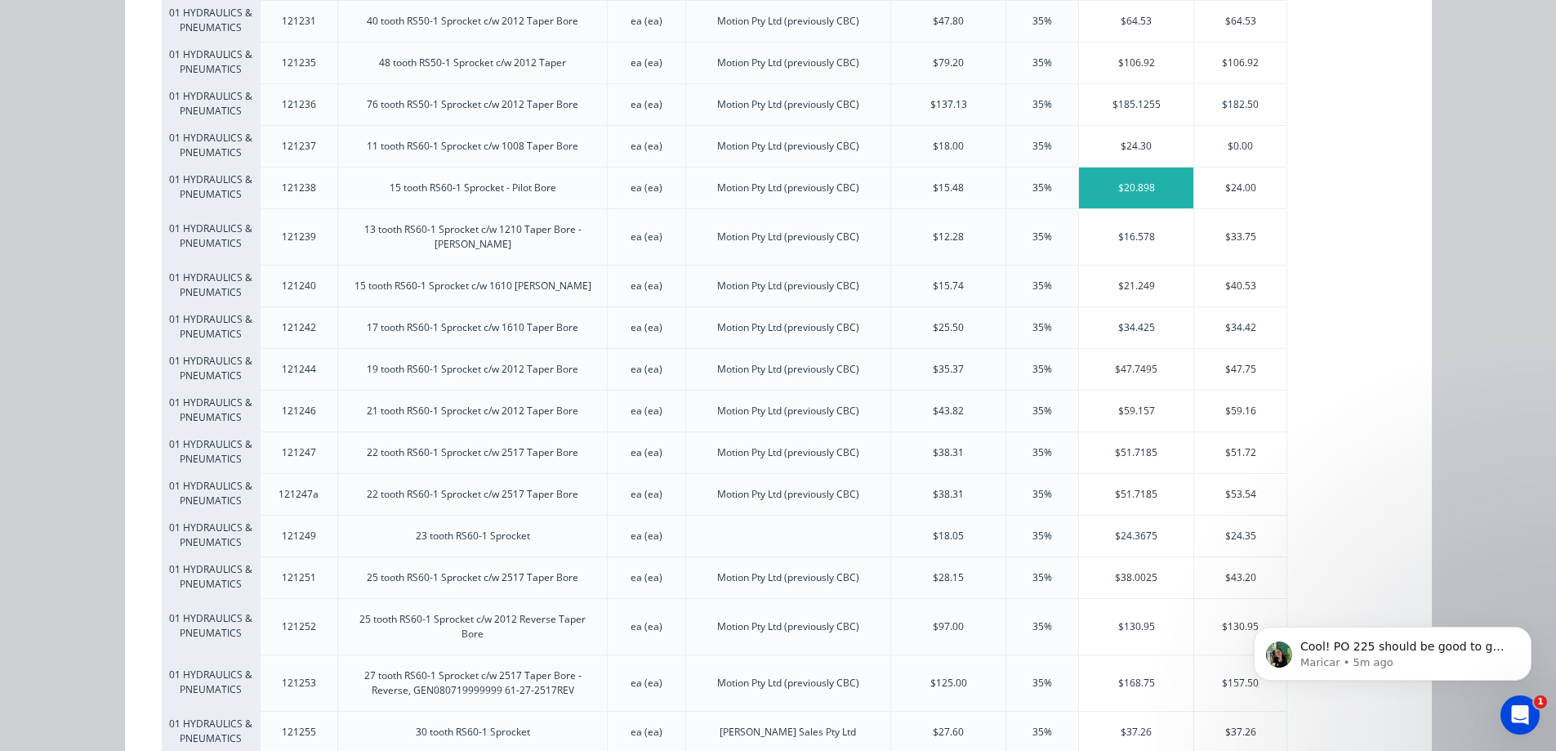
click at [1143, 167] on div "$20.898" at bounding box center [1136, 187] width 114 height 41
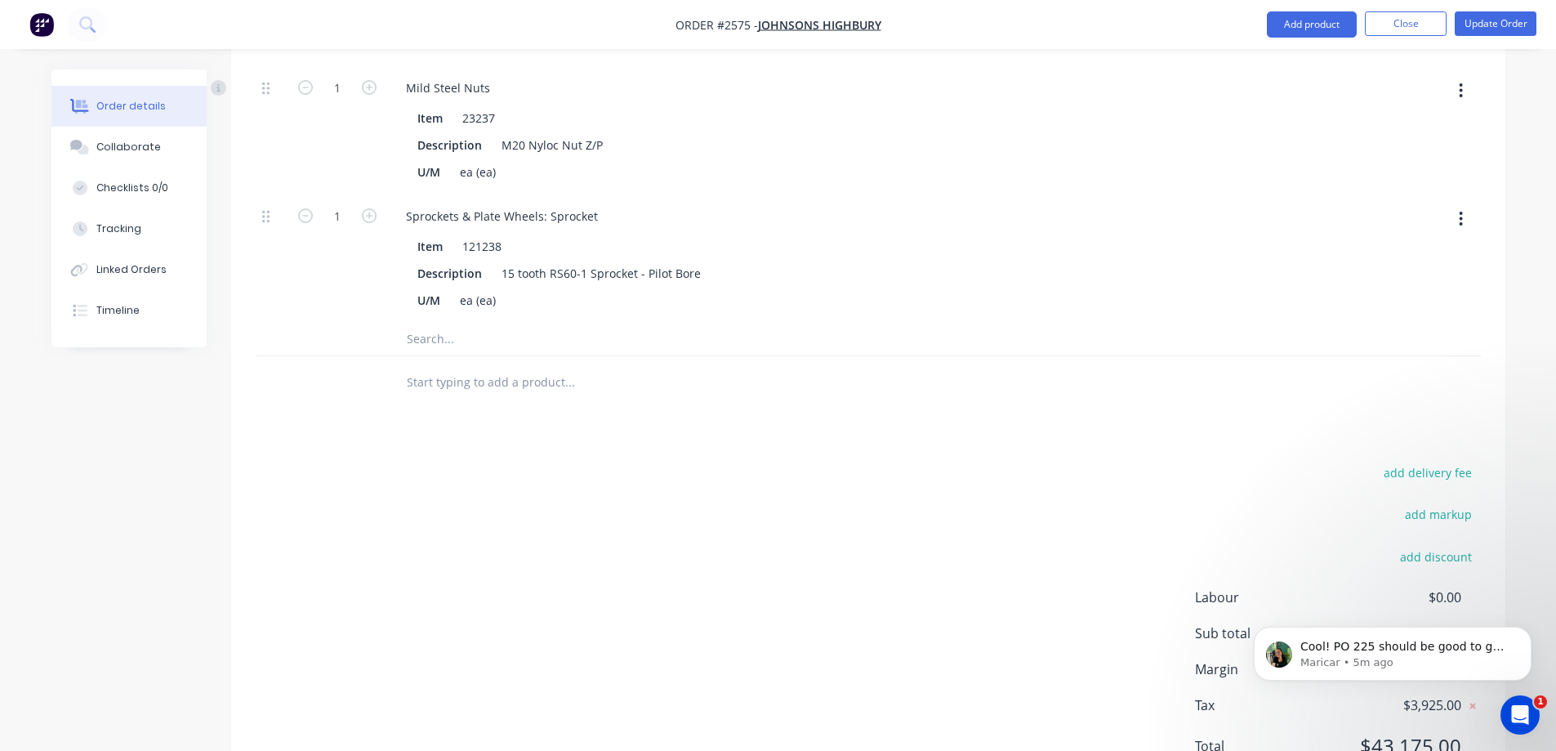
scroll to position [5657, 0]
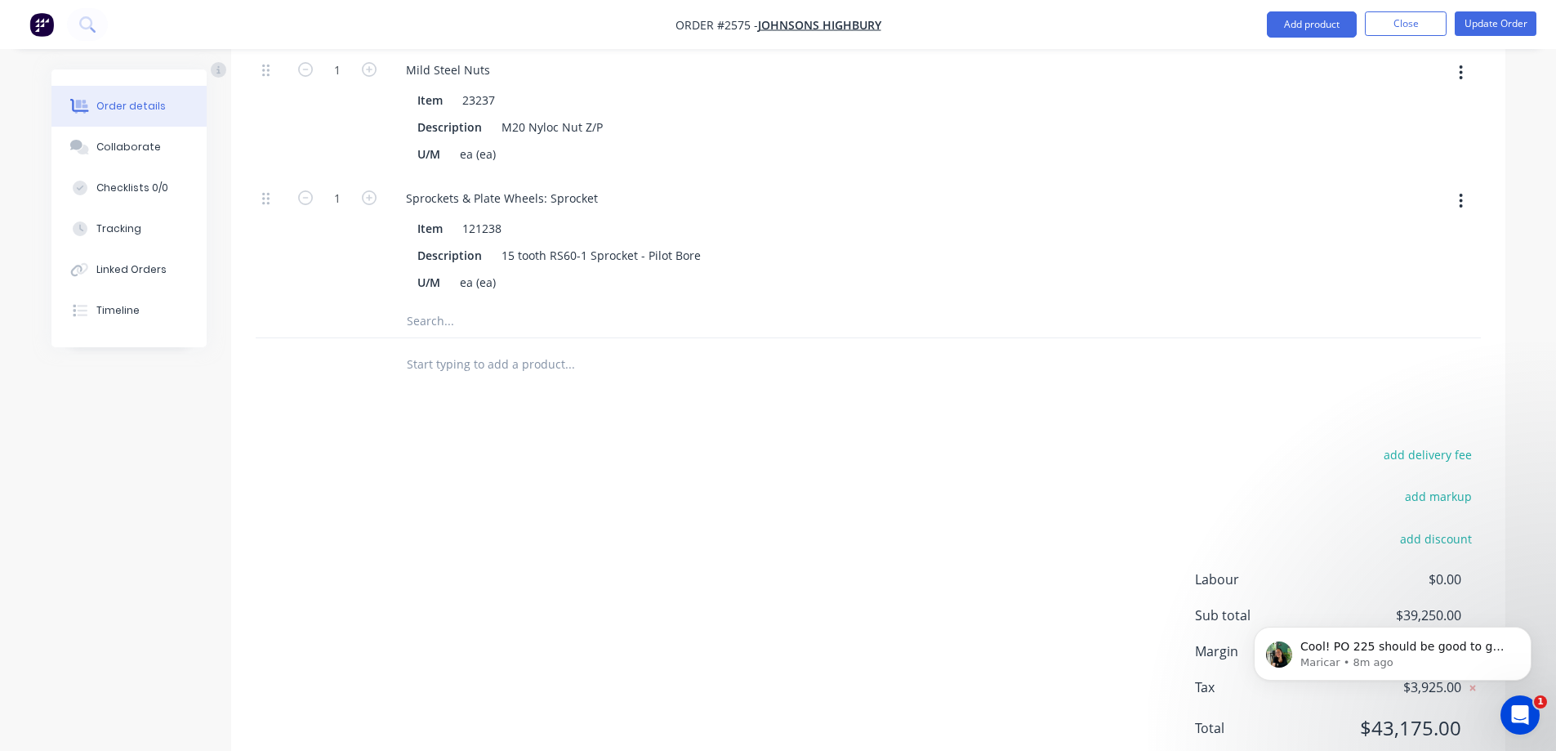
click at [455, 305] on input "text" at bounding box center [569, 321] width 327 height 33
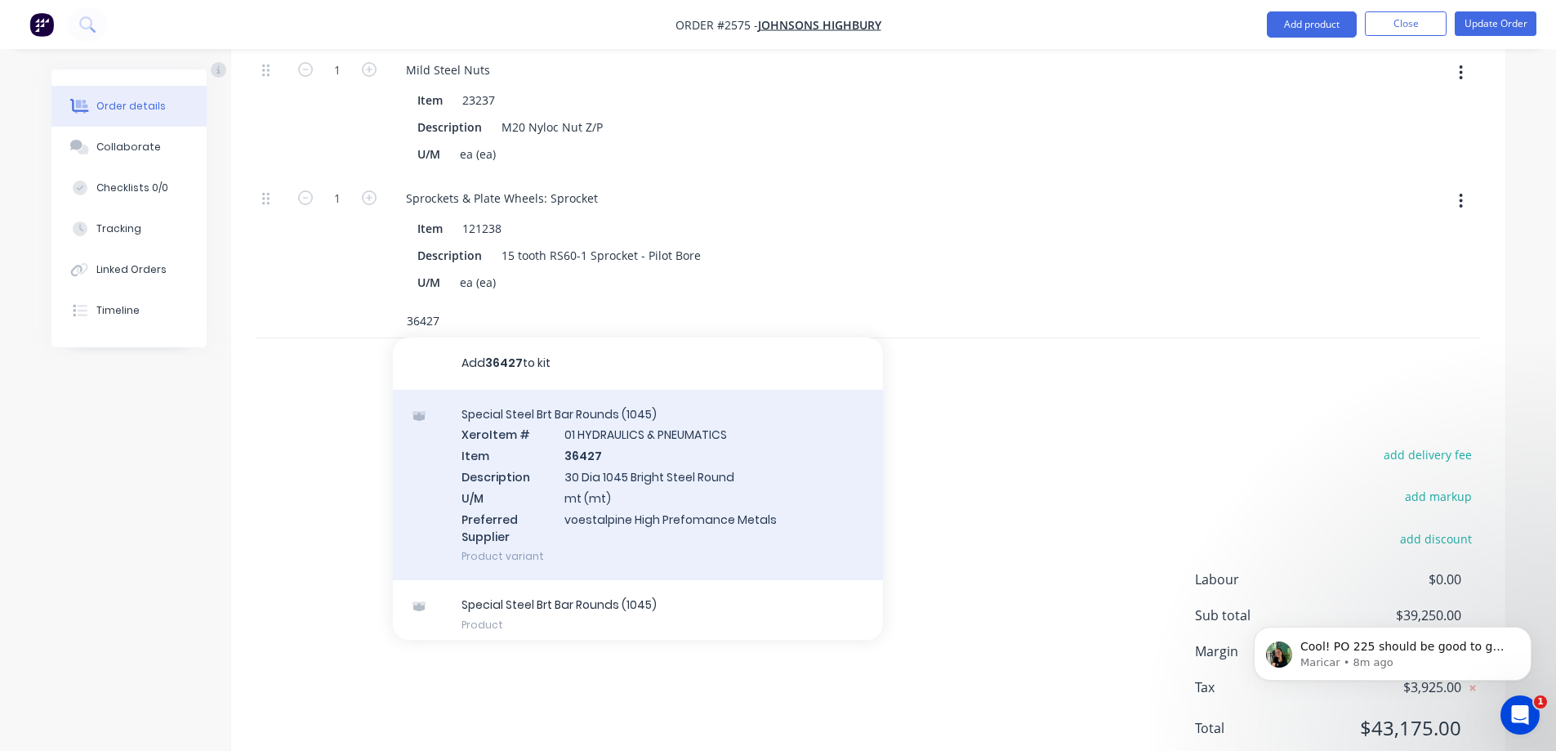
type input "36427"
click at [601, 403] on div "Special Steel Brt Bar Rounds (1045) Xero Item # 01 HYDRAULICS & PNEUMATICS Item…" at bounding box center [638, 485] width 490 height 191
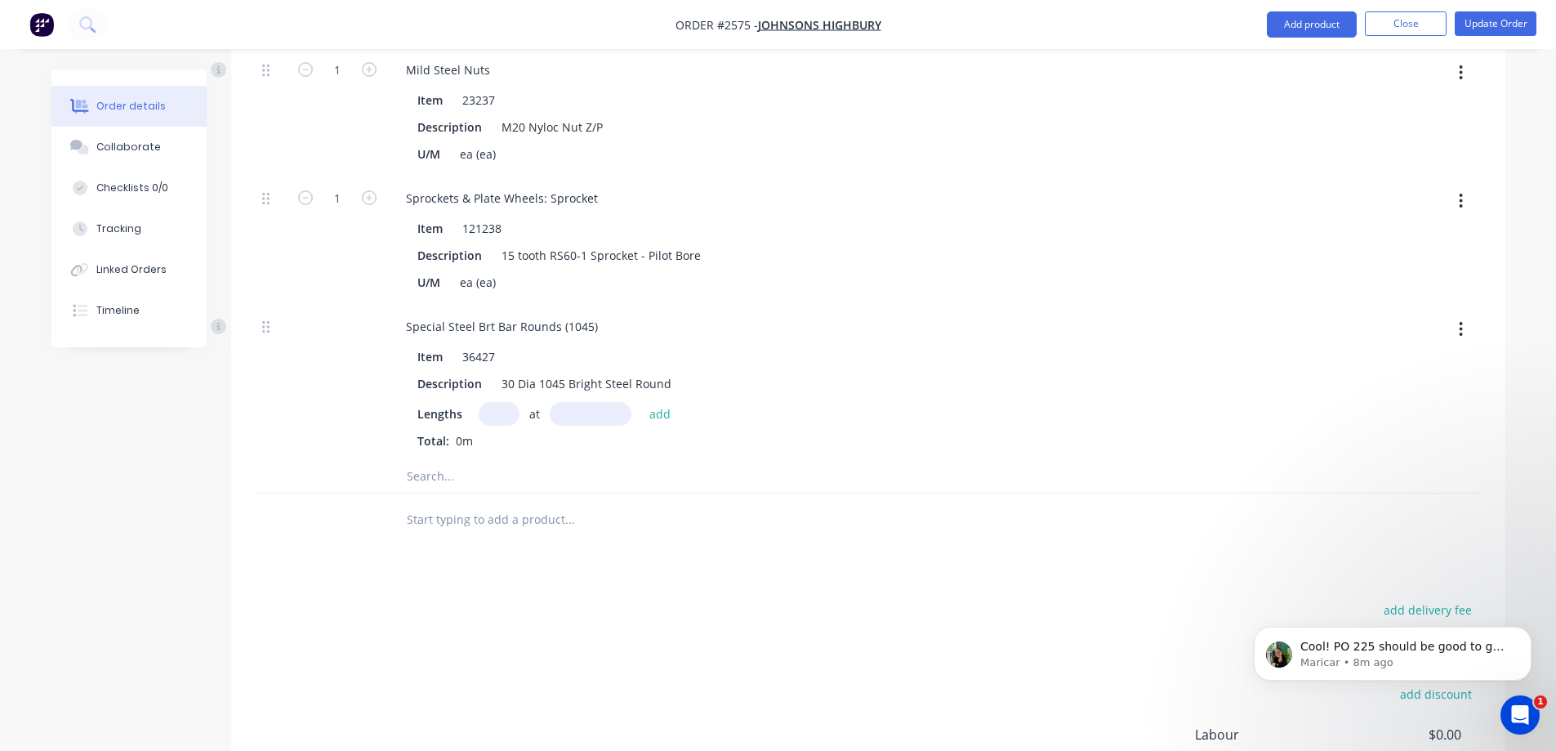
click at [510, 402] on input "text" at bounding box center [499, 414] width 41 height 24
type input "1"
type input "10mm"
click at [666, 402] on button "add" at bounding box center [660, 413] width 38 height 22
click at [453, 487] on input "text" at bounding box center [569, 503] width 327 height 33
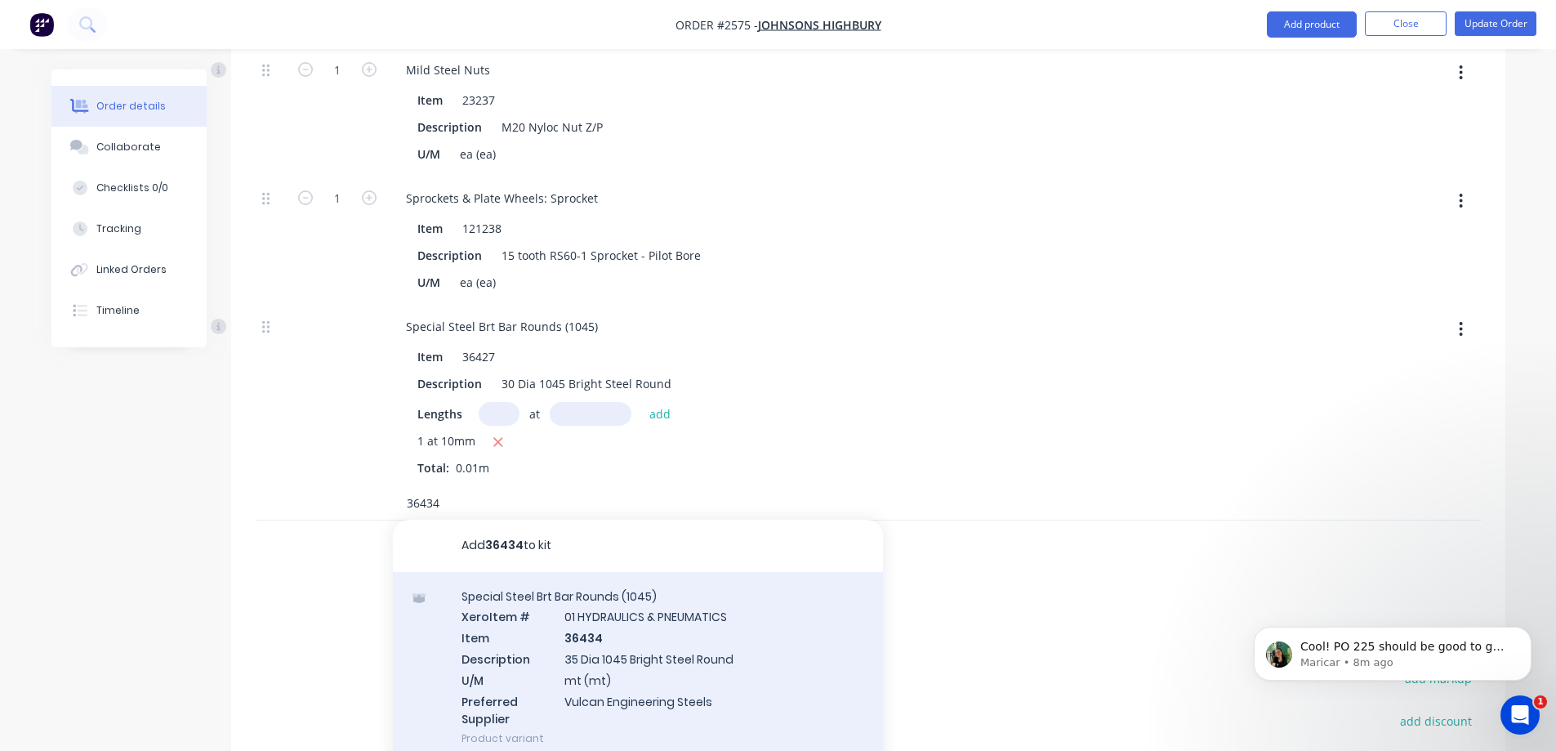
type input "36434"
click at [692, 577] on div "Special Steel Brt Bar Rounds (1045) Xero Item # 01 HYDRAULICS & PNEUMATICS Item…" at bounding box center [638, 667] width 490 height 191
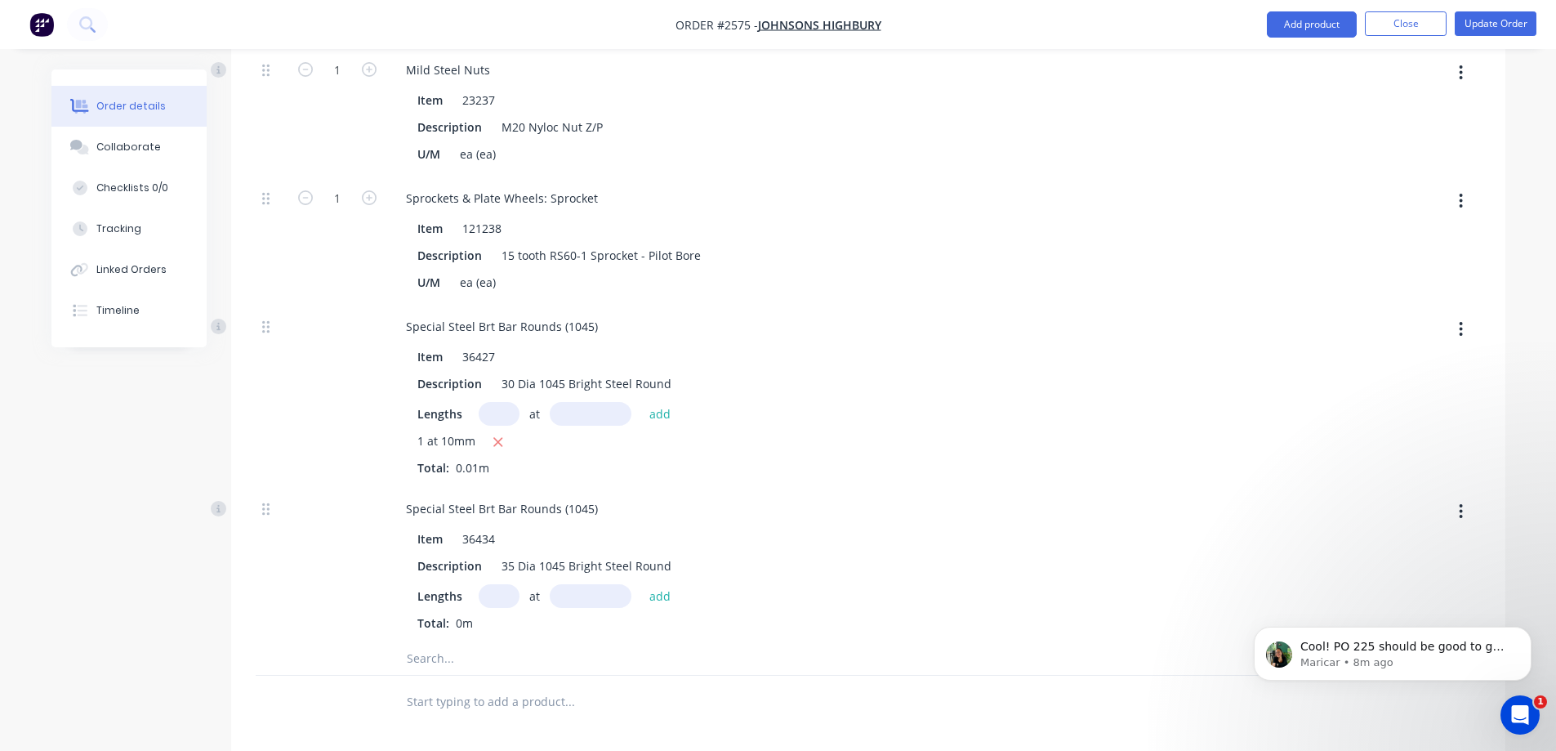
click at [508, 584] on input "text" at bounding box center [499, 596] width 41 height 24
type input "1"
type input "13mm"
click at [652, 584] on button "add" at bounding box center [660, 595] width 38 height 22
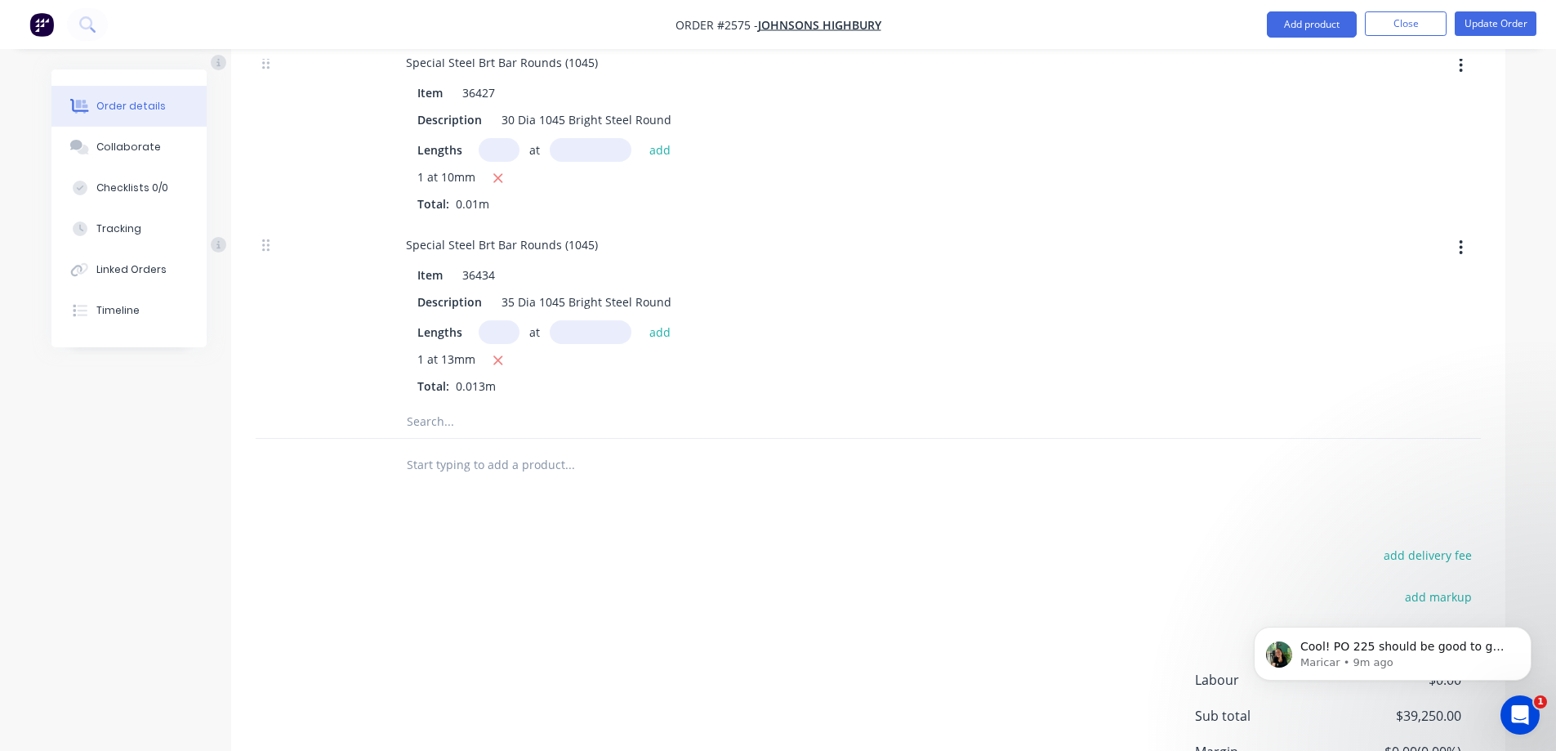
scroll to position [6021, 0]
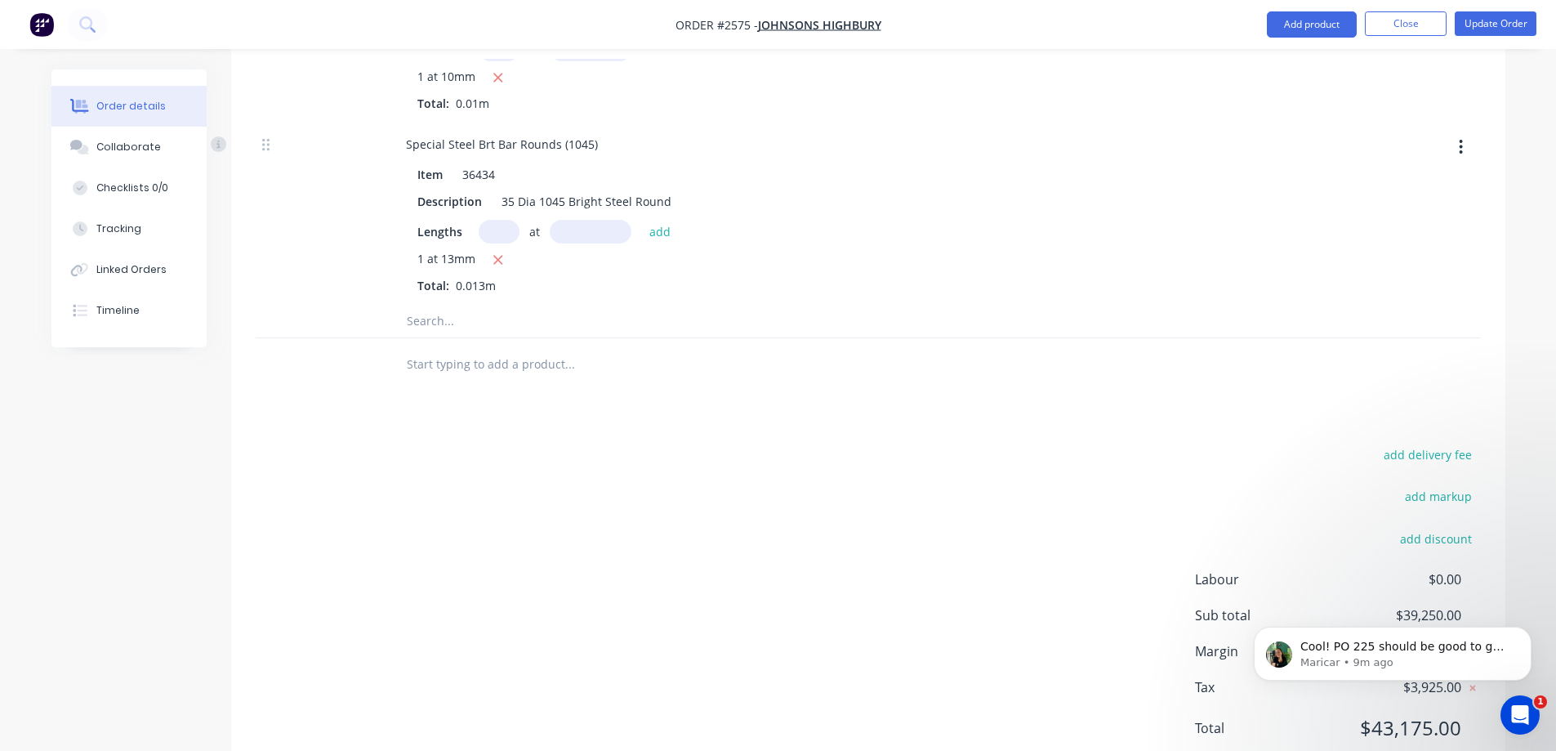
click at [436, 305] on input "text" at bounding box center [569, 321] width 327 height 33
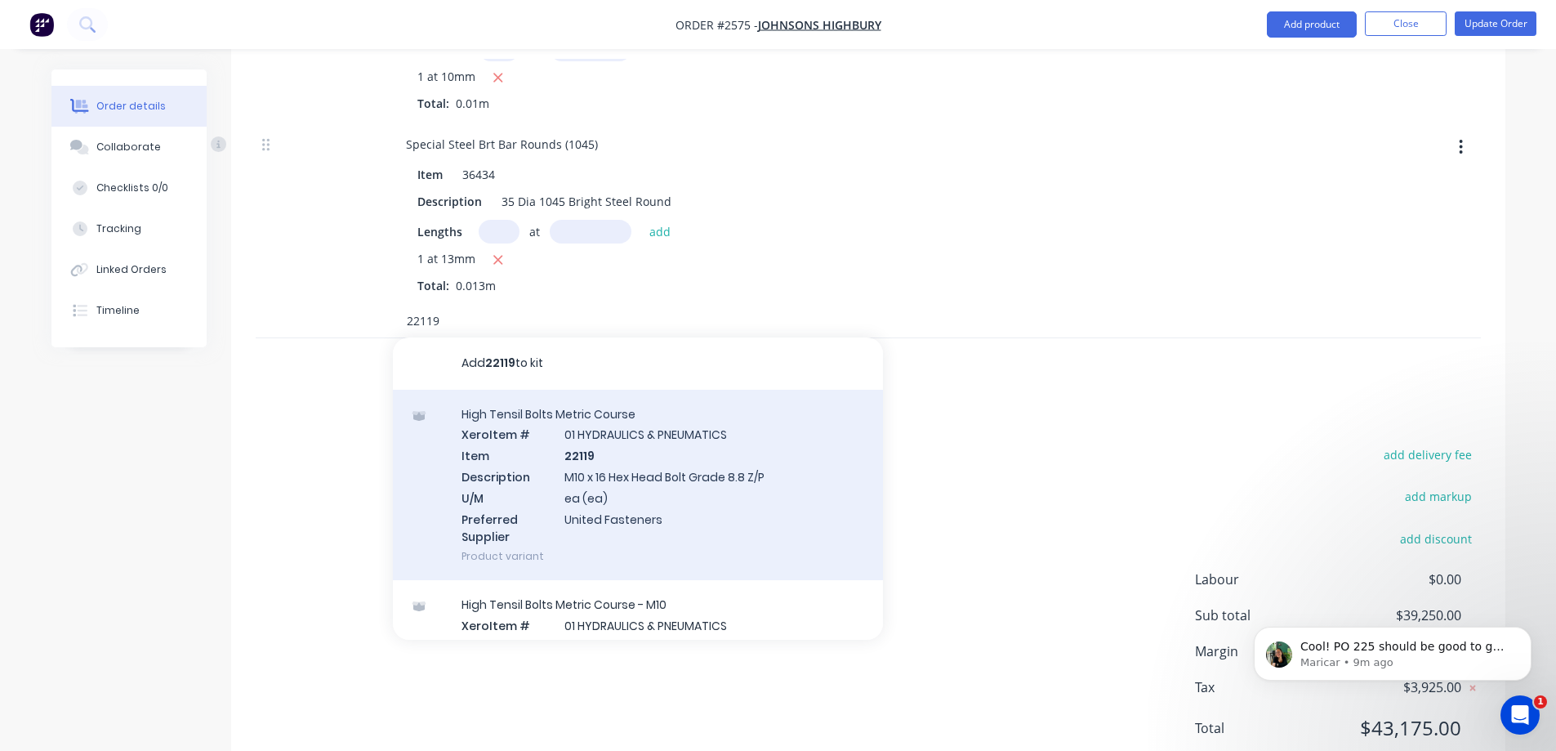
type input "22119"
click at [629, 433] on div "High Tensil Bolts Metric Course Xero Item # 01 HYDRAULICS & PNEUMATICS Item 221…" at bounding box center [638, 485] width 490 height 191
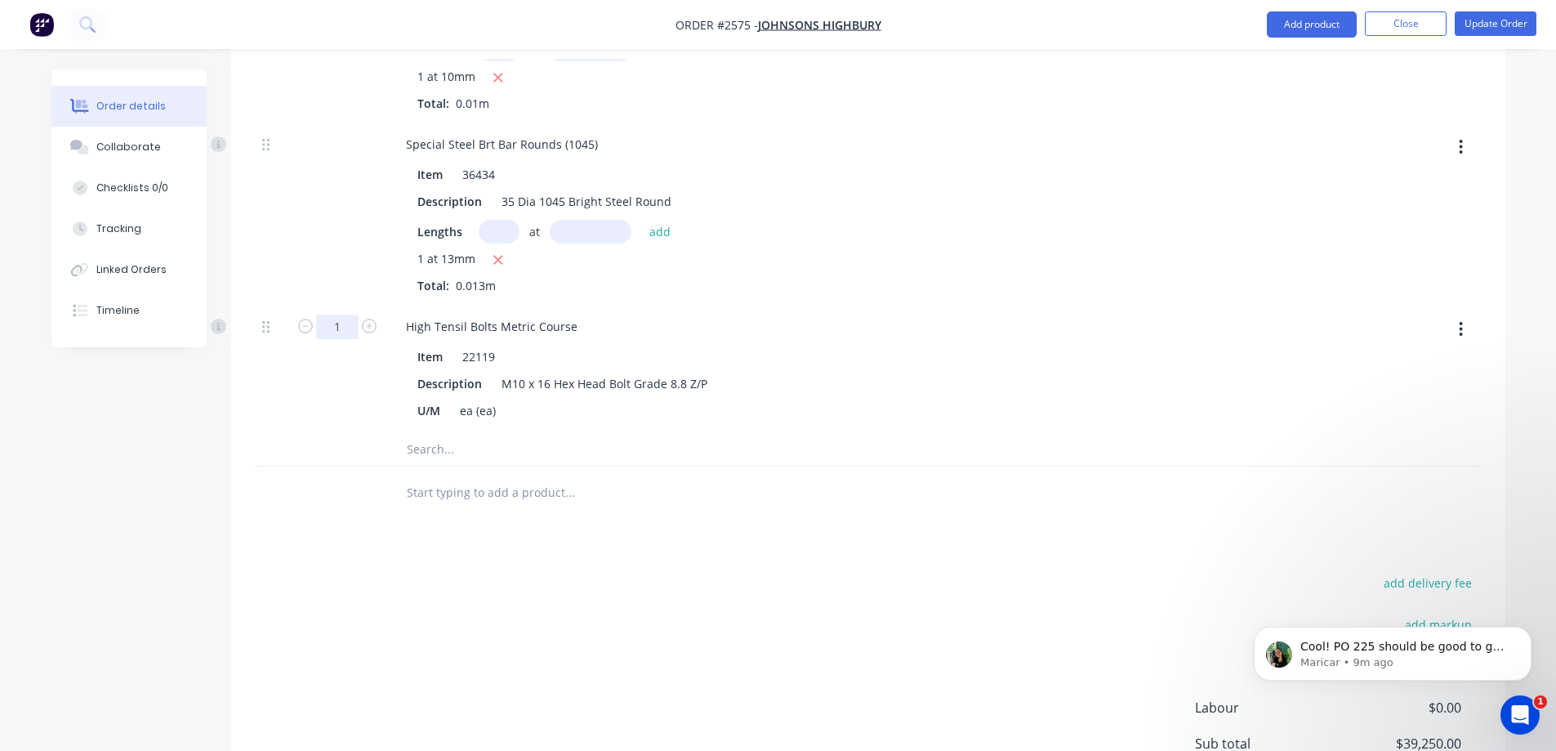
type input "18"
click at [434, 433] on input "text" at bounding box center [569, 449] width 327 height 33
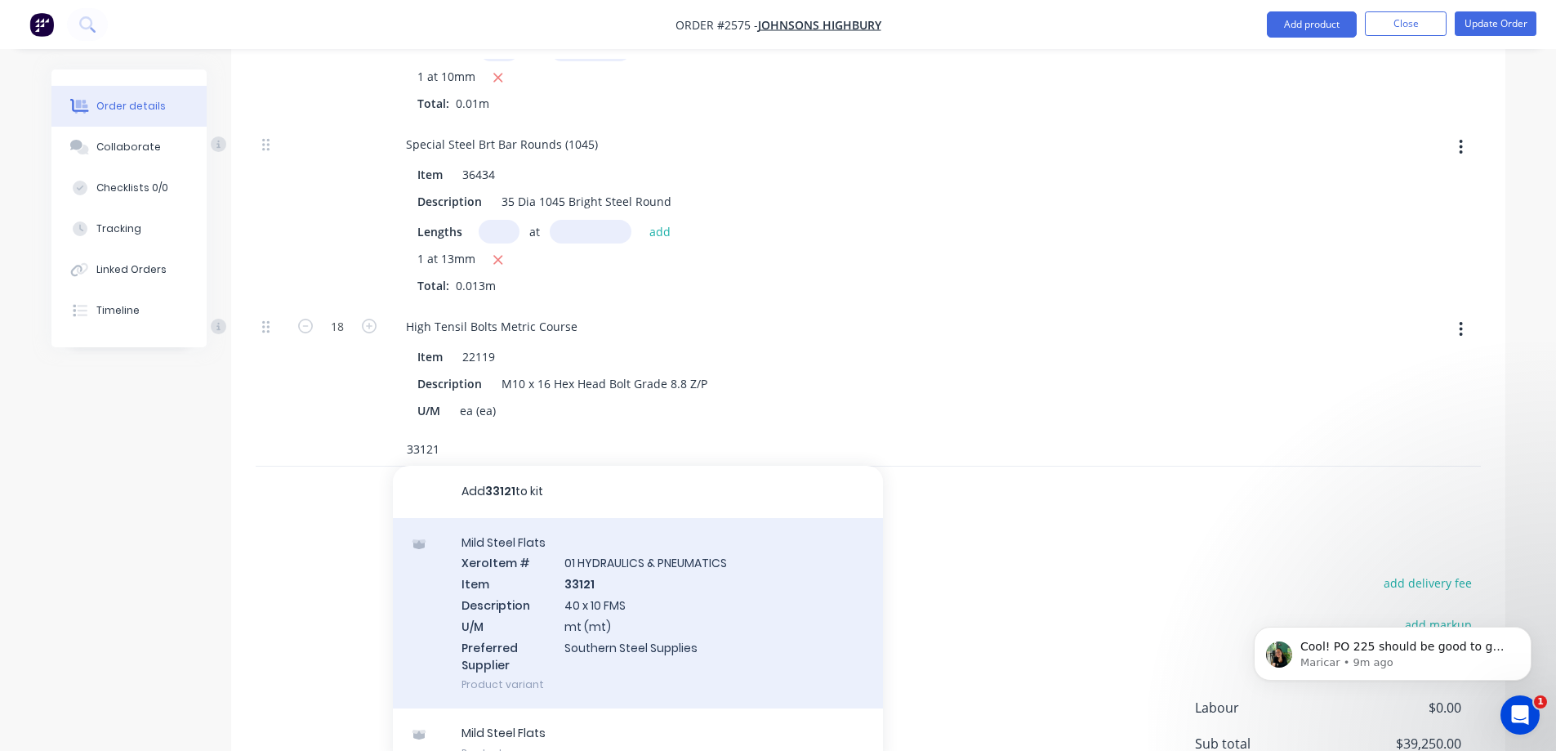
type input "33121"
click at [630, 518] on div "Mild Steel Flats Xero Item # 01 HYDRAULICS & PNEUMATICS Item 33121 Description …" at bounding box center [638, 613] width 490 height 191
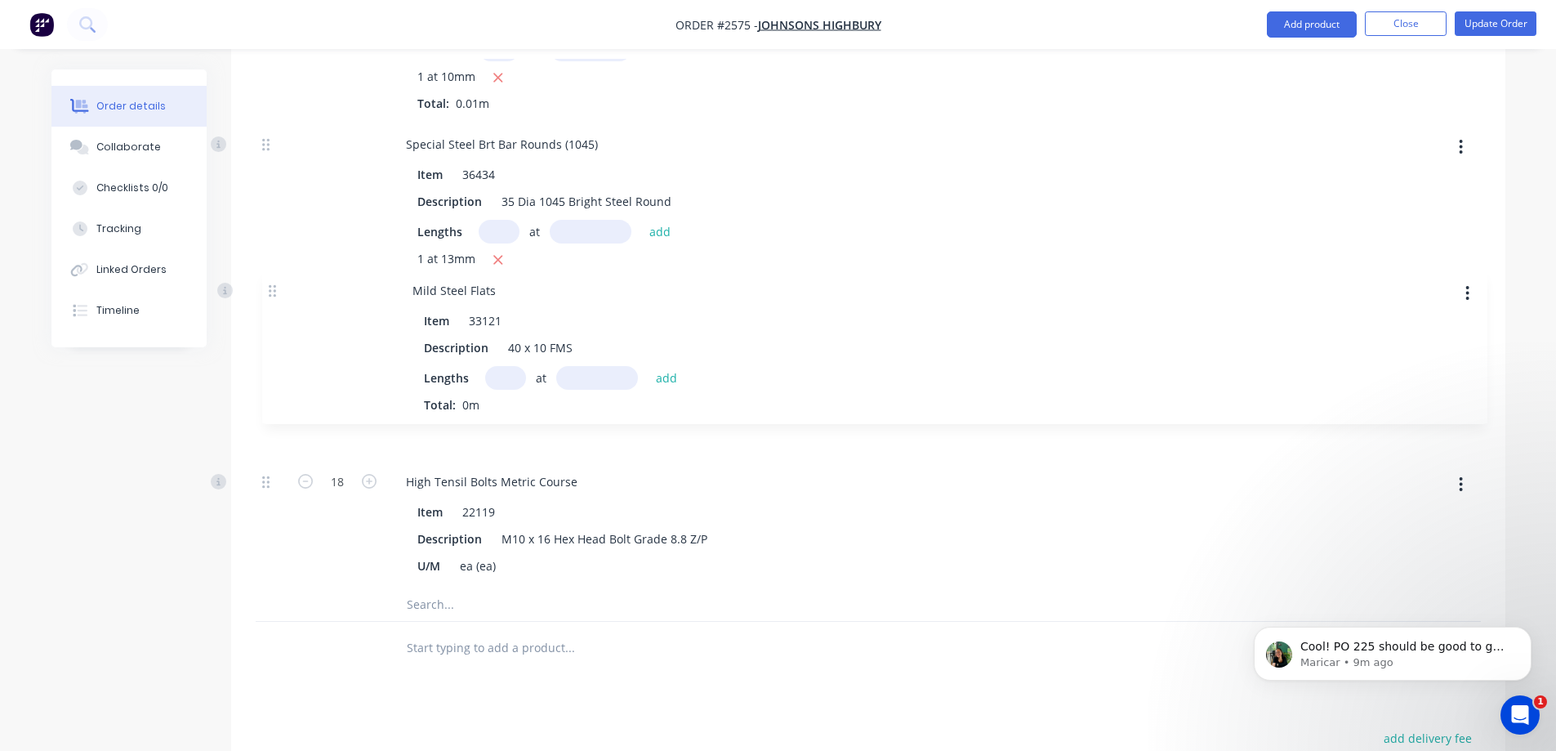
drag, startPoint x: 266, startPoint y: 399, endPoint x: 297, endPoint y: 283, distance: 119.3
click at [493, 402] on input "text" at bounding box center [499, 414] width 41 height 24
type input "1"
type input "6468mm"
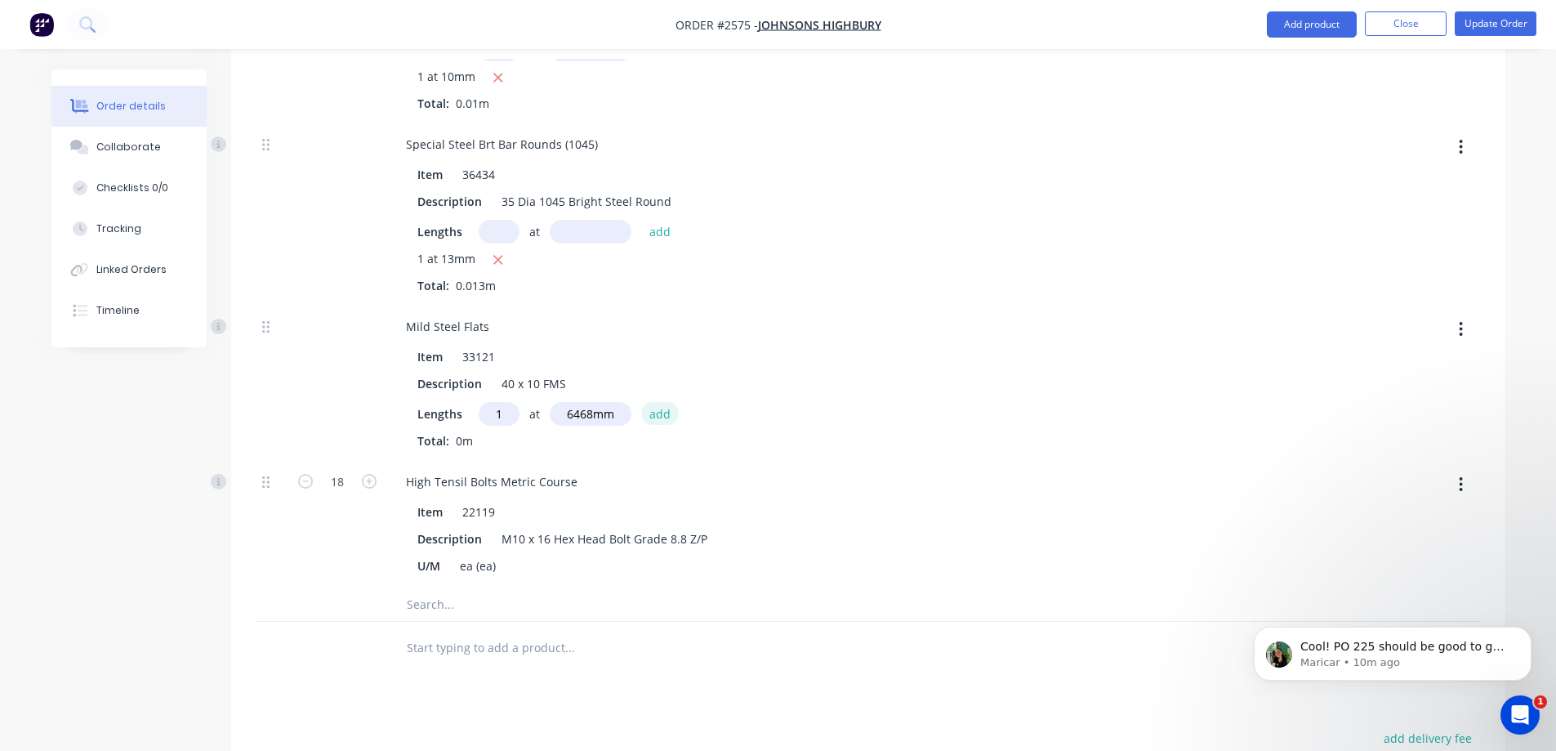
click at [665, 402] on button "add" at bounding box center [660, 413] width 38 height 22
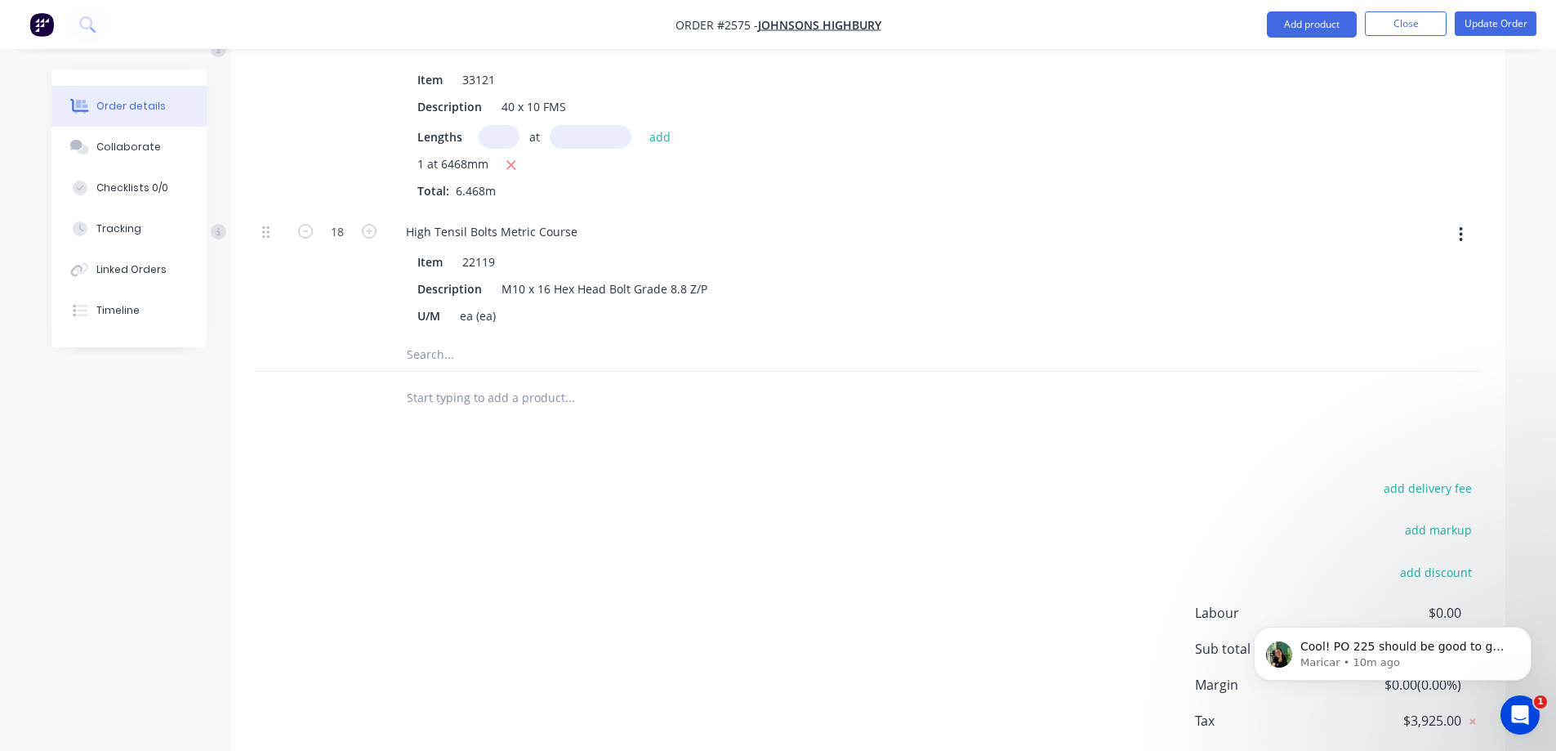
scroll to position [6331, 0]
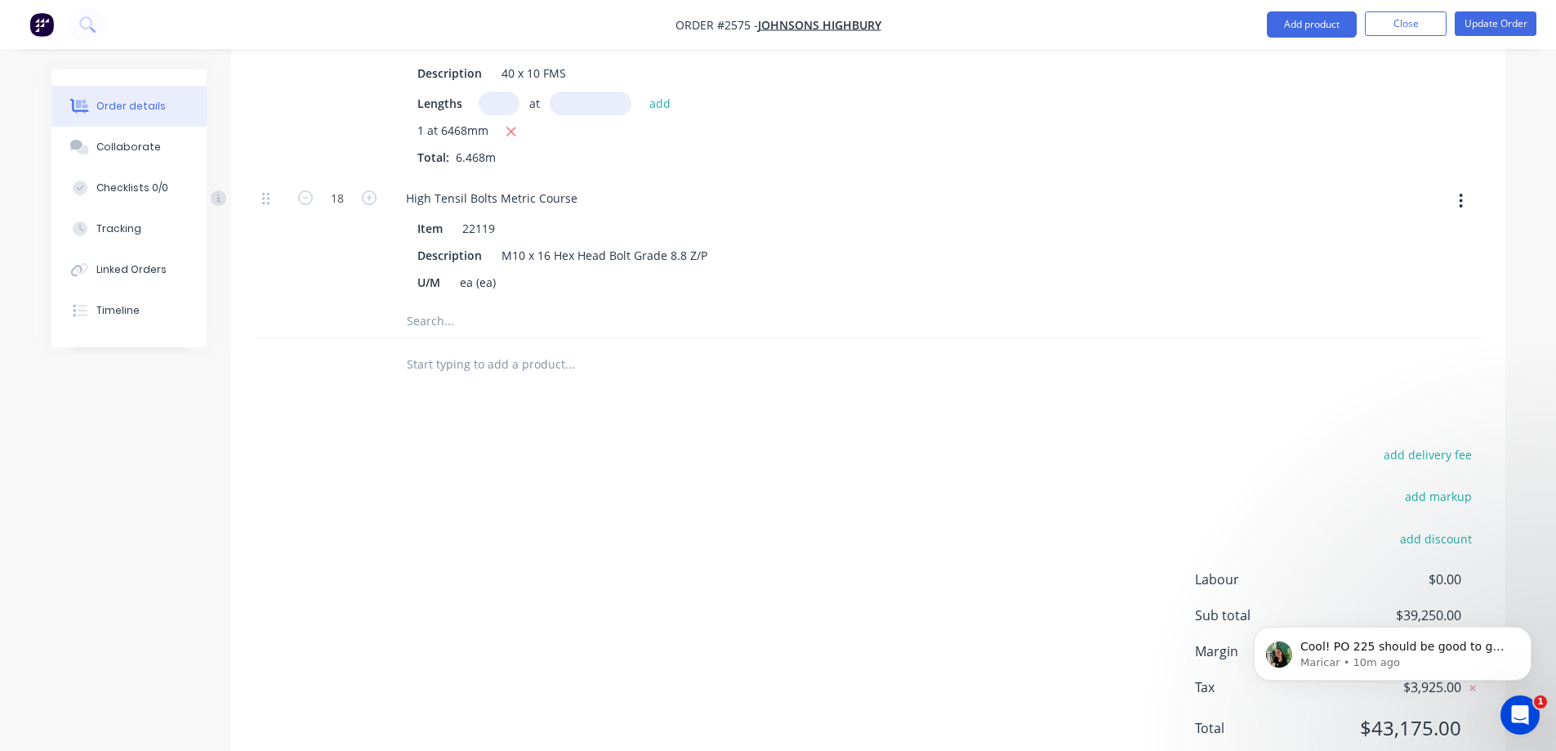
click at [426, 305] on input "text" at bounding box center [569, 321] width 327 height 33
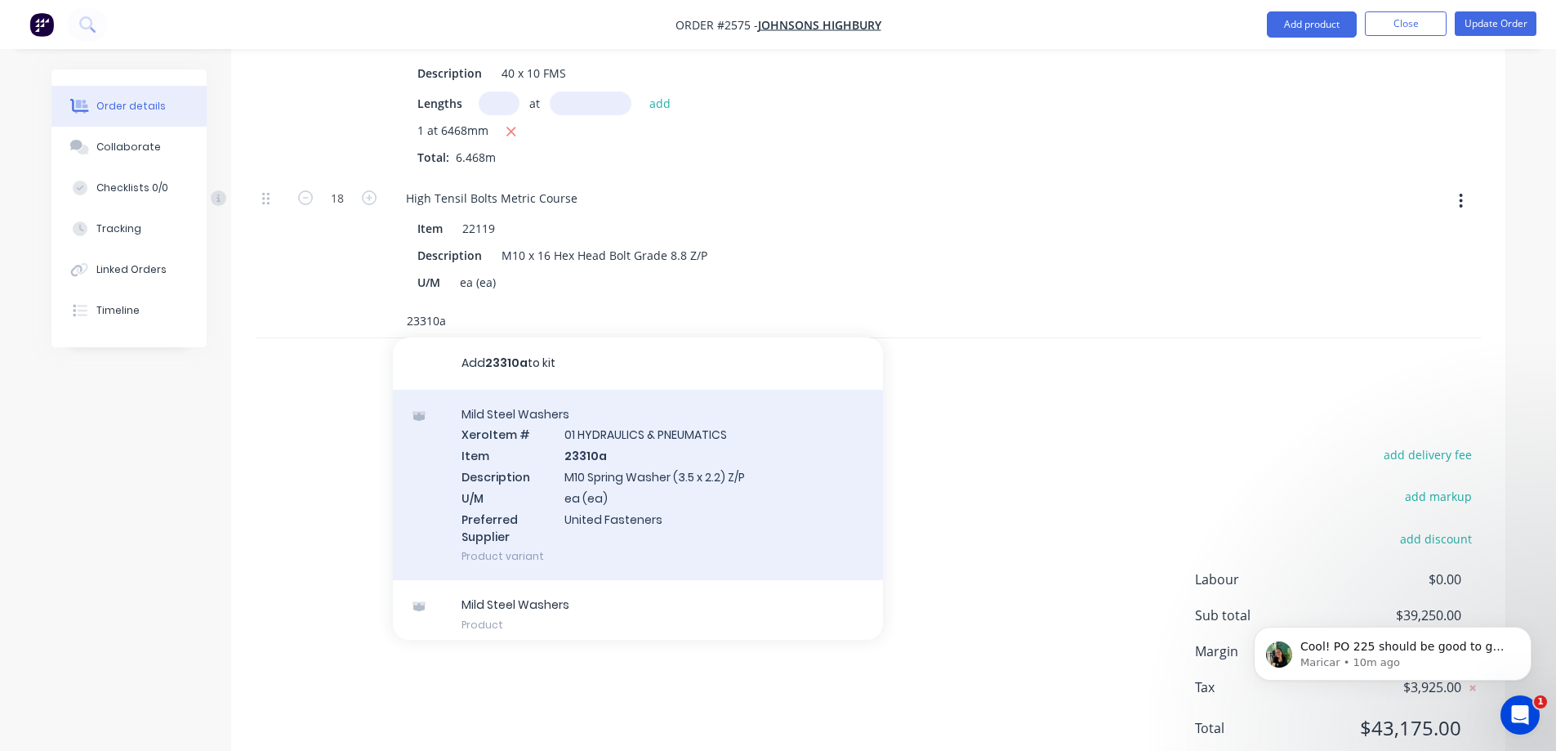
type input "23310a"
click at [712, 442] on div "Mild Steel Washers Xero Item # 01 HYDRAULICS & PNEUMATICS Item 23310a Descripti…" at bounding box center [638, 485] width 490 height 191
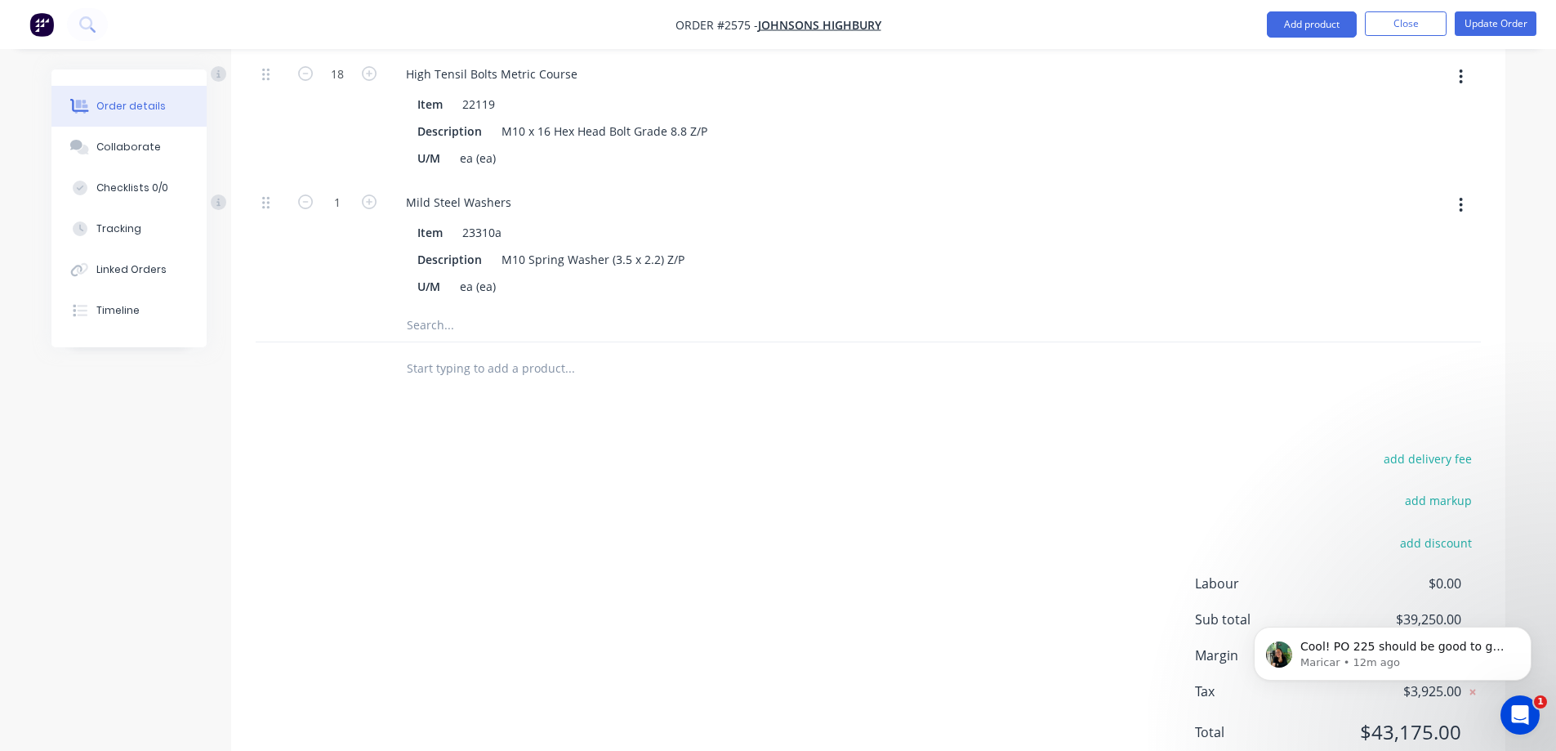
scroll to position [6460, 0]
click at [437, 305] on input "text" at bounding box center [569, 321] width 327 height 33
drag, startPoint x: 332, startPoint y: 144, endPoint x: 458, endPoint y: 238, distance: 158.1
type input "18"
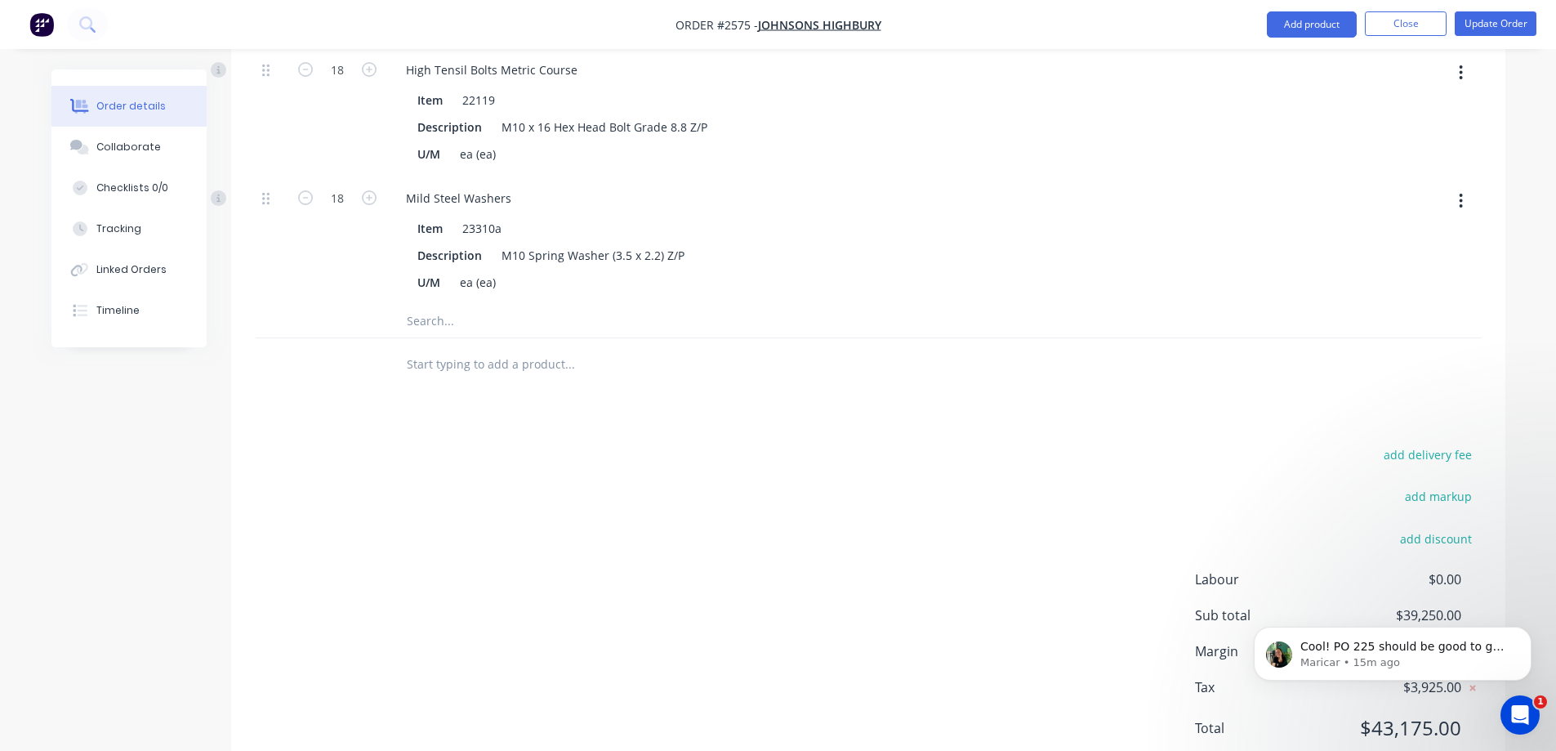
click at [447, 305] on input "text" at bounding box center [569, 321] width 327 height 33
click at [449, 305] on input "text" at bounding box center [569, 321] width 327 height 33
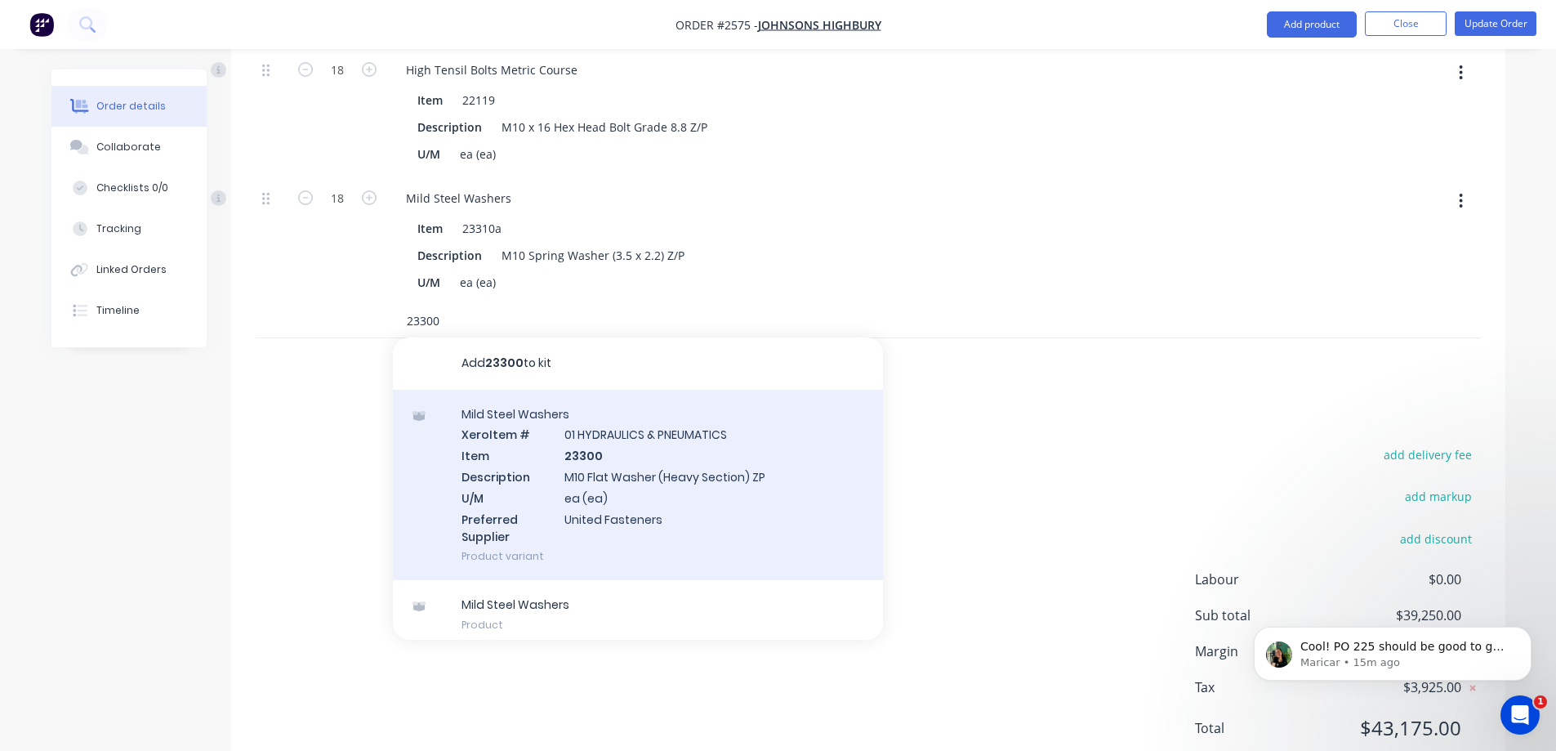
type input "23300"
click at [718, 448] on div "Mild Steel Washers Xero Item # 01 HYDRAULICS & PNEUMATICS Item 23300 Descriptio…" at bounding box center [638, 485] width 490 height 191
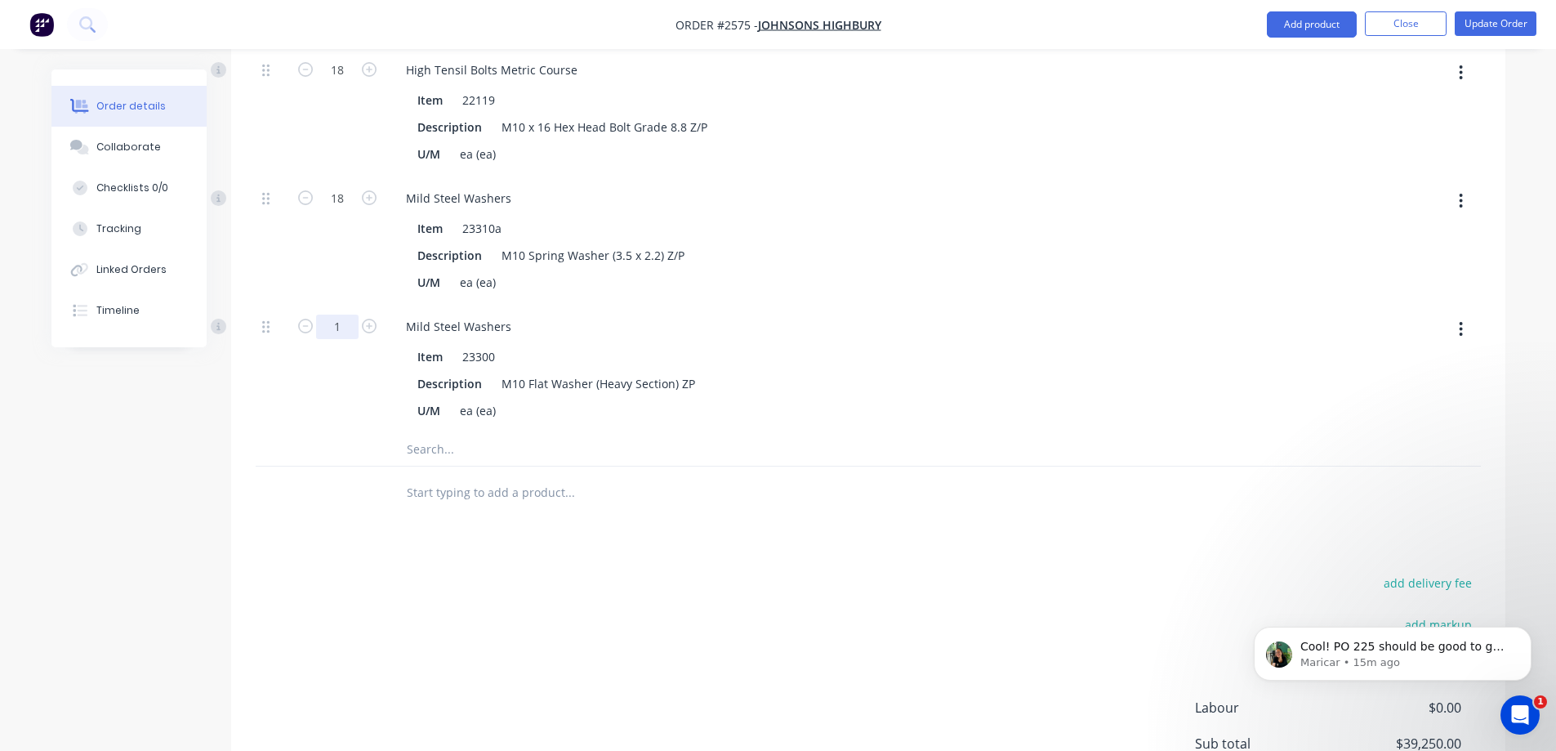
type input "18"
click at [564, 572] on div "add delivery fee add markup add discount Labour $0.00 Sub total $39,250.00 Marg…" at bounding box center [868, 729] width 1225 height 315
click at [487, 433] on input "text" at bounding box center [569, 449] width 327 height 33
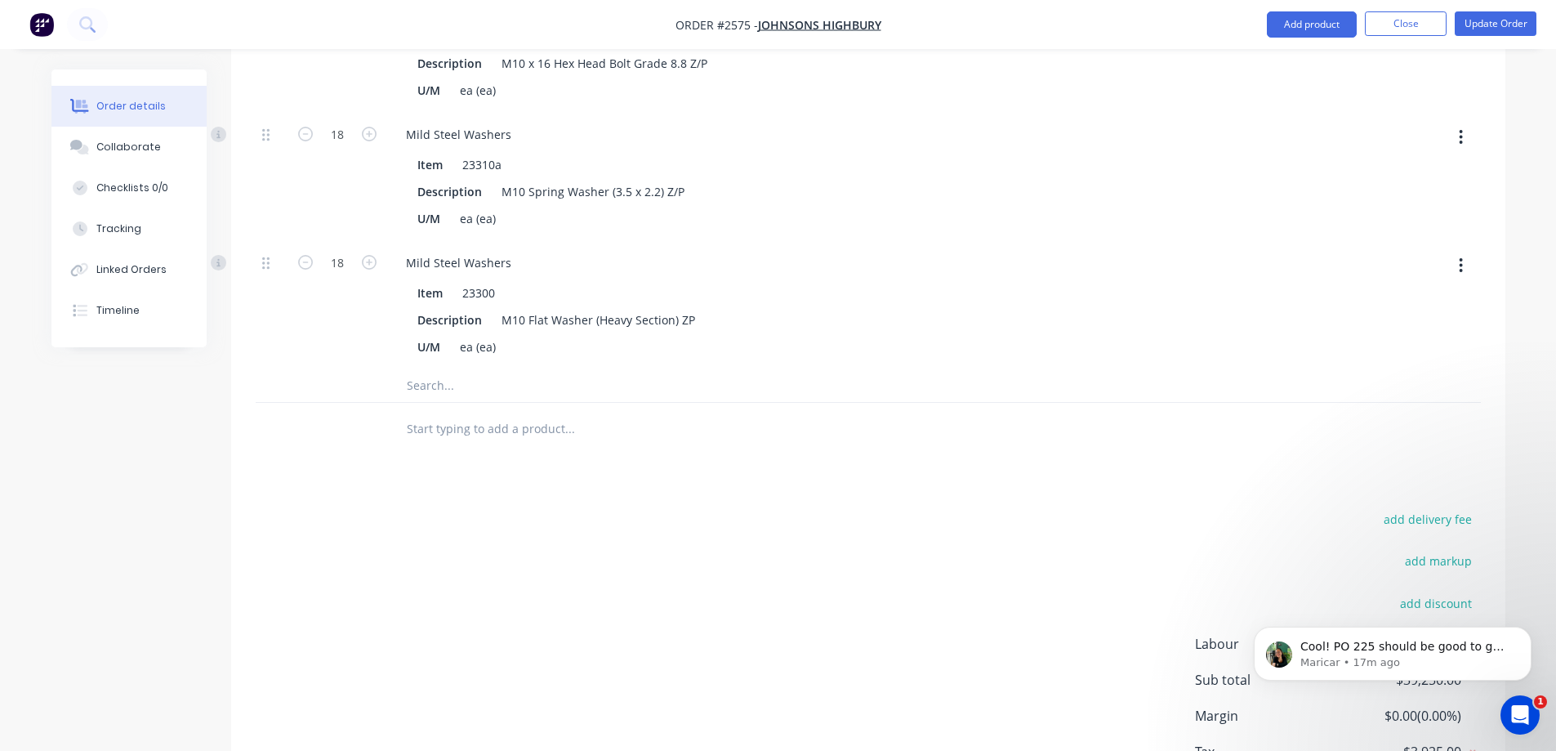
scroll to position [6588, 0]
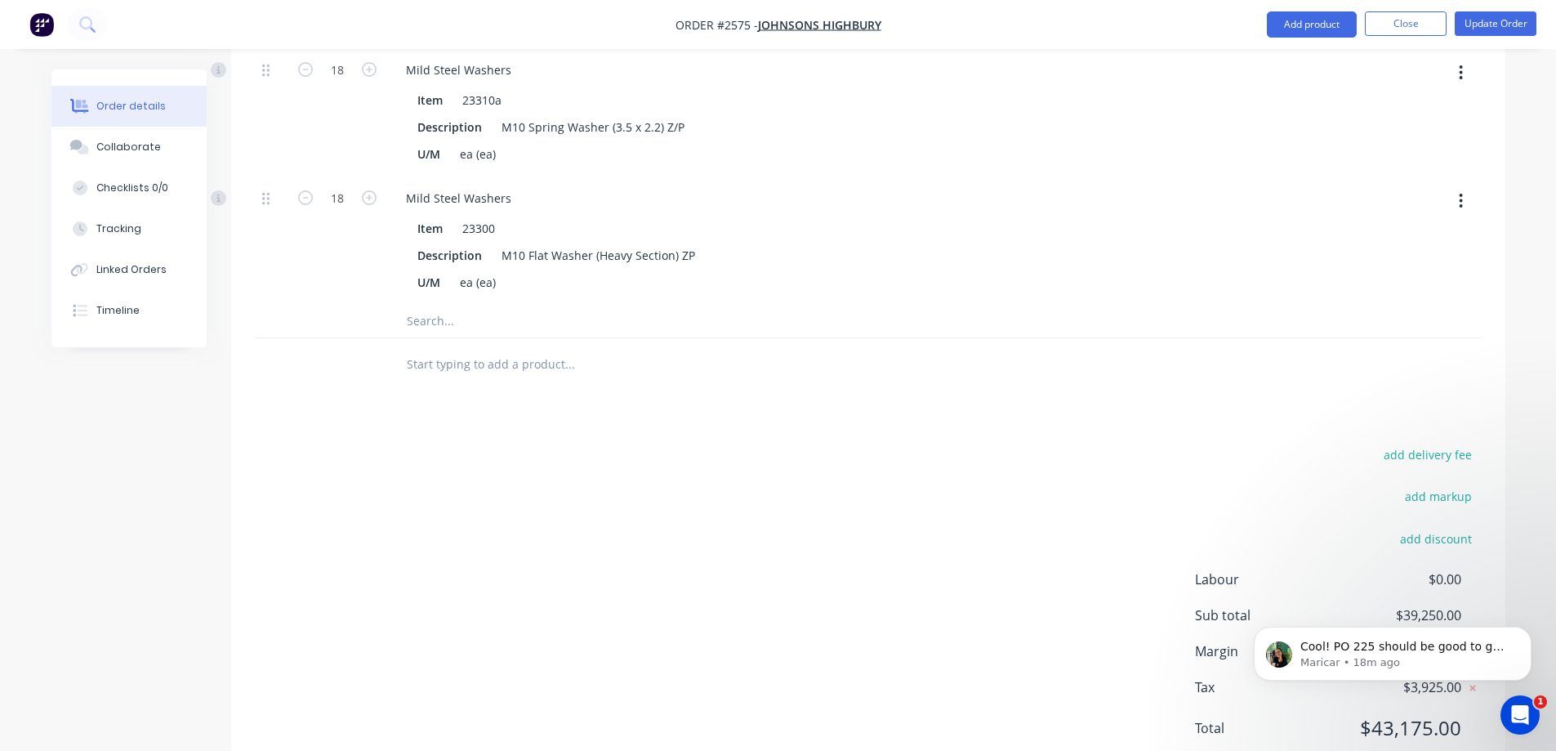
click at [450, 305] on input "text" at bounding box center [569, 321] width 327 height 33
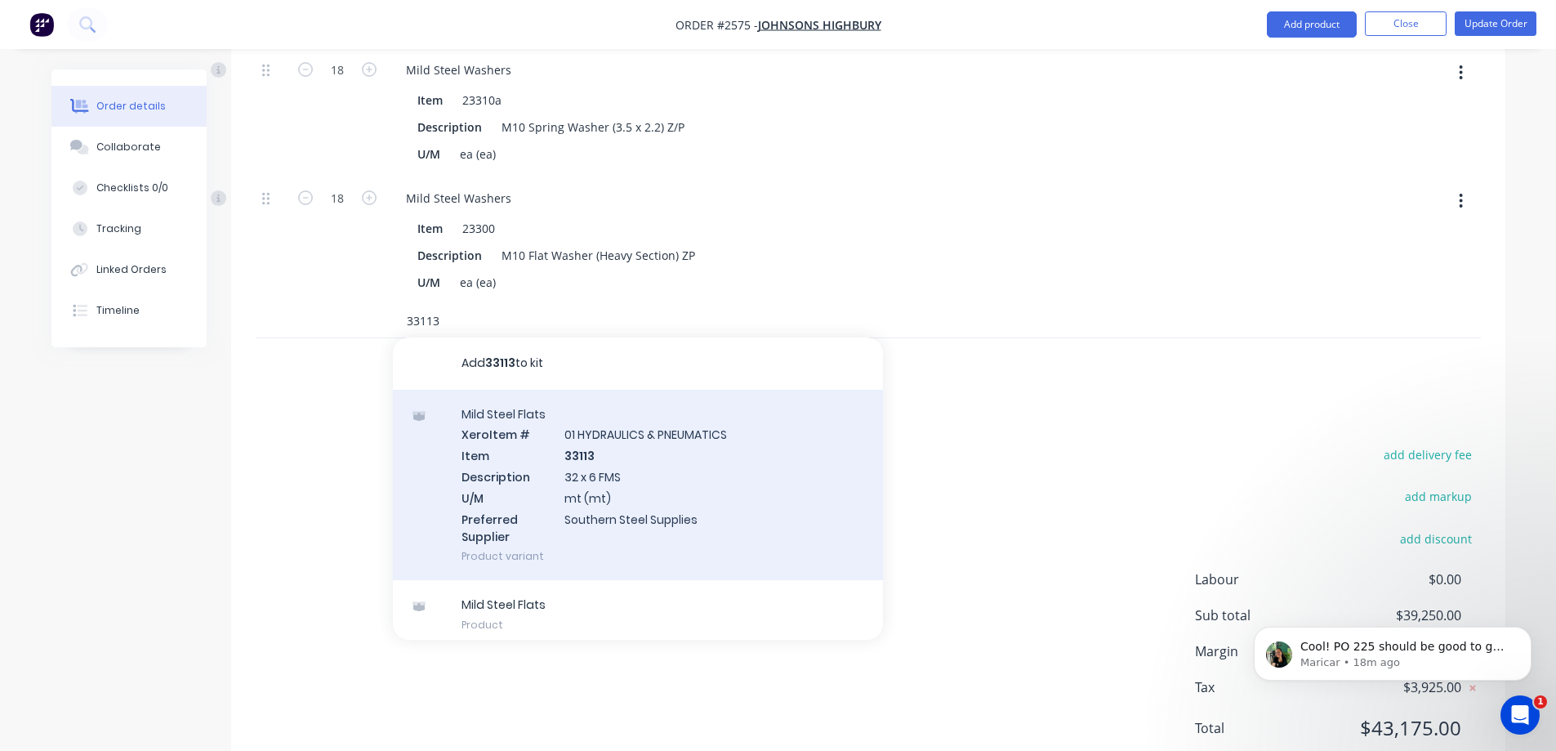
type input "33113"
click at [636, 408] on div "Mild Steel Flats Xero Item # 01 HYDRAULICS & PNEUMATICS Item 33113 Description …" at bounding box center [638, 485] width 490 height 191
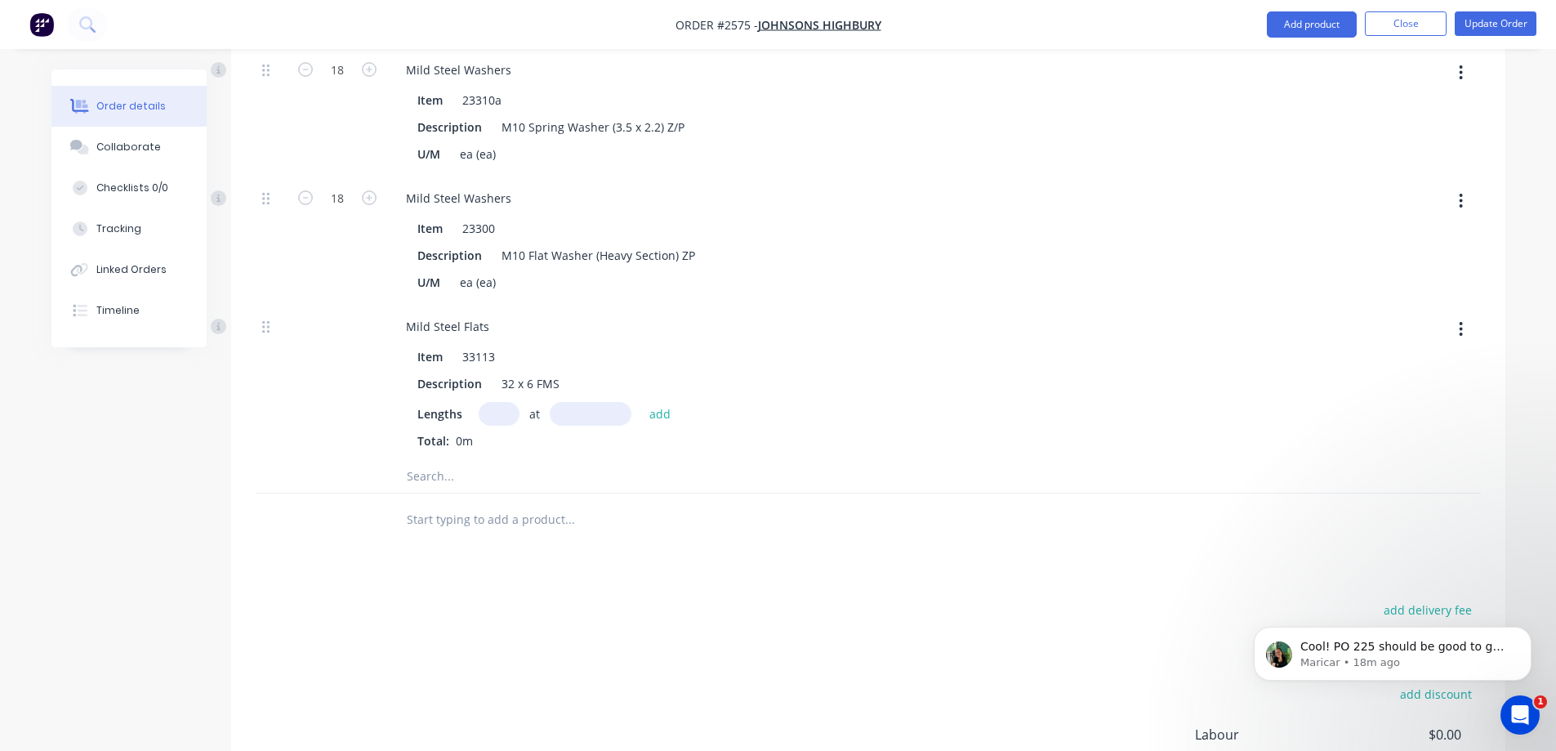
click at [493, 402] on input "text" at bounding box center [499, 414] width 41 height 24
type input "1"
type input "4320mm"
click at [657, 402] on button "add" at bounding box center [660, 413] width 38 height 22
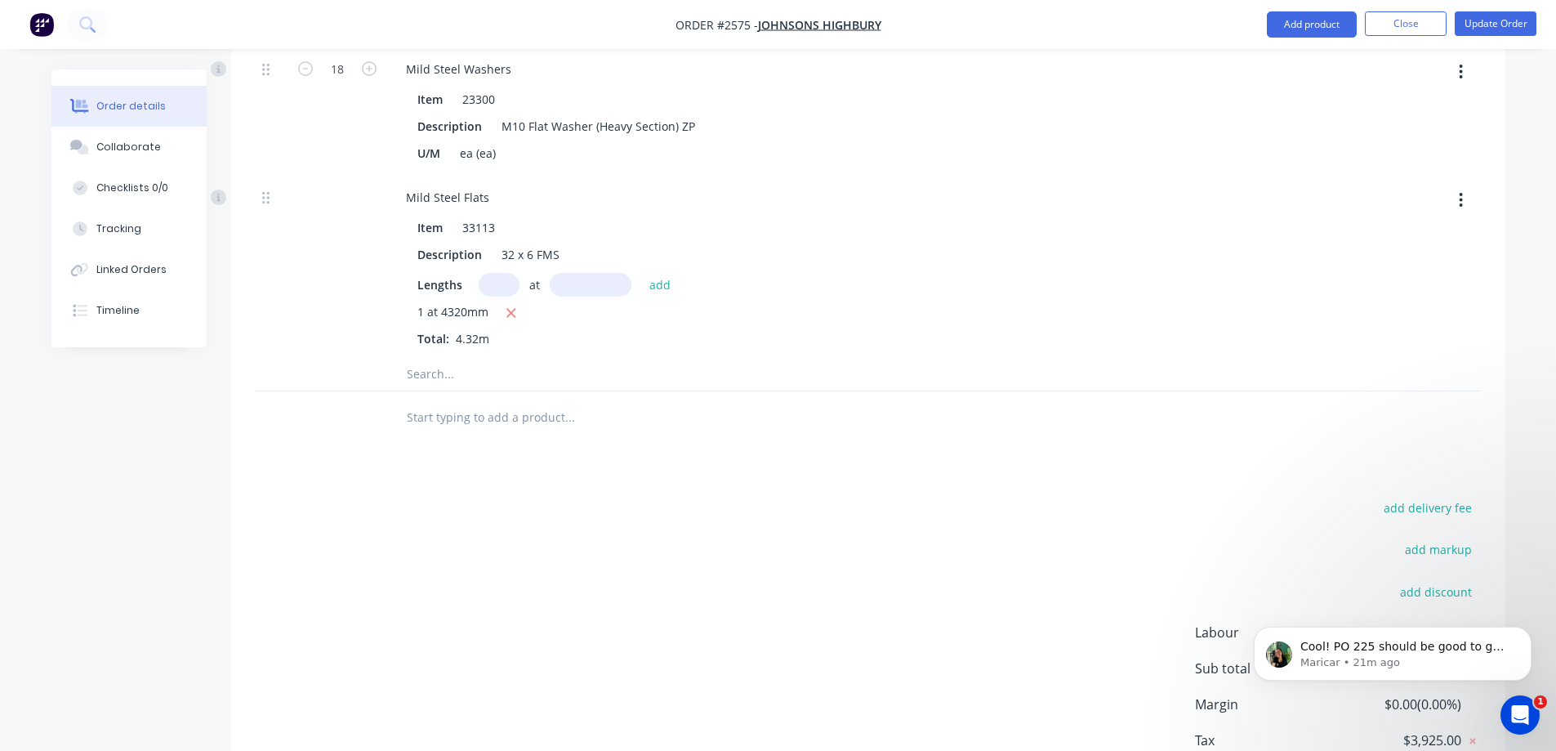
scroll to position [6770, 0]
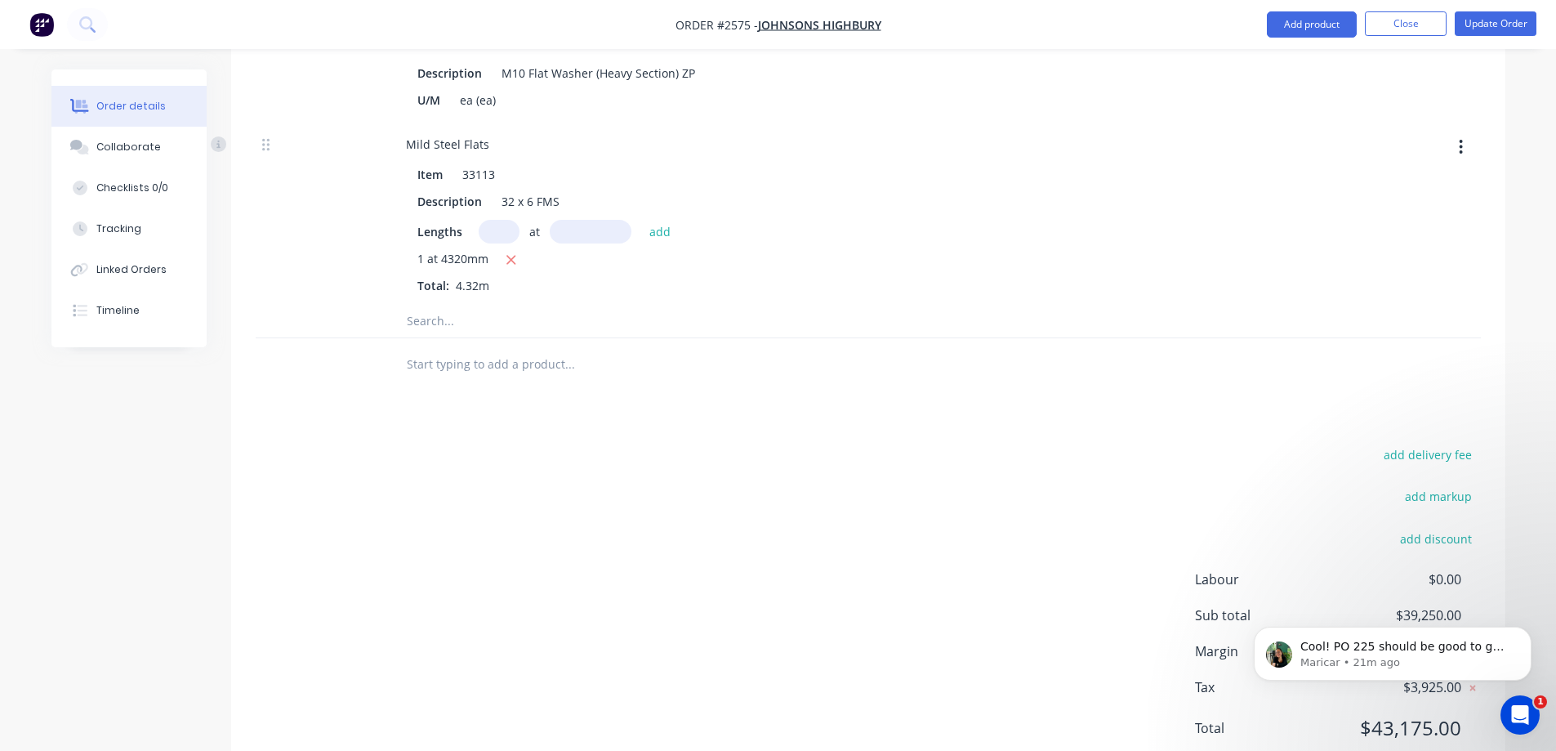
click at [443, 305] on input "text" at bounding box center [569, 321] width 327 height 33
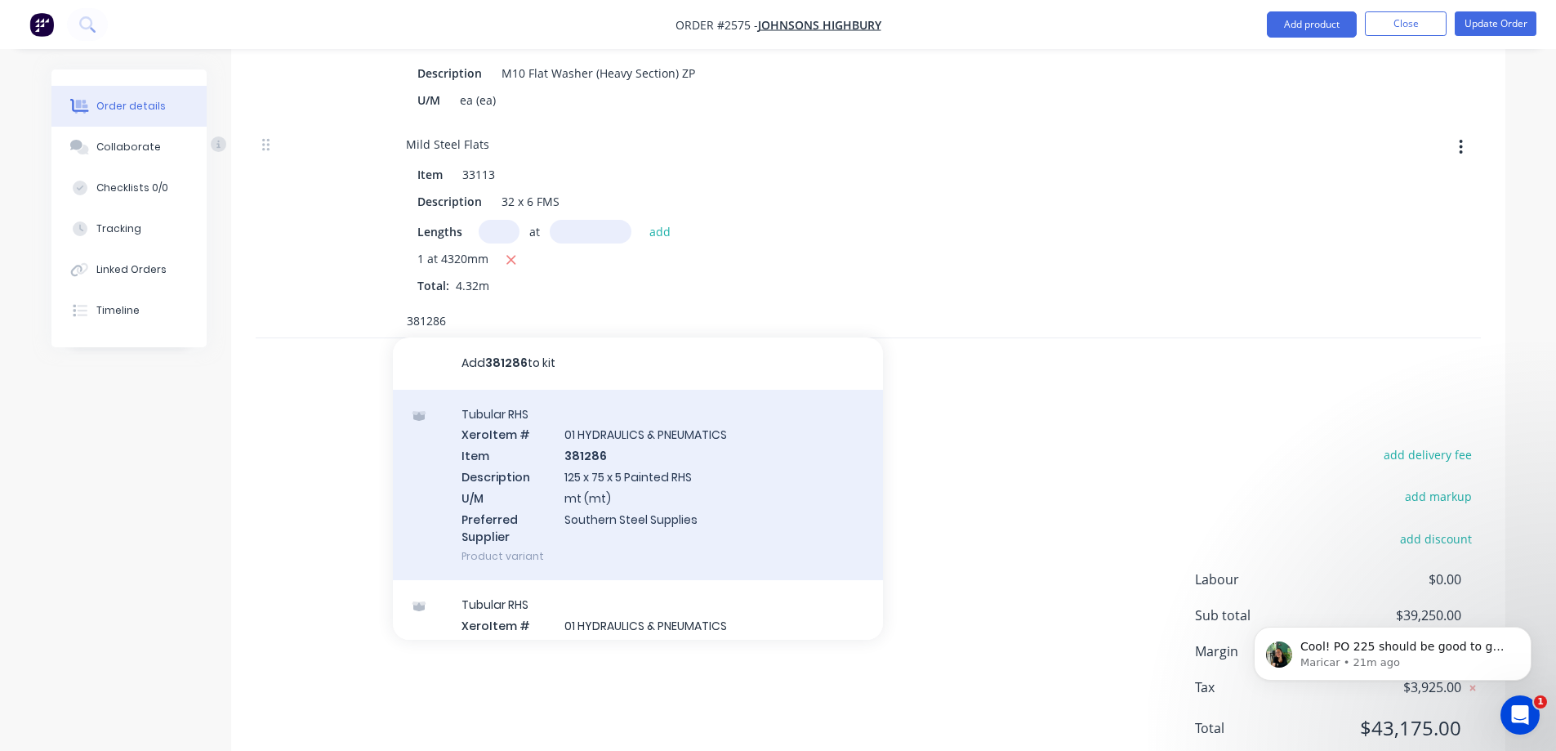
type input "381286"
click at [612, 390] on div "Tubular RHS Xero Item # 01 HYDRAULICS & PNEUMATICS Item 381286 Description 125 …" at bounding box center [638, 485] width 490 height 191
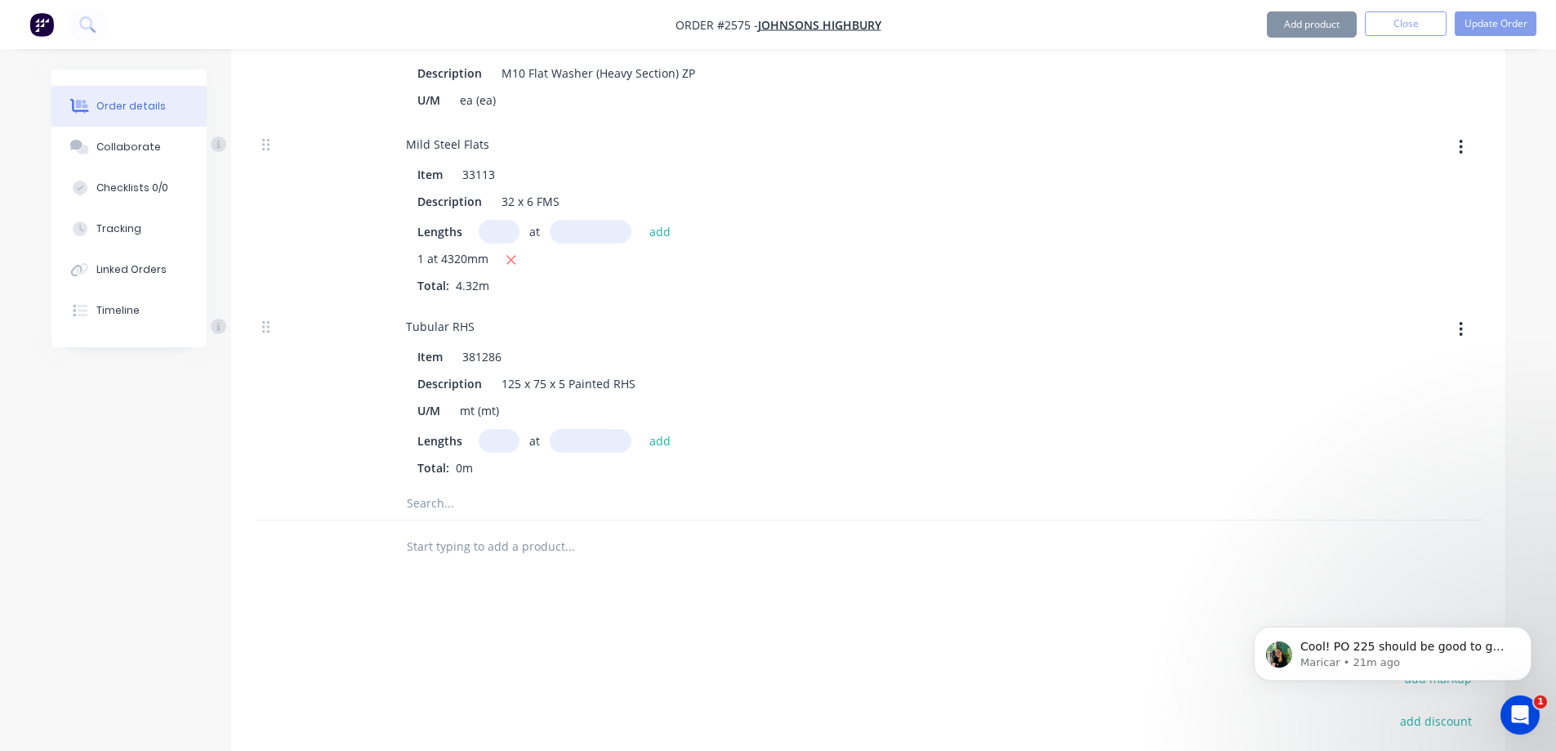
click at [506, 429] on input "text" at bounding box center [499, 441] width 41 height 24
type input "1"
type input "4600mm"
click at [665, 429] on button "add" at bounding box center [660, 440] width 38 height 22
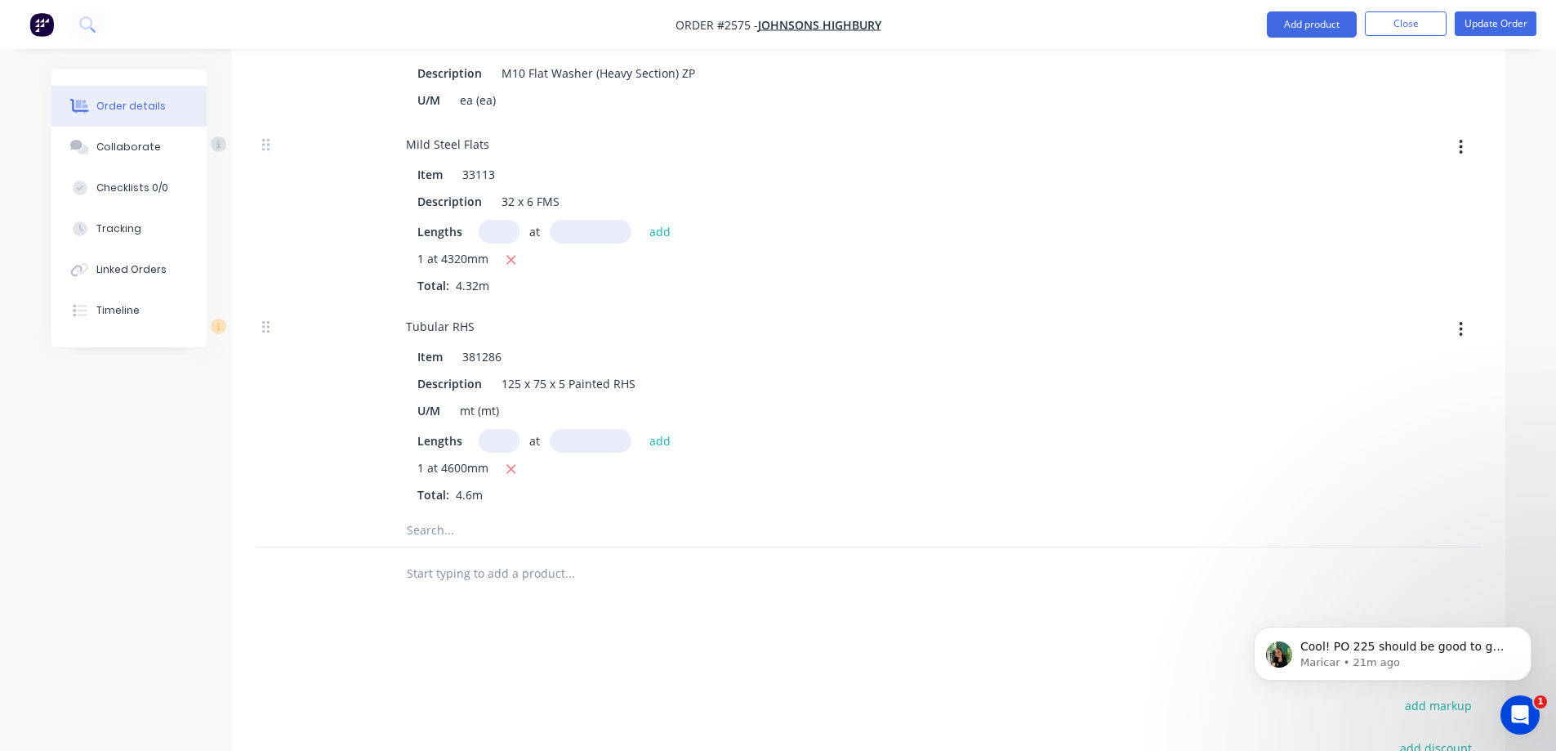
click at [497, 429] on input "text" at bounding box center [499, 441] width 41 height 24
type input "1"
type input "3200mm"
click at [655, 429] on button "add" at bounding box center [660, 440] width 38 height 22
type input "1"
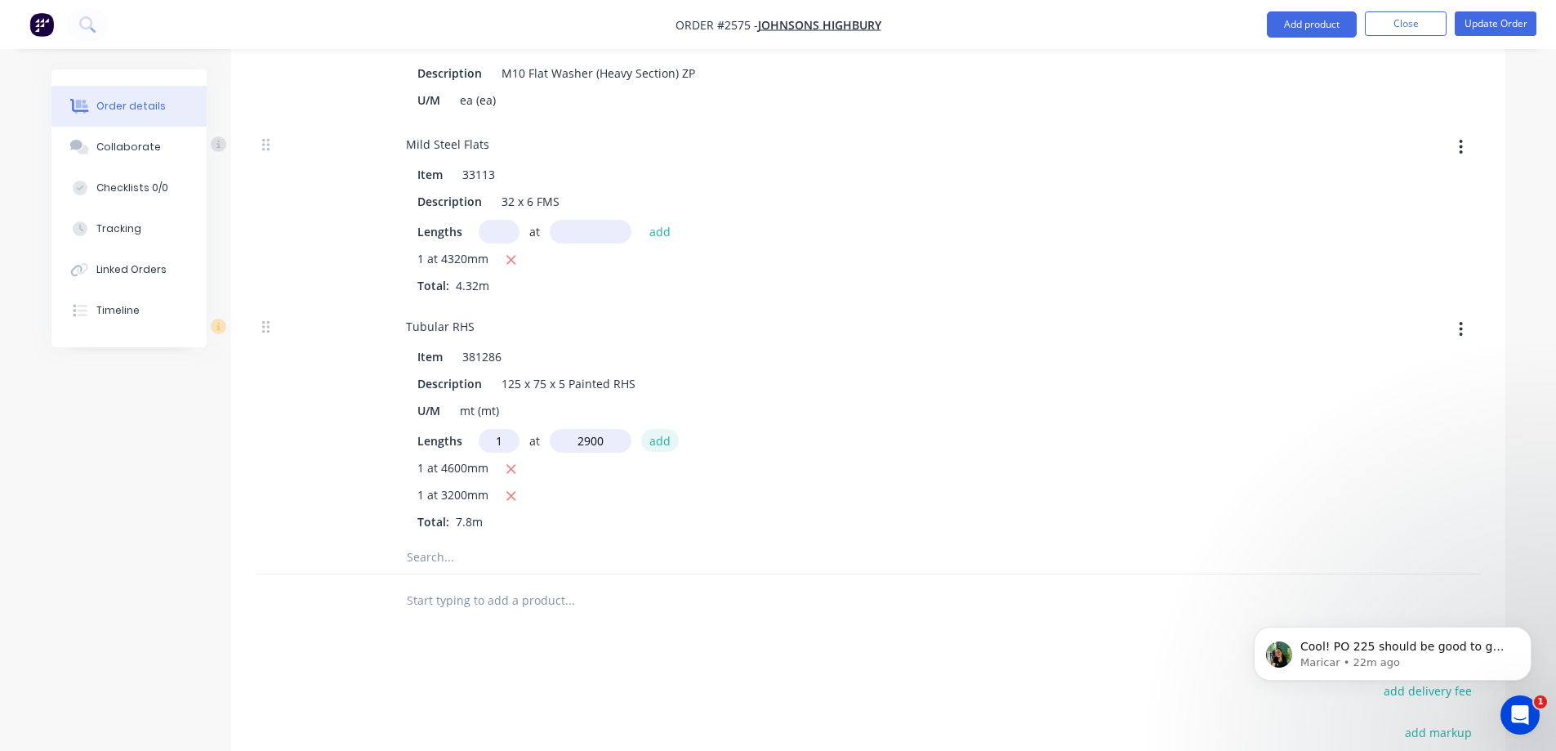
type input "2900mm"
click at [658, 429] on button "add" at bounding box center [660, 440] width 38 height 22
type input "1"
type input "3000mm"
click at [660, 429] on button "add" at bounding box center [660, 440] width 38 height 22
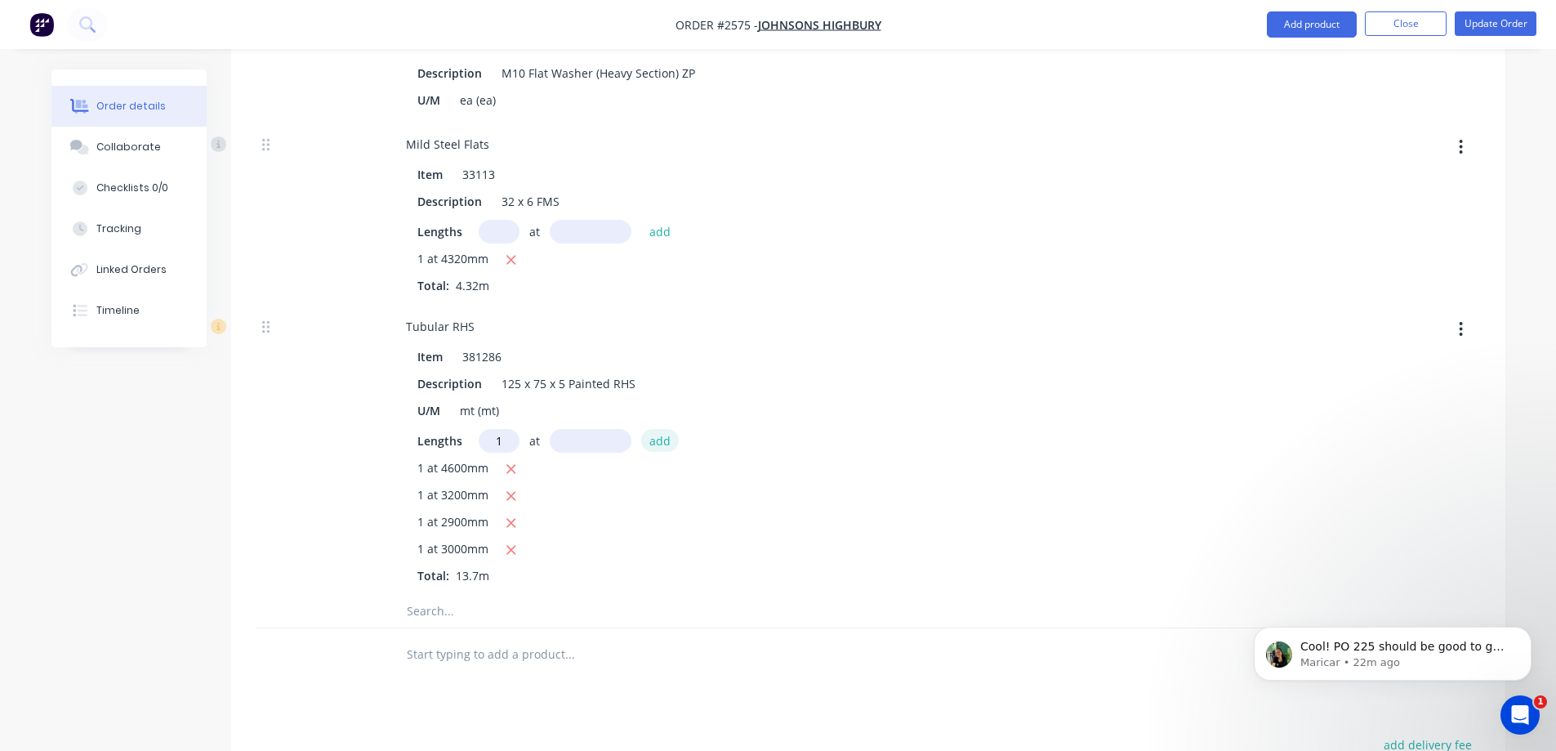
type input "1"
type input "667mm"
click at [661, 429] on button "add" at bounding box center [660, 440] width 38 height 22
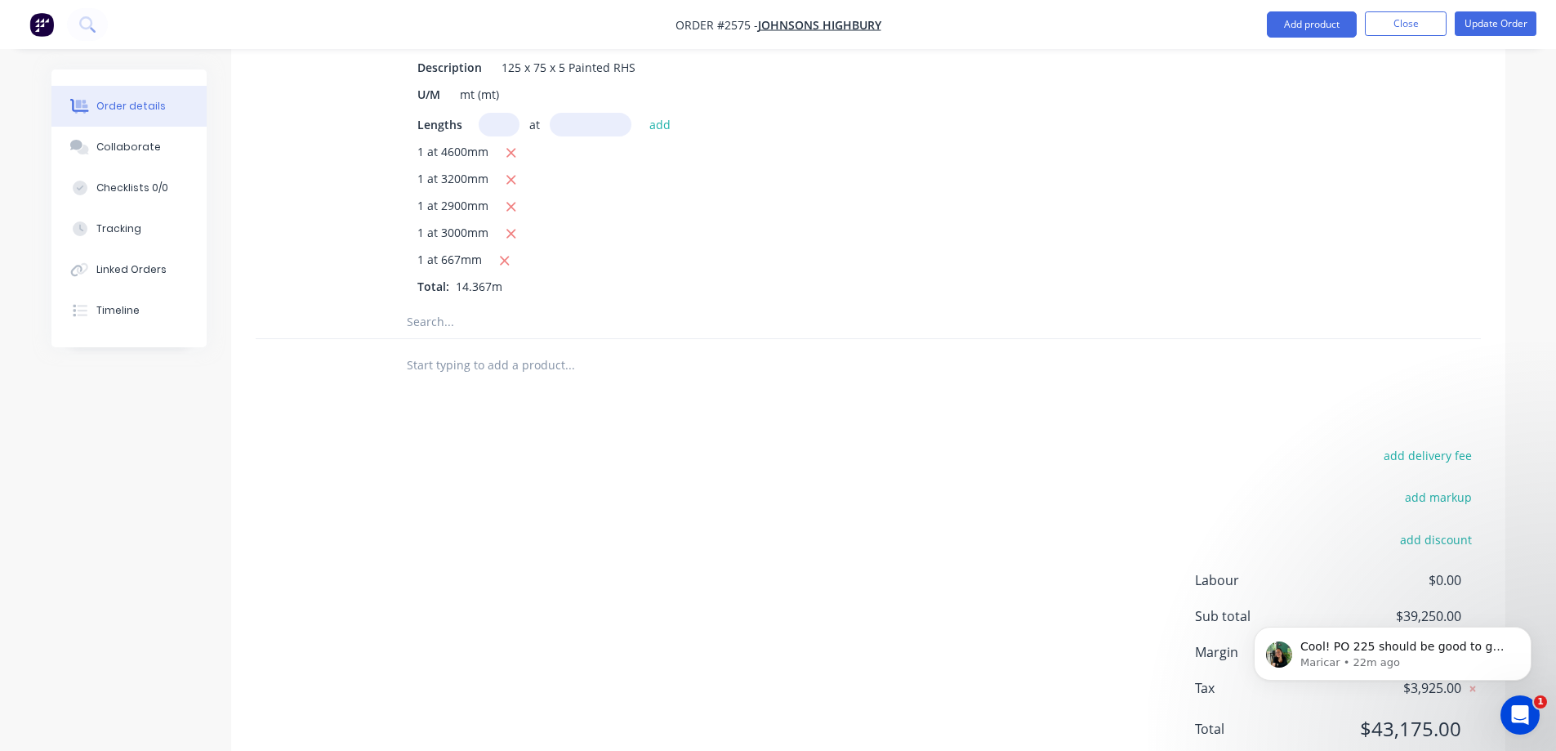
scroll to position [7087, 0]
click at [446, 305] on input "text" at bounding box center [569, 321] width 327 height 33
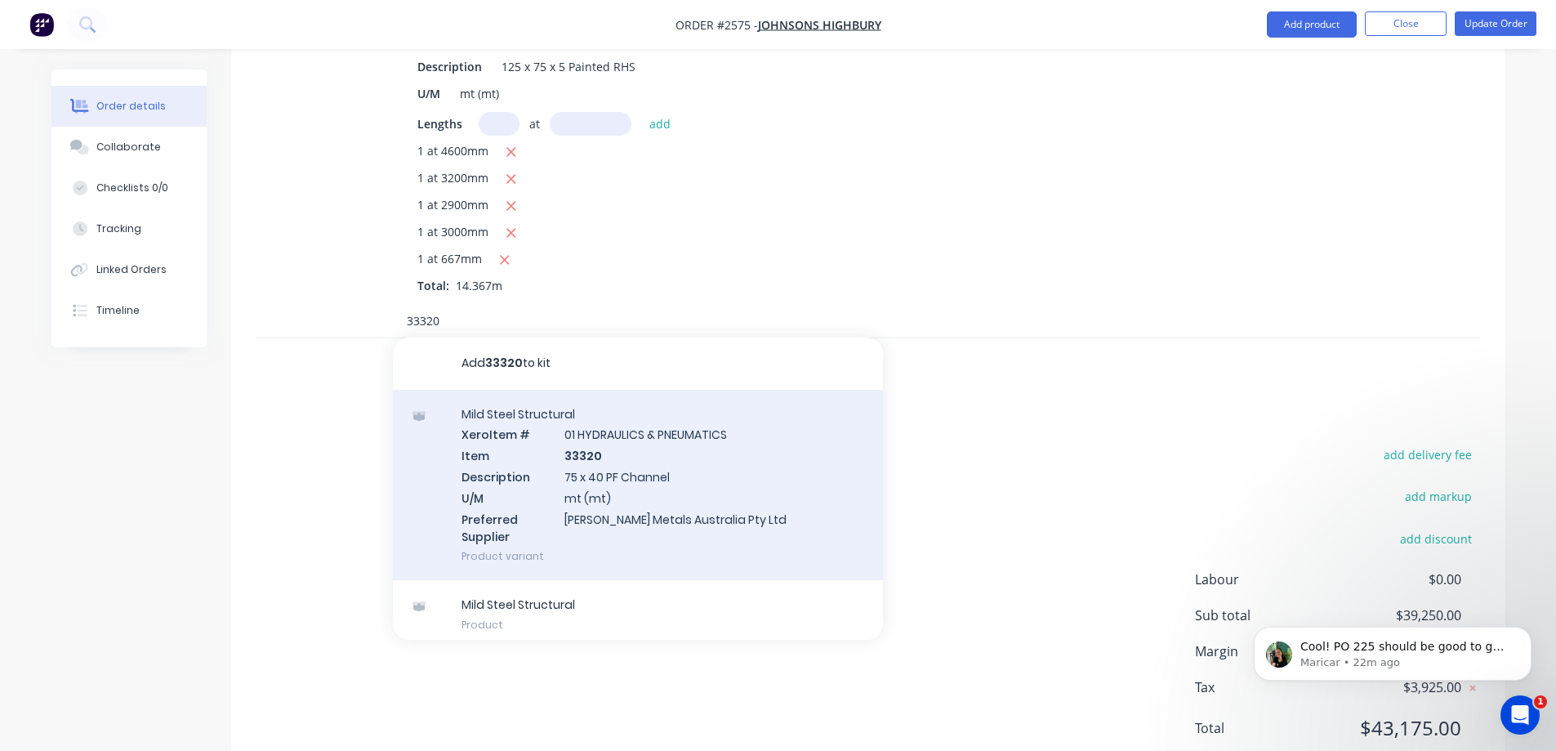
type input "33320"
click at [706, 393] on div "Mild Steel Structural Xero Item # 01 HYDRAULICS & PNEUMATICS Item 33320 Descrip…" at bounding box center [638, 485] width 490 height 191
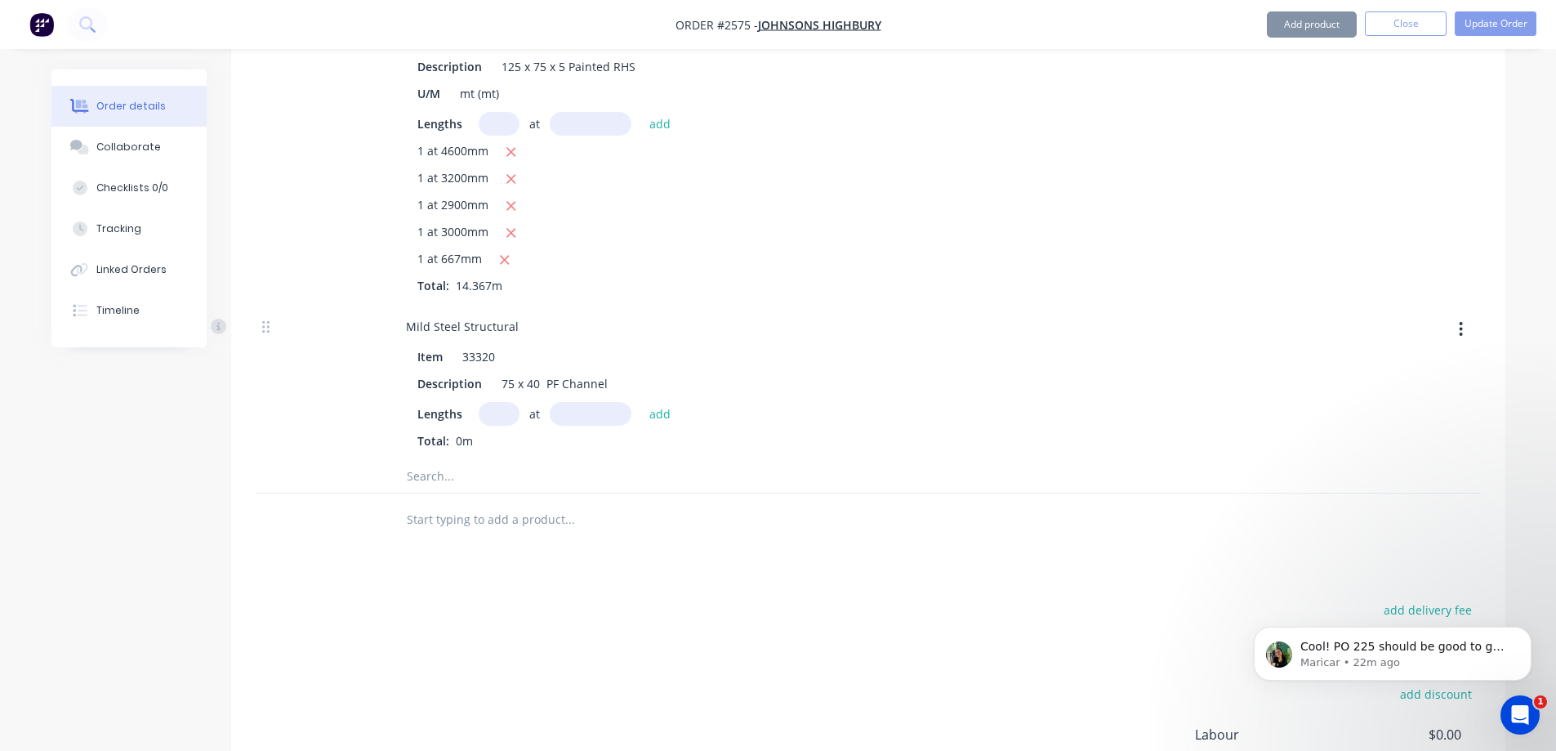
click at [486, 402] on input "text" at bounding box center [499, 414] width 41 height 24
type input "1"
type input "2900mm"
click at [648, 402] on button "add" at bounding box center [660, 413] width 38 height 22
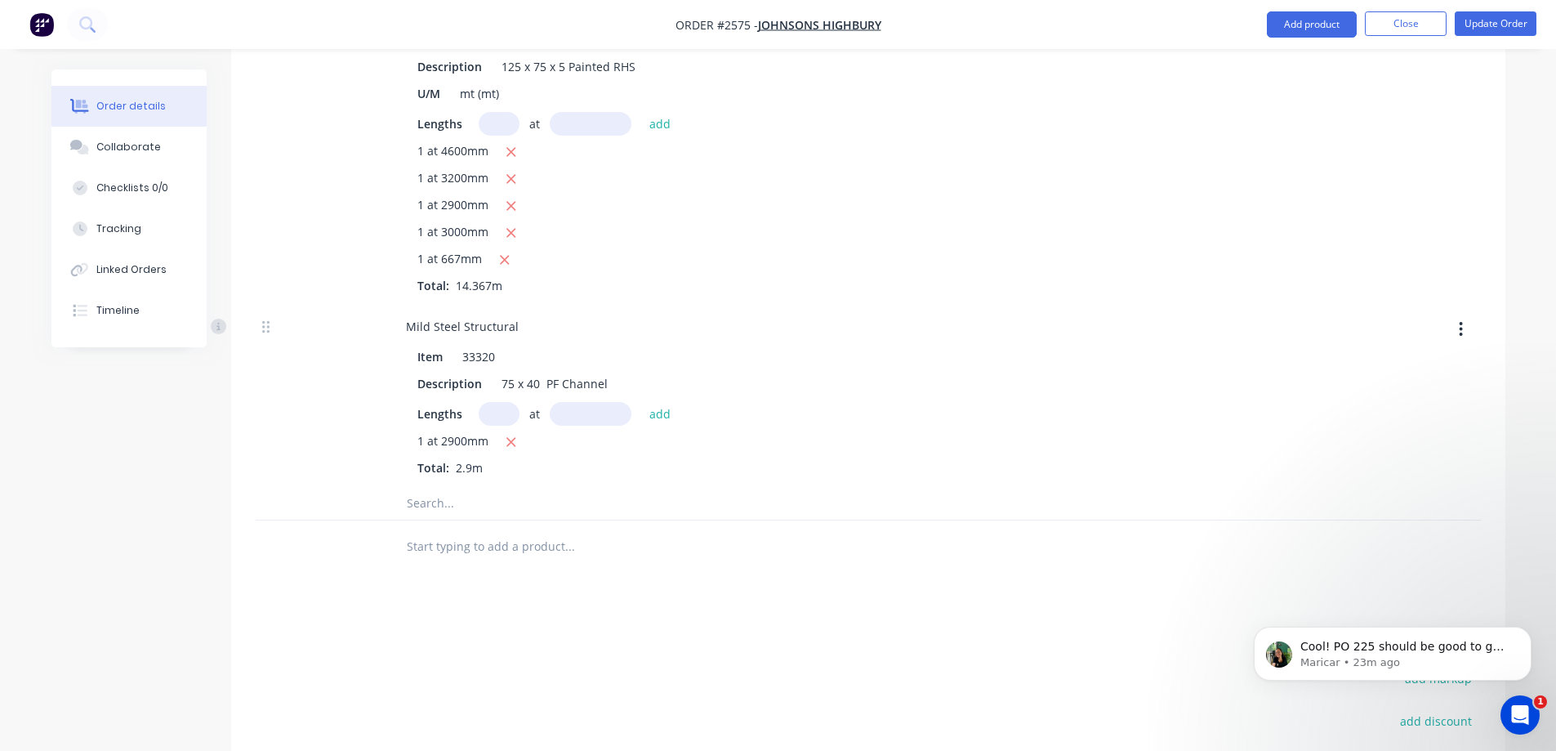
click at [421, 487] on input "text" at bounding box center [569, 503] width 327 height 33
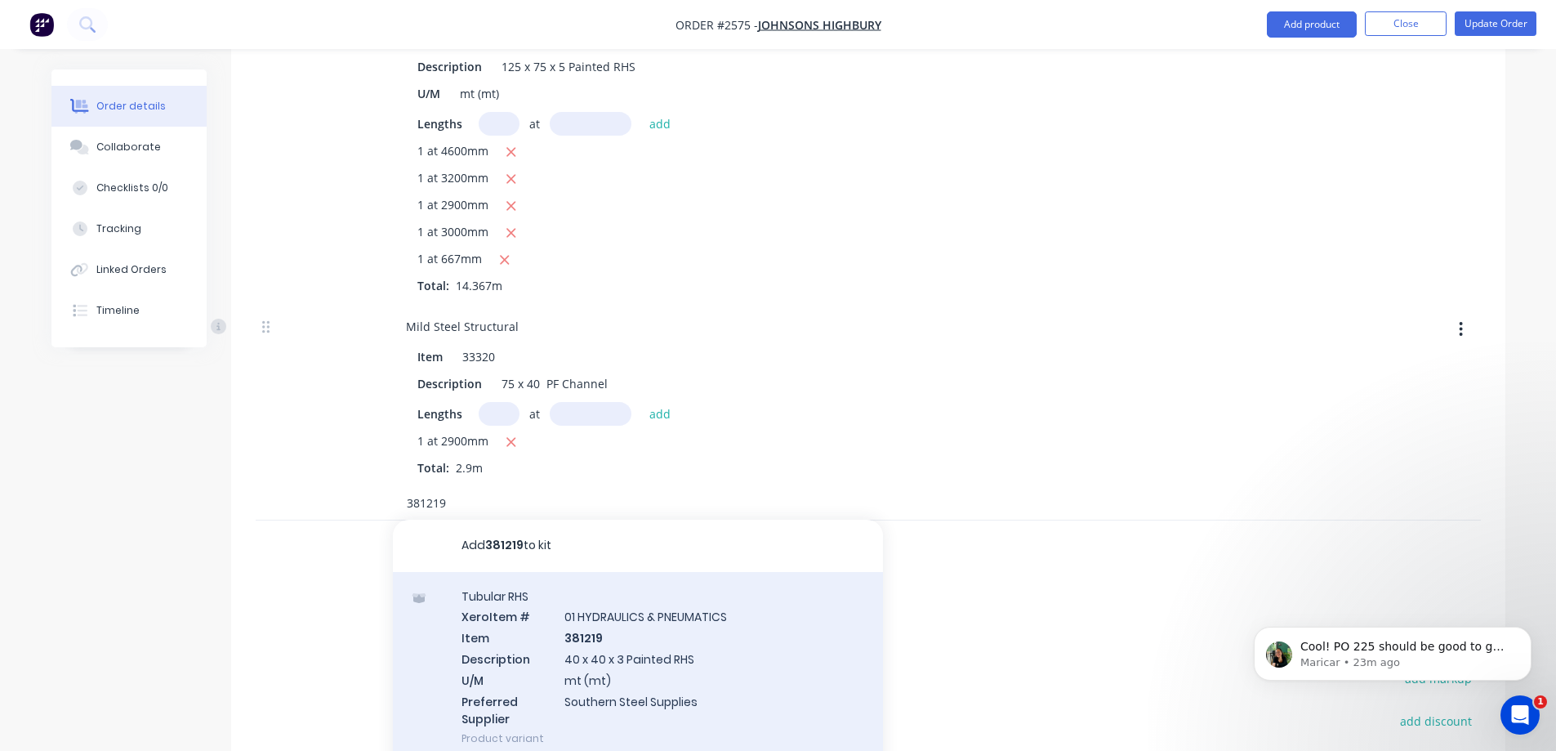
type input "381219"
click at [644, 591] on div "Tubular RHS Xero Item # 01 HYDRAULICS & PNEUMATICS Item 381219 Description 40 x…" at bounding box center [638, 667] width 490 height 191
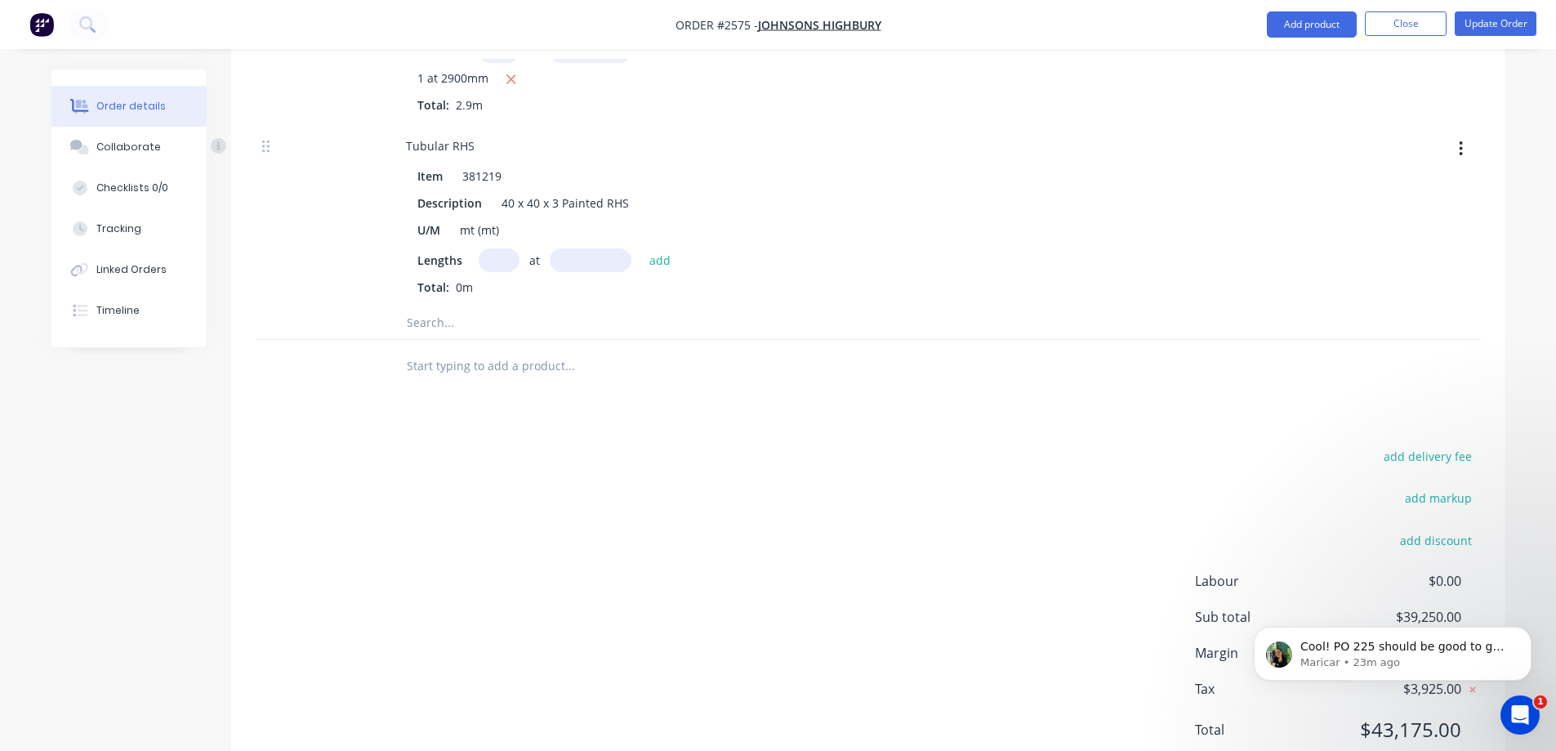
scroll to position [7451, 0]
click at [483, 247] on input "text" at bounding box center [499, 259] width 41 height 24
type input "1"
type input "5904mm"
click at [659, 247] on button "add" at bounding box center [660, 258] width 38 height 22
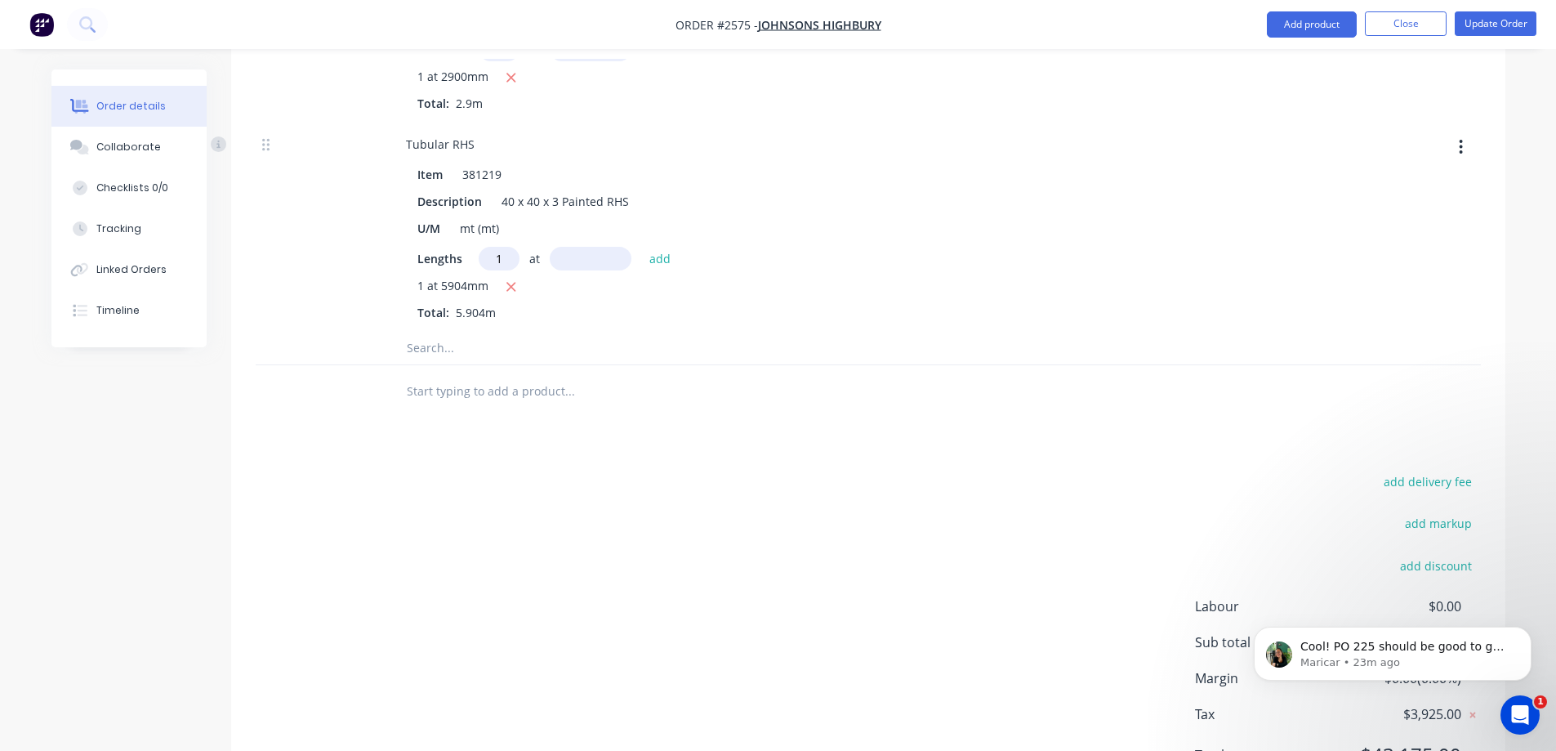
type input "1"
type input "5518mm"
click at [677, 247] on div "Lengths 1 at 5518mm add" at bounding box center [712, 259] width 591 height 24
click at [674, 247] on button "add" at bounding box center [660, 258] width 38 height 22
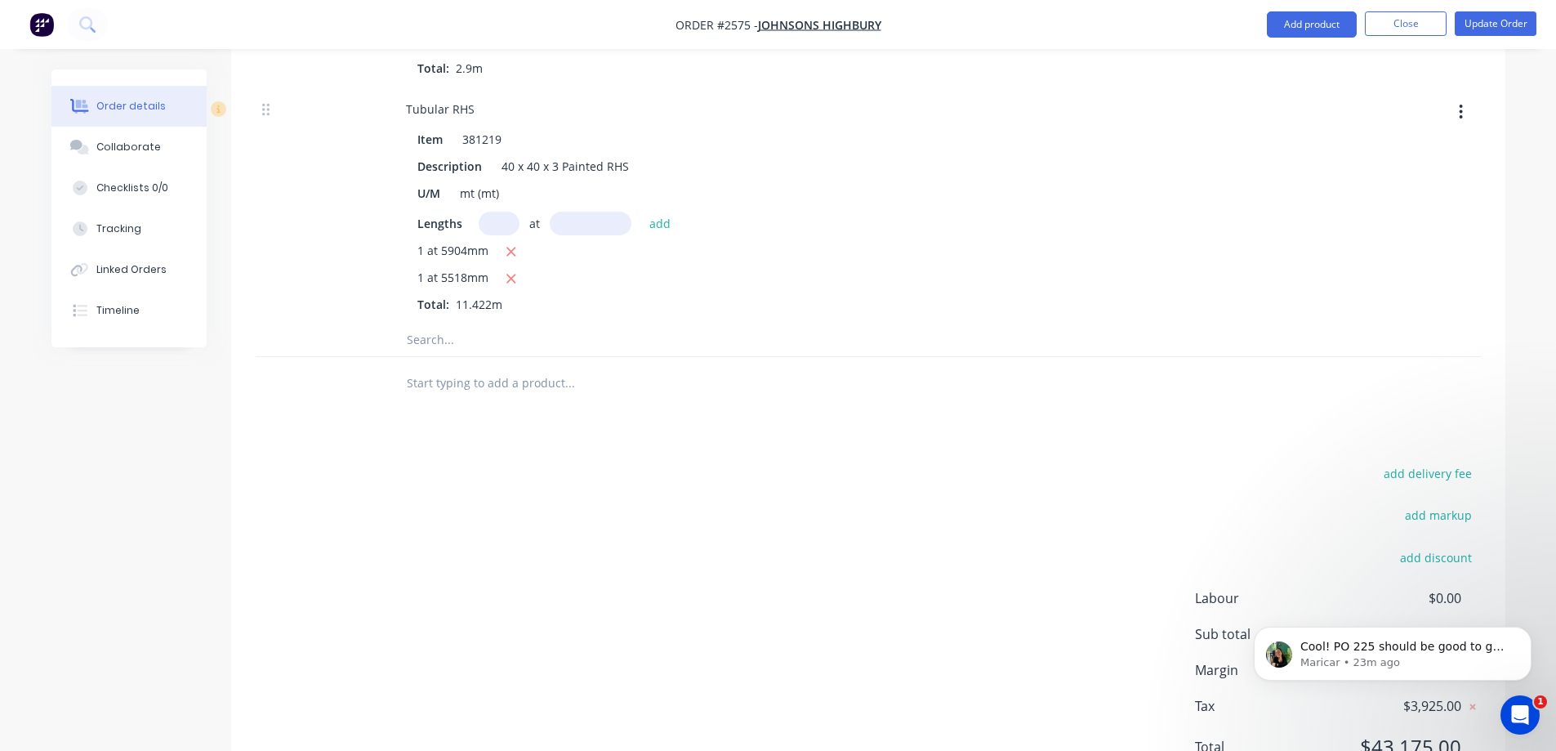
scroll to position [7505, 0]
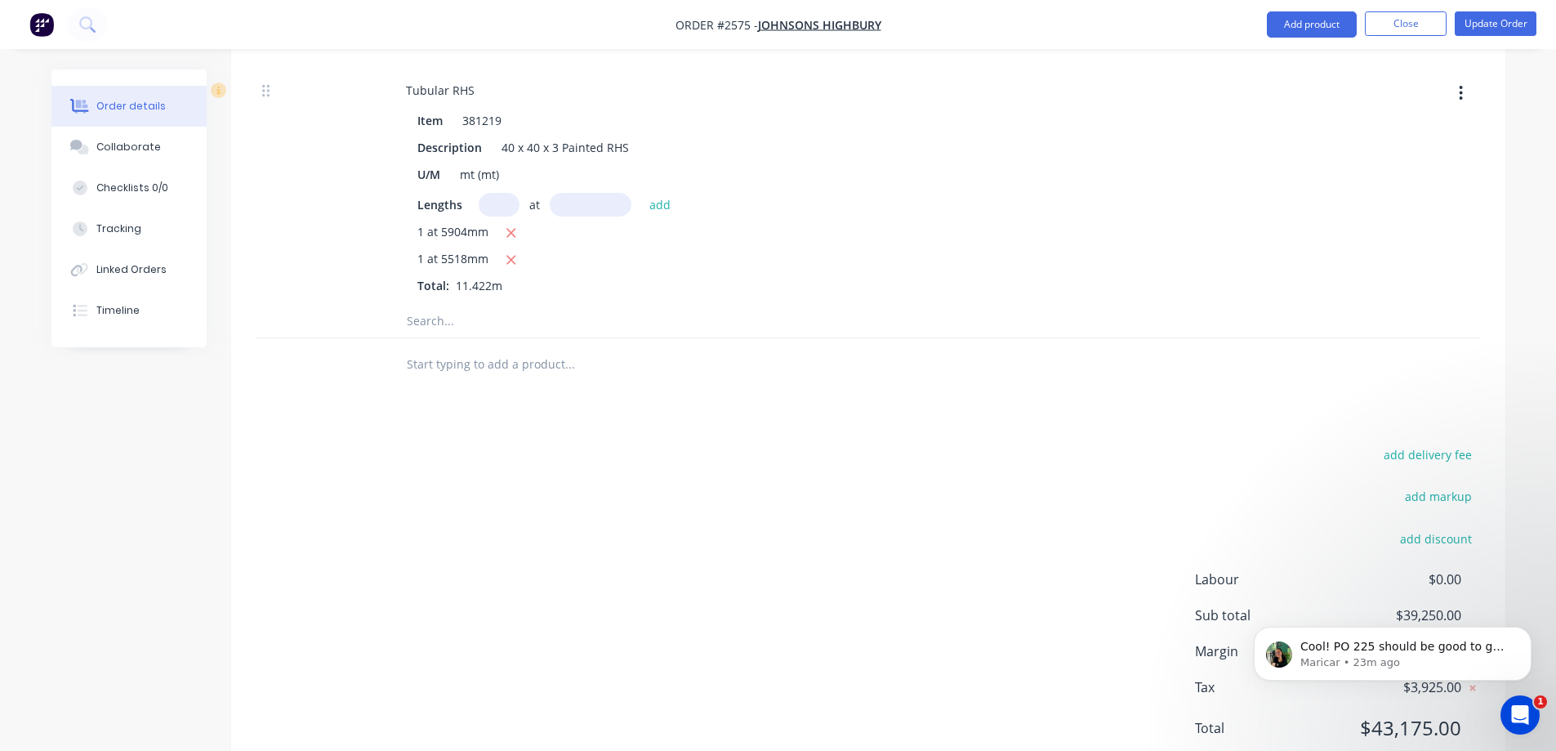
click at [457, 305] on input "text" at bounding box center [569, 321] width 327 height 33
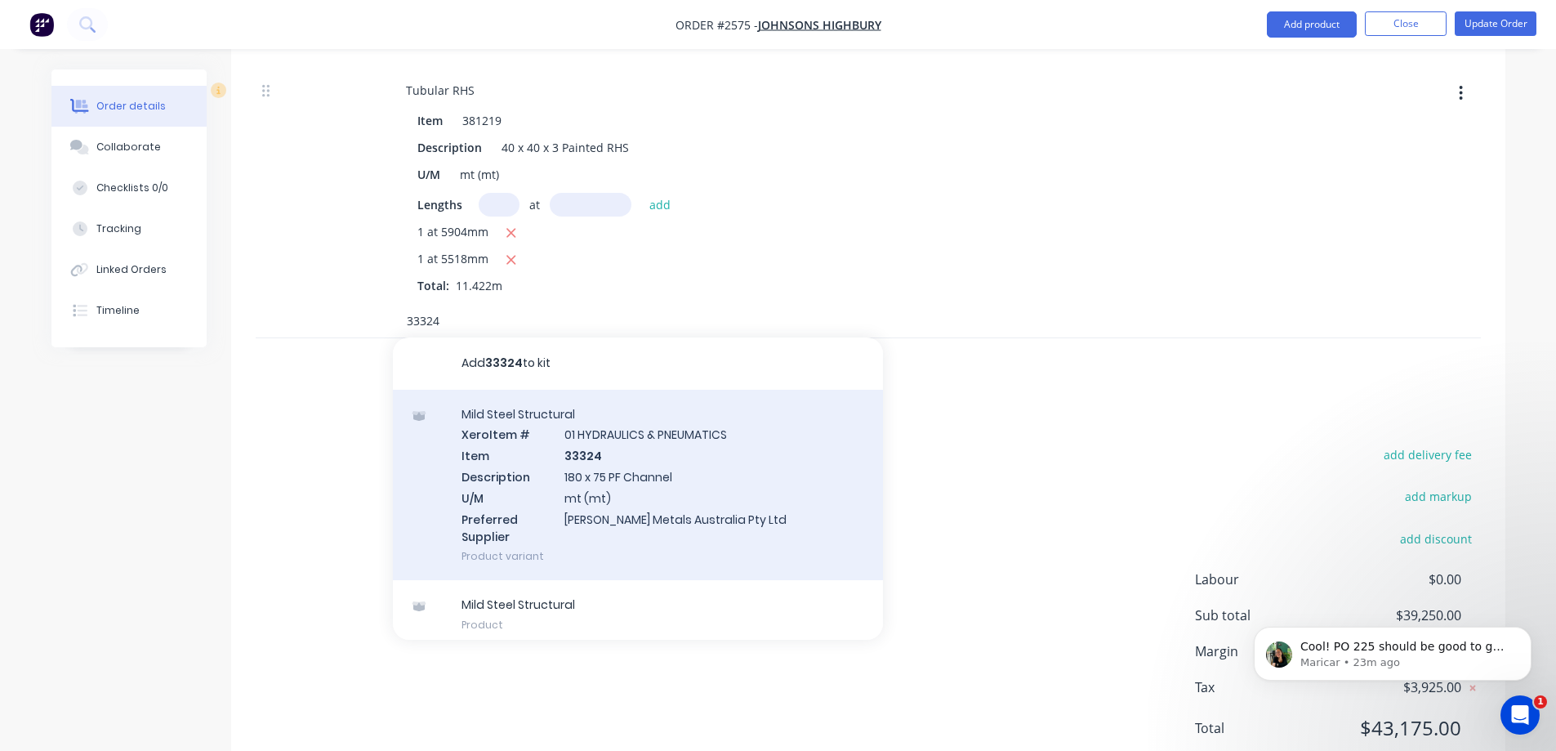
type input "33324"
click at [648, 408] on div "Mild Steel Structural Xero Item # 01 HYDRAULICS & PNEUMATICS Item 33324 Descrip…" at bounding box center [638, 485] width 490 height 191
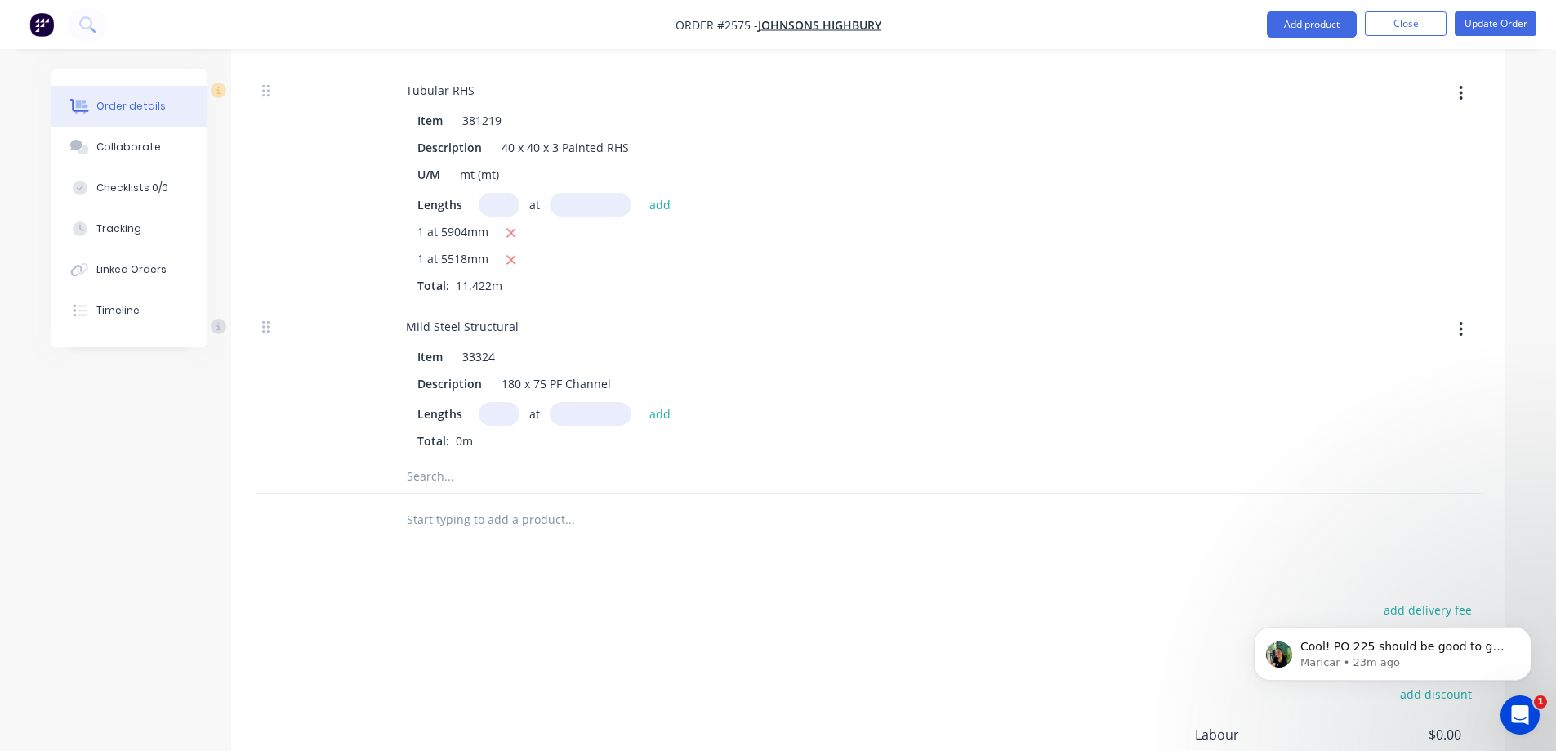
click at [488, 402] on input "text" at bounding box center [499, 414] width 41 height 24
type input "1"
type input "5194mm"
click at [662, 402] on button "add" at bounding box center [660, 413] width 38 height 22
click at [445, 487] on input "text" at bounding box center [569, 503] width 327 height 33
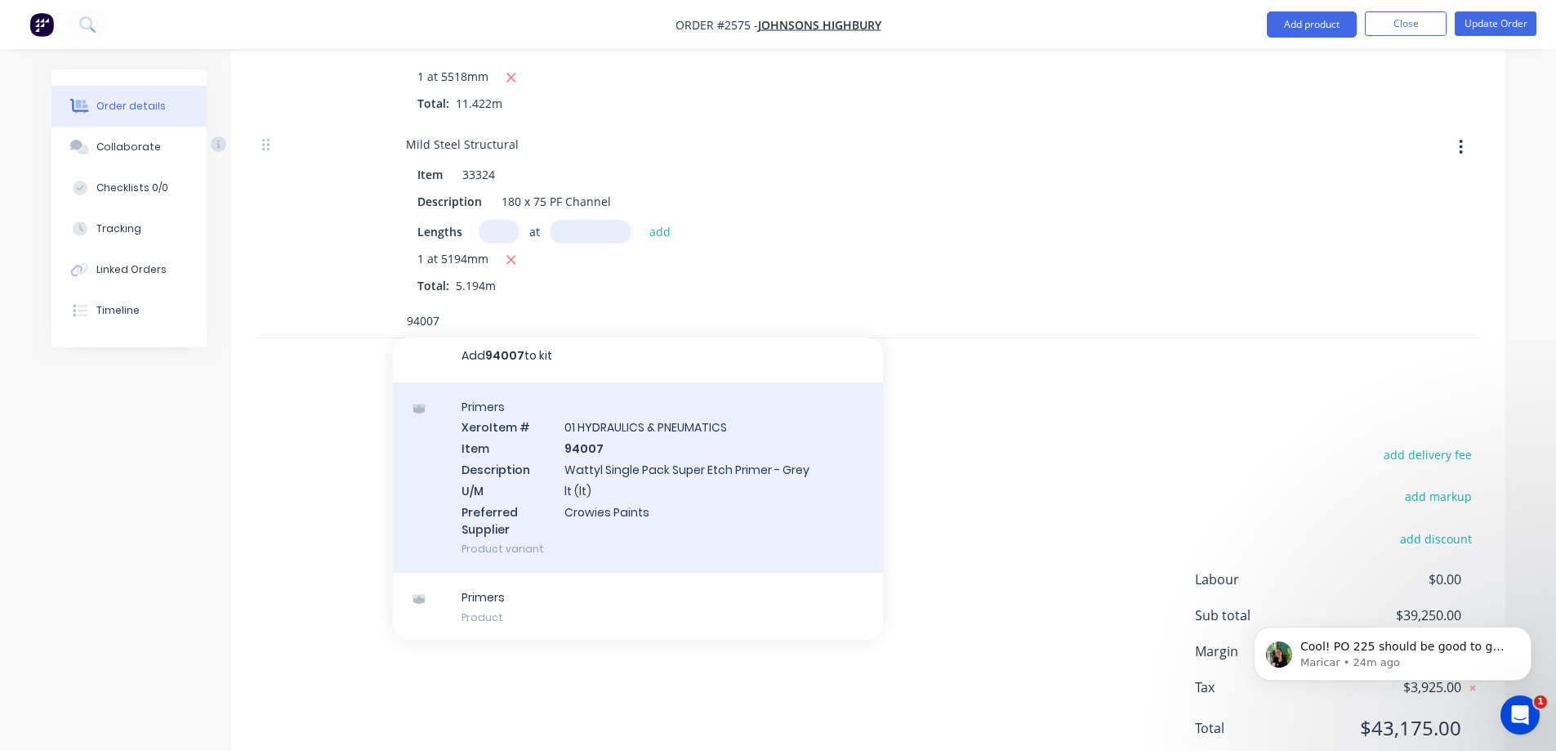
scroll to position [9, 0]
type input "94007"
click at [662, 443] on div "Primers Xero Item # 01 HYDRAULICS & PNEUMATICS Item 94007 Description Wattyl Si…" at bounding box center [638, 476] width 490 height 191
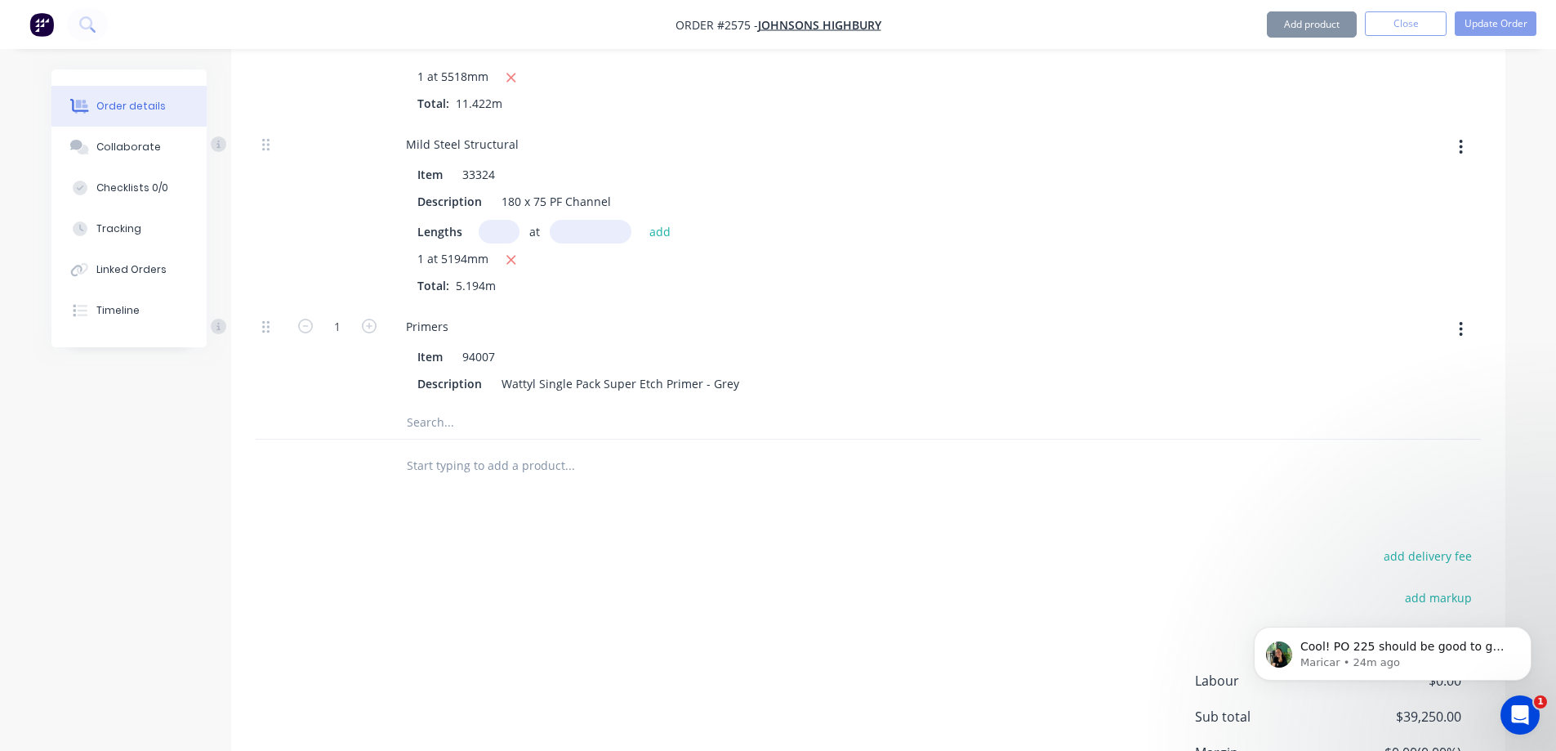
click at [452, 406] on input "text" at bounding box center [569, 422] width 327 height 33
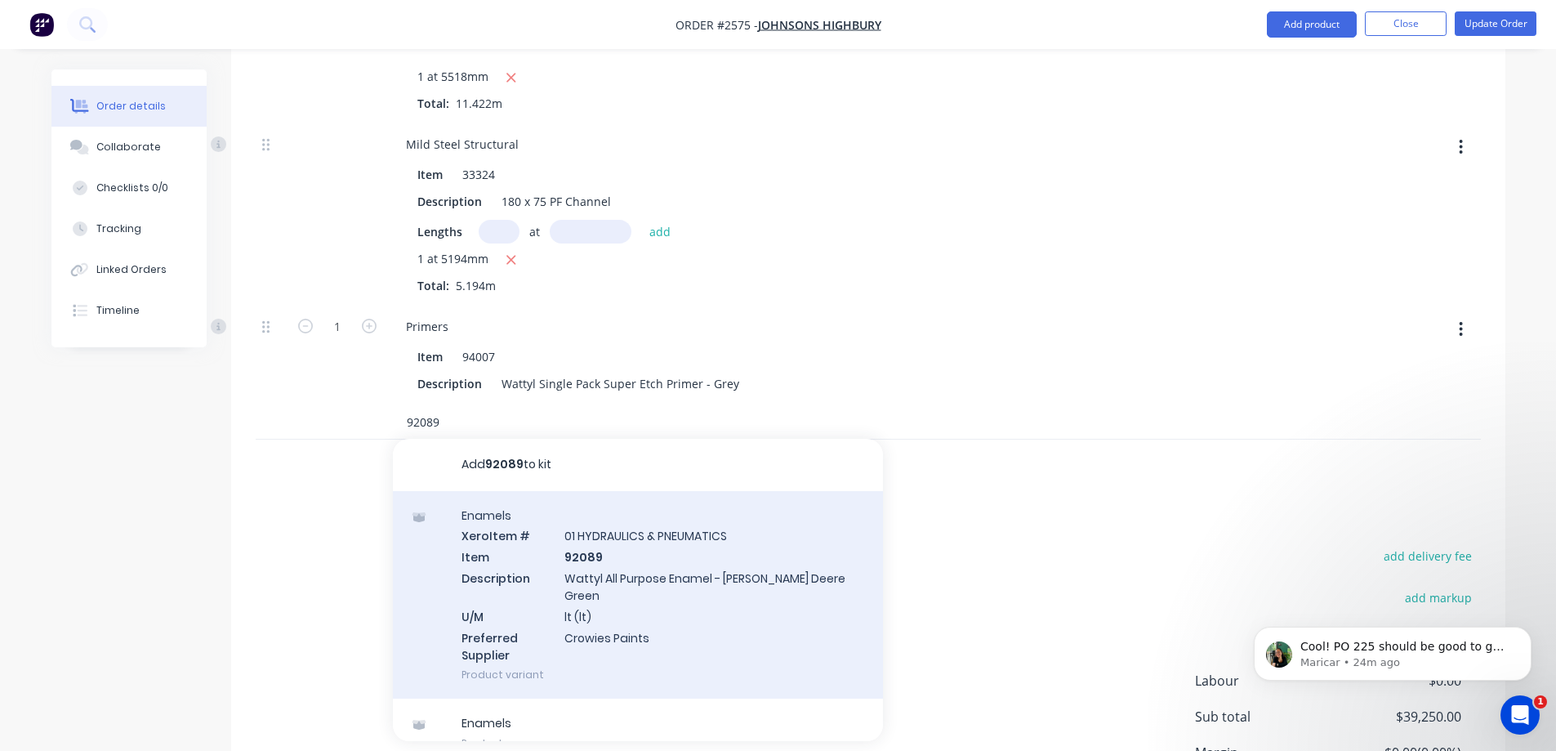
type input "92089"
click at [705, 540] on div "Enamels Xero Item # 01 HYDRAULICS & PNEUMATICS Item 92089 Description Wattyl Al…" at bounding box center [638, 595] width 490 height 208
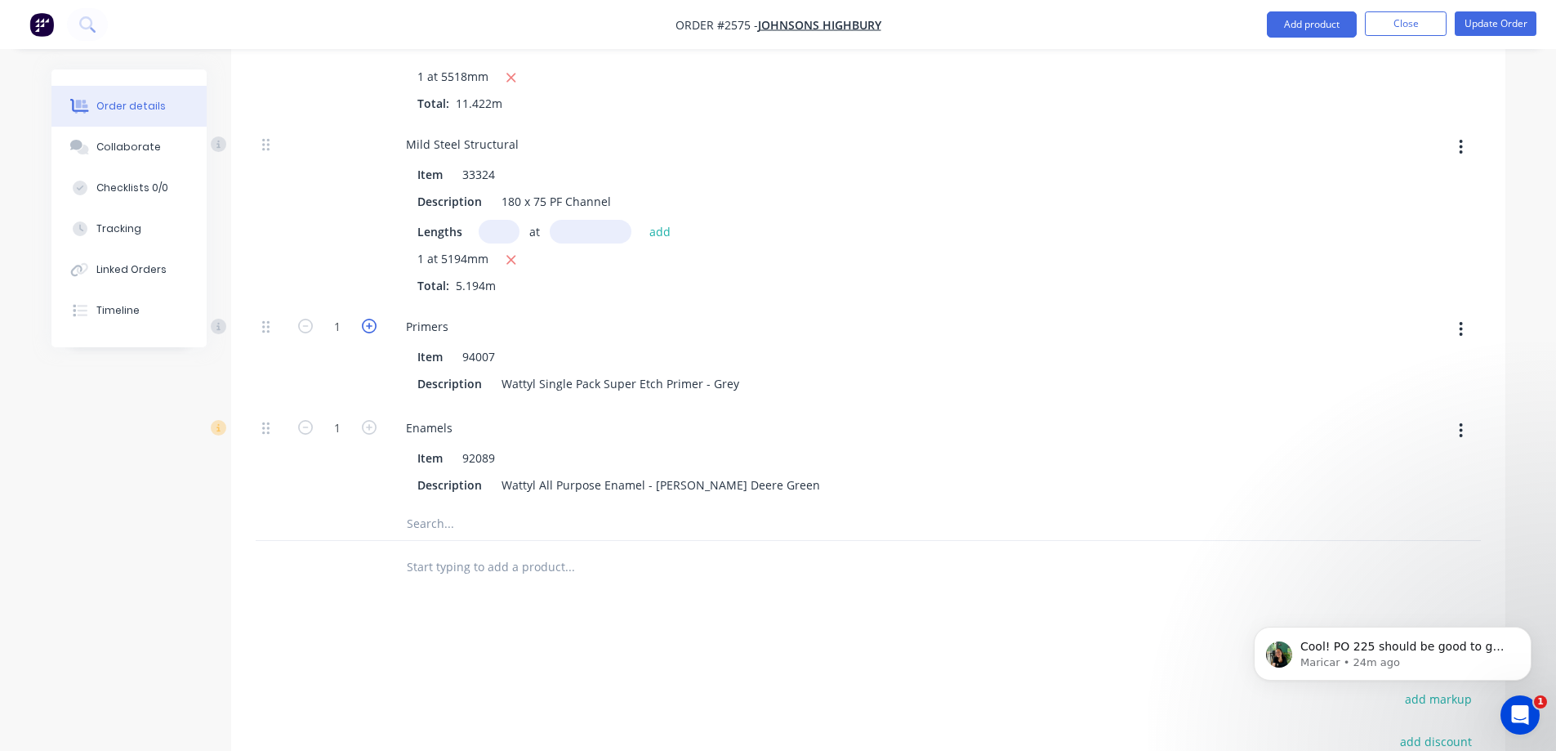
click at [365, 319] on icon "button" at bounding box center [369, 326] width 15 height 15
type input "4"
click at [376, 420] on icon "button" at bounding box center [369, 427] width 15 height 15
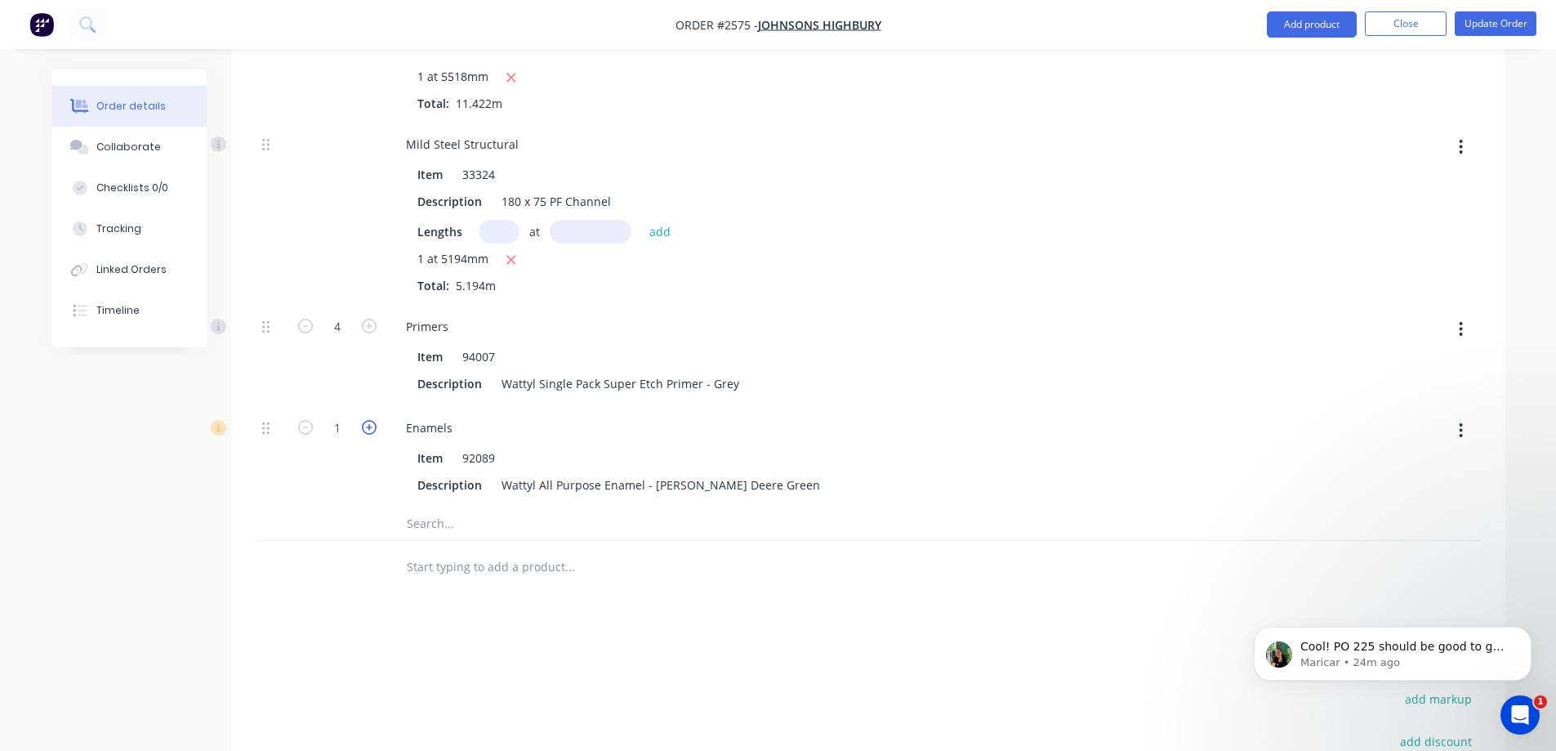
click at [376, 420] on icon "button" at bounding box center [369, 427] width 15 height 15
type input "4"
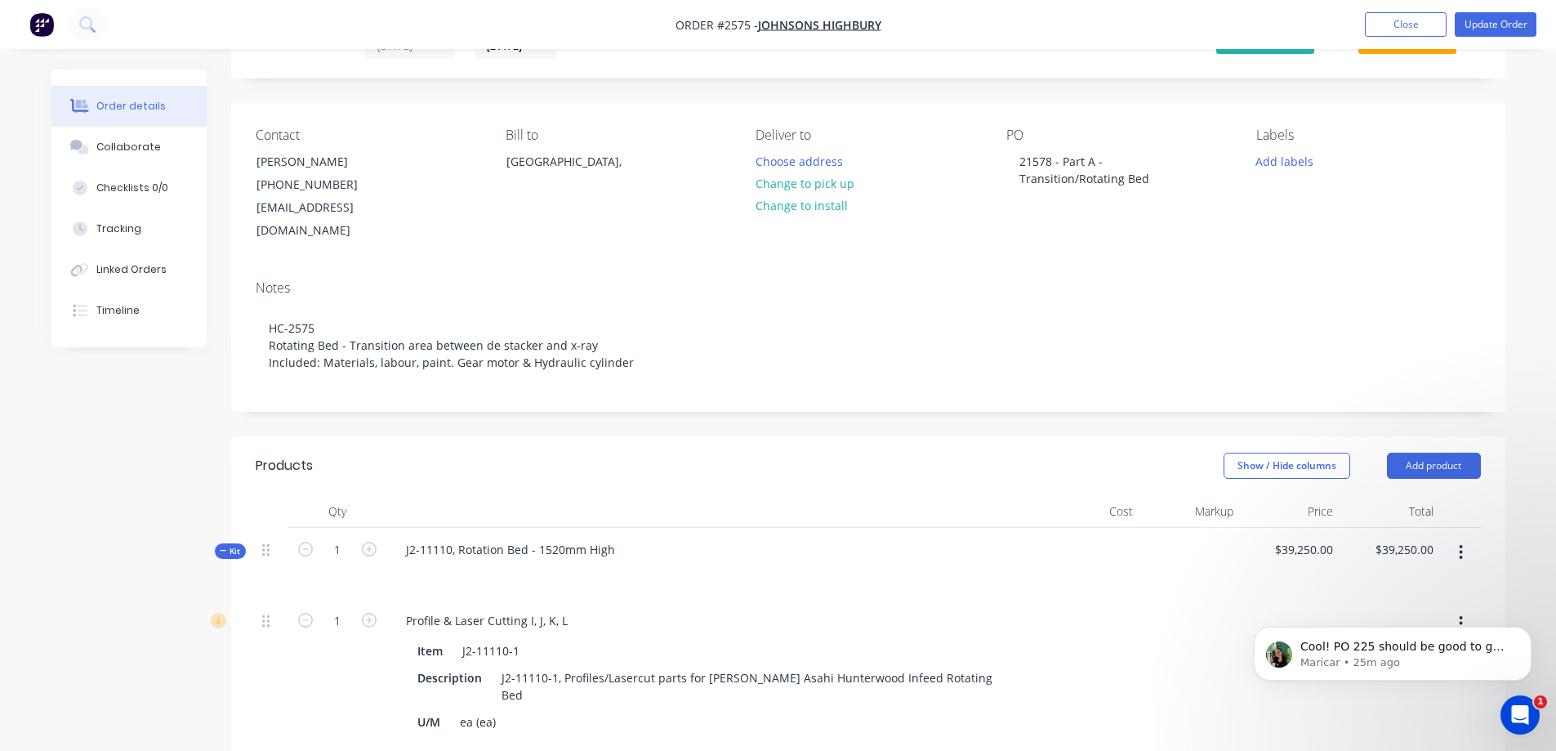
scroll to position [0, 0]
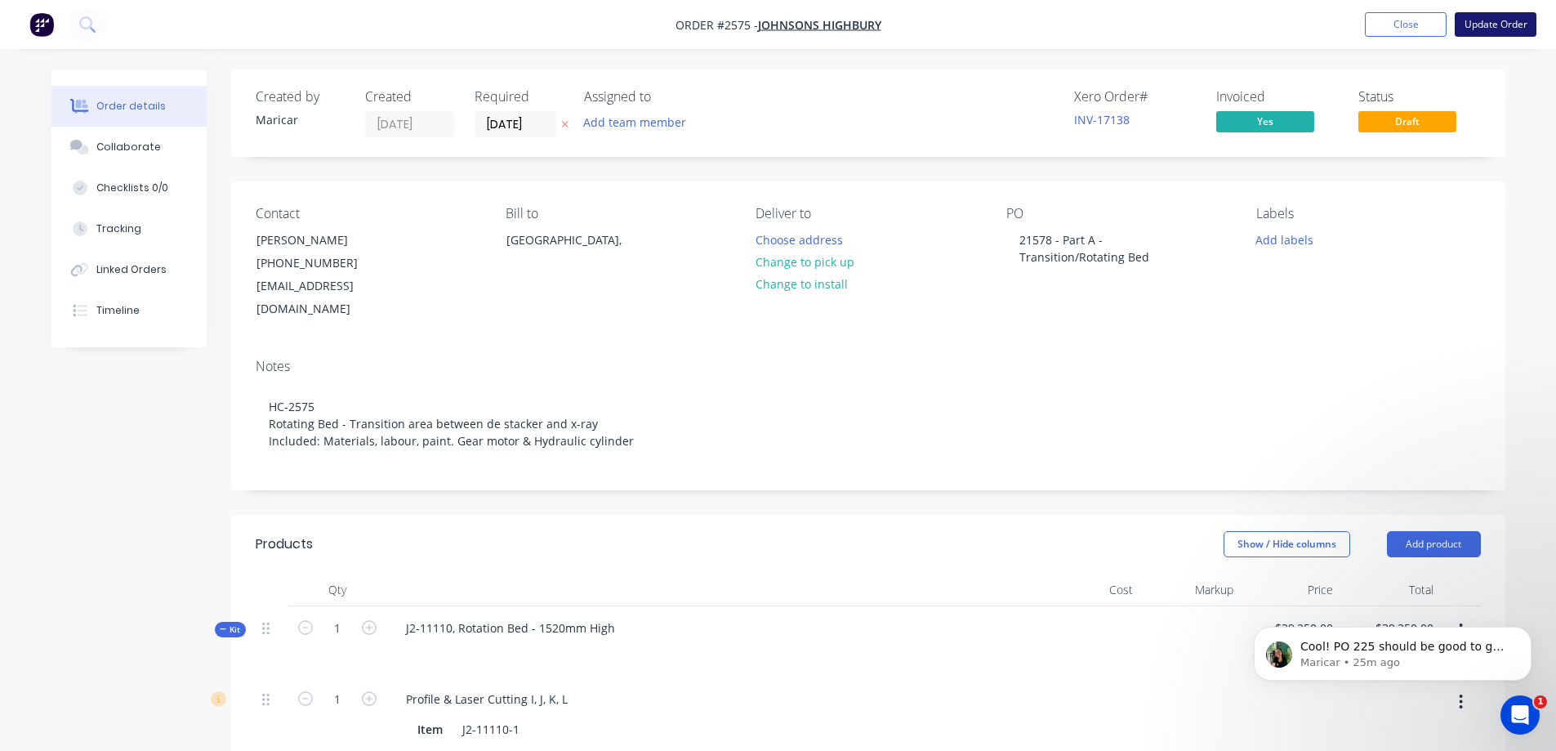
click at [1482, 19] on button "Update Order" at bounding box center [1496, 24] width 82 height 25
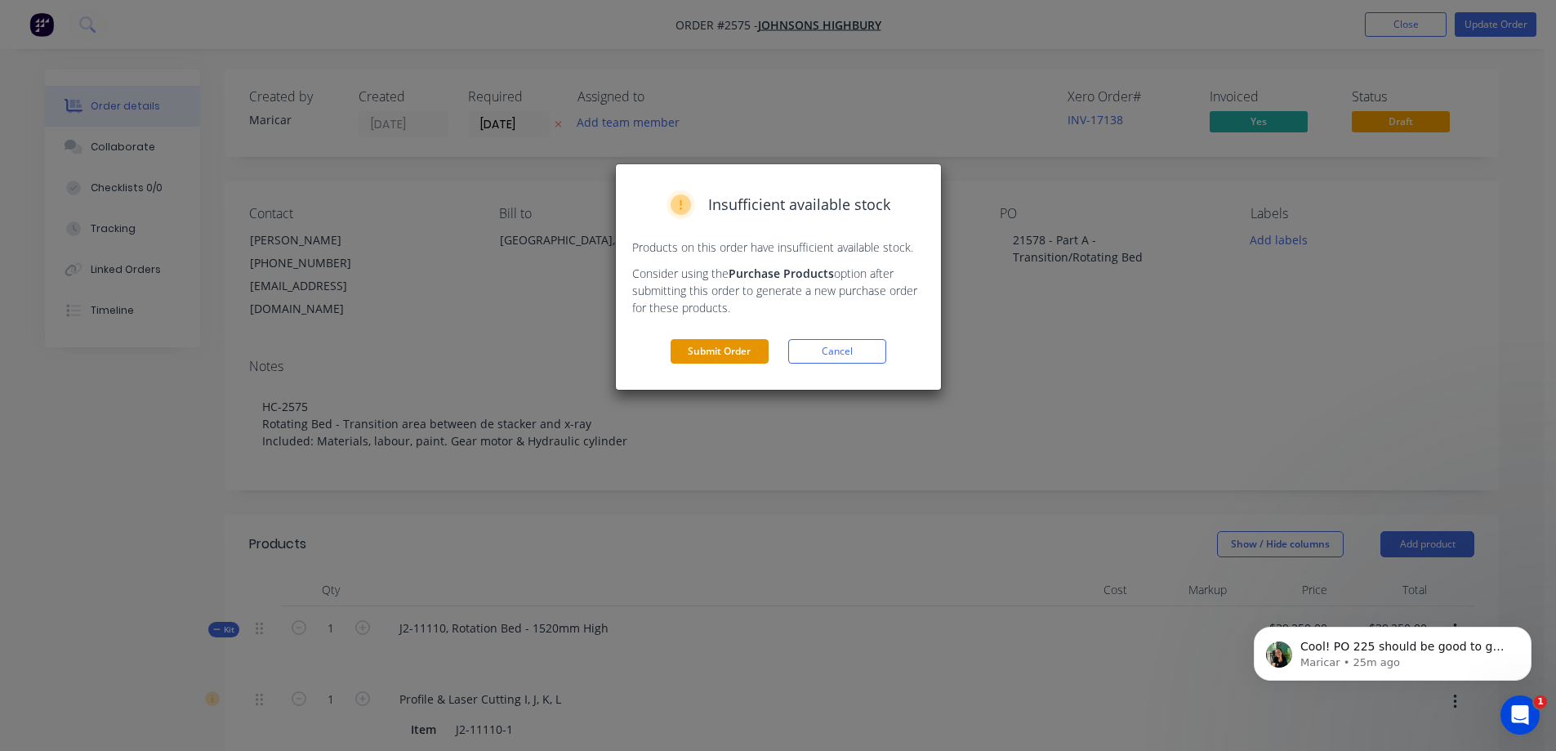
click at [751, 356] on button "Submit Order" at bounding box center [720, 351] width 98 height 25
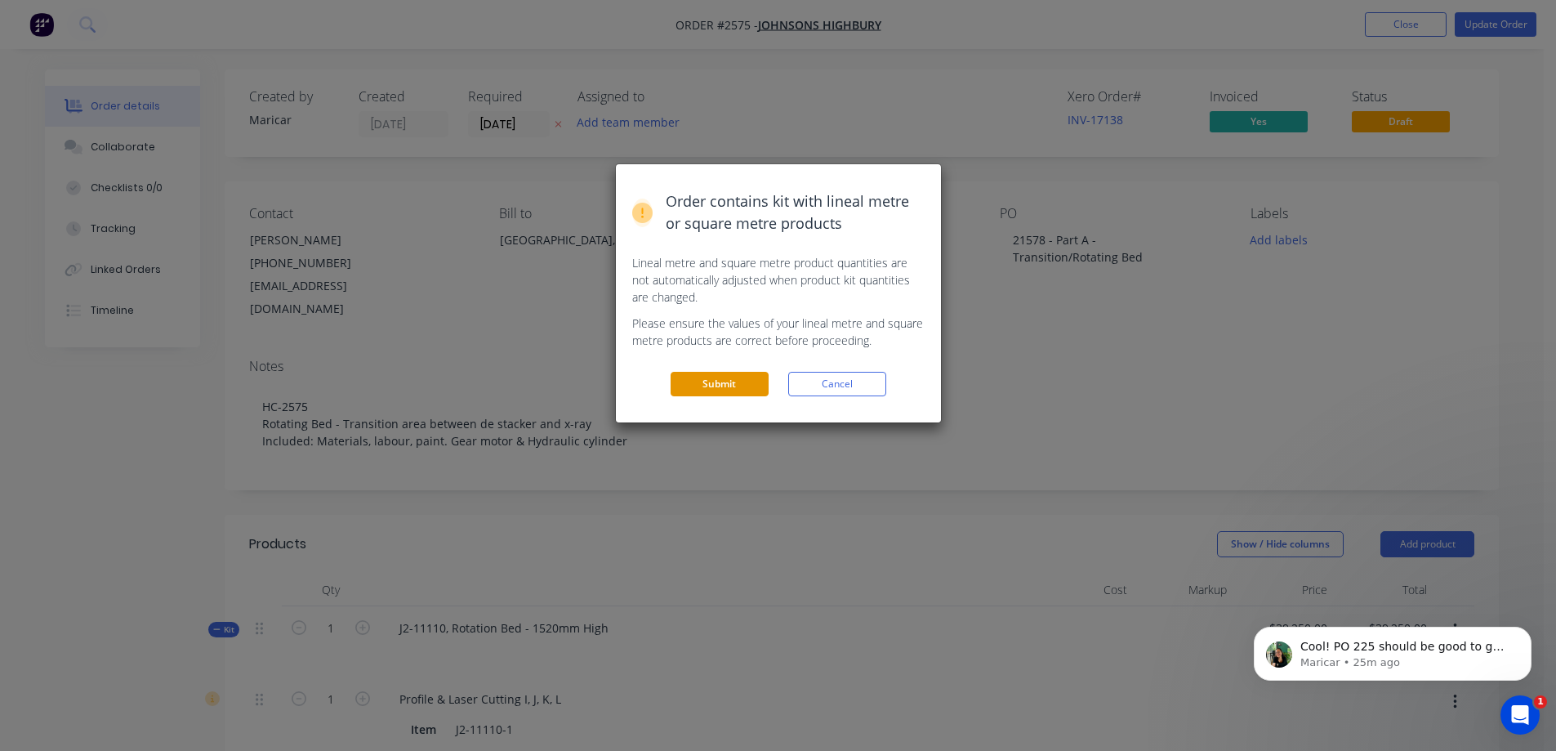
click at [739, 377] on button "Submit" at bounding box center [720, 384] width 98 height 25
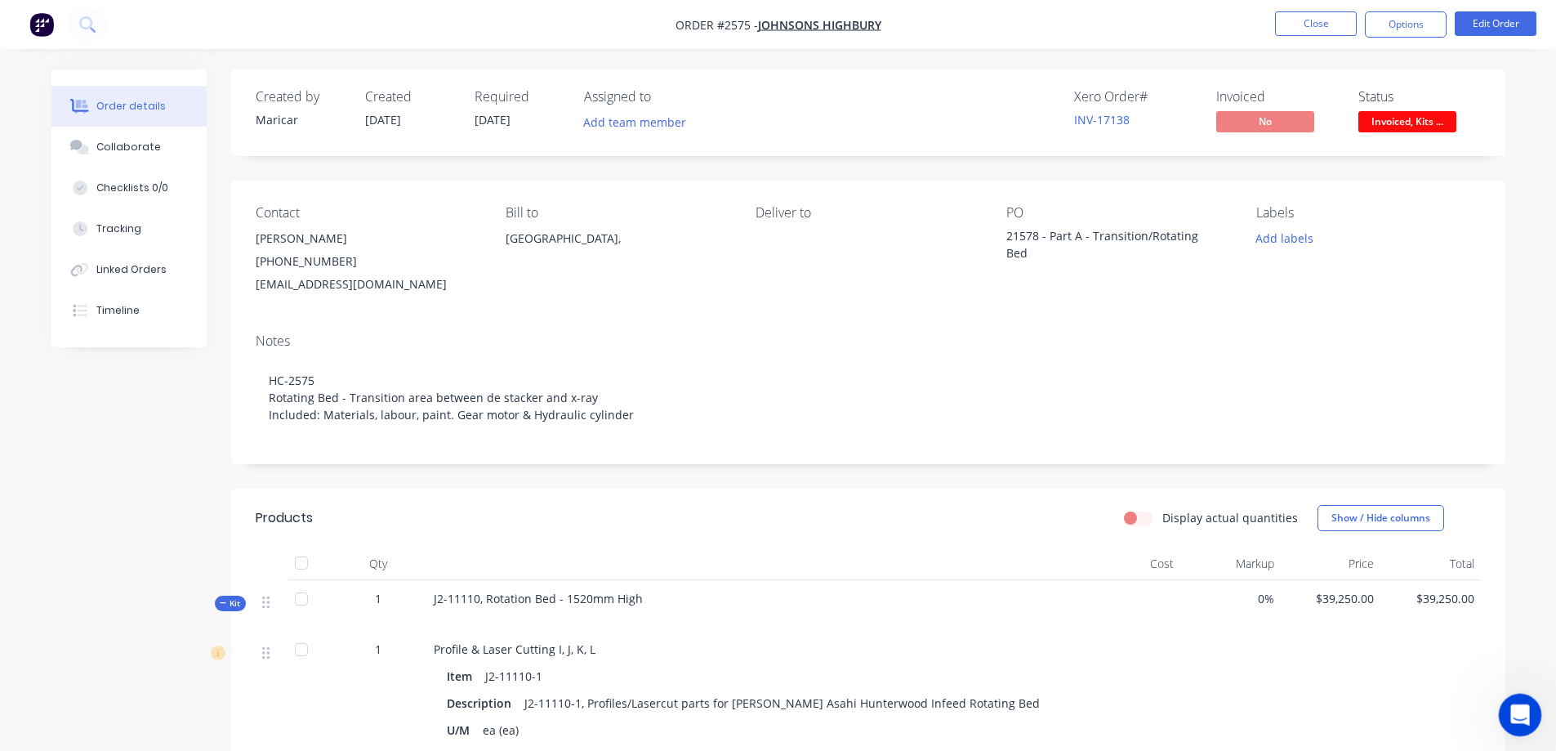
click at [1527, 699] on div "Open Intercom Messenger" at bounding box center [1518, 712] width 54 height 54
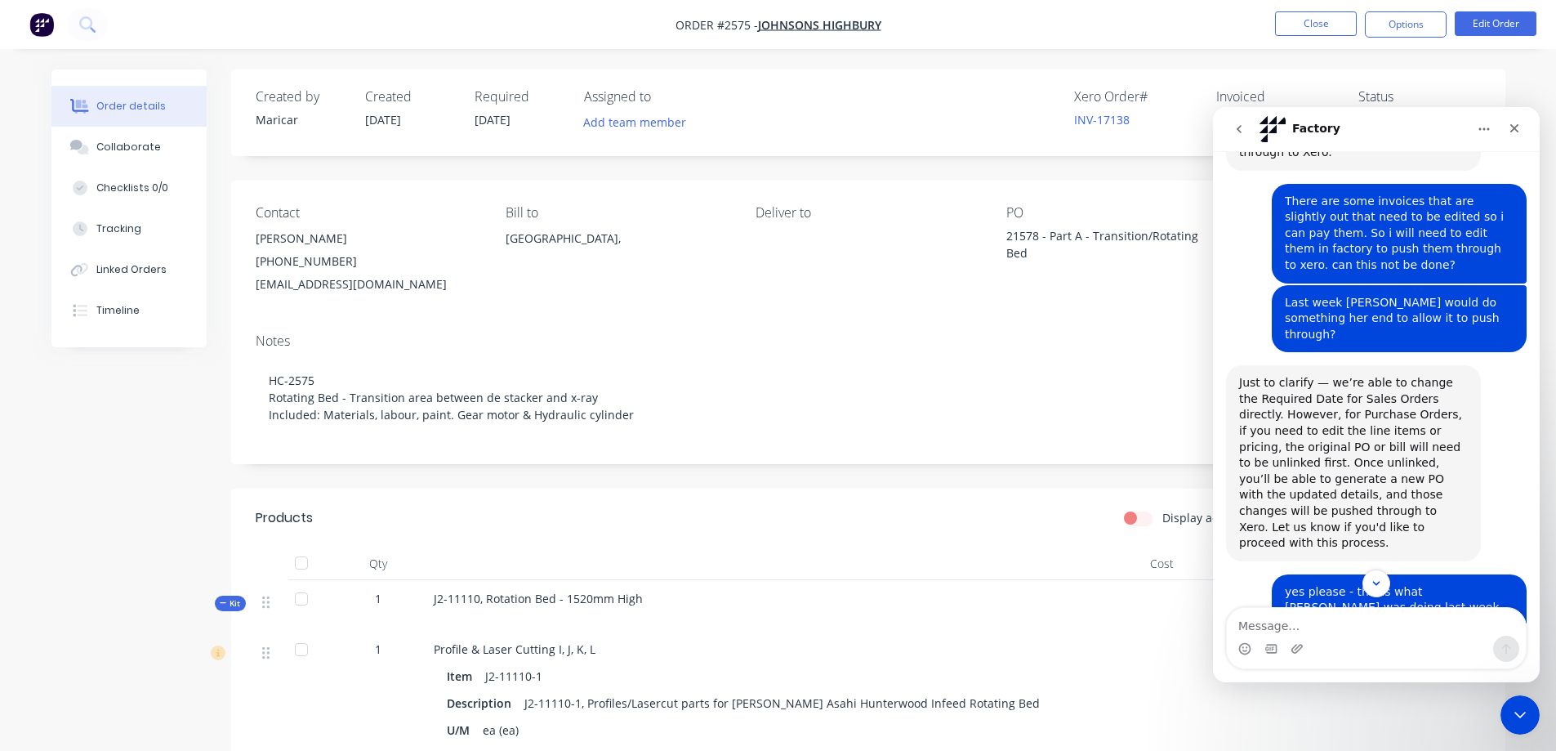
scroll to position [393, 0]
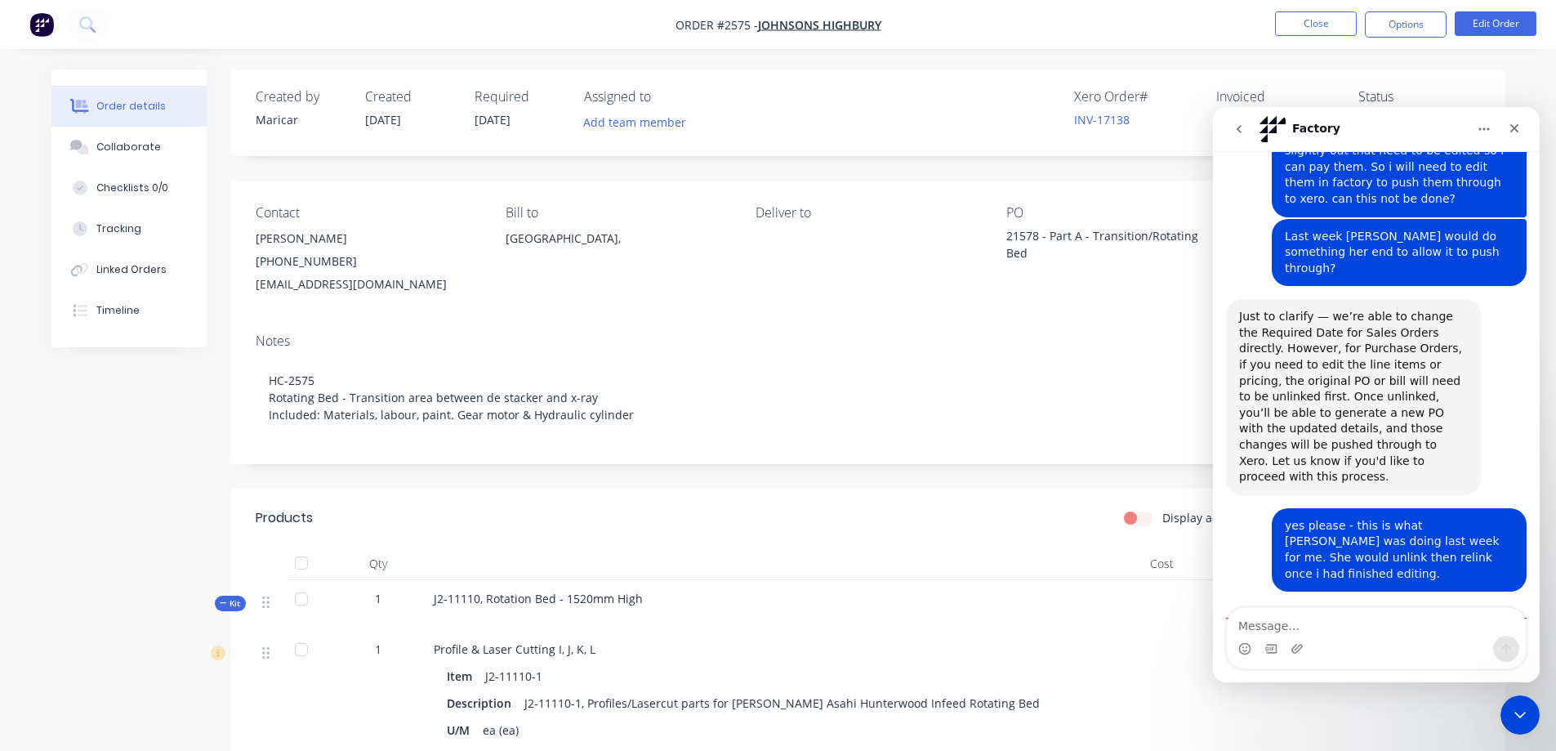
click at [228, 306] on div "Order details Collaborate Checklists 0/0 Tracking Linked Orders Timeline" at bounding box center [141, 208] width 180 height 278
click at [1509, 707] on icon "Close Intercom Messenger" at bounding box center [1518, 712] width 20 height 20
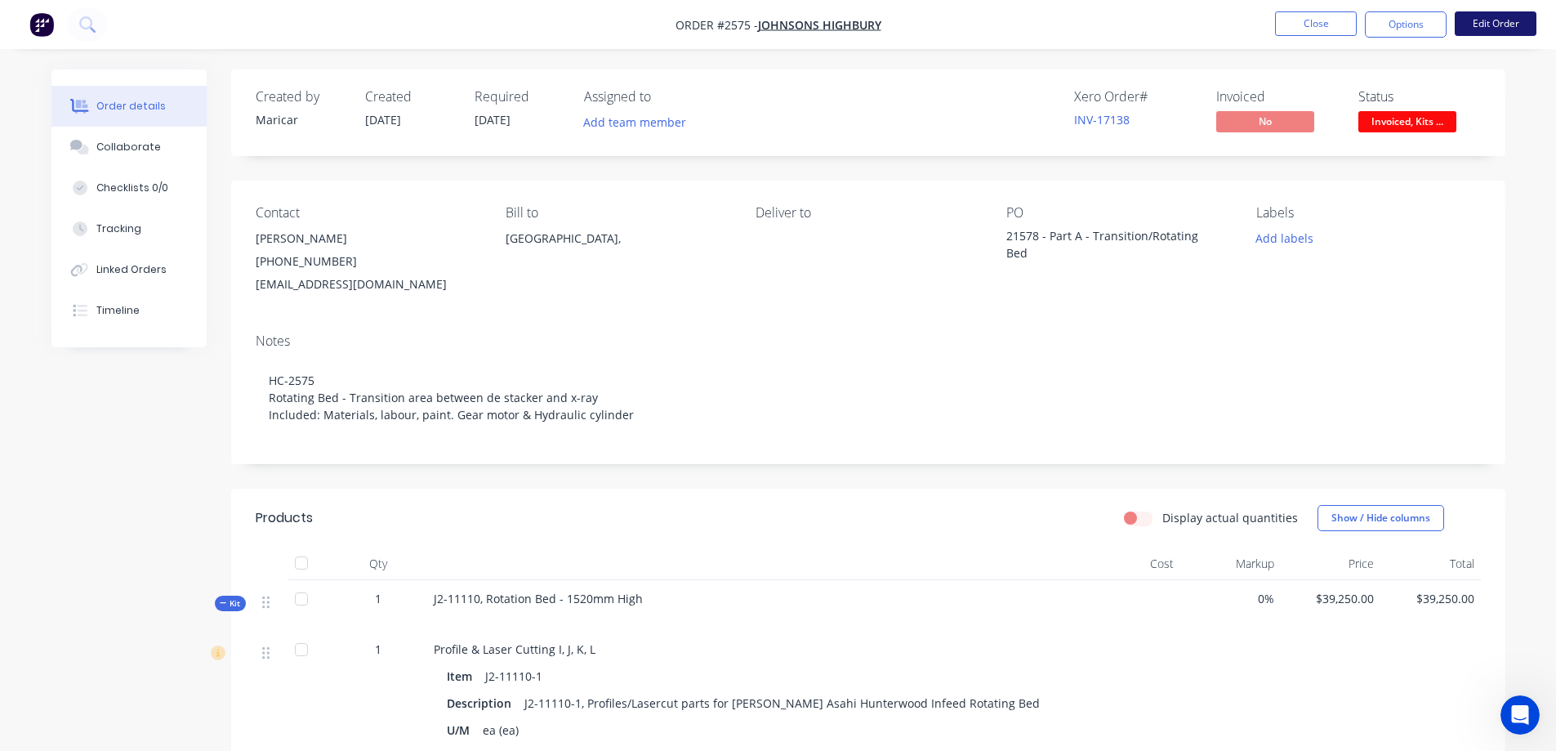
click at [1466, 29] on button "Edit Order" at bounding box center [1496, 23] width 82 height 25
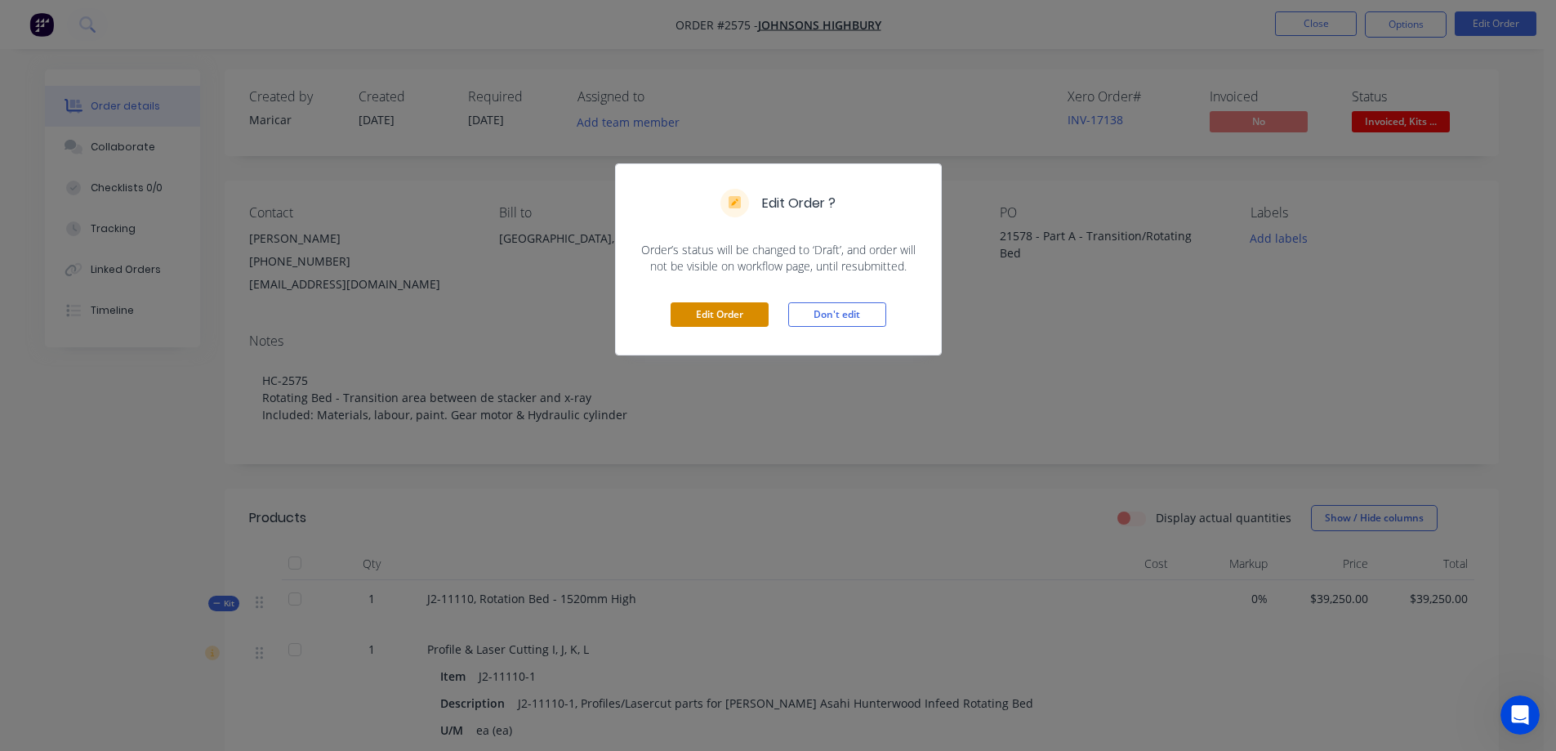
click at [740, 319] on button "Edit Order" at bounding box center [720, 314] width 98 height 25
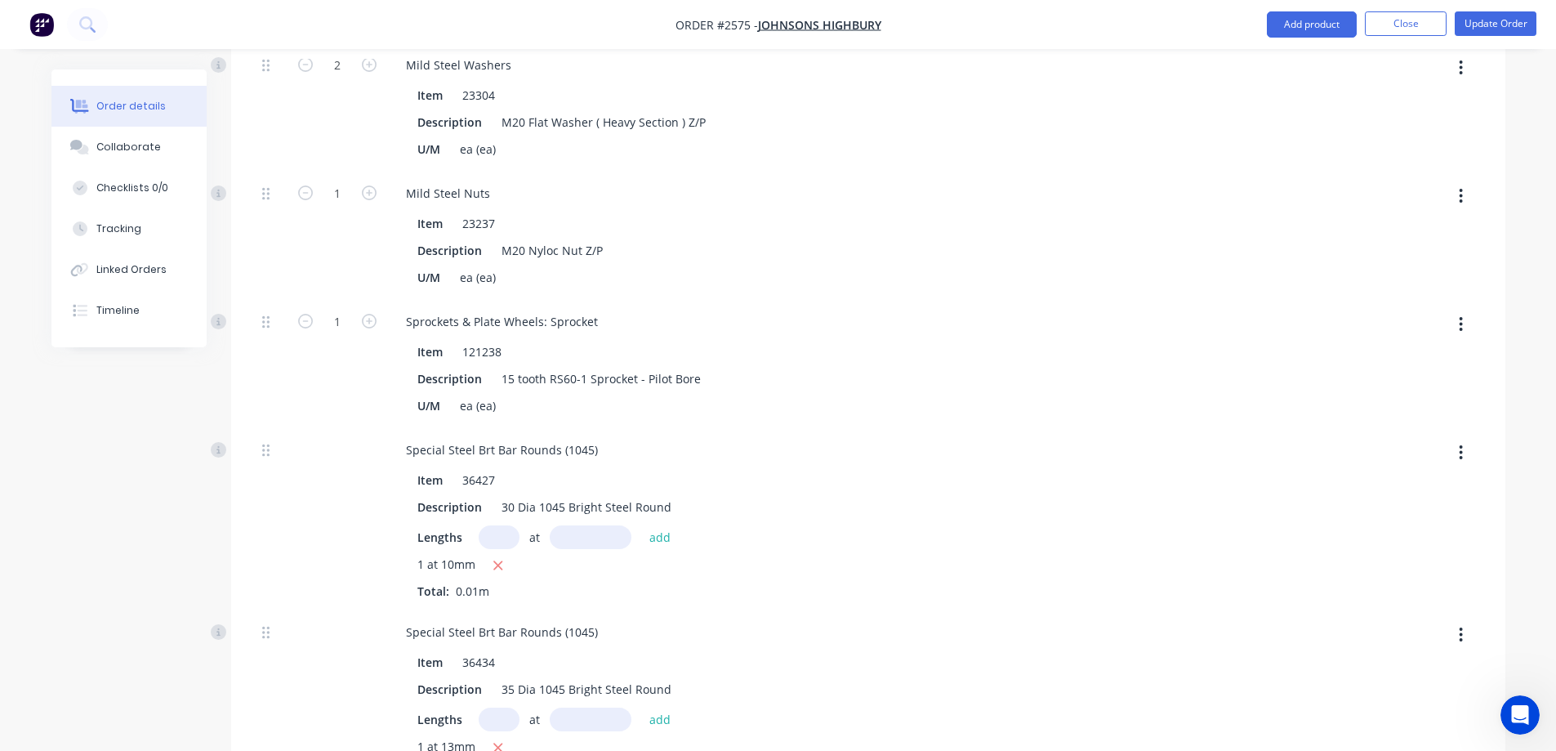
scroll to position [7890, 0]
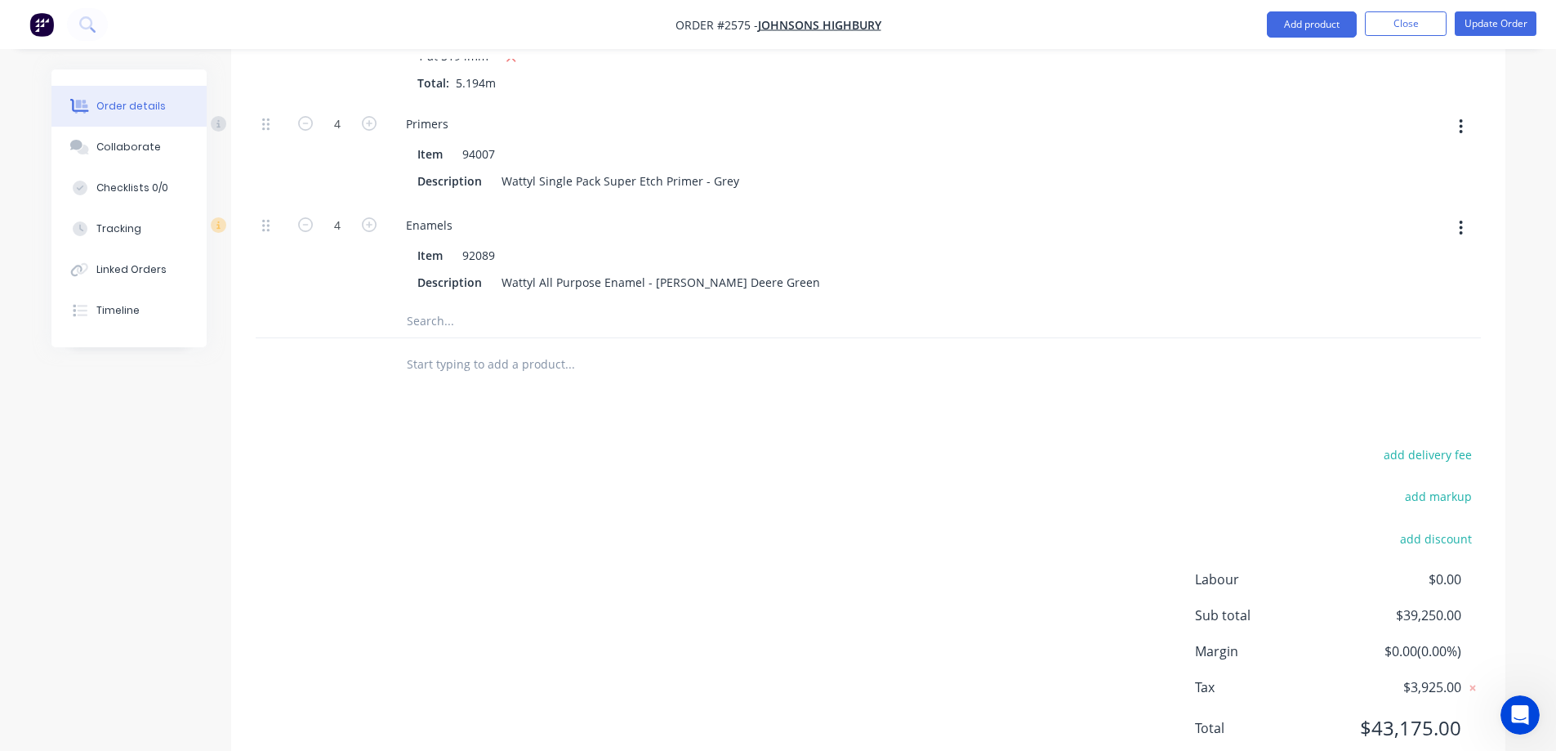
click at [457, 305] on input "text" at bounding box center [569, 321] width 327 height 33
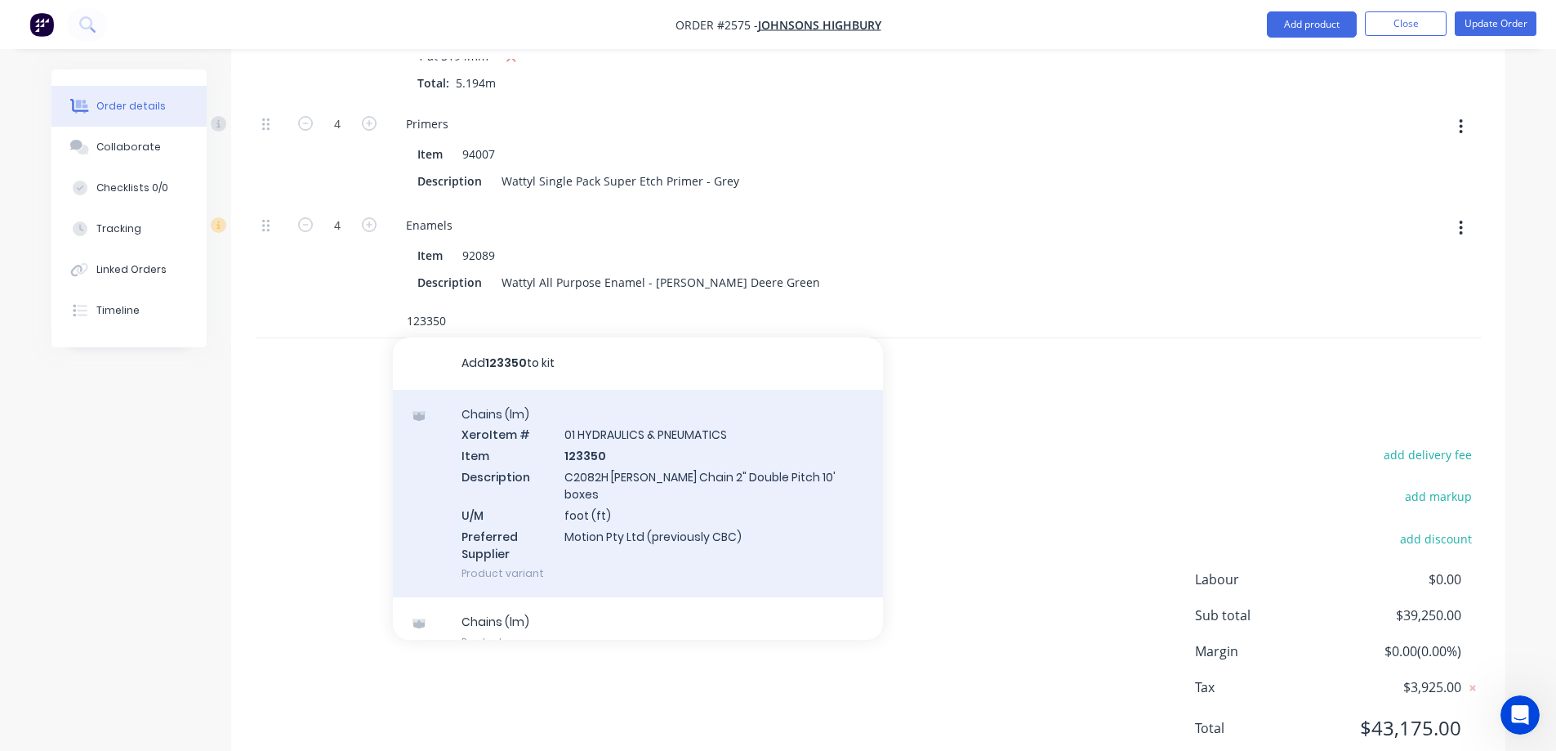
type input "123350"
click at [648, 428] on div "Chains (lm) Xero Item # 01 HYDRAULICS & PNEUMATICS Item 123350 Description C208…" at bounding box center [638, 494] width 490 height 208
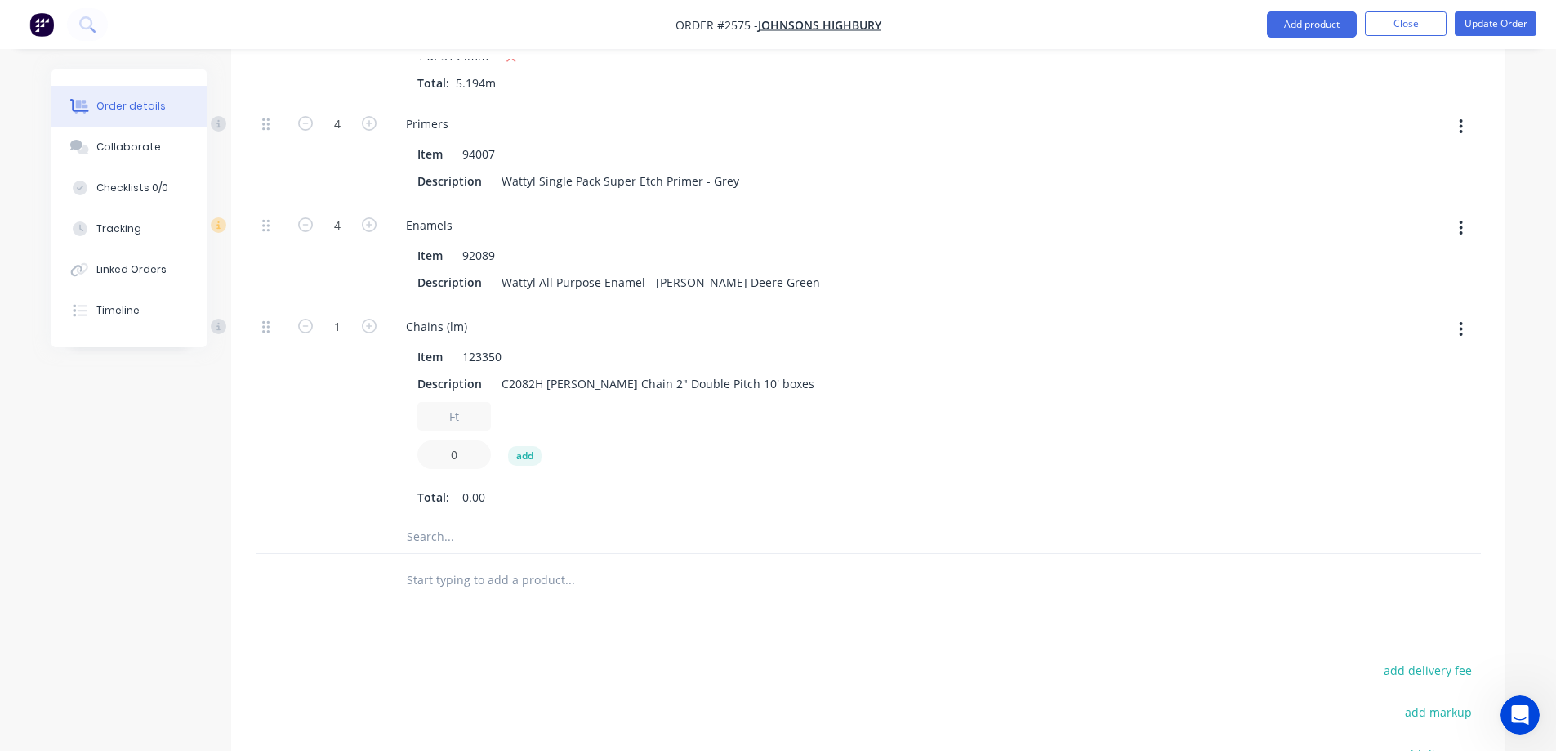
click at [457, 440] on input "0" at bounding box center [454, 454] width 74 height 29
drag, startPoint x: 457, startPoint y: 403, endPoint x: 439, endPoint y: 408, distance: 17.6
click at [439, 440] on input "0" at bounding box center [454, 454] width 74 height 29
type input "69"
click at [533, 446] on button "add" at bounding box center [524, 456] width 33 height 20
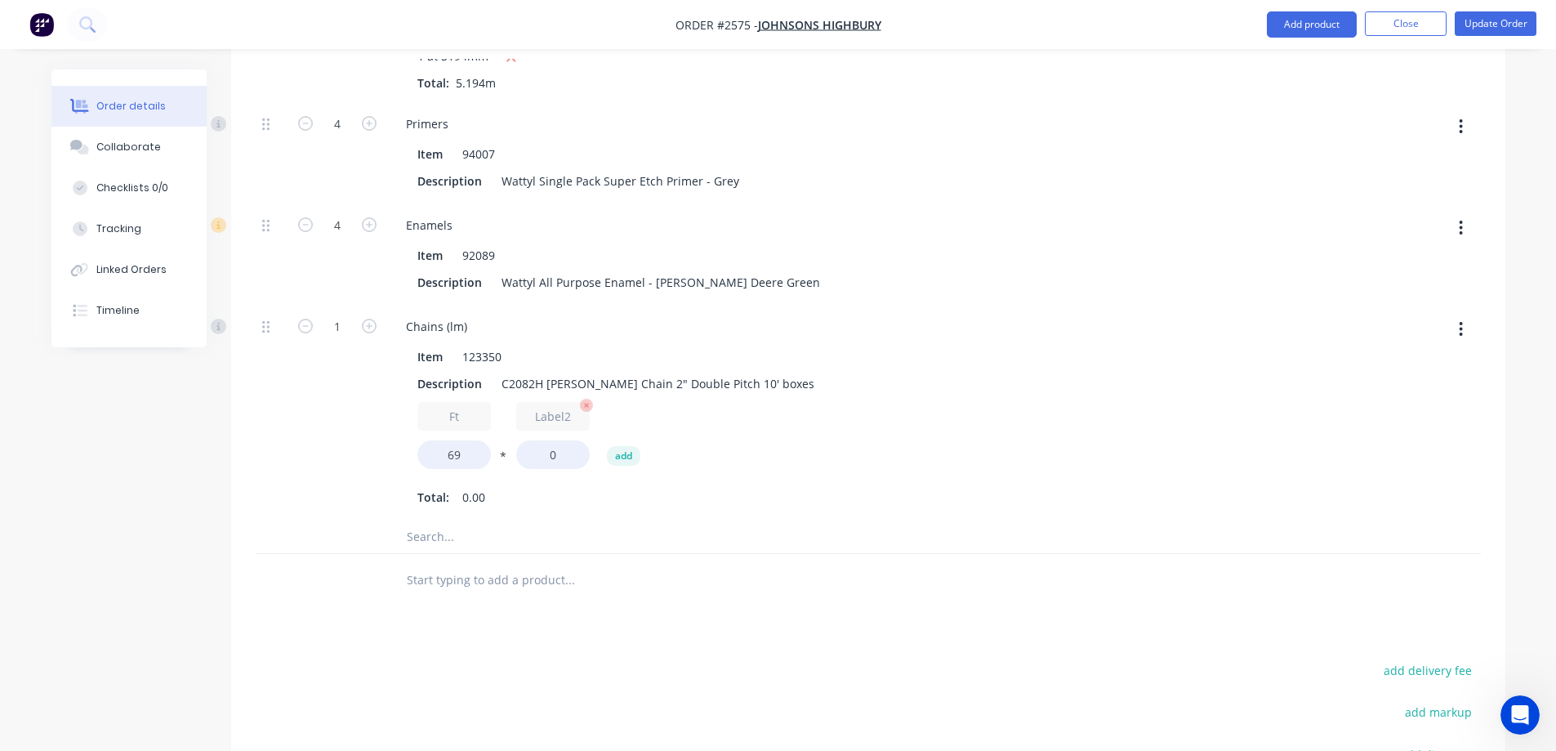
click at [590, 399] on icon "button" at bounding box center [586, 405] width 13 height 13
drag, startPoint x: 463, startPoint y: 396, endPoint x: 443, endPoint y: 398, distance: 19.7
click at [443, 440] on input "69" at bounding box center [454, 454] width 74 height 29
click at [536, 446] on button "add" at bounding box center [524, 456] width 33 height 20
click at [488, 399] on icon "button" at bounding box center [487, 405] width 13 height 13
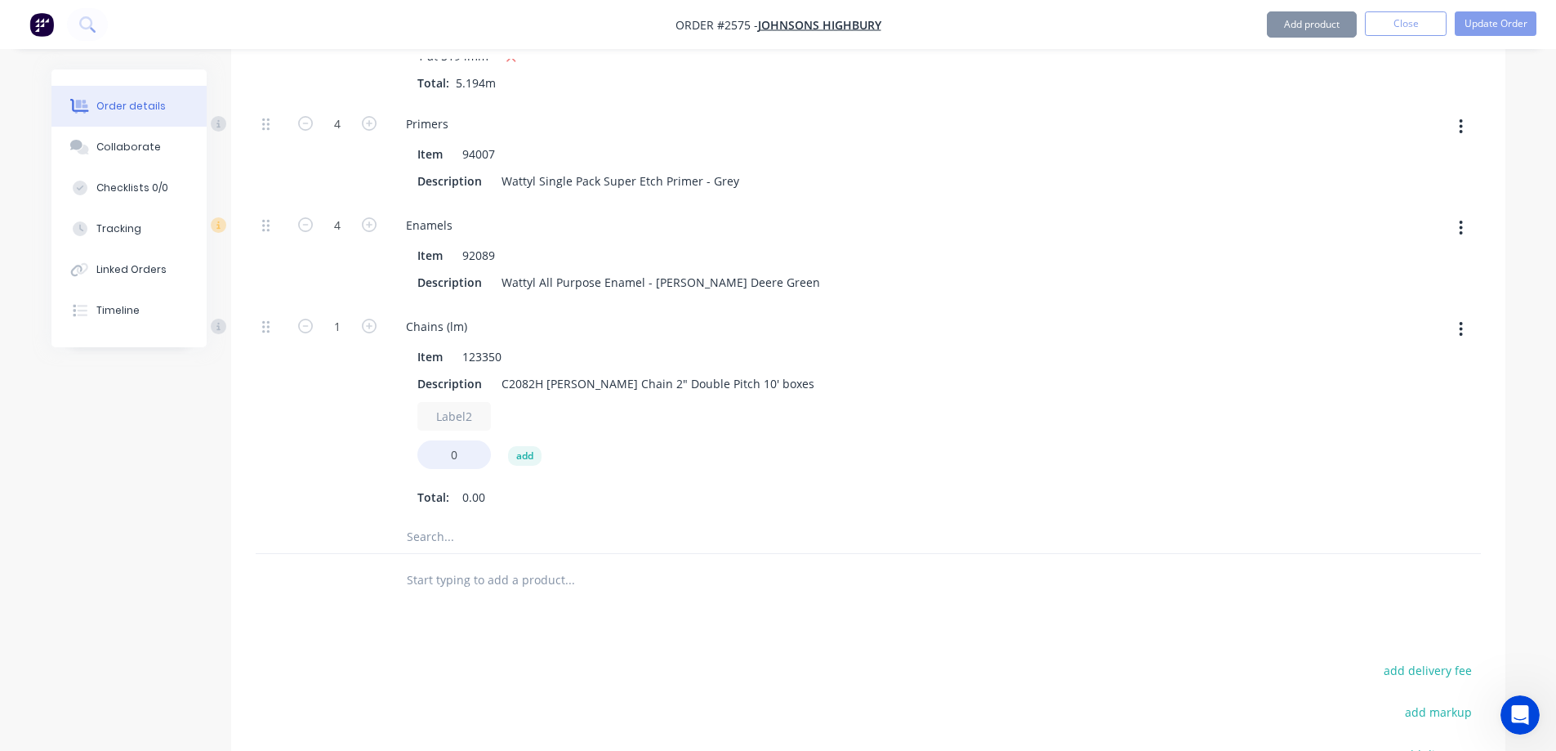
click at [484, 402] on input "Label2" at bounding box center [454, 416] width 74 height 29
click at [468, 402] on input "Label2" at bounding box center [454, 416] width 74 height 29
click at [456, 440] on input "0" at bounding box center [454, 454] width 74 height 29
type input "69"
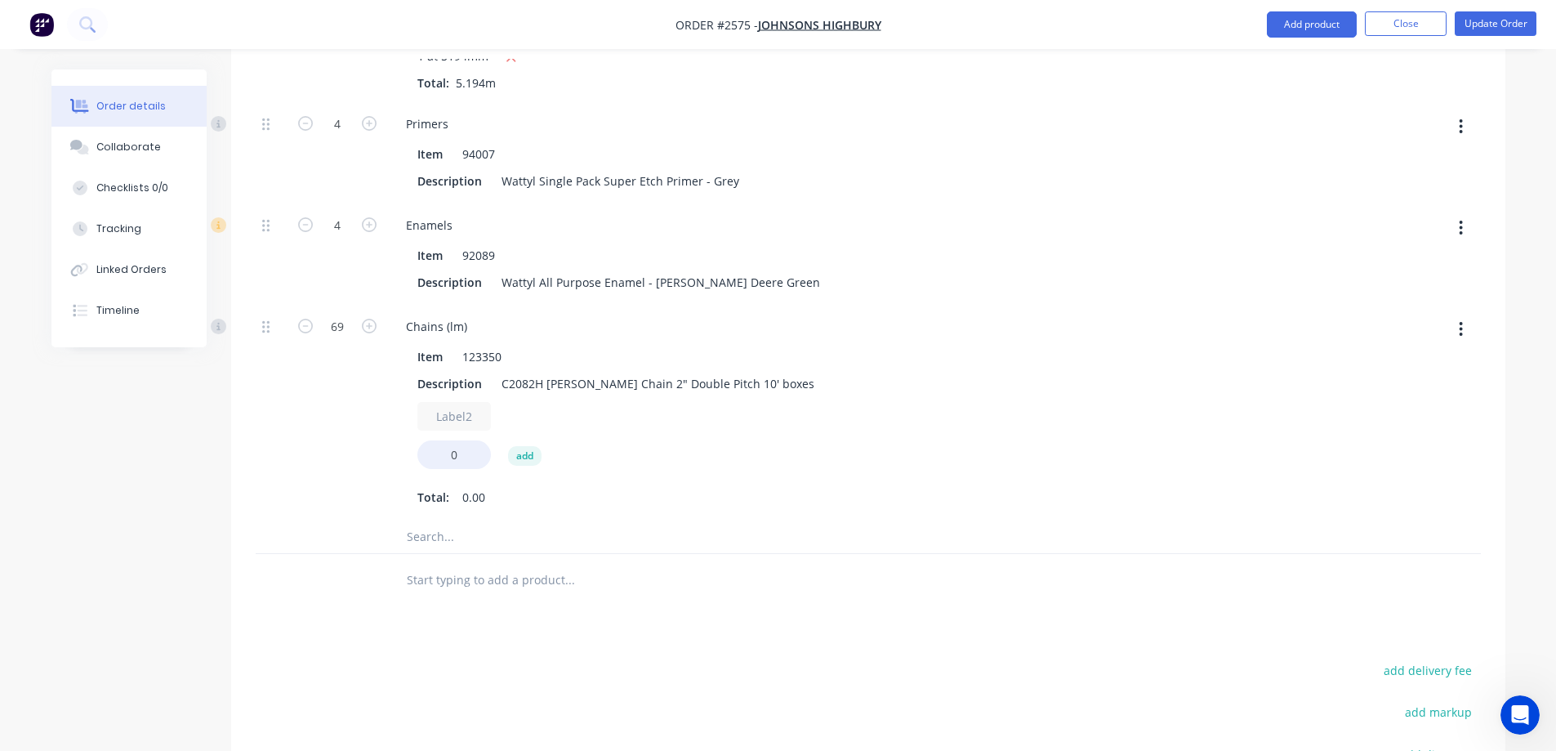
click at [436, 520] on input "text" at bounding box center [569, 536] width 327 height 33
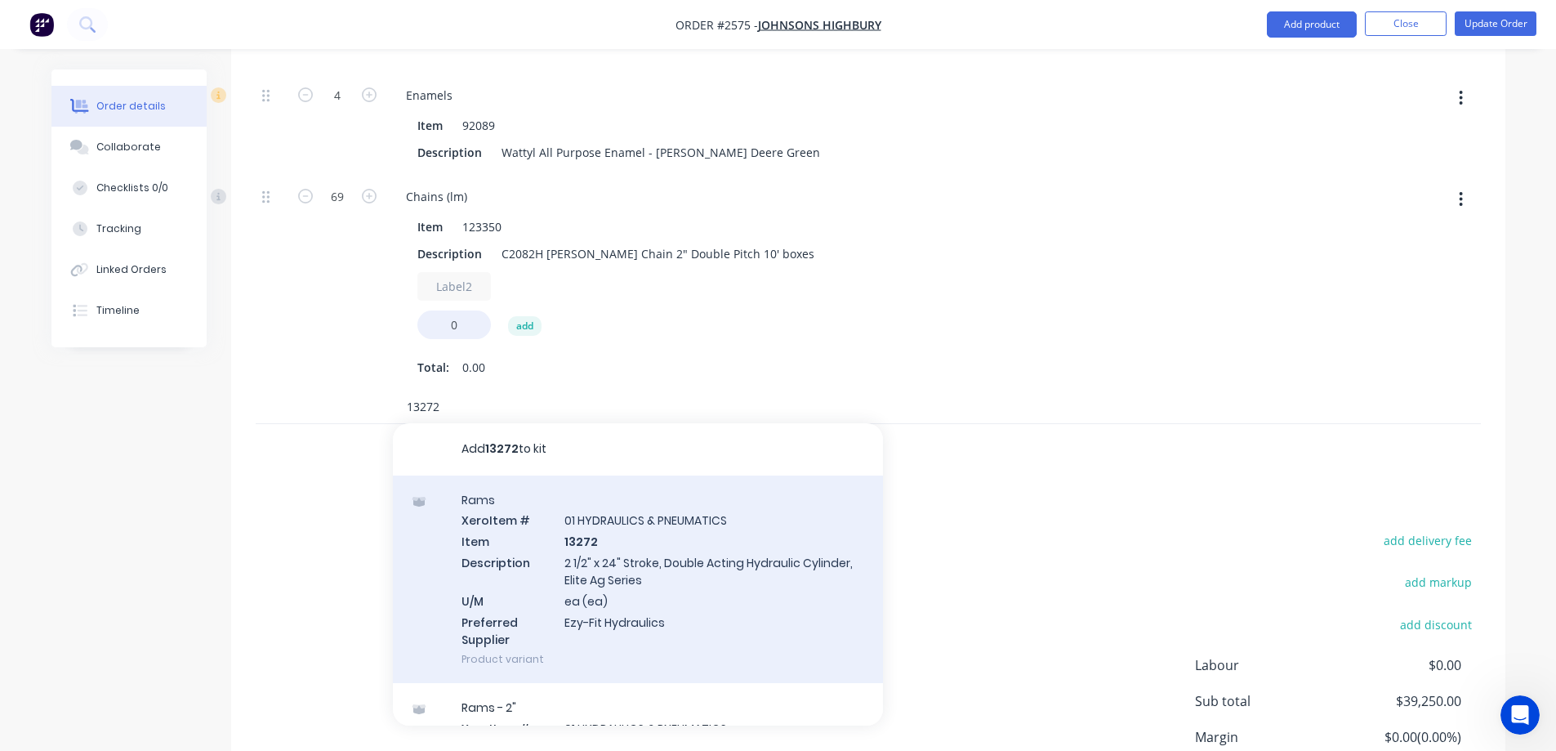
scroll to position [8053, 0]
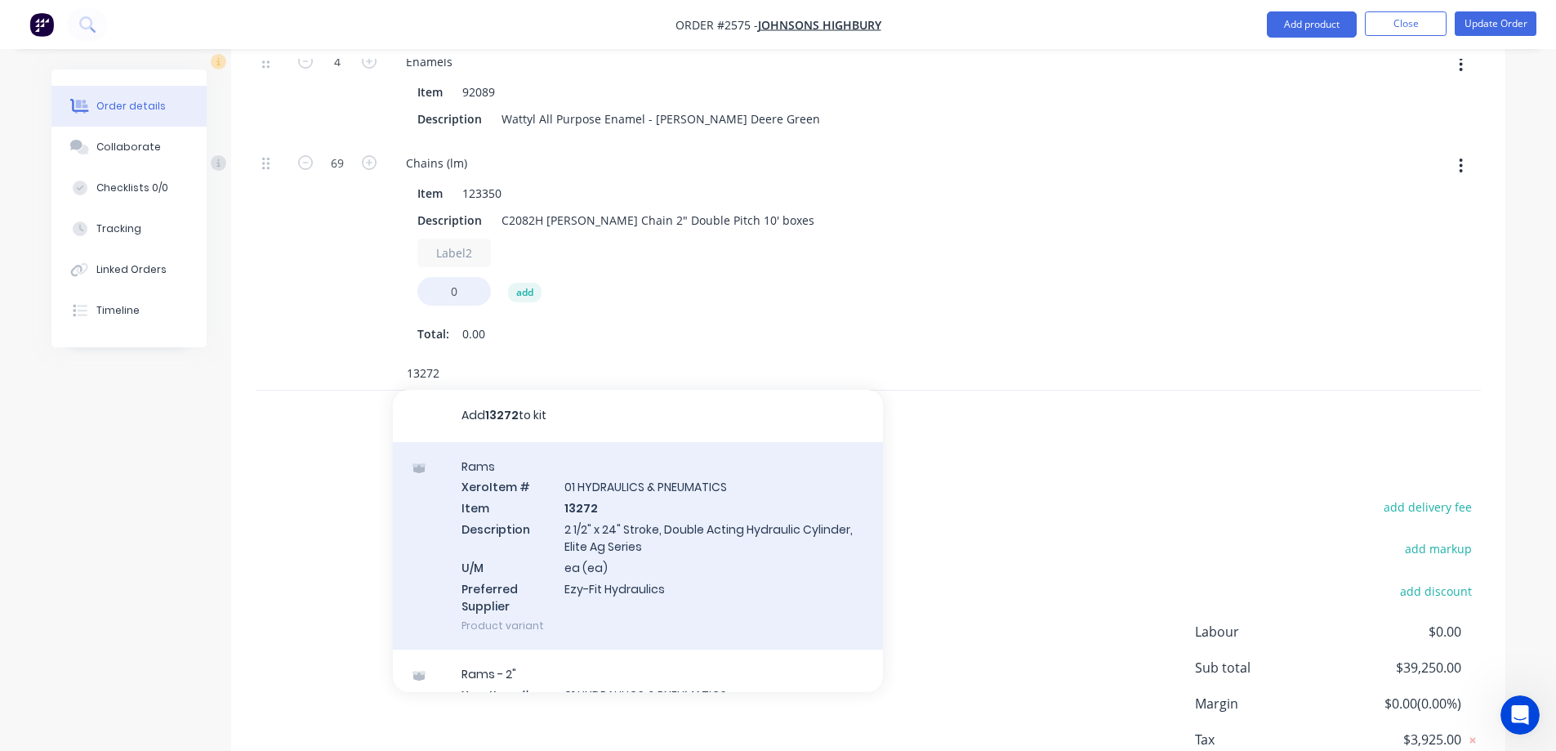
type input "13272"
click at [632, 475] on div "Rams Xero Item # 01 HYDRAULICS & PNEUMATICS Item 13272 Description 2 1/2" x 24"…" at bounding box center [638, 546] width 490 height 208
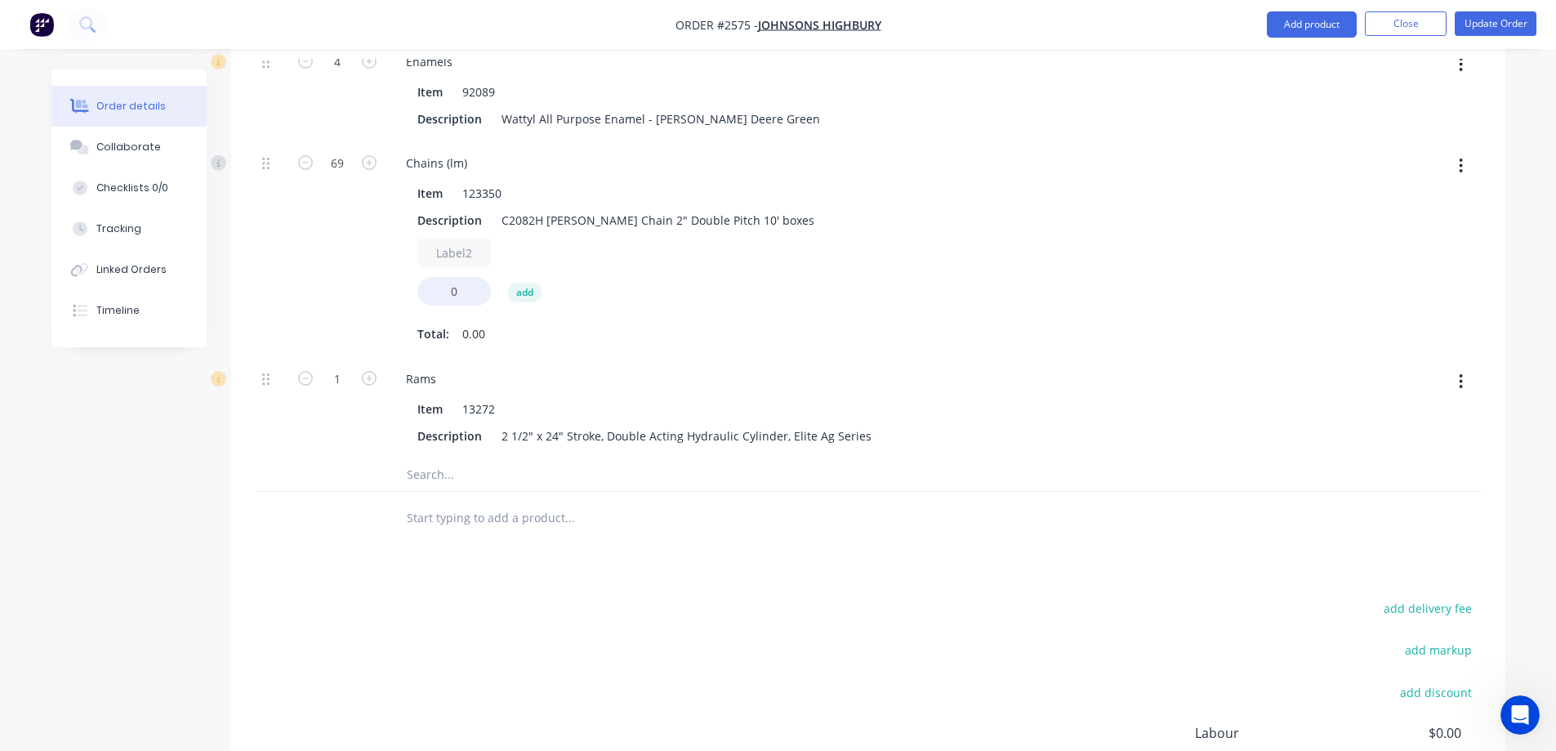
scroll to position [8207, 0]
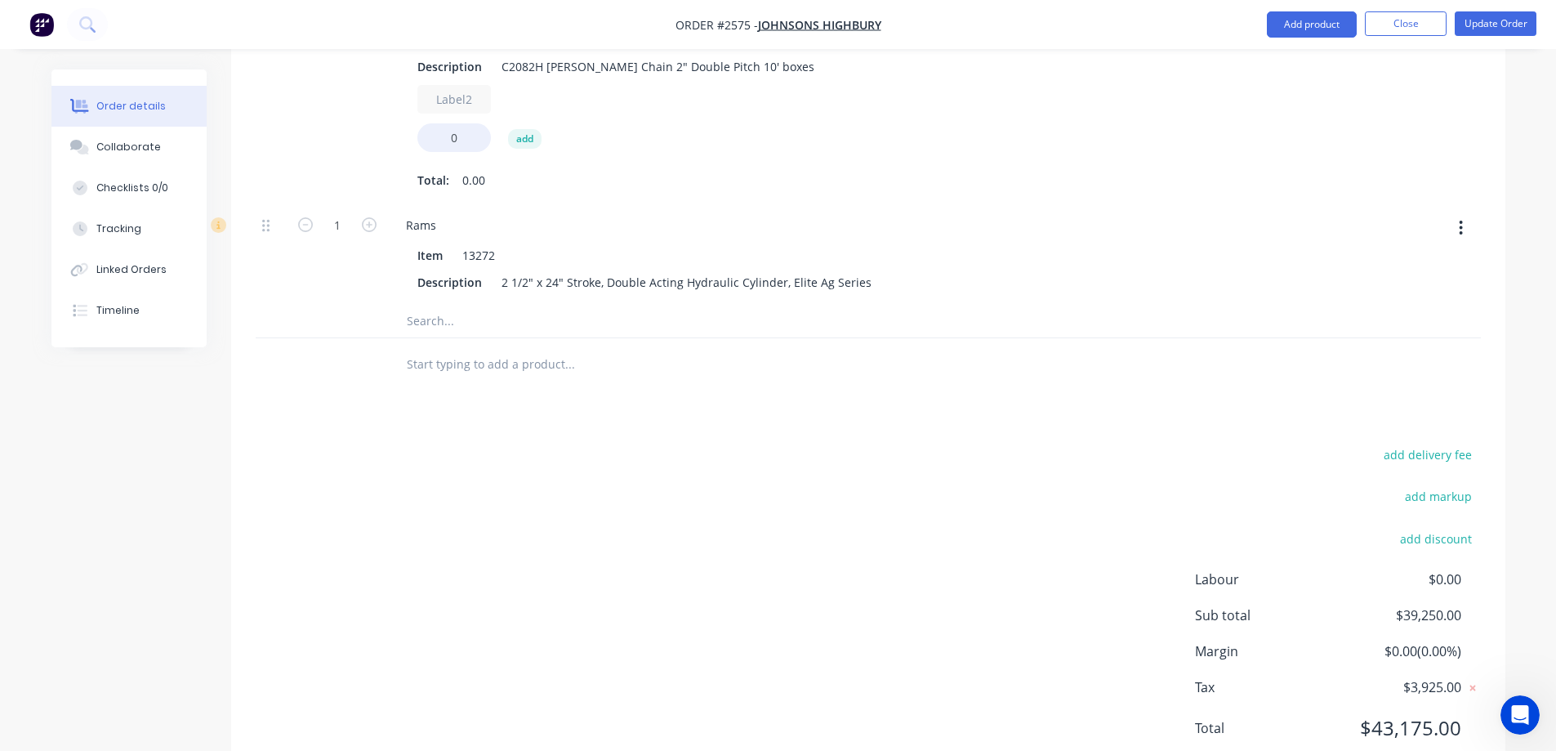
click at [452, 305] on input "text" at bounding box center [569, 321] width 327 height 33
click at [448, 305] on input "text" at bounding box center [569, 321] width 327 height 33
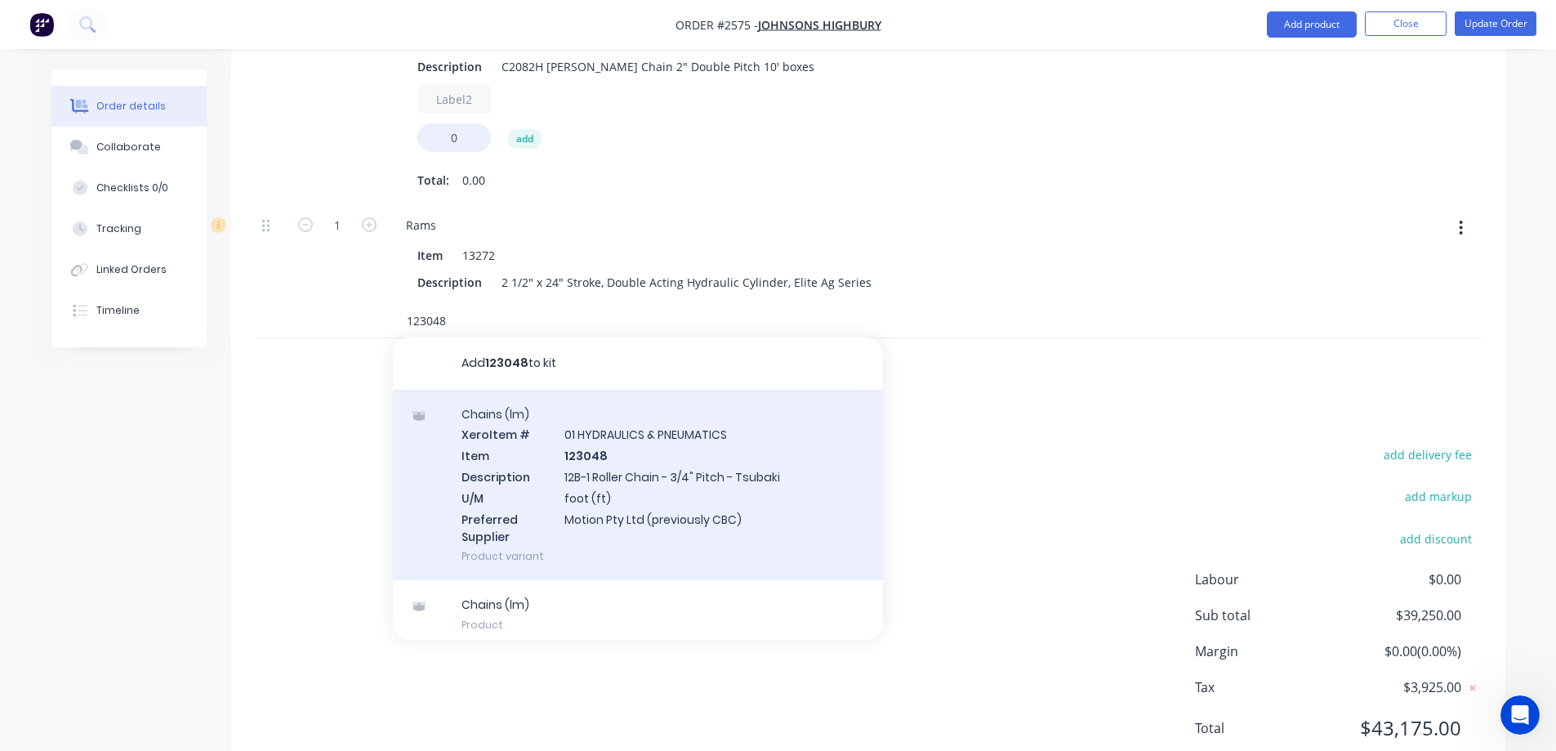
type input "123048"
click at [629, 441] on div "Chains (lm) Xero Item # 01 HYDRAULICS & PNEUMATICS Item 123048 Description 12B-…" at bounding box center [638, 485] width 490 height 191
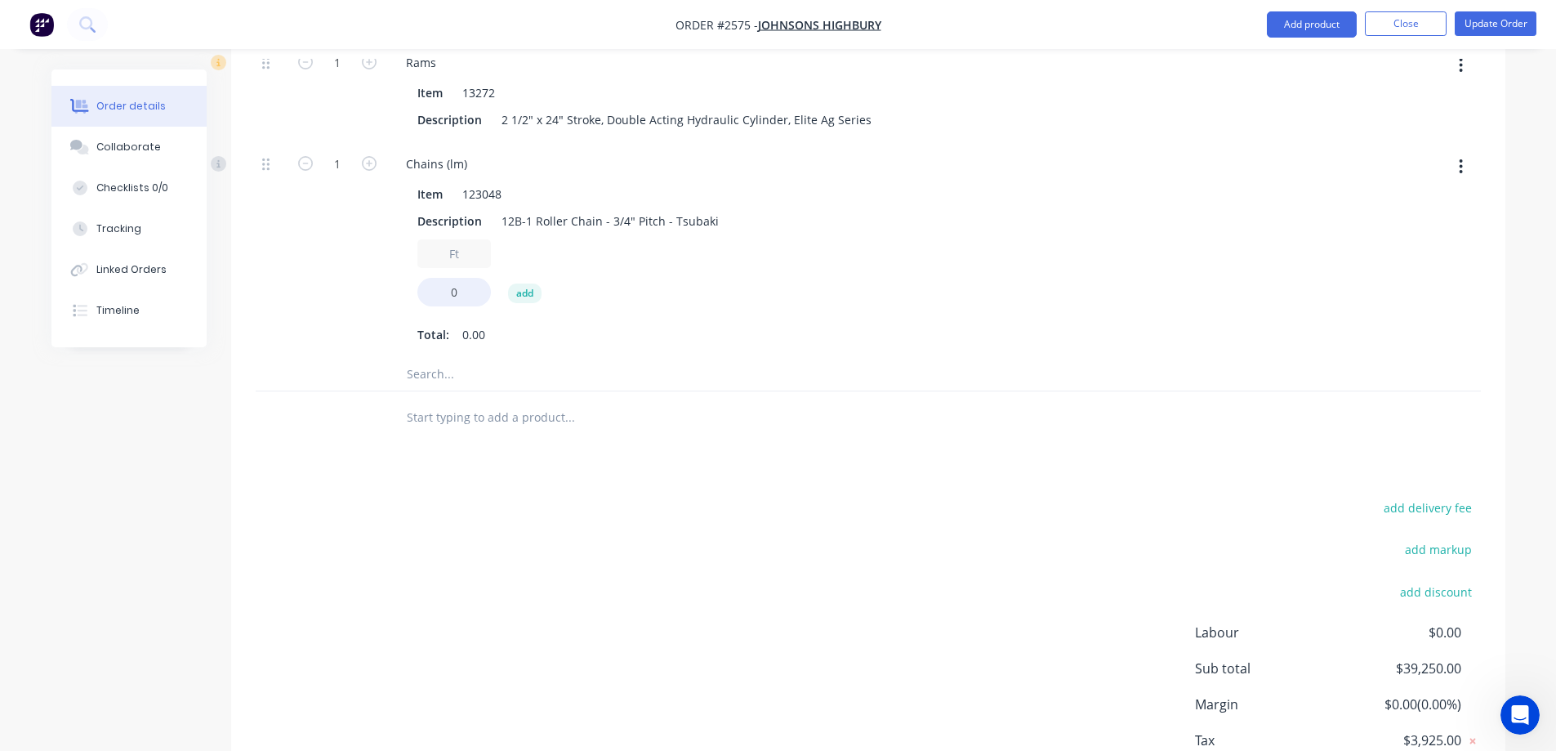
scroll to position [8341, 0]
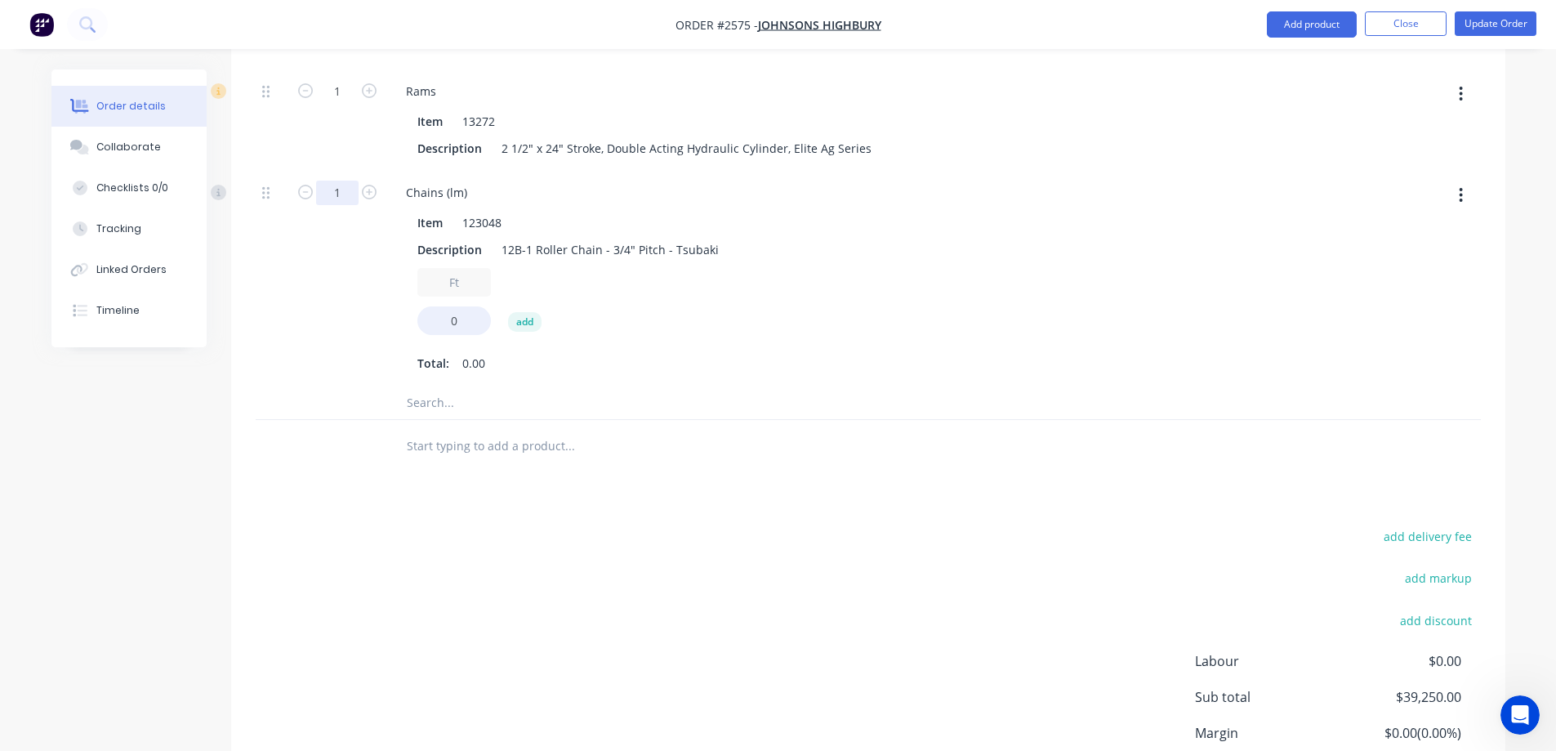
type input "4.5"
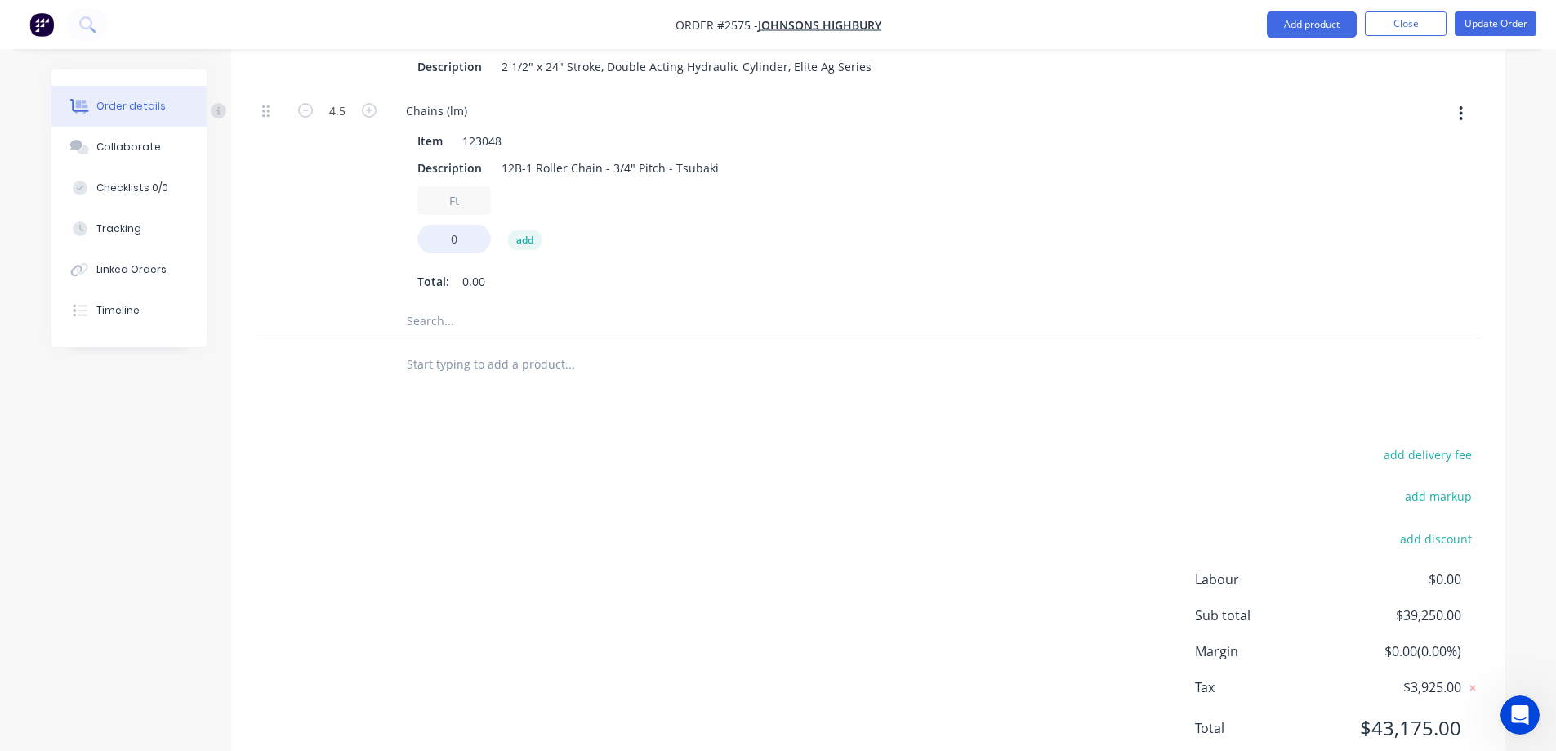
click at [429, 305] on input "text" at bounding box center [569, 321] width 327 height 33
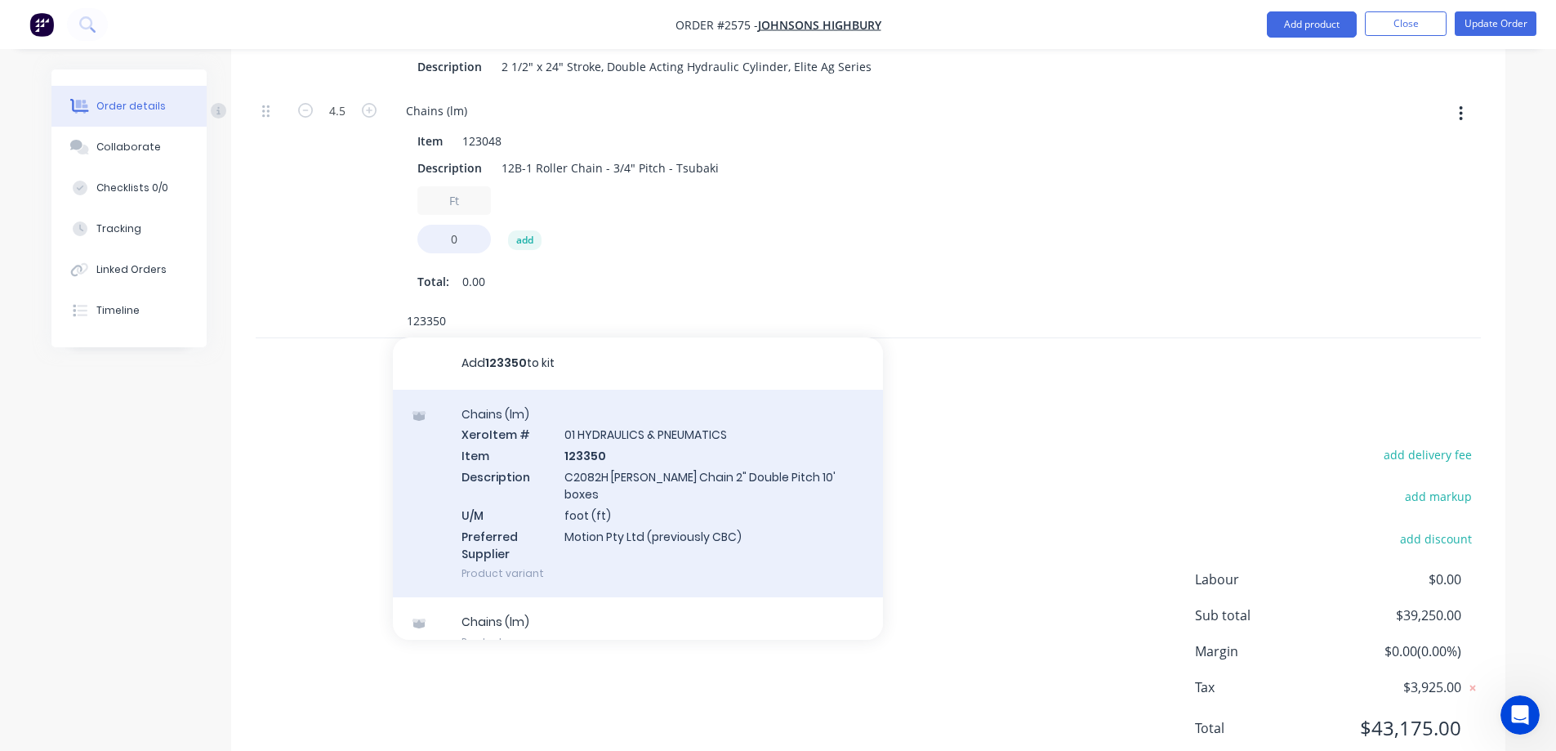
type input "123350"
click at [564, 400] on div "Chains (lm) Xero Item # 01 HYDRAULICS & PNEUMATICS Item 123350 Description C208…" at bounding box center [638, 494] width 490 height 208
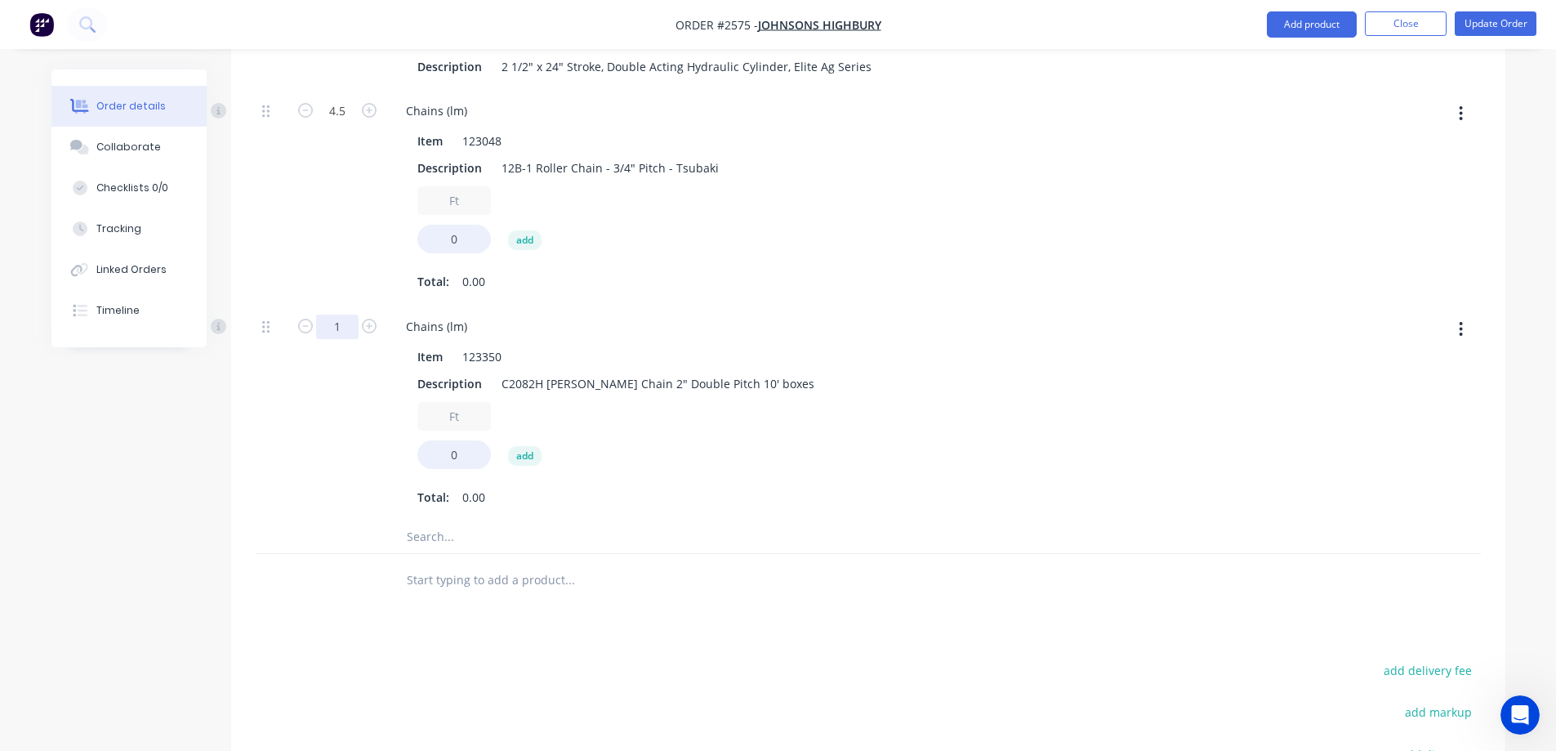
type input "60"
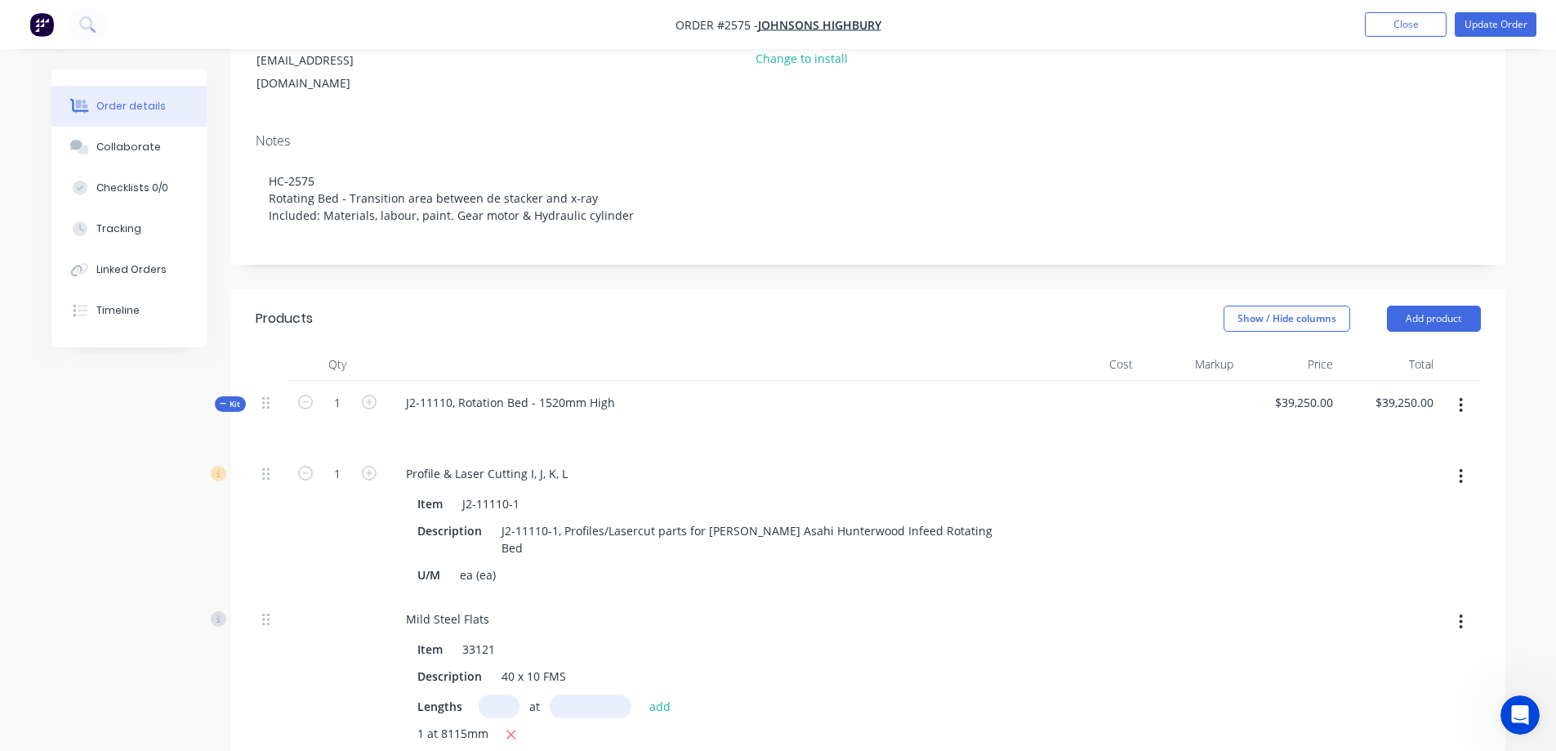
scroll to position [0, 0]
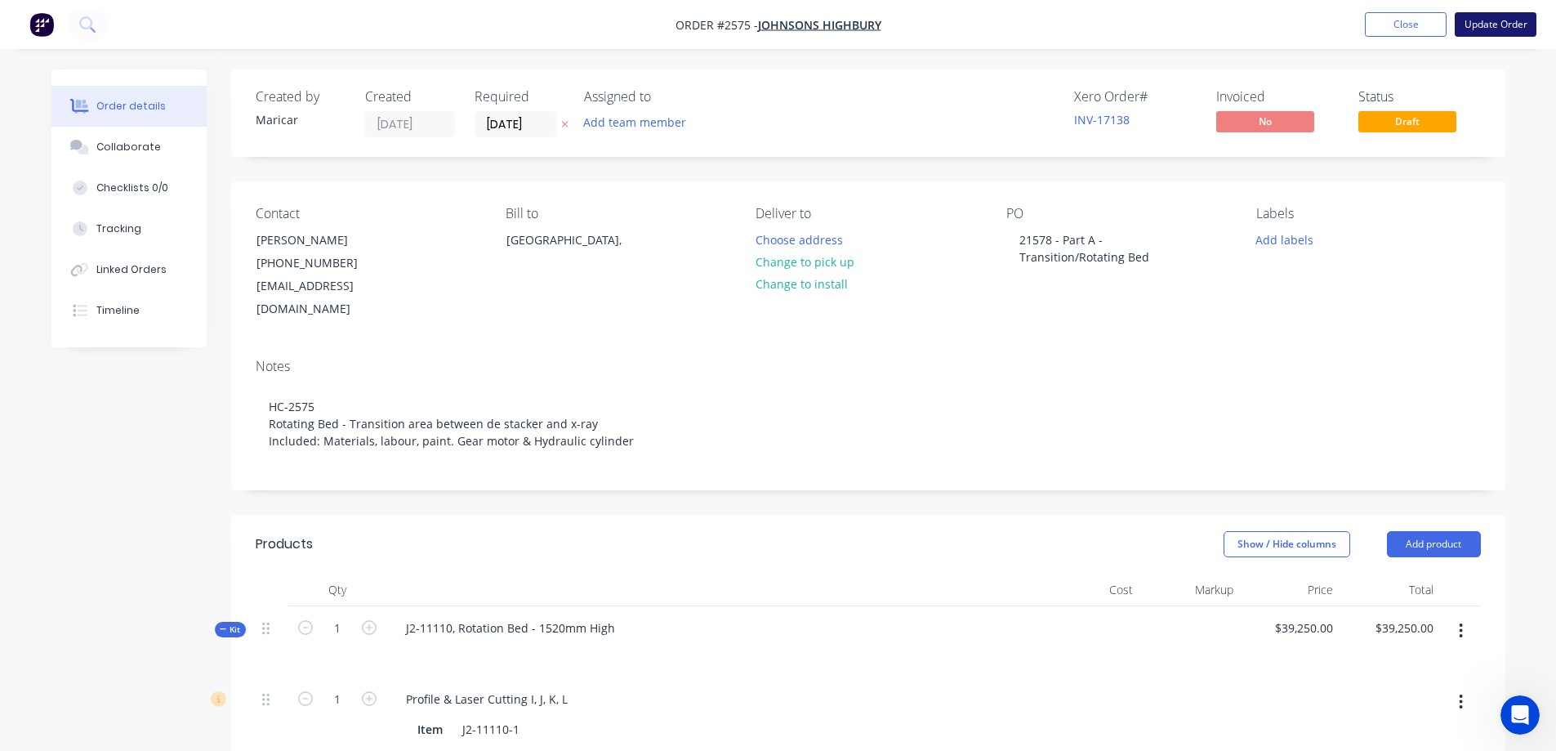
click at [1513, 33] on button "Update Order" at bounding box center [1496, 24] width 82 height 25
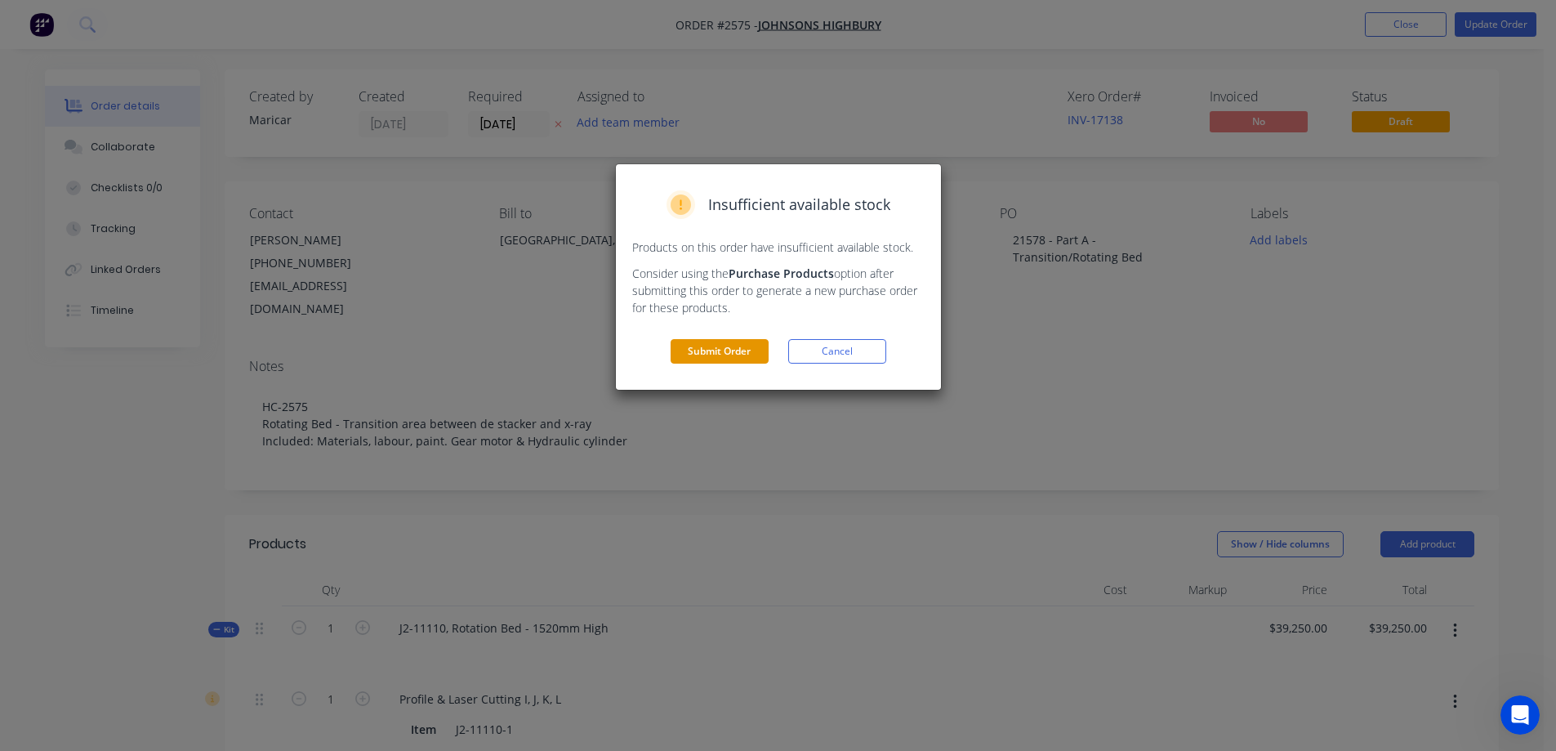
click at [713, 354] on button "Submit Order" at bounding box center [720, 351] width 98 height 25
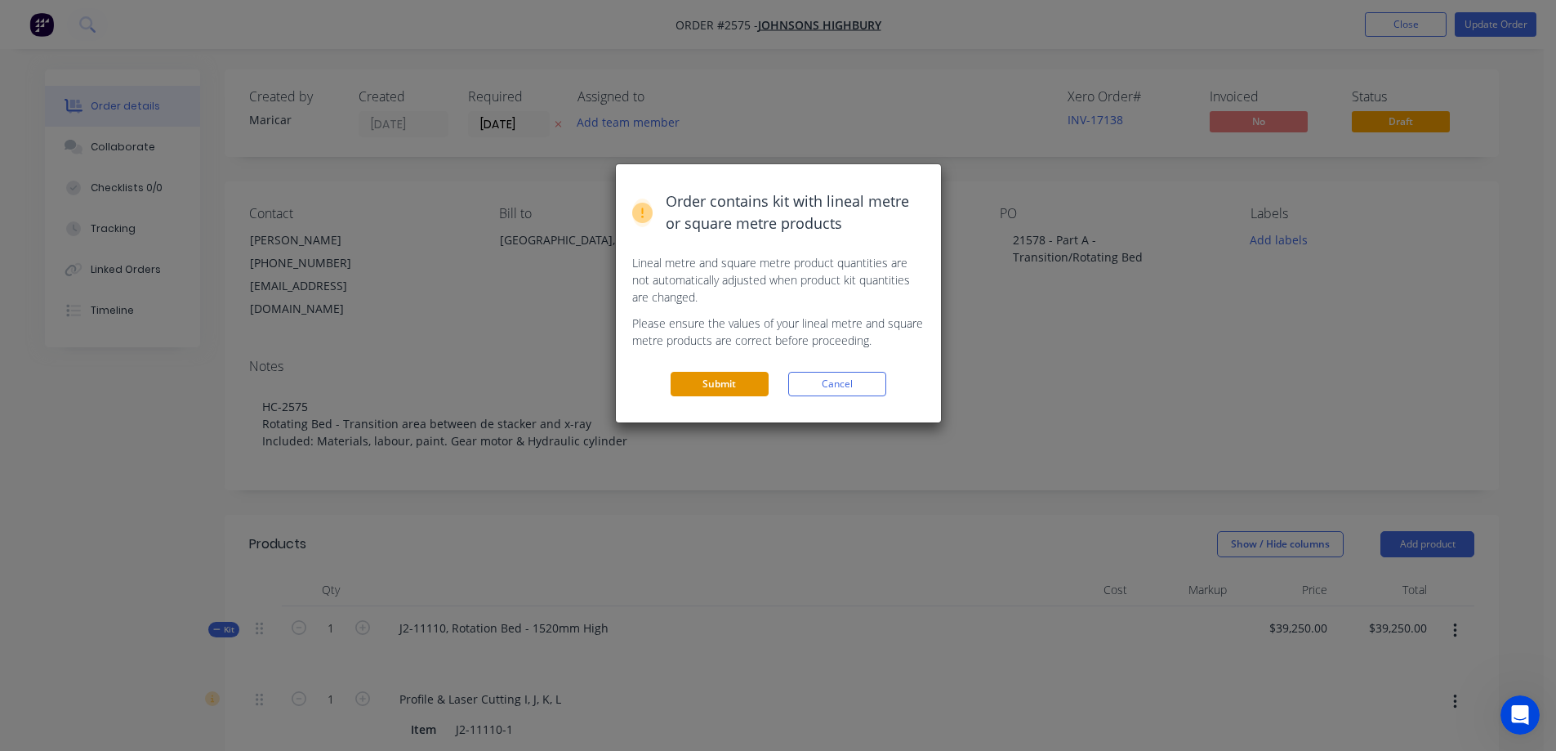
click at [706, 380] on button "Submit" at bounding box center [720, 384] width 98 height 25
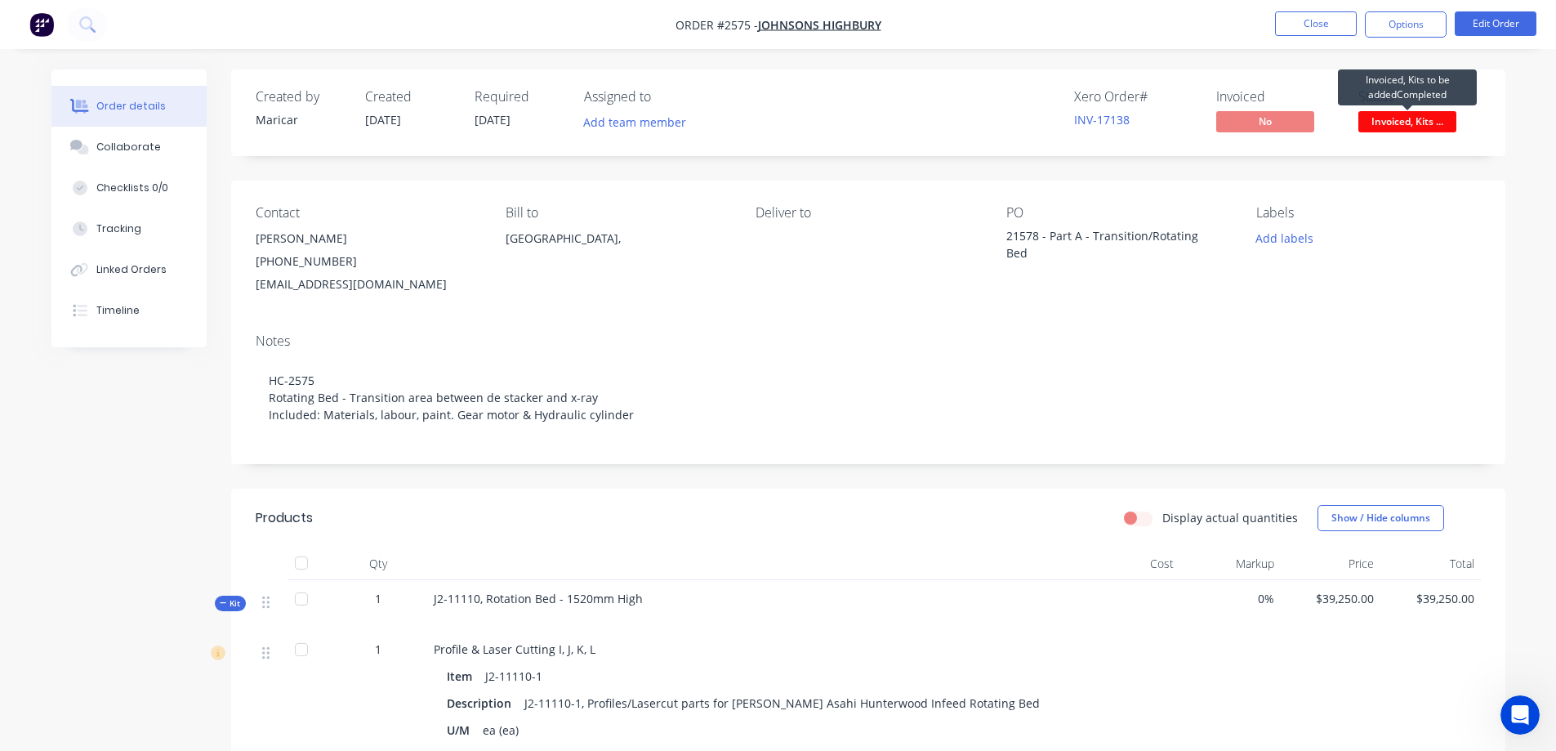
click at [1426, 123] on span "Invoiced, Kits ..." at bounding box center [1407, 121] width 98 height 20
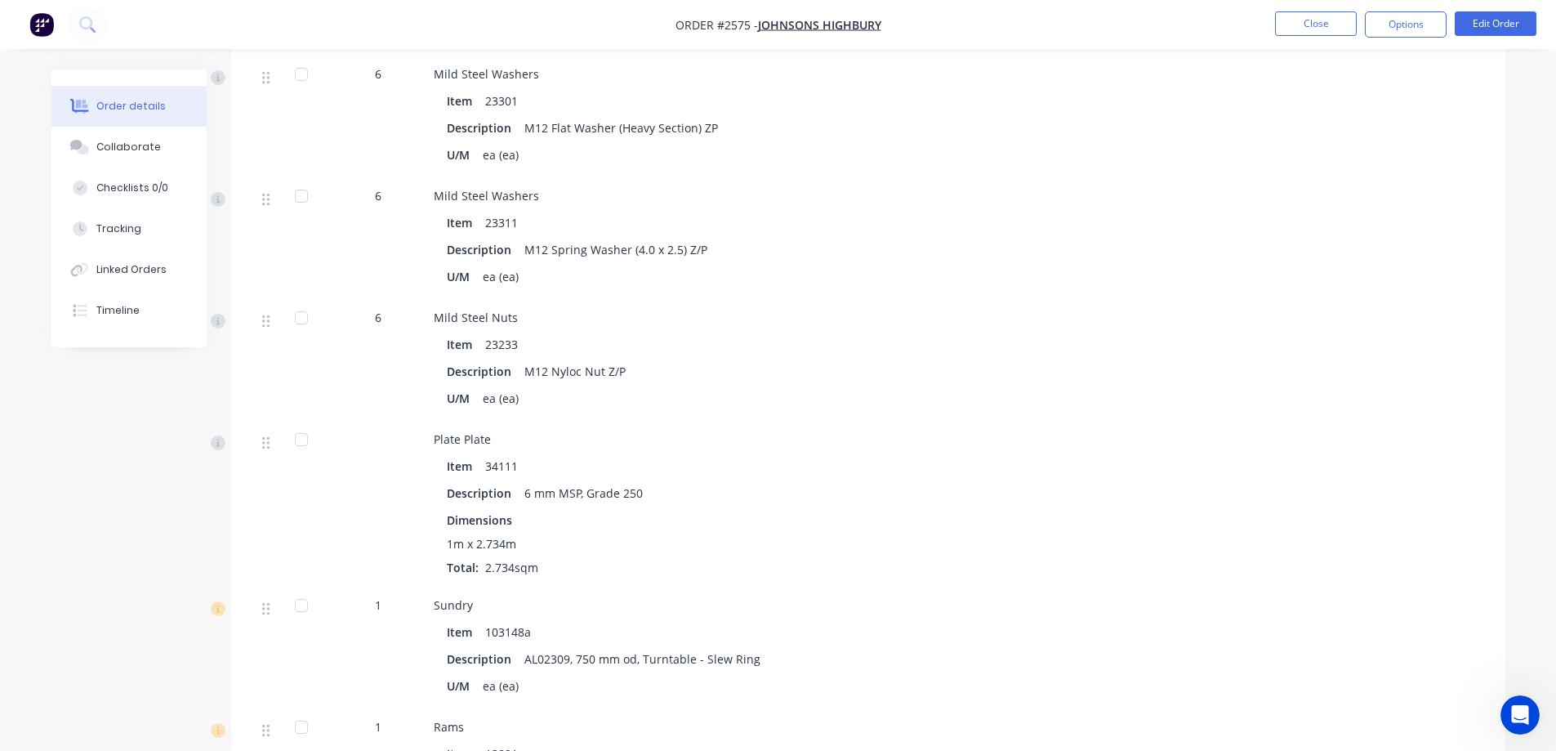
scroll to position [1715, 0]
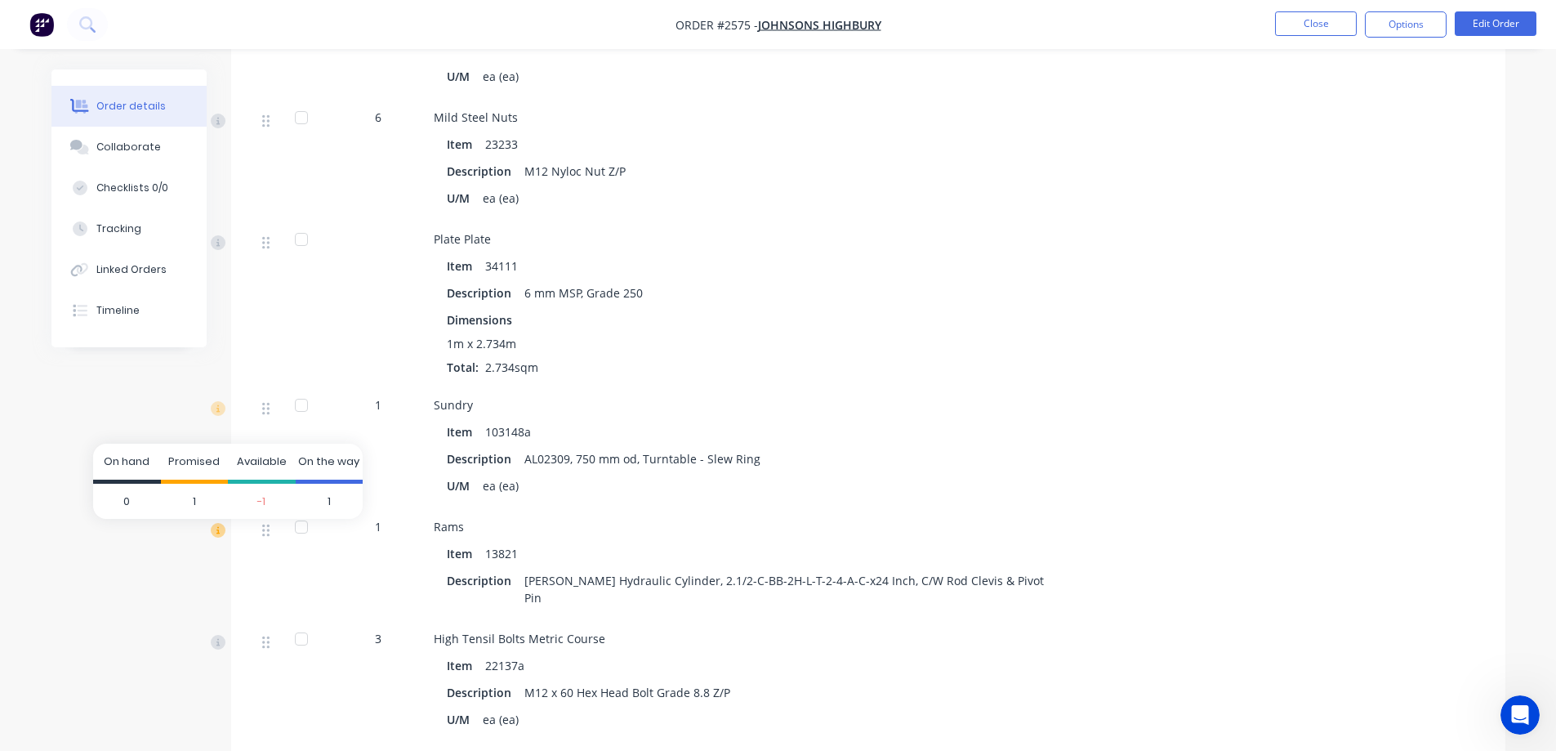
click at [217, 532] on icon at bounding box center [218, 530] width 15 height 15
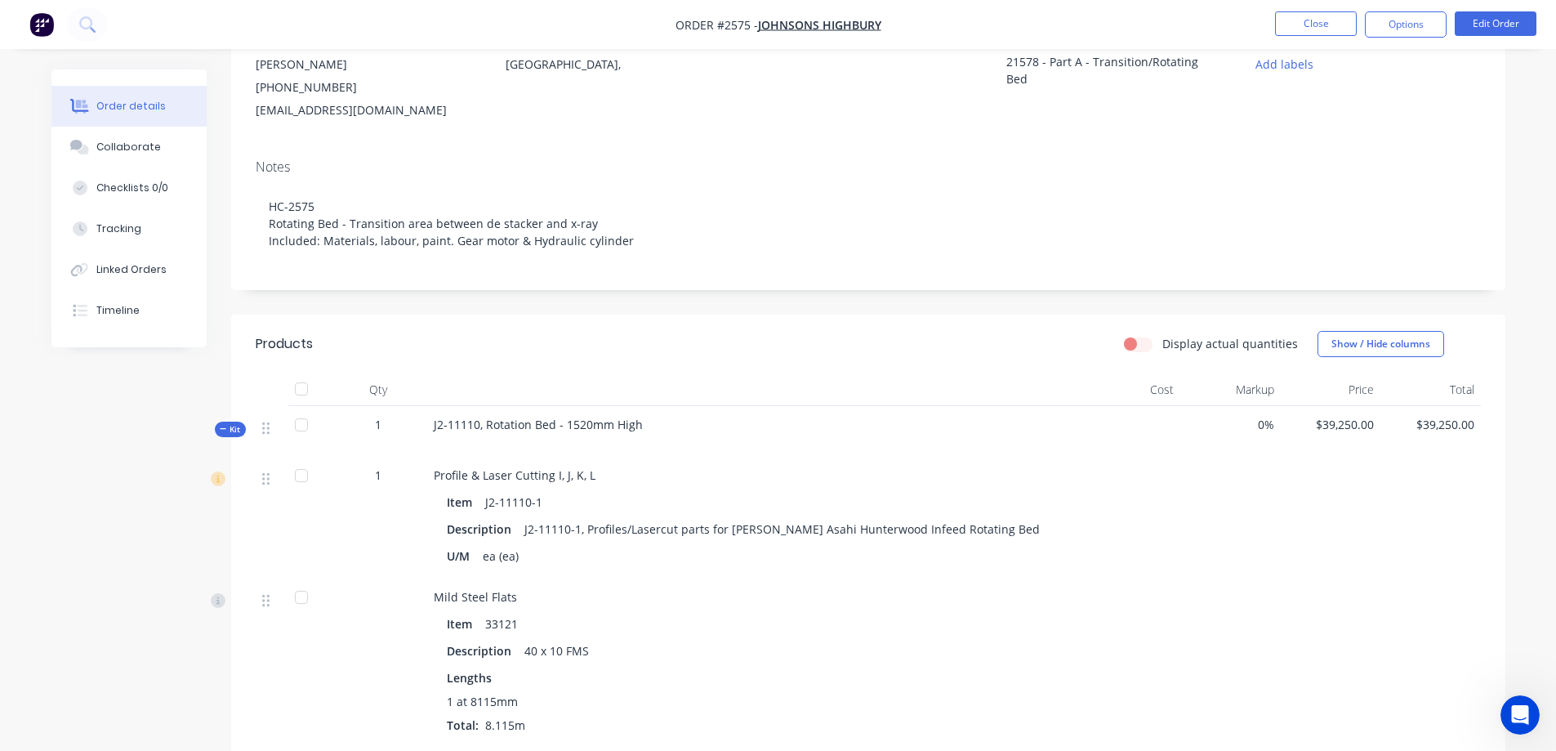
scroll to position [0, 0]
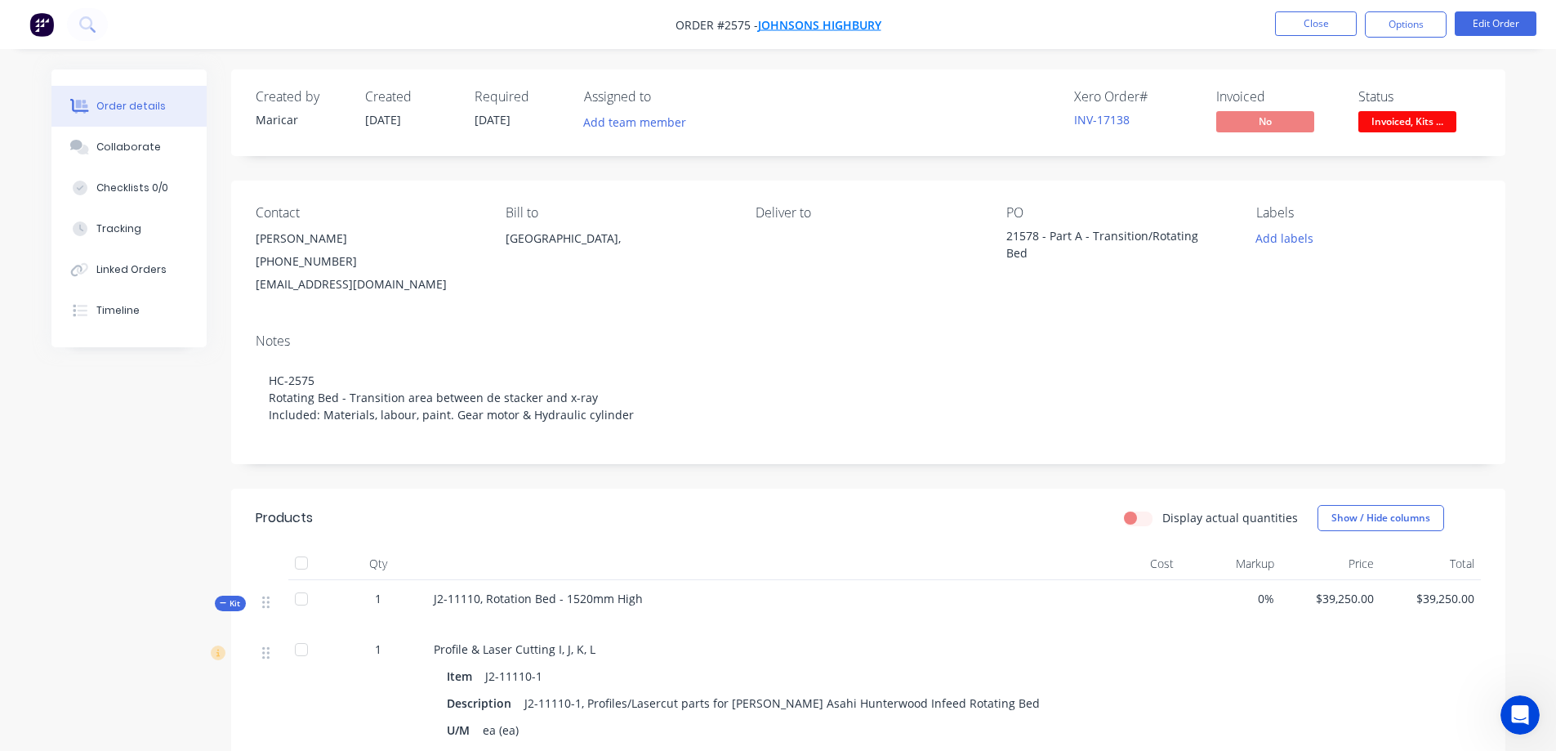
click at [822, 23] on span "Johnsons Highbury" at bounding box center [819, 25] width 123 height 16
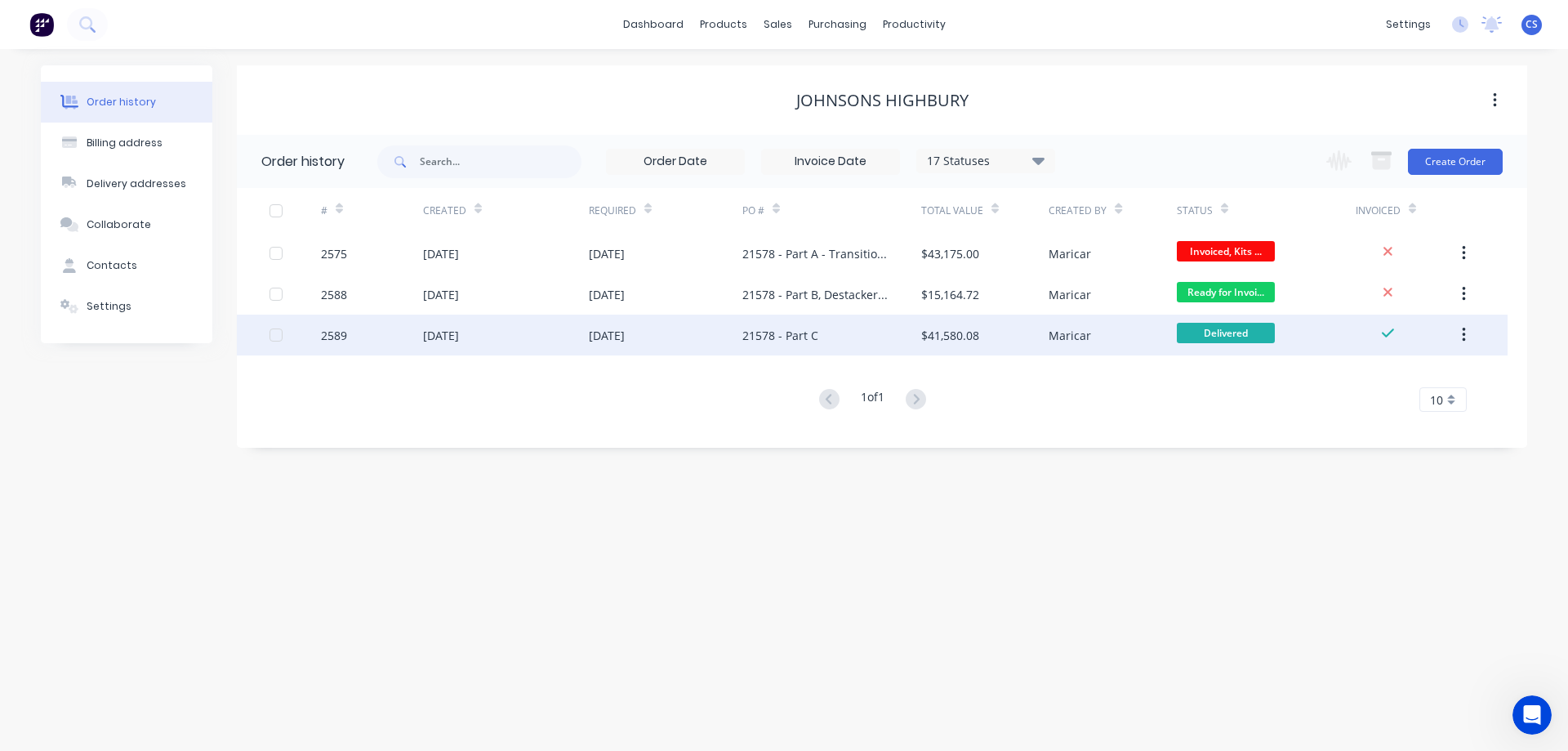
click at [819, 322] on div "21578 - Part C" at bounding box center [831, 334] width 179 height 41
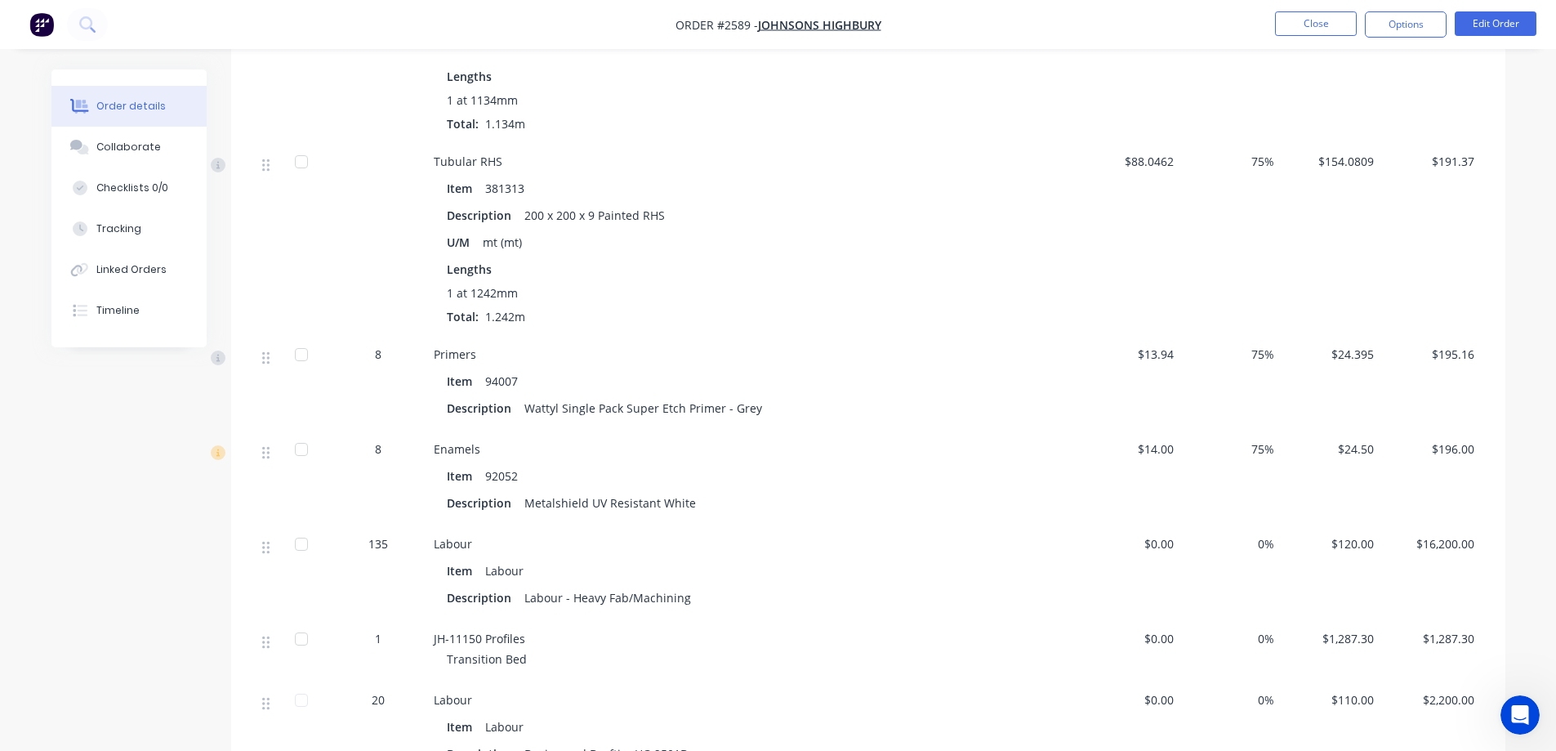
scroll to position [14701, 0]
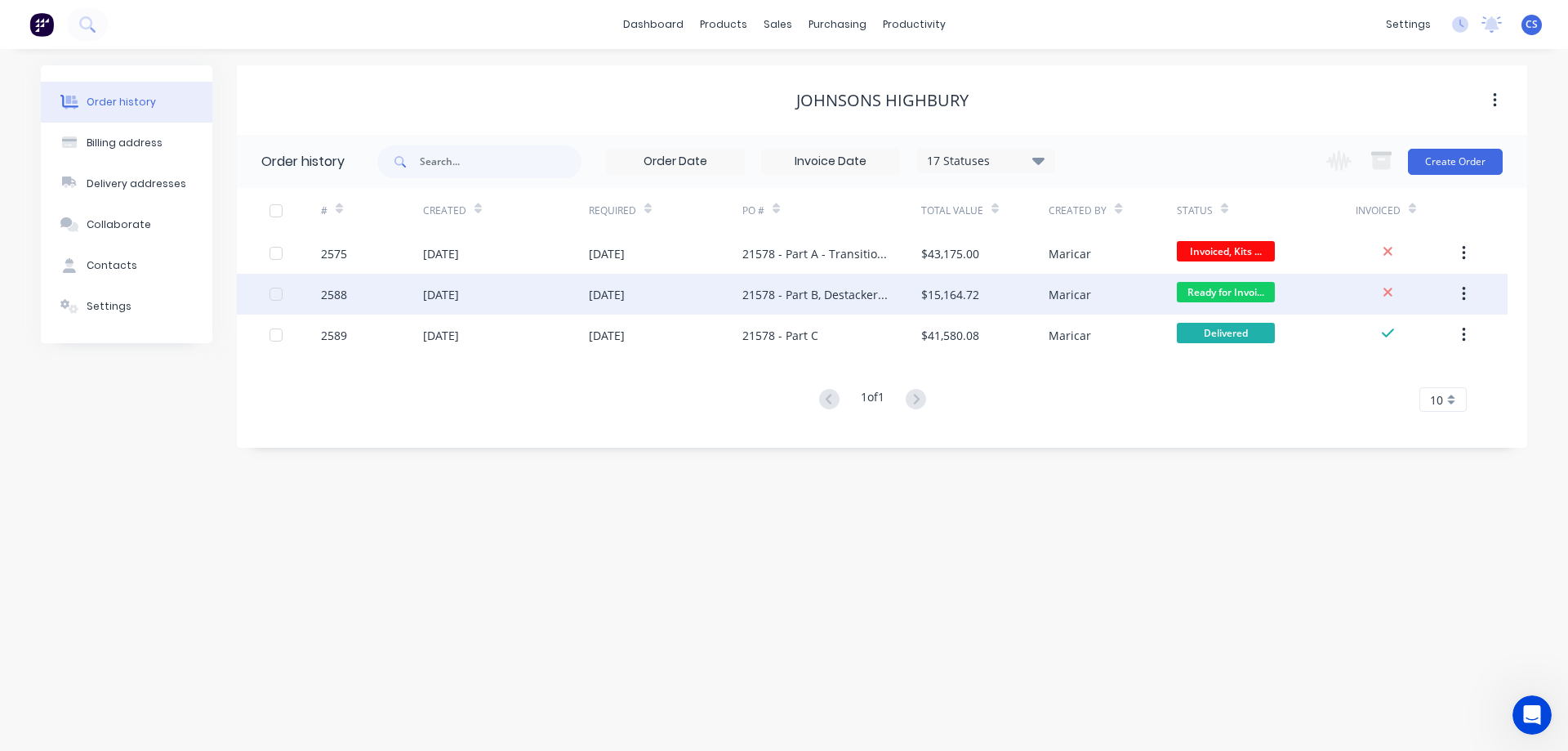
click at [898, 292] on div "21578 - Part B, Destacker Bed" at bounding box center [831, 294] width 179 height 41
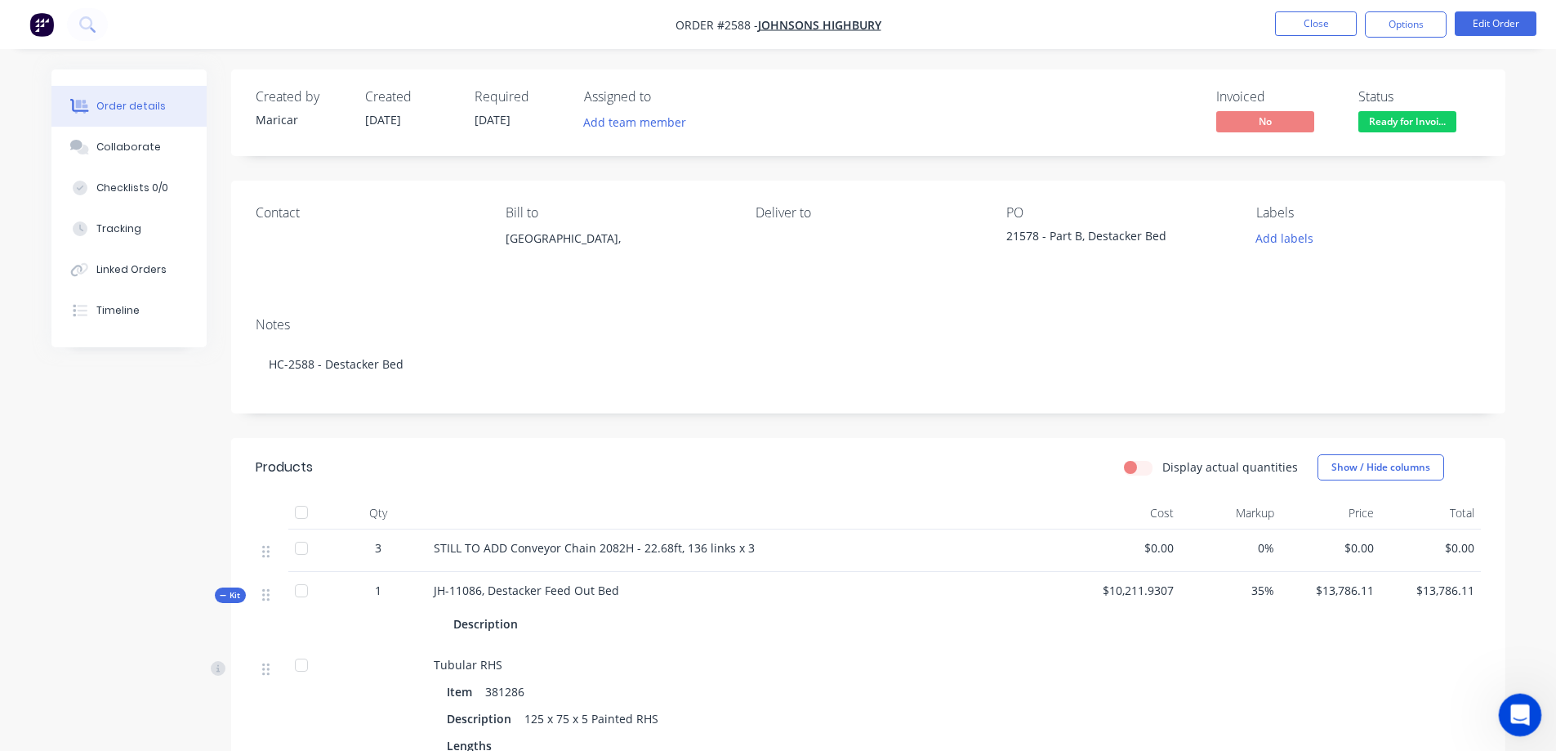
click at [1522, 711] on icon "Open Intercom Messenger" at bounding box center [1517, 712] width 27 height 27
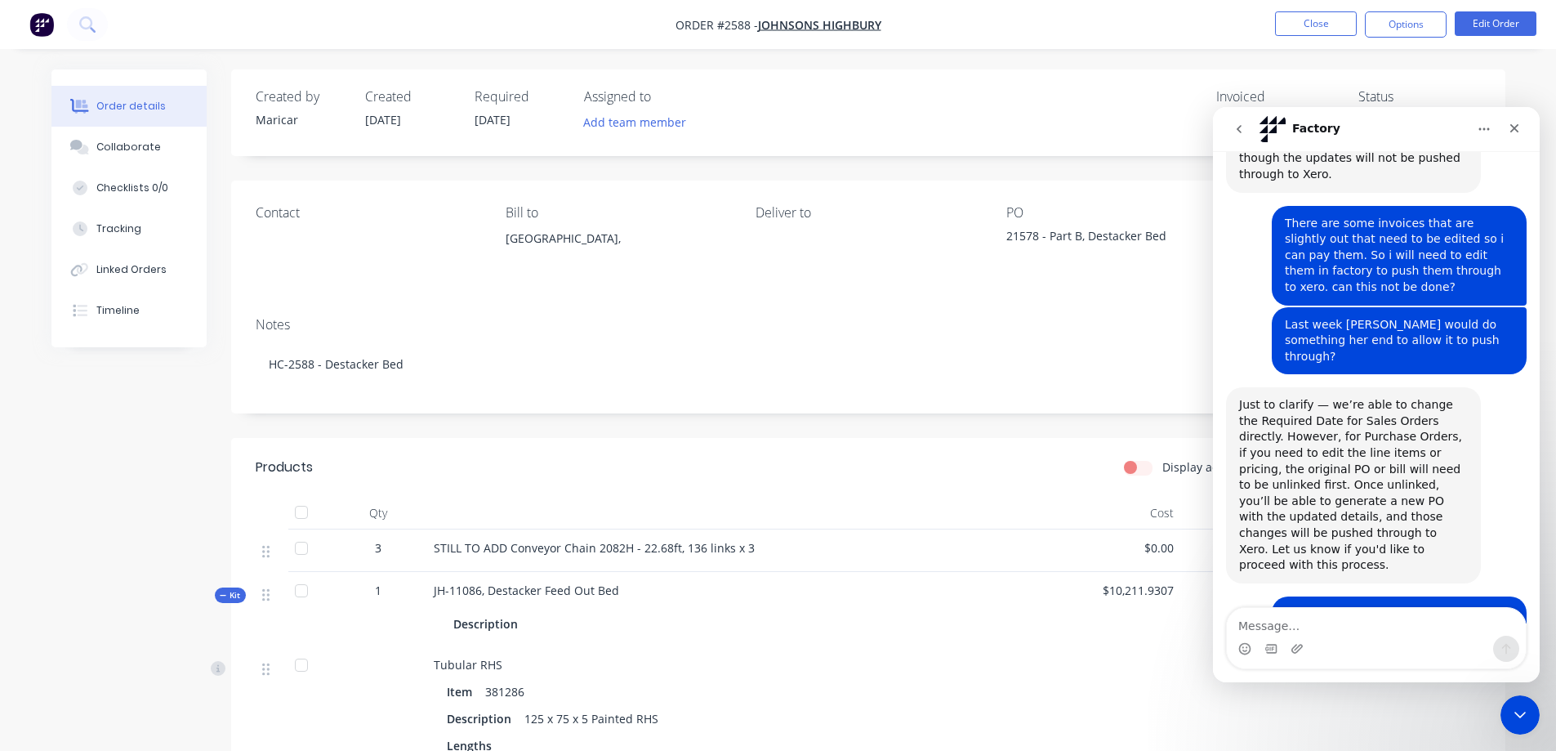
scroll to position [366, 0]
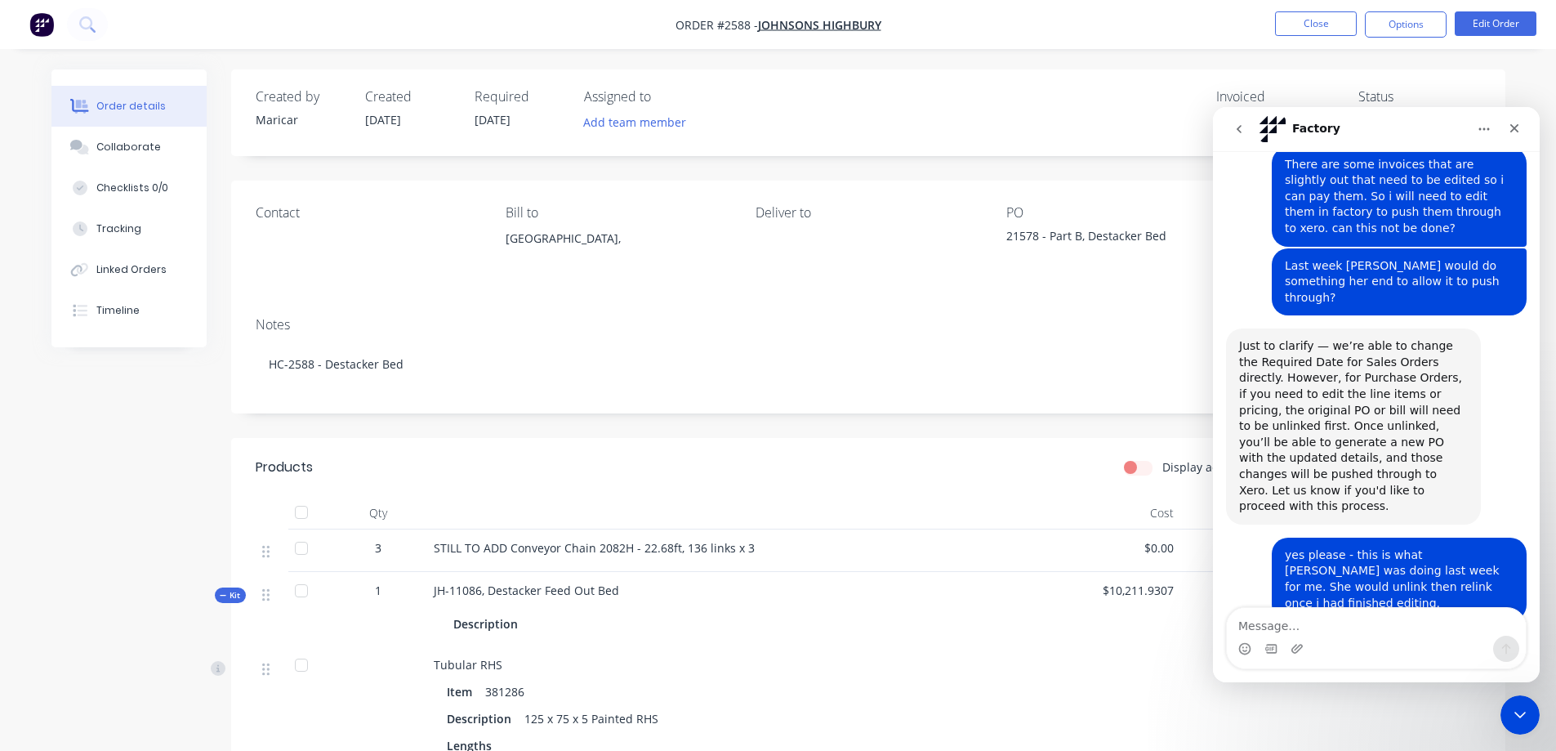
click at [1246, 133] on button "go back" at bounding box center [1238, 129] width 31 height 31
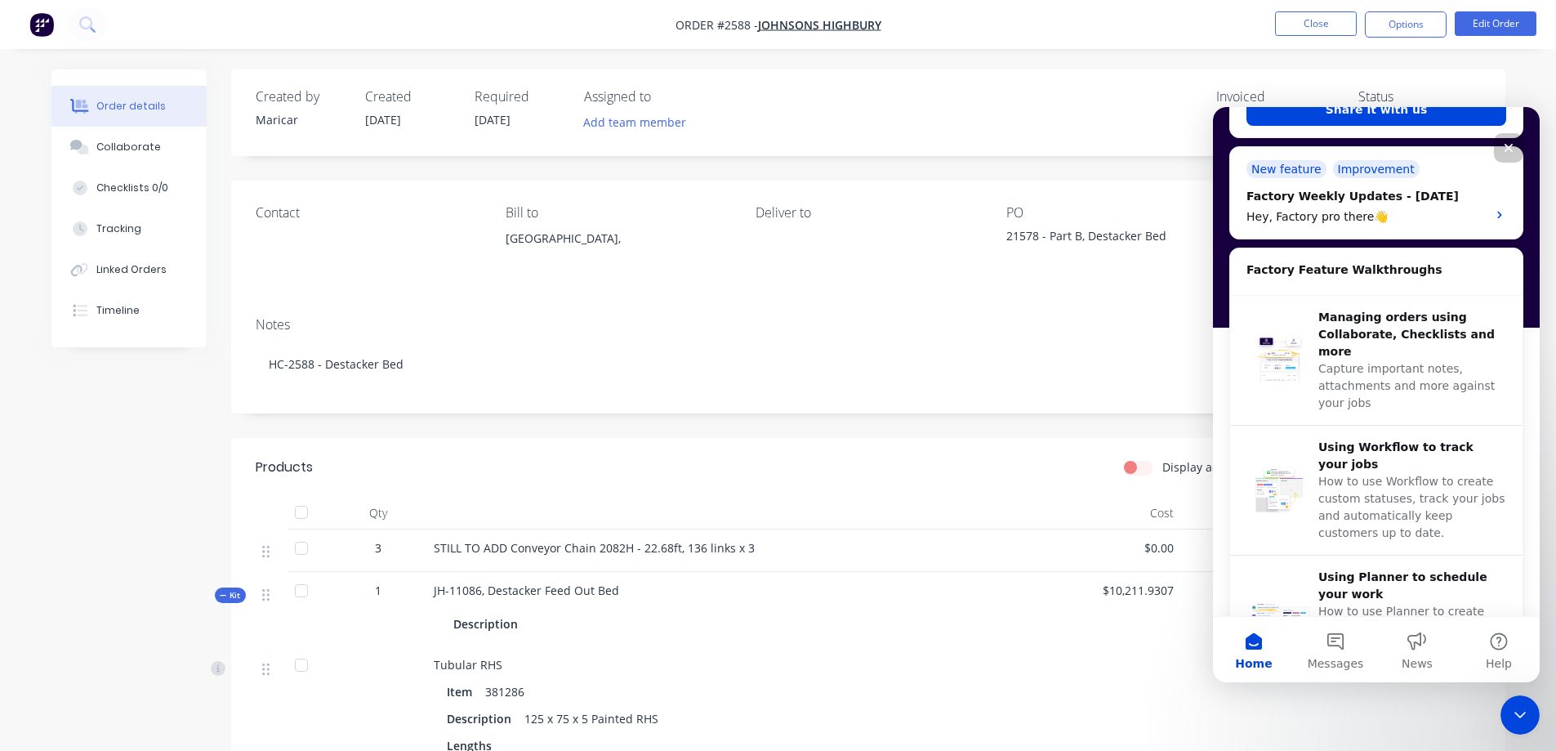
scroll to position [703, 0]
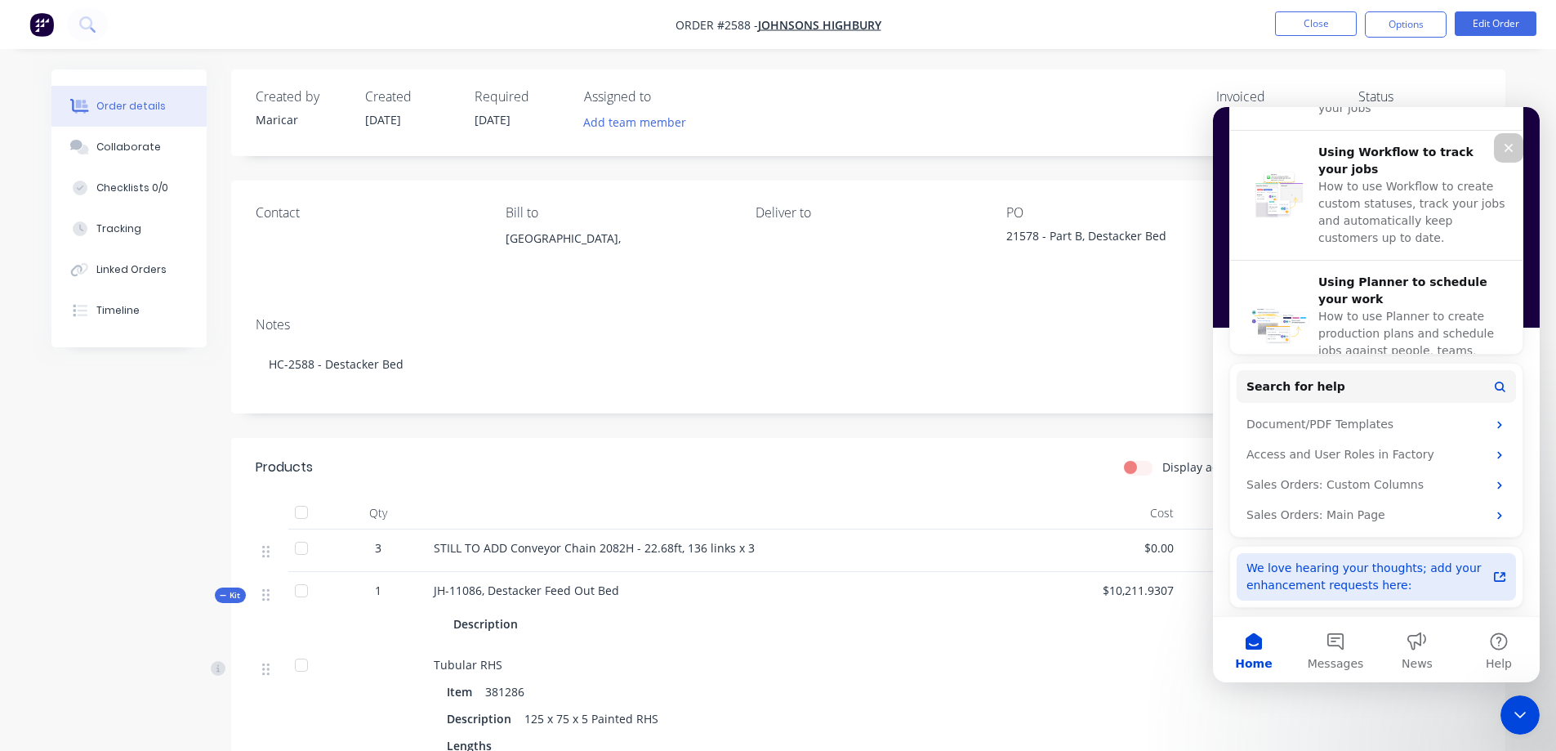
click at [1388, 567] on div "We love hearing your thoughts; add your enhancement requests here:" at bounding box center [1366, 576] width 240 height 34
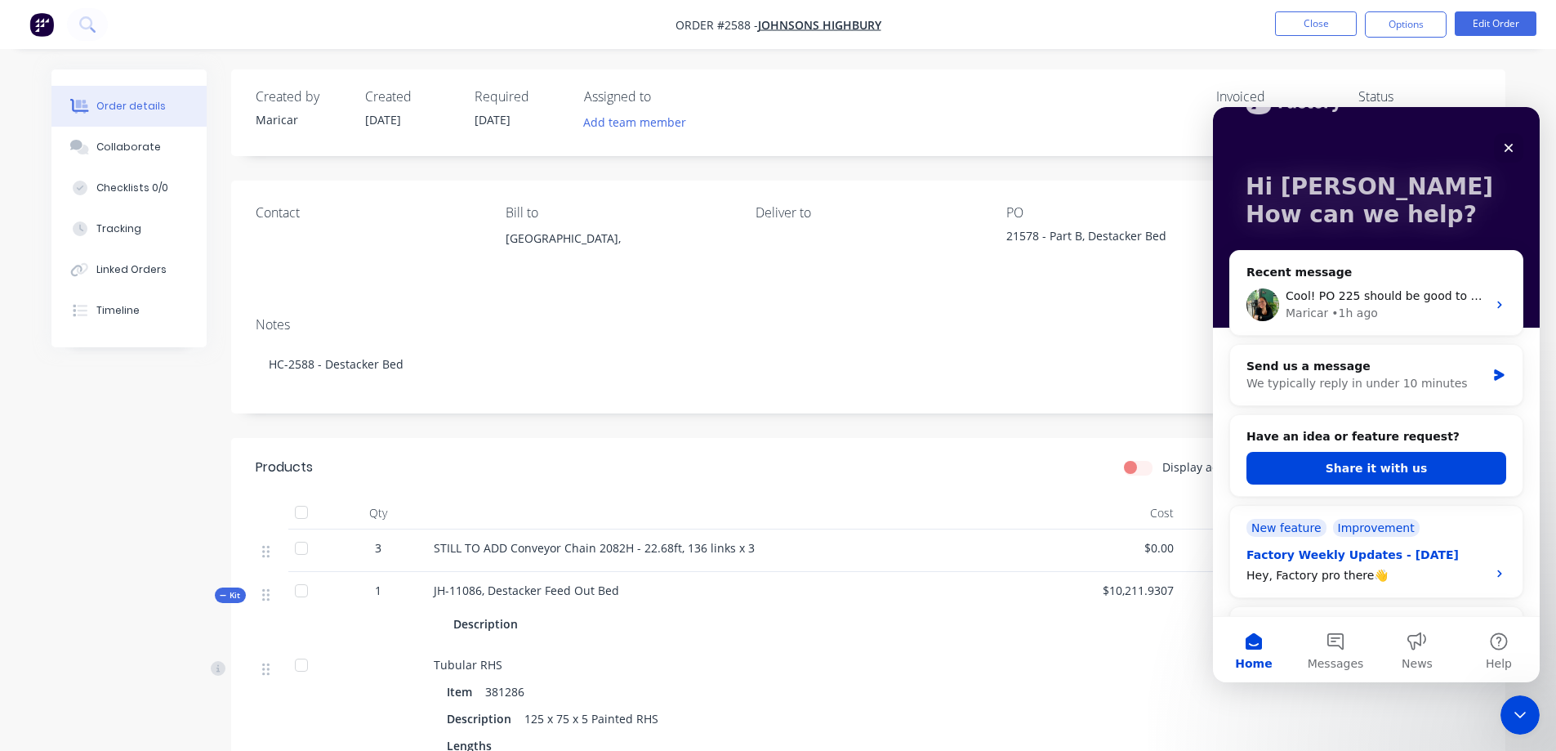
scroll to position [0, 0]
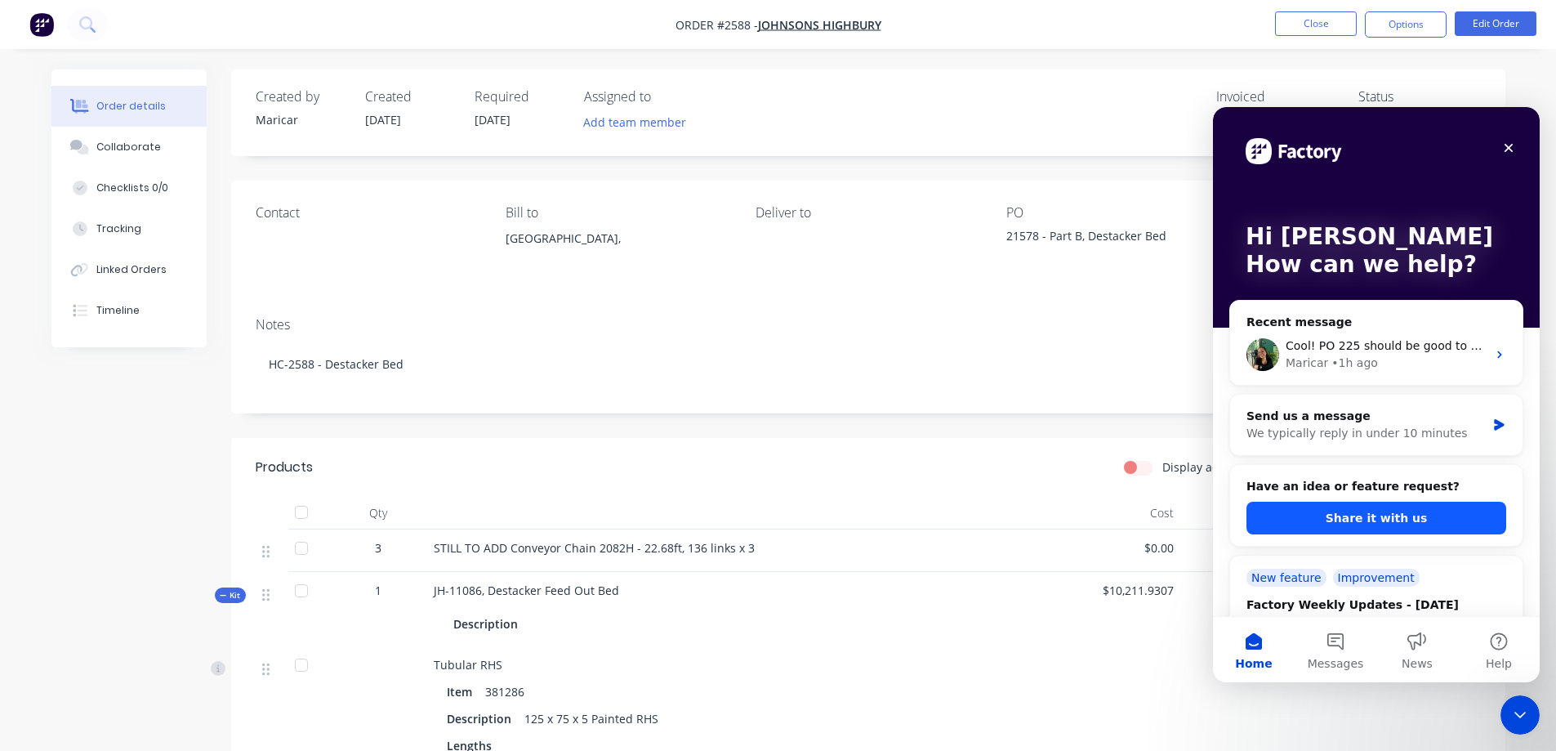
click at [1381, 512] on button "Share it with us" at bounding box center [1376, 517] width 260 height 33
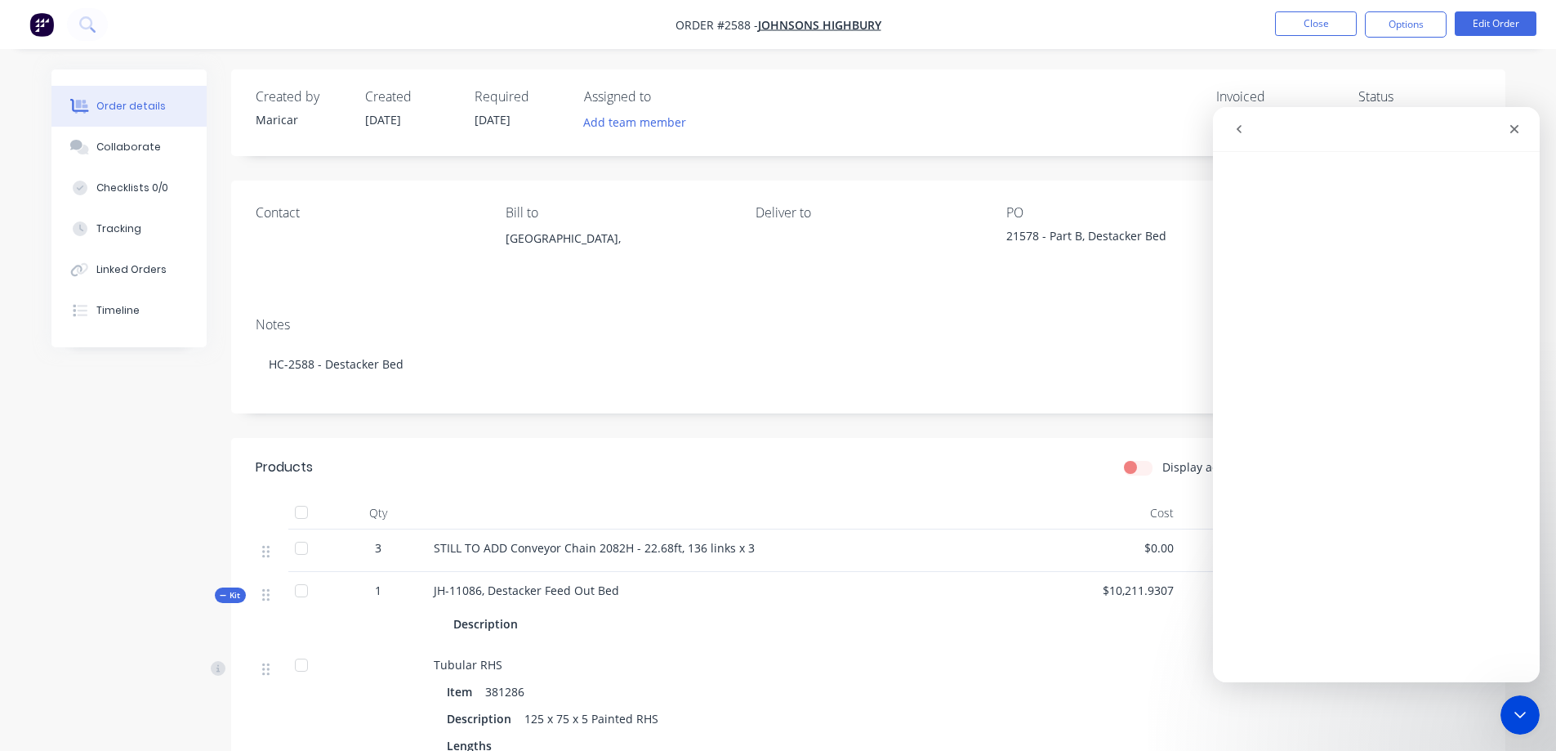
click at [1240, 140] on button "go back" at bounding box center [1238, 129] width 31 height 31
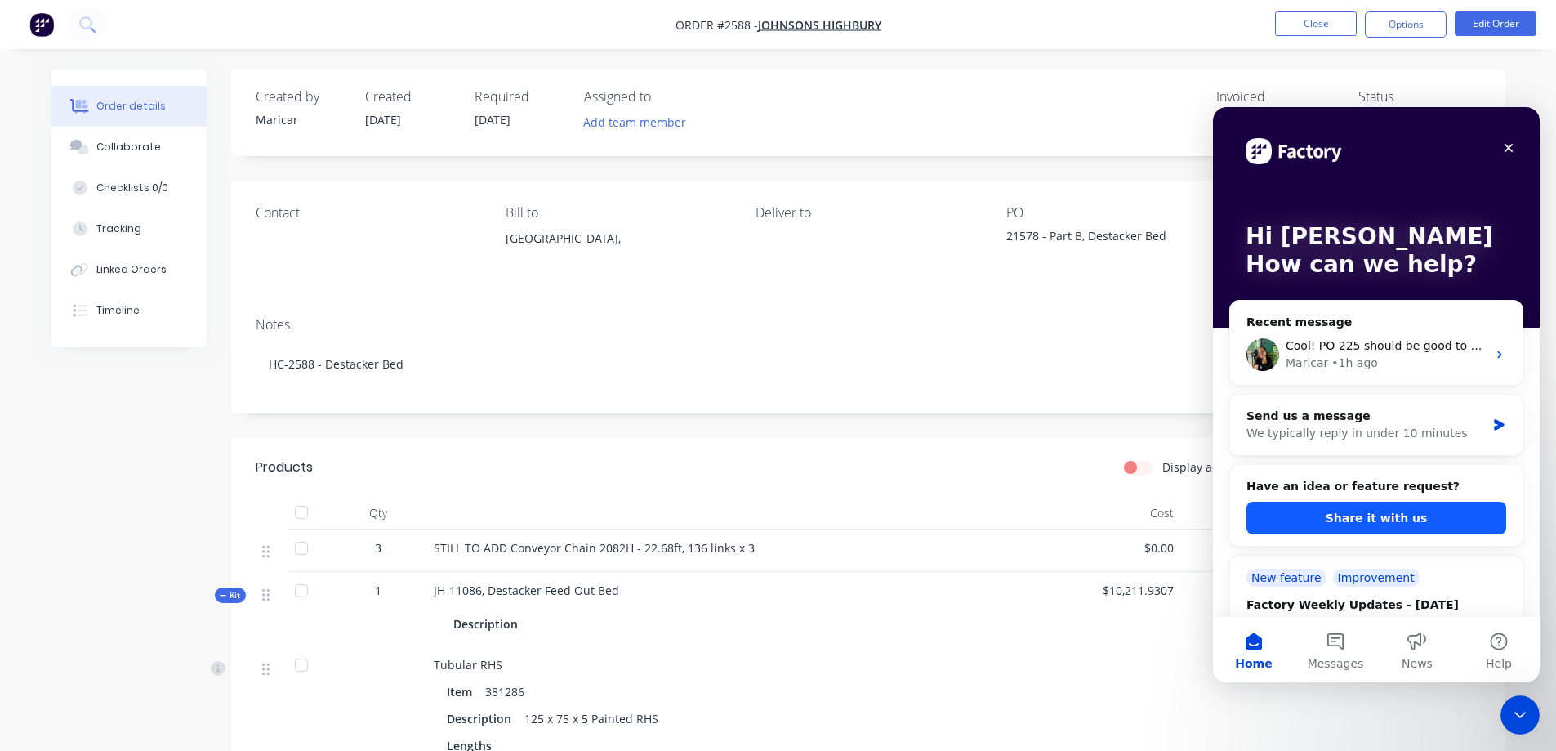
click at [1362, 529] on button "Share it with us" at bounding box center [1376, 517] width 260 height 33
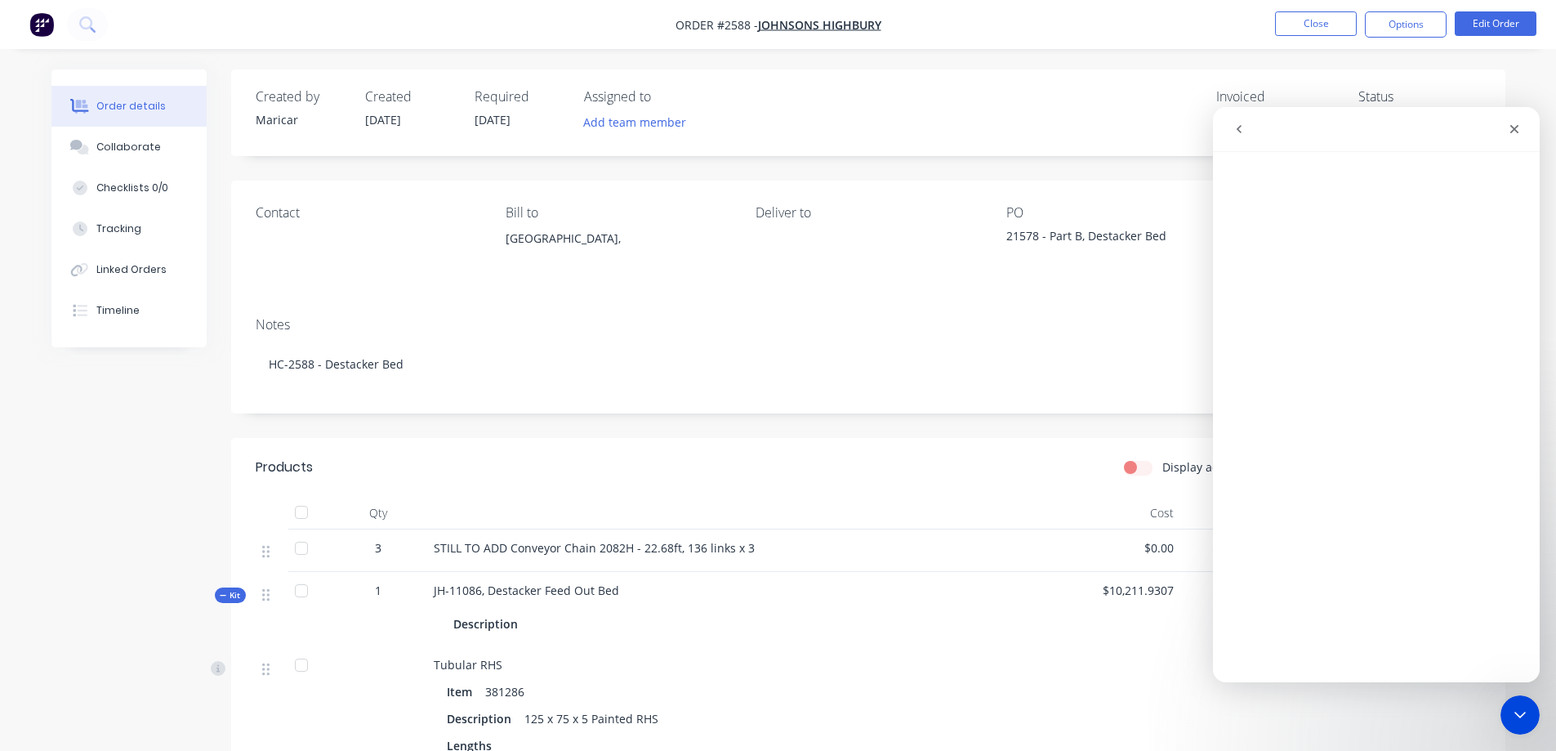
click at [1228, 135] on button "go back" at bounding box center [1238, 129] width 31 height 31
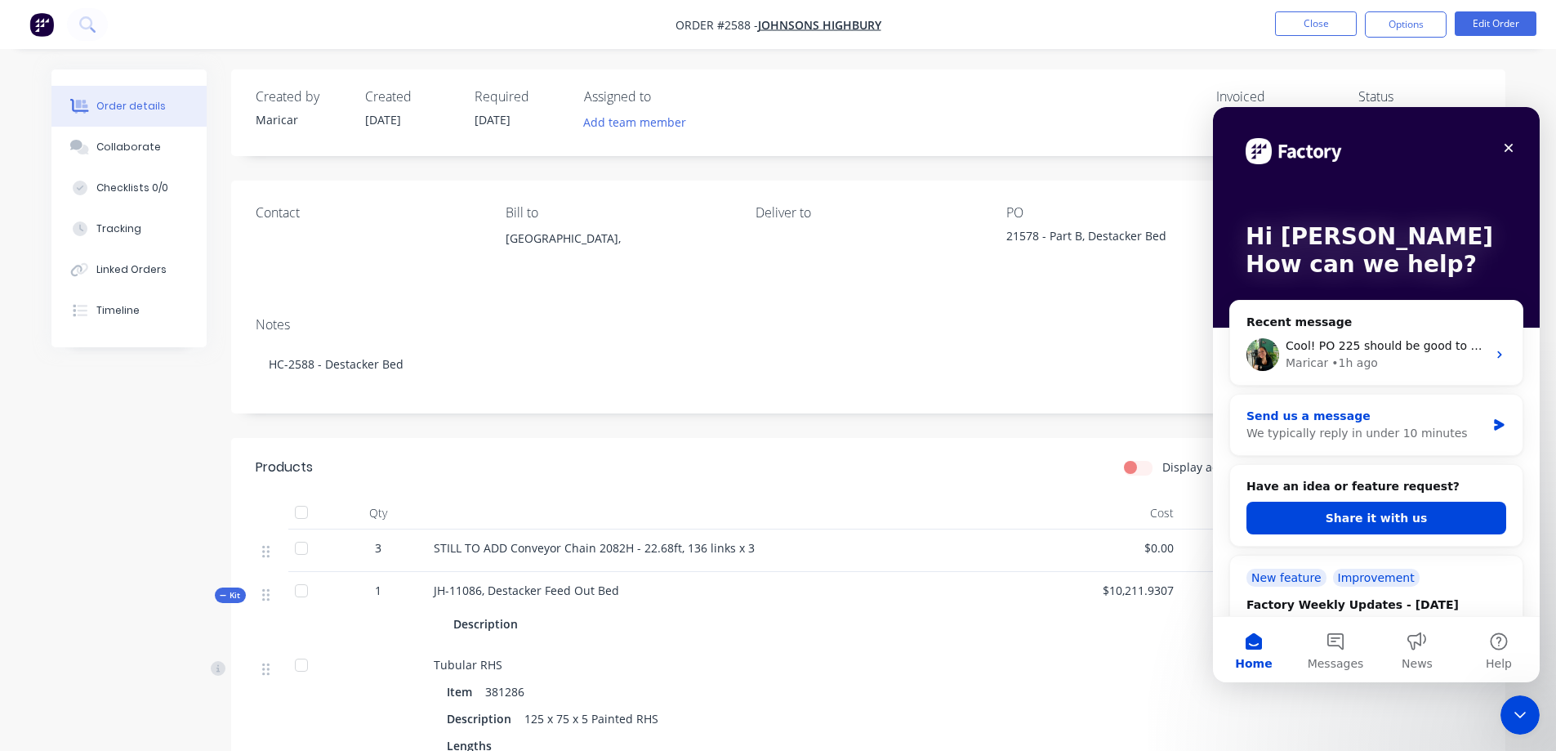
click at [1375, 415] on div "Send us a message" at bounding box center [1365, 416] width 239 height 17
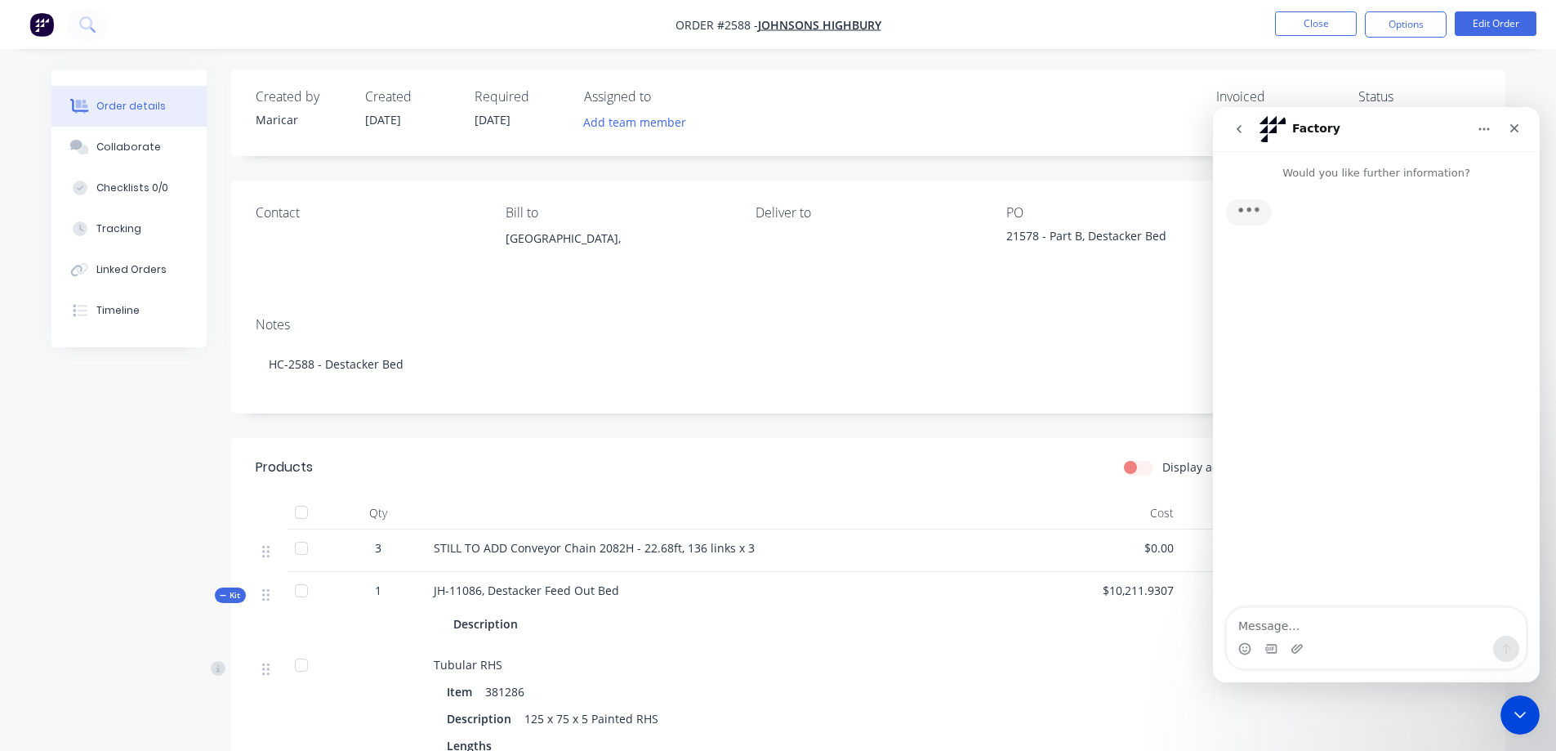
click at [1234, 131] on icon "go back" at bounding box center [1238, 129] width 13 height 13
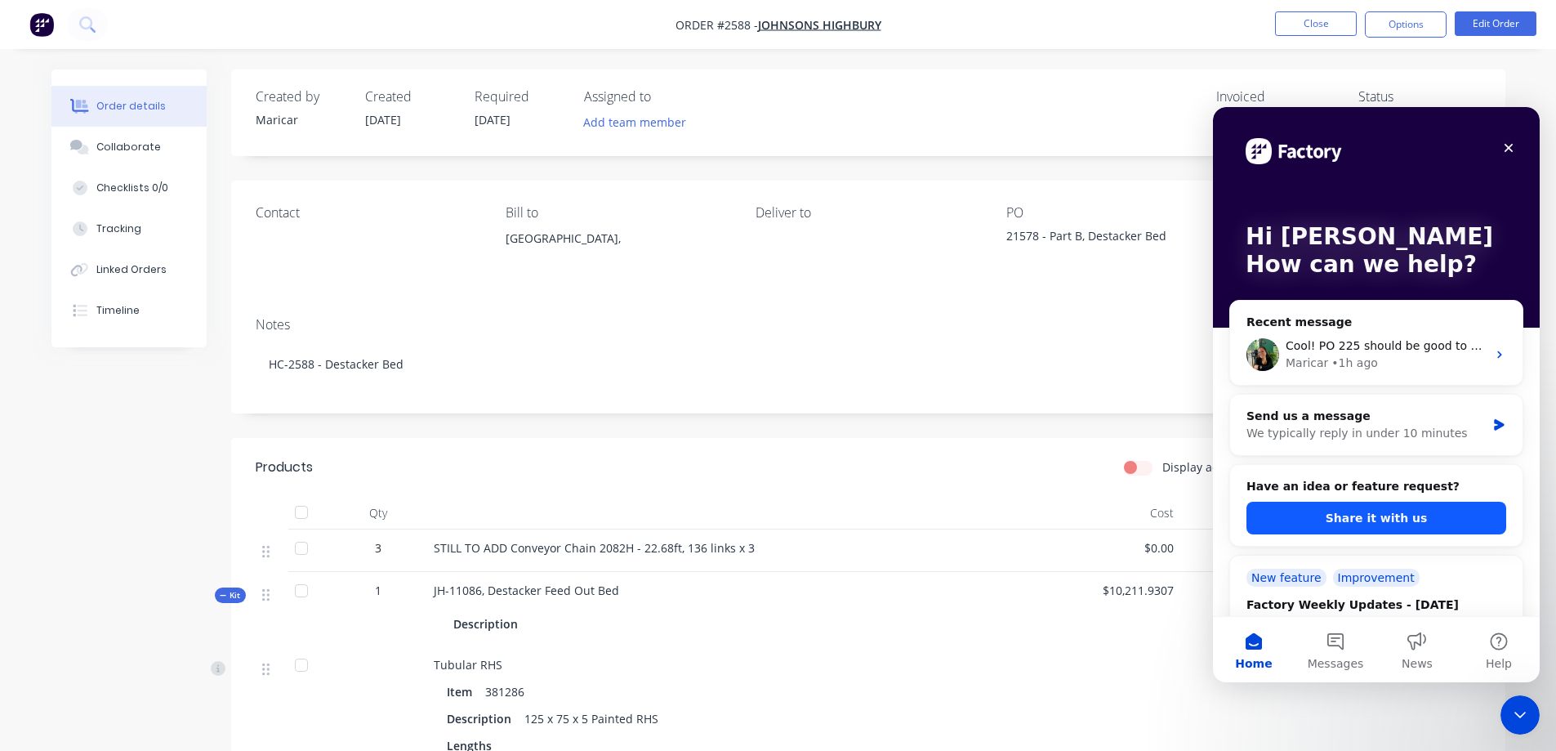
click at [1346, 513] on button "Share it with us" at bounding box center [1376, 517] width 260 height 33
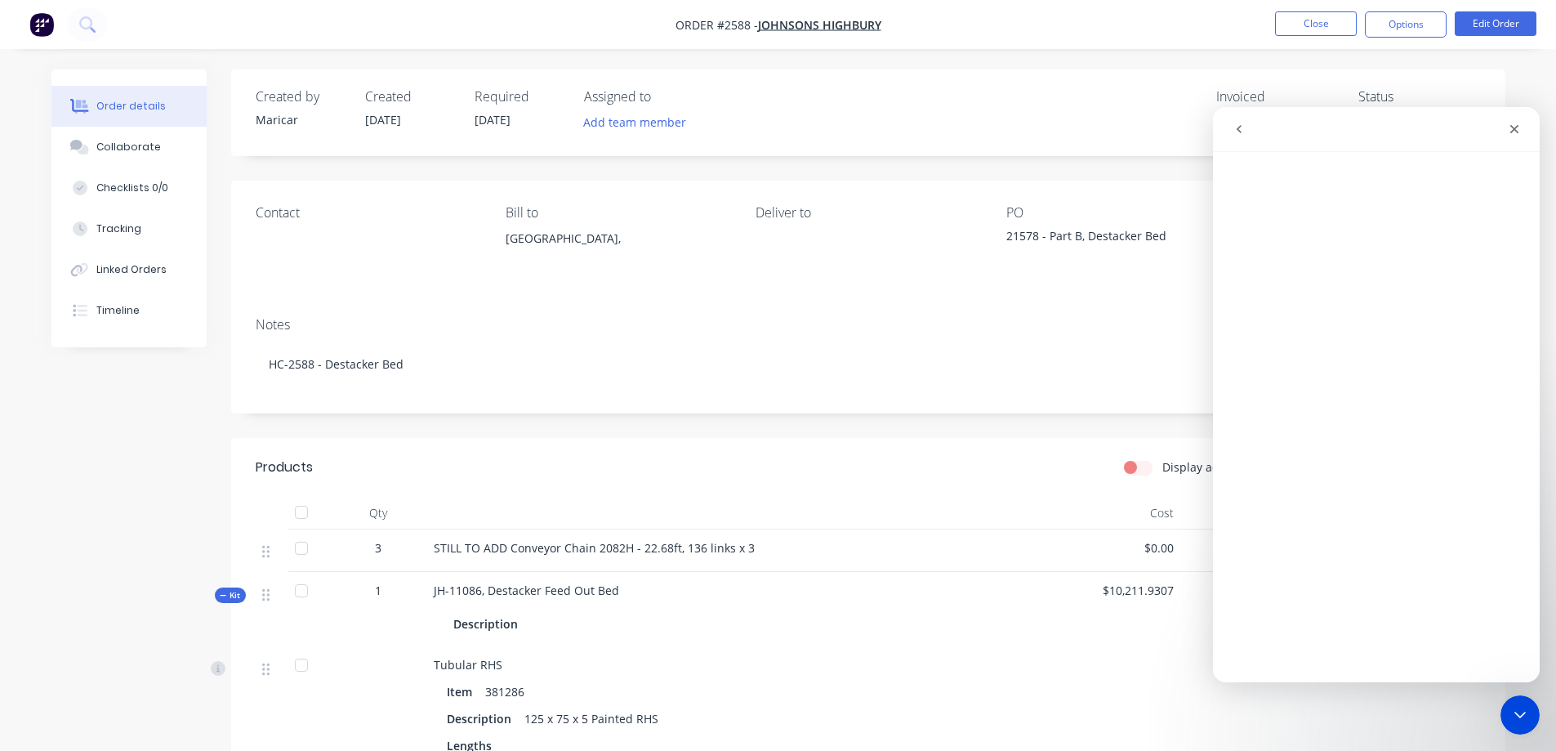
click at [1237, 136] on button "go back" at bounding box center [1238, 129] width 31 height 31
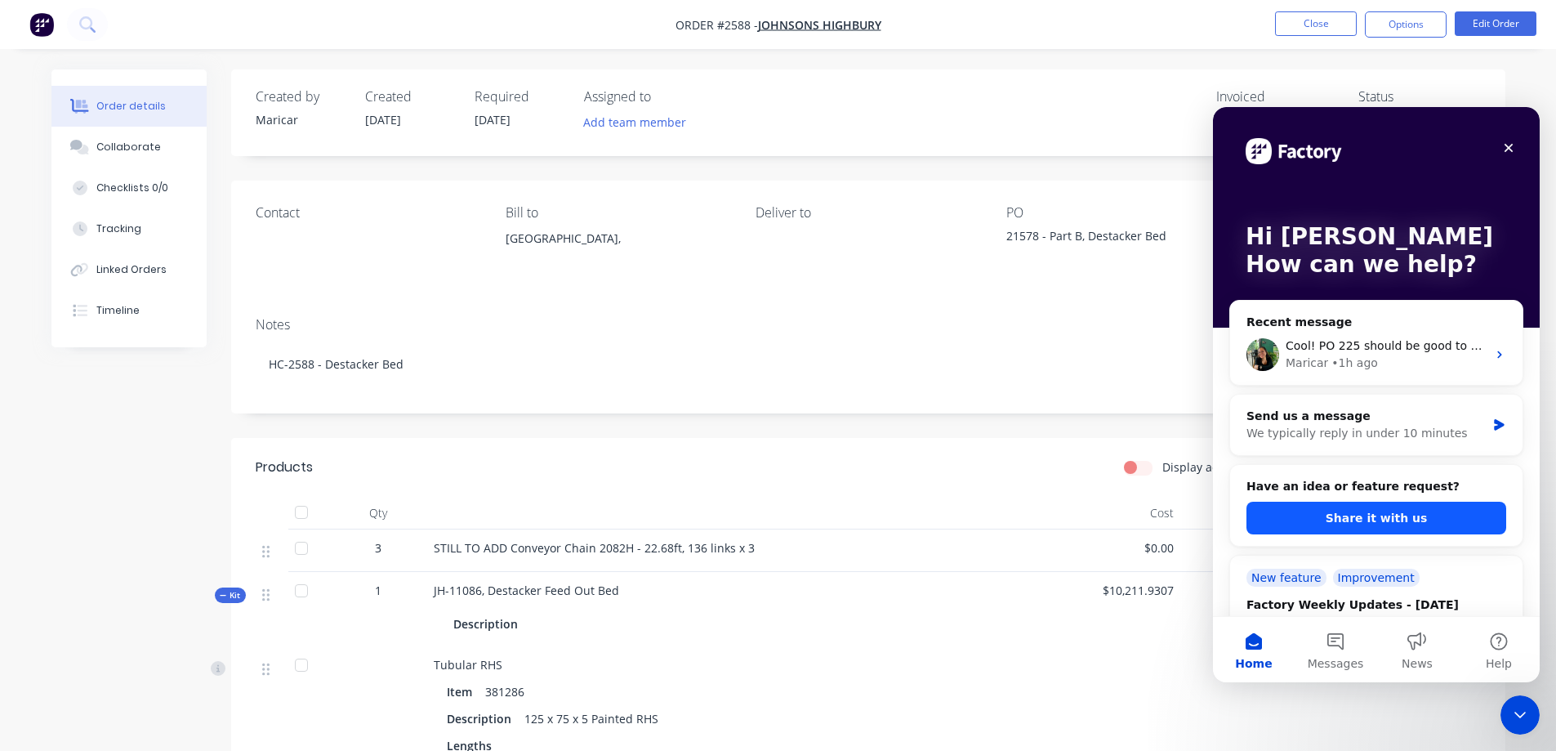
click at [1398, 520] on button "Share it with us" at bounding box center [1376, 517] width 260 height 33
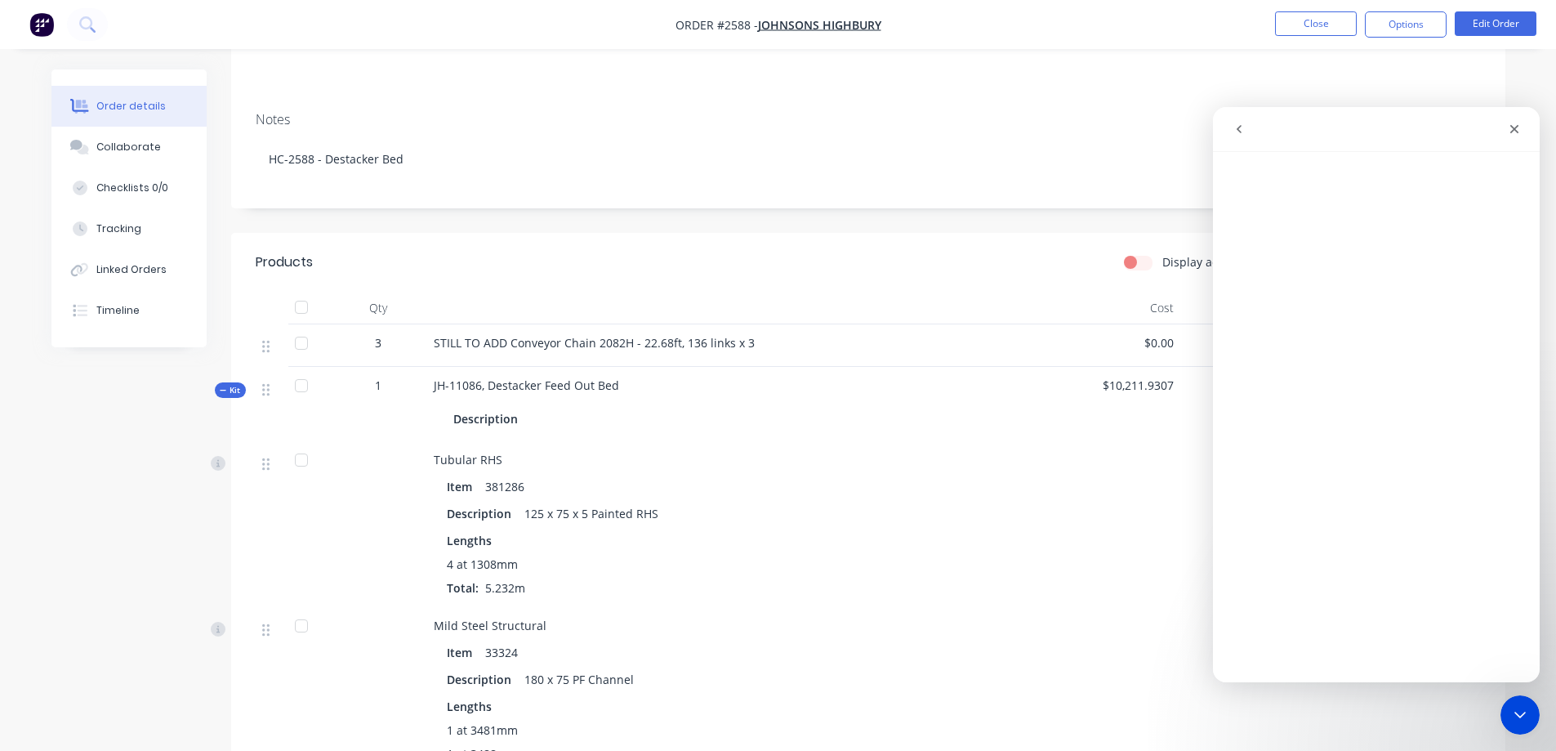
scroll to position [245, 0]
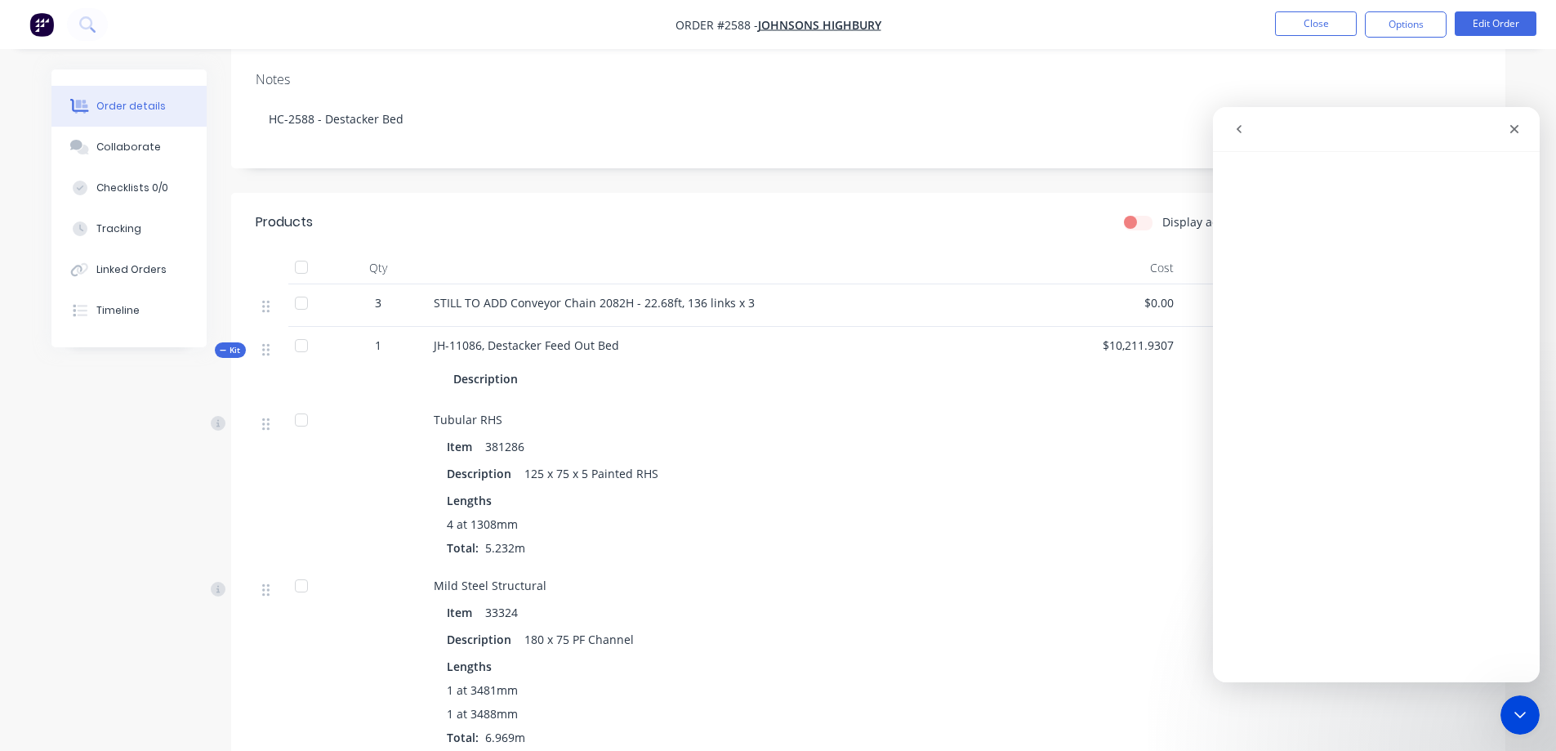
click at [1246, 131] on button "go back" at bounding box center [1238, 129] width 31 height 31
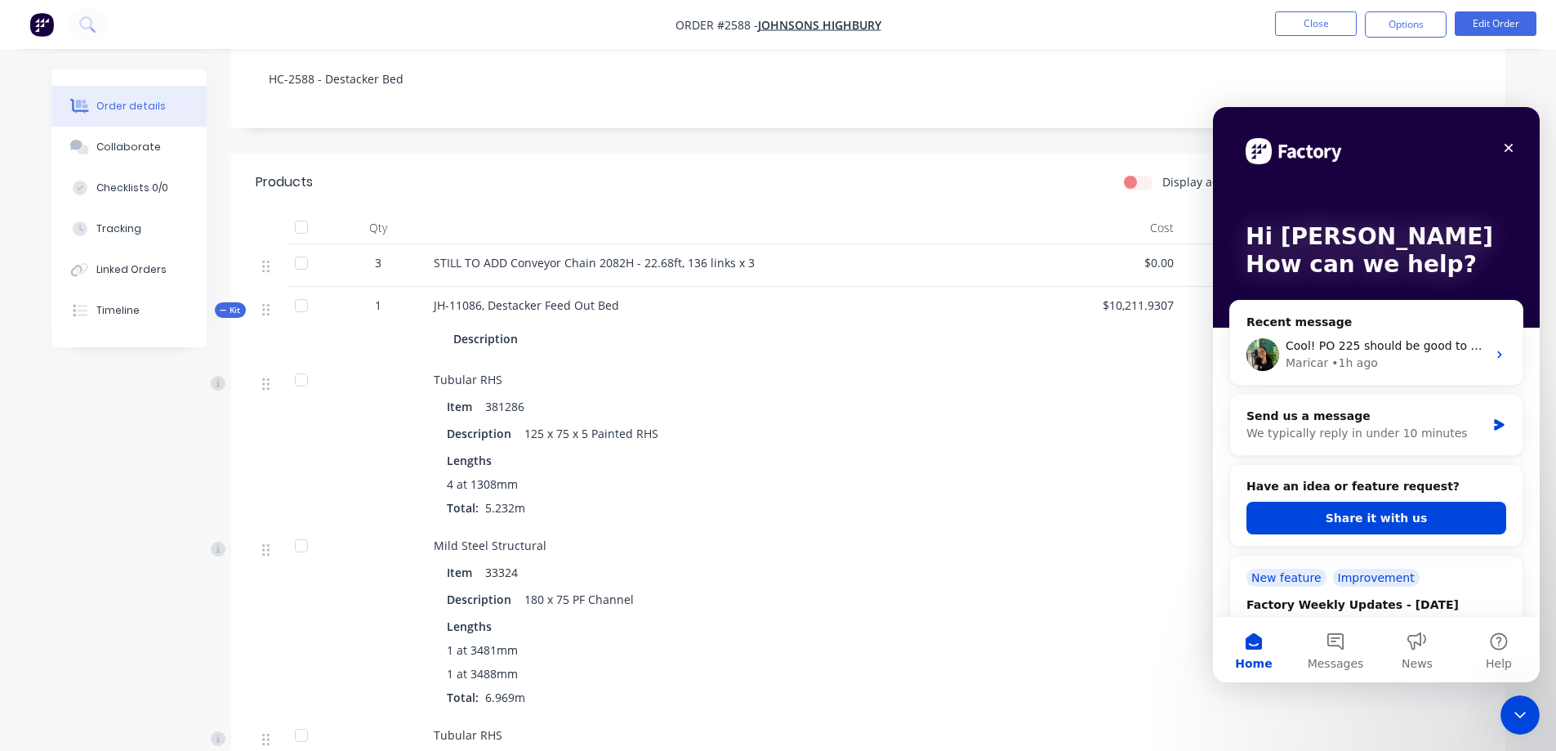
scroll to position [327, 0]
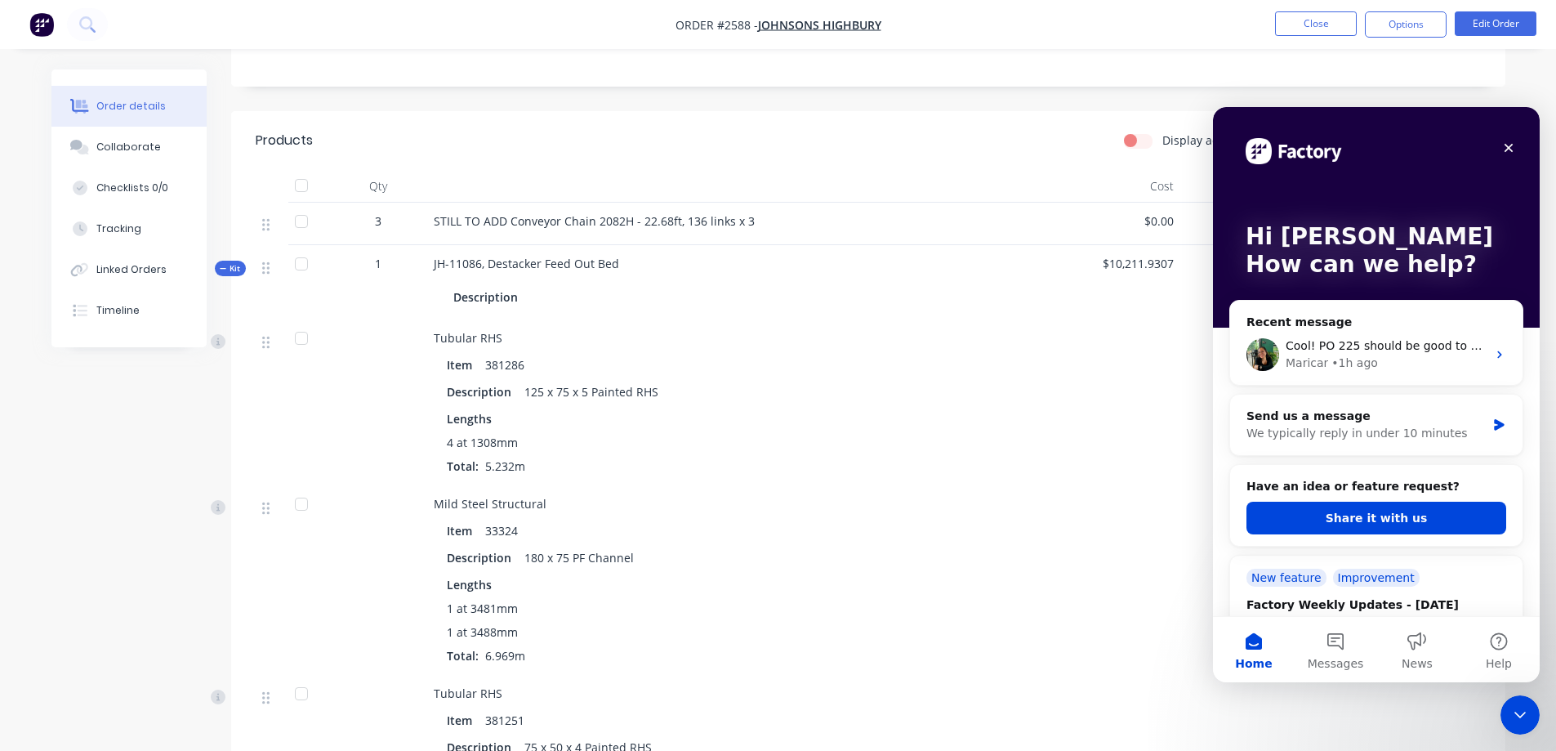
click at [242, 268] on div "Kit" at bounding box center [230, 269] width 31 height 16
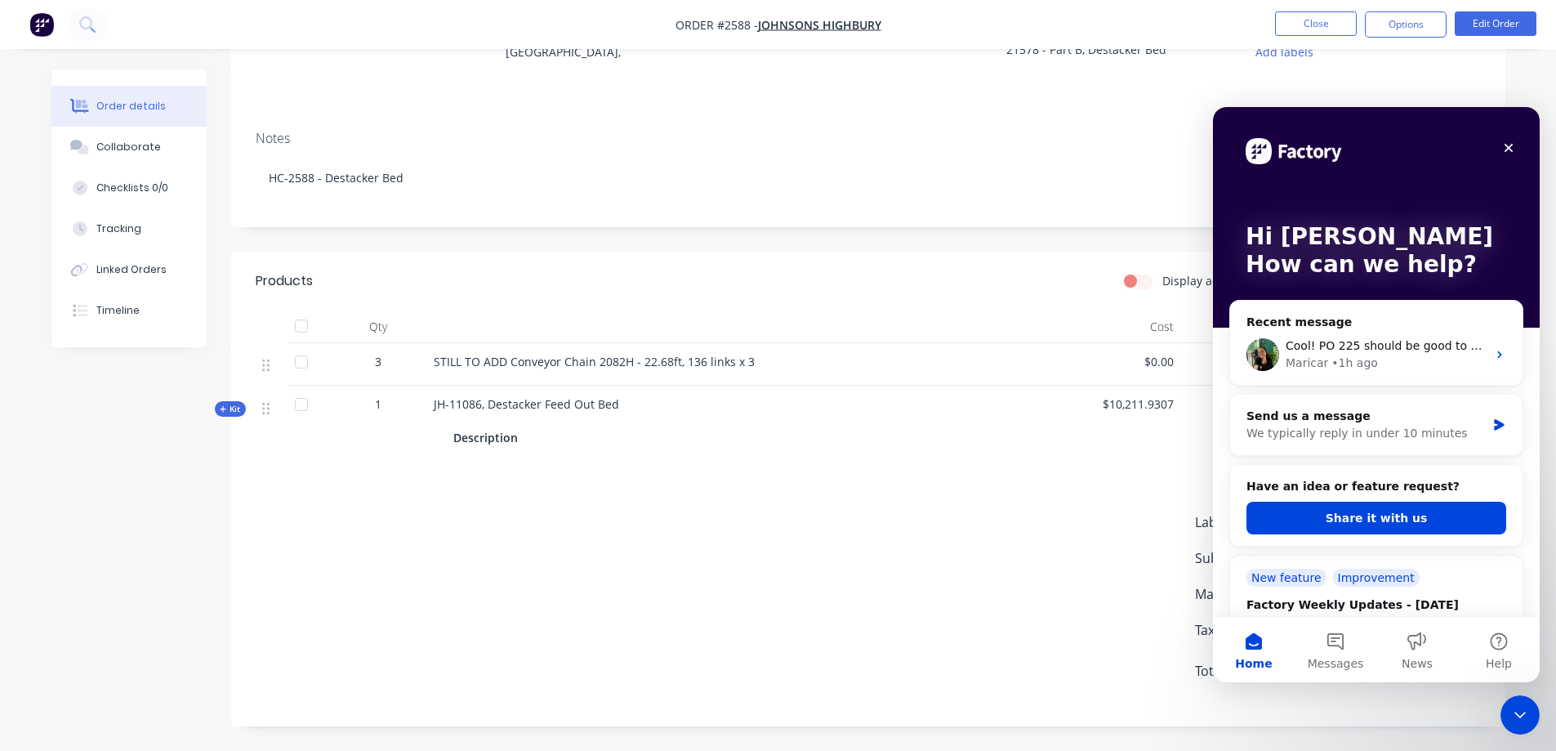
scroll to position [186, 0]
click at [223, 407] on icon at bounding box center [223, 409] width 7 height 7
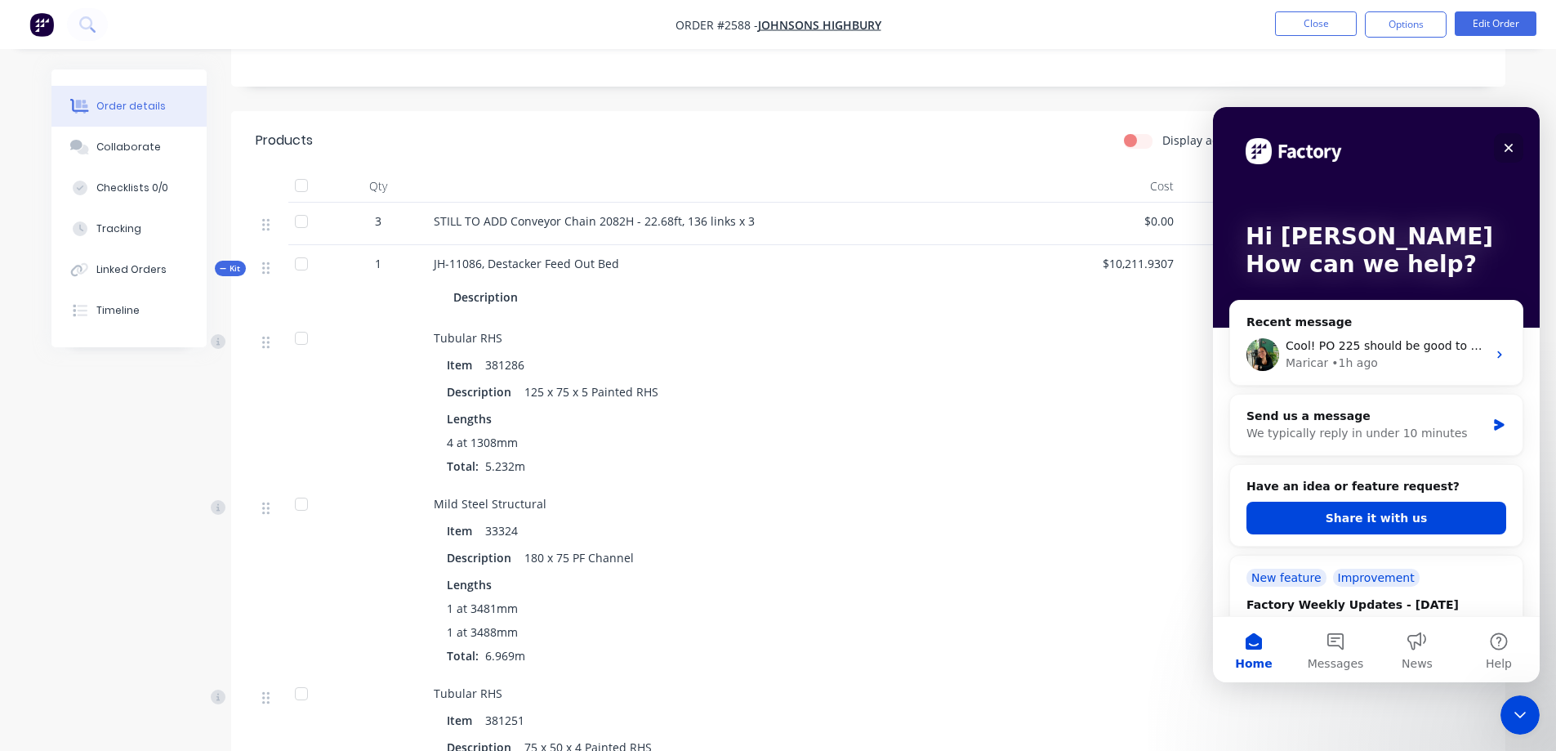
drag, startPoint x: 1505, startPoint y: 152, endPoint x: 2500, endPoint y: 347, distance: 1013.8
click at [1505, 152] on icon "Close" at bounding box center [1508, 148] width 9 height 9
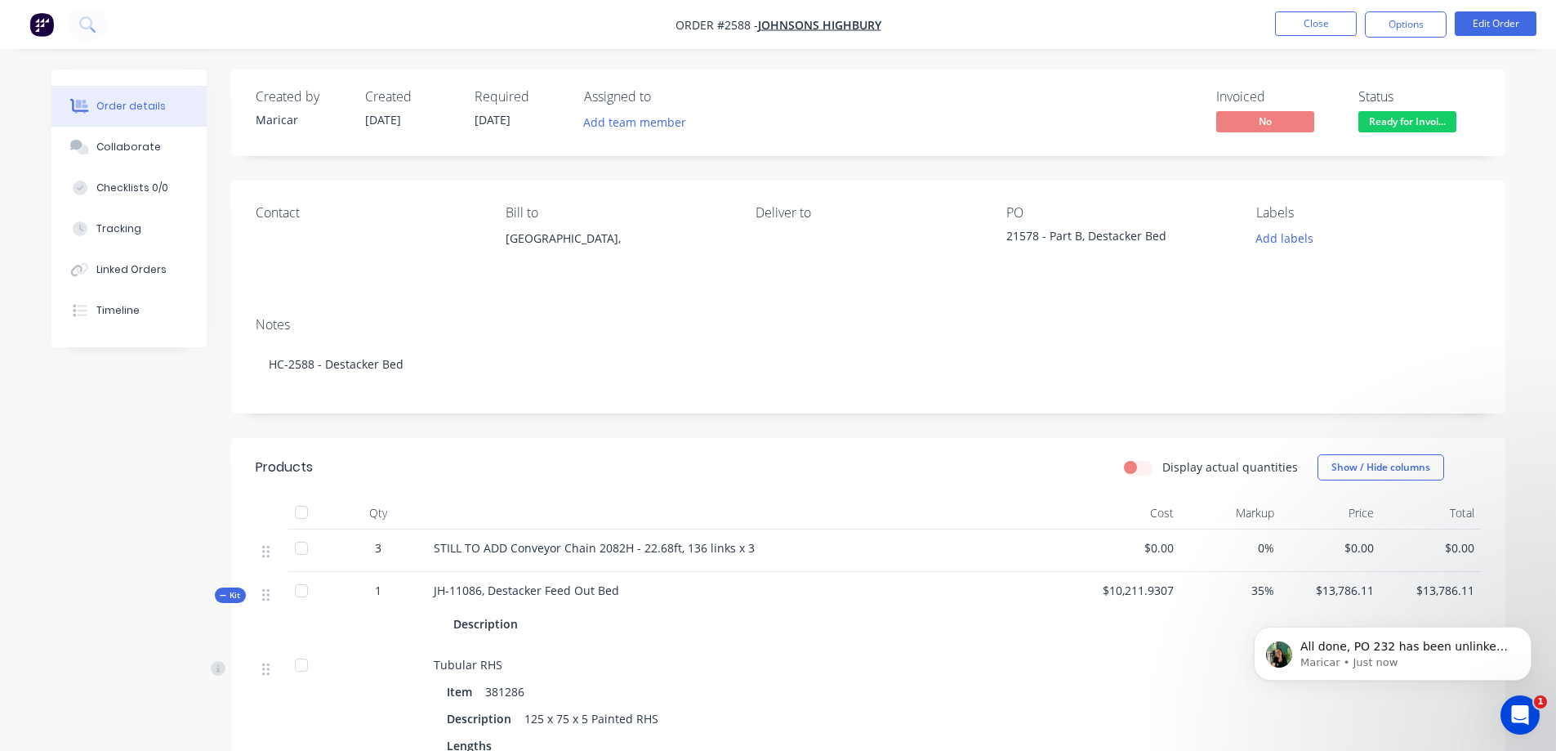
scroll to position [0, 0]
click at [1326, 26] on button "Close" at bounding box center [1316, 23] width 82 height 25
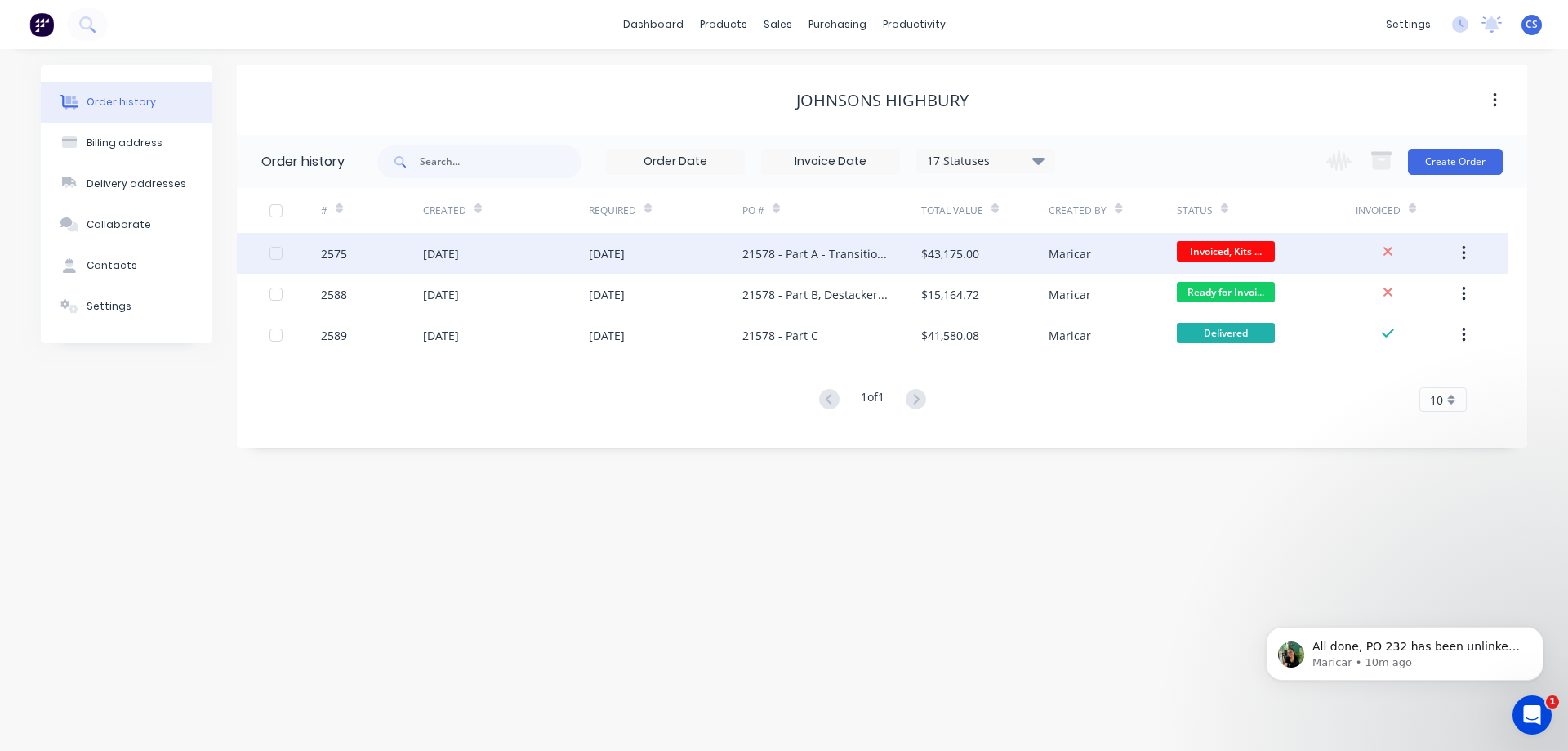
click at [801, 264] on div "21578 - Part A - Transition/Rotating Bed" at bounding box center [831, 253] width 179 height 41
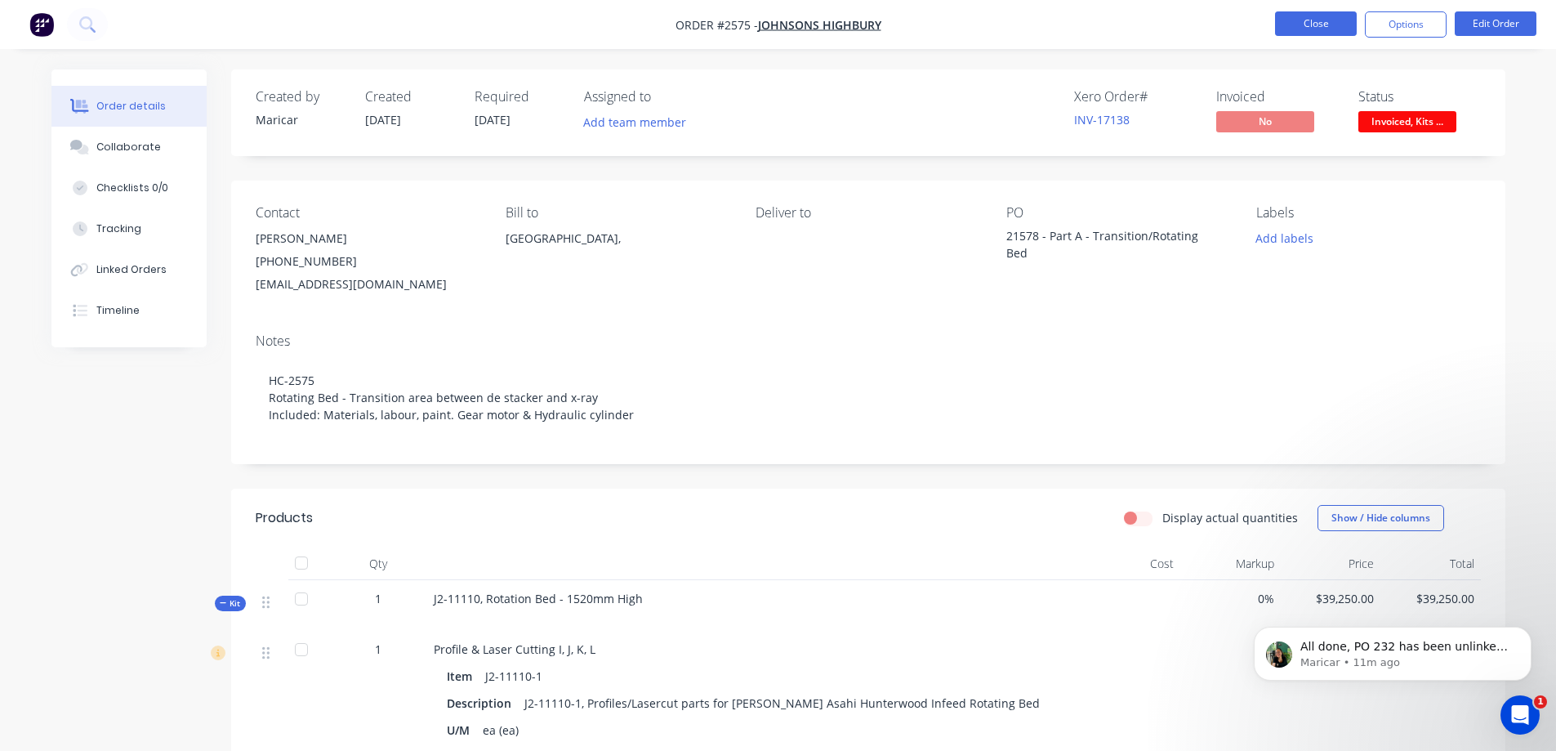
click at [1346, 29] on button "Close" at bounding box center [1316, 23] width 82 height 25
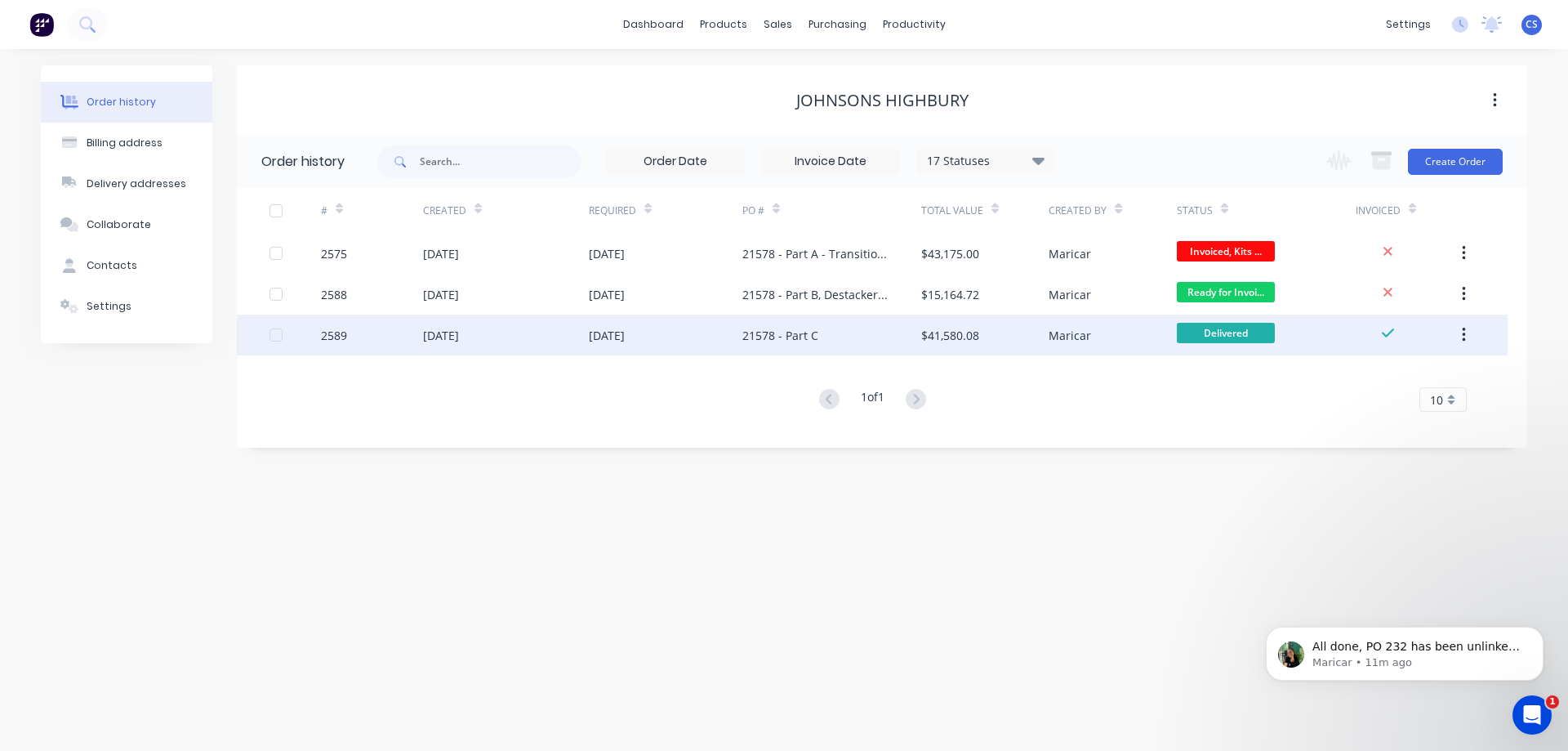
click at [747, 337] on div "21578 - Part C" at bounding box center [780, 335] width 76 height 17
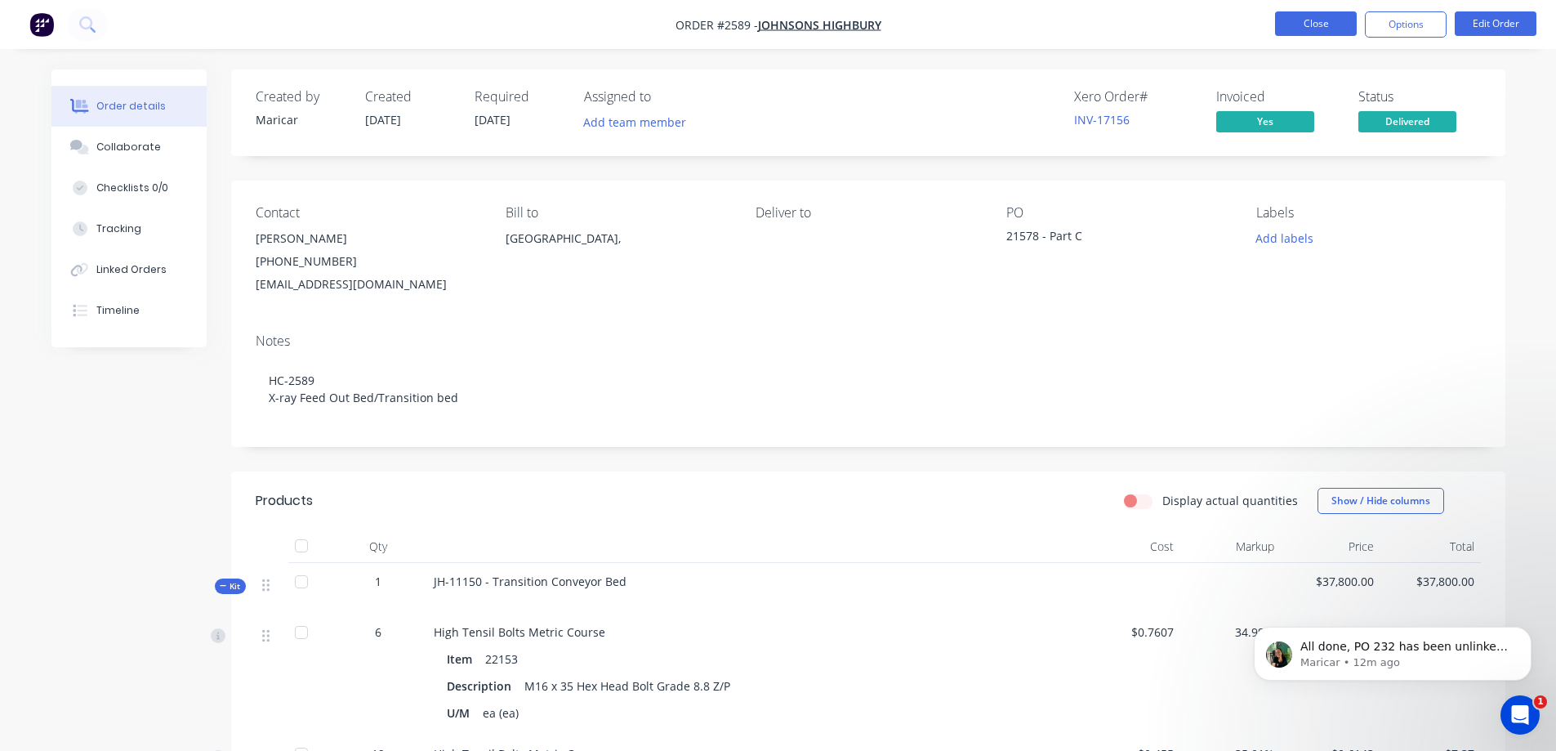
click at [1335, 23] on button "Close" at bounding box center [1316, 23] width 82 height 25
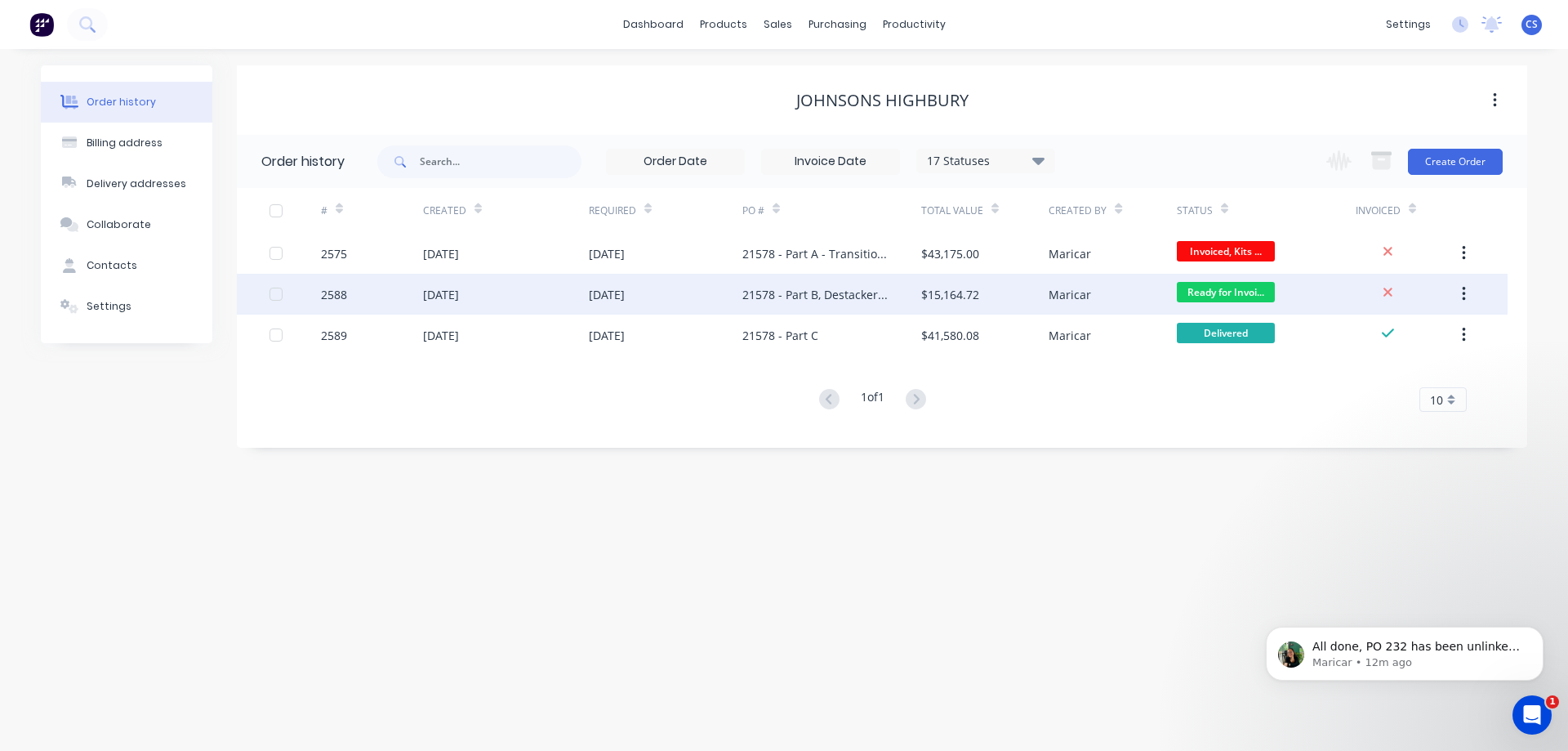
click at [766, 291] on div "21578 - Part B, Destacker Bed" at bounding box center [815, 294] width 146 height 17
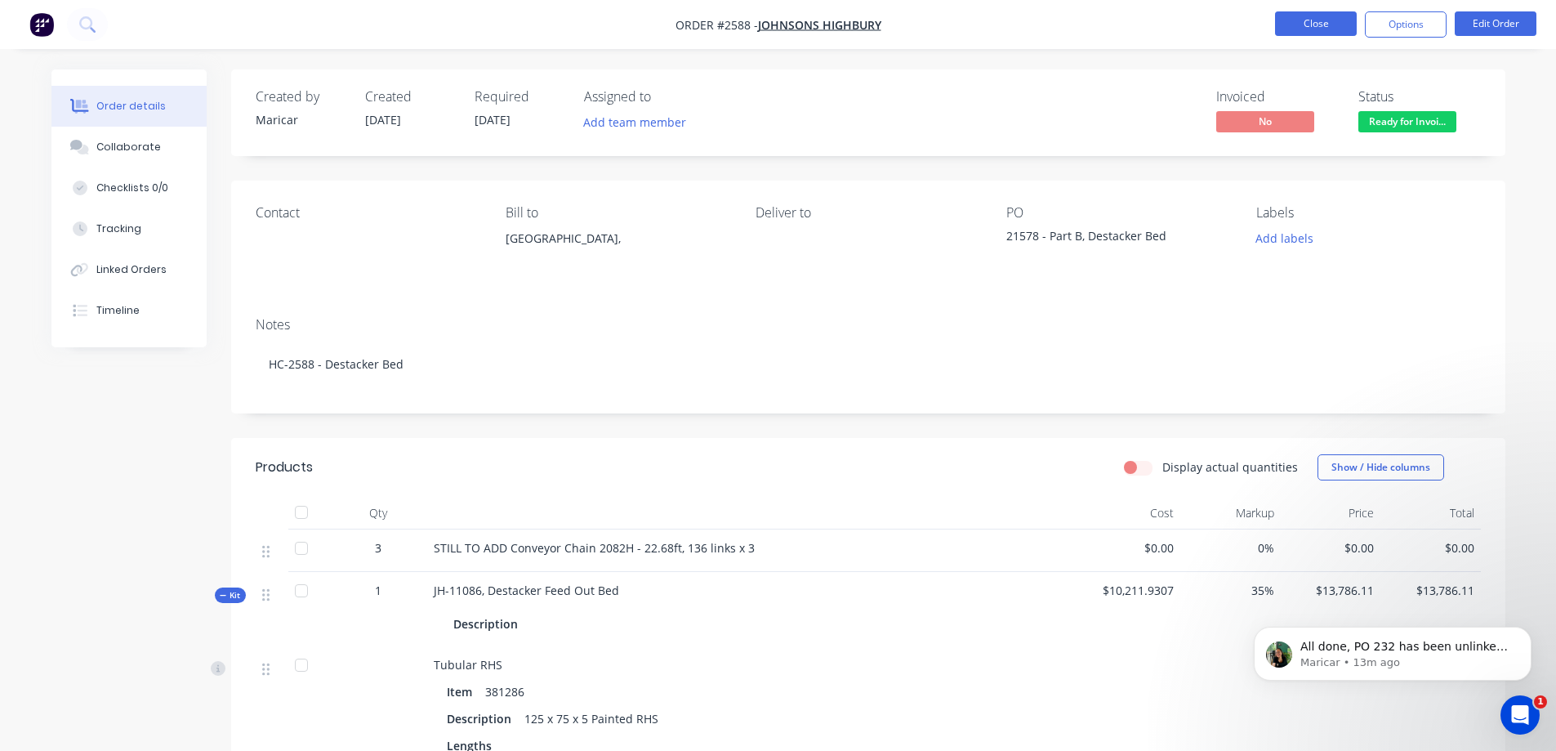
click at [1324, 24] on button "Close" at bounding box center [1316, 23] width 82 height 25
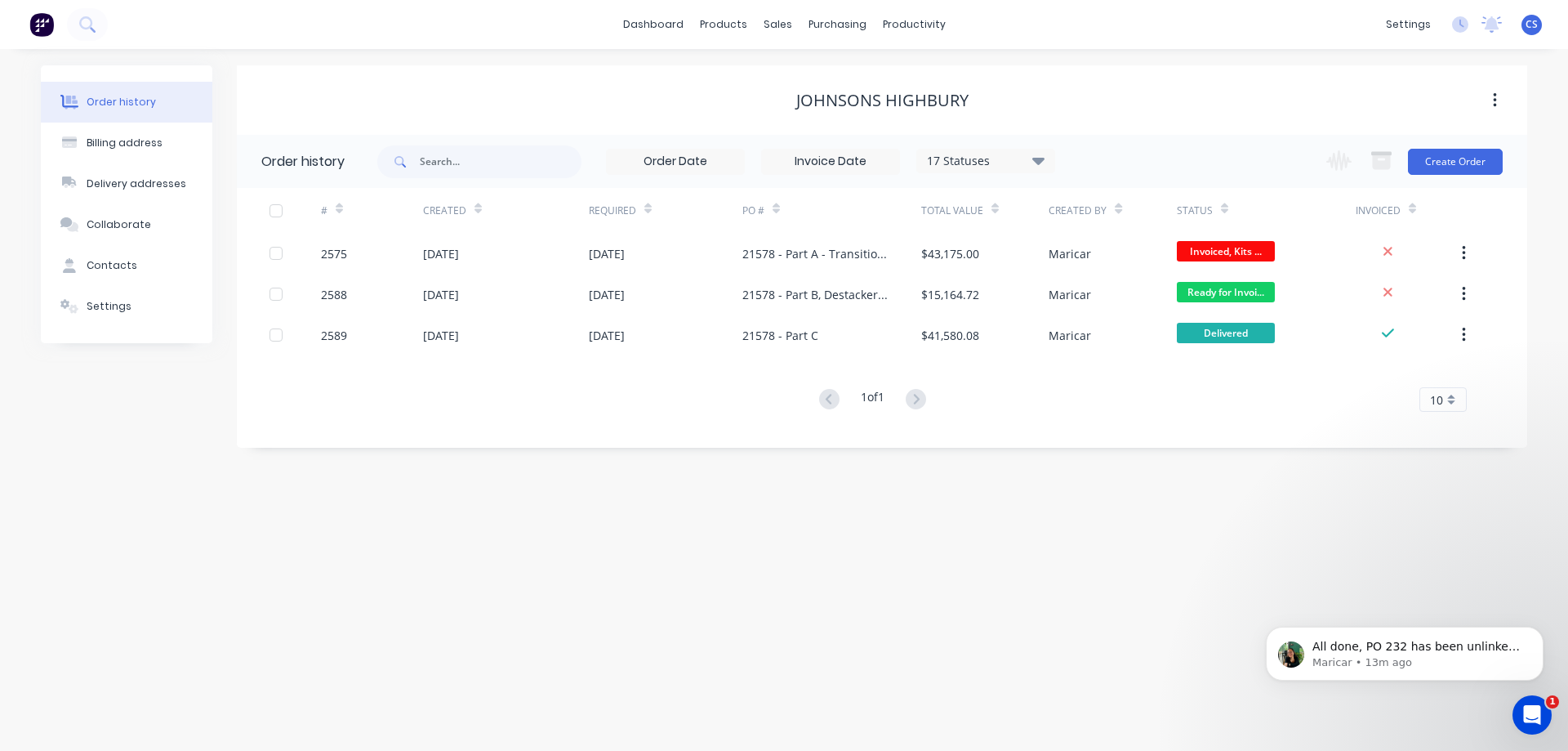
click at [577, 255] on div "[DATE]" at bounding box center [506, 253] width 166 height 41
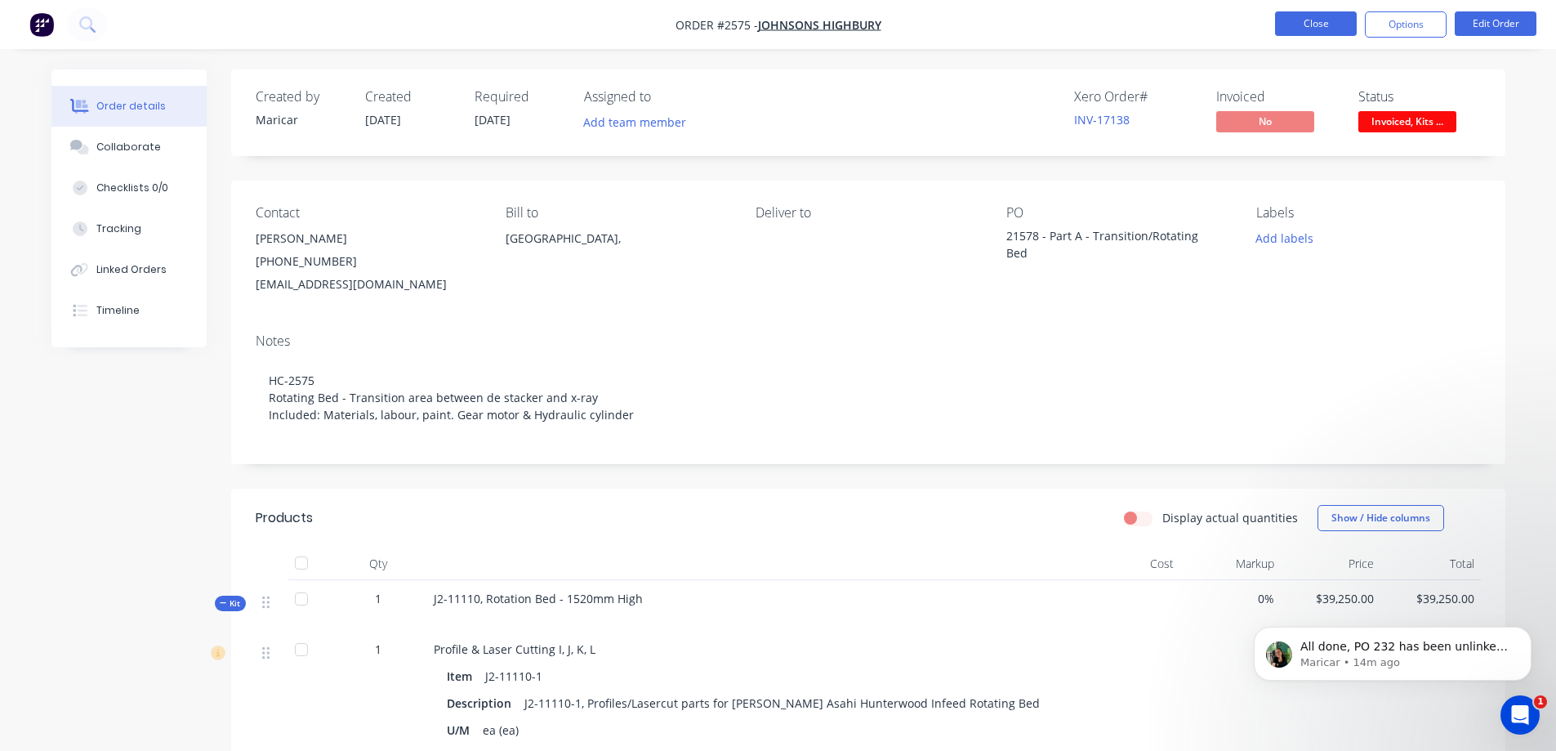
click at [1326, 22] on button "Close" at bounding box center [1316, 23] width 82 height 25
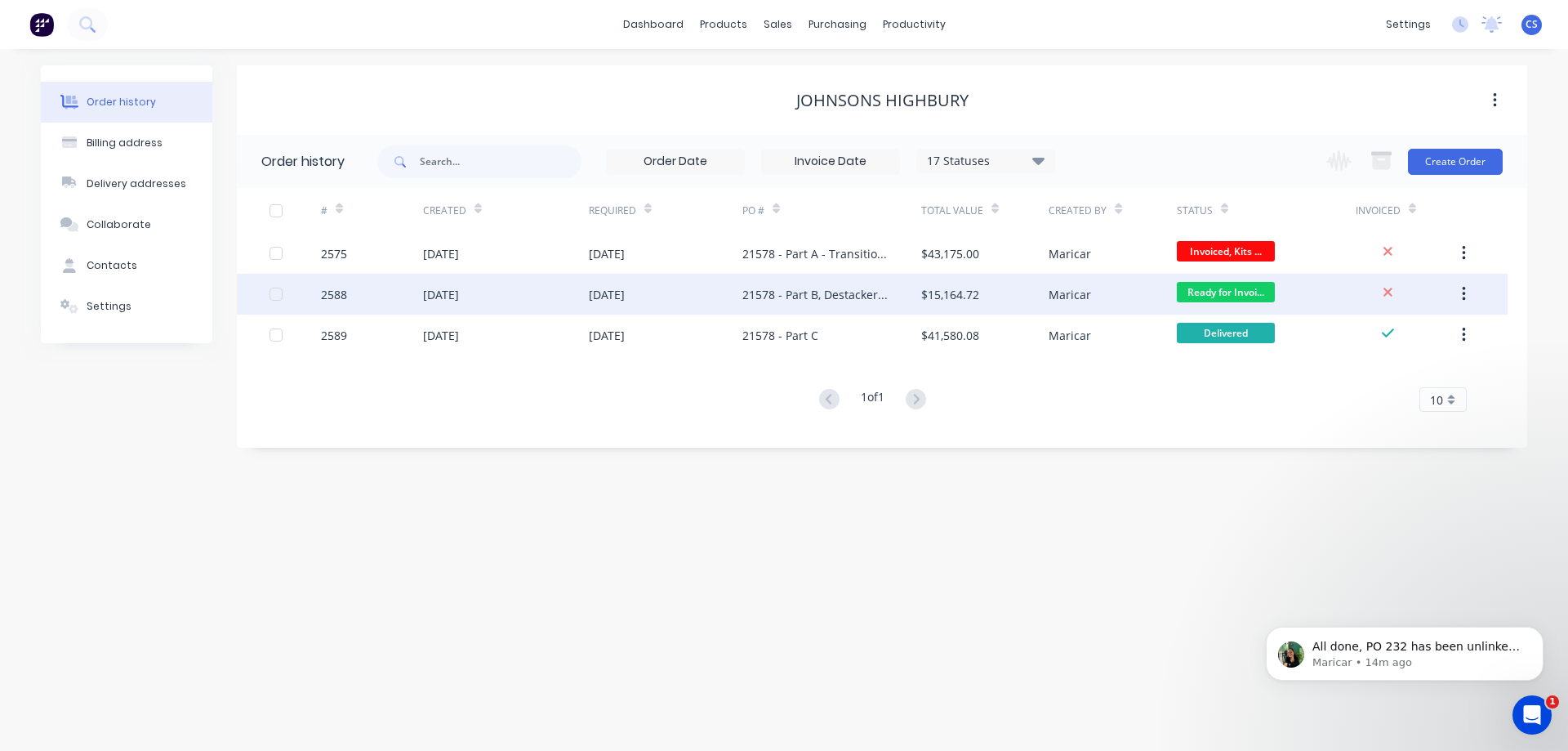
click at [796, 308] on div "21578 - Part B, Destacker Bed" at bounding box center [831, 294] width 179 height 41
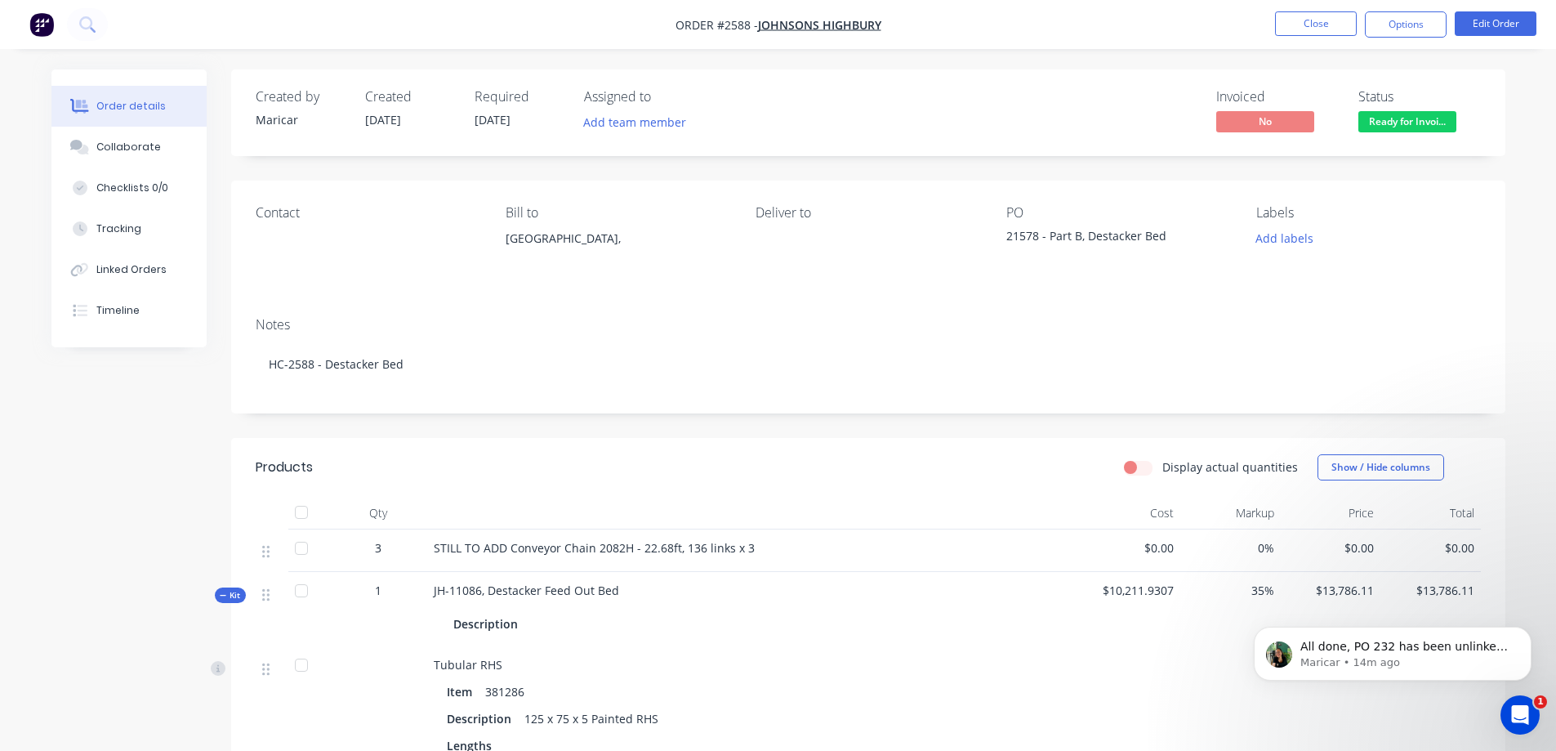
click at [1306, 10] on nav "Order #2588 - Johnsons Highbury Close Options Edit Order" at bounding box center [778, 24] width 1556 height 49
click at [1315, 25] on button "Close" at bounding box center [1316, 23] width 82 height 25
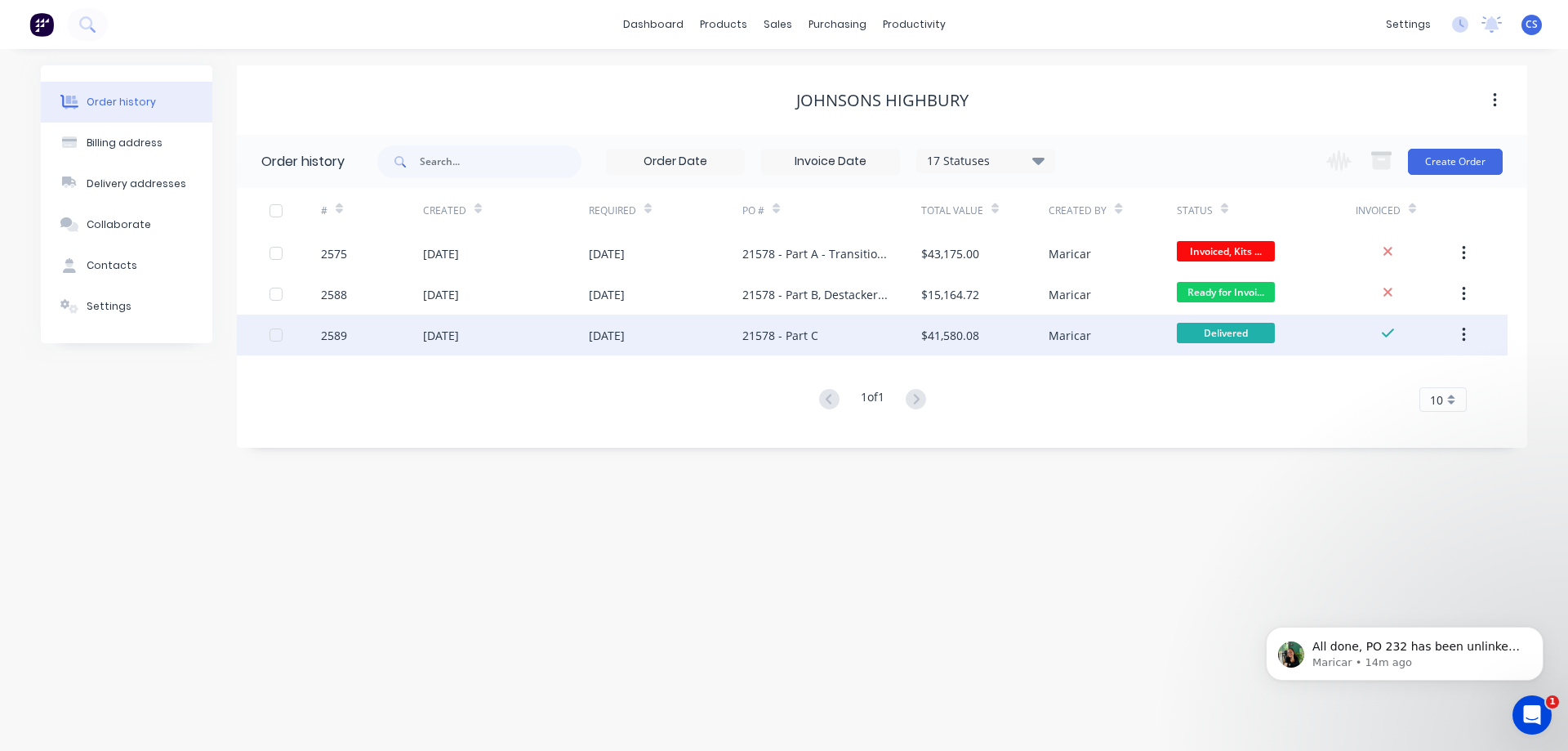
click at [686, 338] on div "[DATE]" at bounding box center [666, 334] width 154 height 41
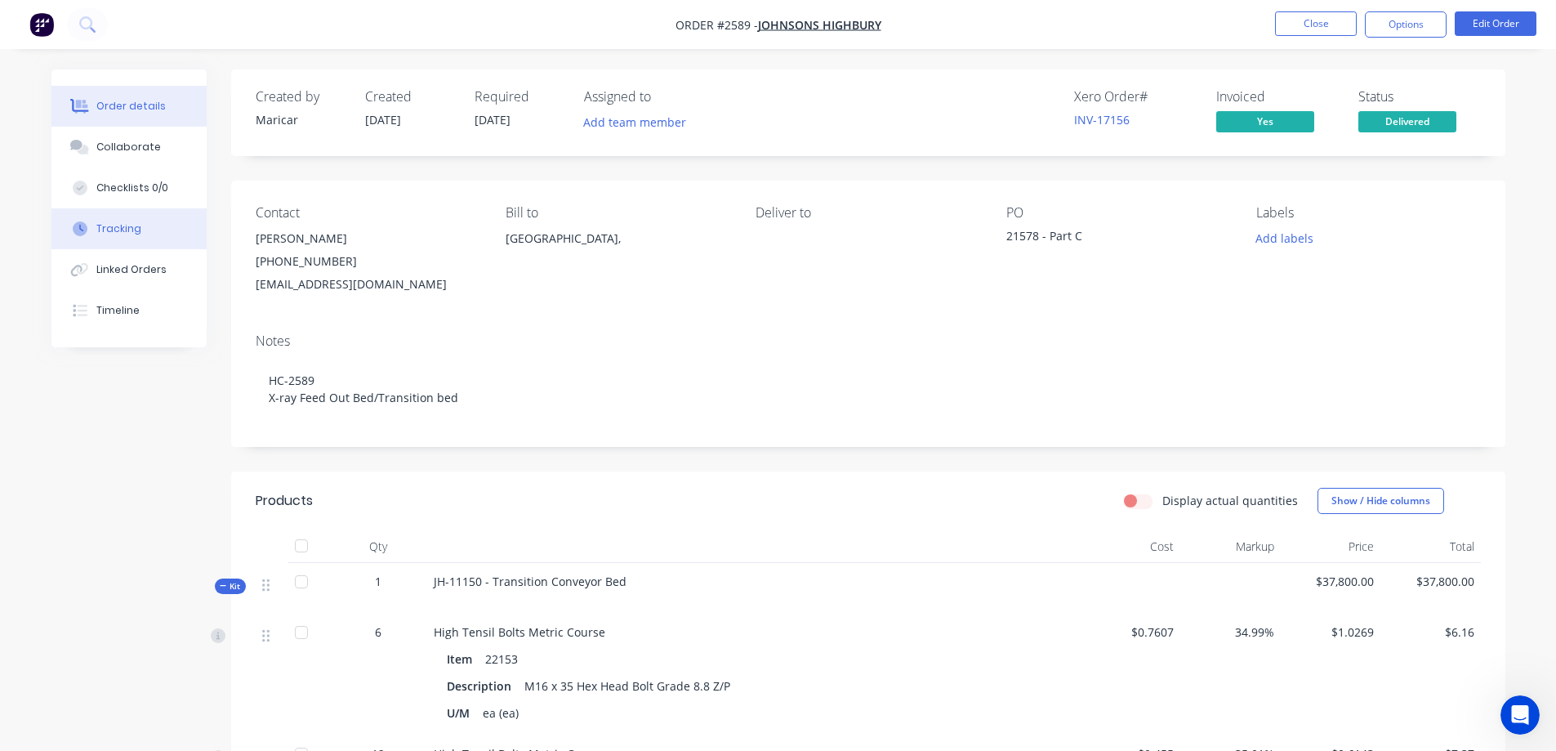
click at [136, 234] on div "Tracking" at bounding box center [118, 228] width 45 height 15
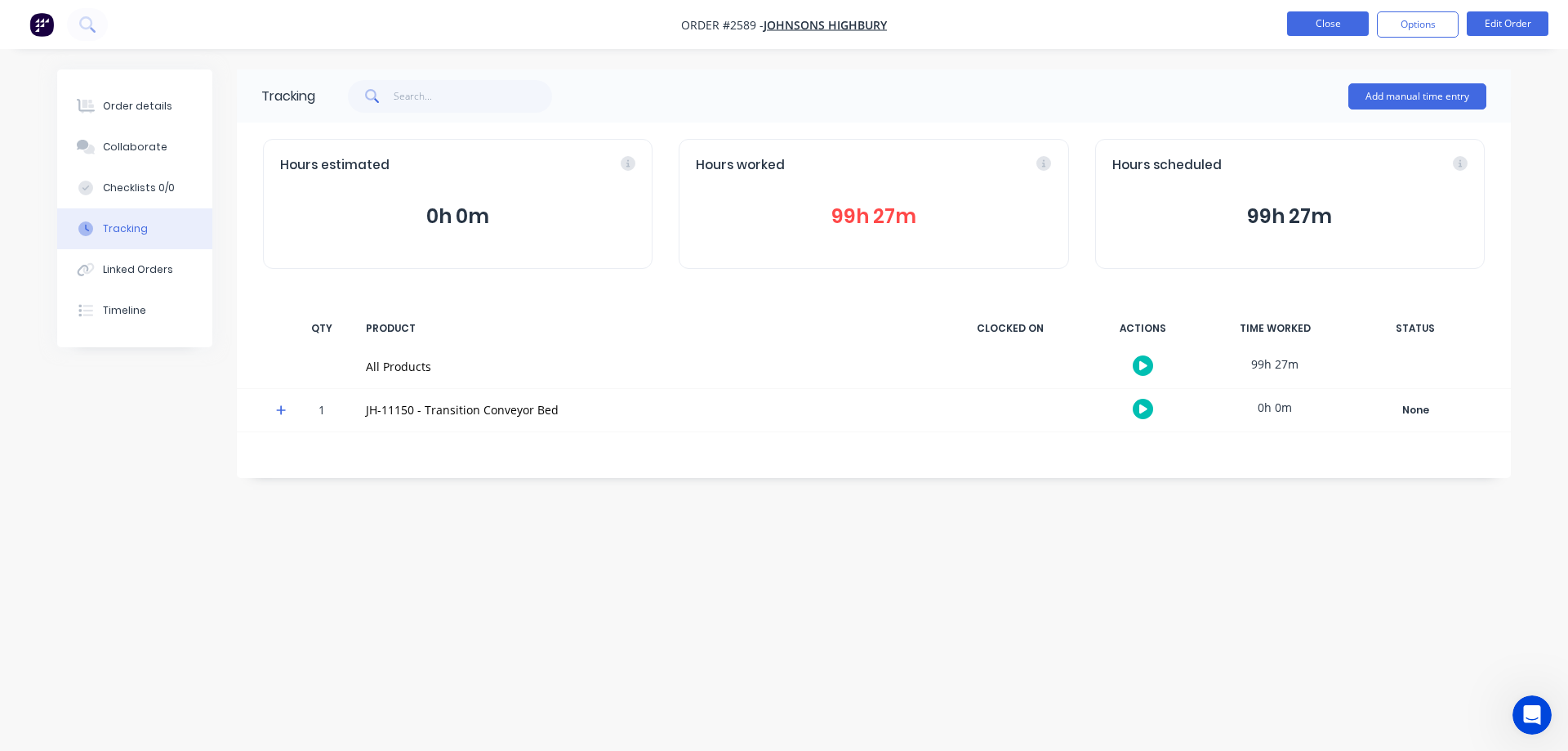
click at [1339, 16] on button "Close" at bounding box center [1328, 23] width 82 height 25
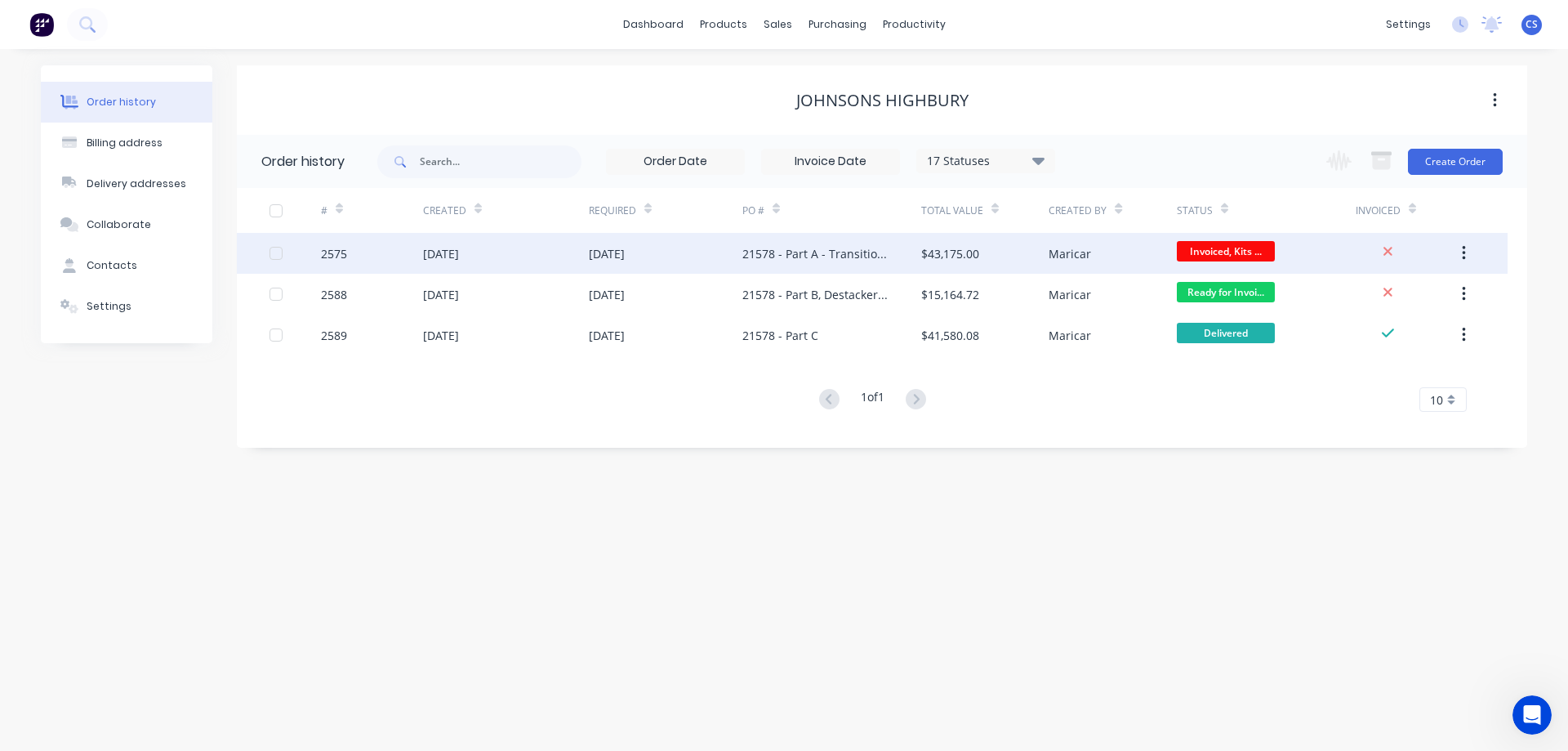
click at [1048, 263] on div "$43,175.00" at bounding box center [984, 253] width 127 height 41
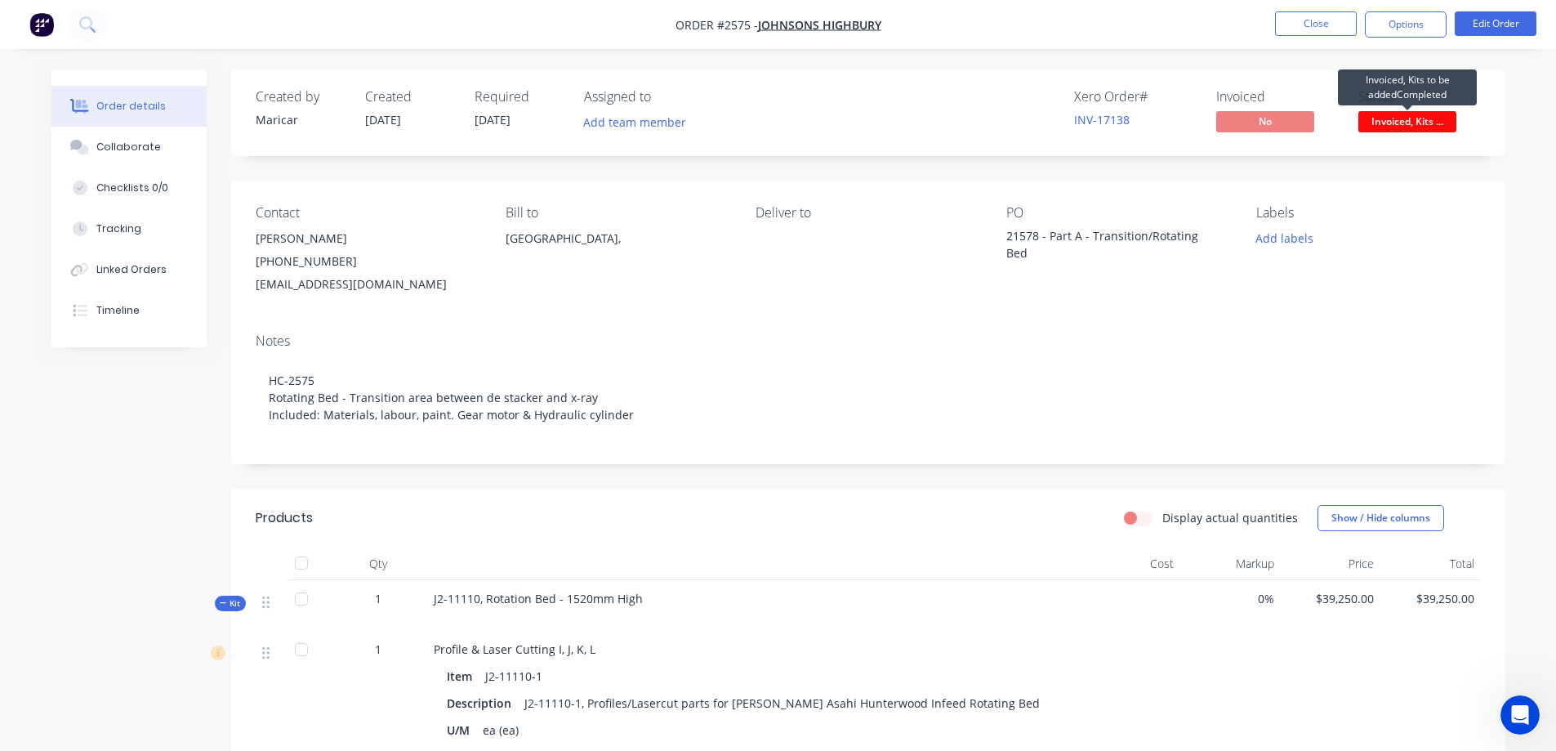
click at [1401, 121] on span "Invoiced, Kits ..." at bounding box center [1407, 121] width 98 height 20
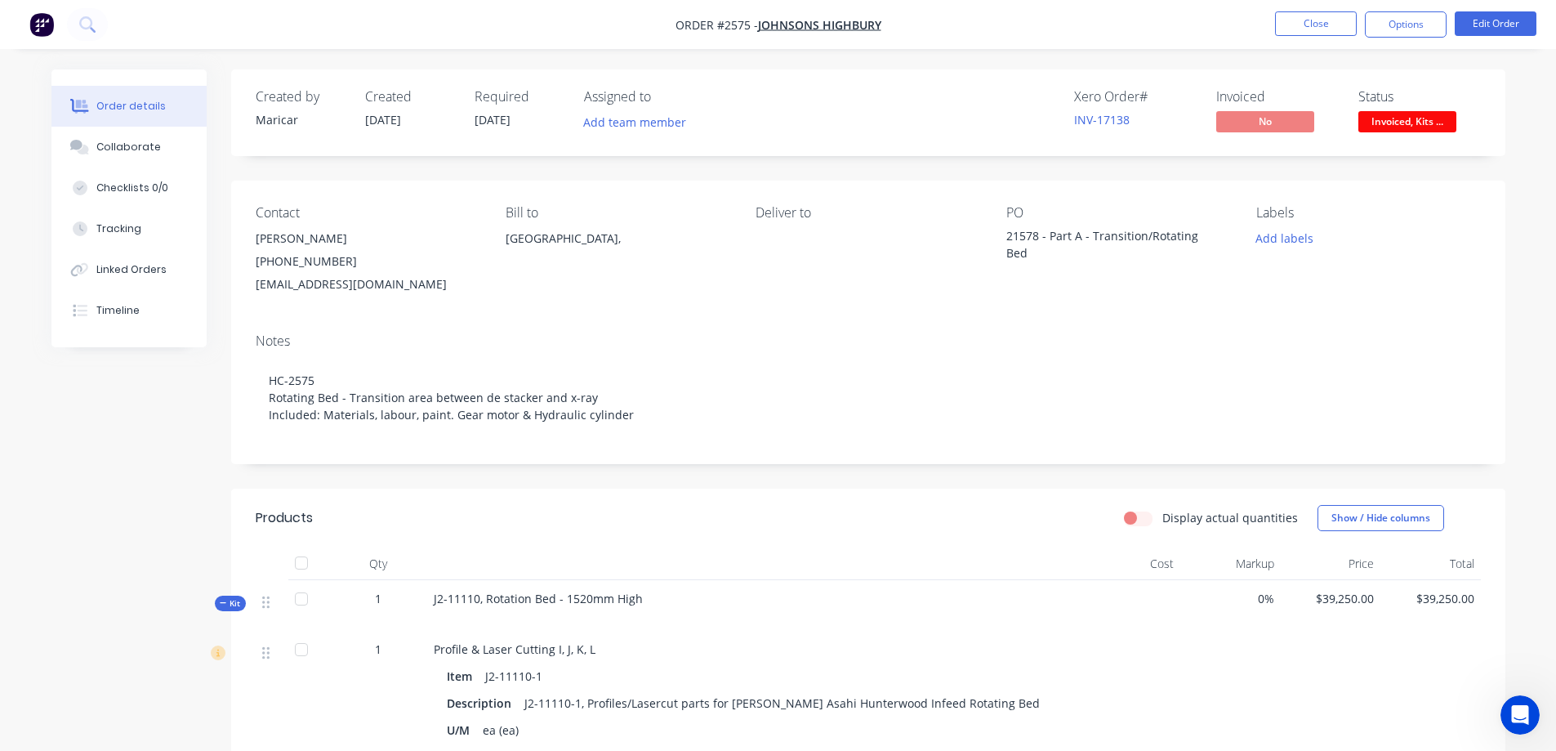
click at [1339, 43] on nav "Order #2575 - Johnsons Highbury Close Options Edit Order" at bounding box center [778, 24] width 1556 height 49
click at [1332, 37] on li "Close" at bounding box center [1316, 24] width 82 height 26
click at [1325, 26] on button "Close" at bounding box center [1316, 23] width 82 height 25
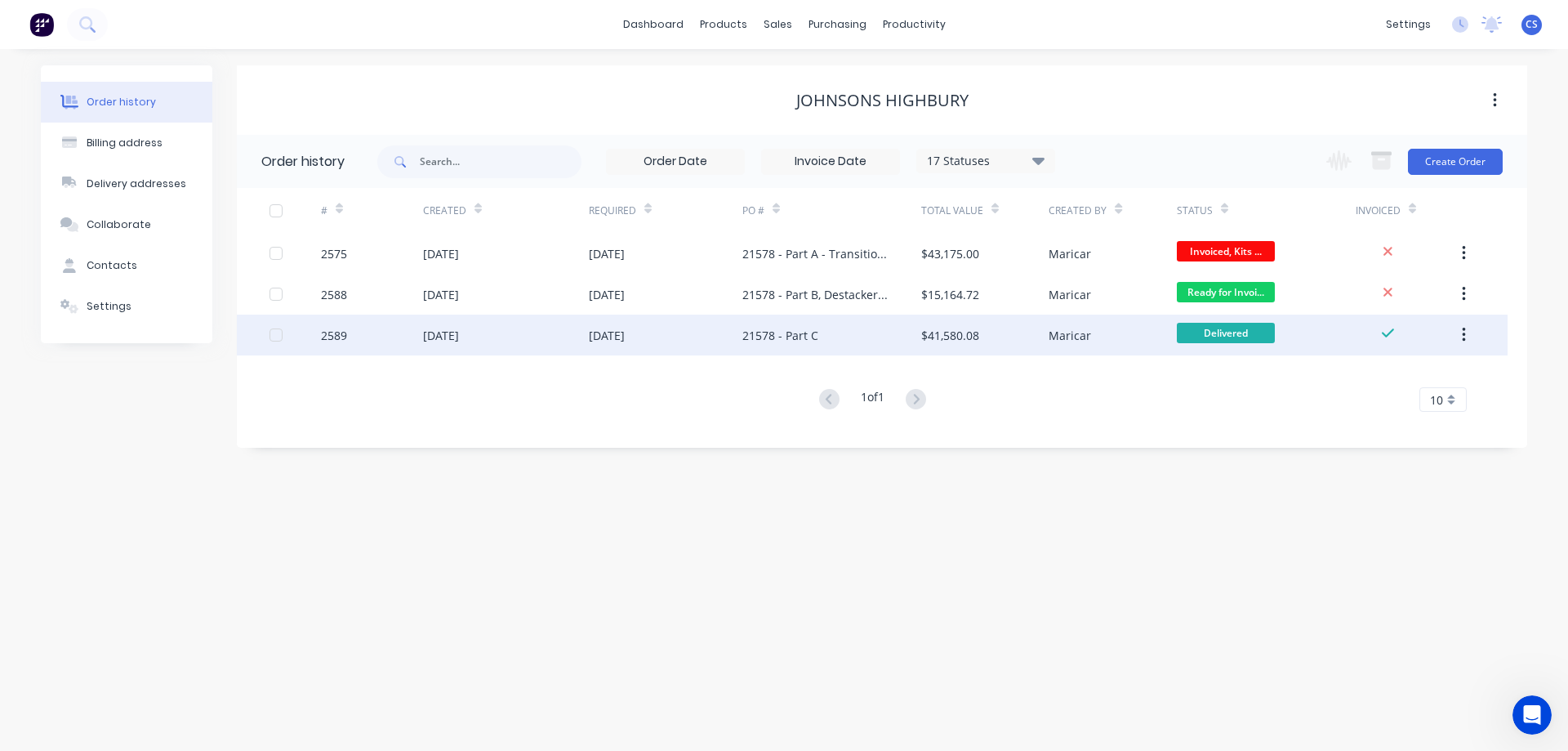
click at [963, 346] on div "$41,580.08" at bounding box center [984, 334] width 127 height 41
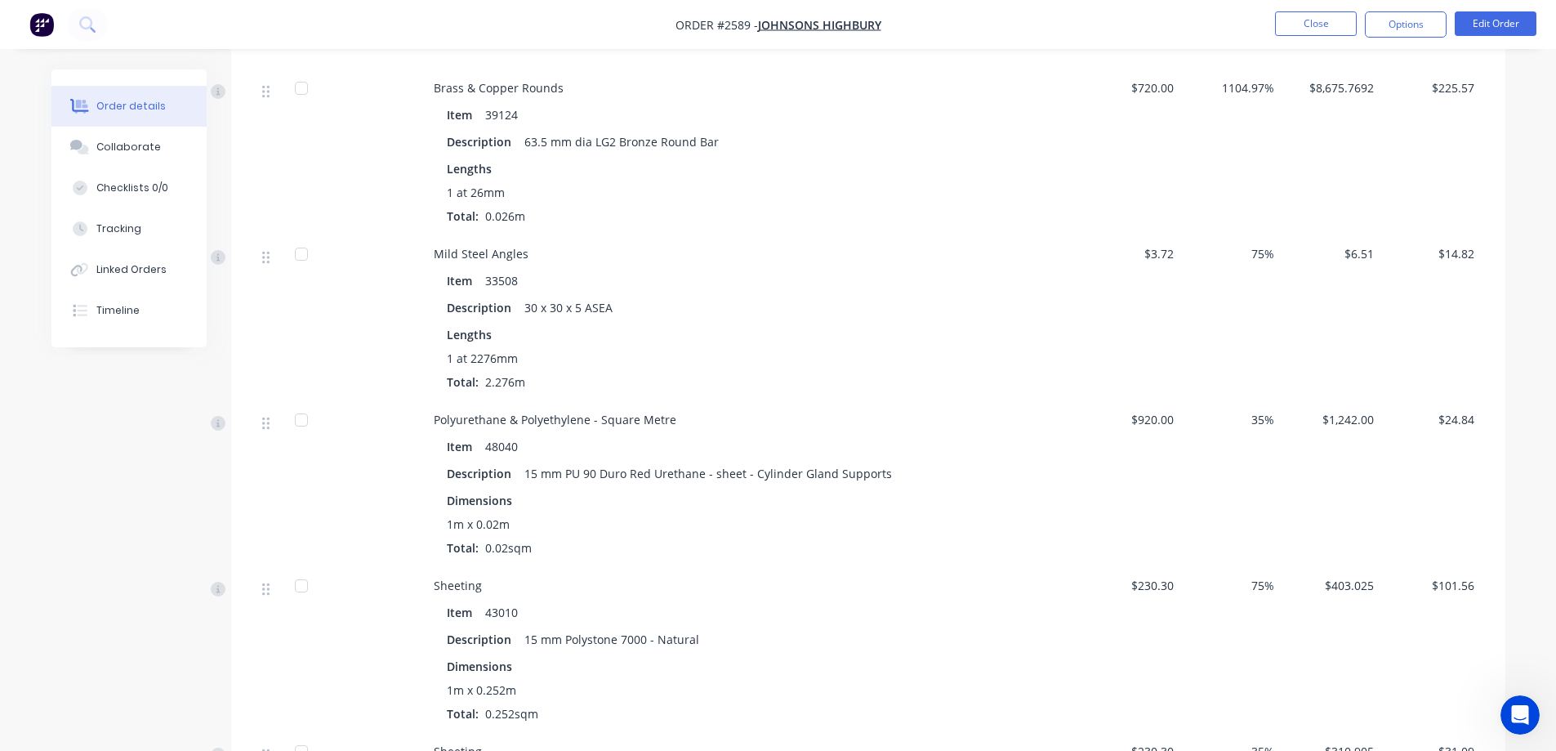
scroll to position [11401, 0]
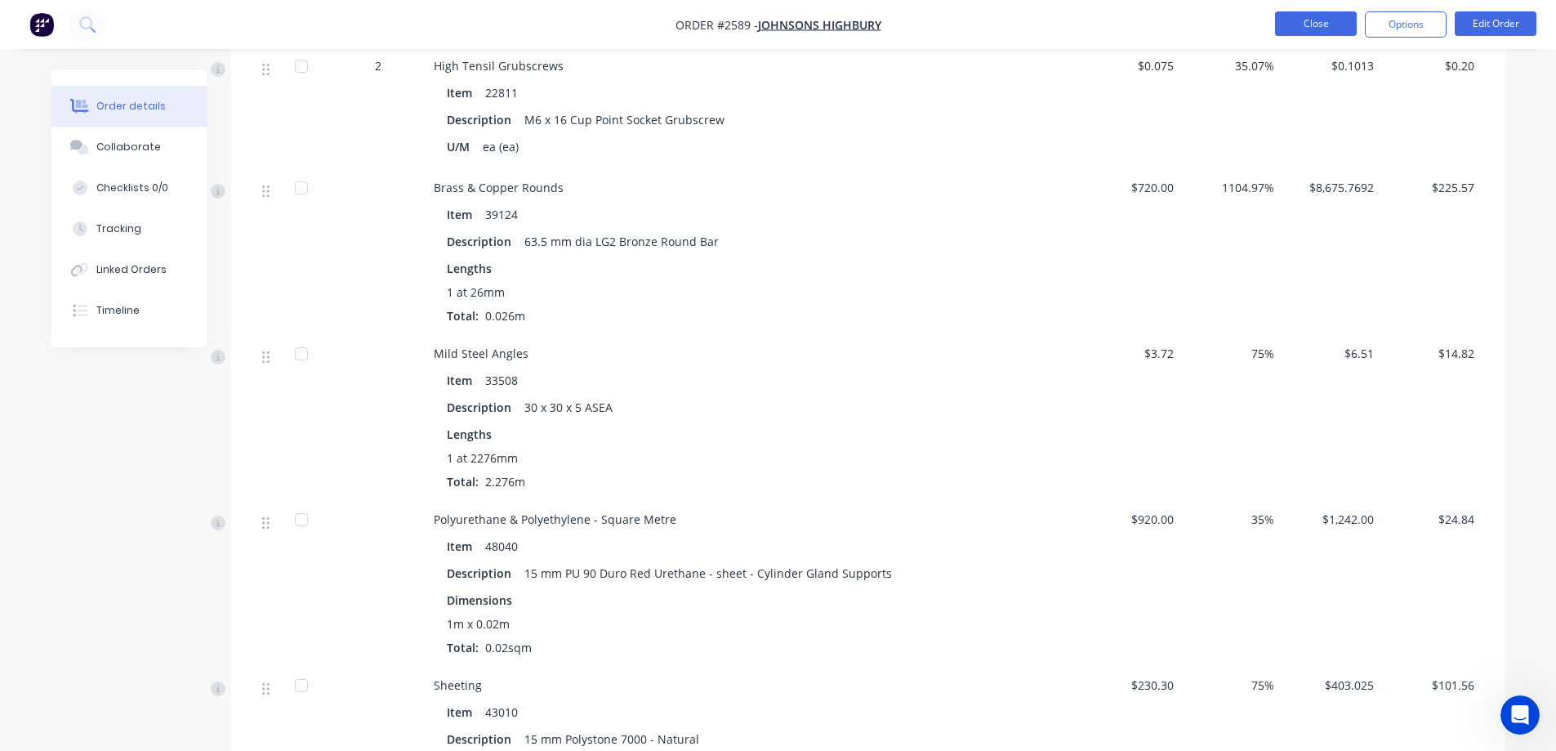
click at [1295, 20] on button "Close" at bounding box center [1316, 23] width 82 height 25
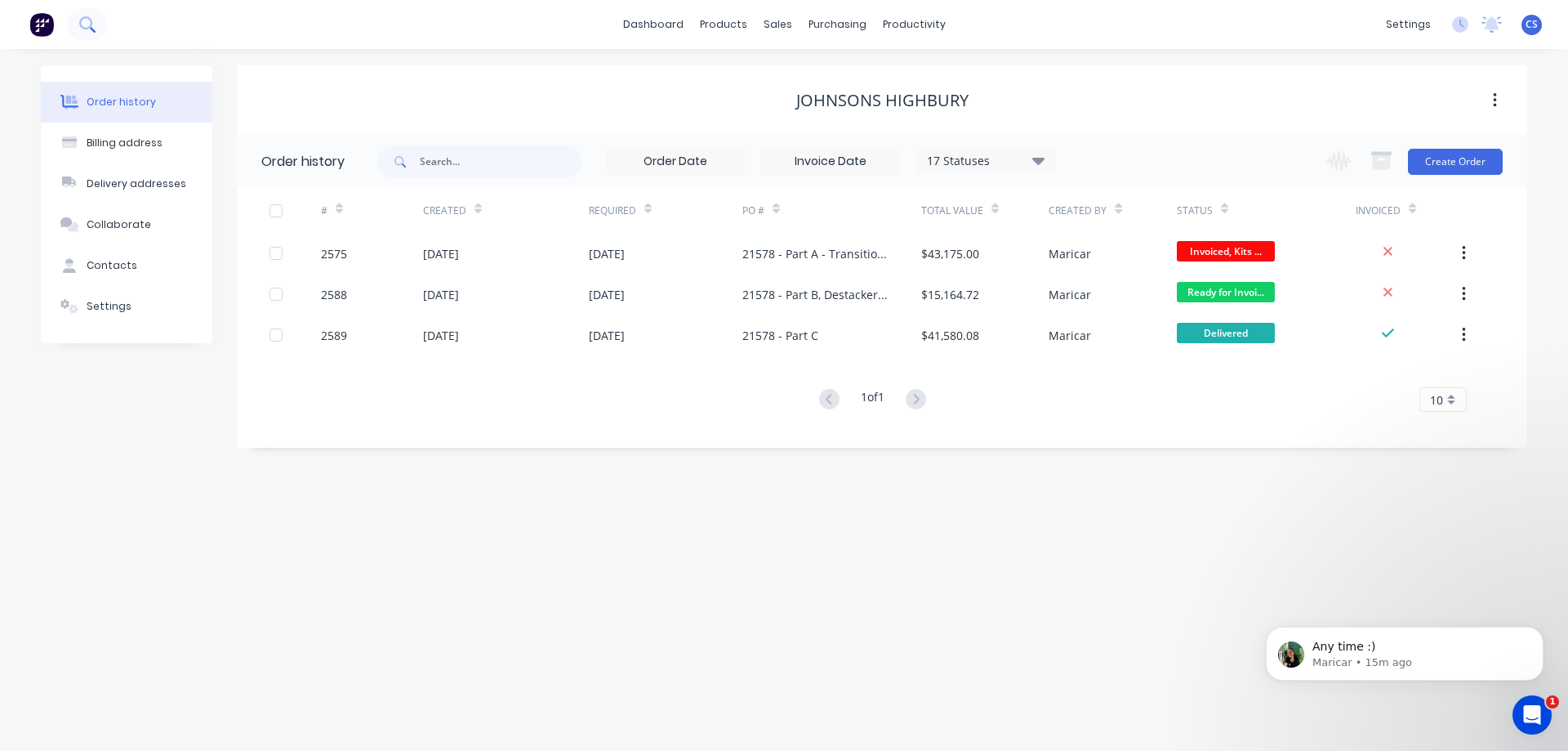
click at [95, 31] on icon at bounding box center [93, 30] width 6 height 6
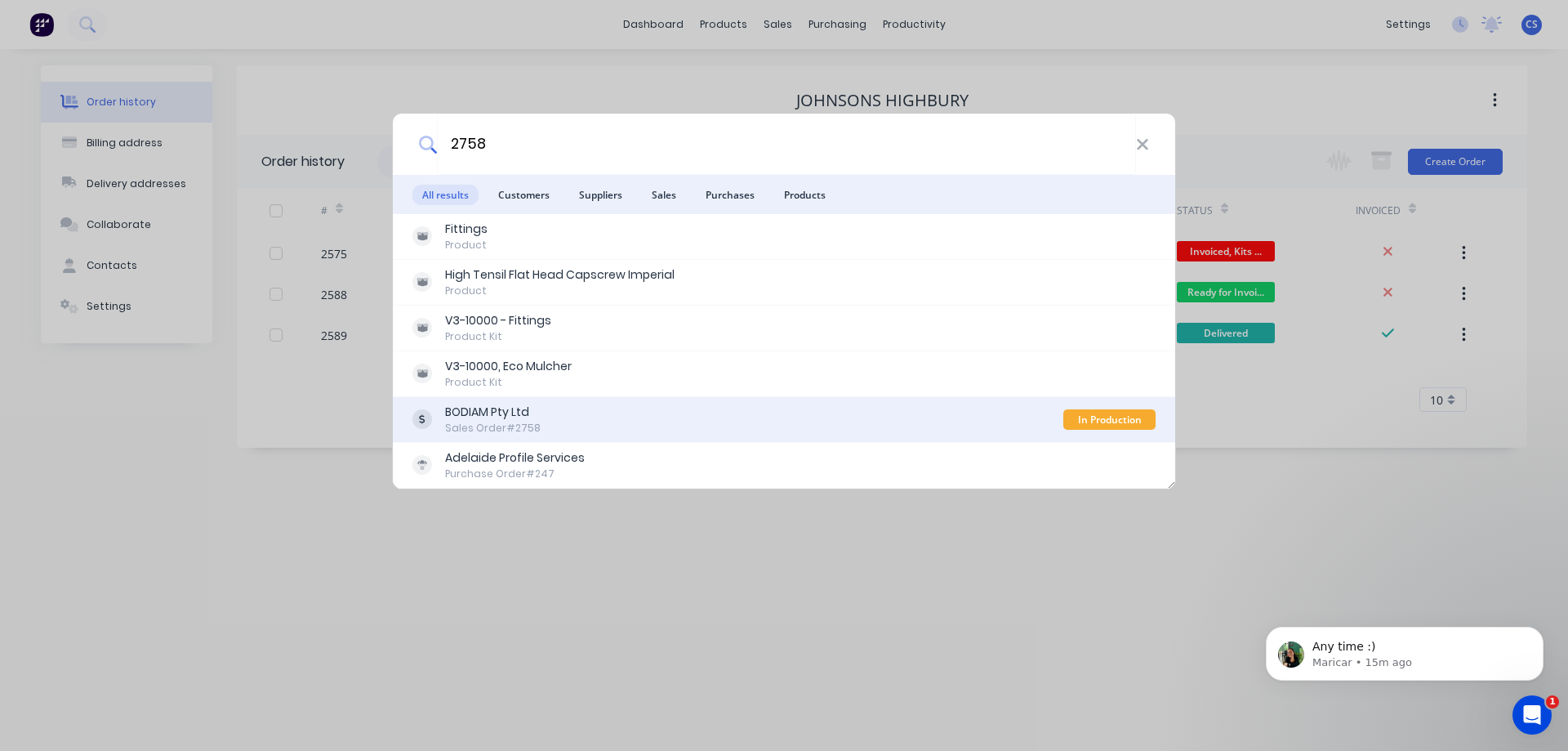
type input "2758"
click at [569, 415] on div "BODIAM Pty Ltd Sales Order #2758" at bounding box center [737, 419] width 651 height 32
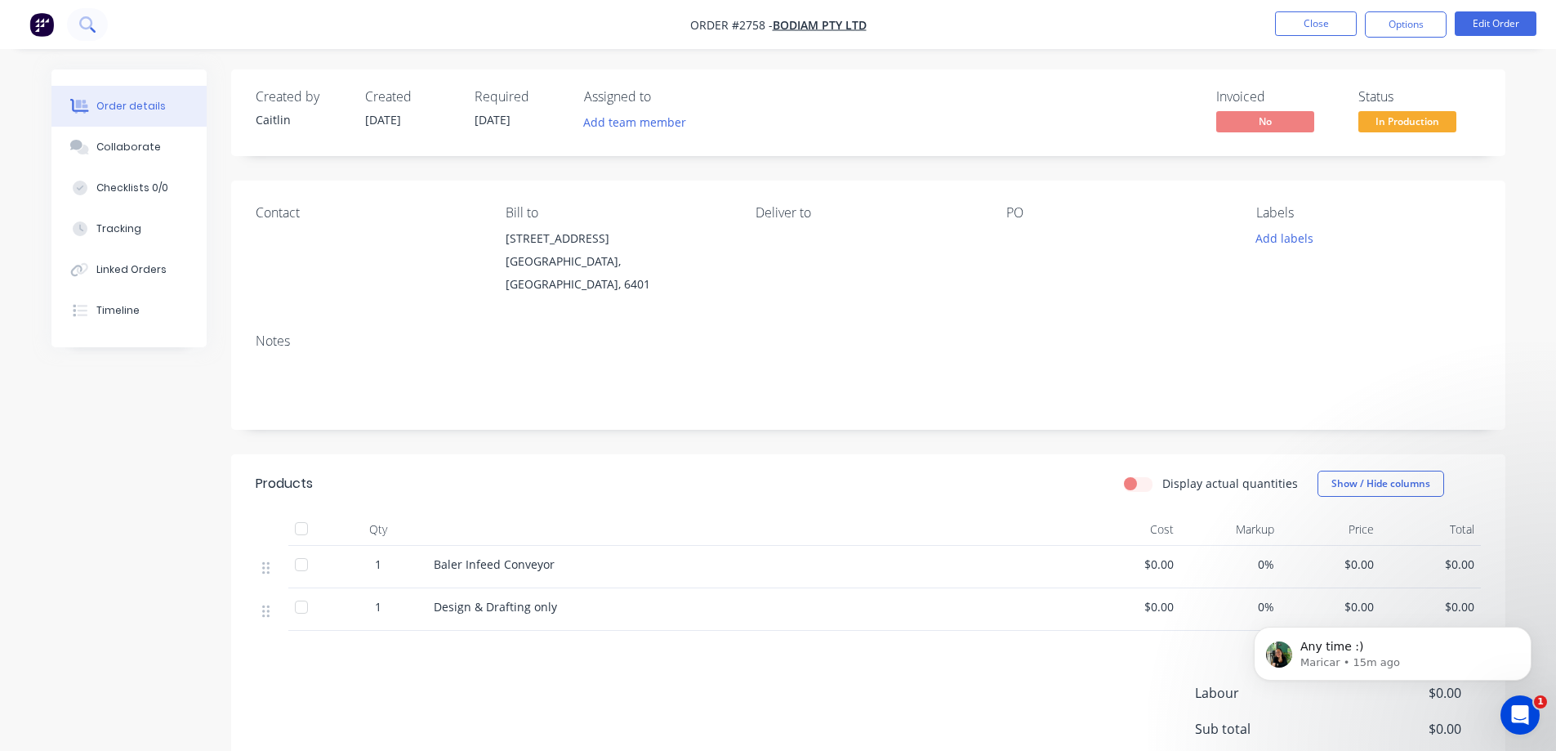
click at [91, 25] on icon at bounding box center [85, 22] width 13 height 13
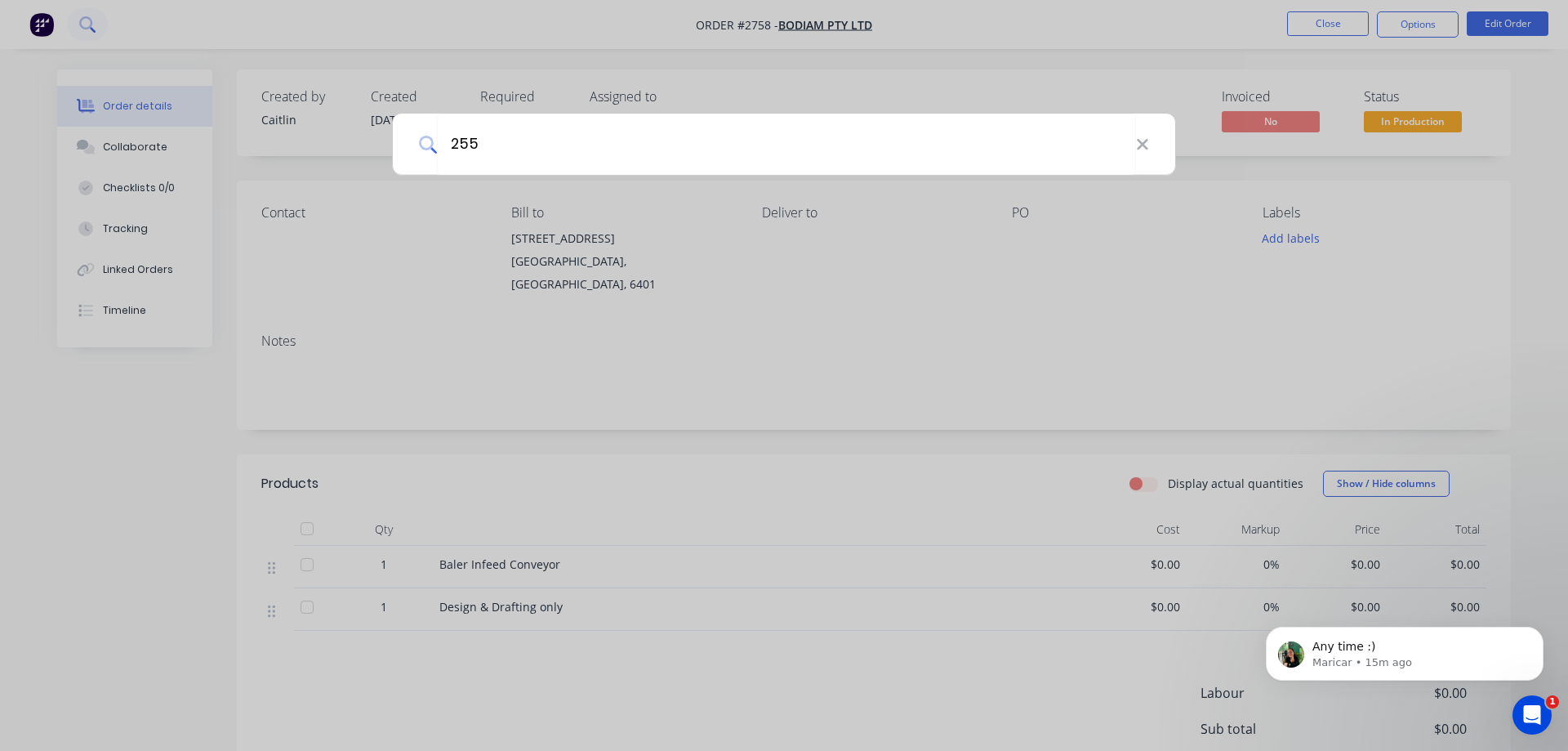
type input "2555"
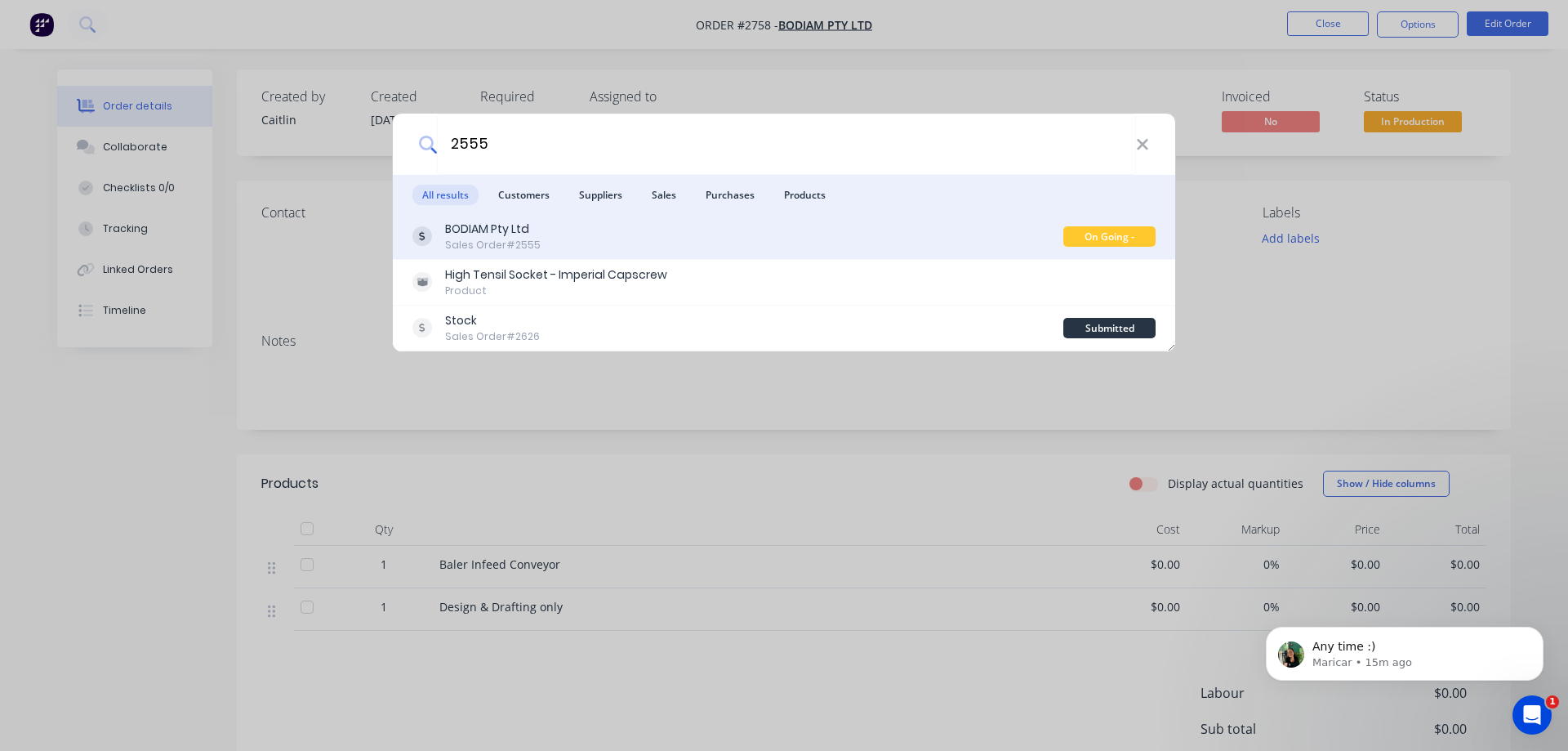
click at [604, 247] on div "BODIAM Pty Ltd Sales Order #2555" at bounding box center [737, 237] width 651 height 32
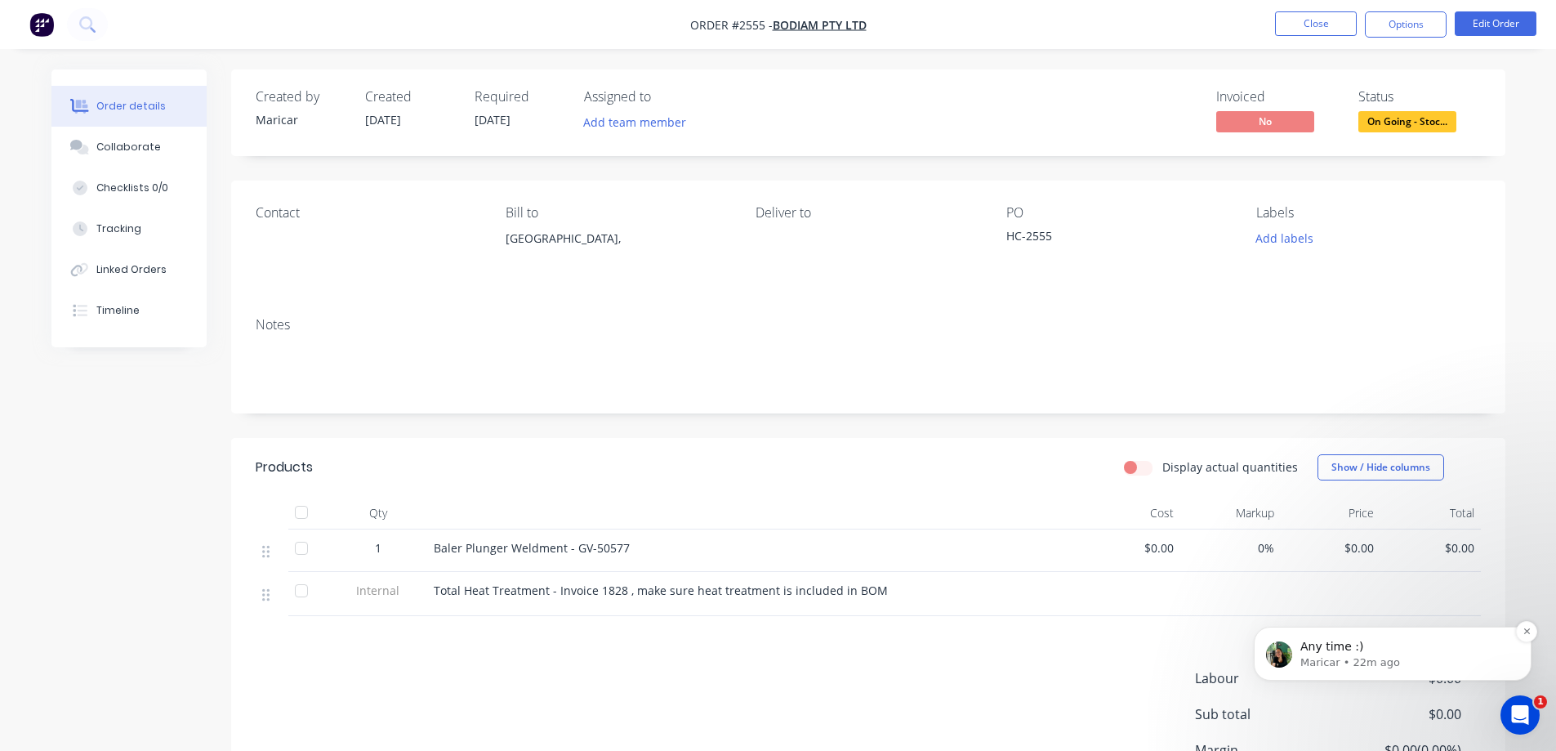
click at [1348, 656] on p "Maricar • 22m ago" at bounding box center [1405, 662] width 211 height 15
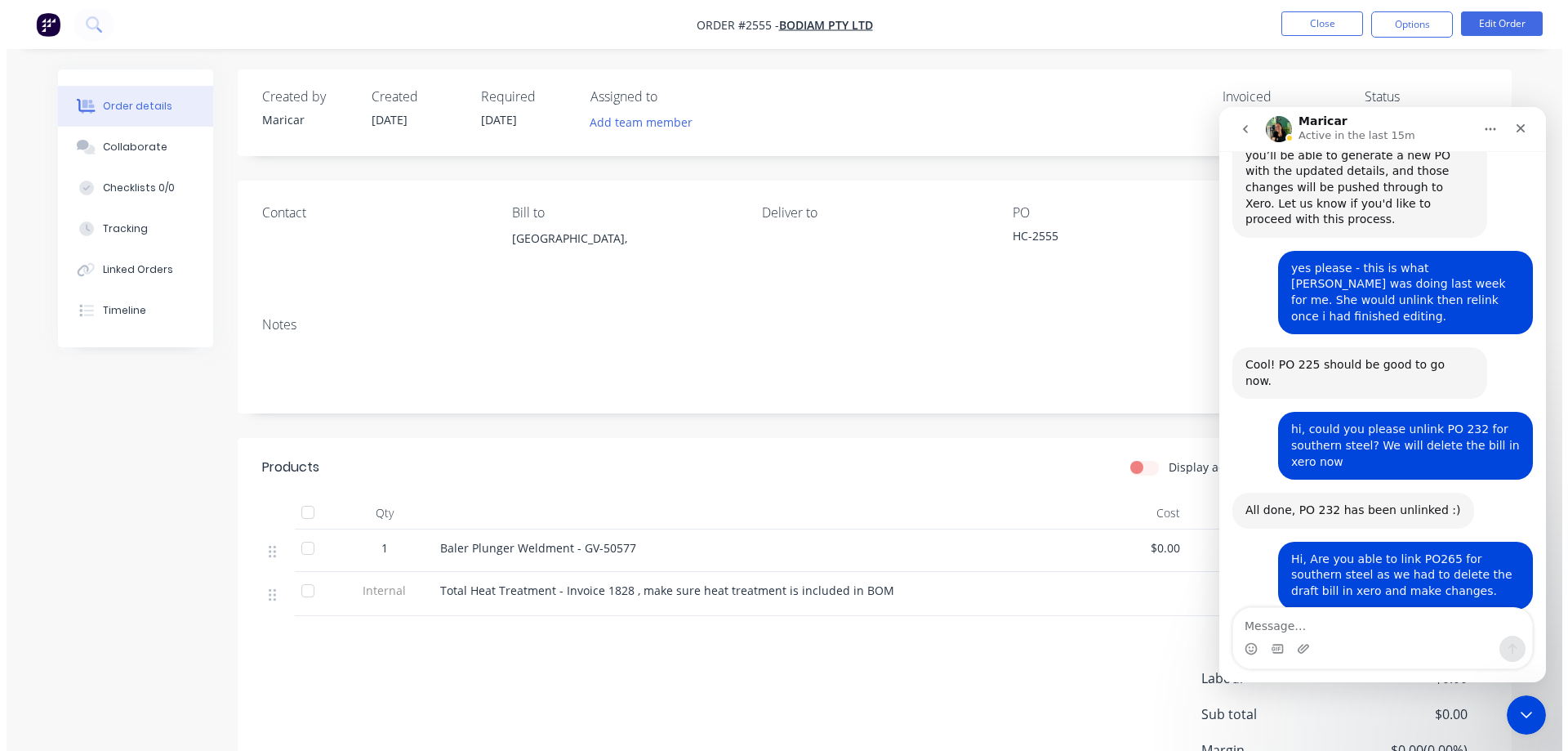
scroll to position [926, 0]
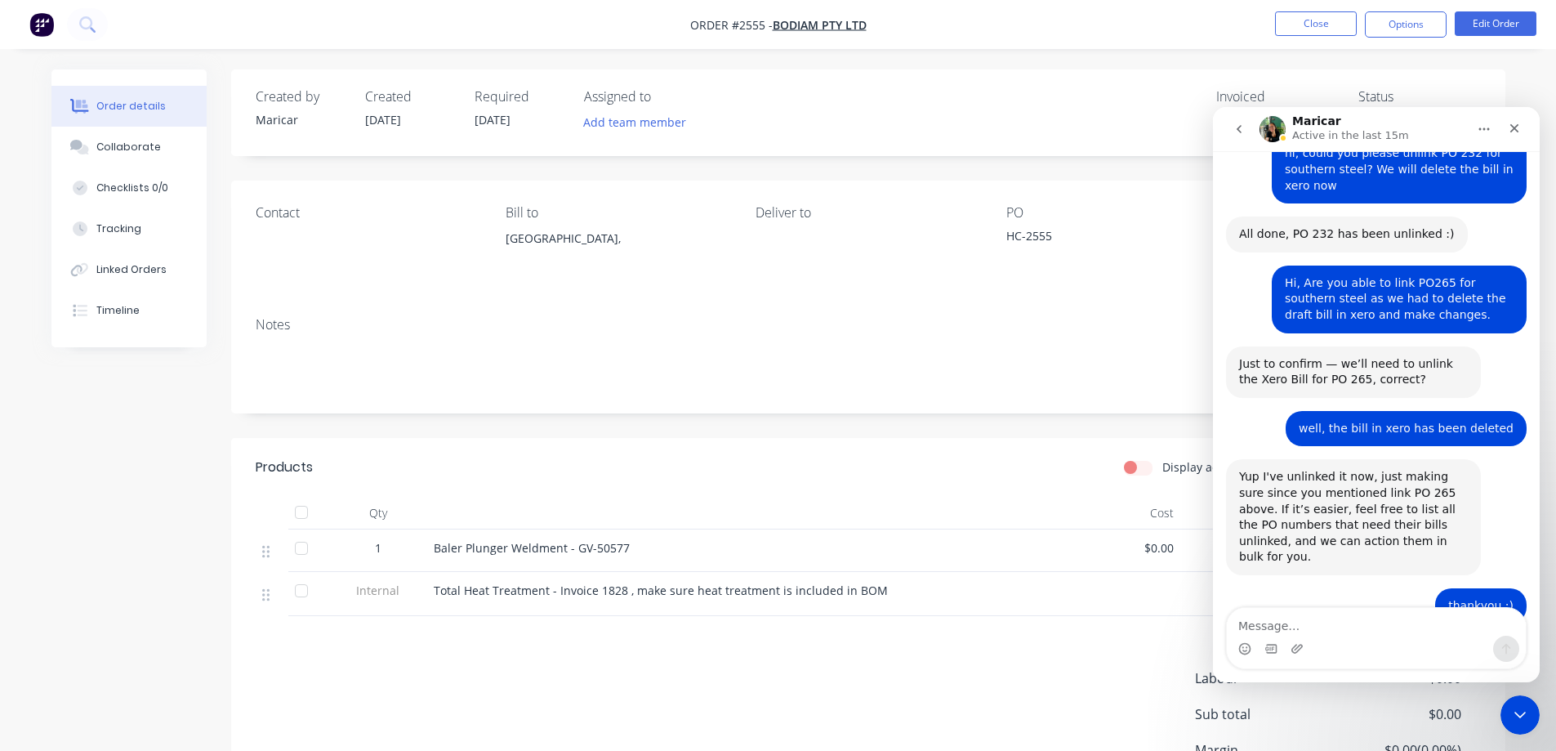
click at [665, 431] on div "Created by Maricar Created 15/04/25 Required 15/04/25 Assigned to Add team memb…" at bounding box center [868, 475] width 1274 height 813
click at [1334, 37] on li "Close" at bounding box center [1316, 24] width 82 height 26
click at [1326, 23] on button "Close" at bounding box center [1316, 23] width 82 height 25
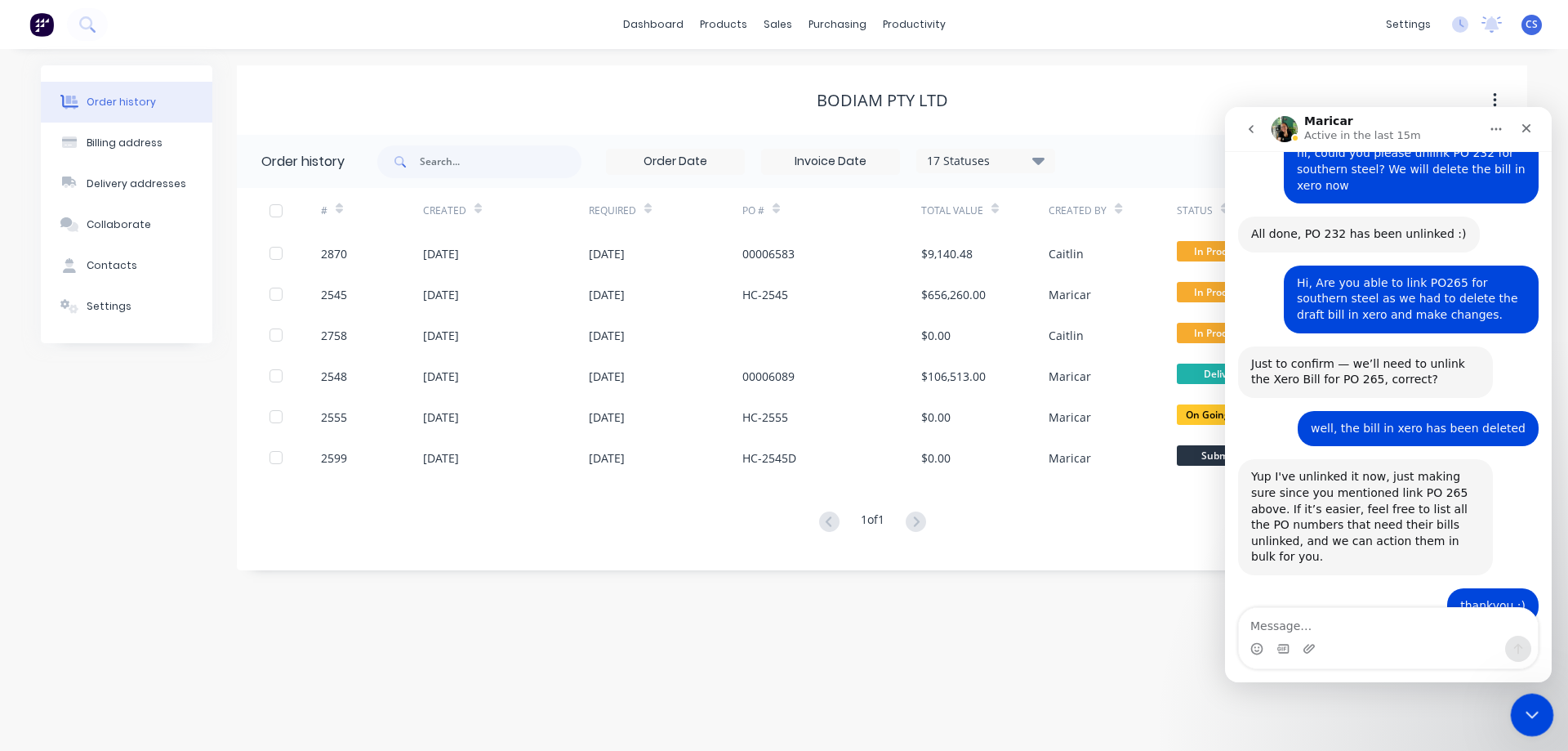
click at [1531, 707] on icon "Close Intercom Messenger" at bounding box center [1530, 712] width 20 height 20
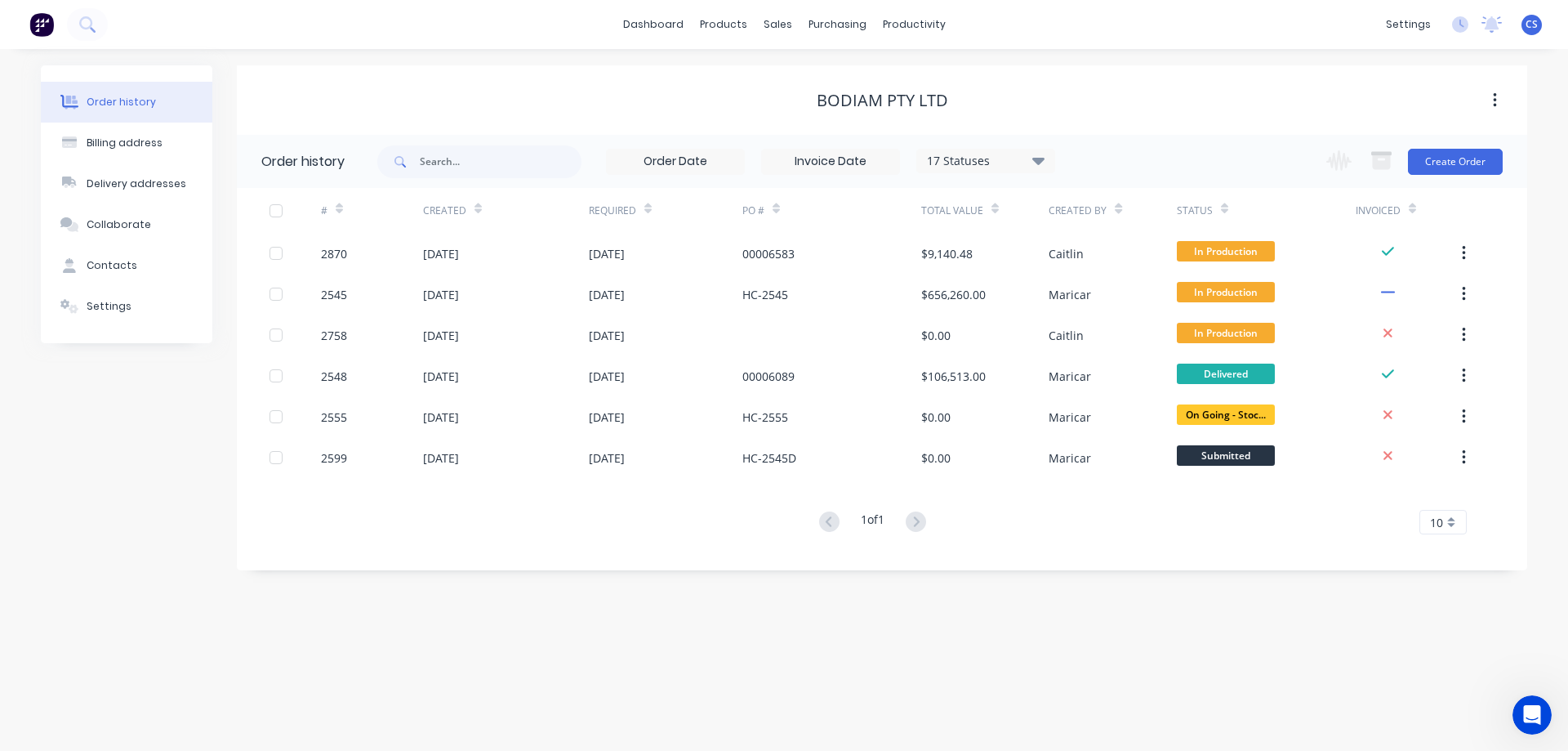
click at [1535, 25] on span "CS" at bounding box center [1532, 24] width 12 height 15
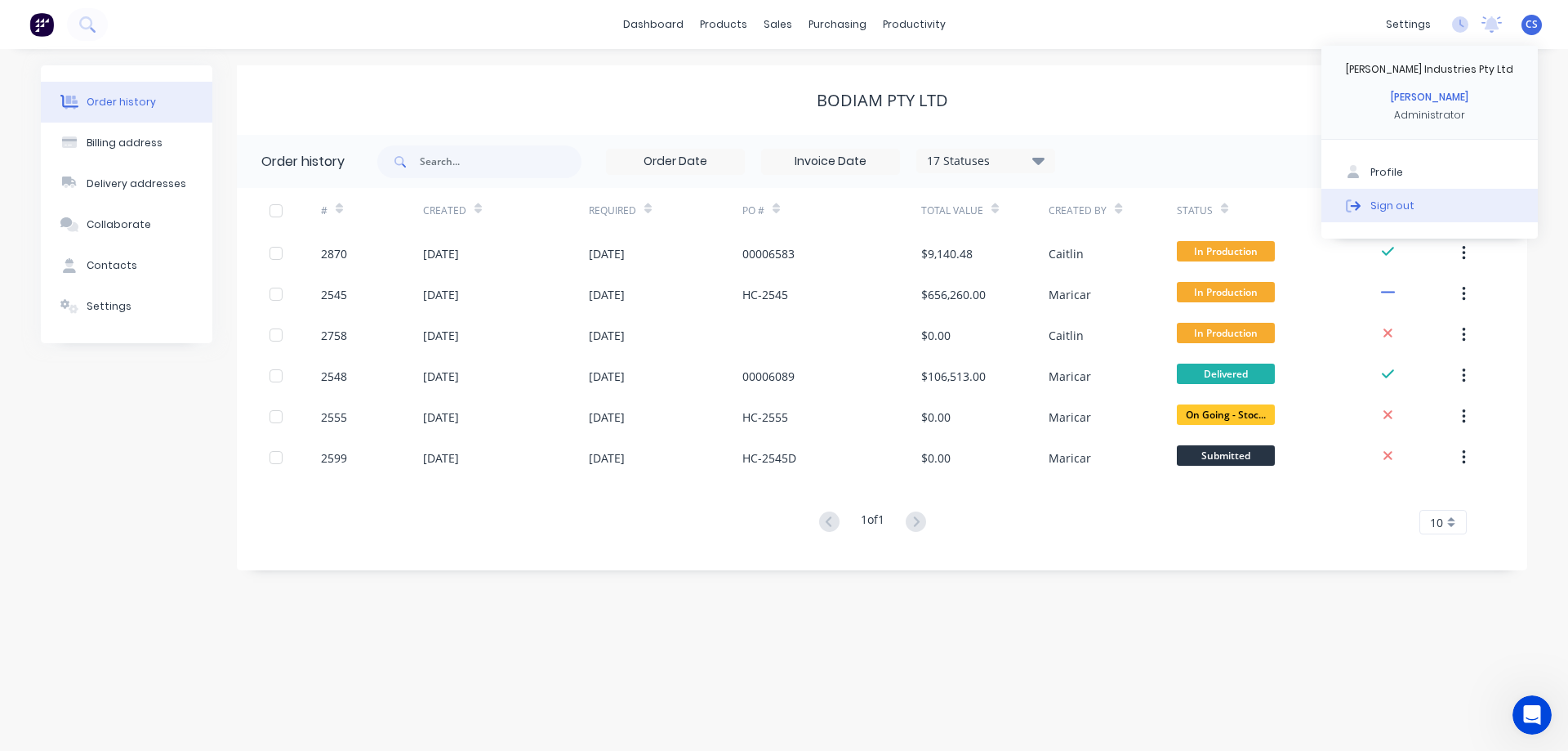
click at [1390, 205] on div "Sign out" at bounding box center [1393, 205] width 44 height 15
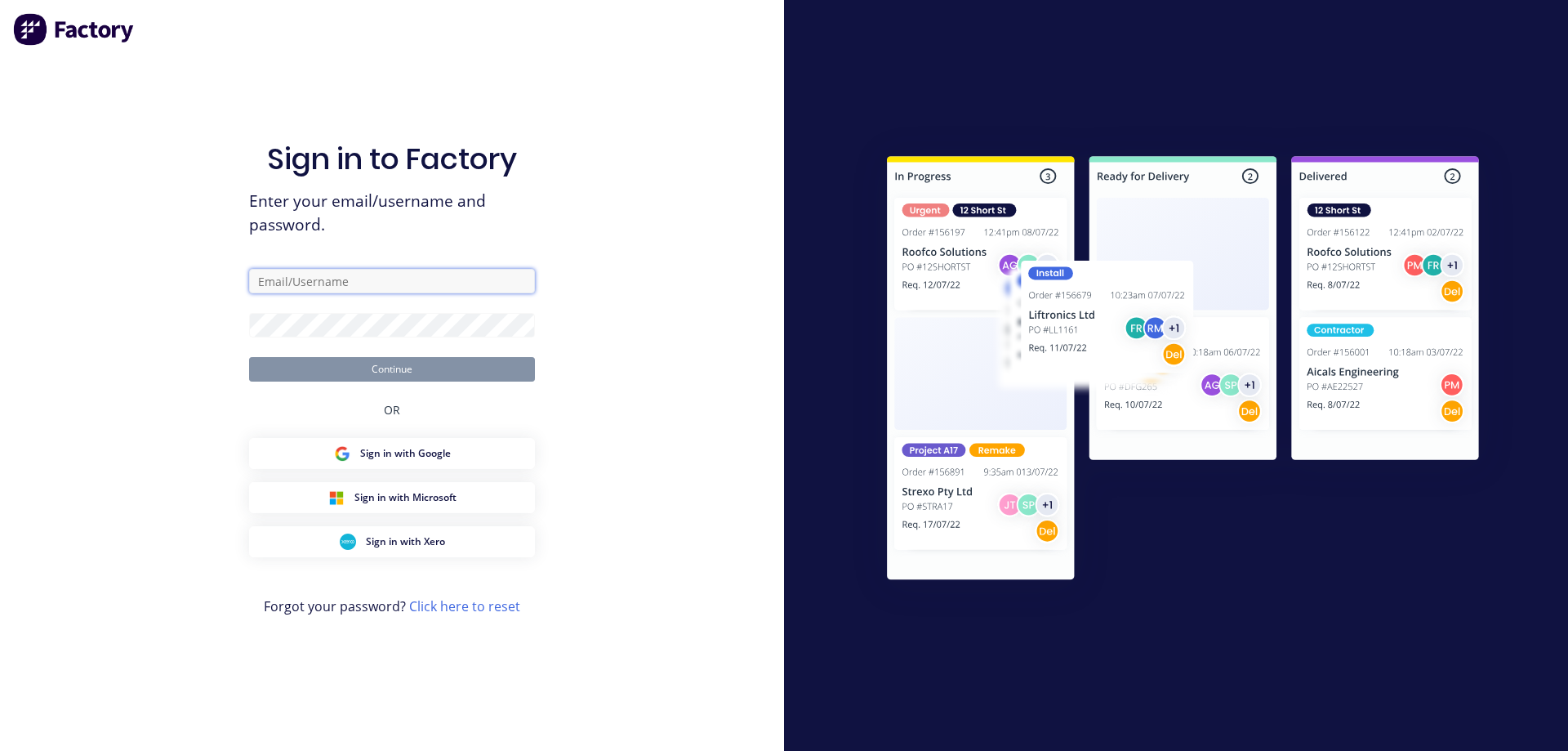
type input "[EMAIL_ADDRESS][DOMAIN_NAME]"
